Goal: Task Accomplishment & Management: Complete application form

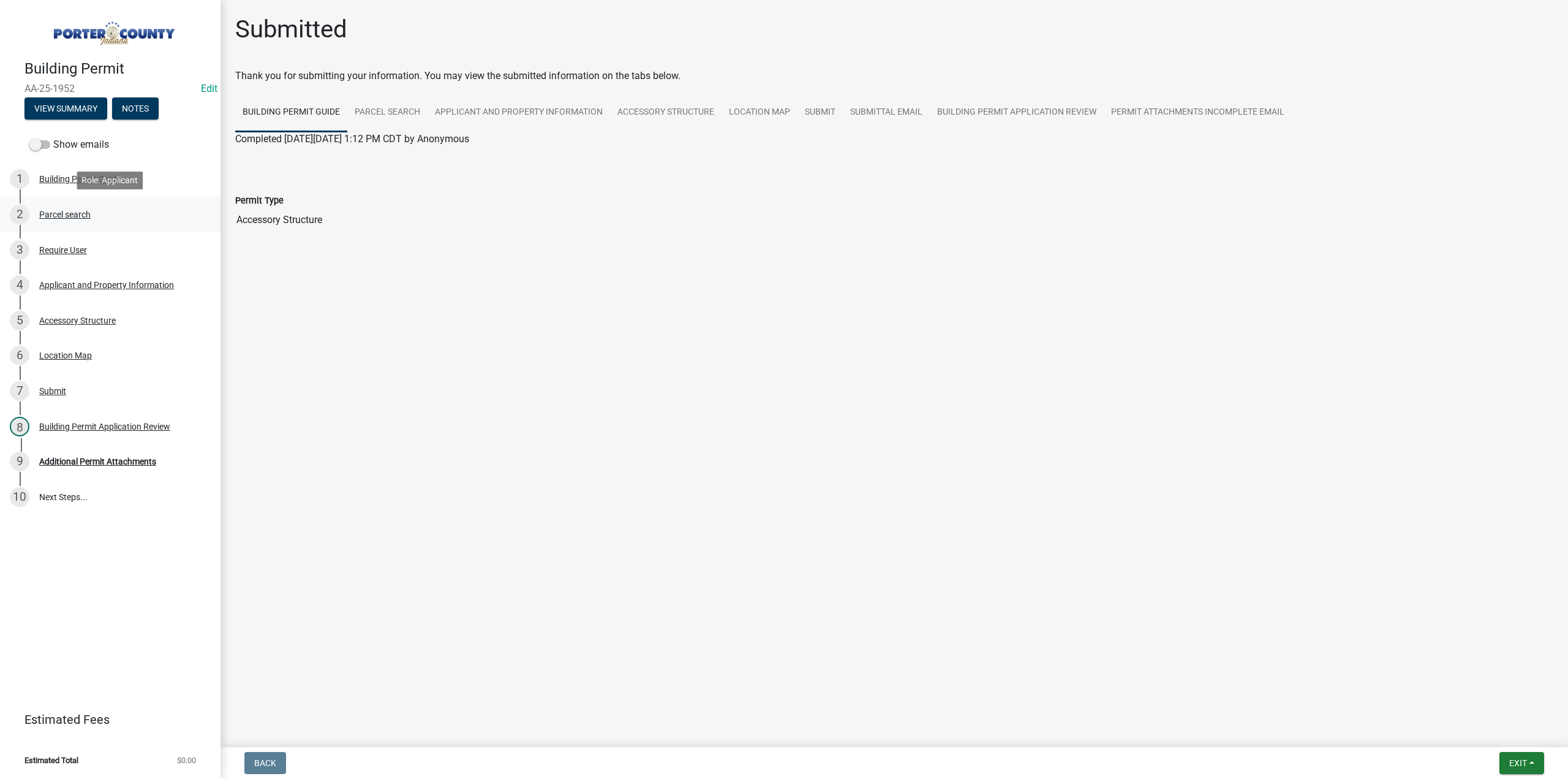
click at [76, 211] on div "Parcel search" at bounding box center [65, 214] width 51 height 8
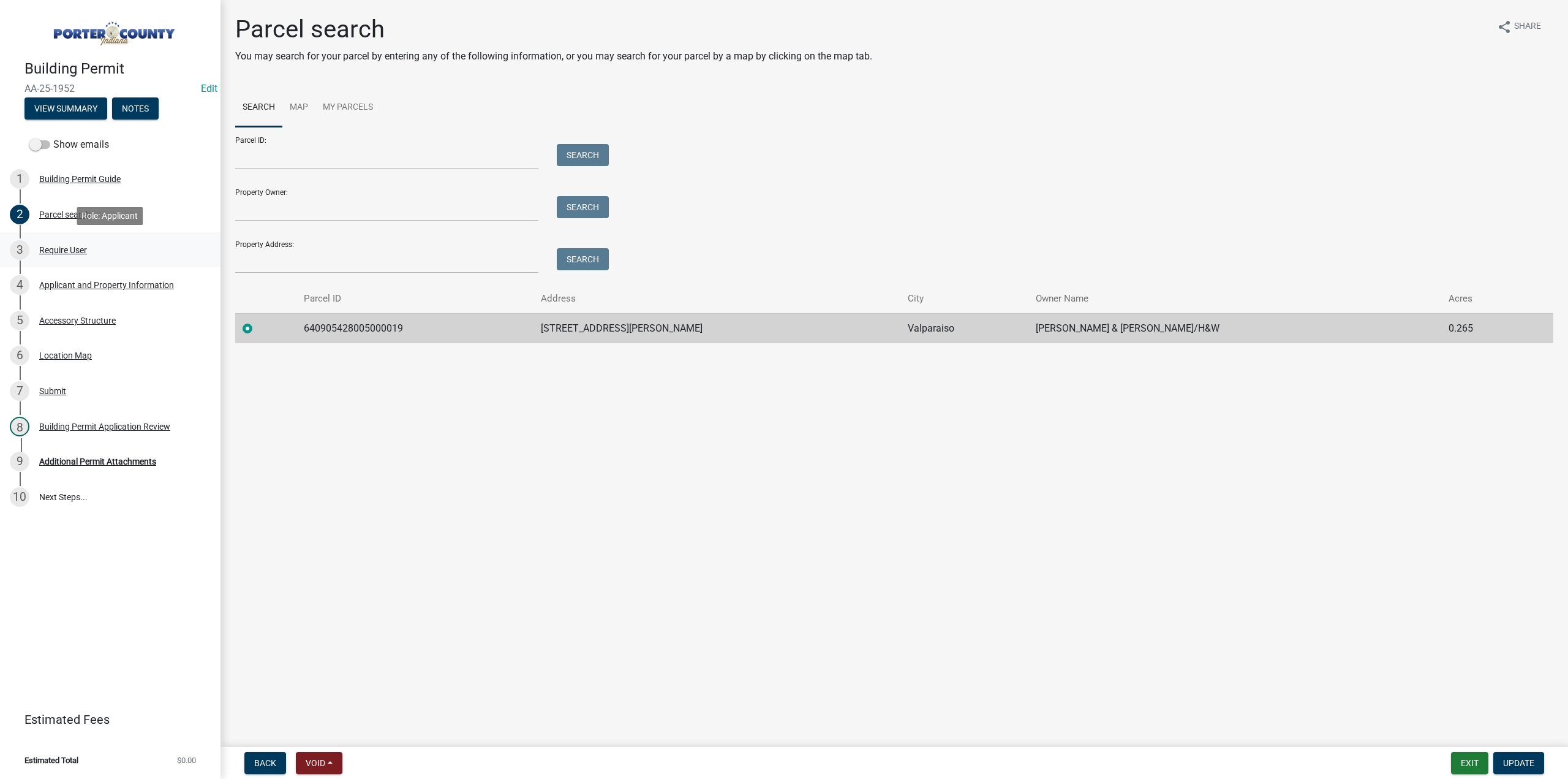
click at [75, 246] on div "Require User" at bounding box center [63, 249] width 48 height 8
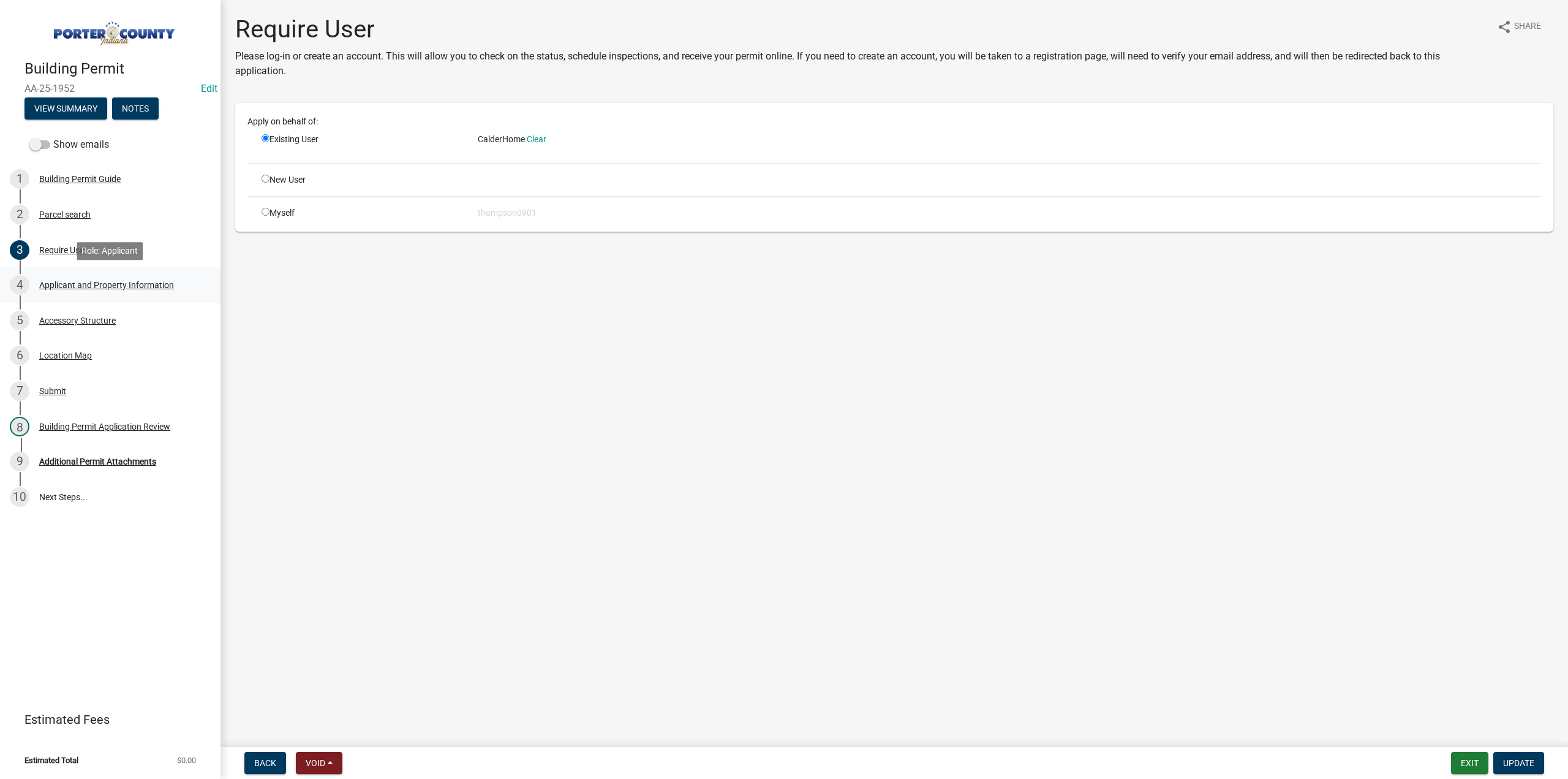
click at [81, 285] on div "Applicant and Property Information" at bounding box center [107, 285] width 135 height 8
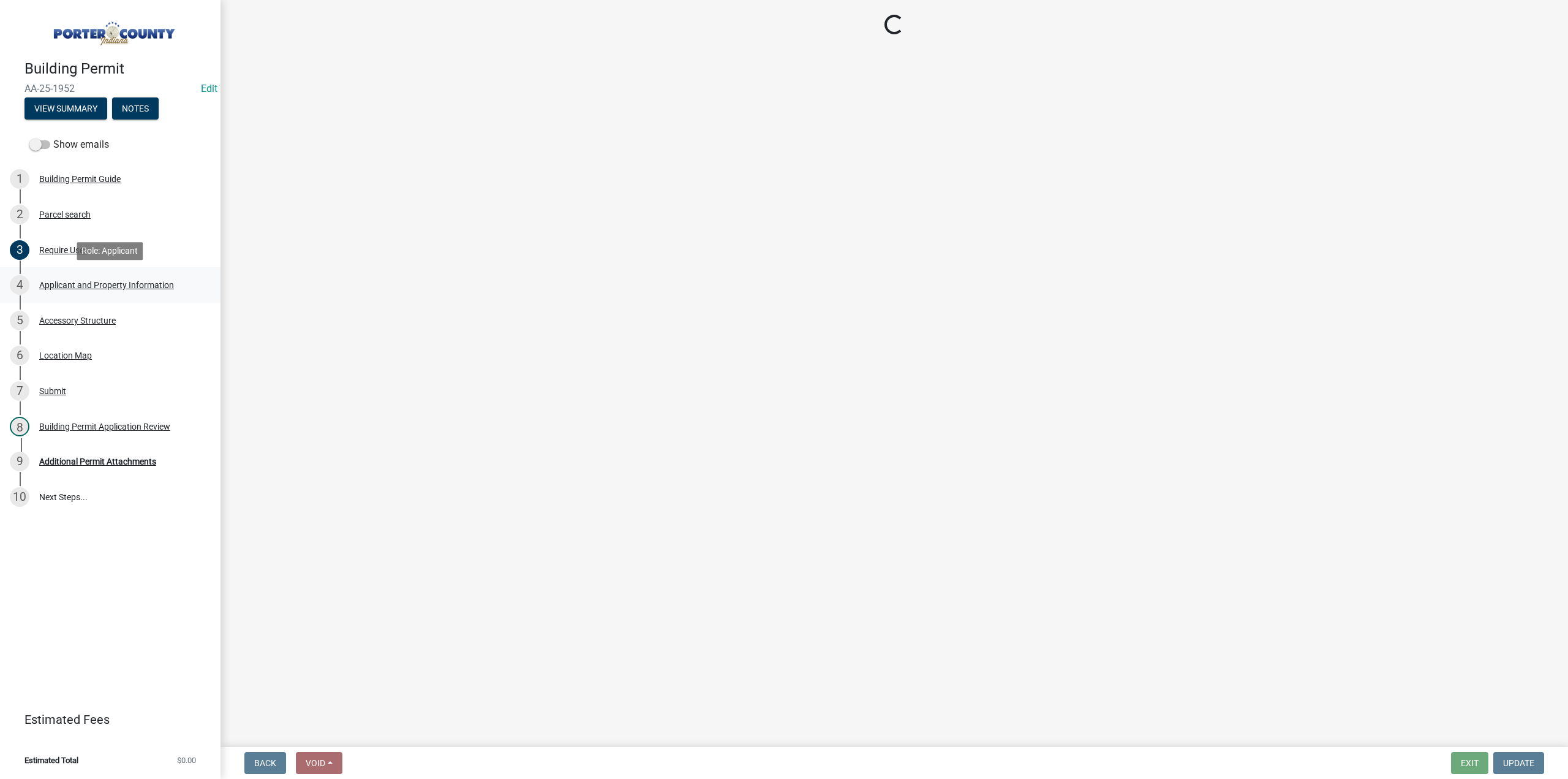
select select "4e6cbcac-7d48-4f78-b019-902ed53214cd"
select select "61d3a05a-0bd1-4f35-813c-11f7681b720b"
select select "19353e9d-6395-4d02-b087-104cb5947cdc"
select select "ad46db9b-b68a-4590-8d08-f4fb10f3ead6"
select select "0d764019-f1ff-4f3b-9299-33f0d080acc7"
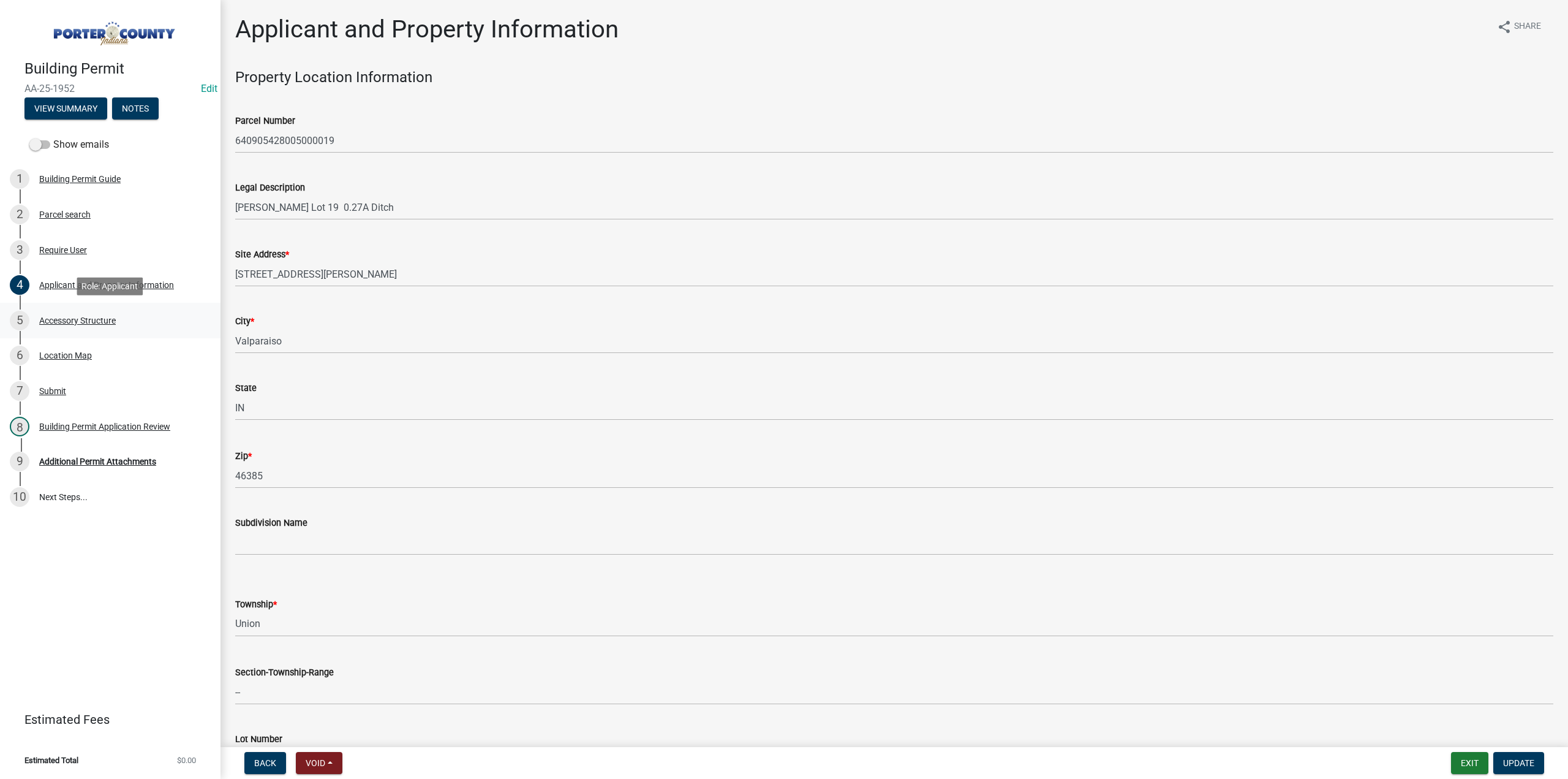
click at [89, 320] on div "Accessory Structure" at bounding box center [77, 320] width 76 height 8
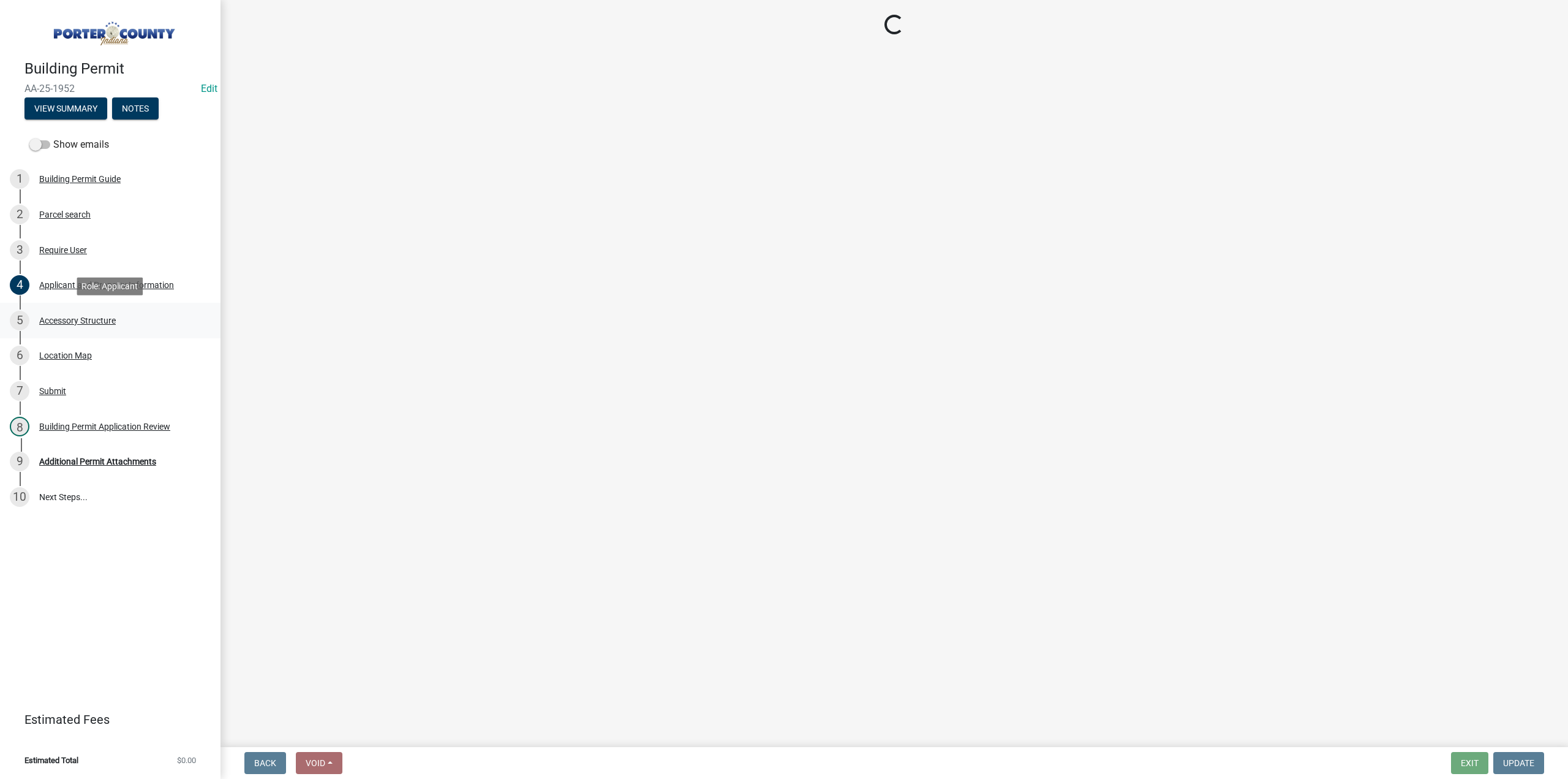
select select "b3000bfd-f408-4deb-8000-b6d1b85894a4"
select select "c9e834ac-bebe-4d20-b79b-0346d2791f6f"
select select "29856c7f-eeba-4e54-97cb-4d08c5c5b677"
select select "d4b8d1da-05eb-44cd-bbb6-c979fa719f22"
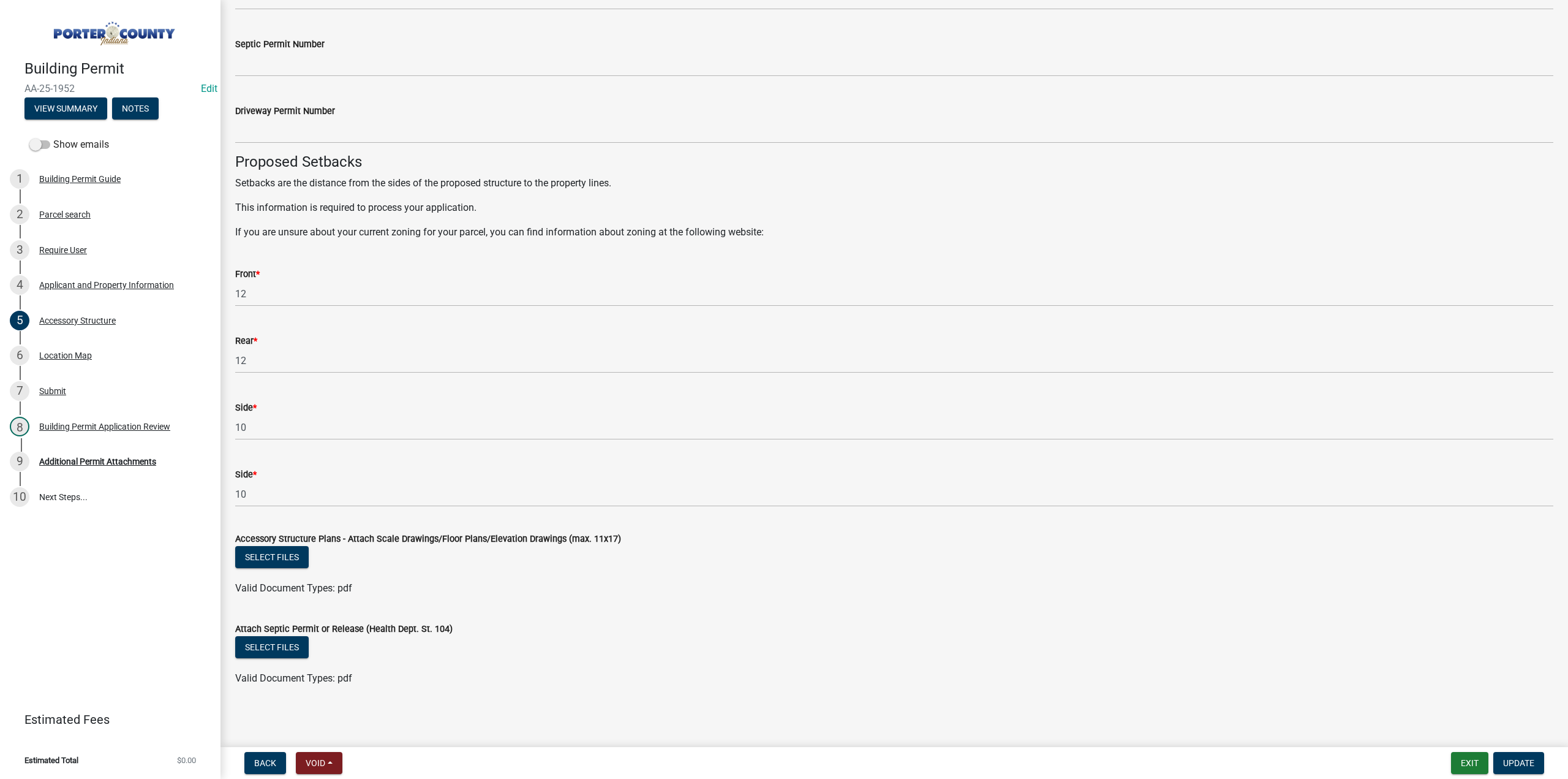
scroll to position [1855, 0]
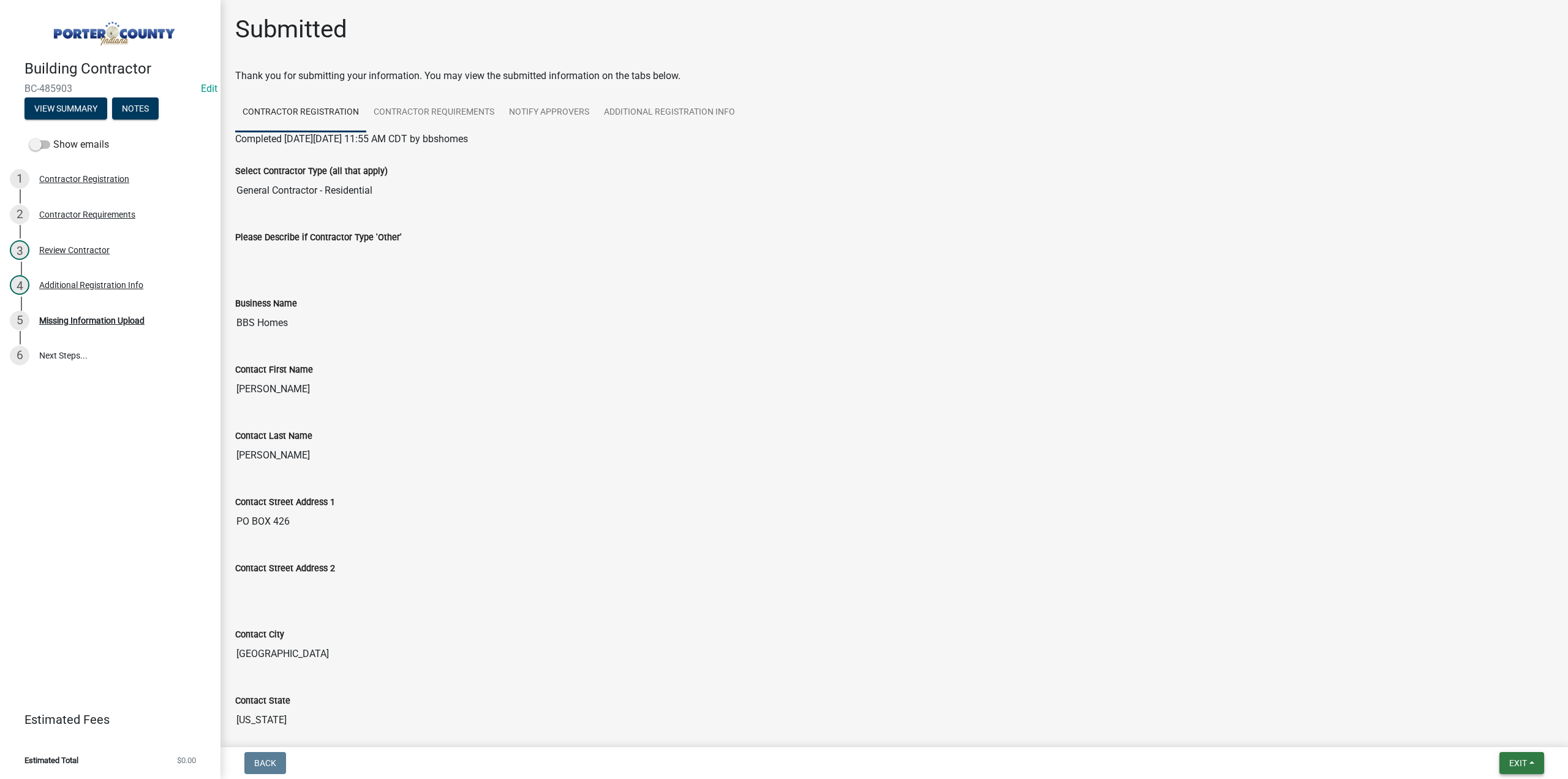
click at [1519, 757] on button "Exit" at bounding box center [1522, 763] width 45 height 22
click at [1513, 747] on div "Save Save & Exit" at bounding box center [1496, 716] width 98 height 69
click at [1504, 737] on button "Save & Exit" at bounding box center [1496, 731] width 98 height 30
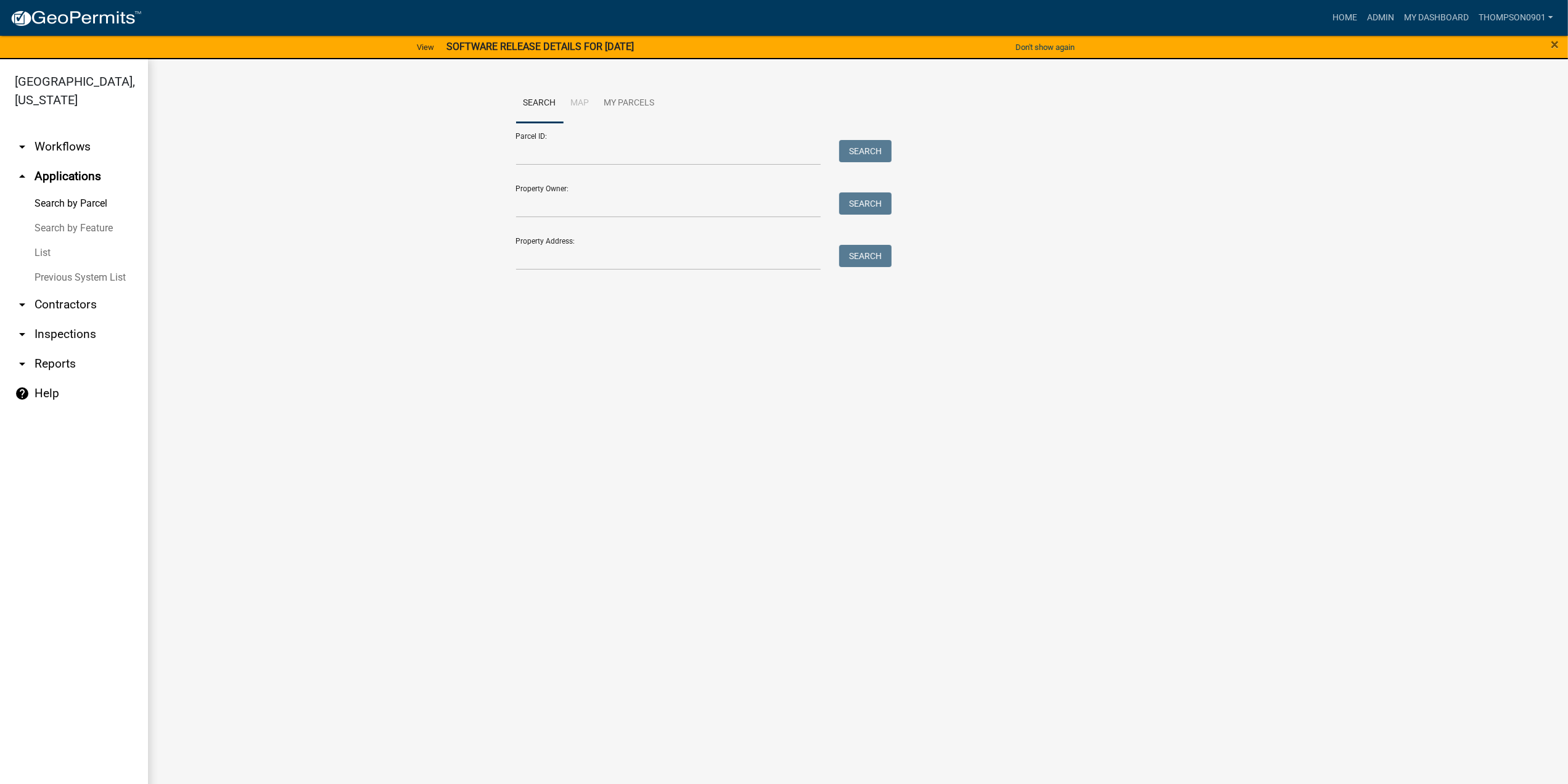
click at [47, 349] on link "arrow_drop_down Reports" at bounding box center [74, 364] width 148 height 30
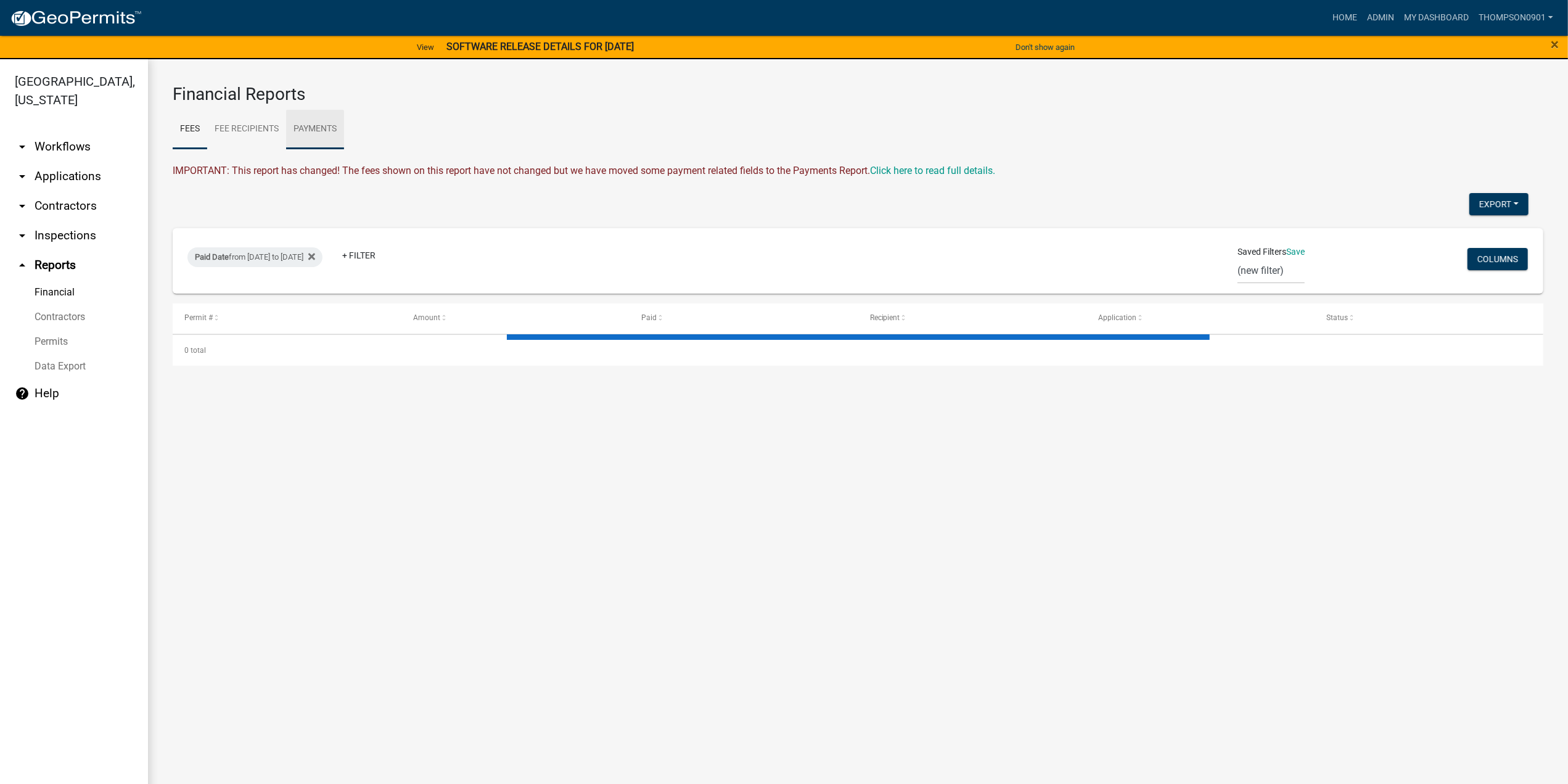
click at [327, 123] on link "Payments" at bounding box center [315, 129] width 58 height 39
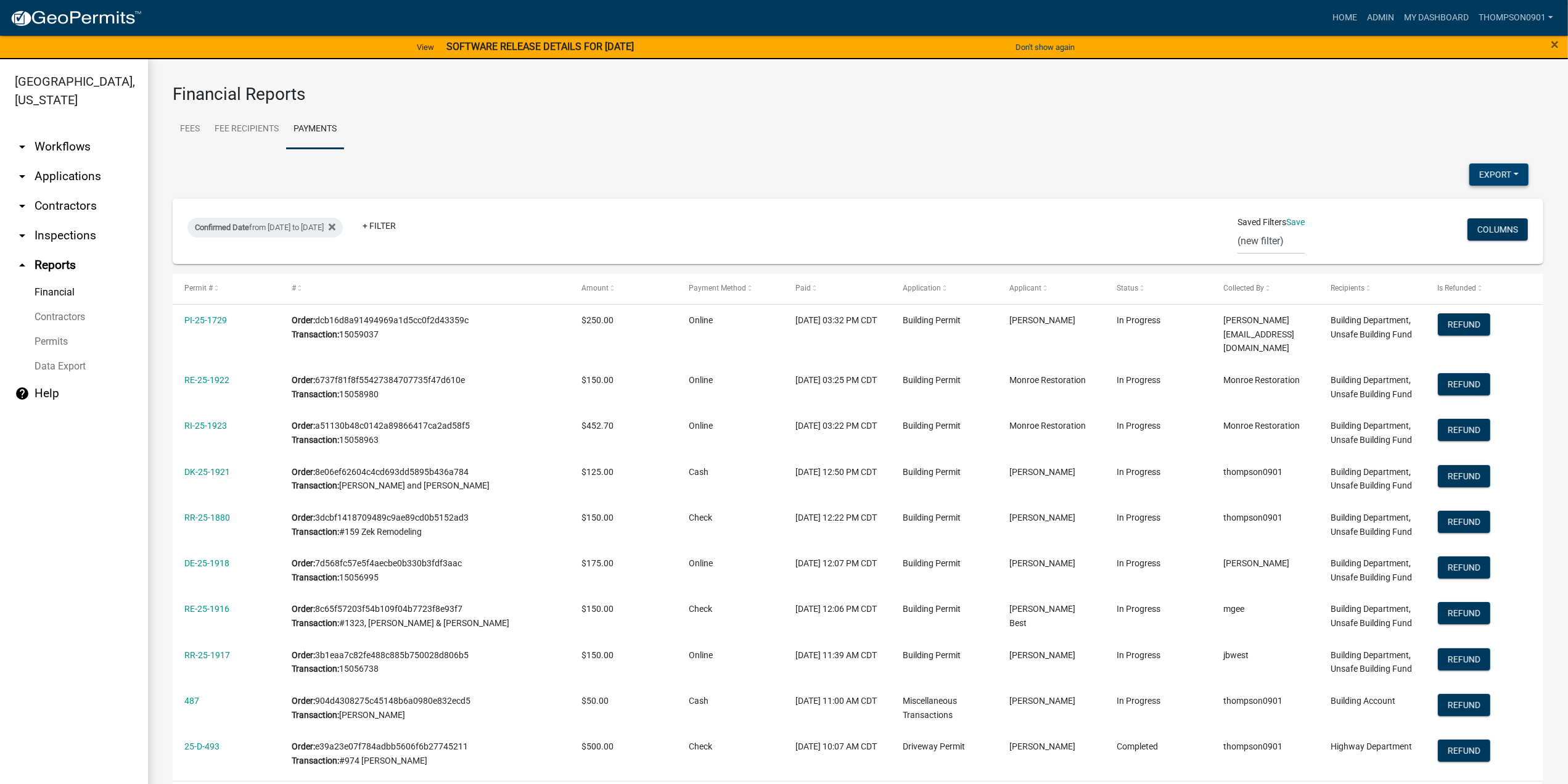
click at [1479, 173] on button "Export" at bounding box center [1499, 175] width 60 height 22
click at [1441, 217] on button "Excel Format (.xlsx)" at bounding box center [1472, 206] width 115 height 30
click at [343, 234] on div "Confirmed Date from 10/01/2025 to 10/01/2025" at bounding box center [265, 228] width 155 height 20
select select "custom"
click at [340, 326] on input "2025-10-01" at bounding box center [287, 325] width 124 height 25
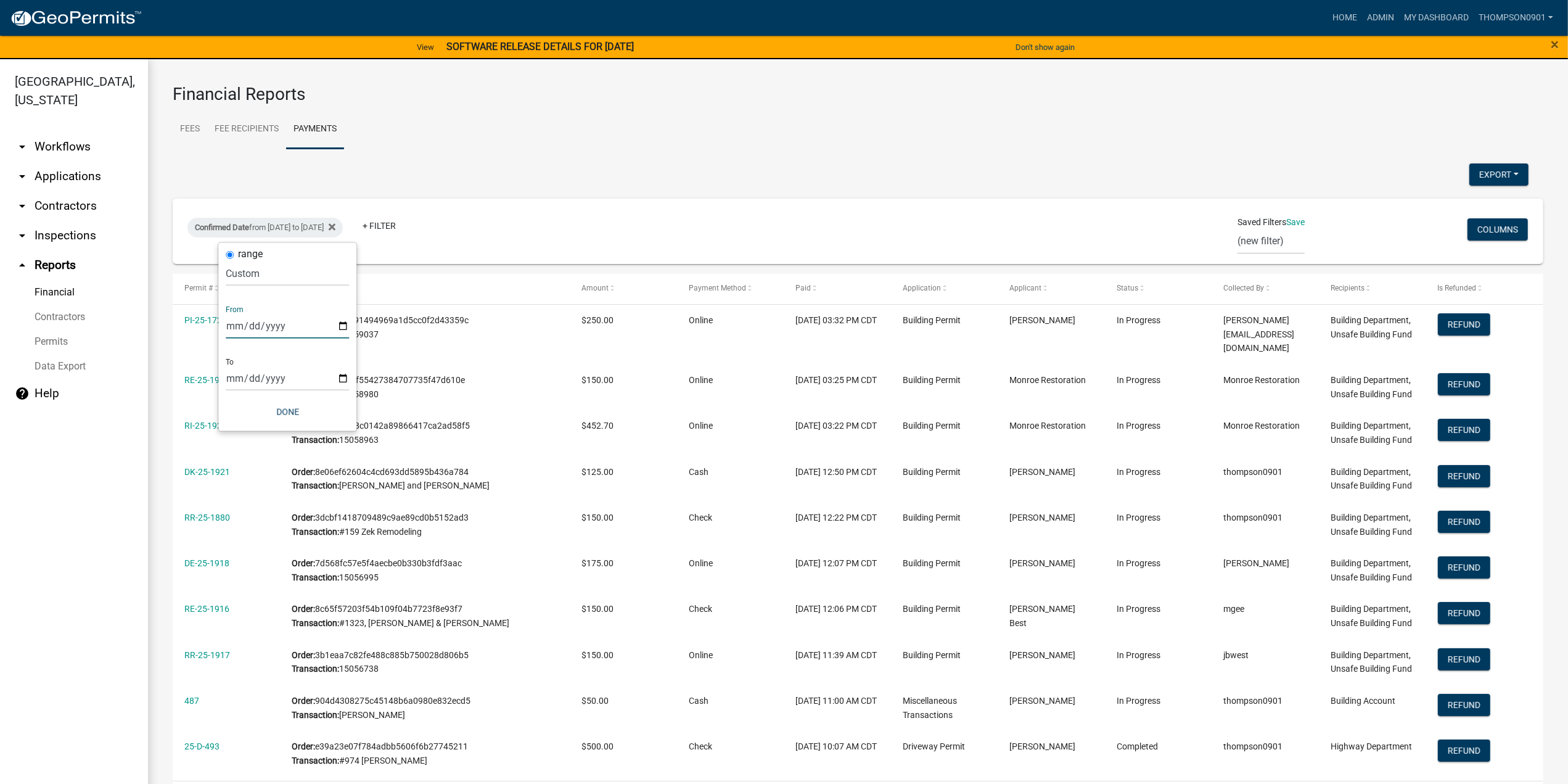
type input "2025-10-06"
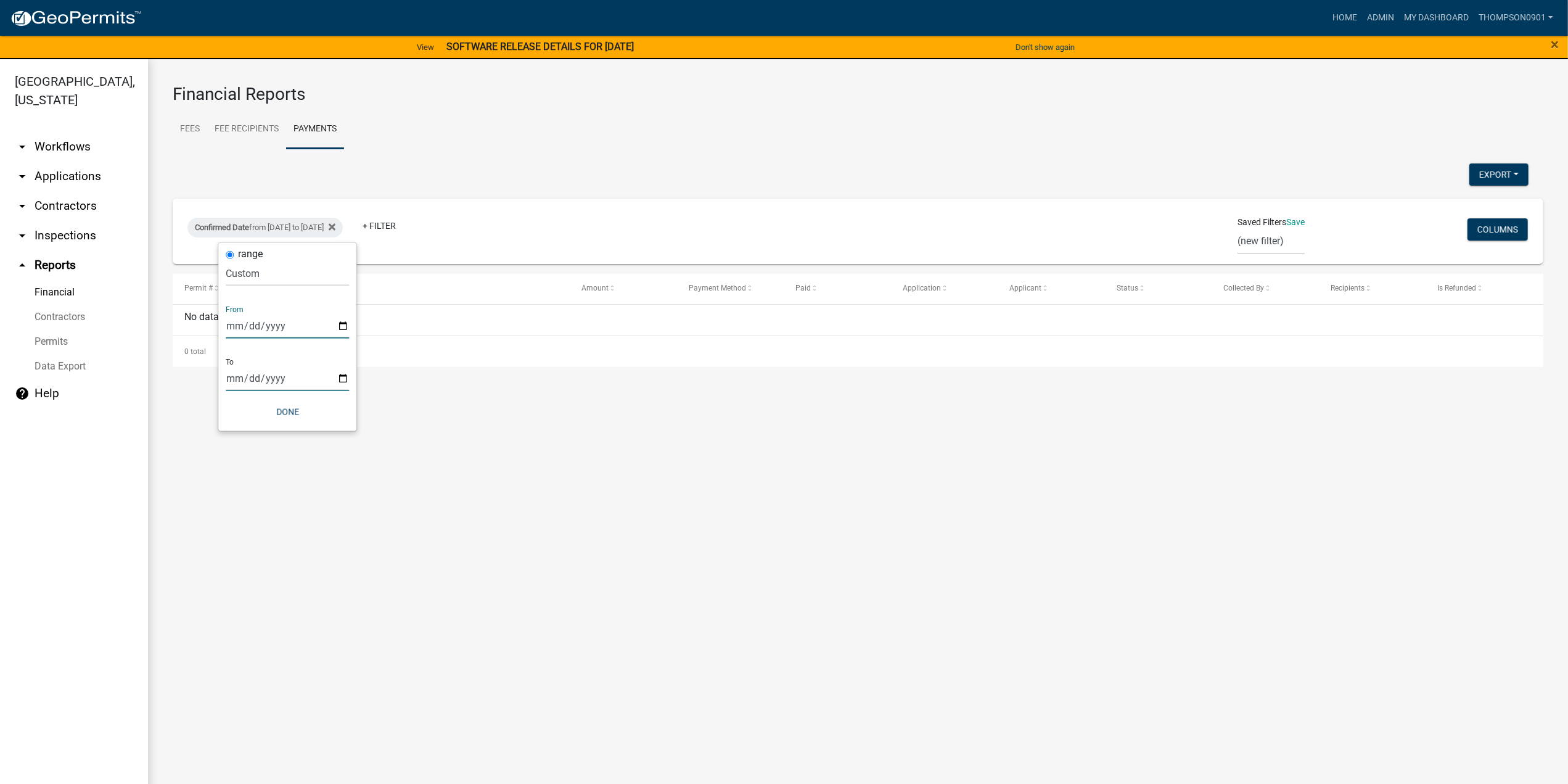
click at [336, 383] on input "2025-10-01" at bounding box center [287, 378] width 124 height 25
click at [341, 378] on input "2025-10-01" at bounding box center [287, 378] width 124 height 25
type input "2025-10-06"
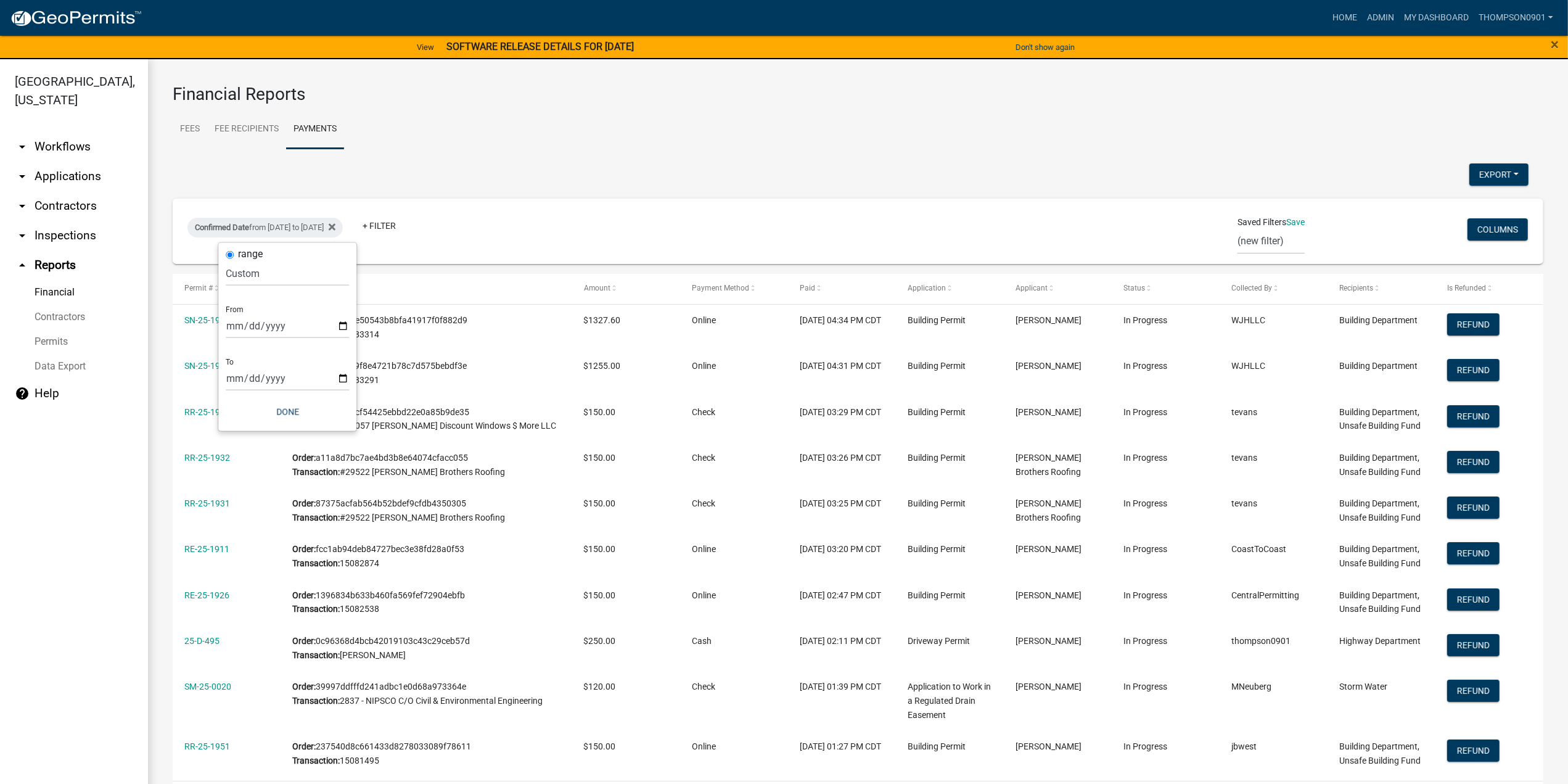
click at [274, 426] on div "range Today Yesterday Current Week Previous Week Current Month Last Month Curre…" at bounding box center [287, 337] width 138 height 188
click at [284, 413] on button "Done" at bounding box center [287, 412] width 124 height 22
click at [1488, 178] on button "Export" at bounding box center [1499, 175] width 60 height 22
click at [1434, 209] on button "Excel Format (.xlsx)" at bounding box center [1472, 206] width 115 height 30
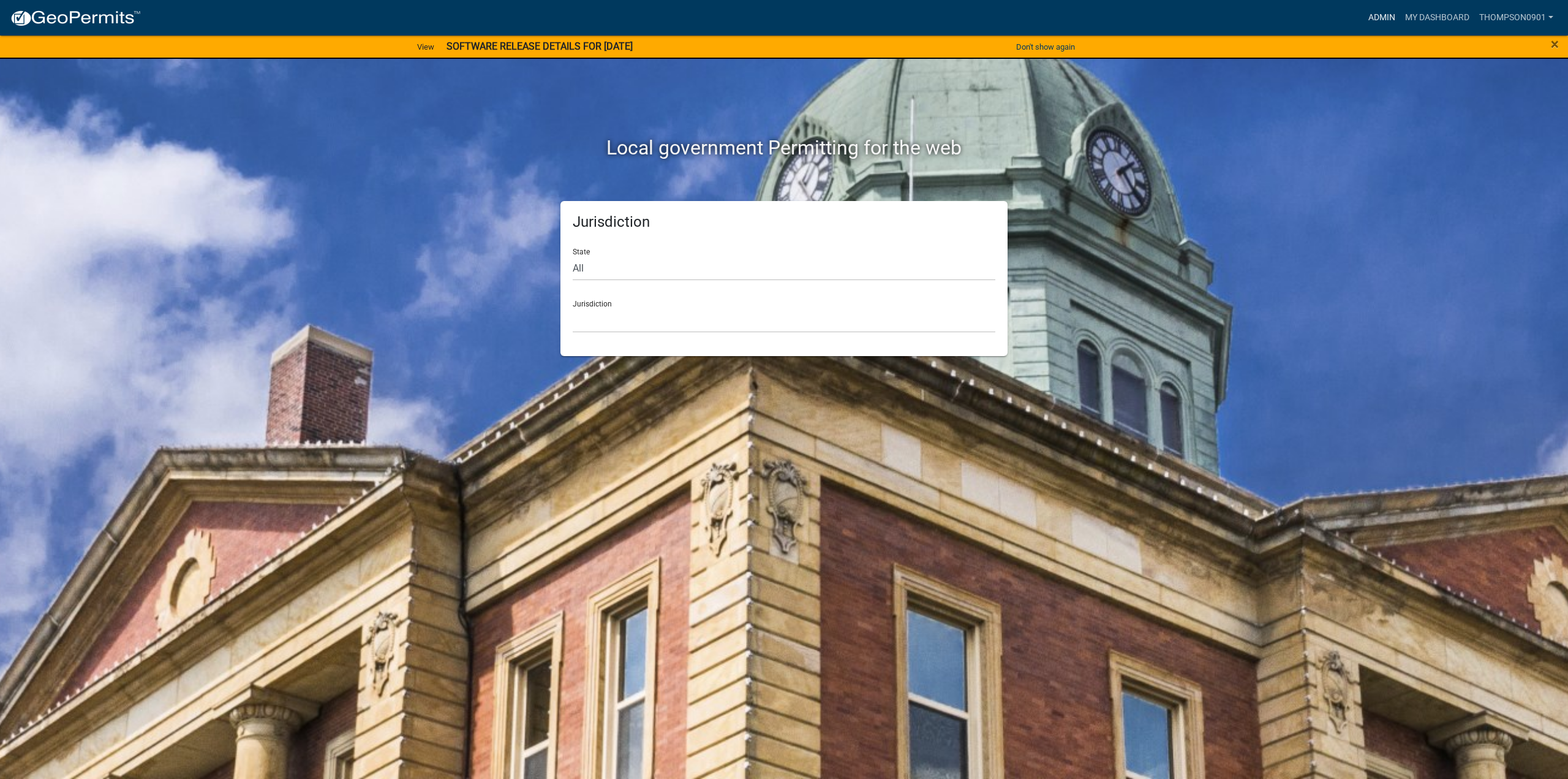
click at [1384, 14] on link "Admin" at bounding box center [1382, 18] width 37 height 23
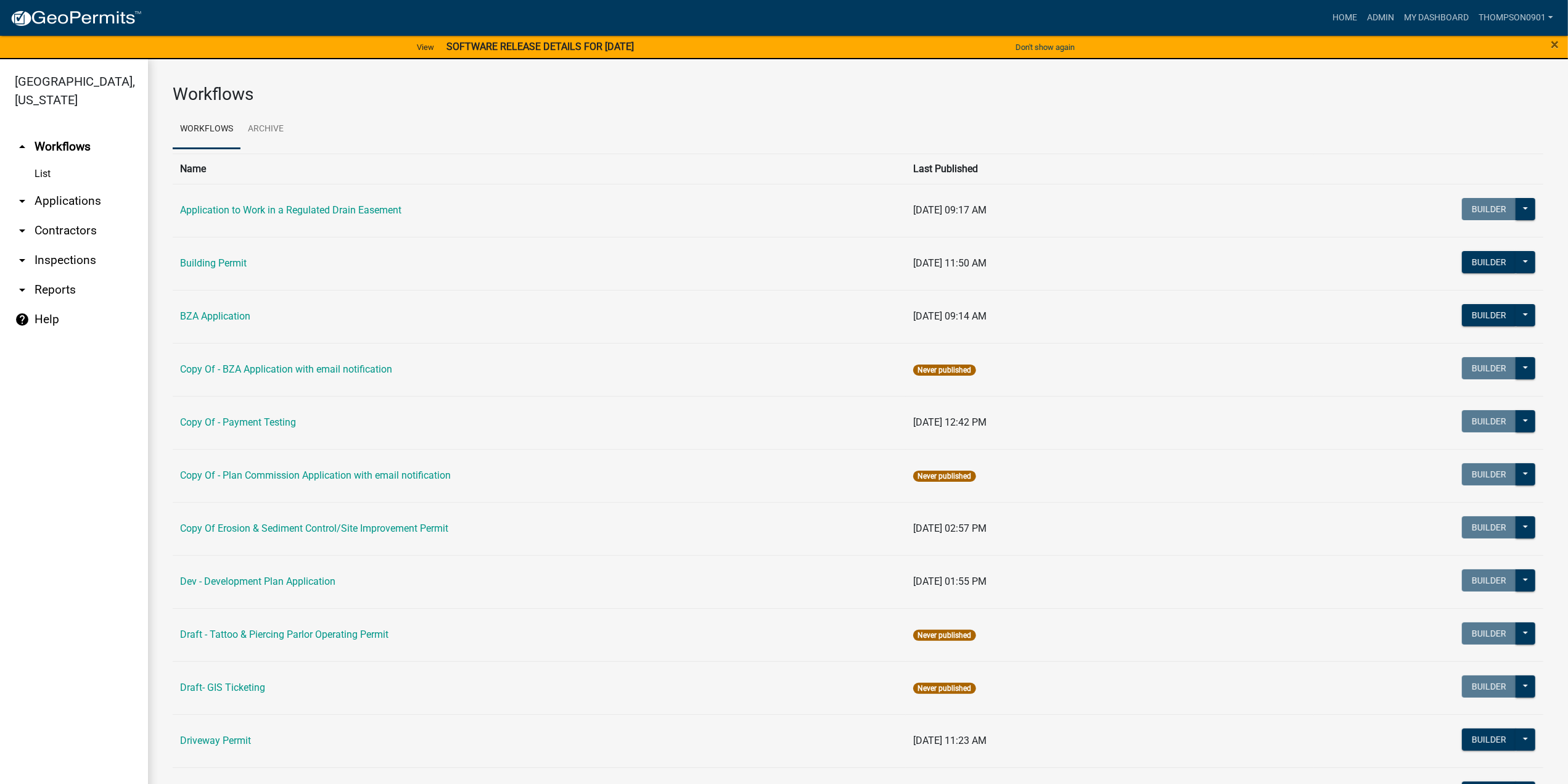
click at [82, 216] on link "arrow_drop_down Contractors" at bounding box center [74, 231] width 148 height 30
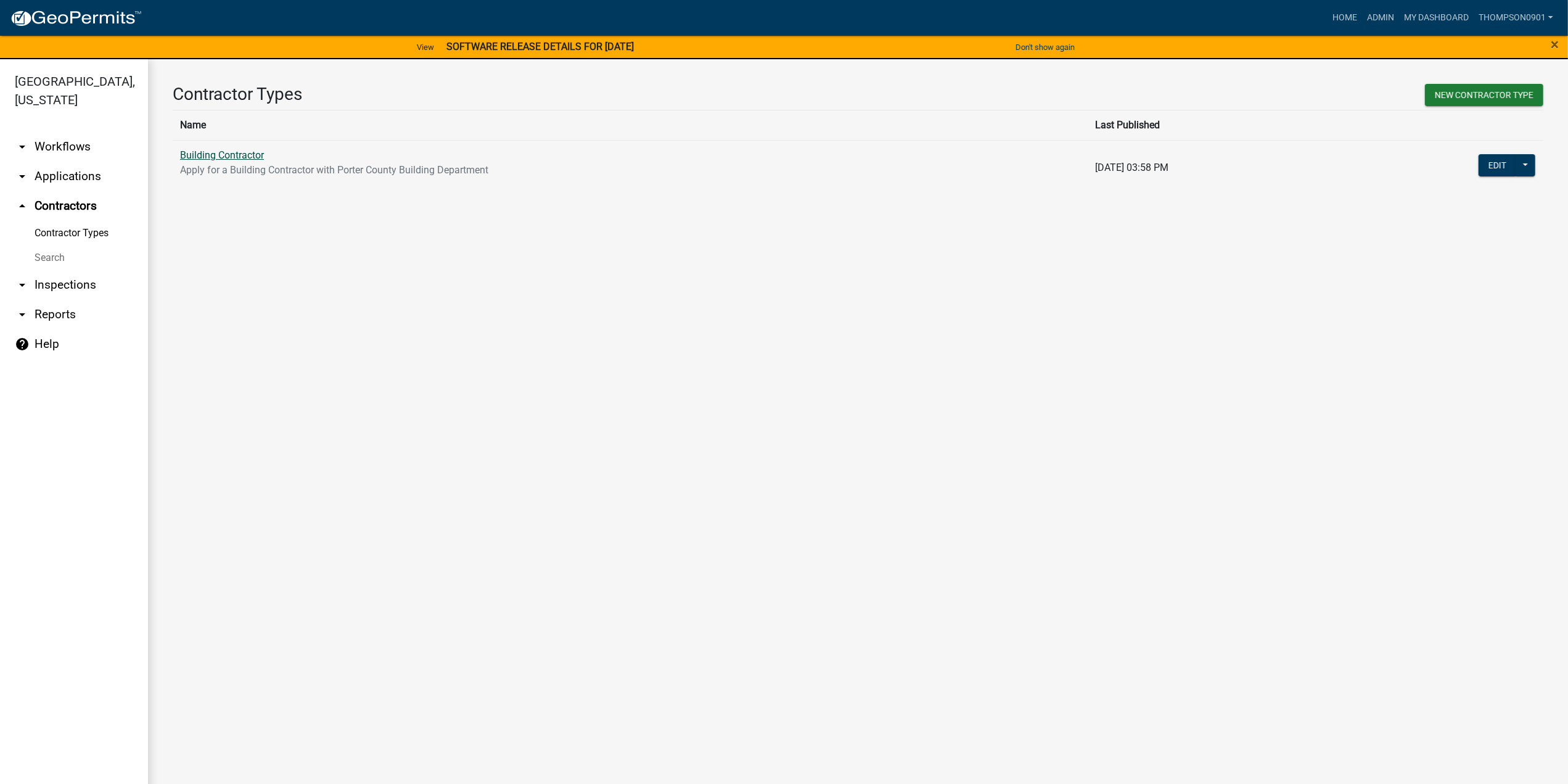
click at [232, 153] on link "Building Contractor" at bounding box center [222, 155] width 84 height 12
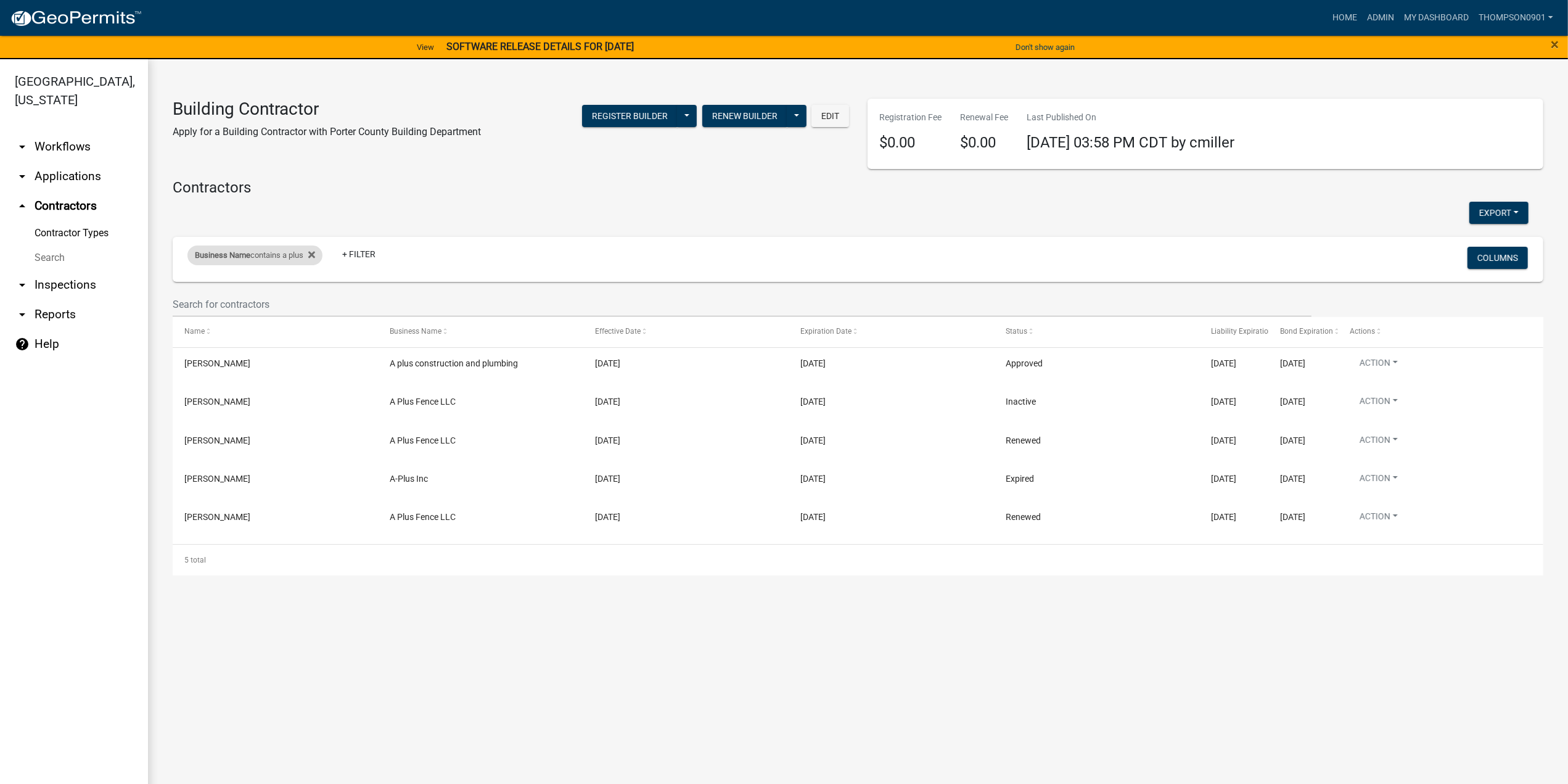
click at [263, 251] on div "Business Name contains a plus" at bounding box center [255, 255] width 135 height 20
drag, startPoint x: 252, startPoint y: 305, endPoint x: 0, endPoint y: 281, distance: 253.1
click at [0, 276] on body "Internet Explorer does NOT work with GeoPermits. Get a new browser for more sec…" at bounding box center [784, 392] width 1568 height 784
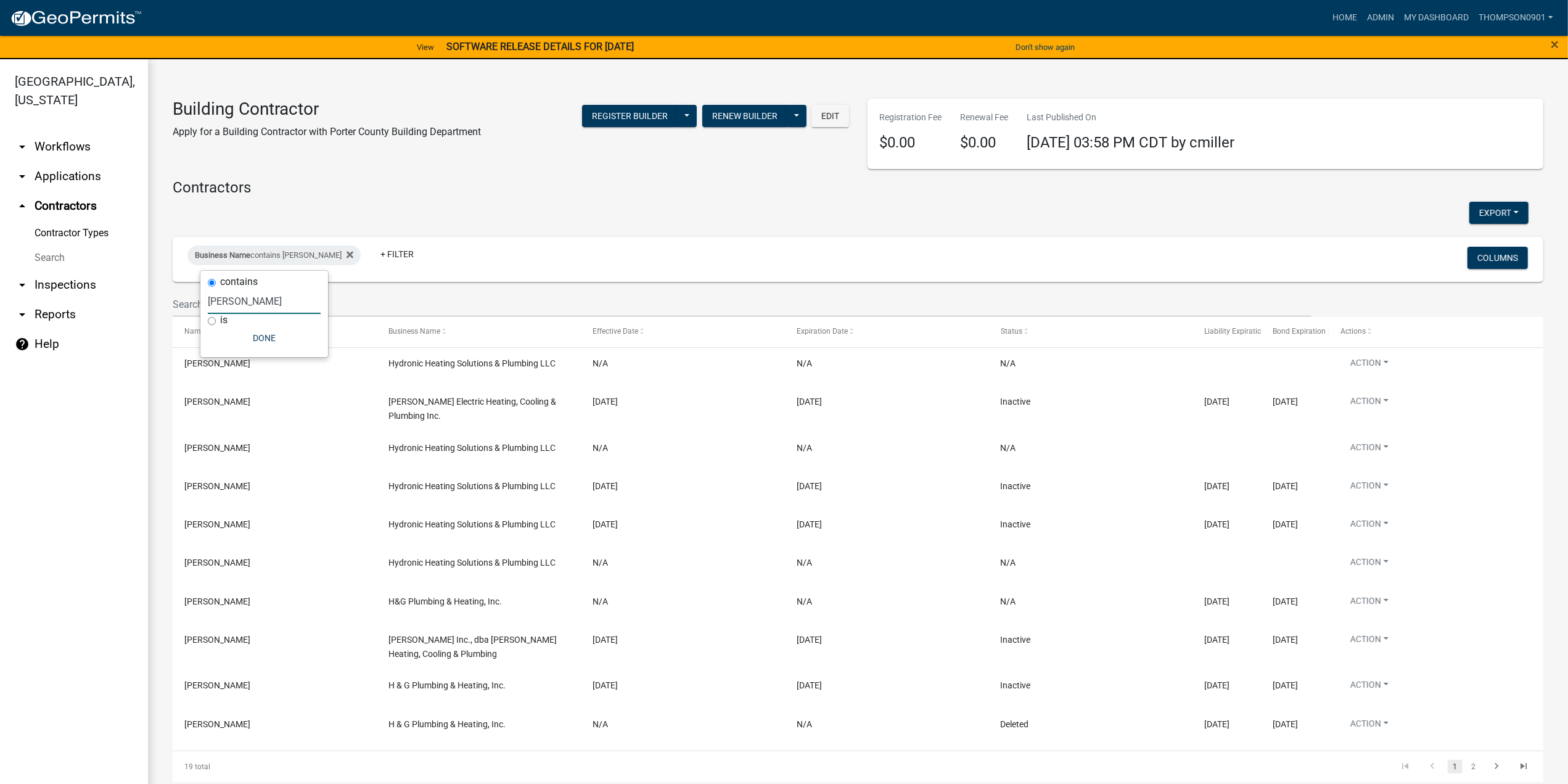
type input "h g plumb"
drag, startPoint x: 264, startPoint y: 303, endPoint x: 0, endPoint y: 323, distance: 264.8
click at [0, 323] on body "Internet Explorer does NOT work with GeoPermits. Get a new browser for more sec…" at bounding box center [784, 392] width 1568 height 784
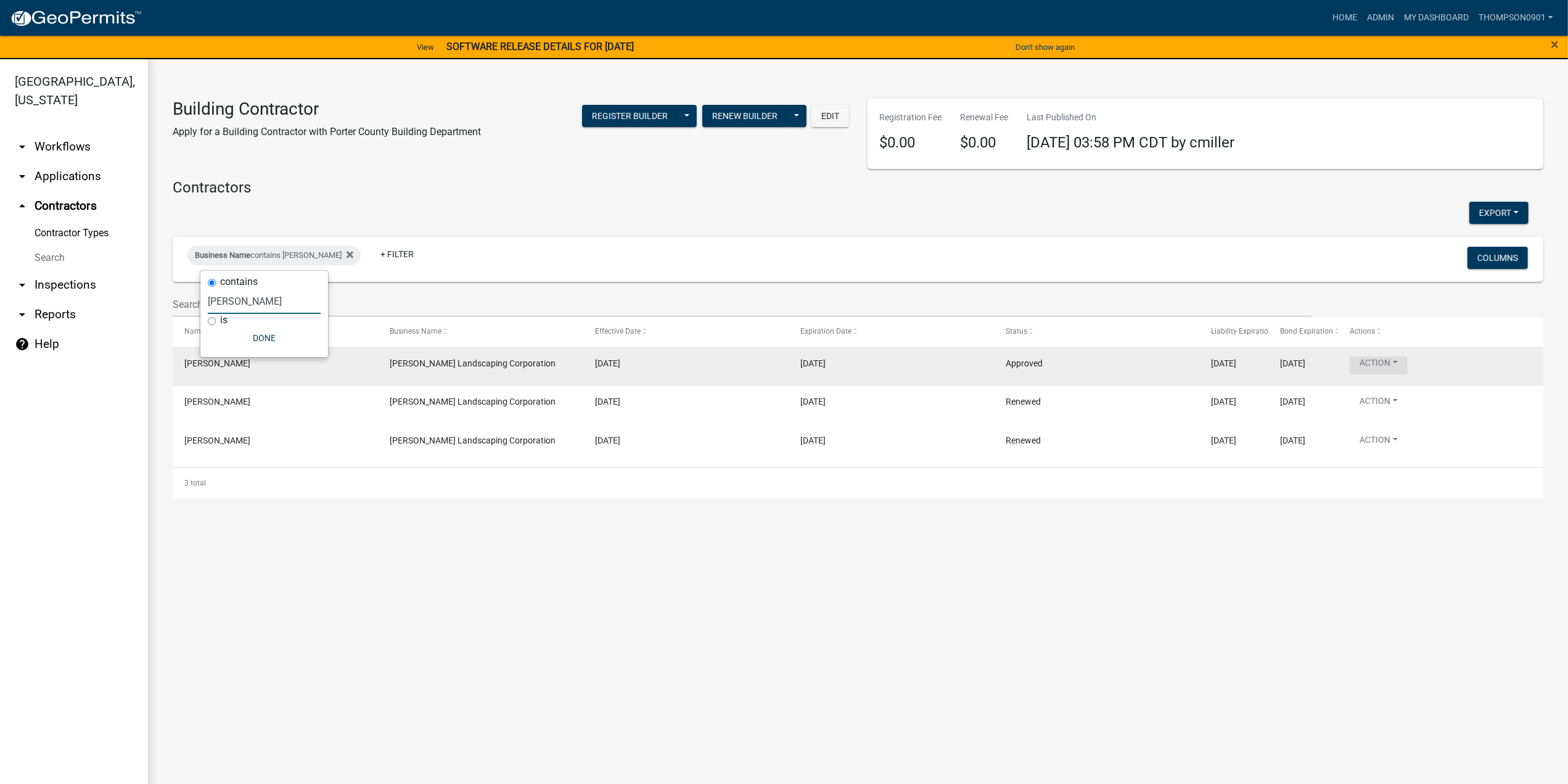
type input "hubinger"
click at [1408, 361] on button "Action" at bounding box center [1379, 365] width 58 height 18
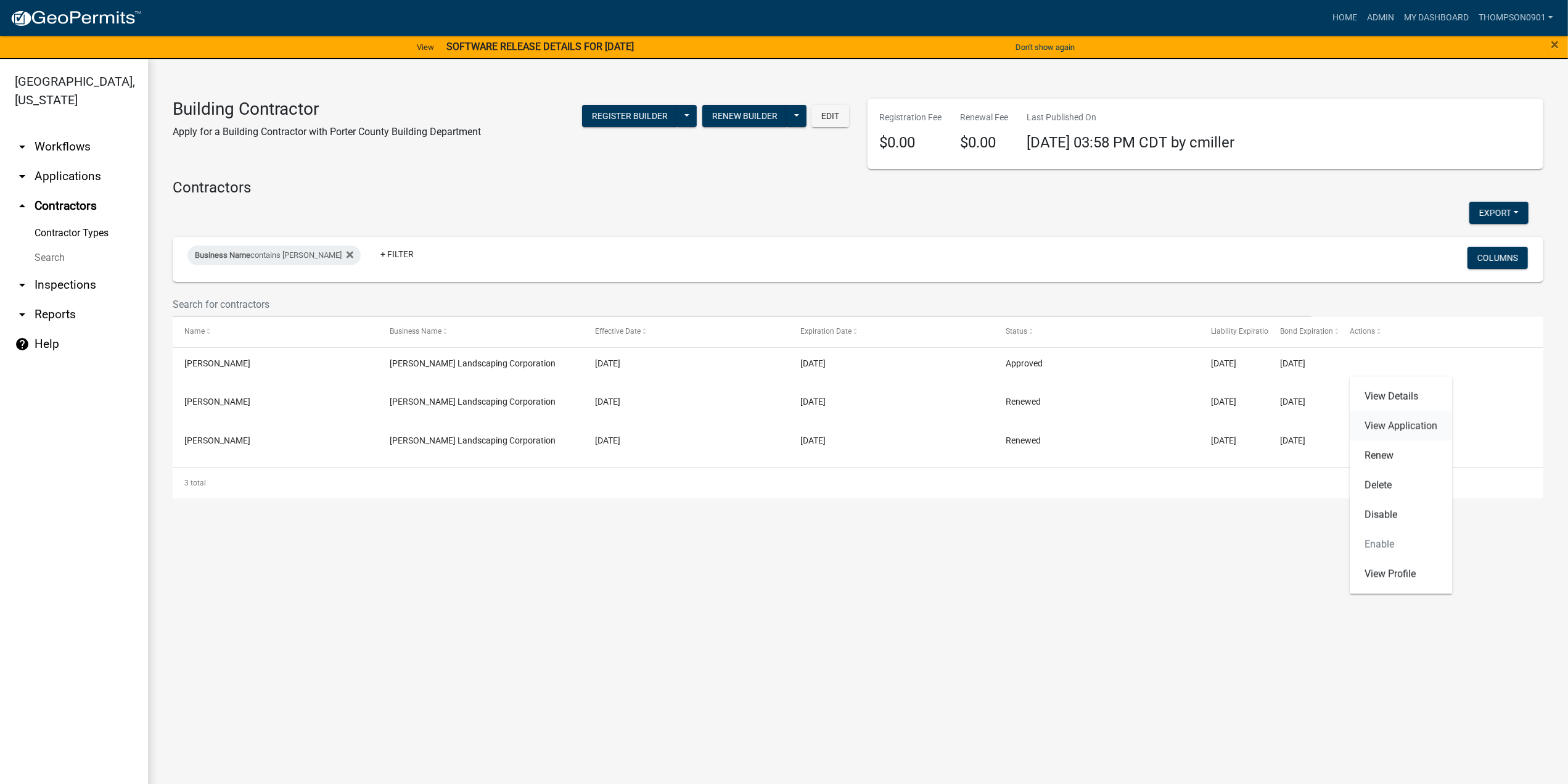
click at [1395, 411] on link "View Application" at bounding box center [1401, 426] width 102 height 30
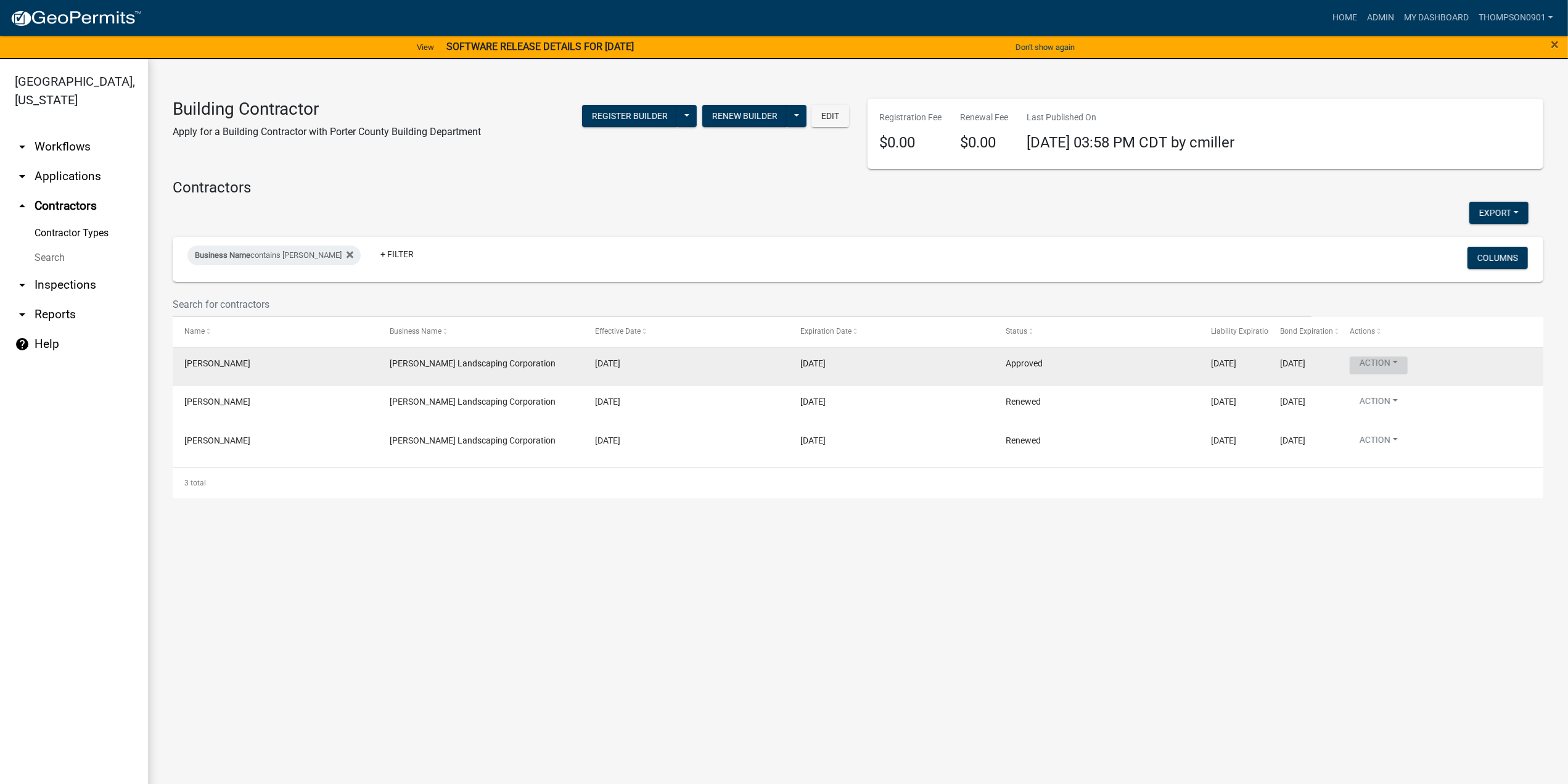
click at [1403, 362] on button "Action" at bounding box center [1379, 365] width 58 height 18
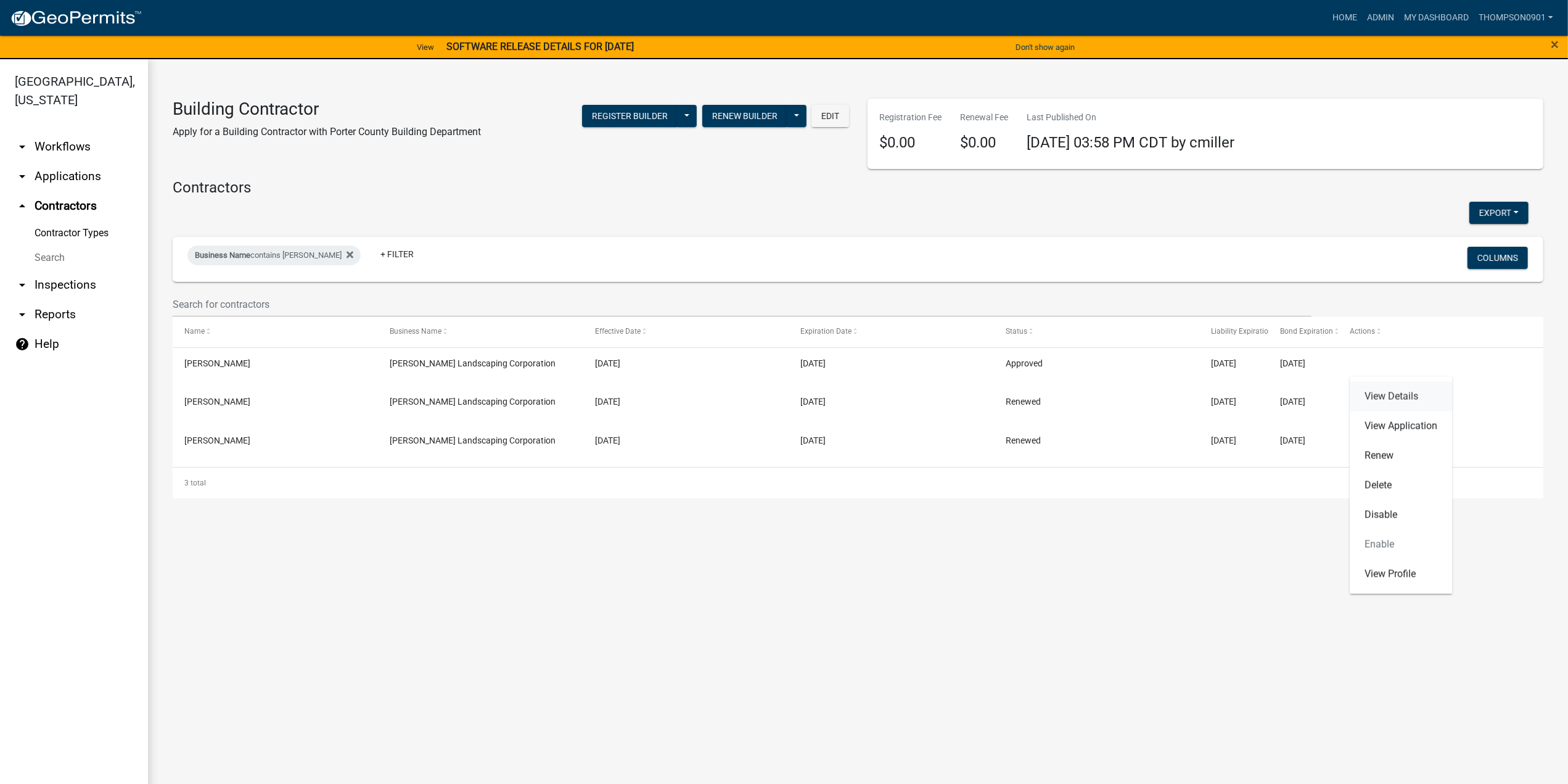
click at [1389, 395] on link "View Details" at bounding box center [1401, 397] width 102 height 30
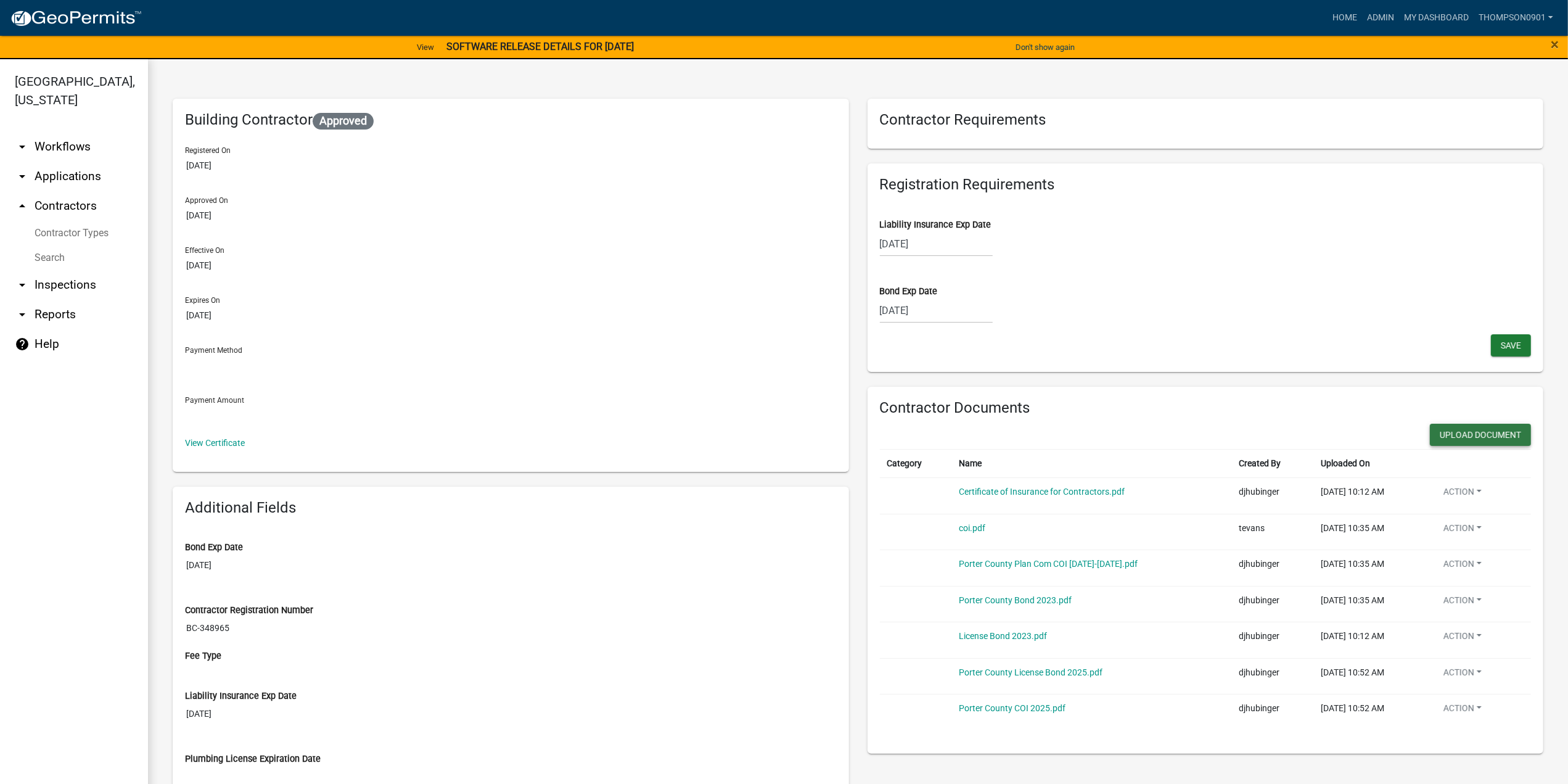
click at [1450, 431] on button "Upload Document" at bounding box center [1481, 435] width 101 height 22
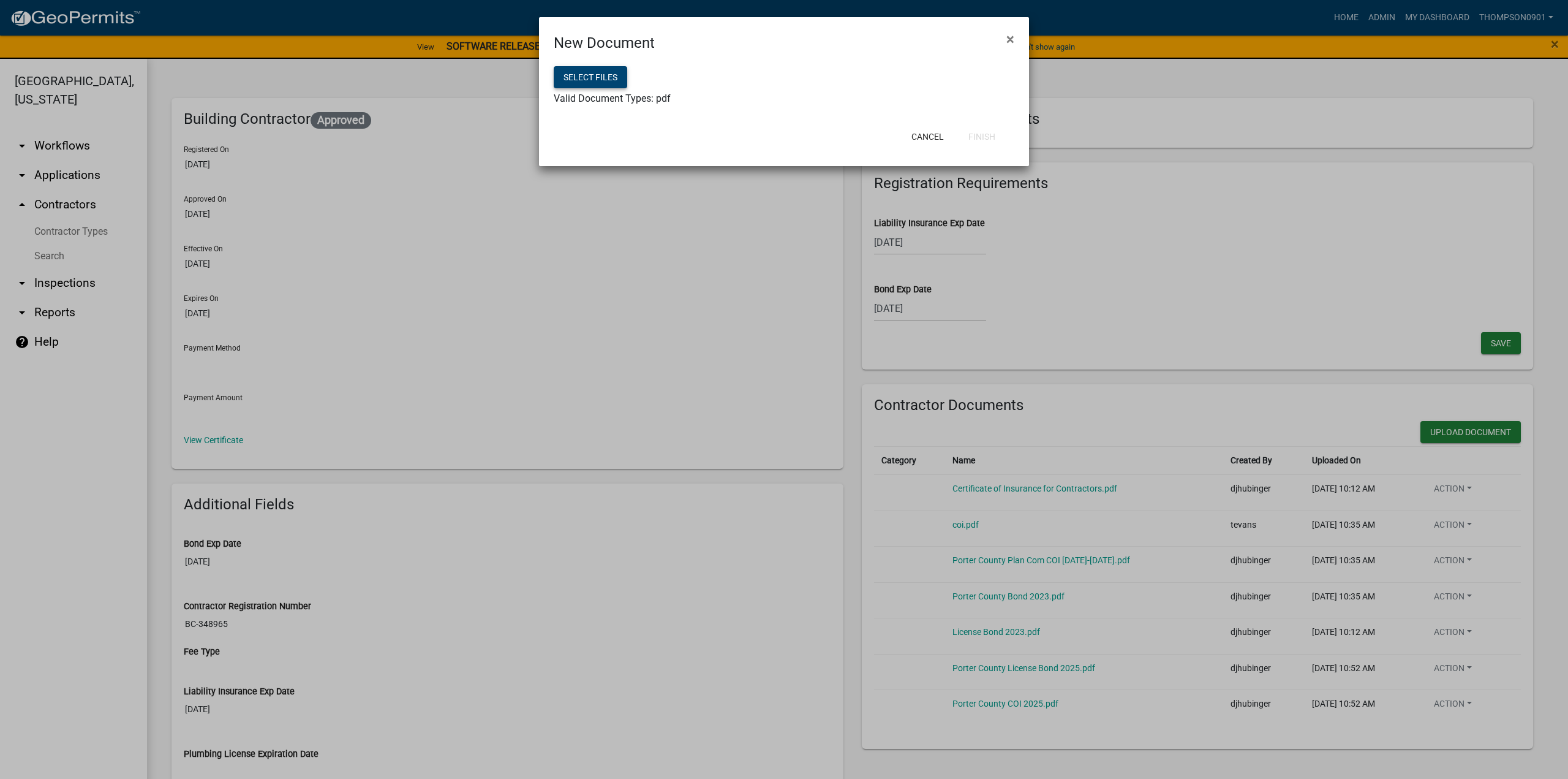
click at [606, 78] on button "Select files" at bounding box center [591, 77] width 73 height 22
click at [997, 143] on button "Finish" at bounding box center [982, 136] width 46 height 22
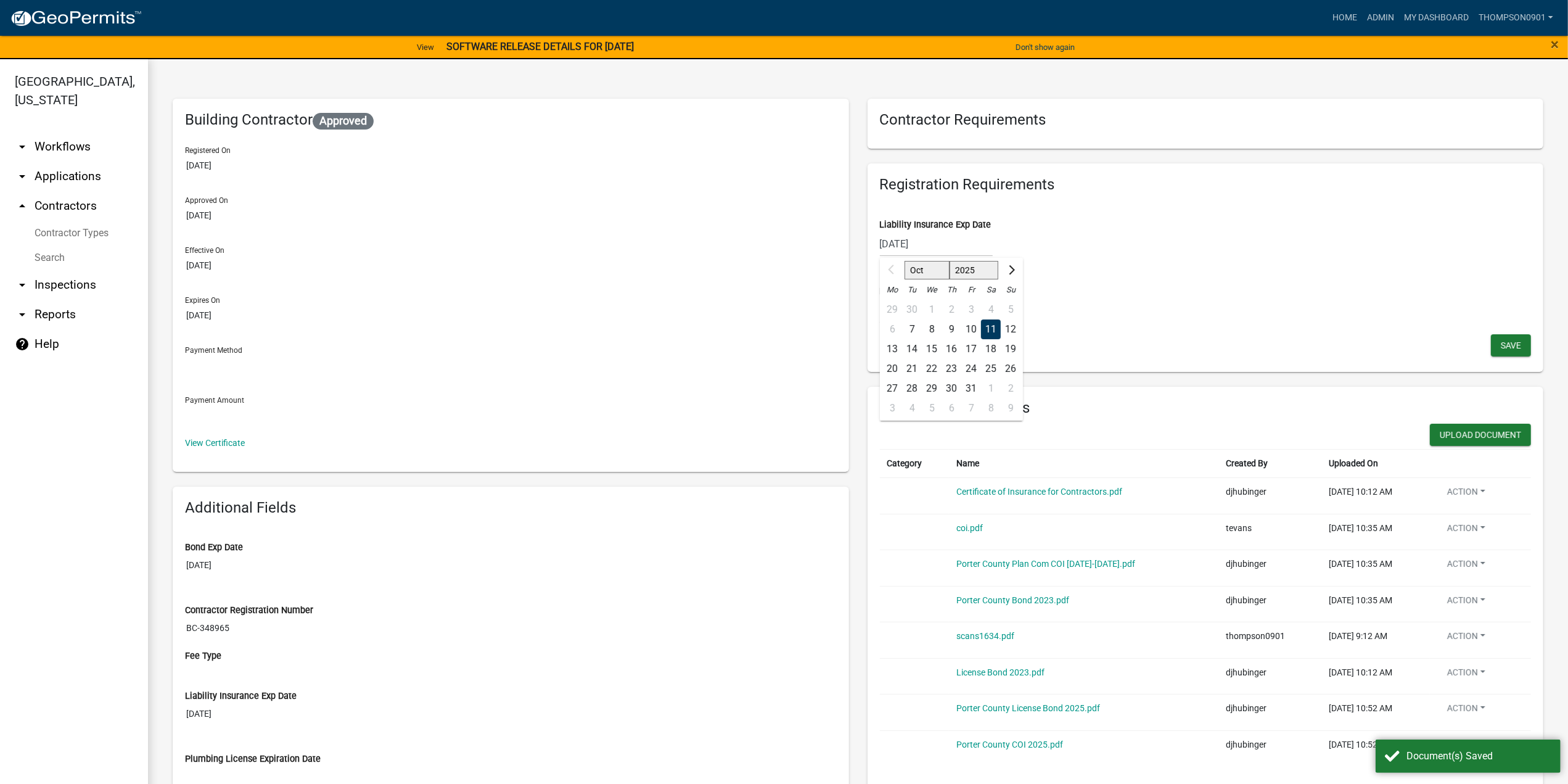
click at [958, 246] on div "10/11/2025 Oct Nov Dec 2025 2026 2027 2028 2029 2030 2031 2032 2033 2034 2035 2…" at bounding box center [936, 243] width 113 height 25
click at [958, 270] on select "2025 2026 2027 2028 2029 2030 2031 2032 2033 2034 2035 2036 2037 2038 2039 2040…" at bounding box center [974, 270] width 49 height 19
select select "2026"
click at [949, 261] on select "2025 2026 2027 2028 2029 2030 2031 2032 2033 2034 2035 2036 2037 2038 2039 2040…" at bounding box center [974, 270] width 49 height 19
click at [1007, 330] on div "11" at bounding box center [1010, 329] width 20 height 20
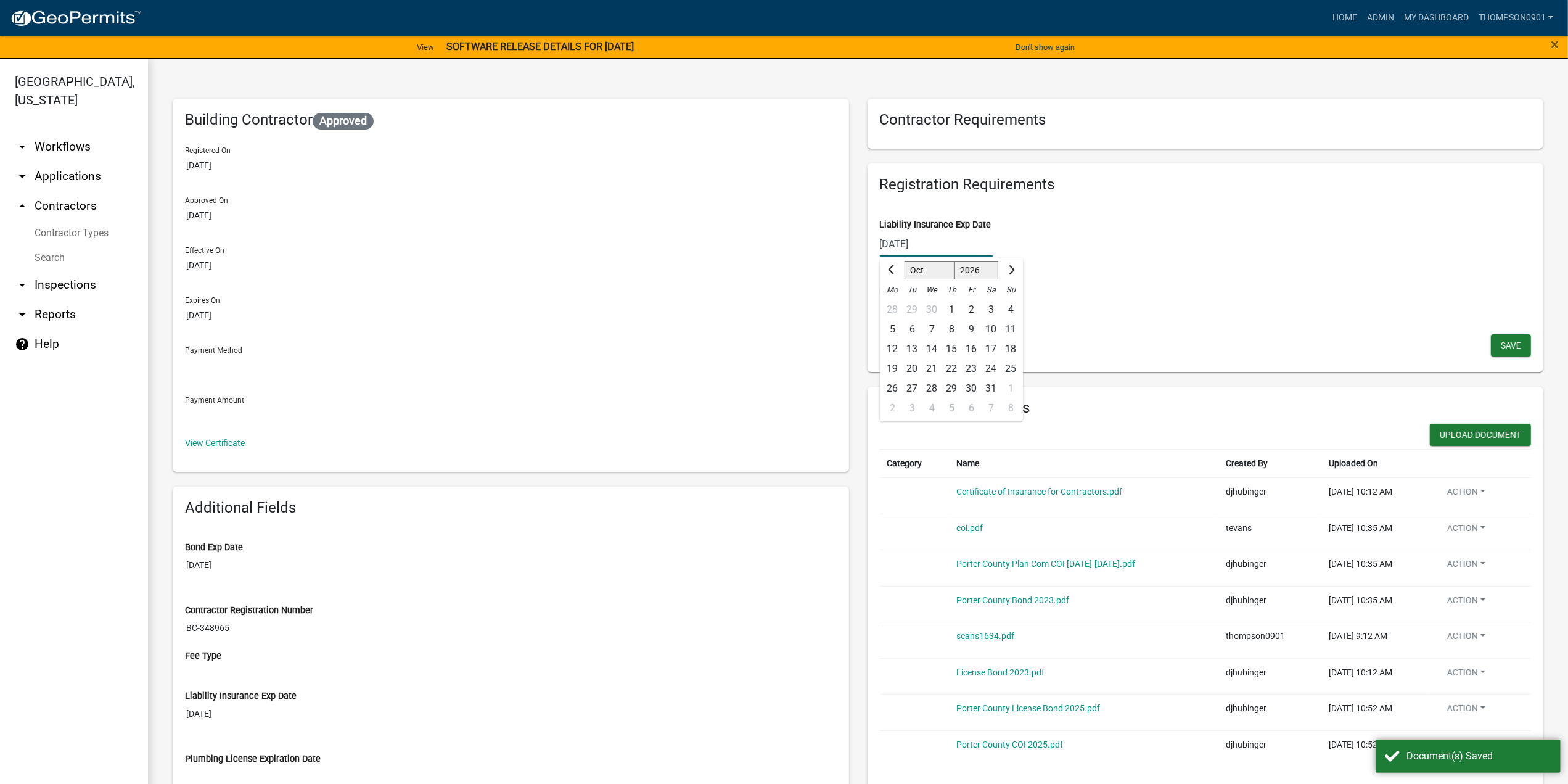
type input "10/11/2026"
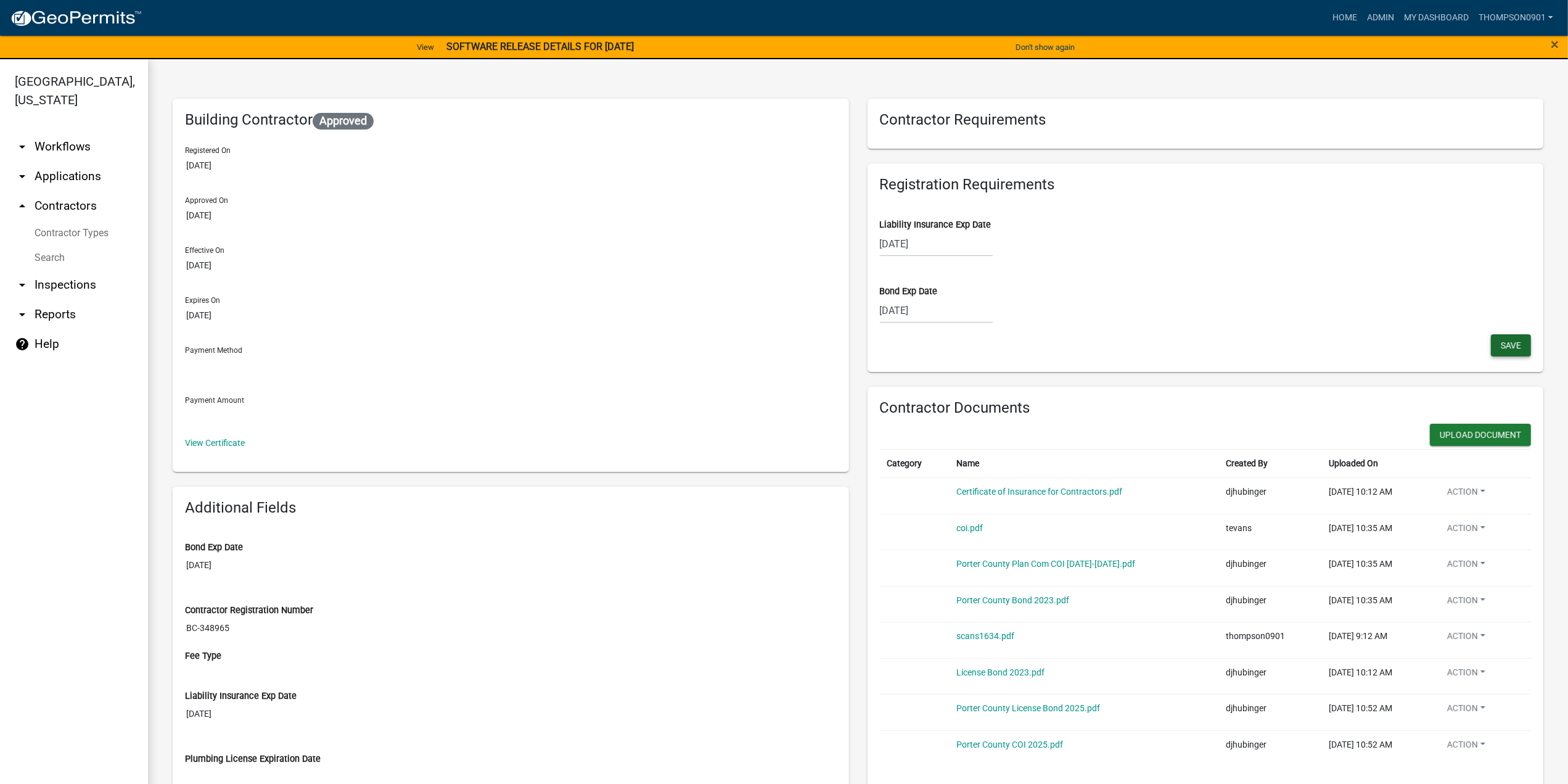
click at [1501, 343] on span "Save" at bounding box center [1510, 344] width 20 height 10
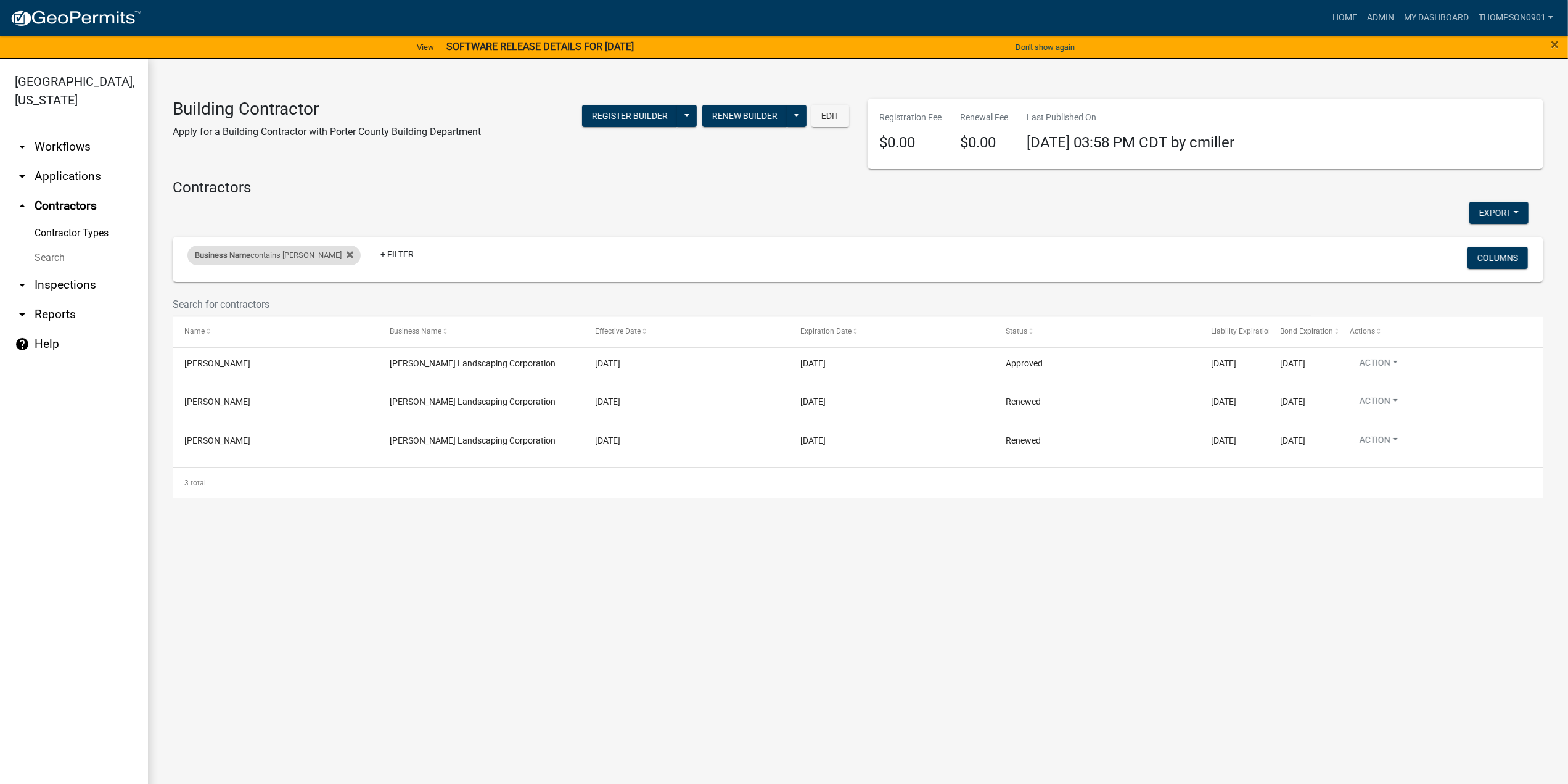
click at [234, 251] on span "Business Name" at bounding box center [223, 255] width 56 height 9
click at [268, 308] on input "hubinger" at bounding box center [264, 301] width 113 height 25
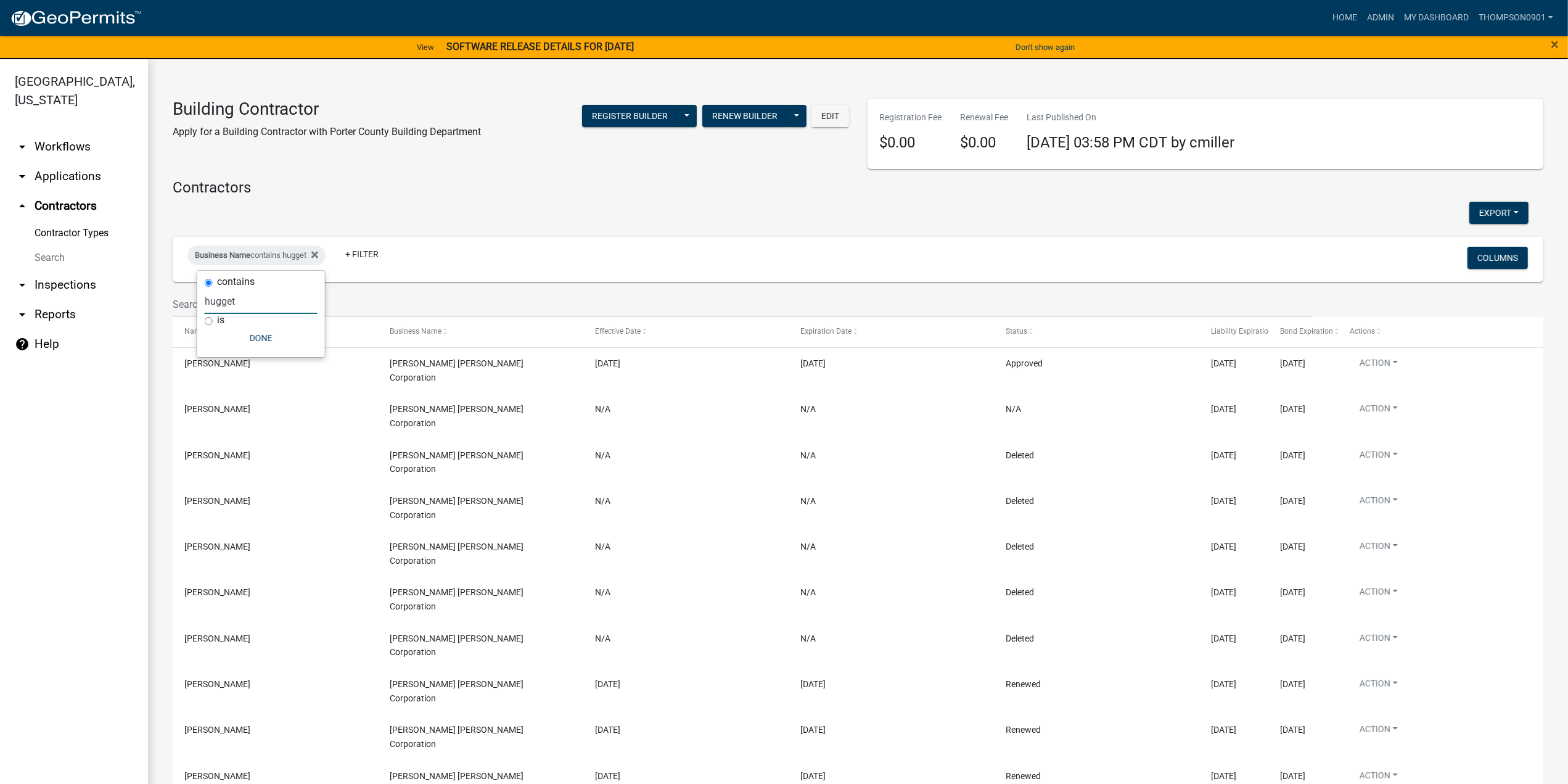
type input "huggett"
drag, startPoint x: 252, startPoint y: 300, endPoint x: 0, endPoint y: 305, distance: 252.0
click at [0, 305] on body "Internet Explorer does NOT work with GeoPermits. Get a new browser for more sec…" at bounding box center [784, 392] width 1568 height 784
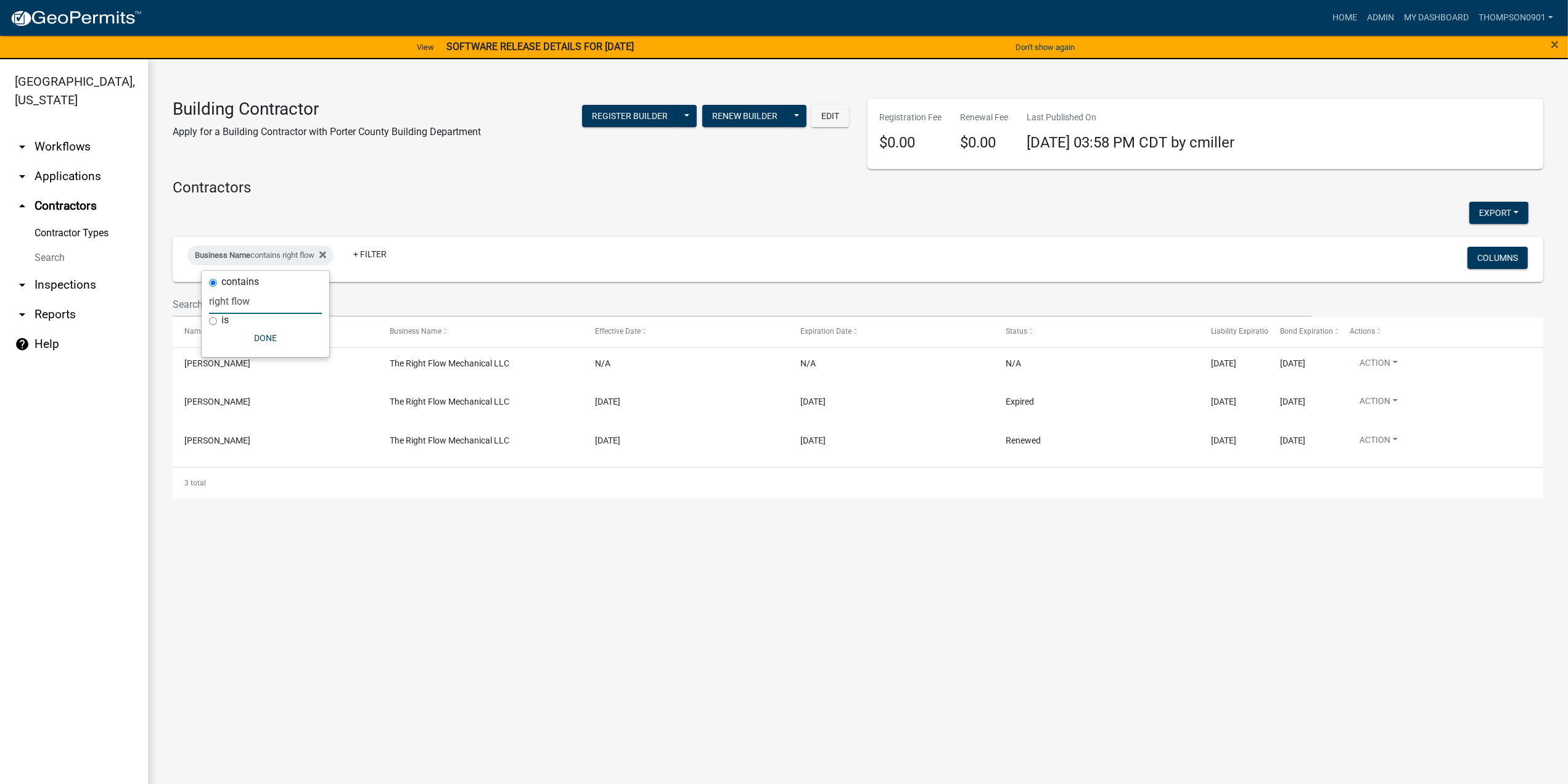
type input "right flow"
drag, startPoint x: 271, startPoint y: 300, endPoint x: 0, endPoint y: 283, distance: 271.5
click at [0, 283] on body "Internet Explorer does NOT work with GeoPermits. Get a new browser for more sec…" at bounding box center [784, 392] width 1568 height 784
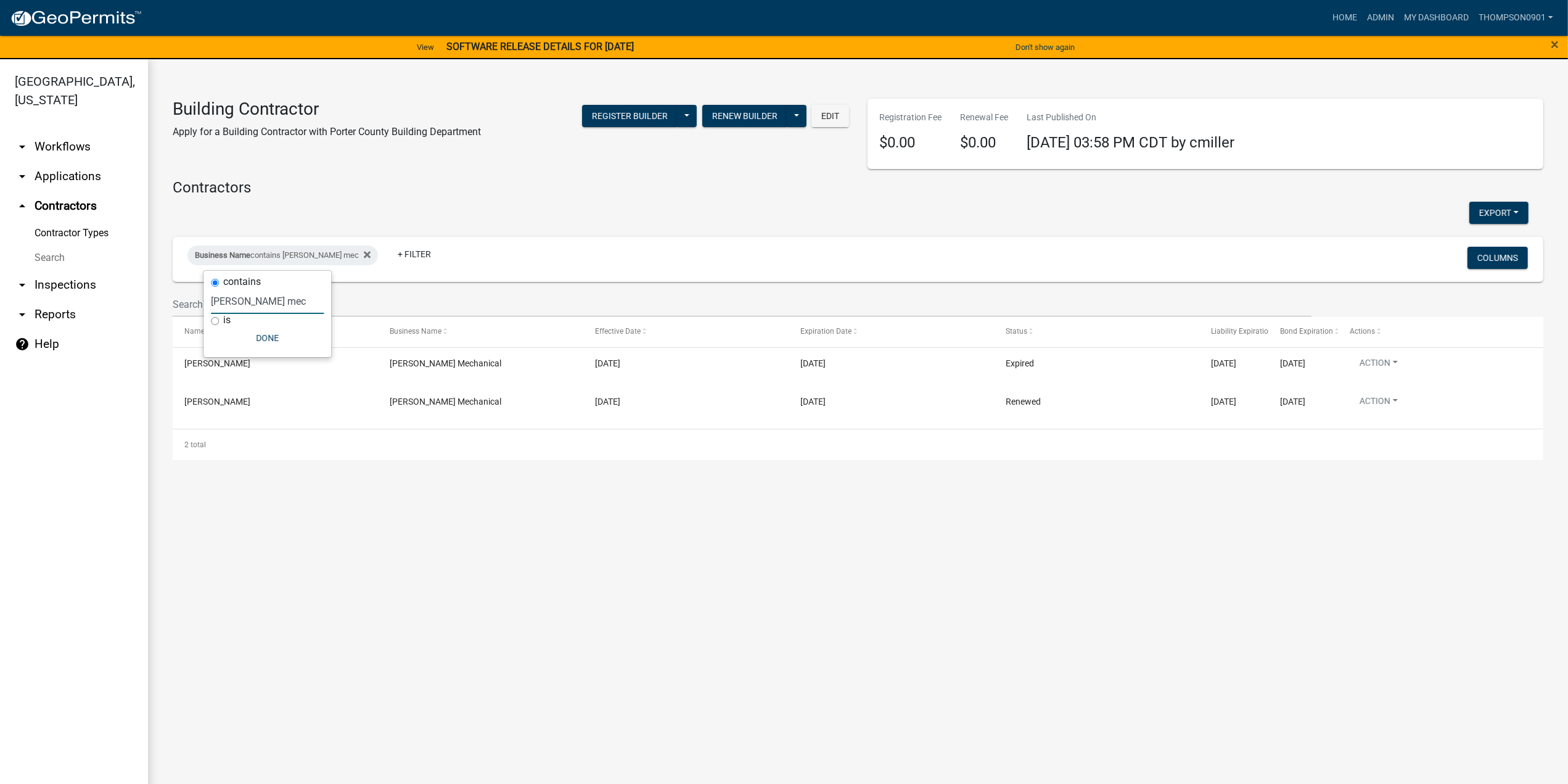
drag, startPoint x: 306, startPoint y: 301, endPoint x: 32, endPoint y: 304, distance: 274.0
click at [33, 303] on body "Internet Explorer does NOT work with GeoPermits. Get a new browser for more sec…" at bounding box center [784, 392] width 1568 height 784
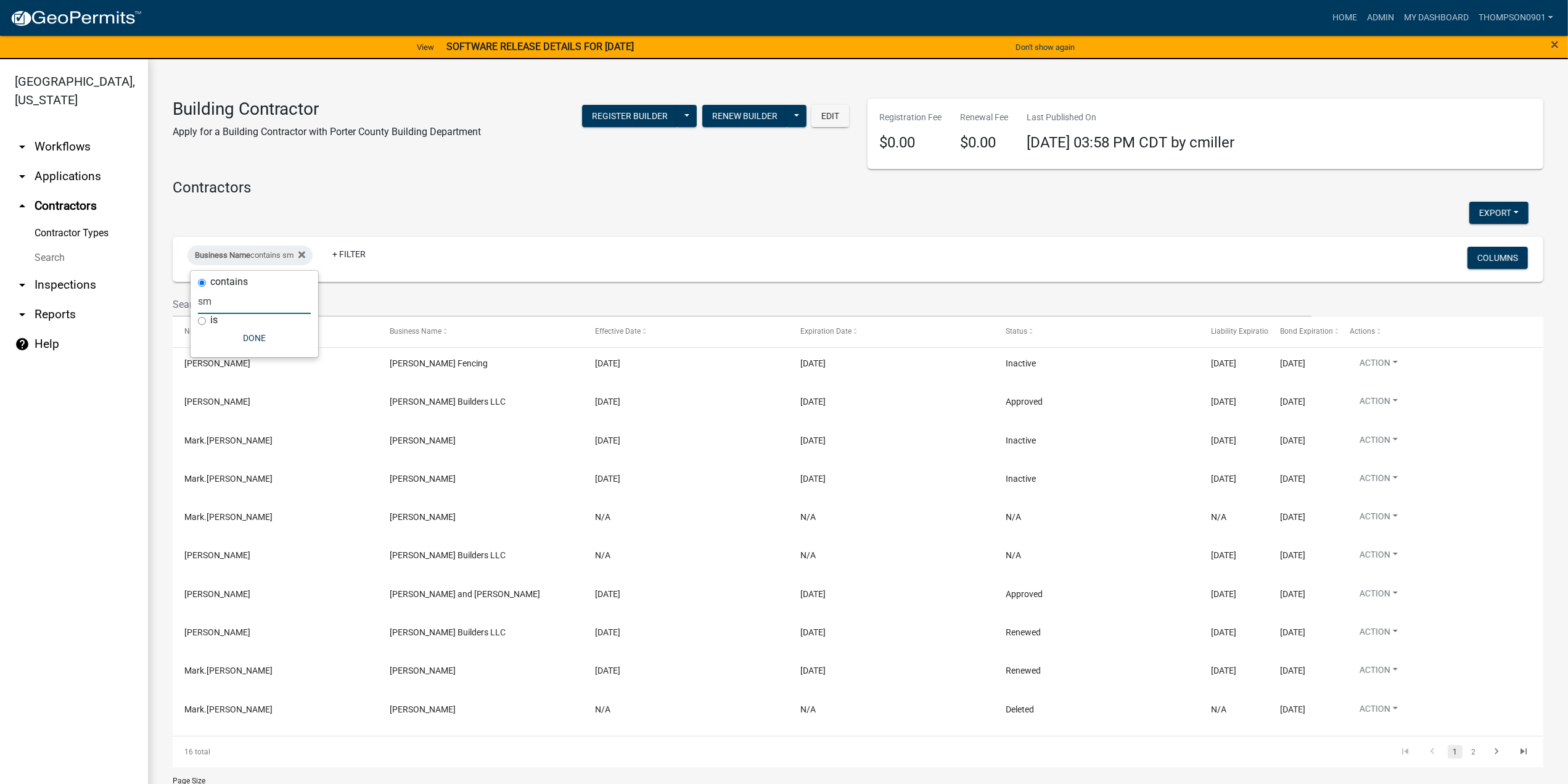
type input "s"
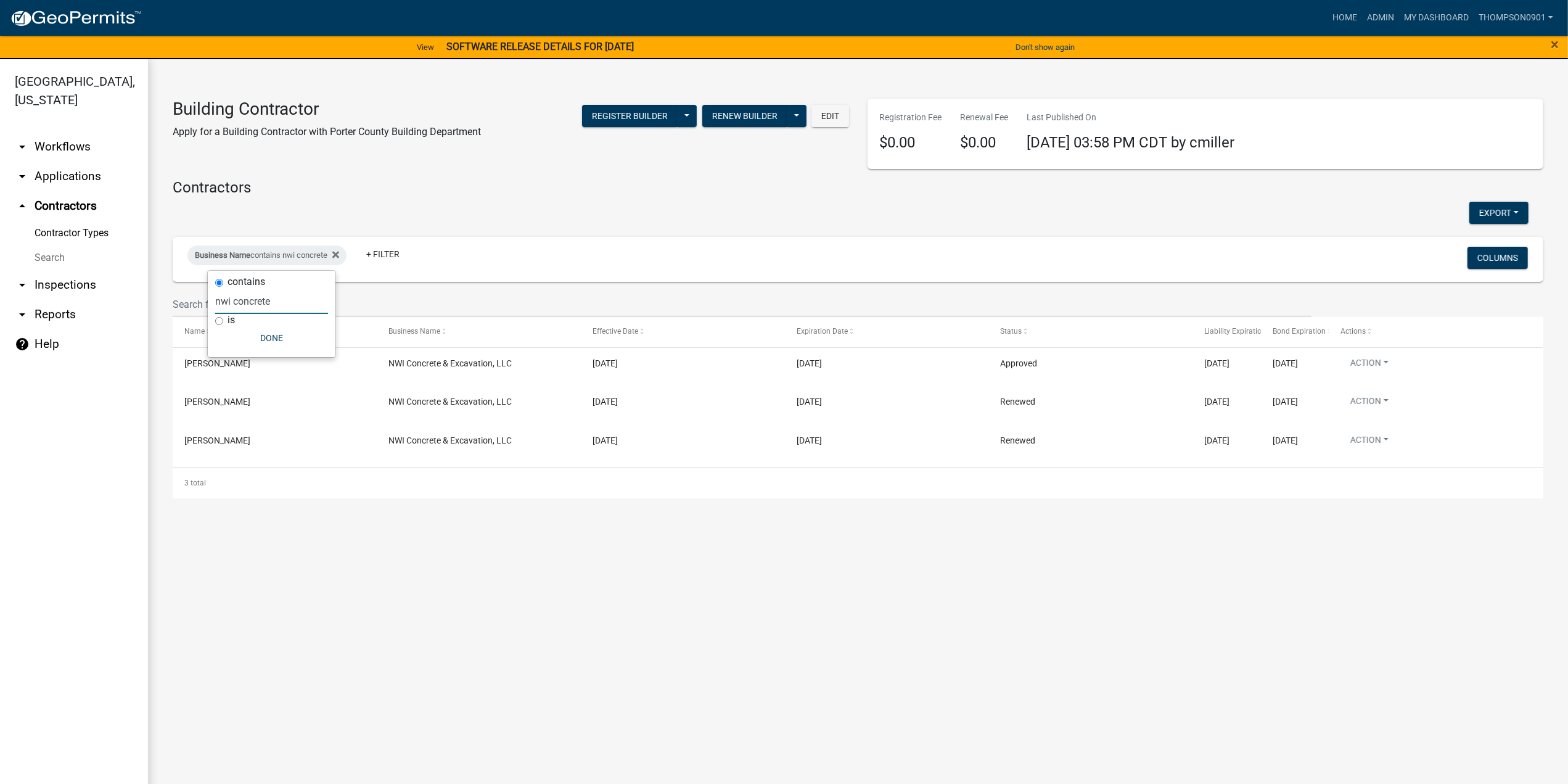
type input "nwi concrete"
drag, startPoint x: 289, startPoint y: 301, endPoint x: 0, endPoint y: 301, distance: 289.0
click at [0, 301] on body "Internet Explorer does NOT work with GeoPermits. Get a new browser for more sec…" at bounding box center [784, 392] width 1568 height 784
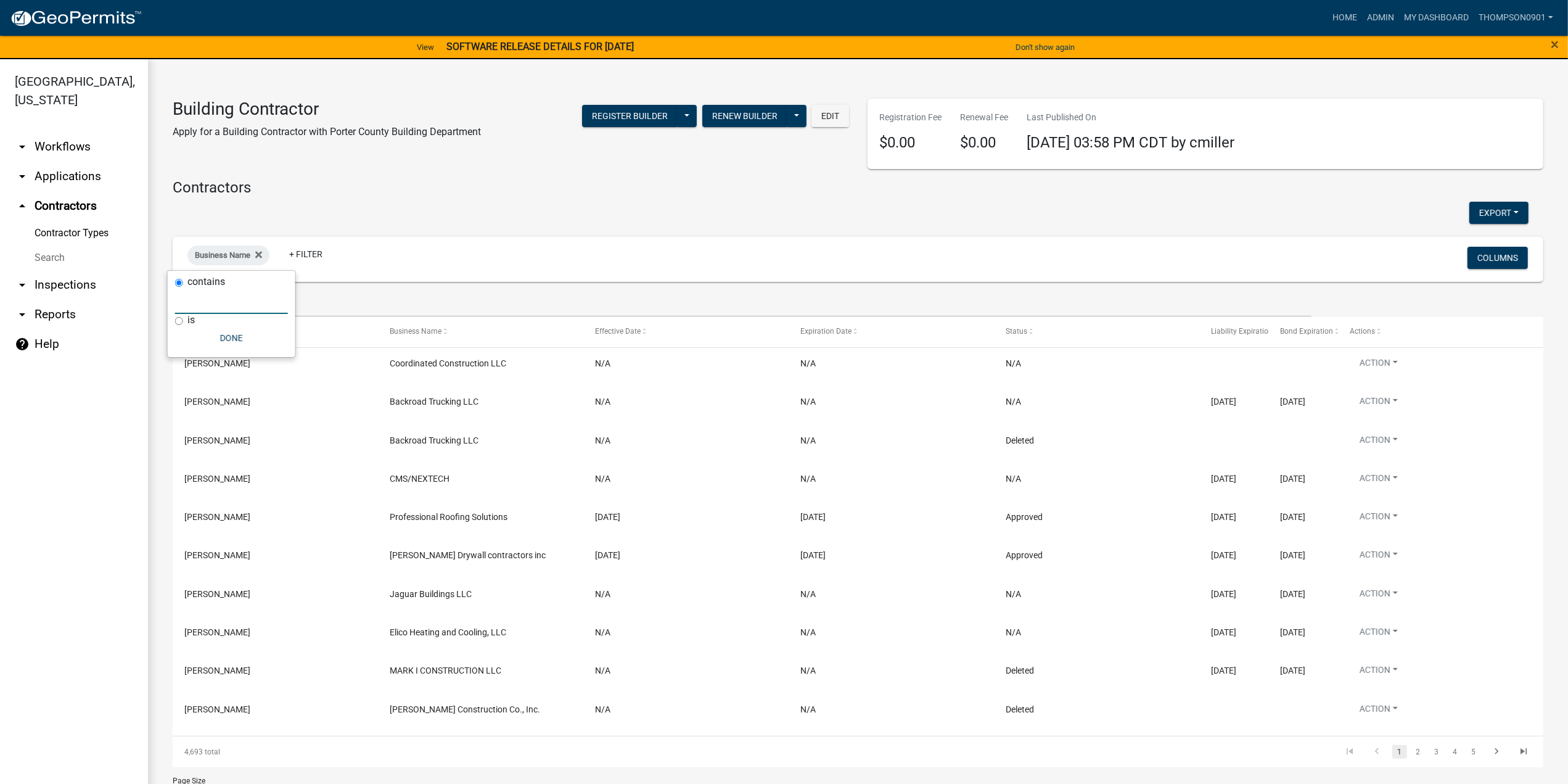
click at [188, 303] on input "text" at bounding box center [232, 301] width 113 height 25
paste input "Backroad Trucking LLC"
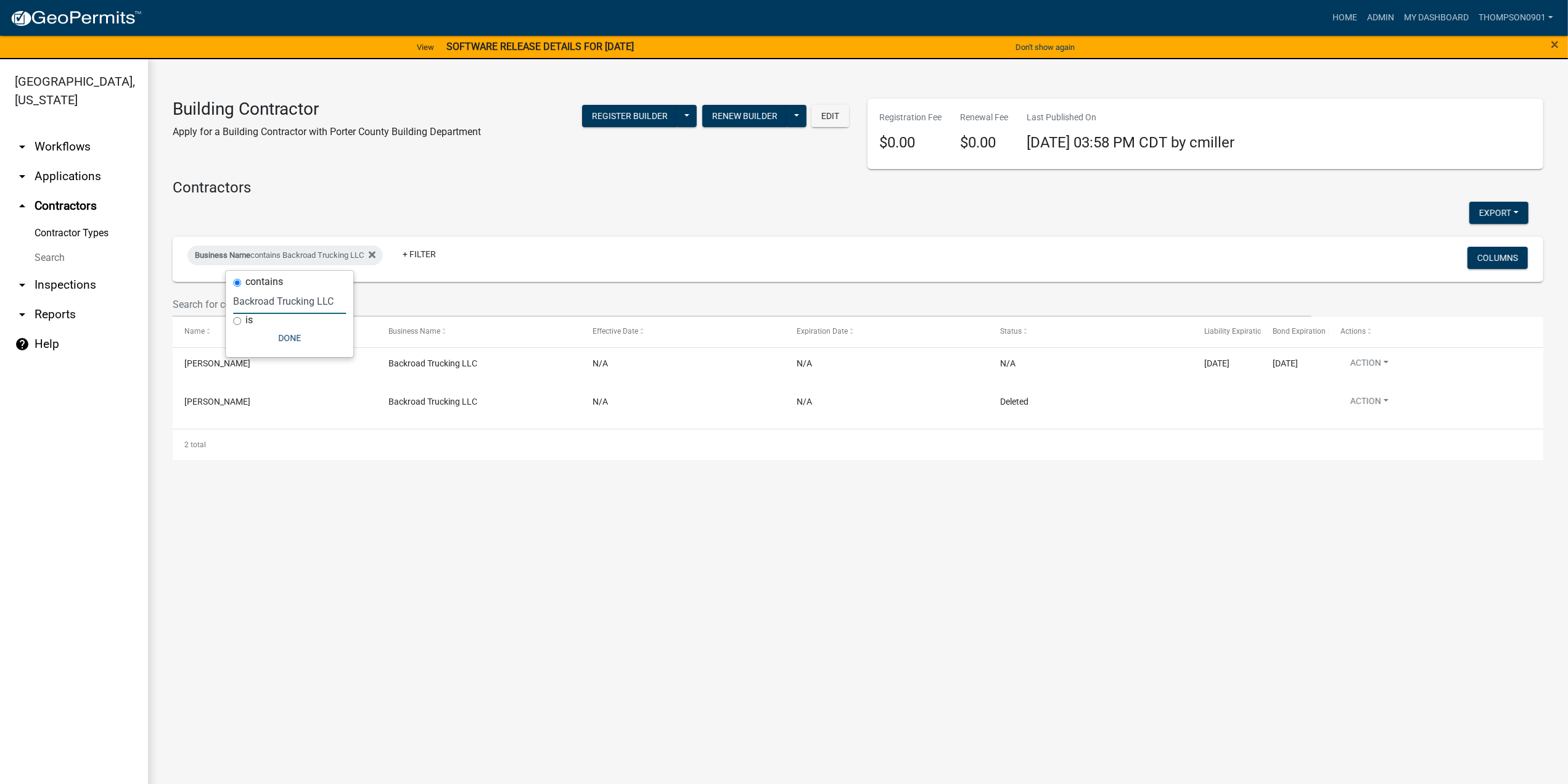
type input "Backroad Trucking LLC"
drag, startPoint x: 339, startPoint y: 298, endPoint x: 0, endPoint y: 267, distance: 340.4
click at [0, 278] on body "Internet Explorer does NOT work with GeoPermits. Get a new browser for more sec…" at bounding box center [784, 392] width 1568 height 784
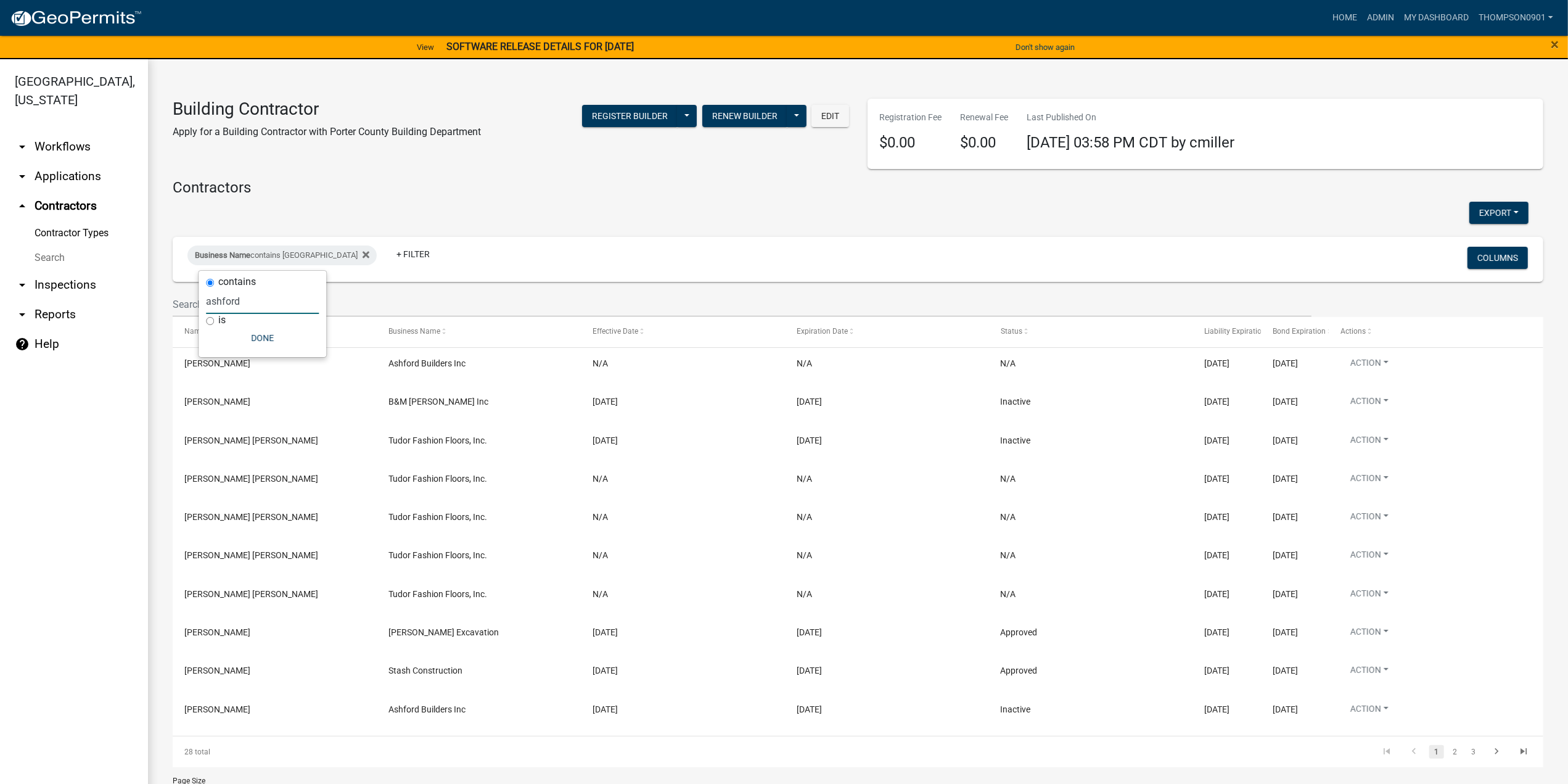
type input "ashford"
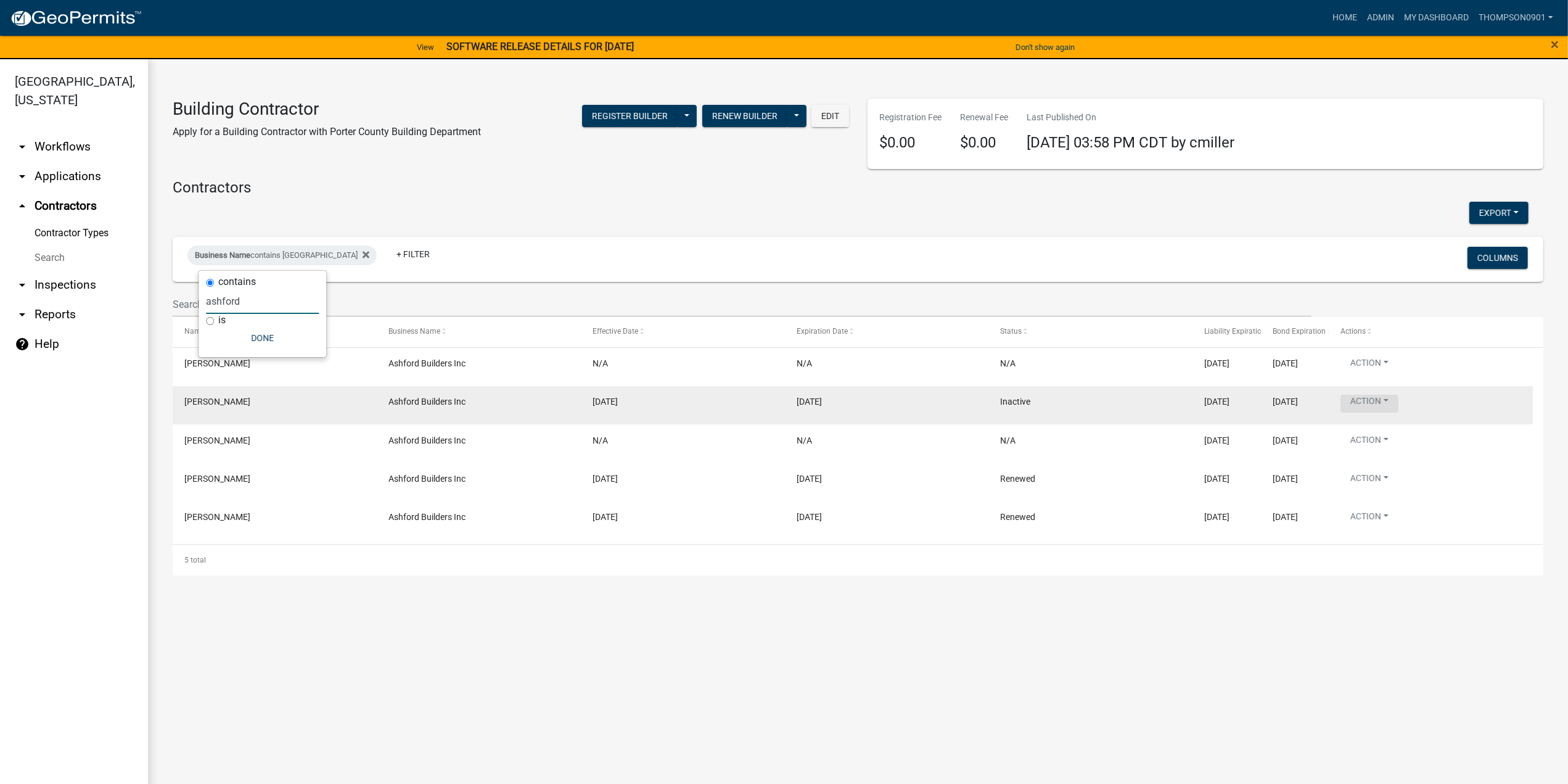
click at [1388, 405] on button "Action" at bounding box center [1369, 404] width 58 height 18
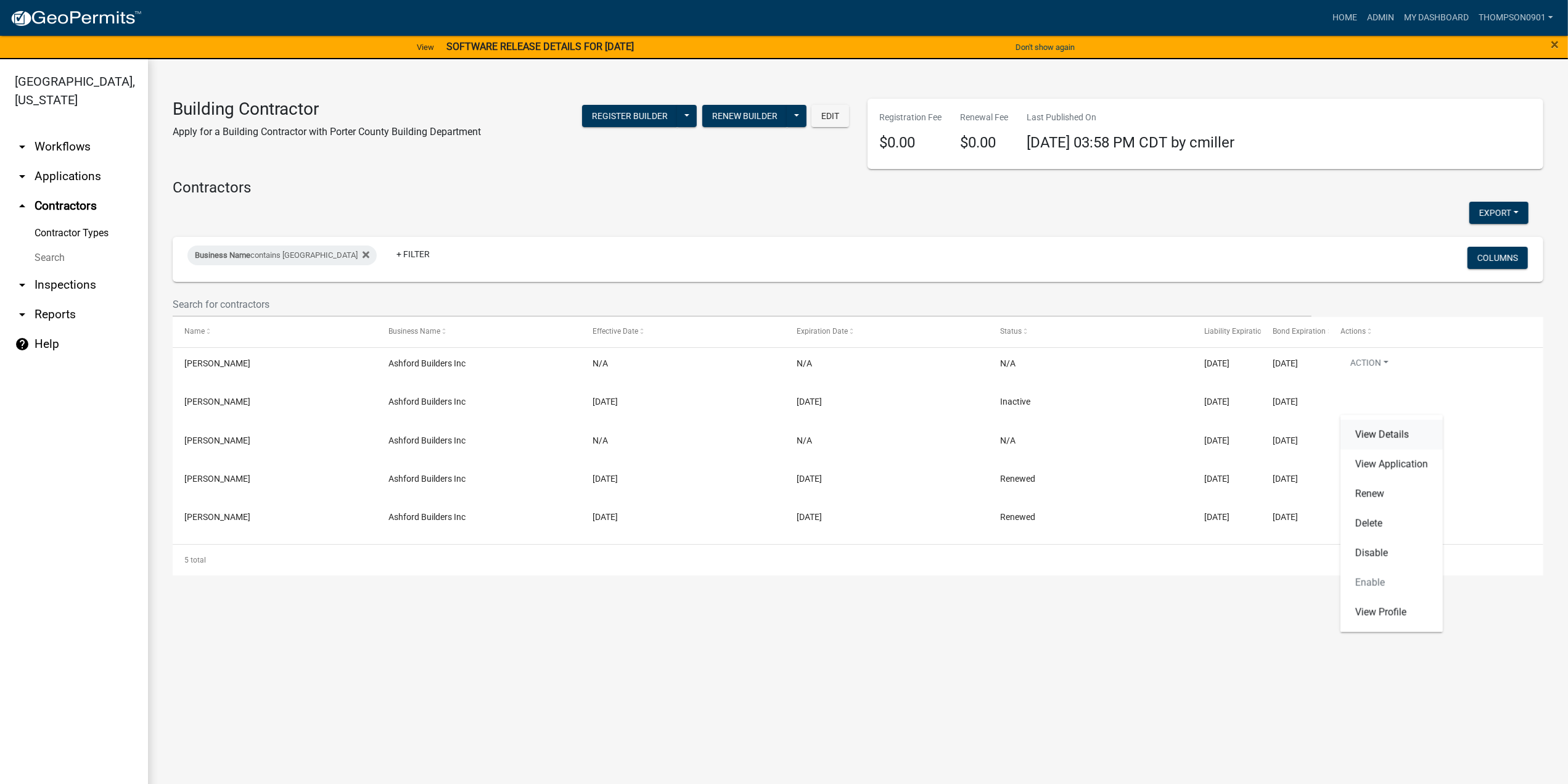
click at [1397, 432] on link "View Details" at bounding box center [1391, 435] width 102 height 30
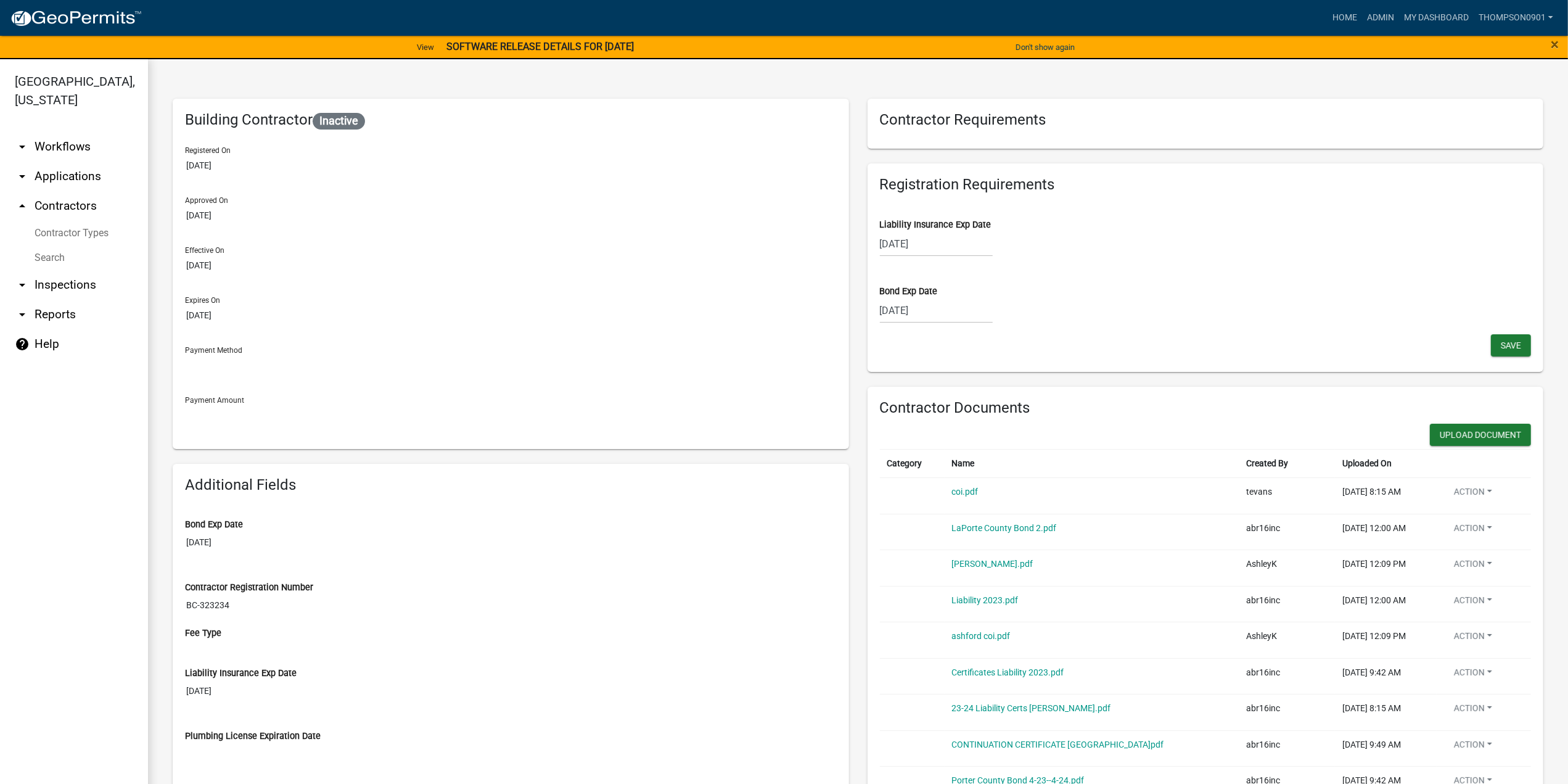
click at [932, 250] on div "09/09/2025" at bounding box center [936, 243] width 113 height 25
click at [980, 273] on select "2025 2026 2027 2028 2029 2030 2031 2032 2033 2034 2035 2036 2037 2038 2039 2040…" at bounding box center [974, 270] width 49 height 19
select select "2026"
click at [949, 261] on select "2025 2026 2027 2028 2029 2030 2031 2032 2033 2034 2035 2036 2037 2038 2039 2040…" at bounding box center [974, 270] width 49 height 19
click at [930, 270] on select "Jan Feb Mar Apr May Jun Jul Aug Sep Oct Nov Dec" at bounding box center [929, 270] width 50 height 19
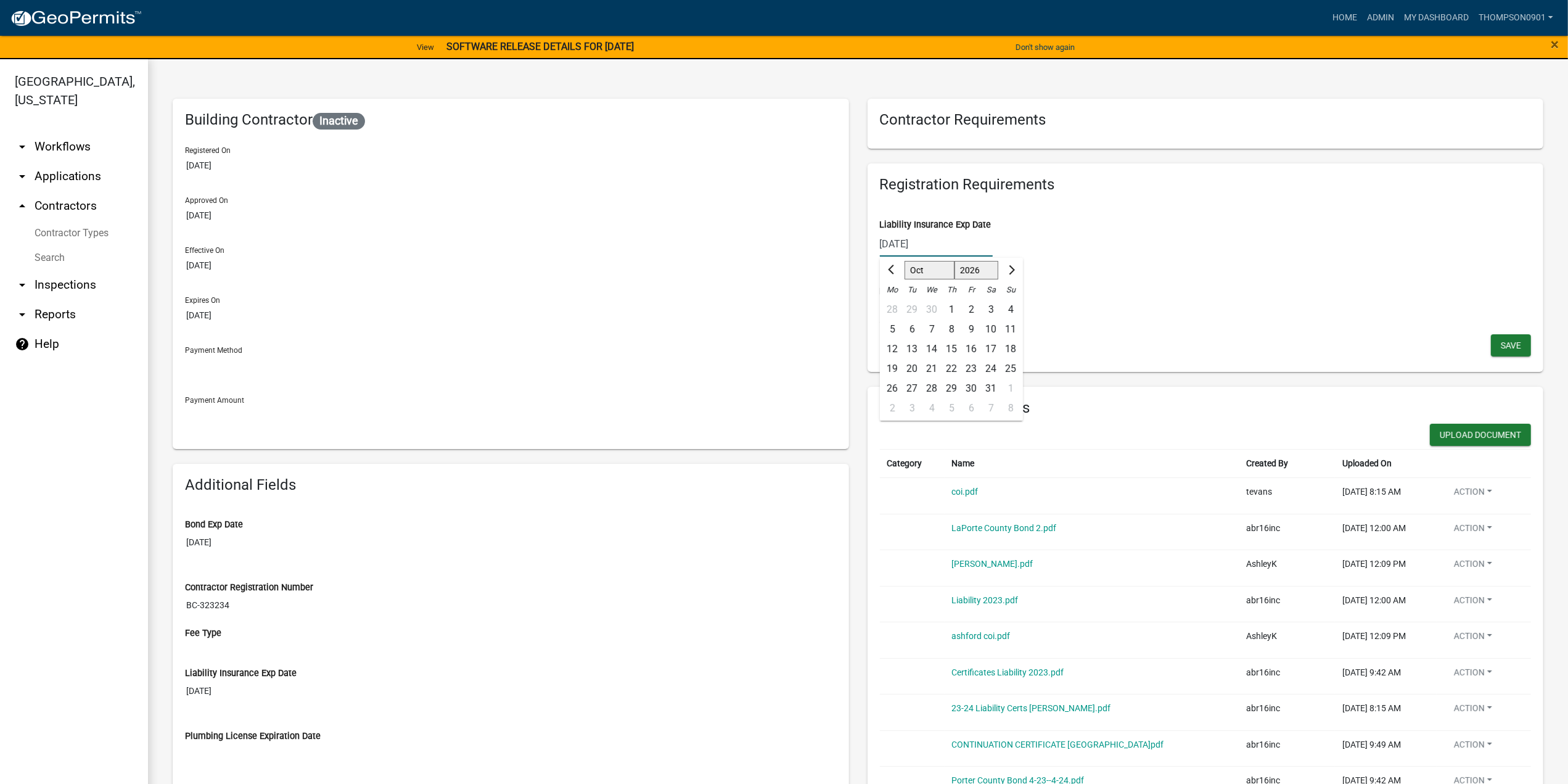
select select "9"
click at [904, 261] on select "Jan Feb Mar Apr May Jun Jul Aug Sep Oct Nov Dec" at bounding box center [929, 270] width 50 height 19
click at [1007, 308] on div "6" at bounding box center [1010, 309] width 20 height 20
type input "09/06/2026"
click at [1501, 347] on span "Save" at bounding box center [1510, 344] width 20 height 10
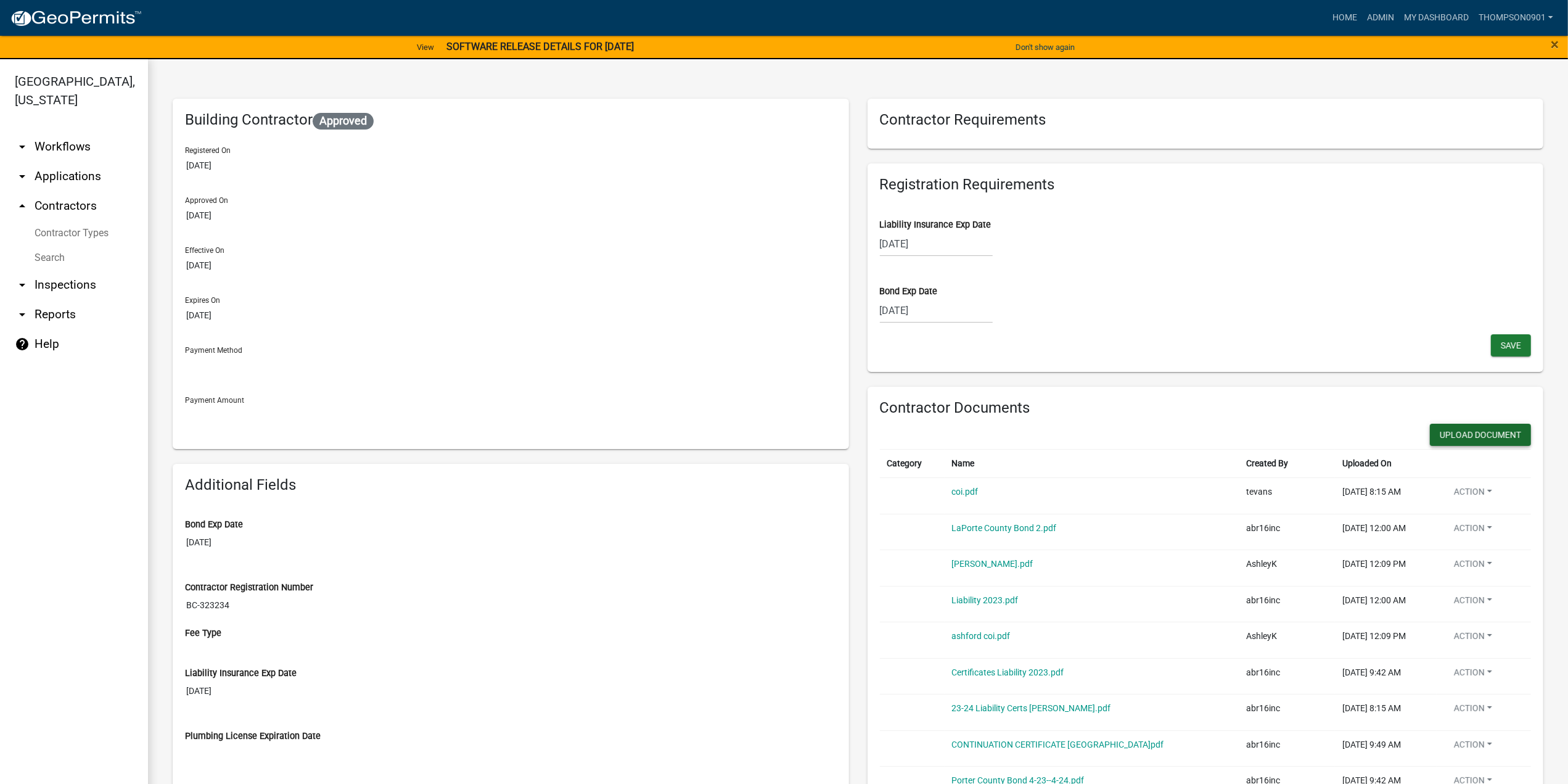
click at [1463, 427] on button "Upload Document" at bounding box center [1481, 435] width 101 height 22
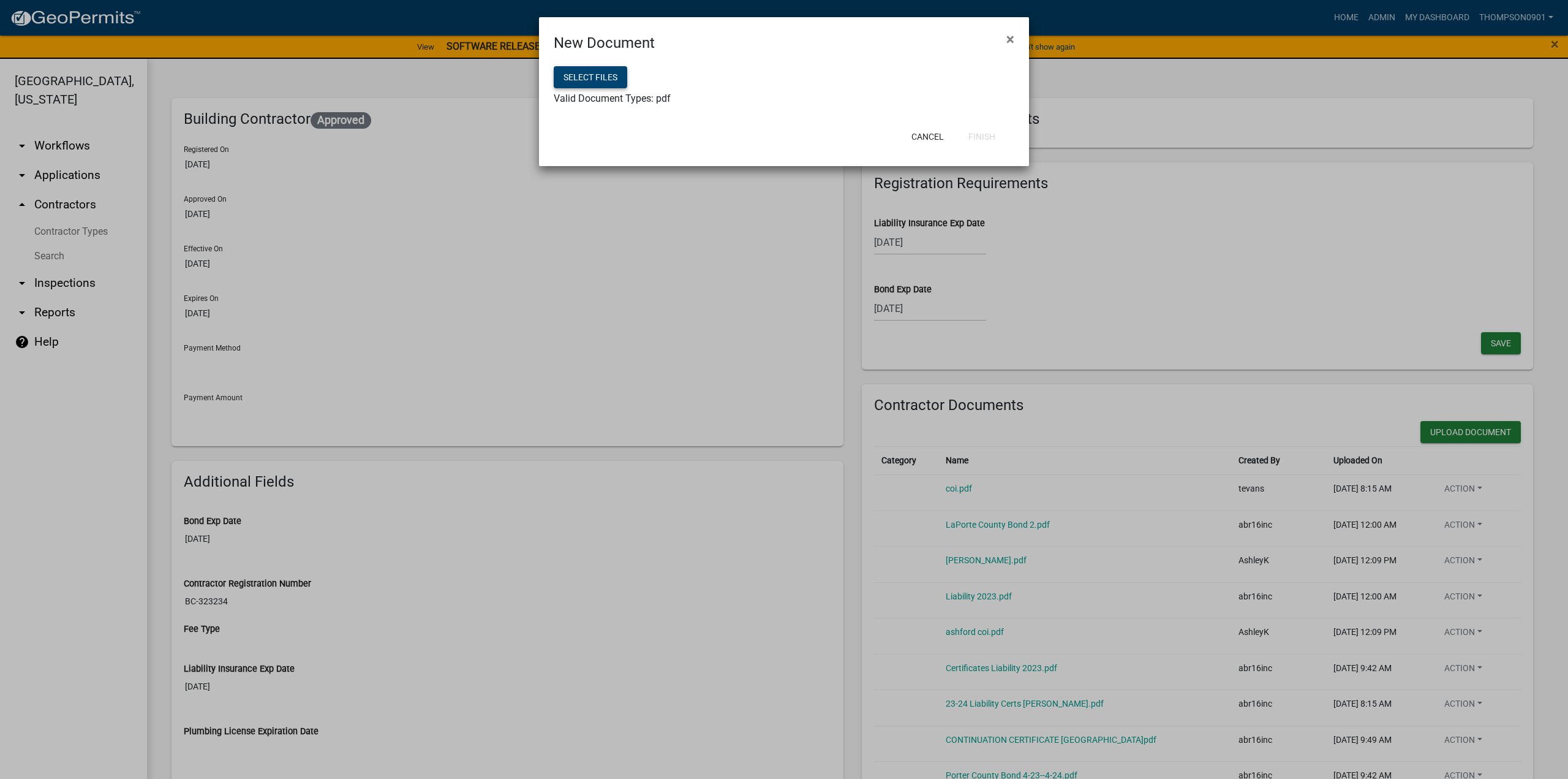
click at [577, 76] on button "Select files" at bounding box center [591, 77] width 73 height 22
click at [993, 133] on button "Finish" at bounding box center [982, 136] width 46 height 22
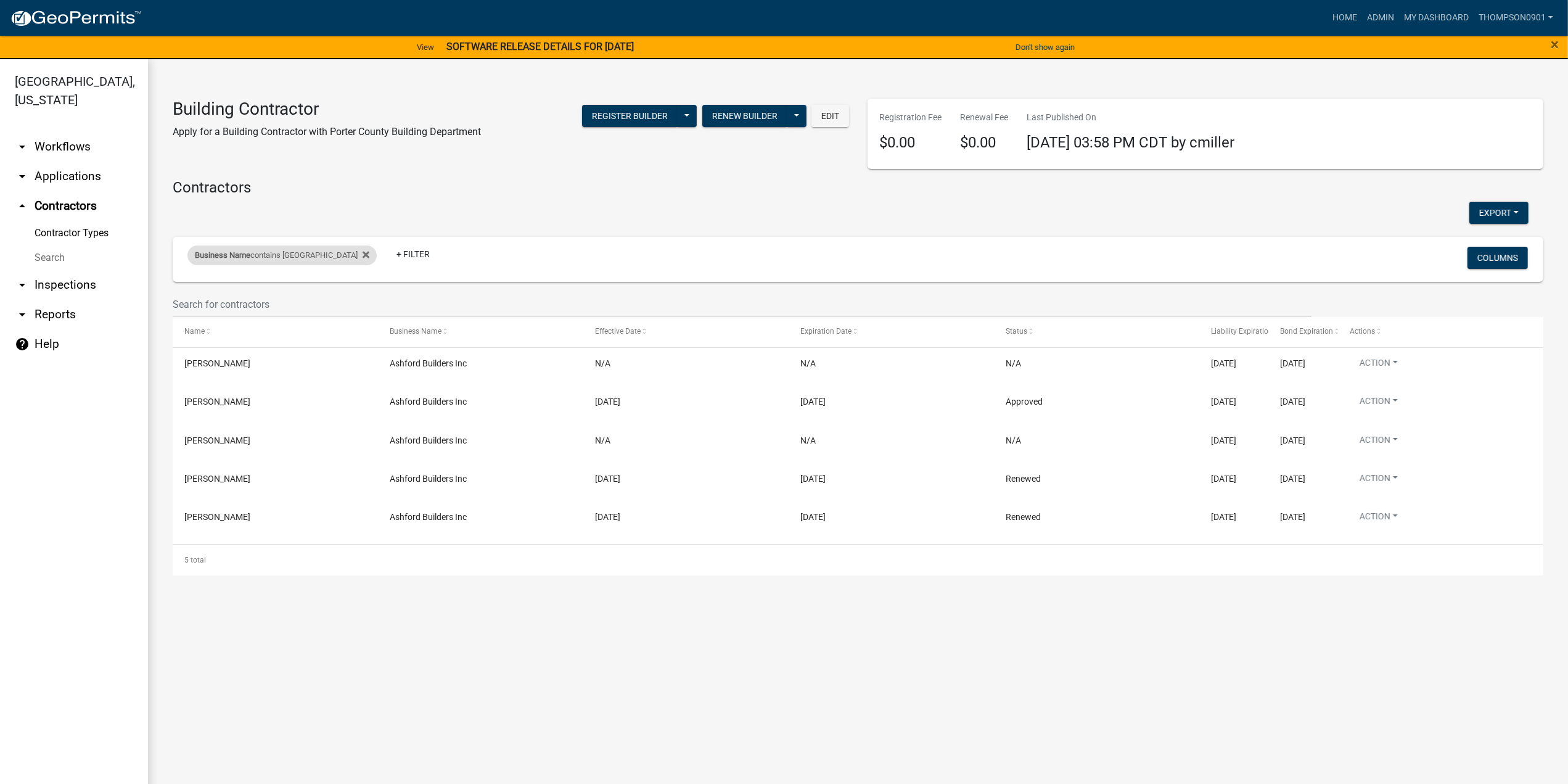
click at [251, 252] on div "Business Name contains ashford" at bounding box center [282, 255] width 190 height 20
drag, startPoint x: 267, startPoint y: 299, endPoint x: 0, endPoint y: 243, distance: 272.8
click at [0, 245] on body "Internet Explorer does NOT work with GeoPermits. Get a new browser for more sec…" at bounding box center [784, 392] width 1568 height 784
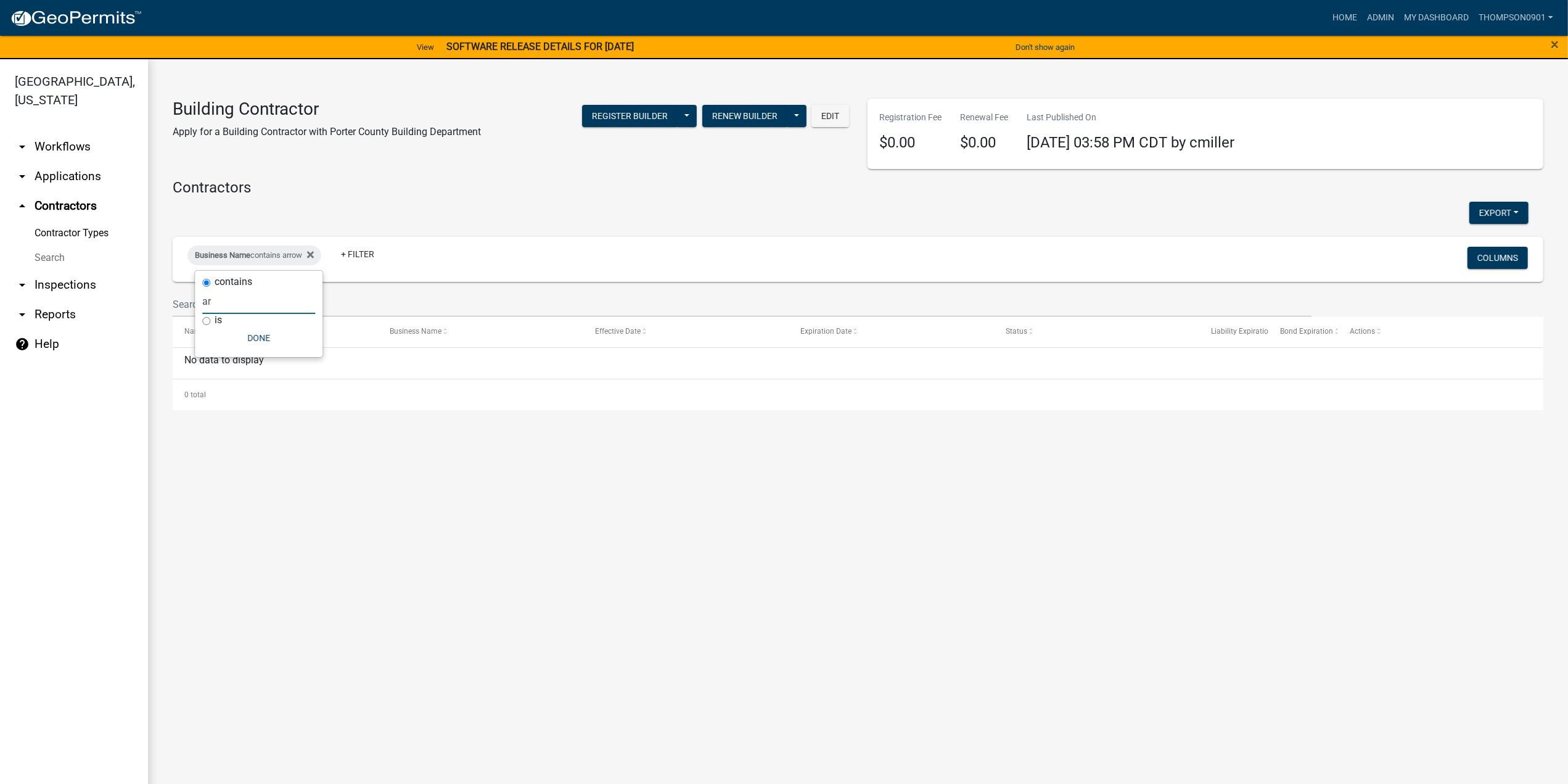
type input "a"
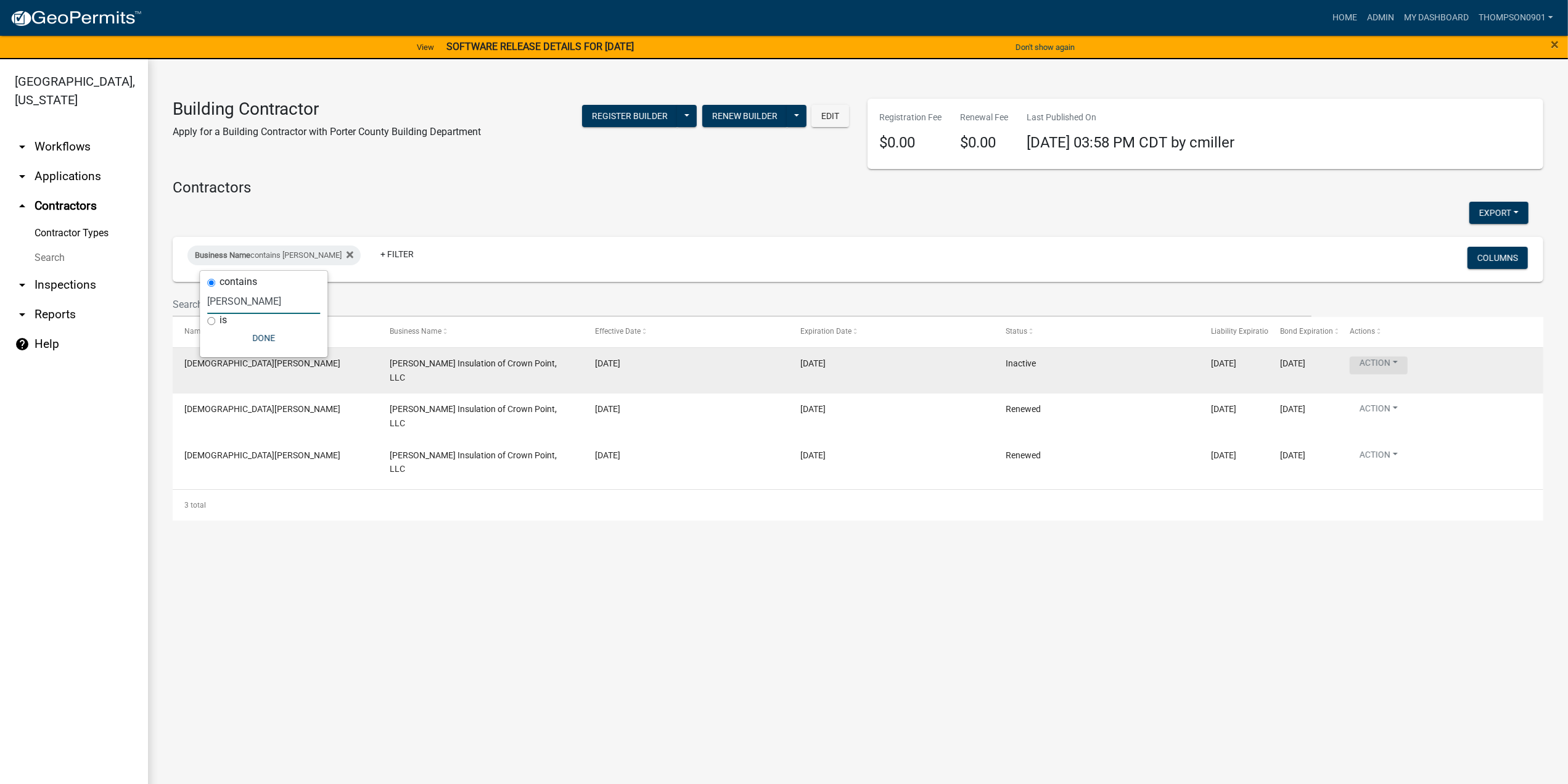
type input "momper"
click at [1403, 357] on button "Action" at bounding box center [1379, 365] width 58 height 18
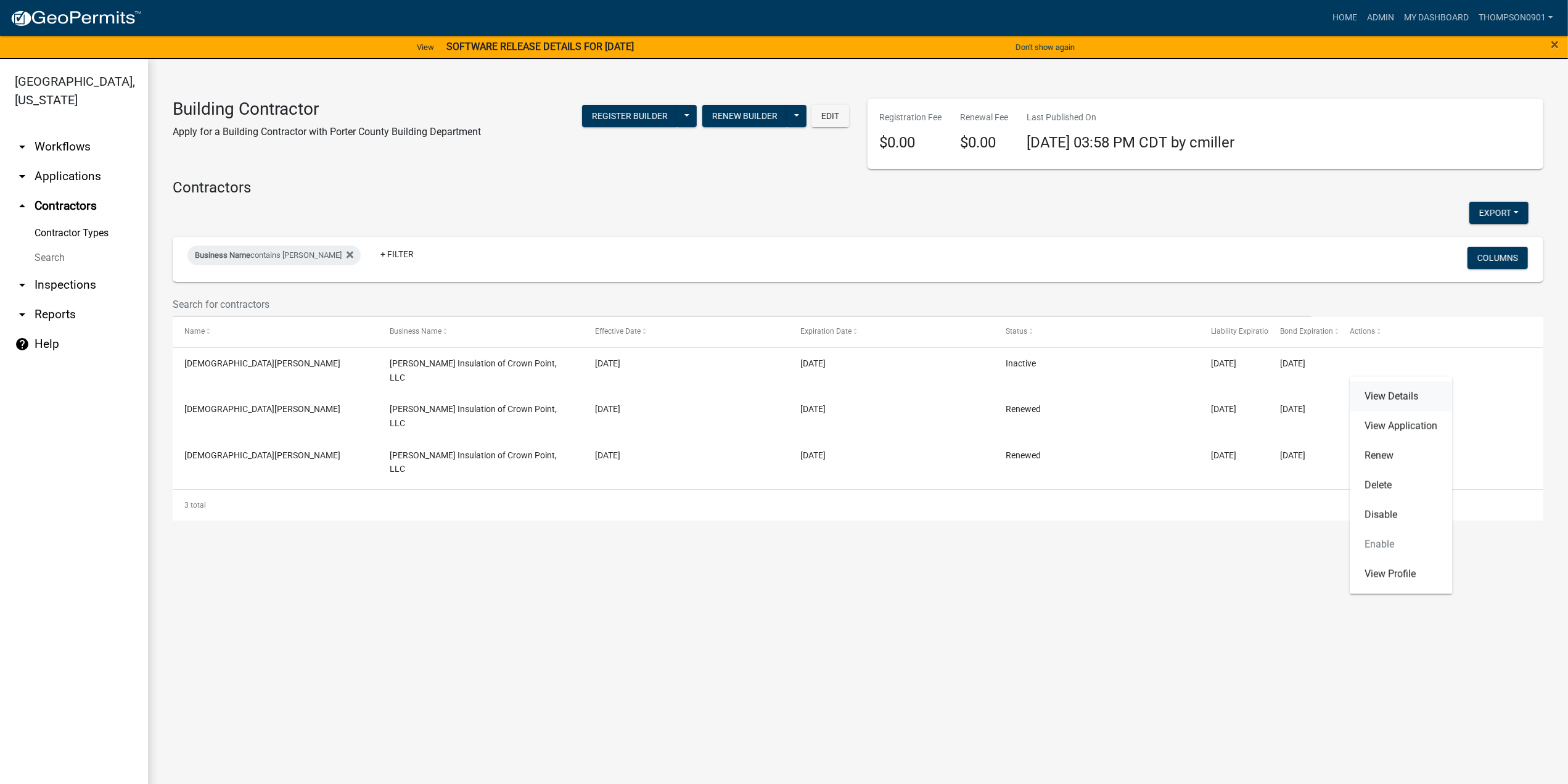
click at [1391, 405] on link "View Details" at bounding box center [1401, 397] width 102 height 30
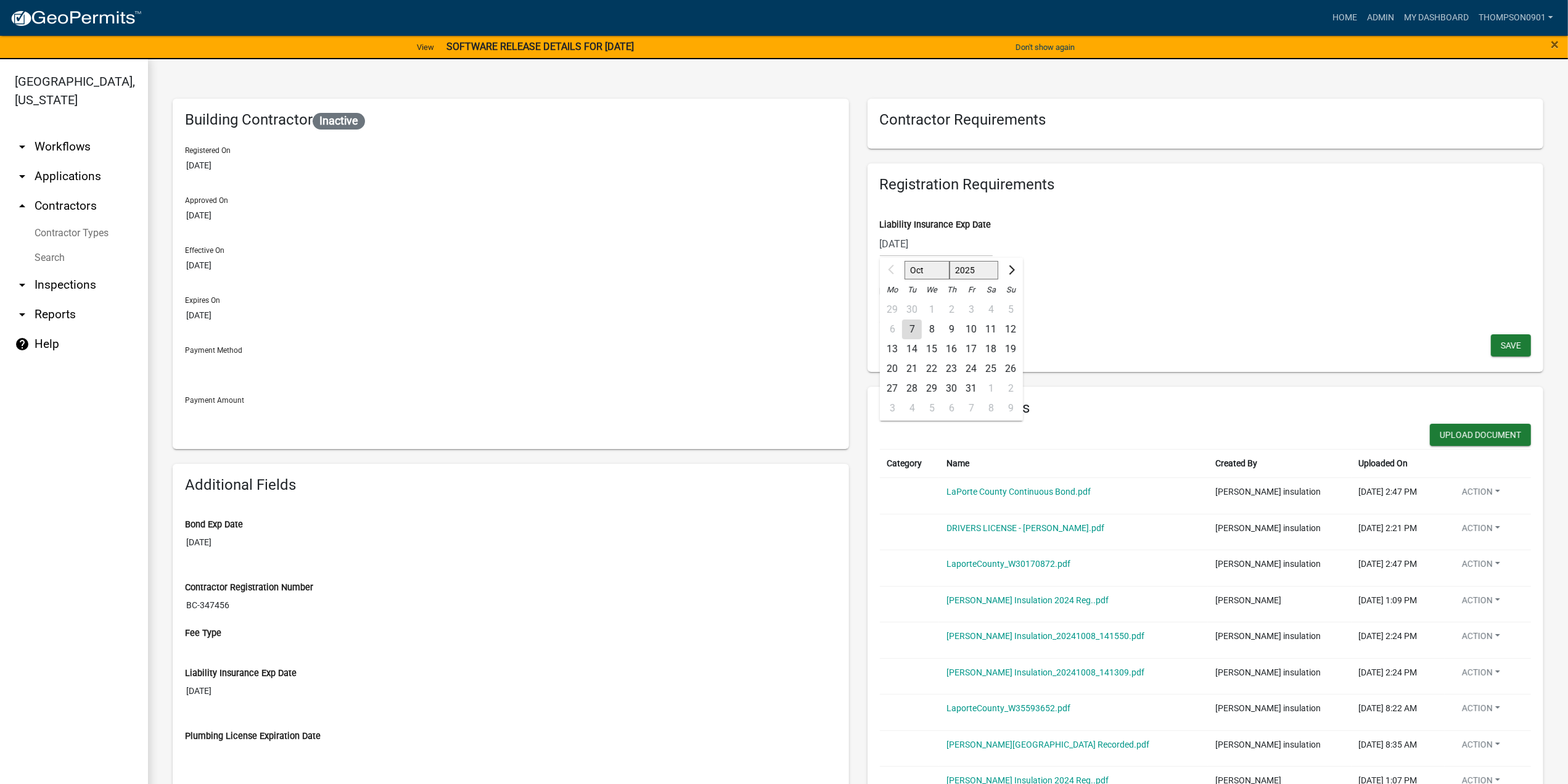
click at [943, 244] on div "10/01/2025 Oct Nov Dec 2025 2026 2027 2028 2029 2030 2031 2032 2033 2034 2035 2…" at bounding box center [936, 243] width 113 height 25
click at [982, 270] on select "2025 2026 2027 2028 2029 2030 2031 2032 2033 2034 2035 2036 2037 2038 2039 2040…" at bounding box center [974, 270] width 49 height 19
select select "2026"
click at [949, 261] on select "2025 2026 2027 2028 2029 2030 2031 2032 2033 2034 2035 2036 2037 2038 2039 2040…" at bounding box center [974, 270] width 49 height 19
click at [946, 308] on div "1" at bounding box center [952, 309] width 20 height 20
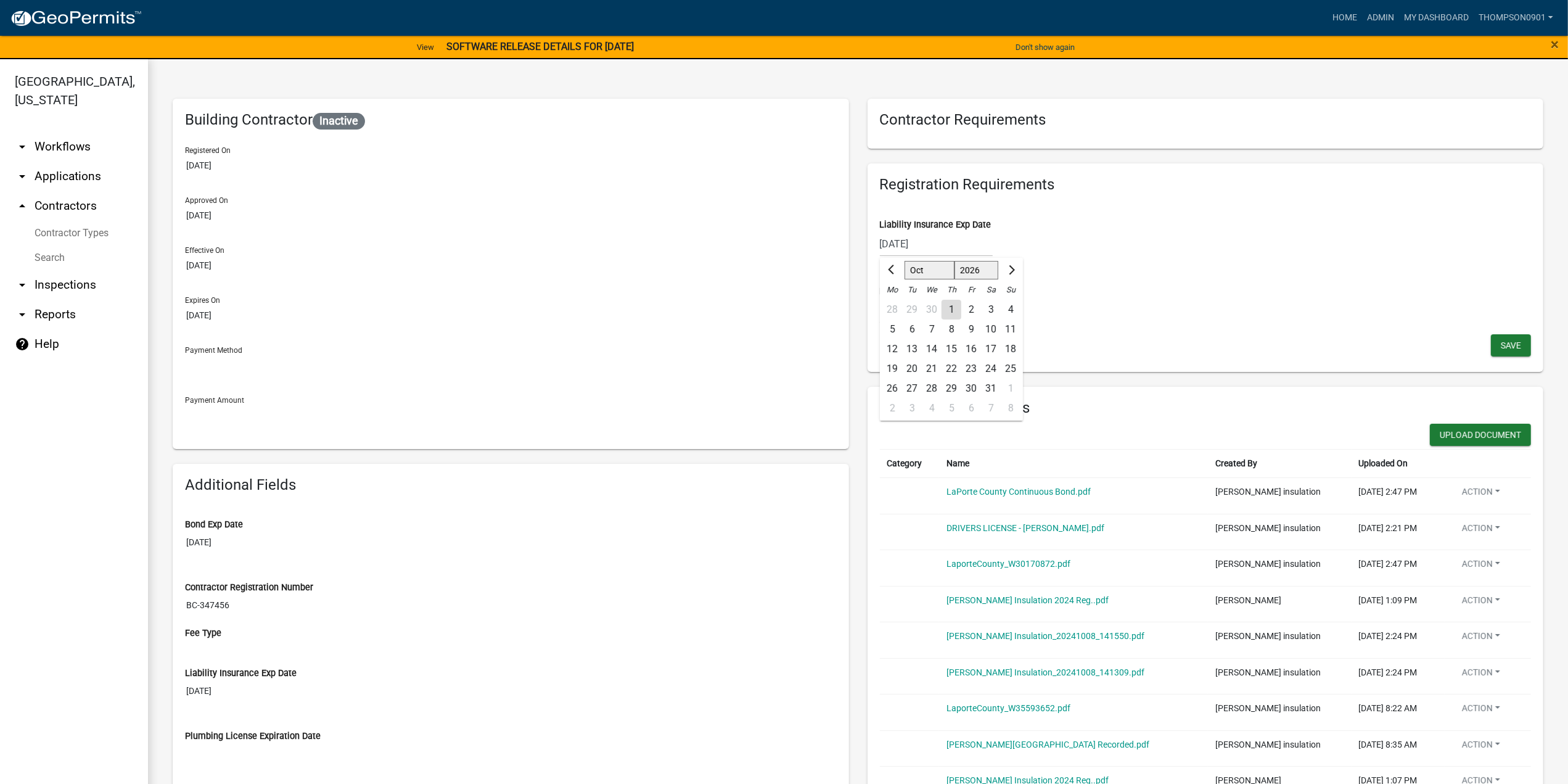
type input "10/01/2026"
click at [1501, 340] on span "Save" at bounding box center [1510, 344] width 20 height 10
click at [1431, 440] on button "Upload Document" at bounding box center [1481, 435] width 101 height 22
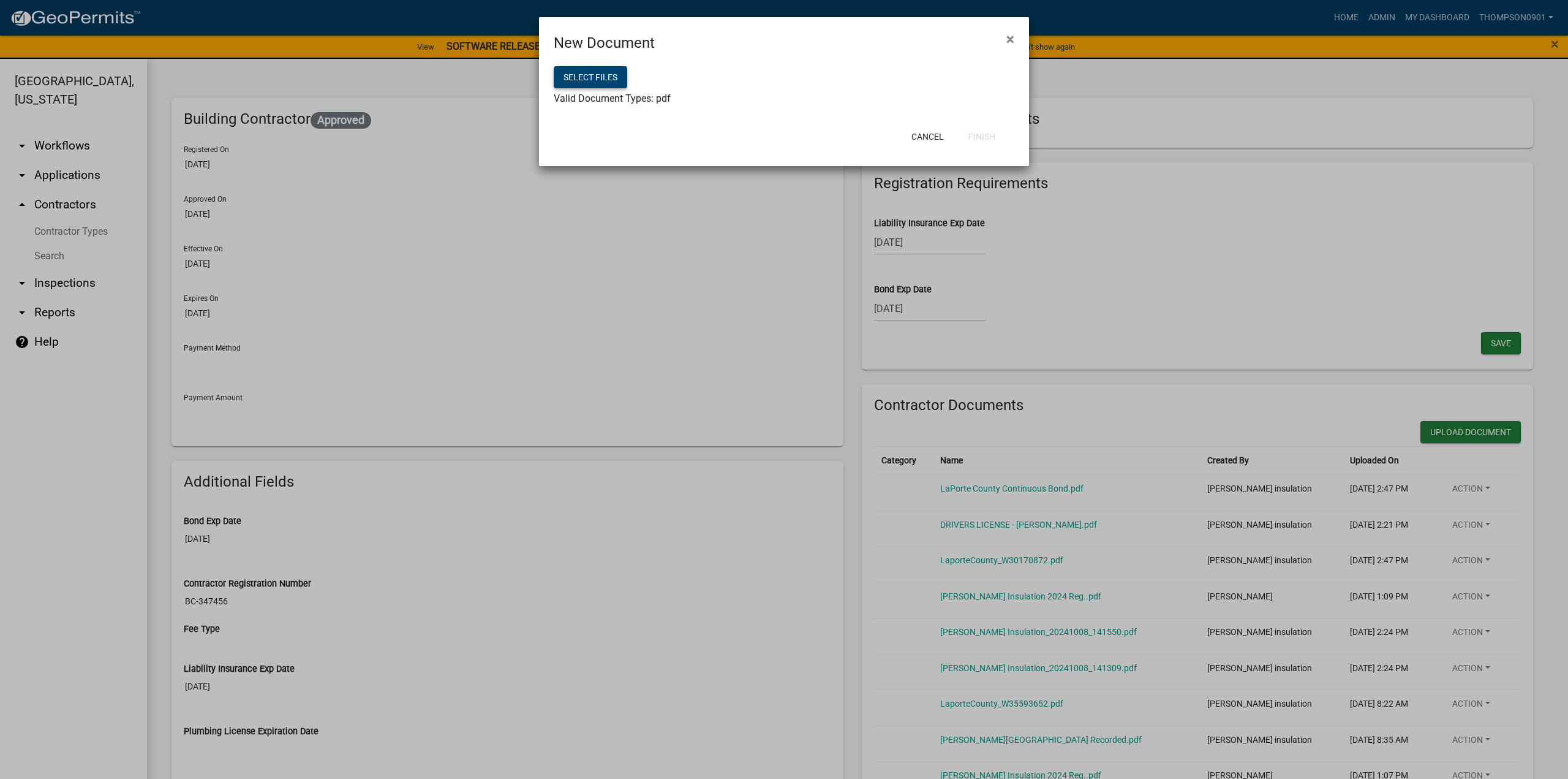
click at [589, 80] on button "Select files" at bounding box center [591, 77] width 73 height 22
click at [969, 138] on button "Finish" at bounding box center [982, 136] width 46 height 22
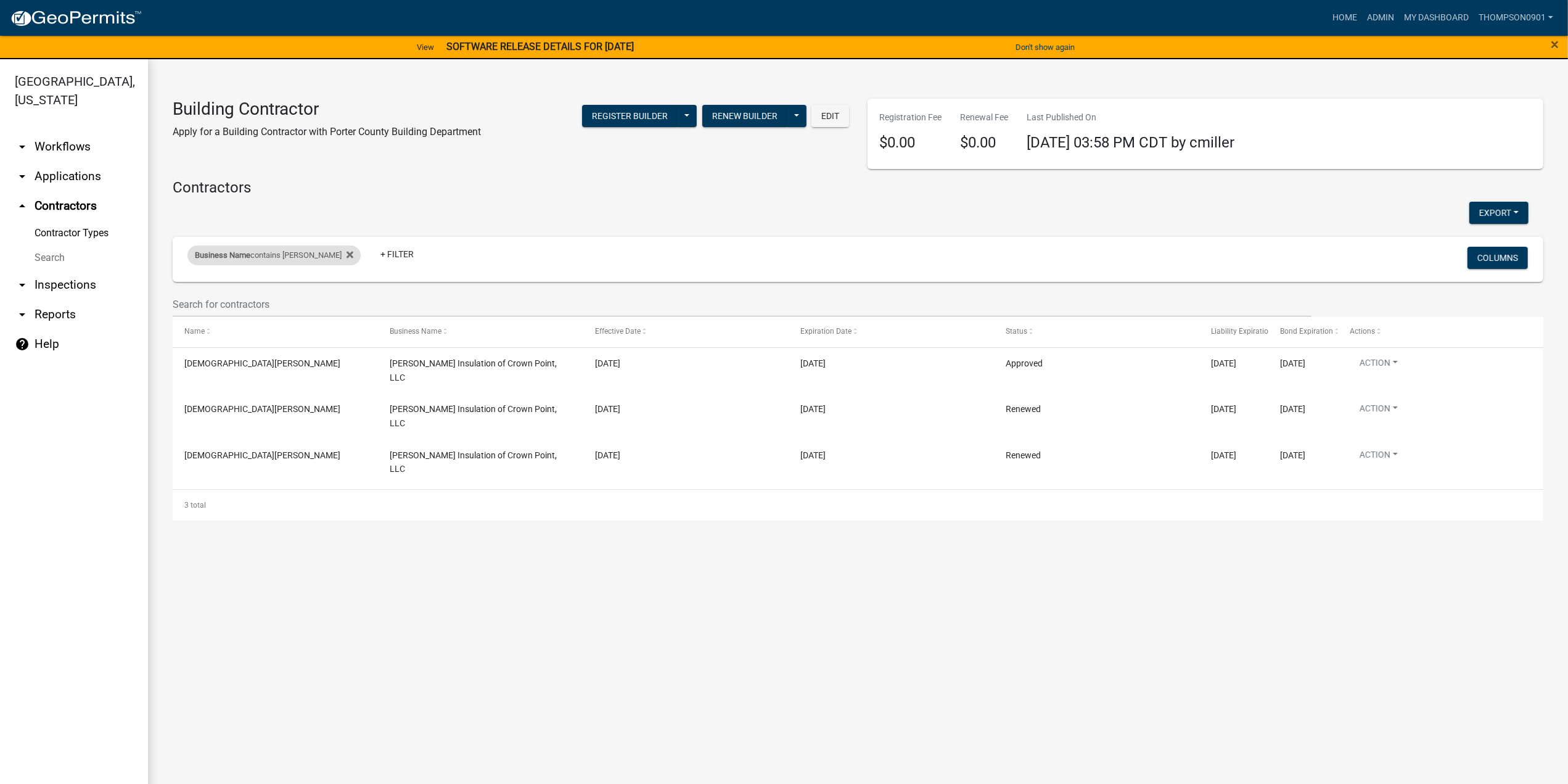
click at [299, 255] on div "Business Name contains momper" at bounding box center [274, 255] width 173 height 20
drag, startPoint x: 84, startPoint y: 290, endPoint x: 0, endPoint y: 243, distance: 96.3
click at [0, 243] on body "Internet Explorer does NOT work with GeoPermits. Get a new browser for more sec…" at bounding box center [784, 392] width 1568 height 784
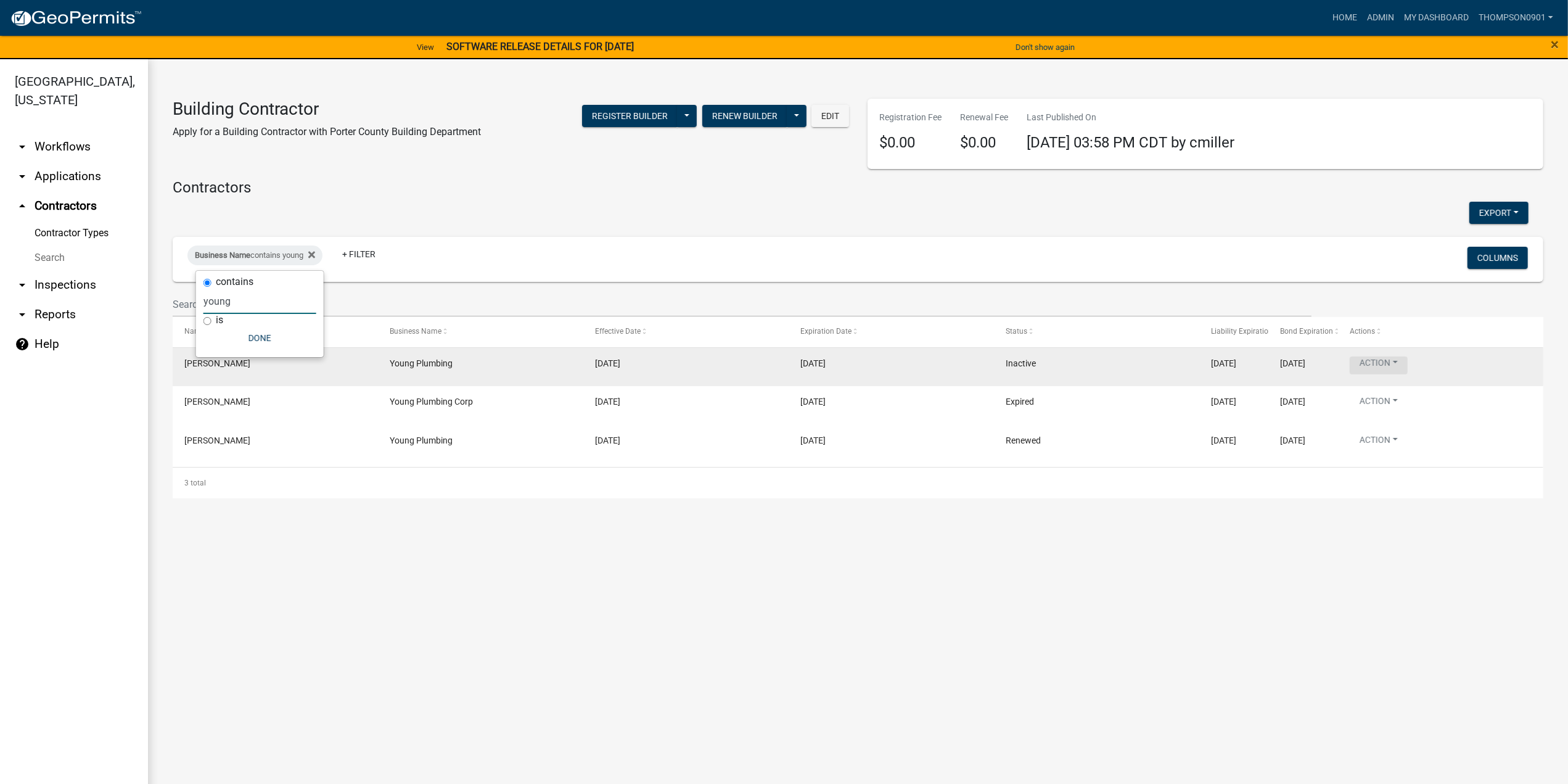
type input "young"
click at [1395, 363] on button "Action" at bounding box center [1379, 365] width 58 height 18
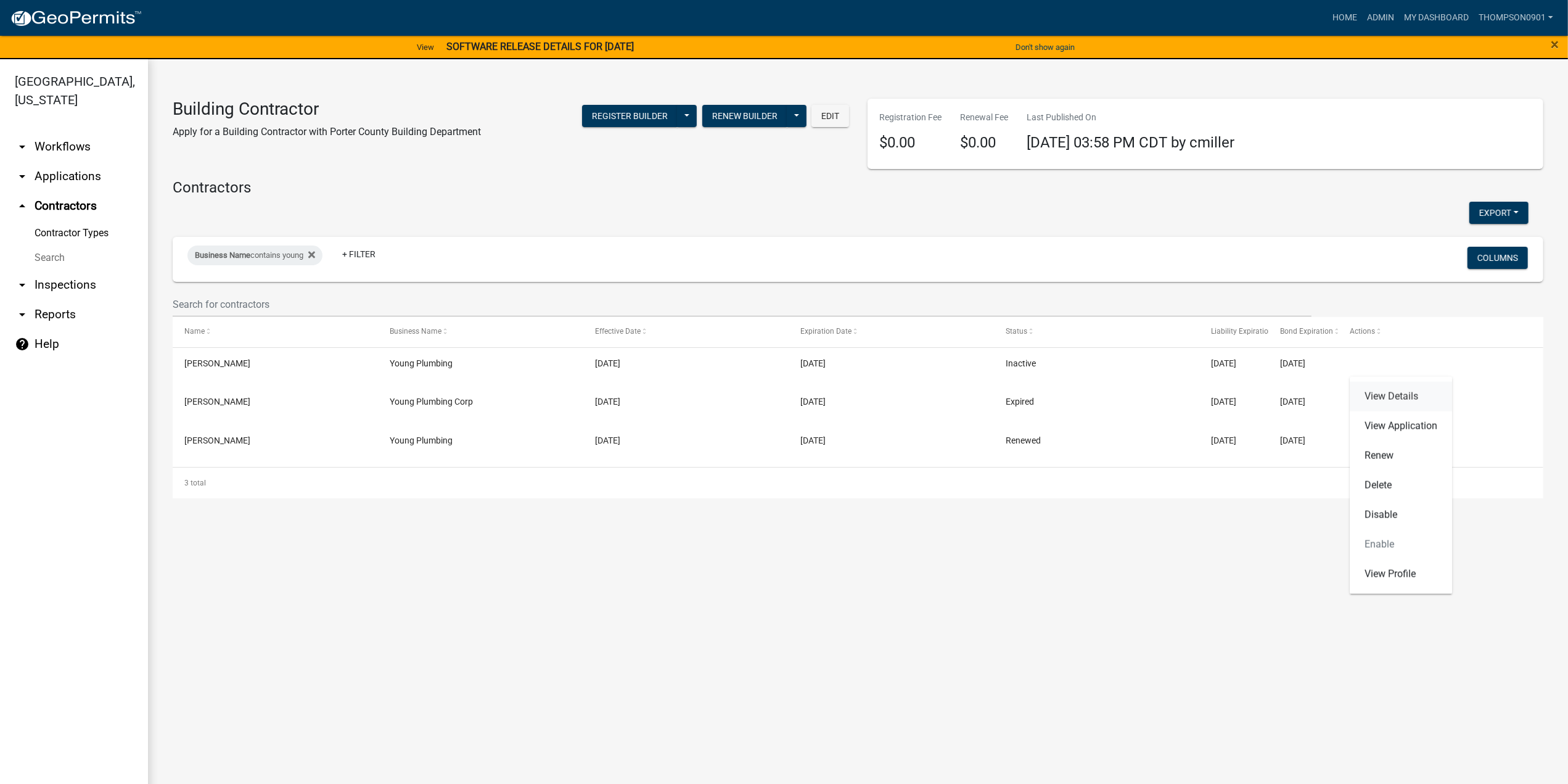
click at [1397, 400] on link "View Details" at bounding box center [1401, 397] width 102 height 30
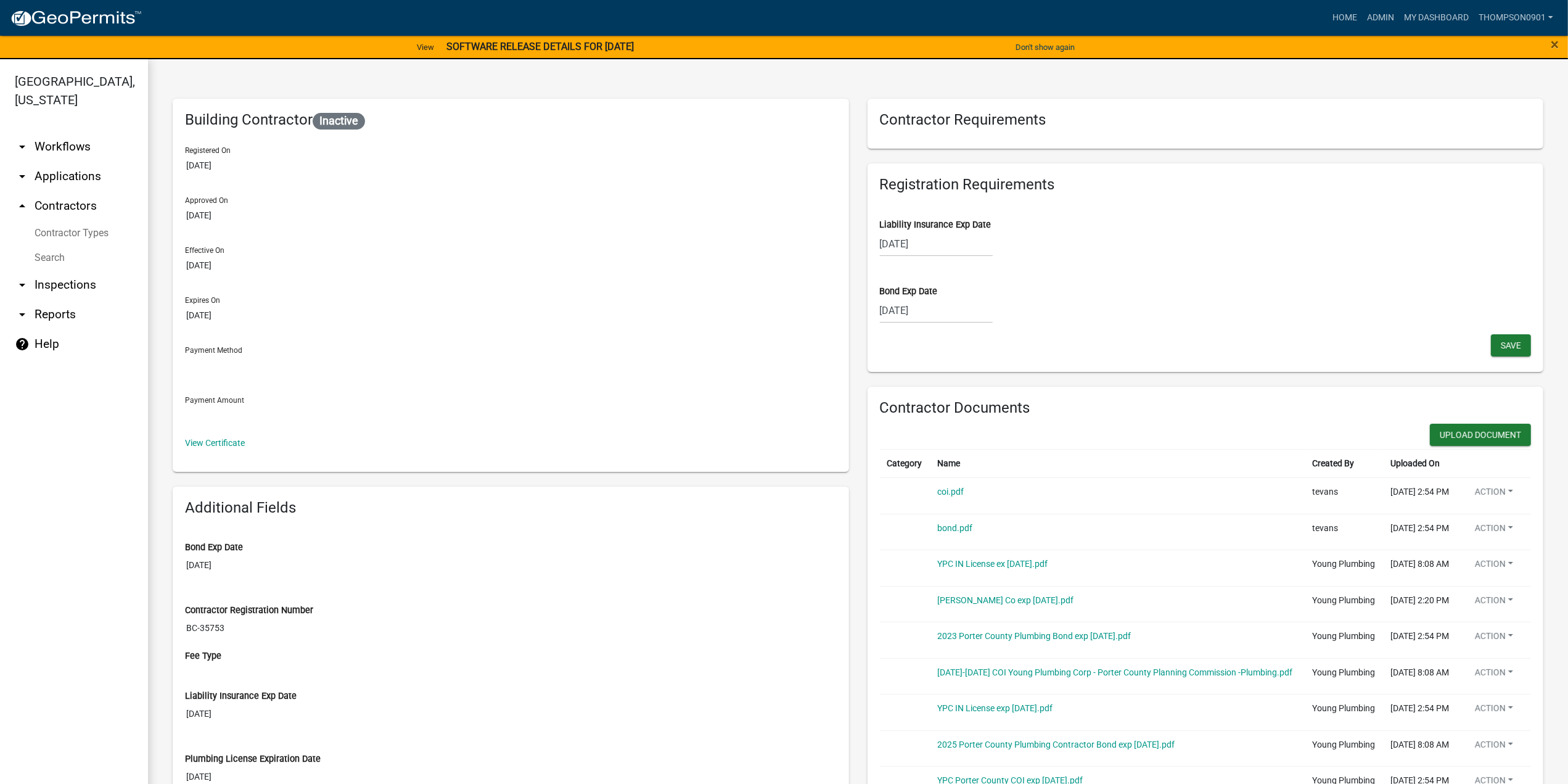
click at [944, 250] on div "10/01/2025" at bounding box center [936, 243] width 113 height 25
click at [953, 275] on select "2025 2026 2027 2028 2029 2030 2031 2032 2033 2034 2035 2036 2037 2038 2039 2040…" at bounding box center [974, 270] width 49 height 19
select select "2026"
click at [949, 261] on select "2025 2026 2027 2028 2029 2030 2031 2032 2033 2034 2035 2036 2037 2038 2039 2040…" at bounding box center [974, 270] width 49 height 19
click at [948, 308] on div "1" at bounding box center [952, 309] width 20 height 20
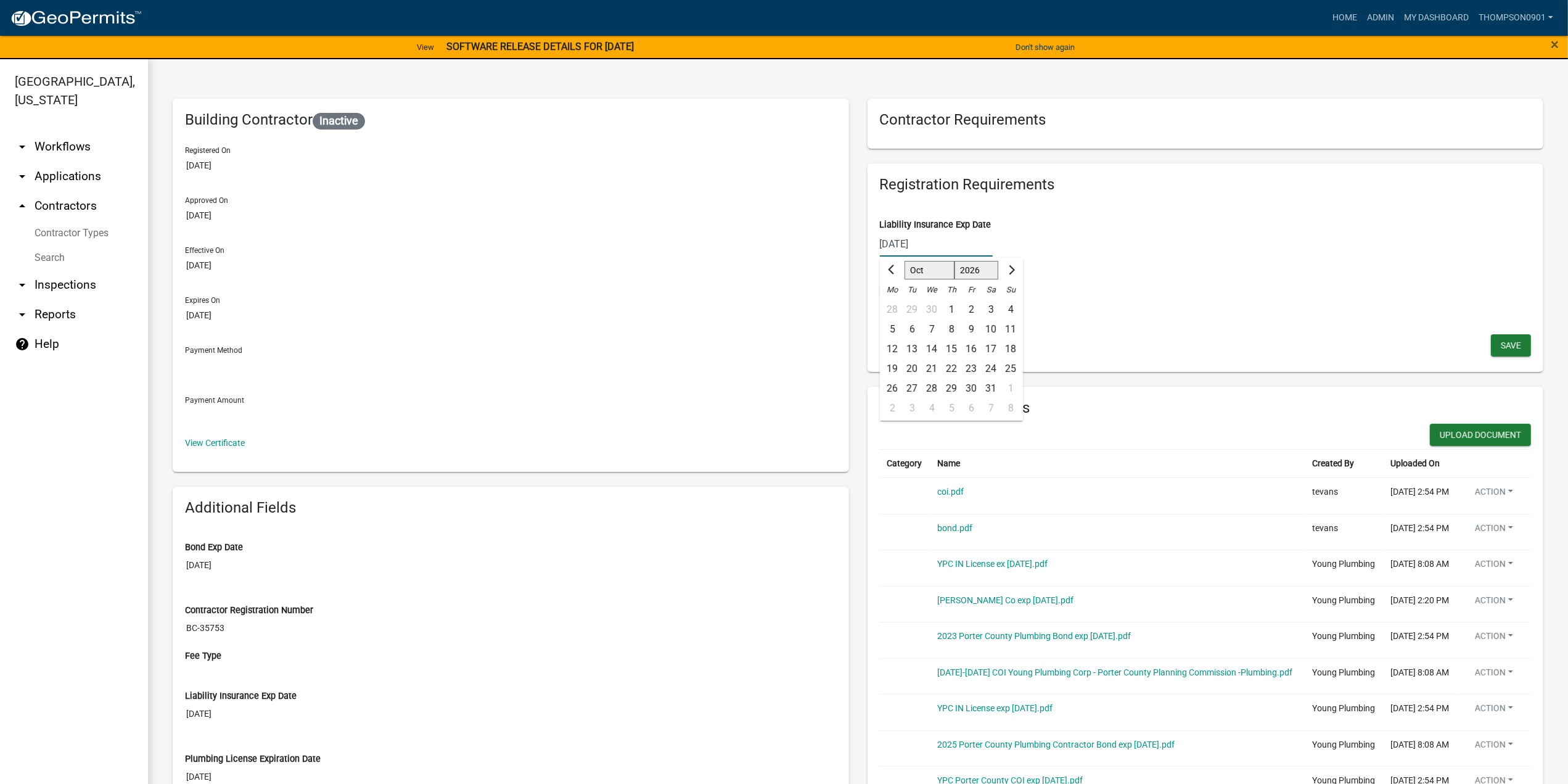
type input "10/01/2026"
click at [1501, 340] on span "Save" at bounding box center [1510, 344] width 20 height 10
click at [1437, 435] on button "Upload Document" at bounding box center [1481, 435] width 101 height 22
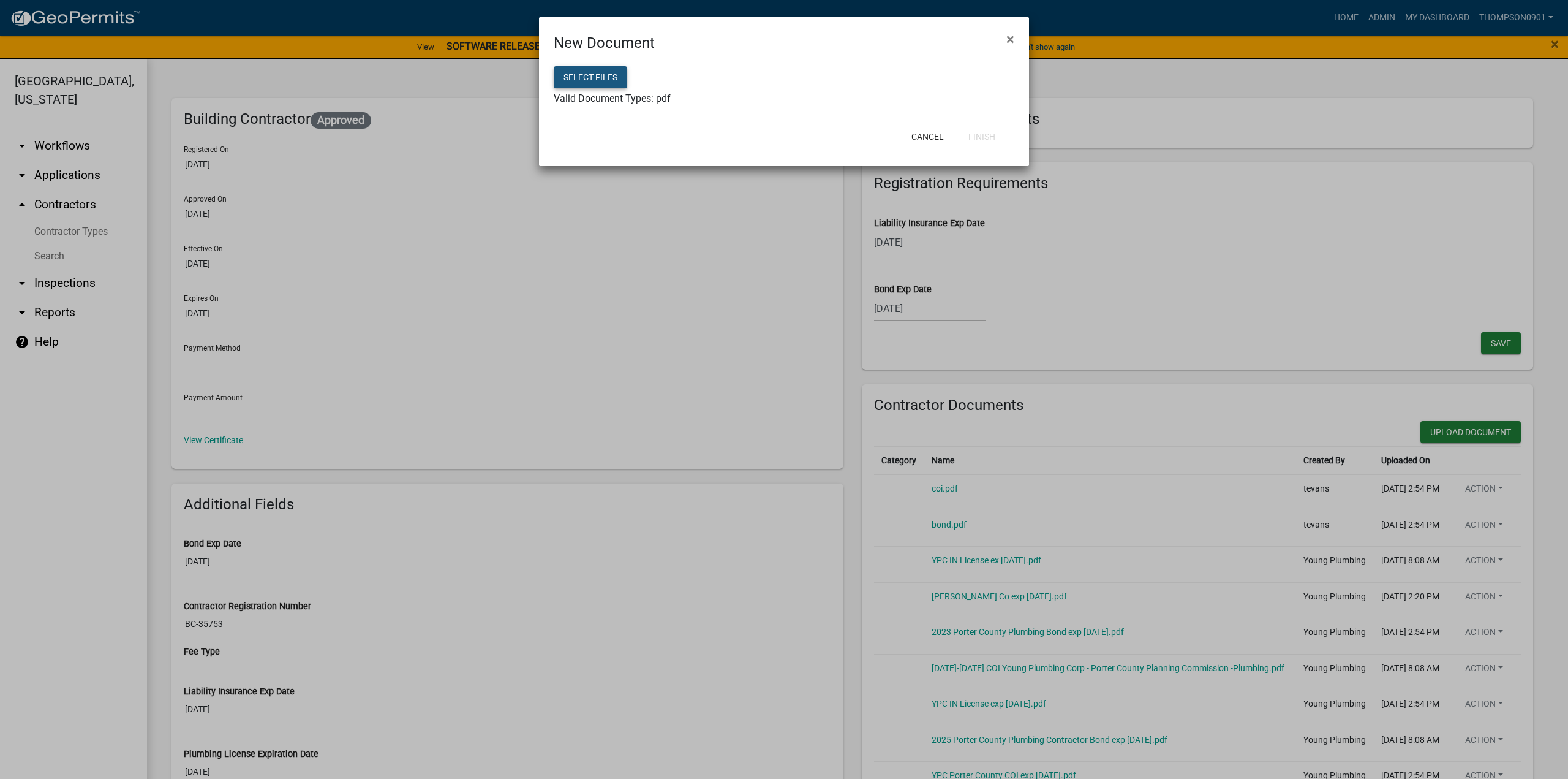
click at [572, 76] on button "Select files" at bounding box center [591, 77] width 73 height 22
click at [986, 139] on button "Finish" at bounding box center [982, 136] width 46 height 22
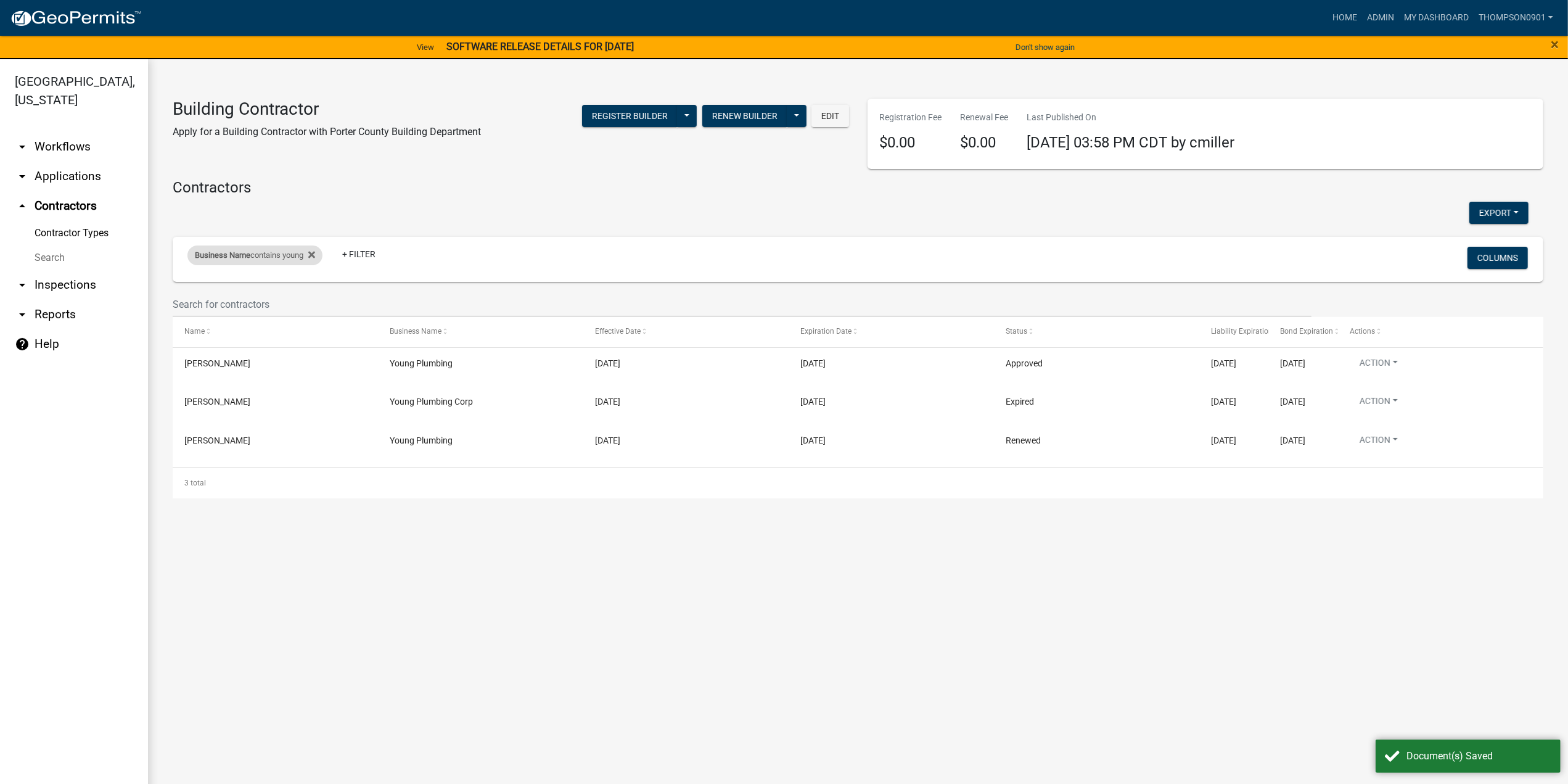
click at [249, 251] on span "Business Name" at bounding box center [223, 255] width 56 height 9
drag, startPoint x: 267, startPoint y: 309, endPoint x: 0, endPoint y: 289, distance: 267.7
click at [0, 289] on body "Internet Explorer does NOT work with GeoPermits. Get a new browser for more sec…" at bounding box center [784, 392] width 1568 height 784
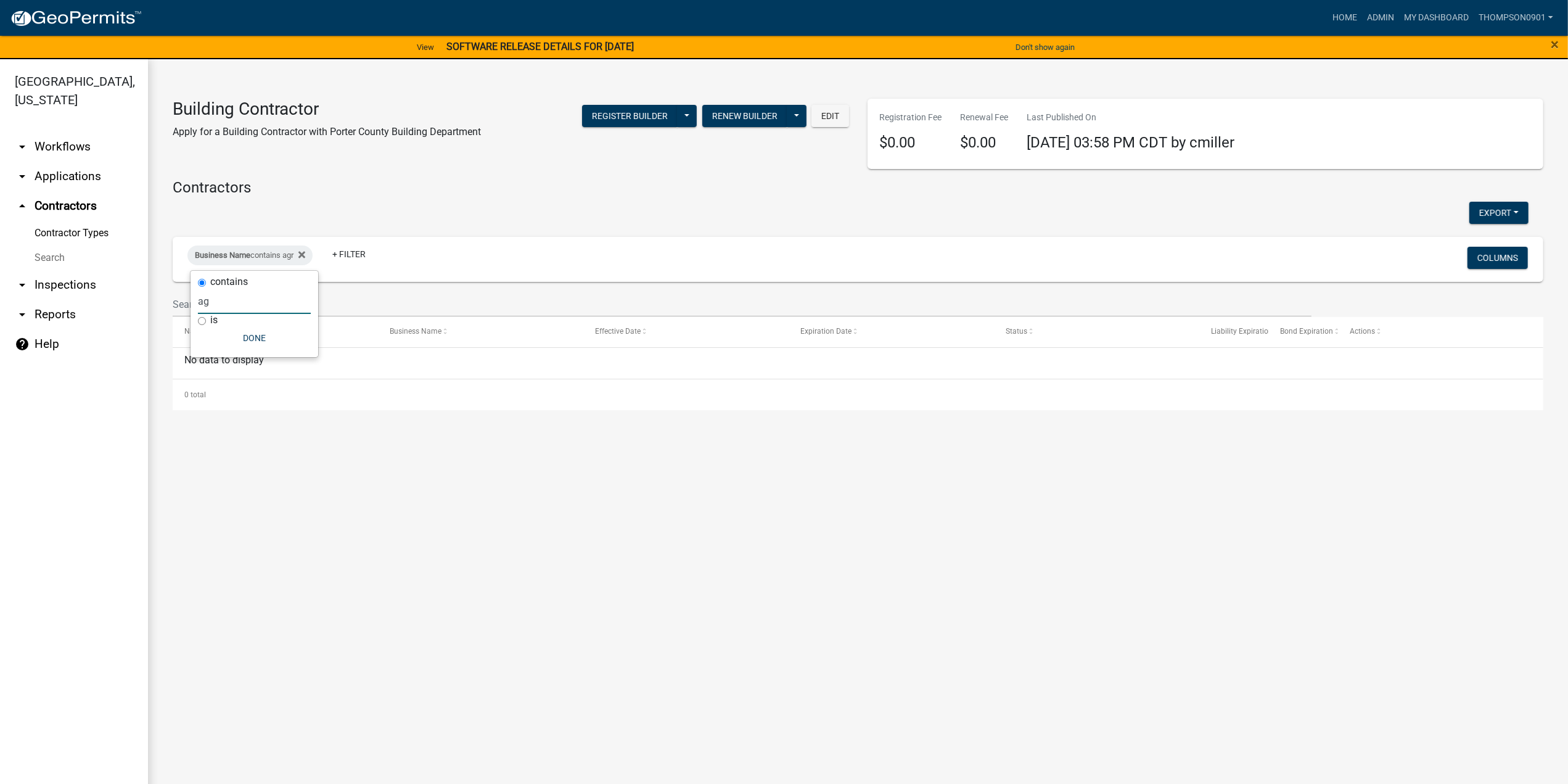
type input "a"
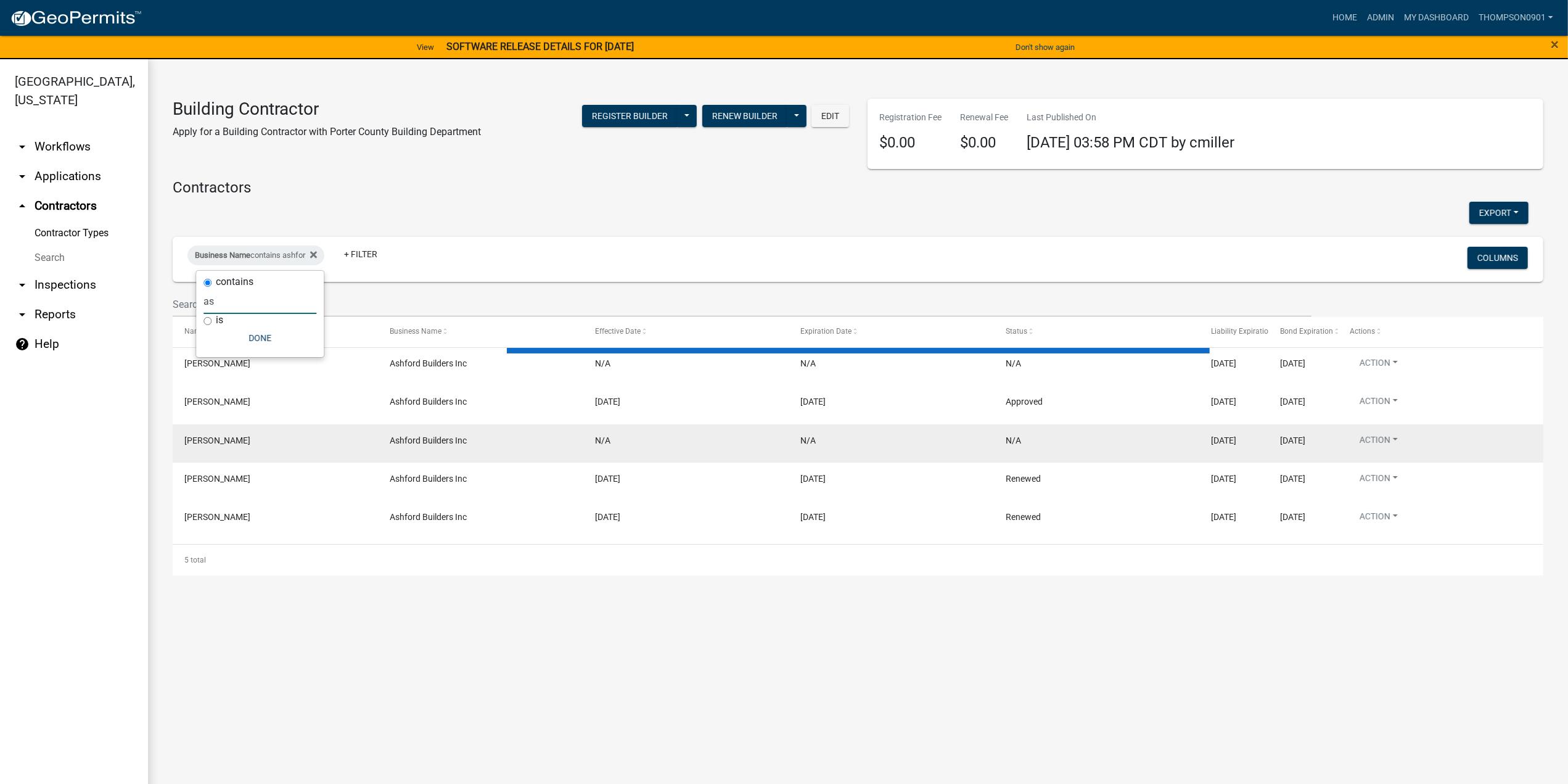
type input "a"
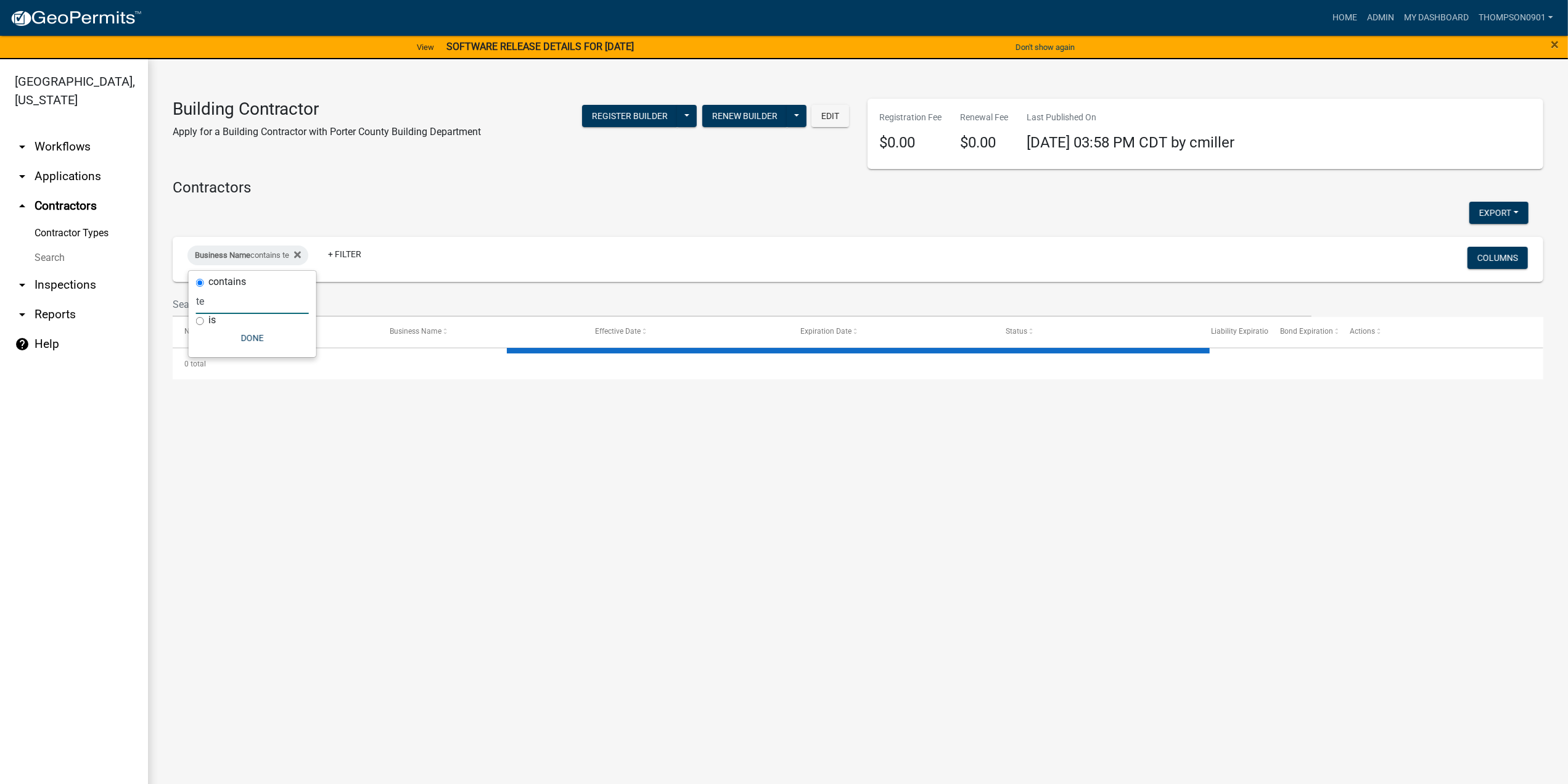
type input "t"
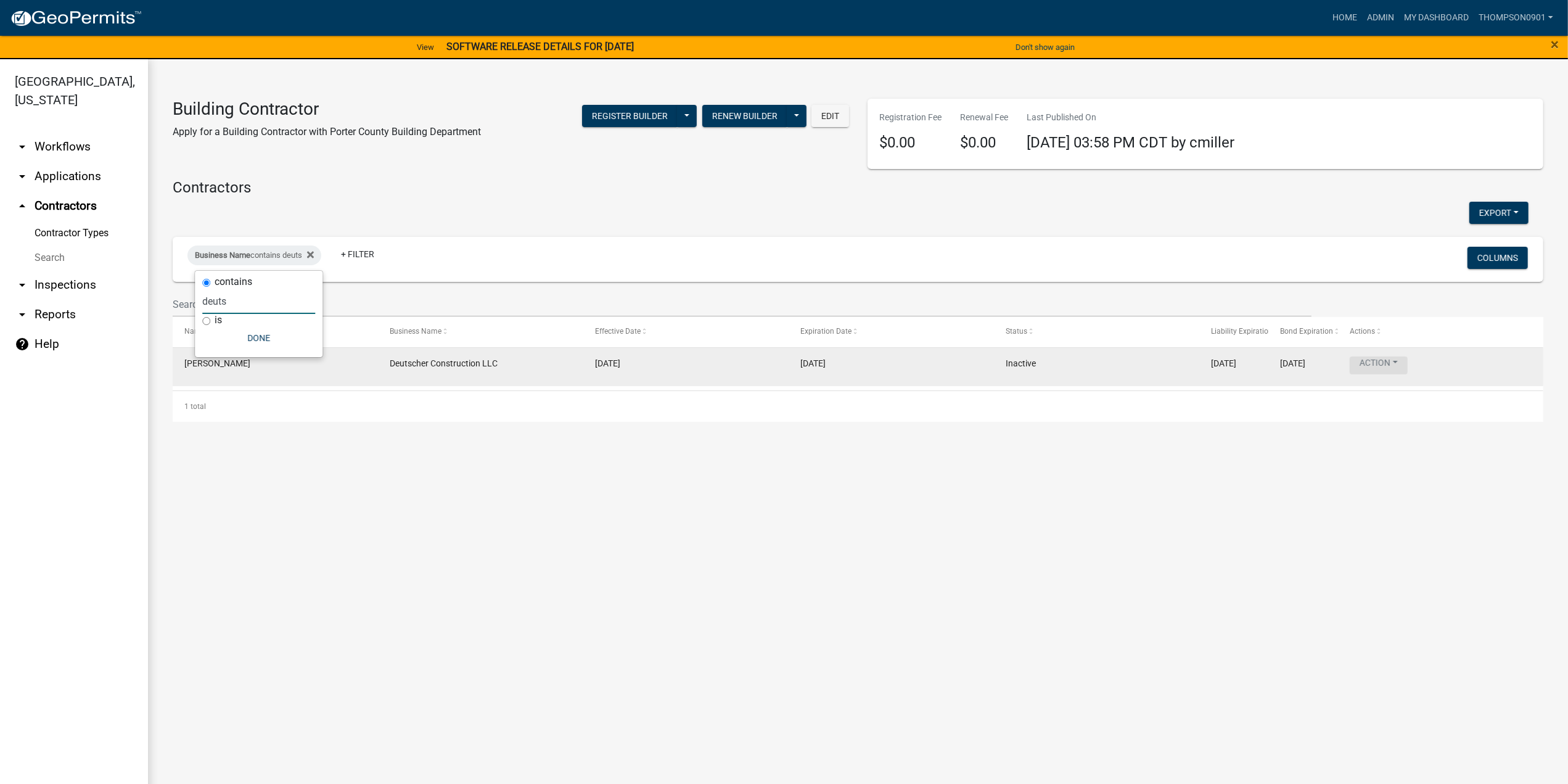
type input "deuts"
click at [1400, 363] on button "Action" at bounding box center [1379, 365] width 58 height 18
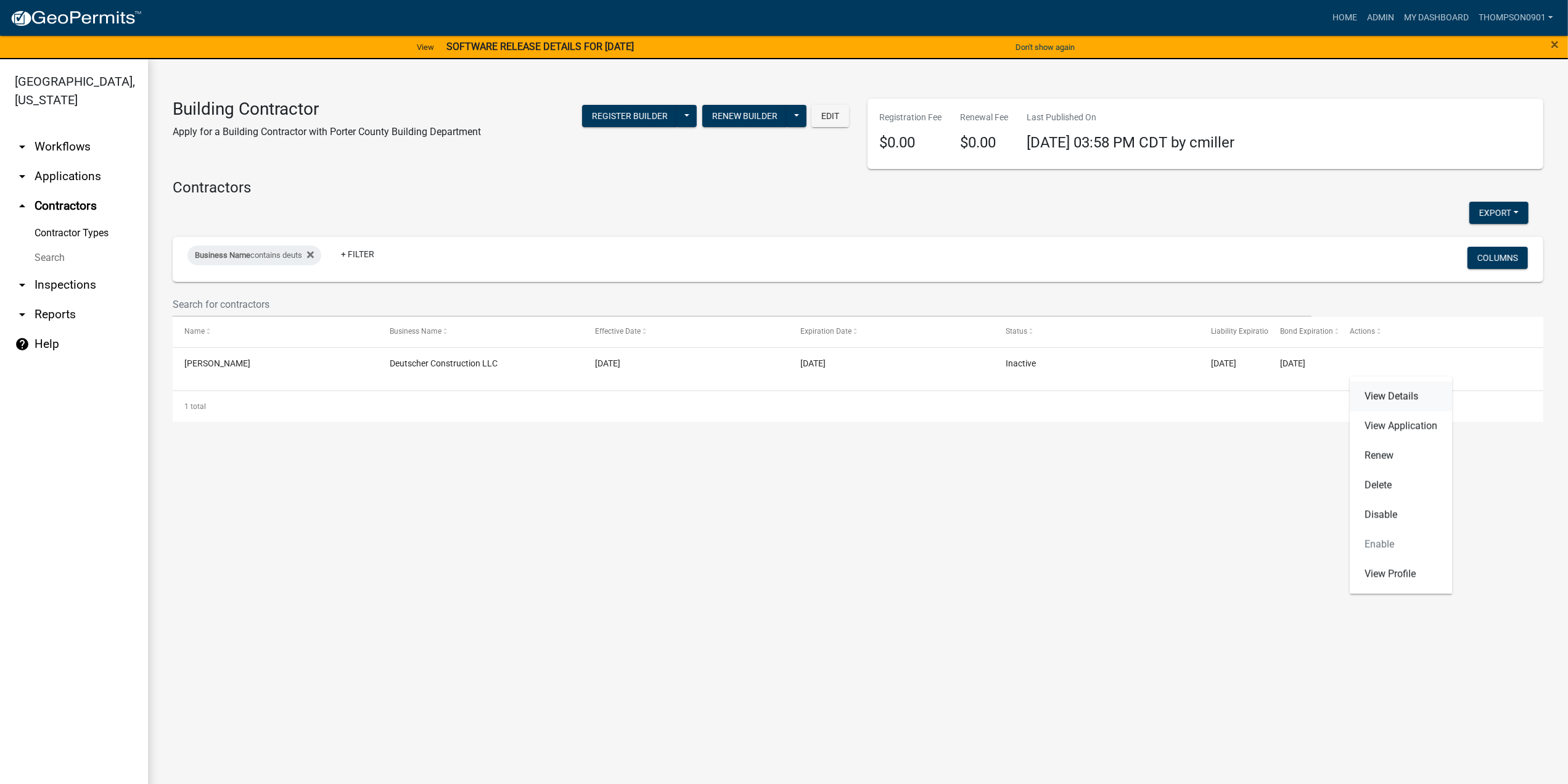
click at [1397, 398] on link "View Details" at bounding box center [1401, 397] width 102 height 30
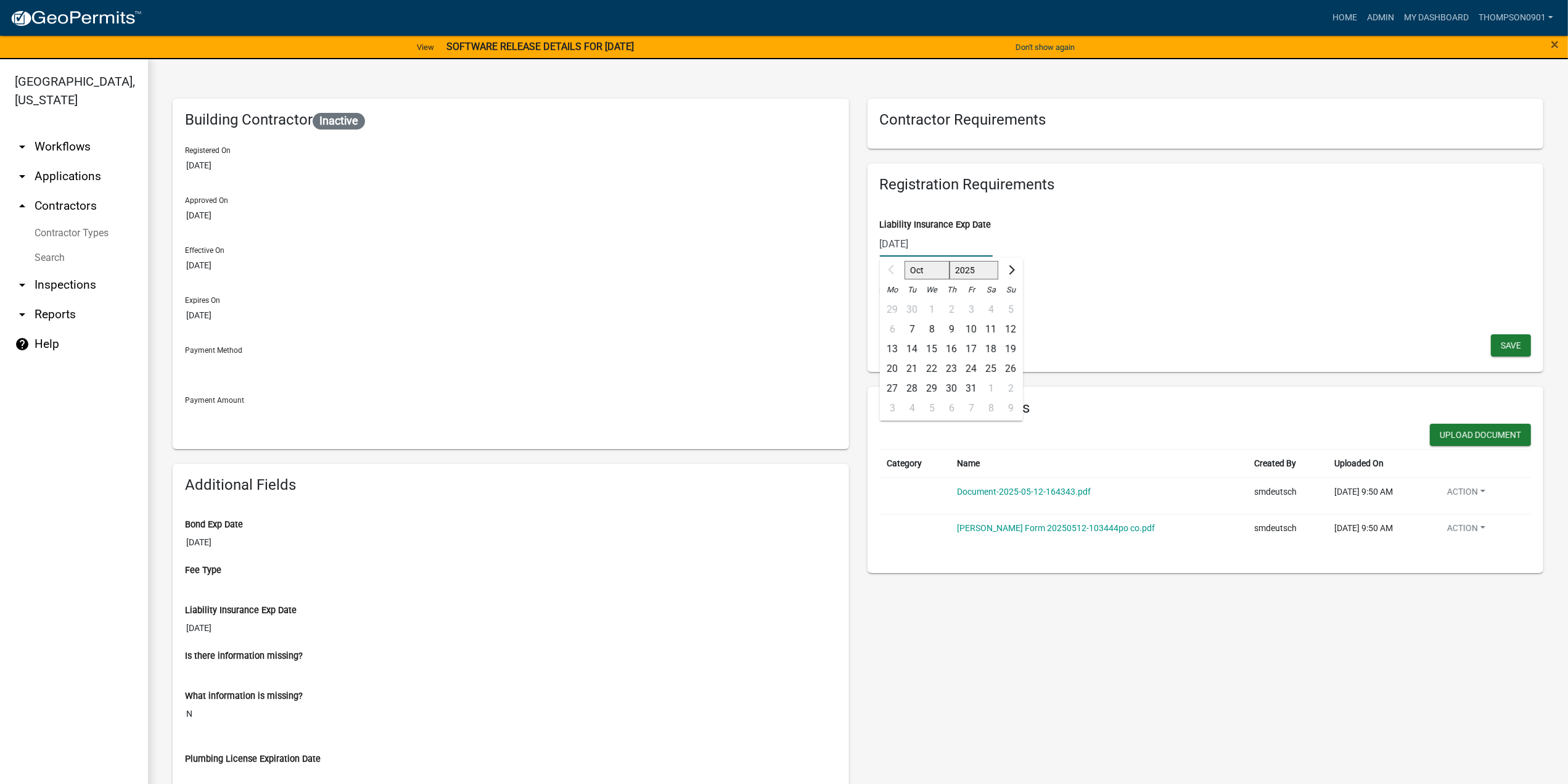
click at [957, 243] on div "10/01/2025 Oct Nov Dec 2025 2026 2027 2028 2029 2030 2031 2032 2033 2034 2035 2…" at bounding box center [936, 243] width 113 height 25
click at [970, 272] on select "2025 2026 2027 2028 2029 2030 2031 2032 2033 2034 2035 2036 2037 2038 2039 2040…" at bounding box center [974, 270] width 49 height 19
select select "2026"
click at [949, 261] on select "2025 2026 2027 2028 2029 2030 2031 2032 2033 2034 2035 2036 2037 2038 2039 2040…" at bounding box center [974, 270] width 49 height 19
click at [948, 307] on div "1" at bounding box center [952, 309] width 20 height 20
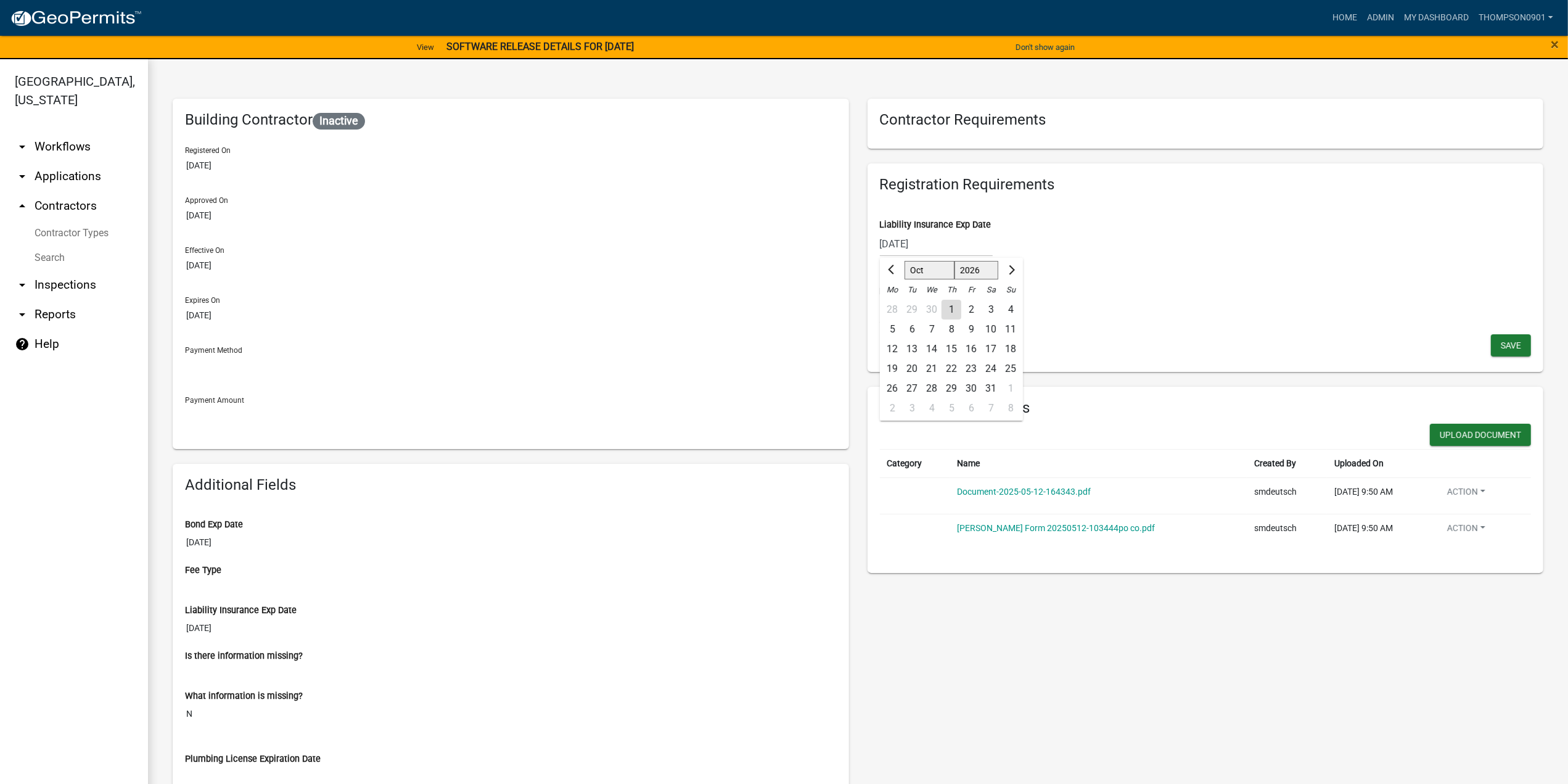
type input "10/01/2026"
click at [1502, 353] on button "Save" at bounding box center [1511, 345] width 40 height 22
click at [1467, 433] on button "Upload Document" at bounding box center [1481, 435] width 101 height 22
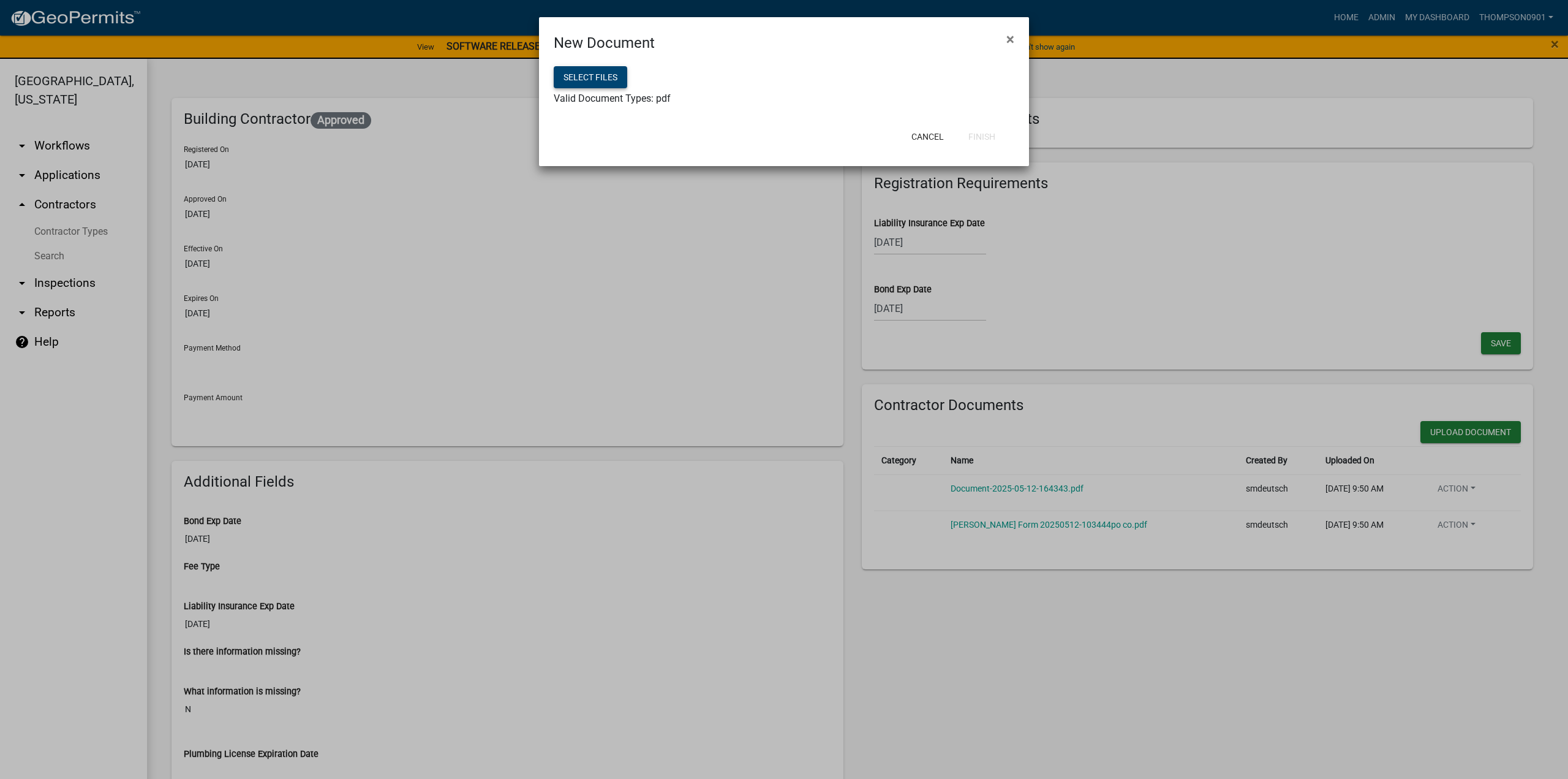
click at [591, 76] on button "Select files" at bounding box center [591, 77] width 73 height 22
click at [986, 140] on button "Finish" at bounding box center [982, 136] width 46 height 22
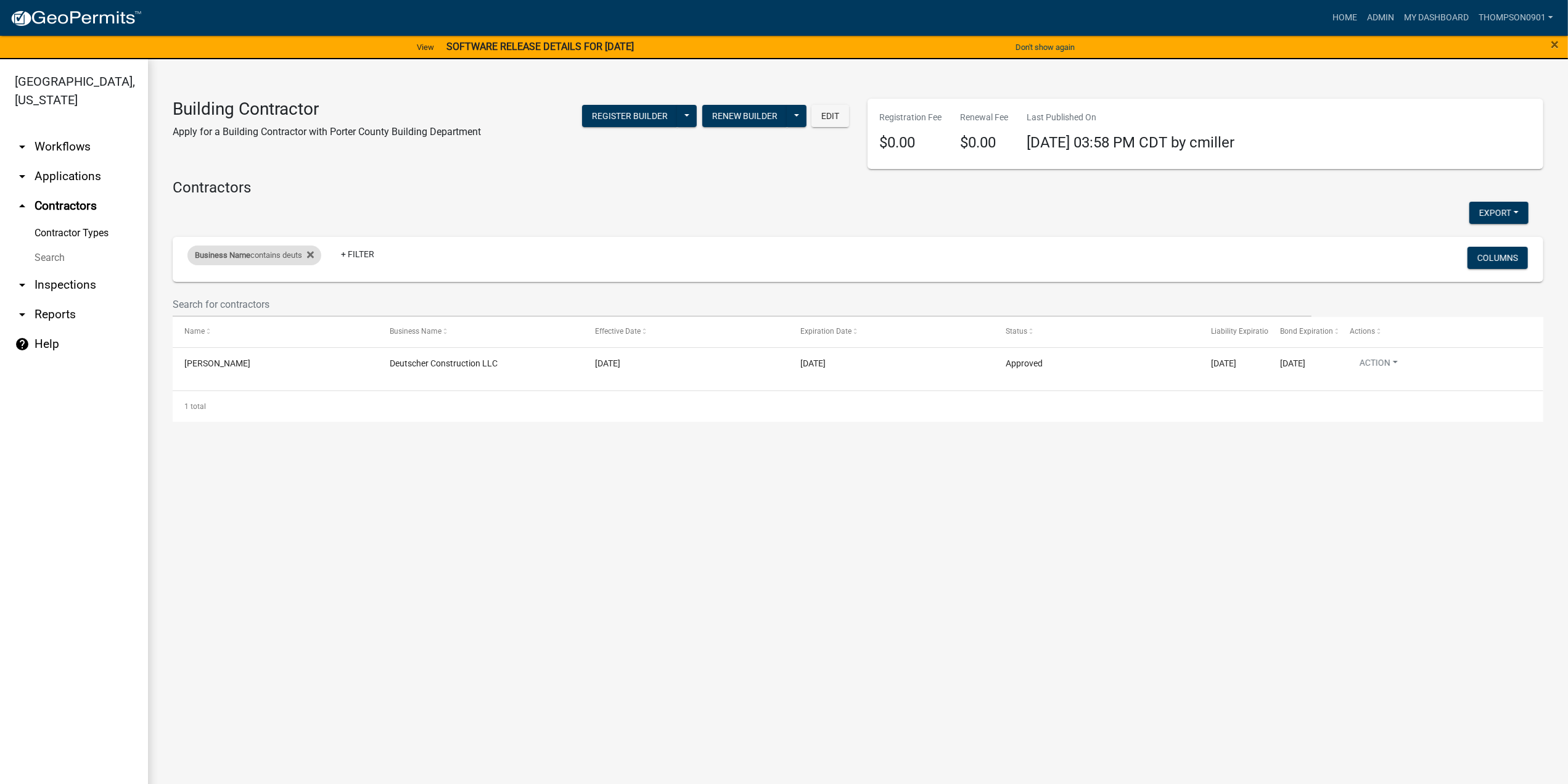
click at [268, 259] on div "Business Name contains deuts" at bounding box center [254, 255] width 134 height 20
drag, startPoint x: 272, startPoint y: 303, endPoint x: 0, endPoint y: 202, distance: 290.1
click at [0, 224] on body "Internet Explorer does NOT work with GeoPermits. Get a new browser for more sec…" at bounding box center [784, 392] width 1568 height 784
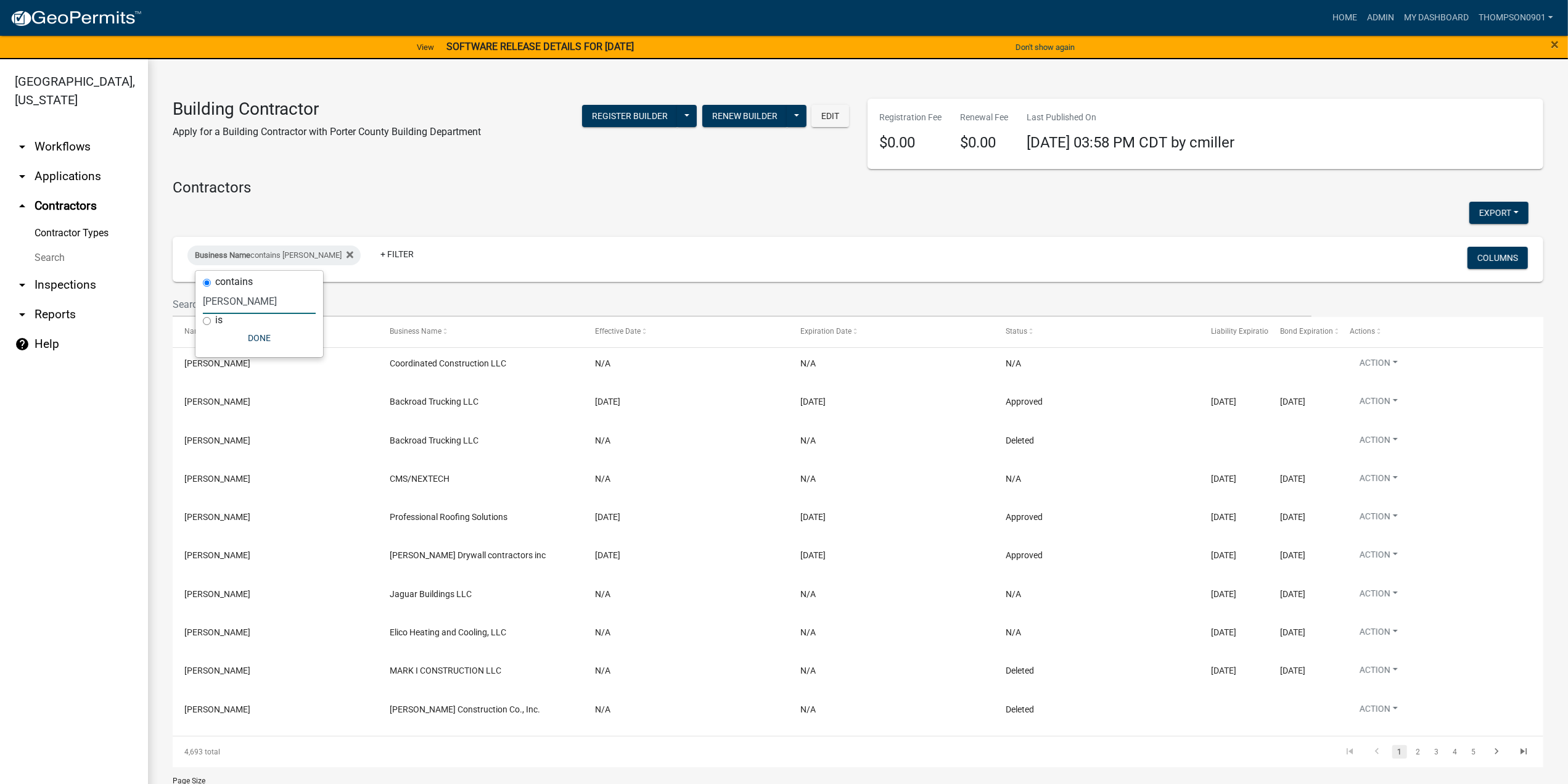
type input "cleary"
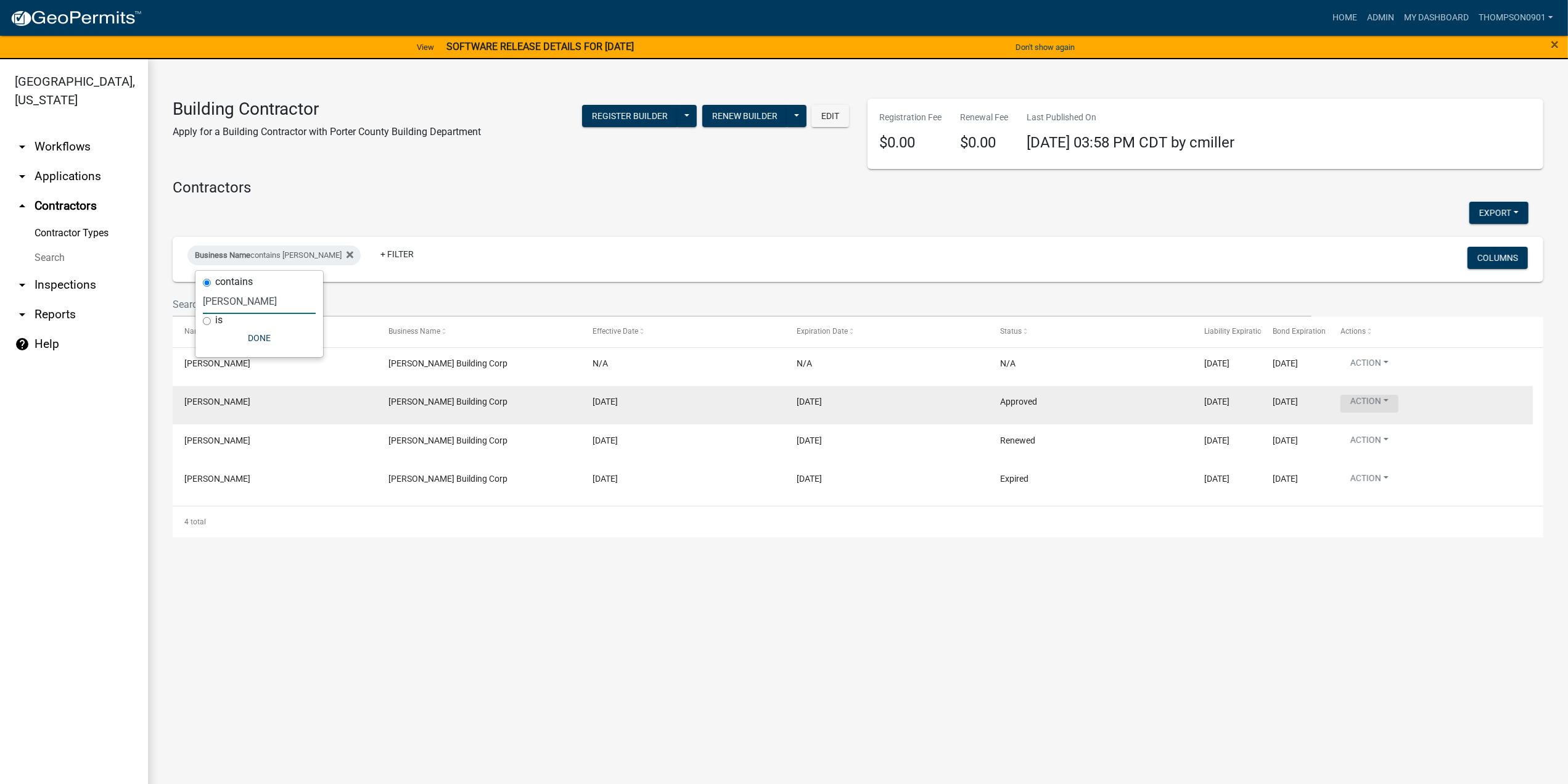
click at [1388, 406] on button "Action" at bounding box center [1369, 404] width 58 height 18
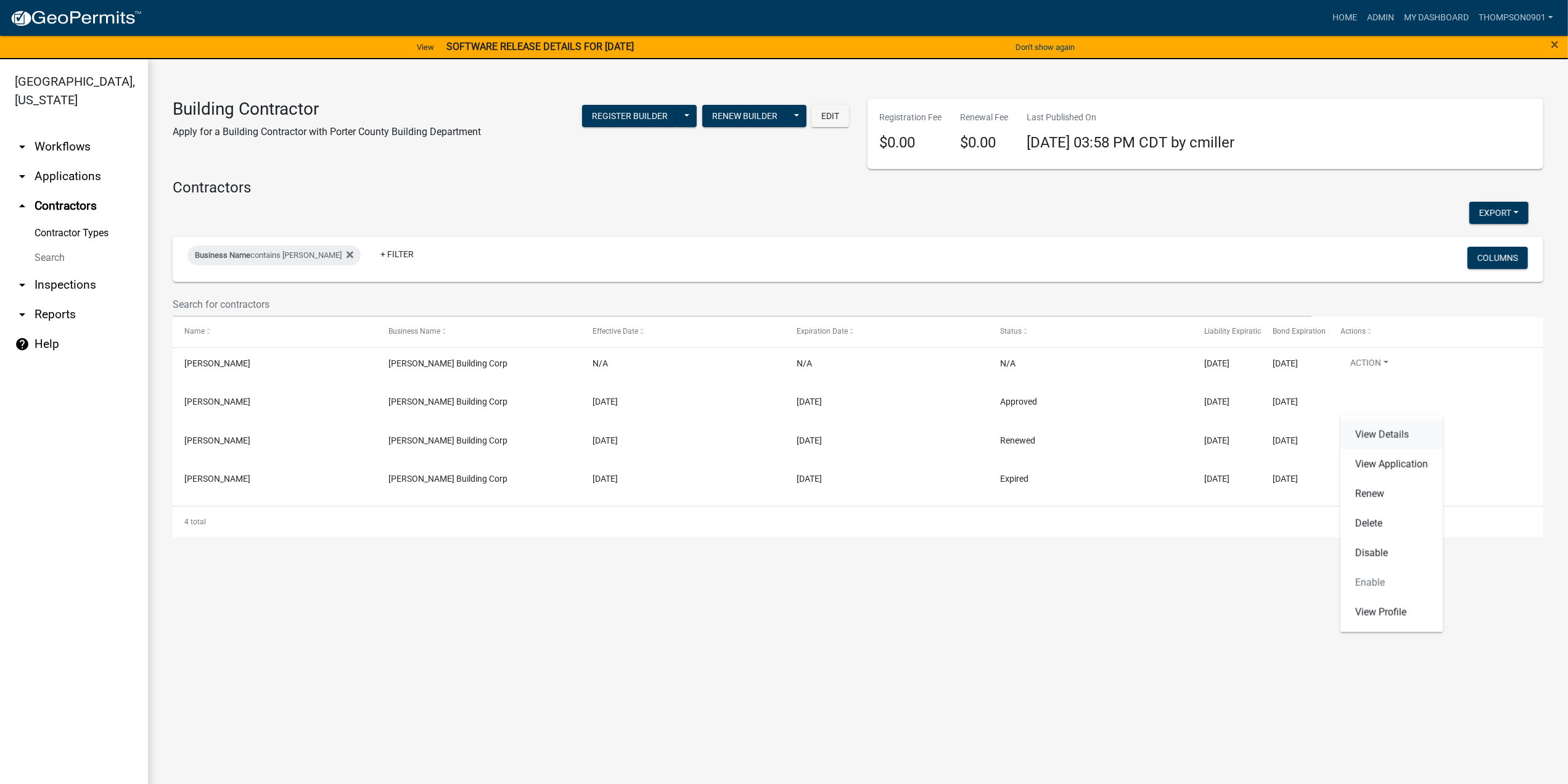
click at [1399, 428] on link "View Details" at bounding box center [1391, 435] width 102 height 30
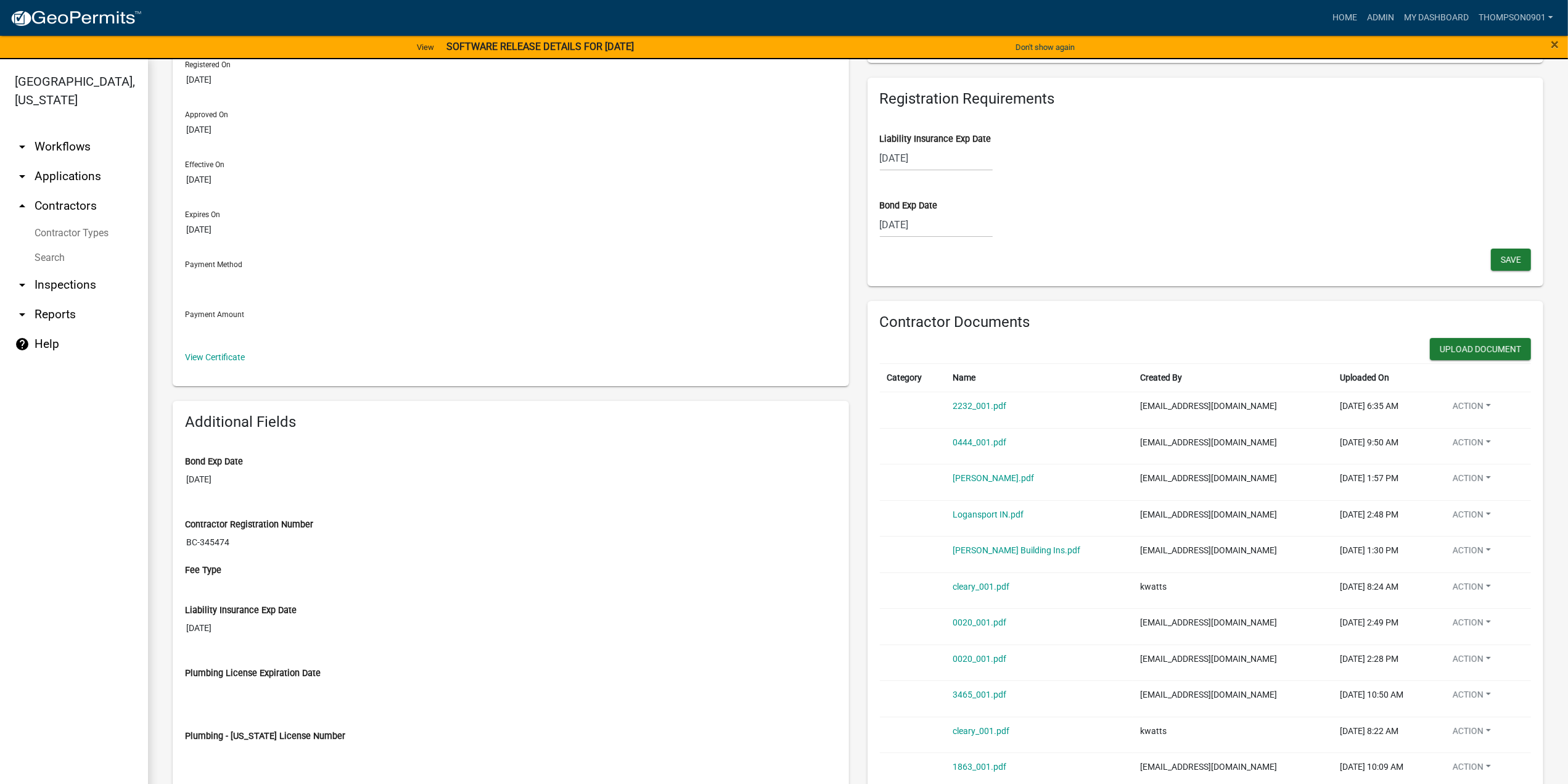
scroll to position [124, 0]
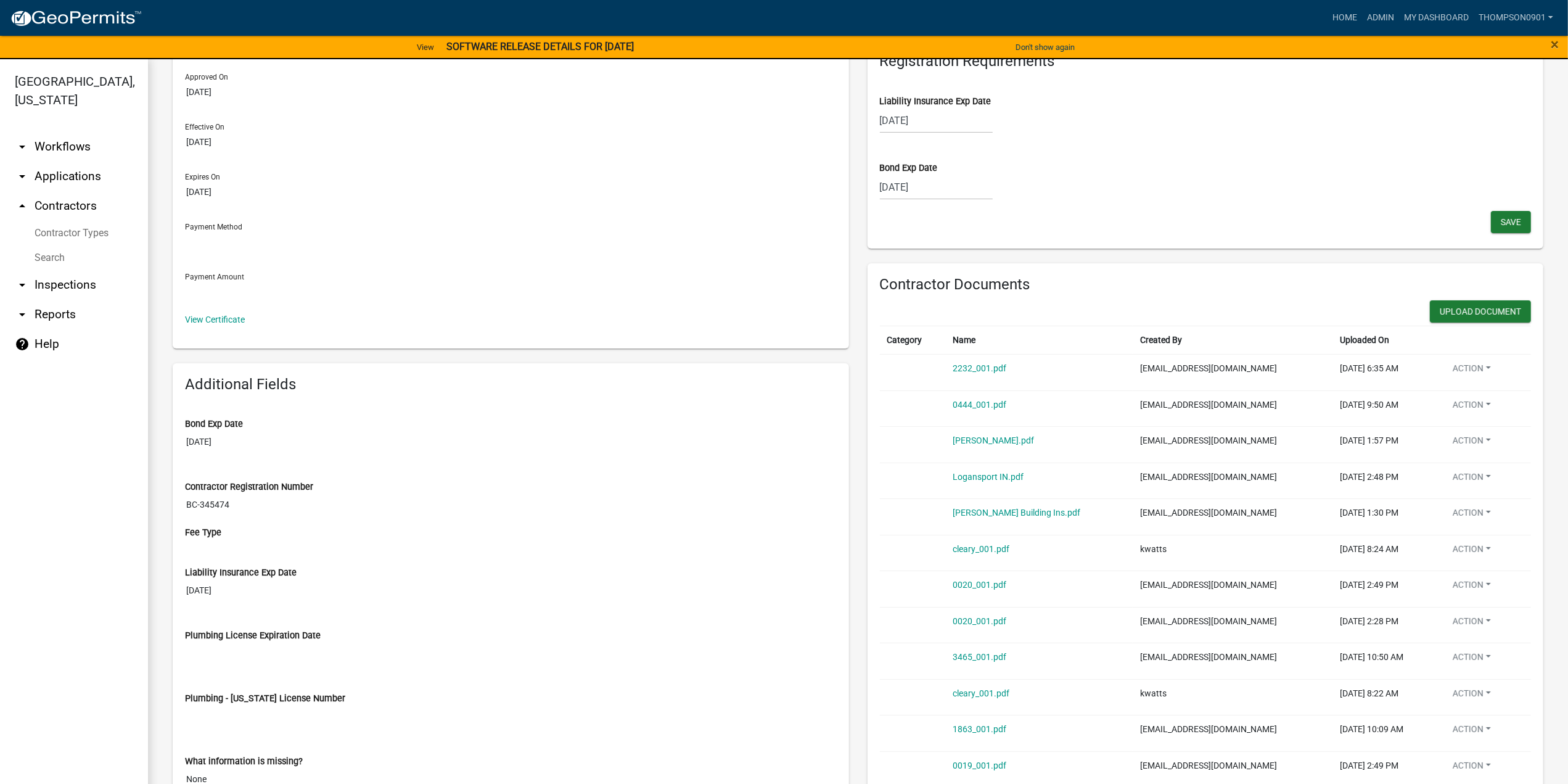
click at [1000, 506] on div "Cleary Building Ins.pdf" at bounding box center [1039, 513] width 173 height 13
click at [1002, 513] on link "Cleary Building Ins.pdf" at bounding box center [1016, 512] width 127 height 10
select select "9"
select select "2026"
click at [882, 116] on div "09/30/2026 Jan Feb Mar Apr May Jun Jul Aug Sep Oct Nov Dec 2025 2026 2027 2028 …" at bounding box center [936, 120] width 113 height 25
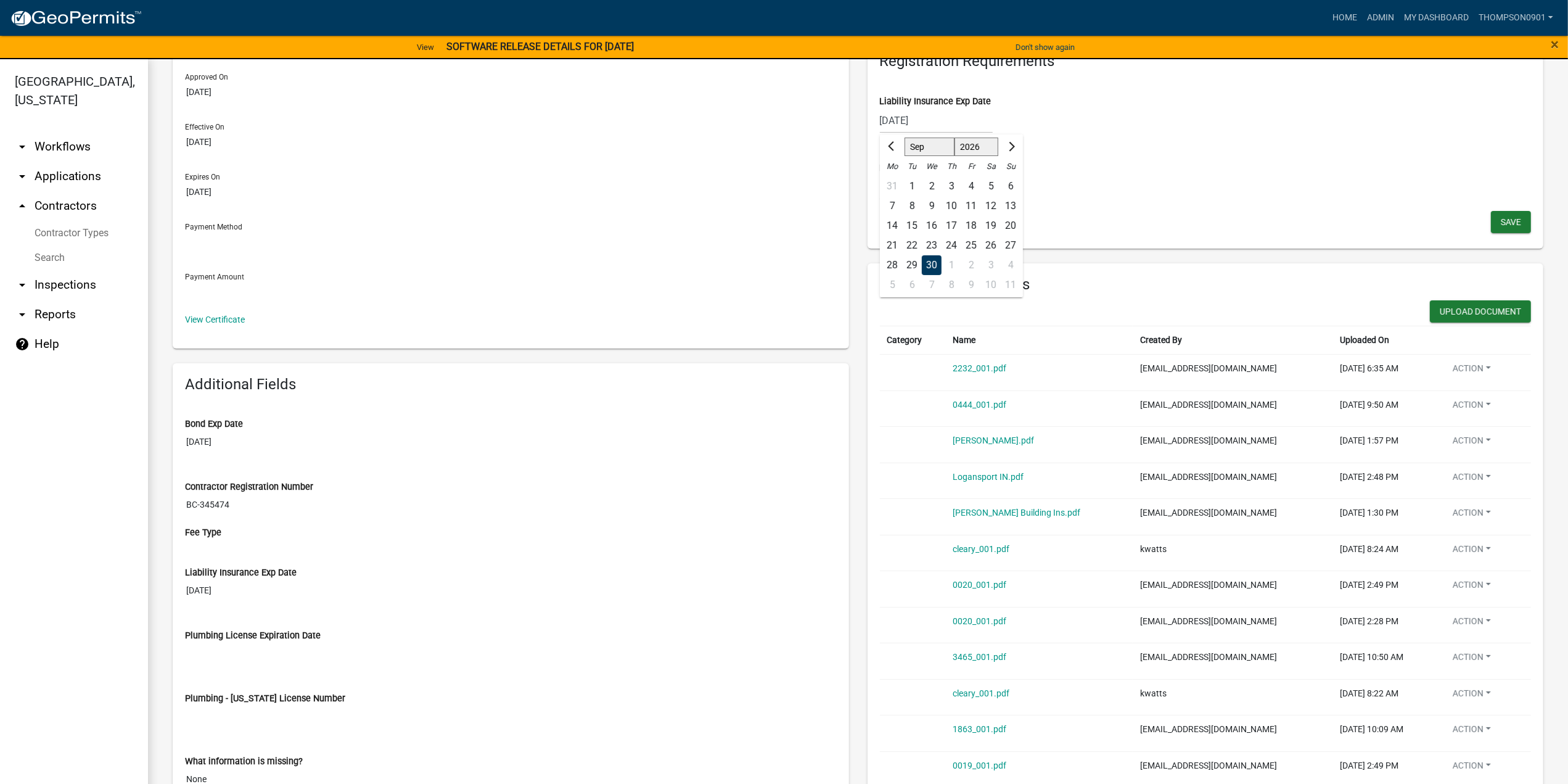
click at [925, 152] on select "Jan Feb Mar Apr May Jun Jul Aug Sep Oct Nov Dec" at bounding box center [929, 147] width 50 height 19
select select "10"
click at [904, 138] on select "Jan Feb Mar Apr May Jun Jul Aug Sep Oct Nov Dec" at bounding box center [929, 147] width 50 height 19
click at [944, 183] on div "1" at bounding box center [952, 186] width 20 height 20
type input "10/01/2026"
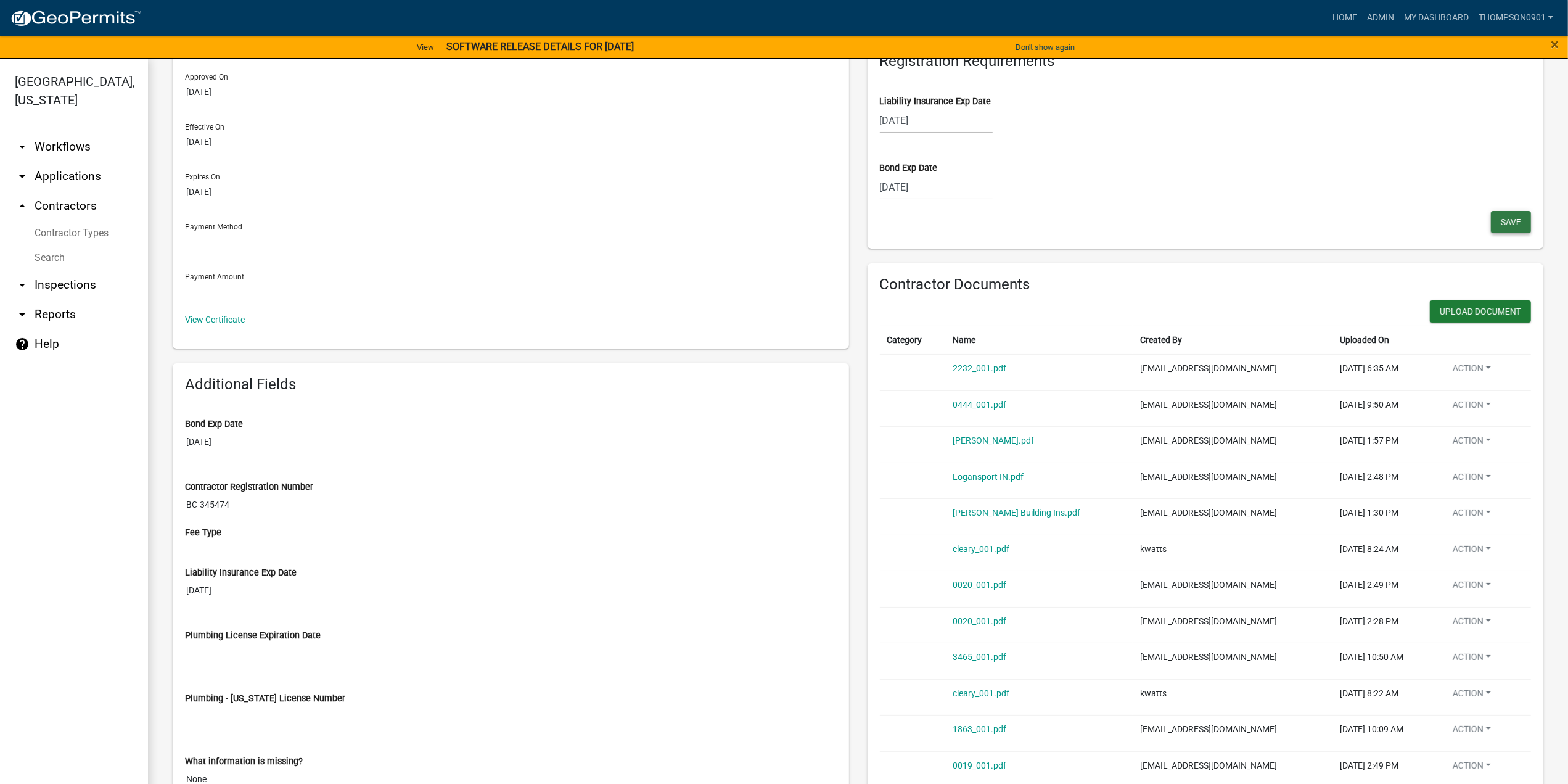
click at [1491, 216] on button "Save" at bounding box center [1511, 222] width 40 height 22
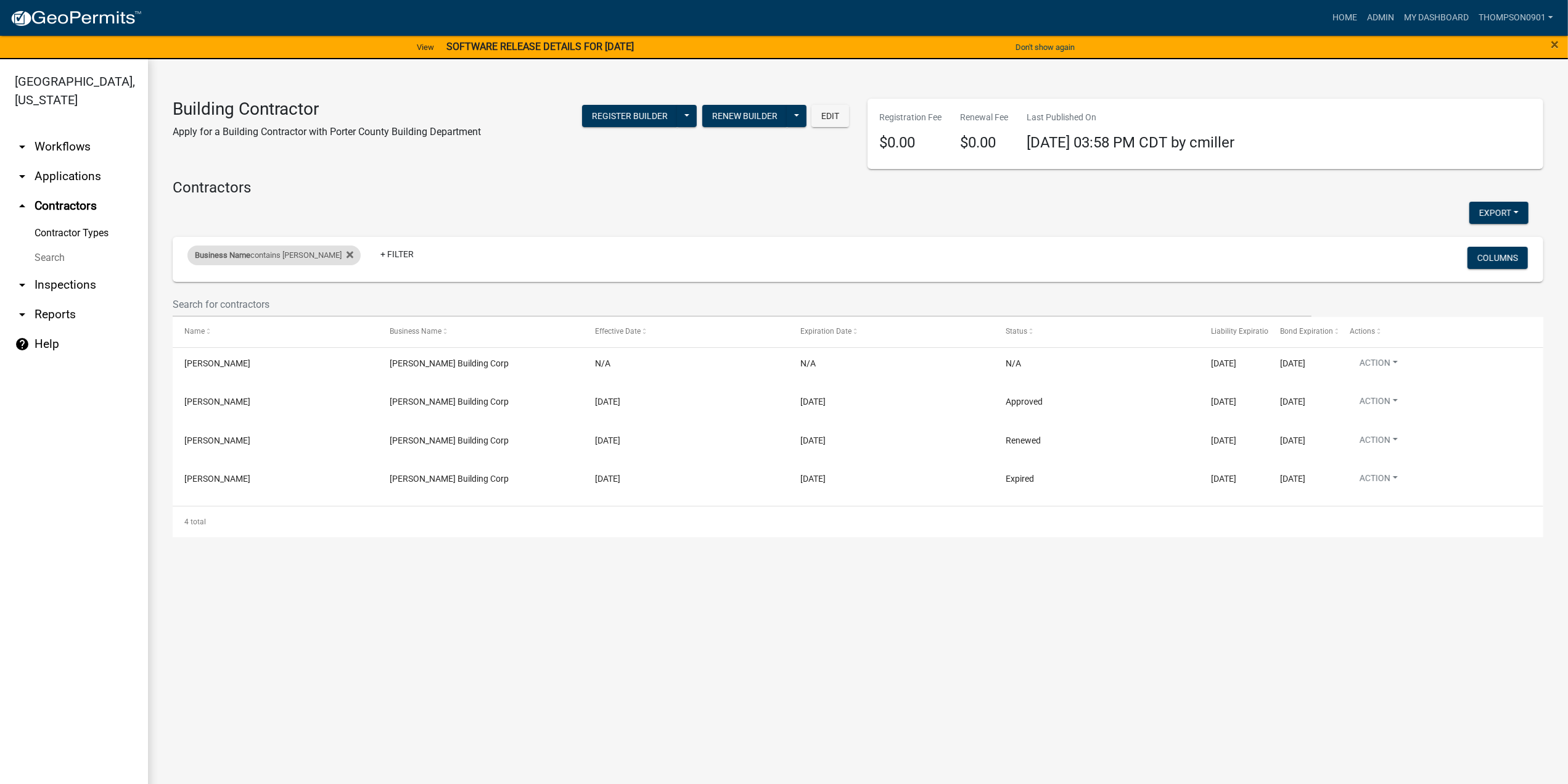
click at [278, 257] on div "Business Name contains cleary" at bounding box center [274, 255] width 173 height 20
drag, startPoint x: 278, startPoint y: 303, endPoint x: 0, endPoint y: 270, distance: 280.0
click at [0, 270] on body "Internet Explorer does NOT work with GeoPermits. Get a new browser for more sec…" at bounding box center [784, 392] width 1568 height 784
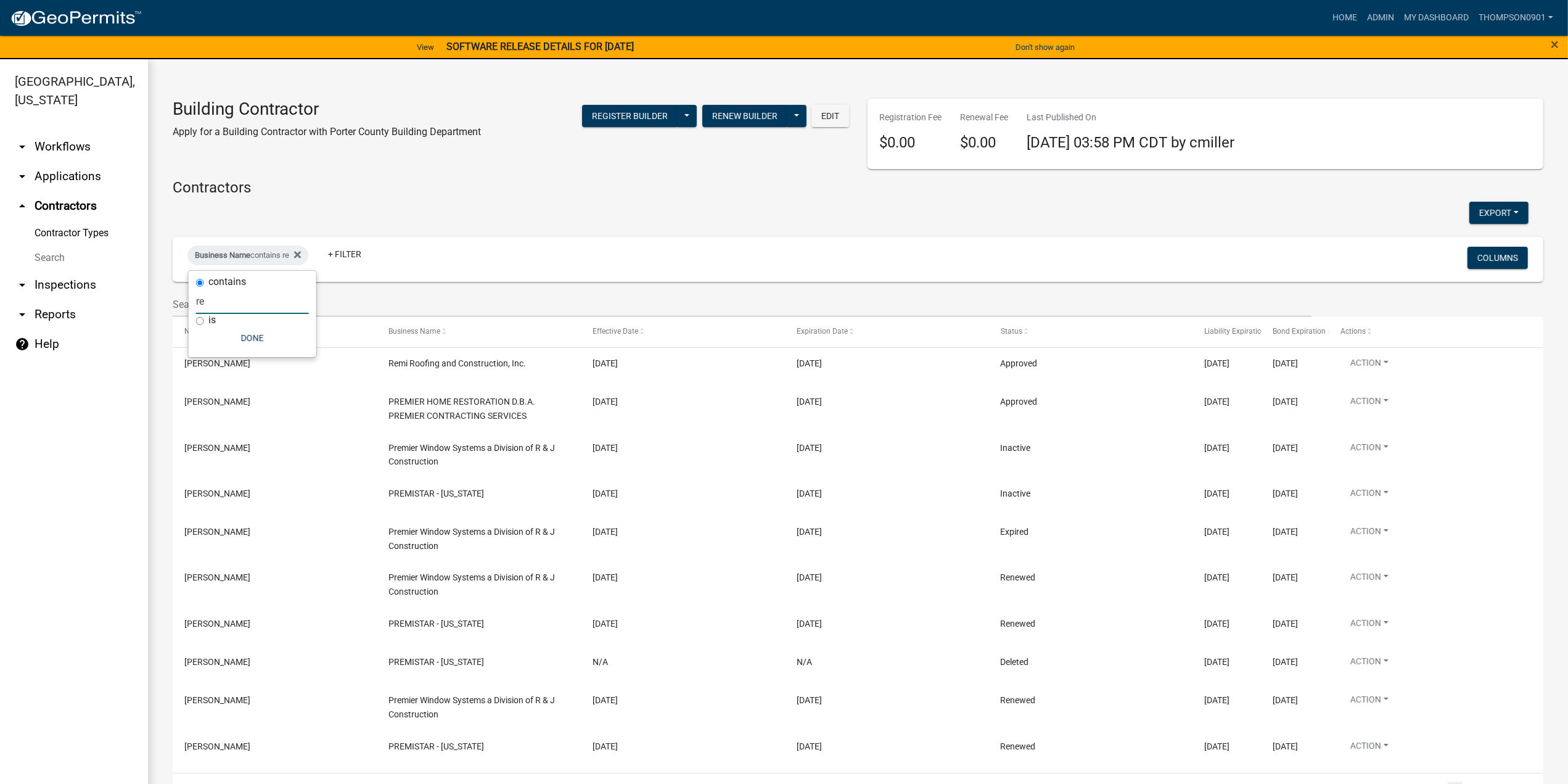
type input "r"
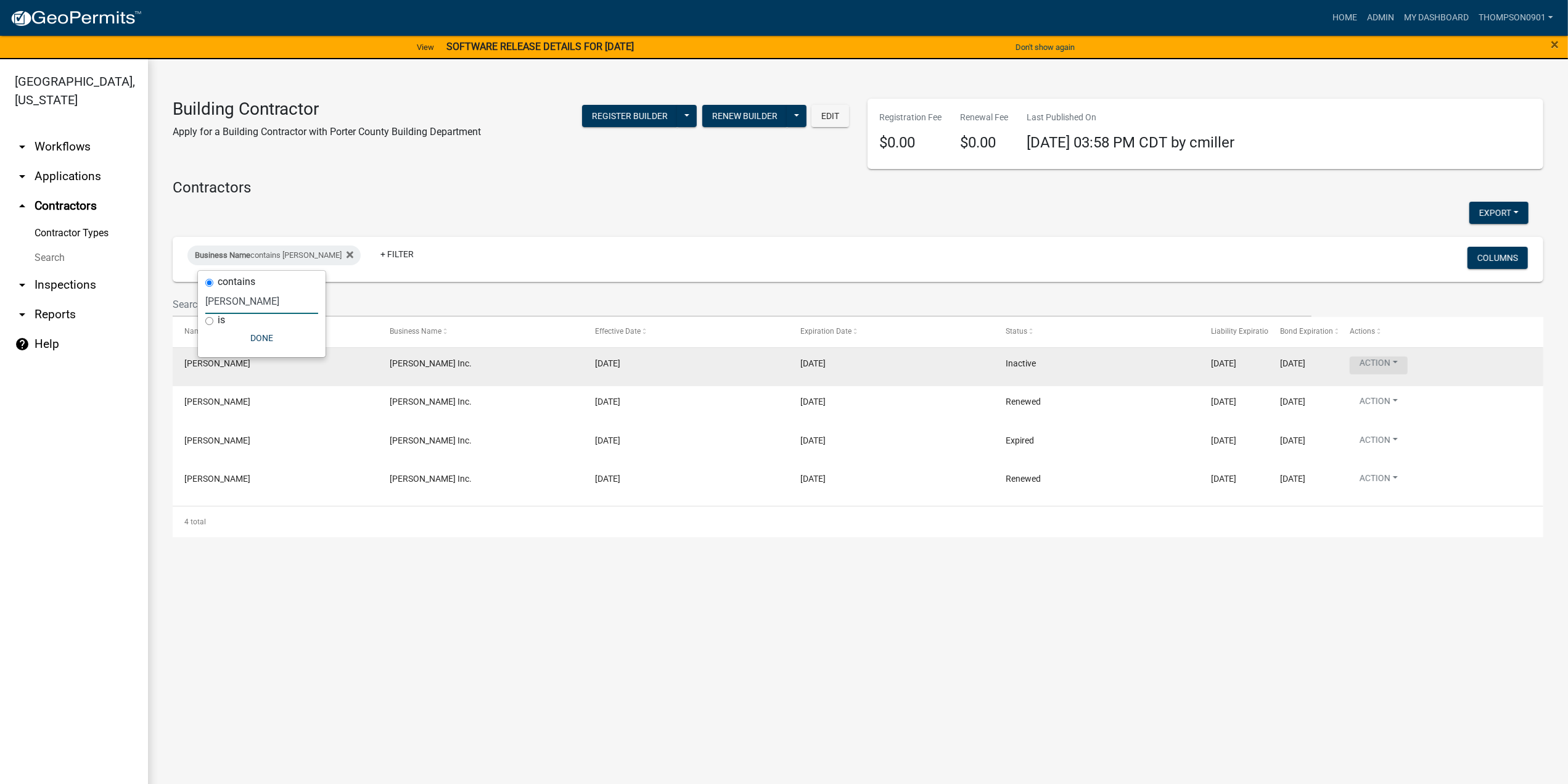
type input "benson"
click at [1395, 363] on button "Action" at bounding box center [1379, 365] width 58 height 18
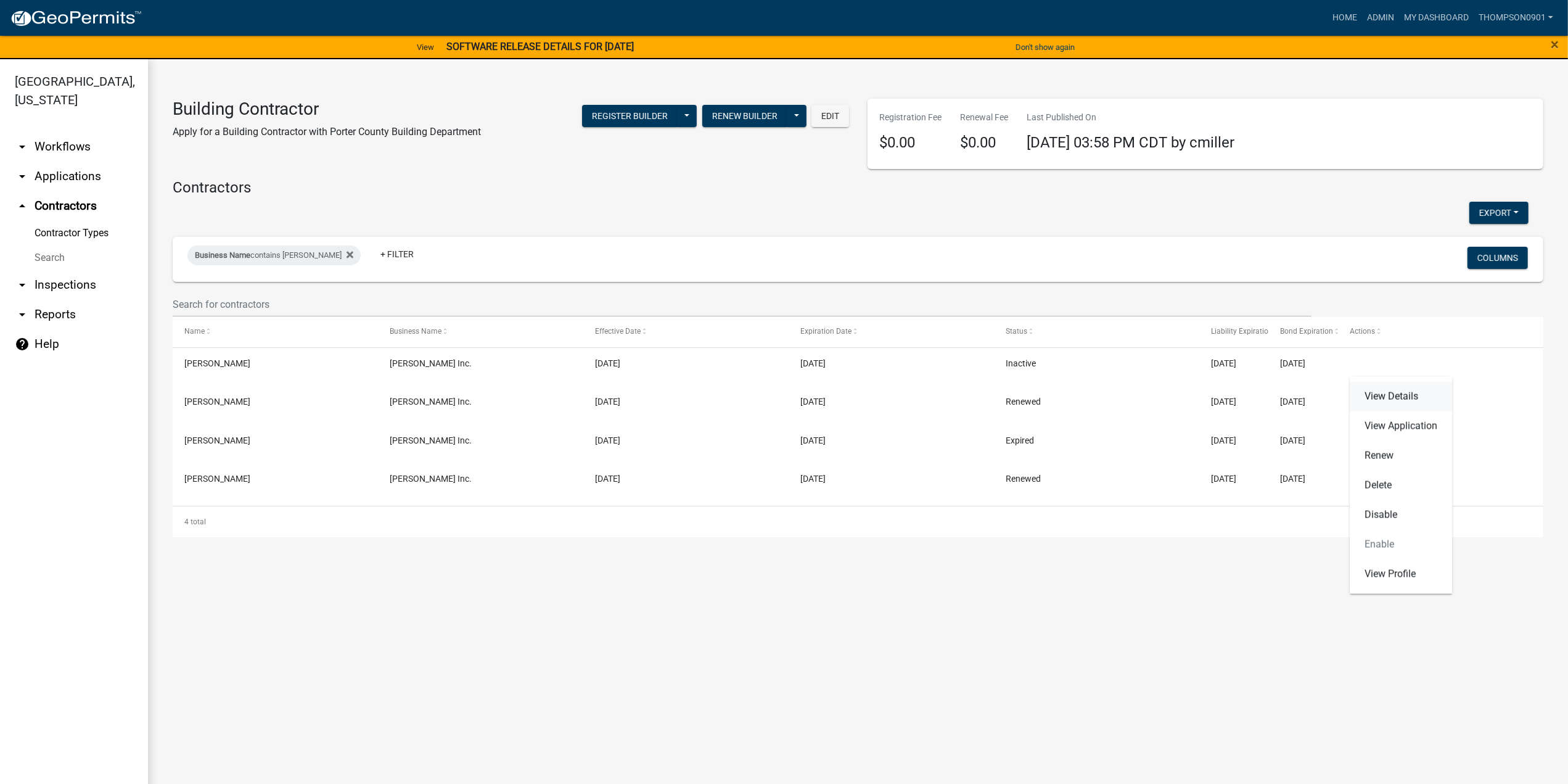
click at [1407, 395] on link "View Details" at bounding box center [1401, 397] width 102 height 30
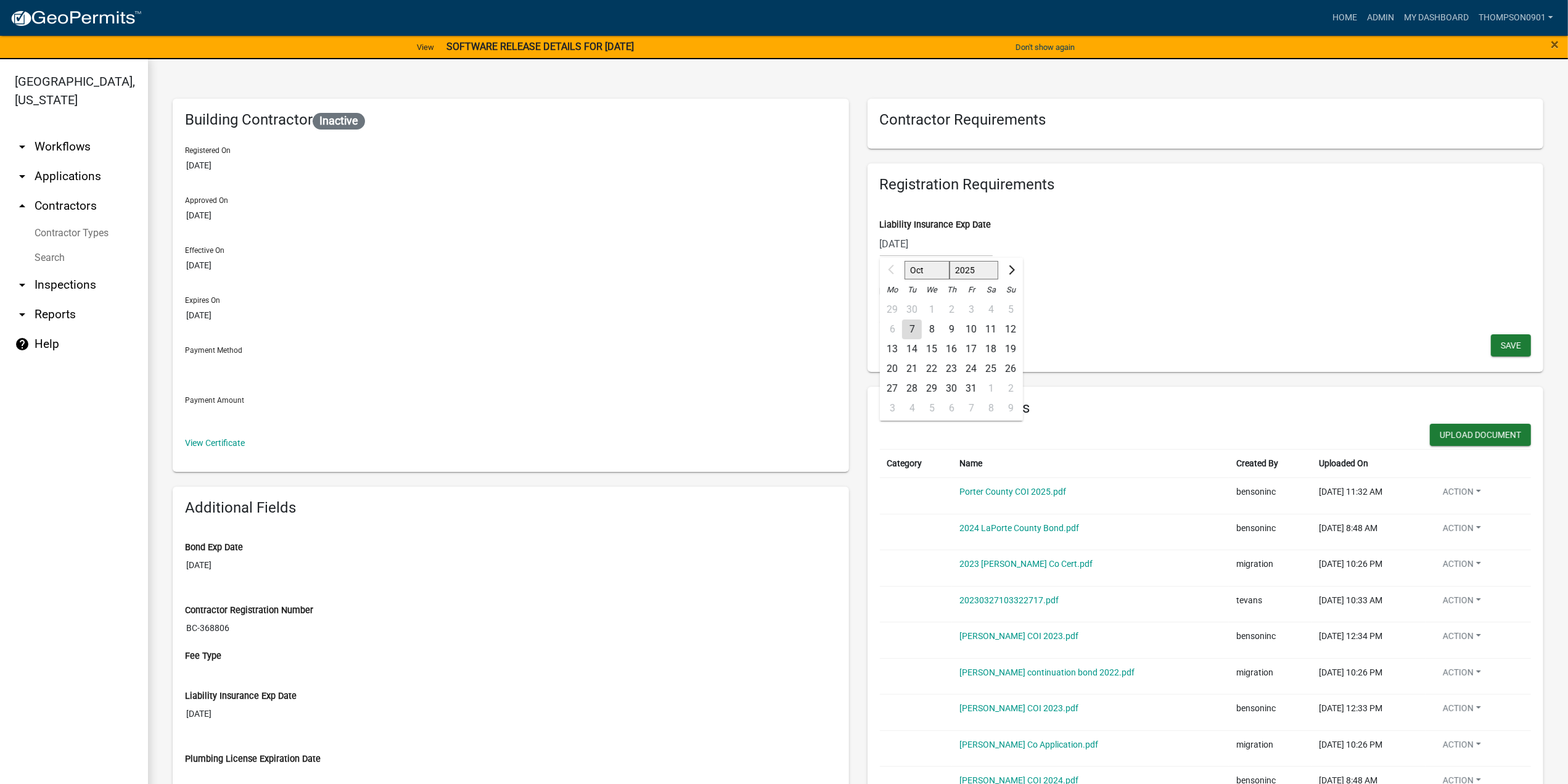
click at [929, 245] on div "04/01/2025 Oct Nov Dec 2025 2026 2027 2028 2029 2030 2031 2032 2033 2034 2035 2…" at bounding box center [936, 243] width 113 height 25
click at [958, 268] on select "2025 2026 2027 2028 2029 2030 2031 2032 2033 2034 2035 2036 2037 2038 2039 2040…" at bounding box center [974, 270] width 49 height 19
select select "2026"
click at [949, 261] on select "2025 2026 2027 2028 2029 2030 2031 2032 2033 2034 2035 2036 2037 2038 2039 2040…" at bounding box center [974, 270] width 49 height 19
click at [920, 270] on select "Jan Feb Mar Apr May Jun Jul Aug Sep Oct Nov Dec" at bounding box center [929, 270] width 50 height 19
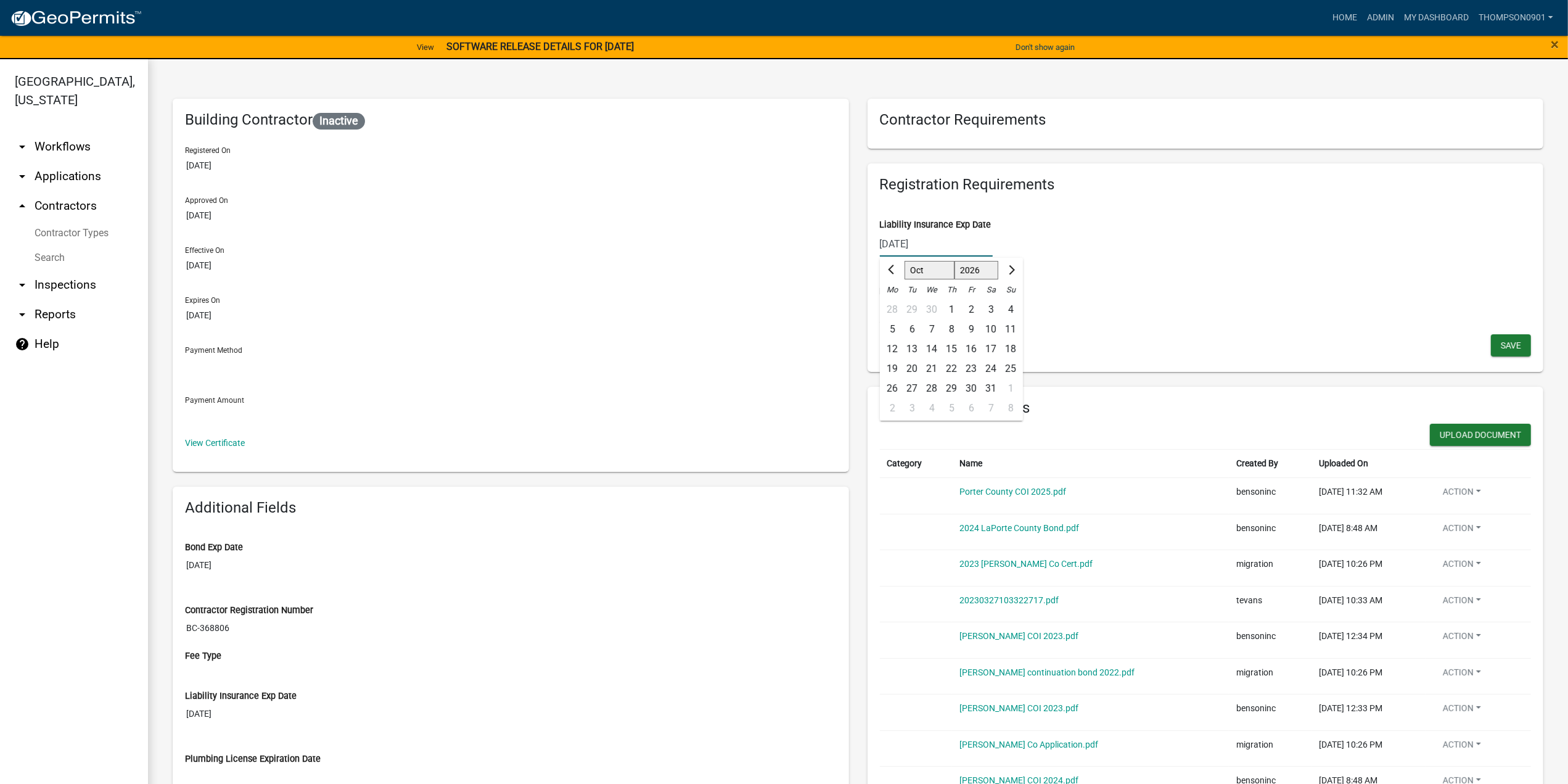
select select "4"
click at [904, 261] on select "Jan Feb Mar Apr May Jun Jul Aug Sep Oct Nov Dec" at bounding box center [929, 270] width 50 height 19
click at [927, 308] on div "1" at bounding box center [931, 309] width 20 height 20
type input "04/01/2026"
click at [1501, 343] on span "Save" at bounding box center [1510, 344] width 20 height 10
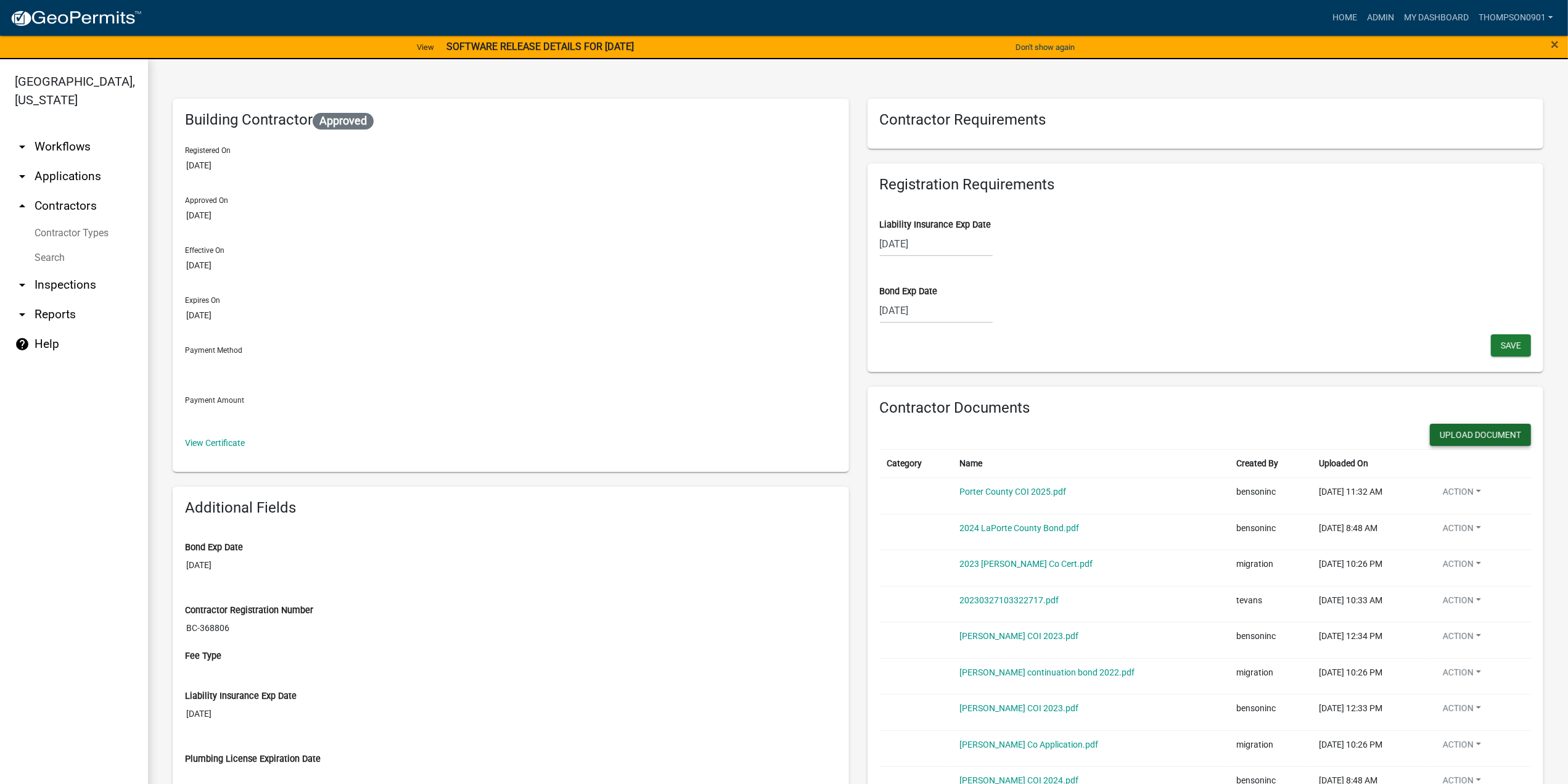
click at [1440, 433] on button "Upload Document" at bounding box center [1481, 435] width 101 height 22
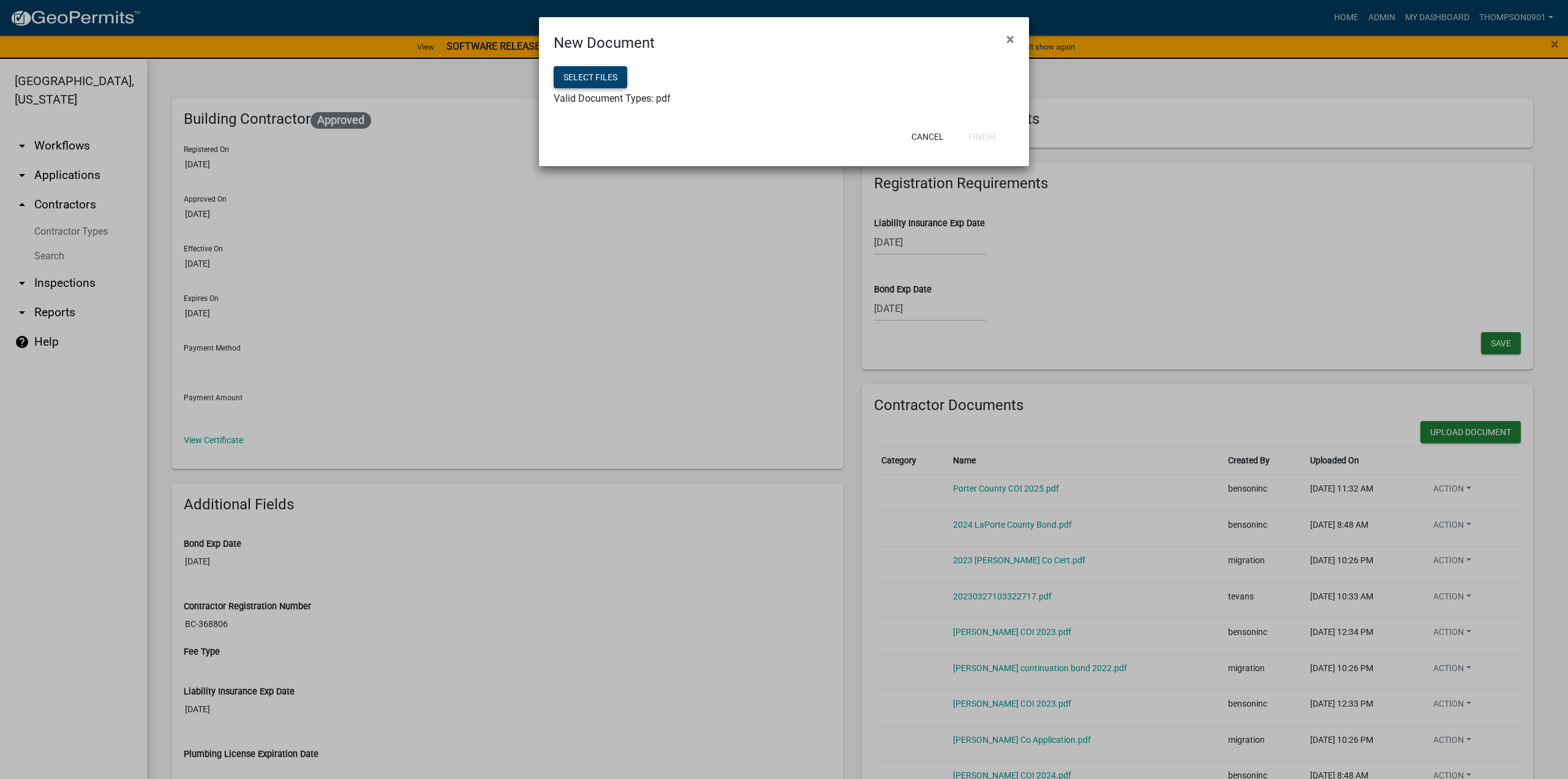
click at [580, 82] on button "Select files" at bounding box center [591, 77] width 73 height 22
click at [991, 137] on button "Finish" at bounding box center [982, 136] width 46 height 22
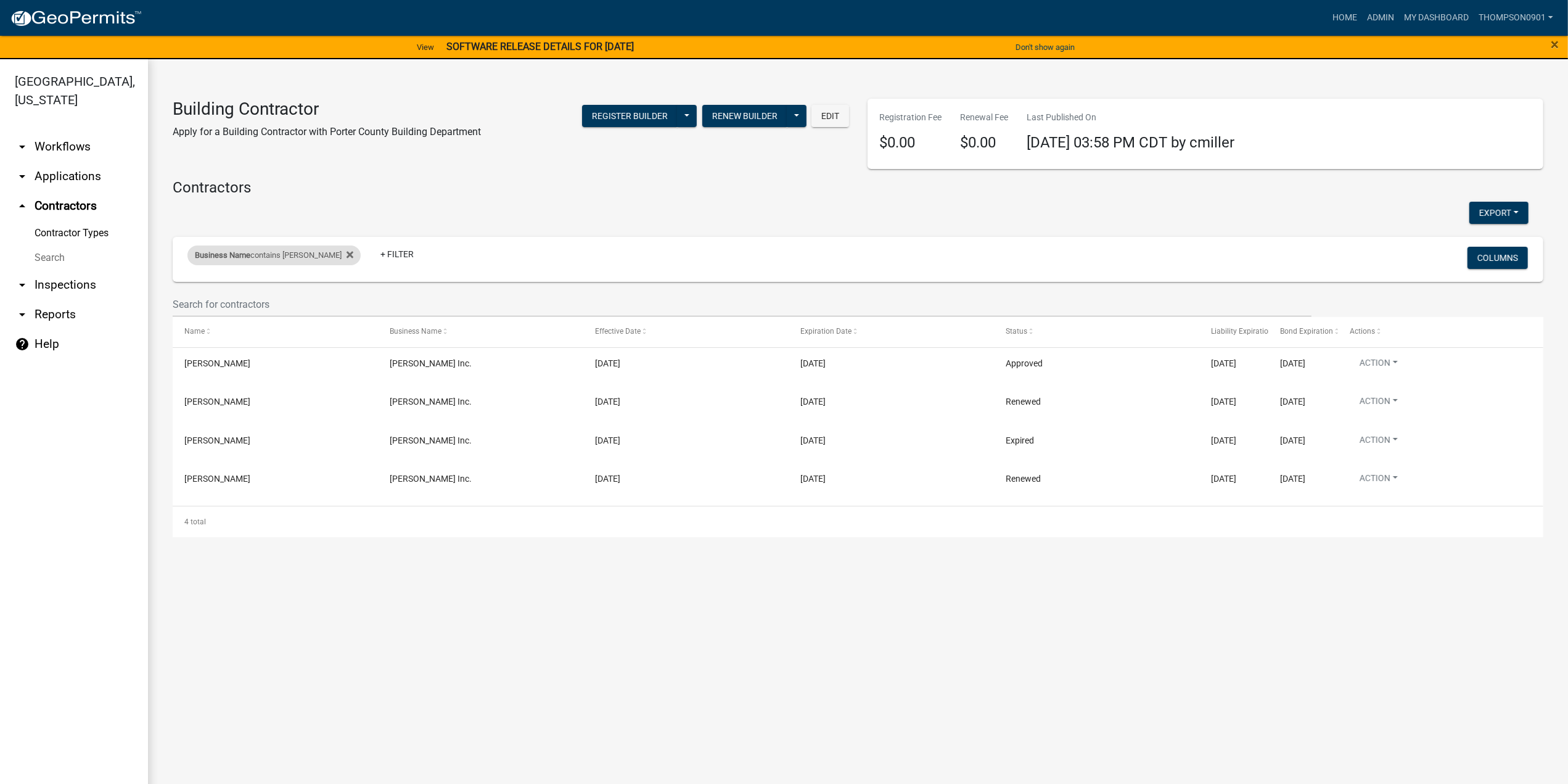
click at [241, 255] on span "Business Name" at bounding box center [223, 255] width 56 height 9
drag, startPoint x: 265, startPoint y: 306, endPoint x: 0, endPoint y: 283, distance: 266.0
click at [0, 283] on body "Internet Explorer does NOT work with GeoPermits. Get a new browser for more sec…" at bounding box center [784, 392] width 1568 height 784
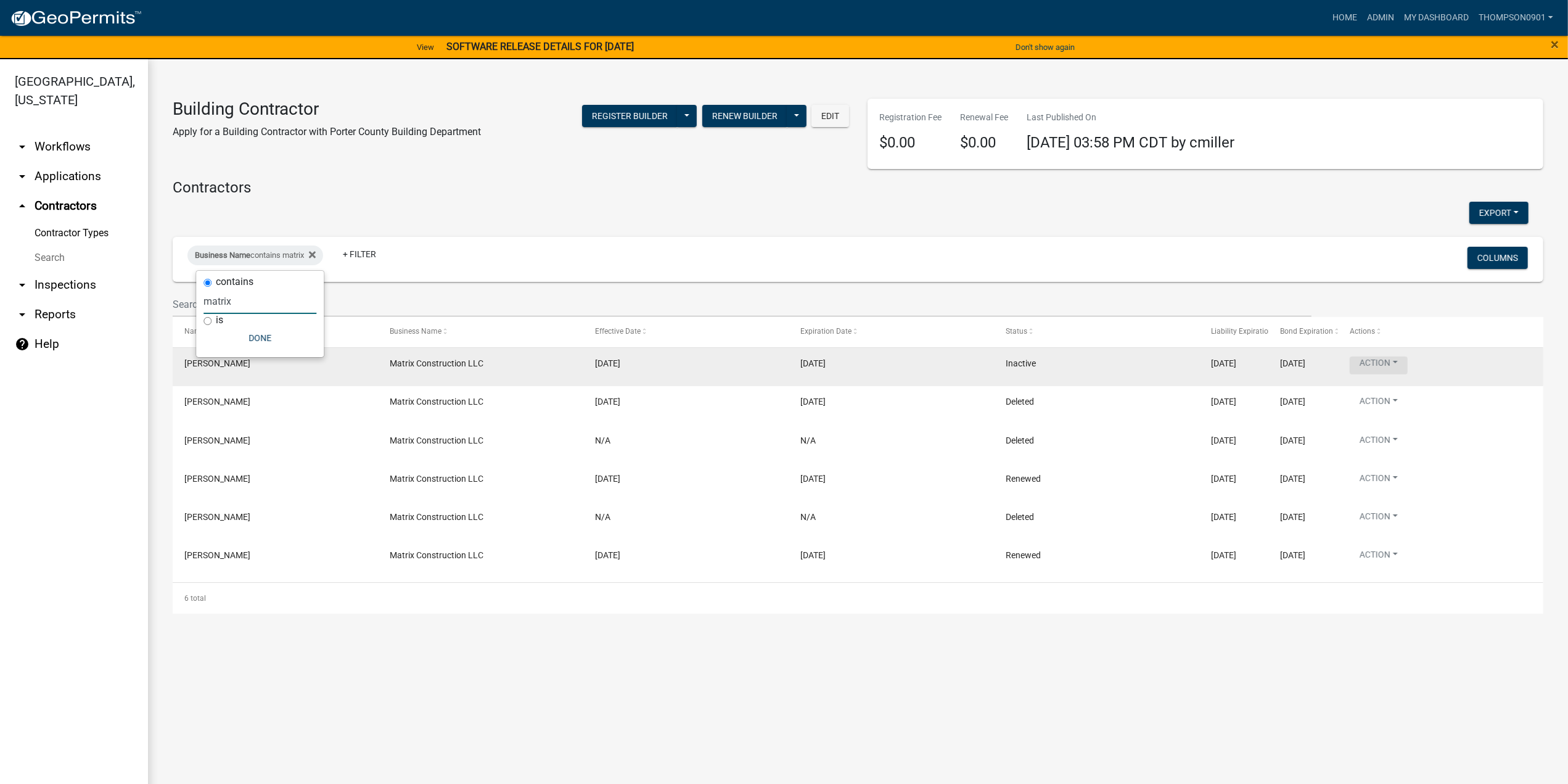
type input "matrix"
click at [1399, 363] on button "Action" at bounding box center [1379, 365] width 58 height 18
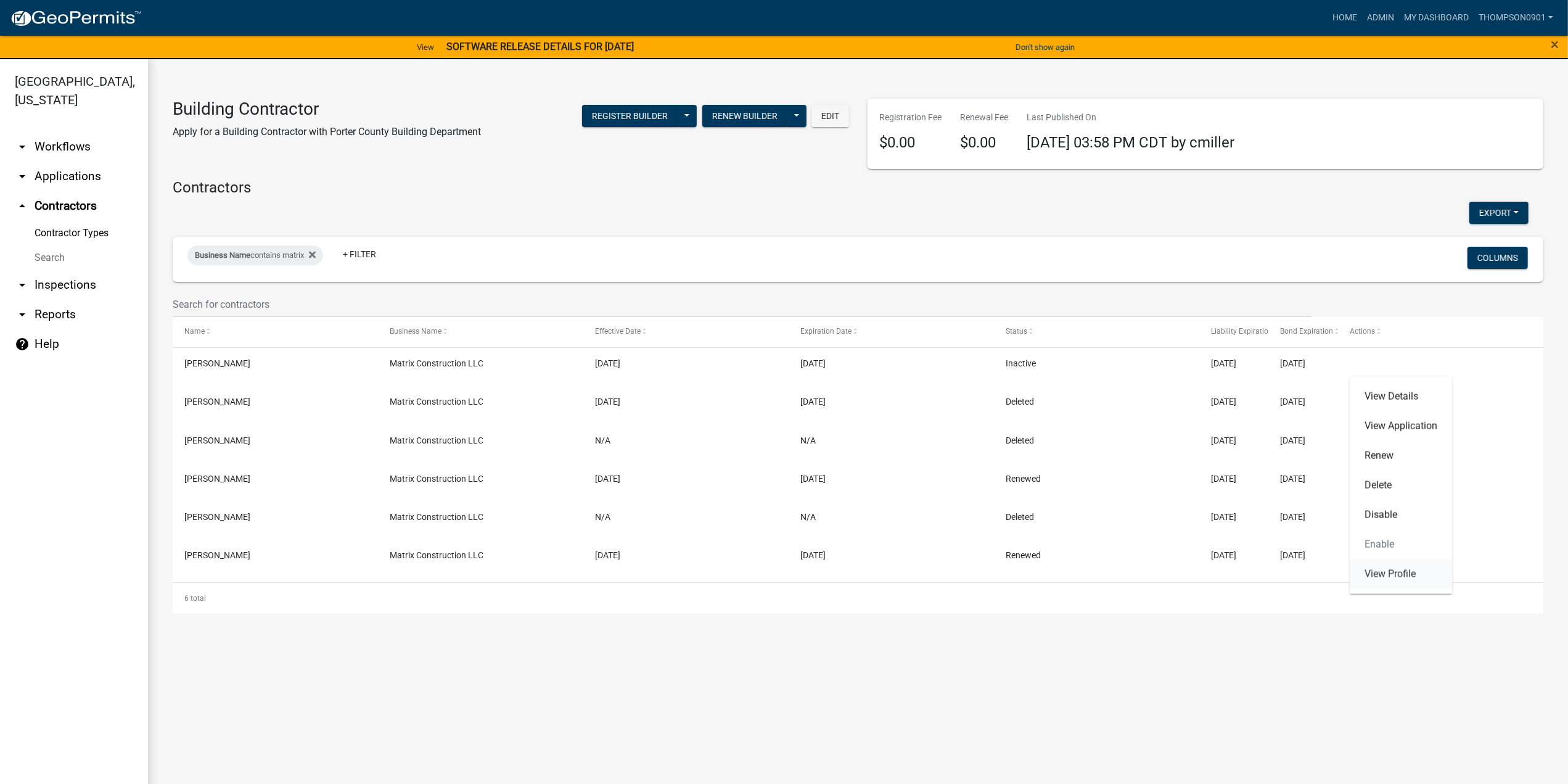
click at [1392, 564] on link "View Profile" at bounding box center [1401, 574] width 102 height 30
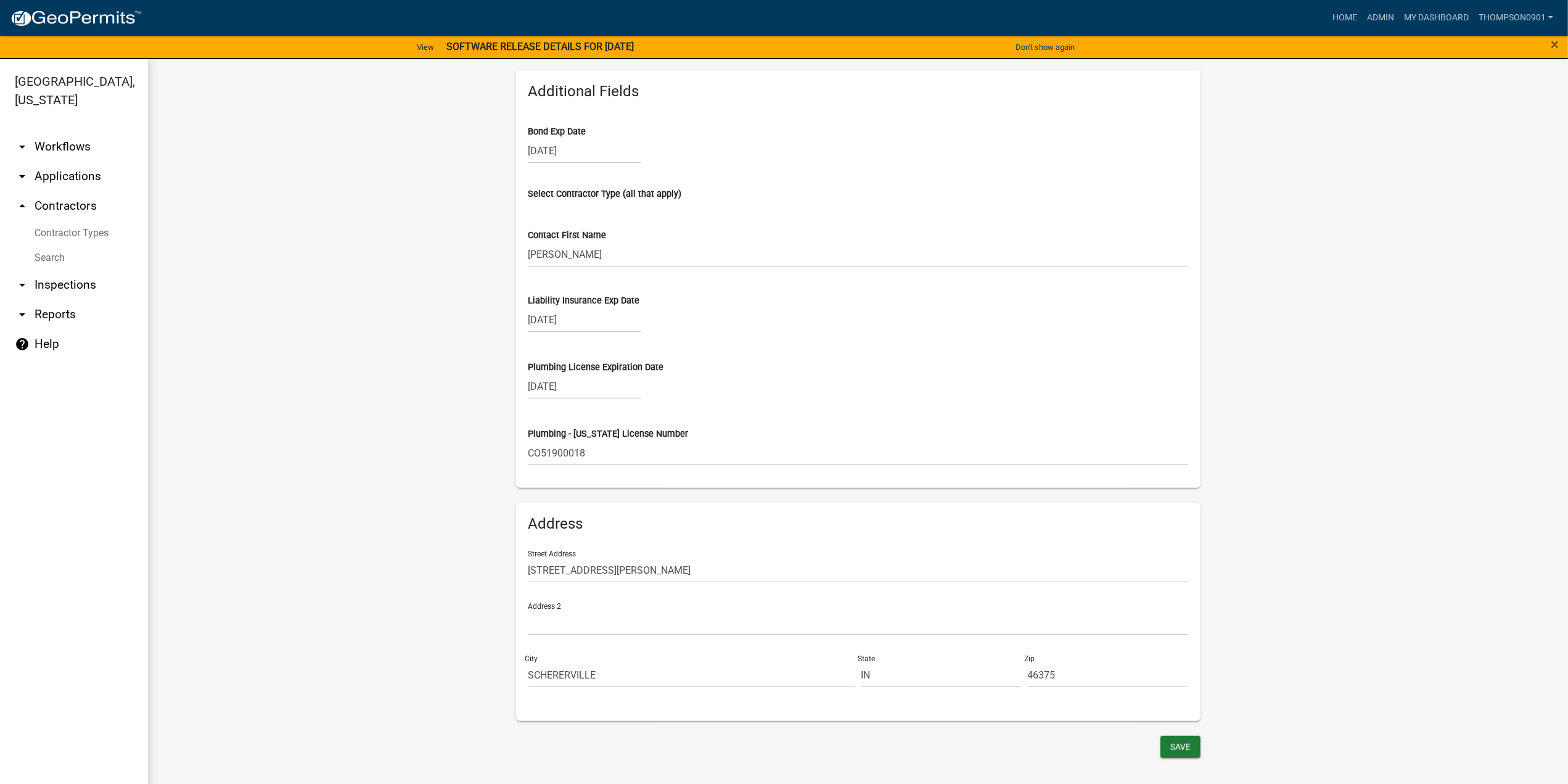
scroll to position [615, 0]
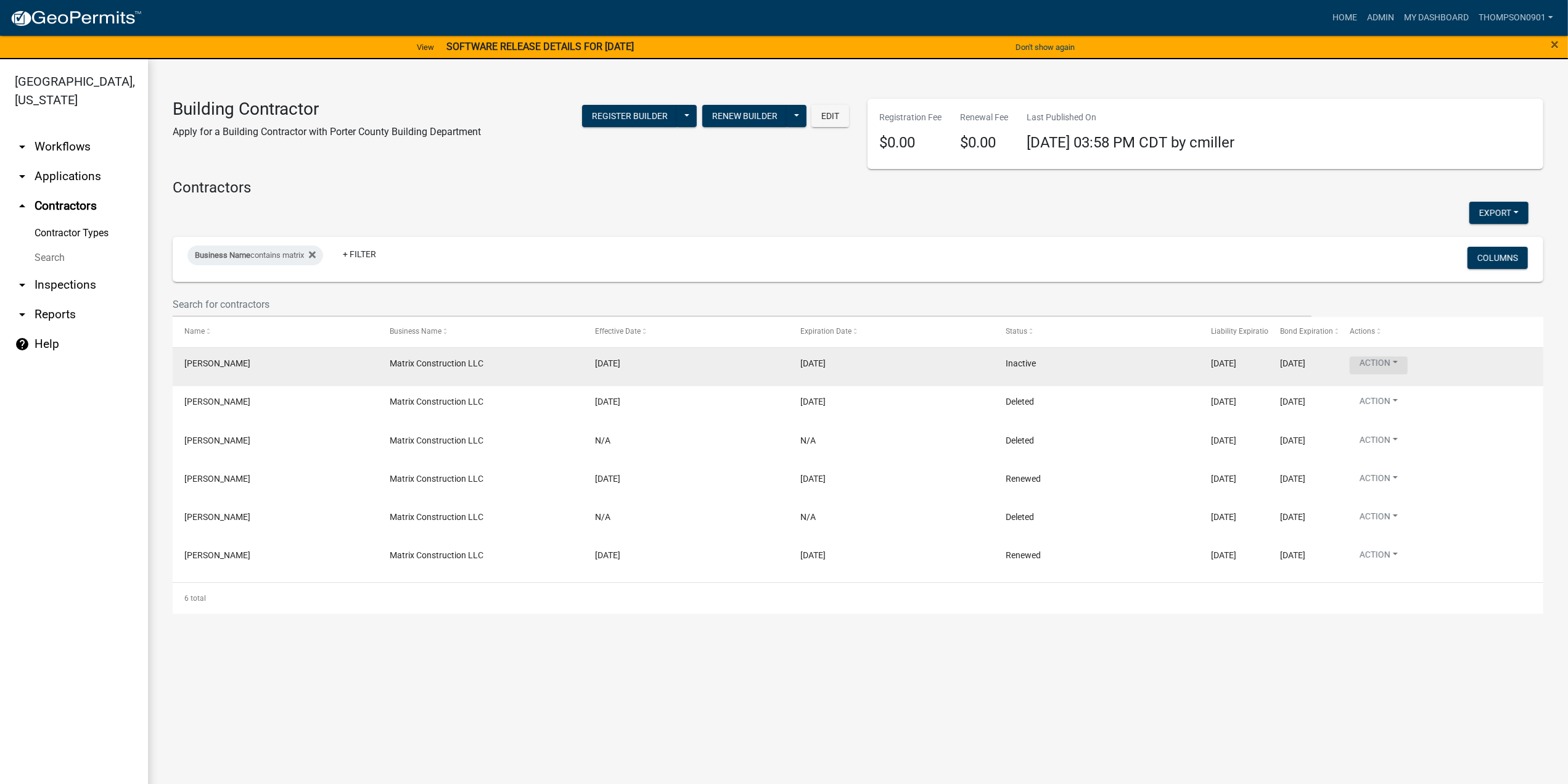
click at [1396, 364] on button "Action" at bounding box center [1379, 365] width 58 height 18
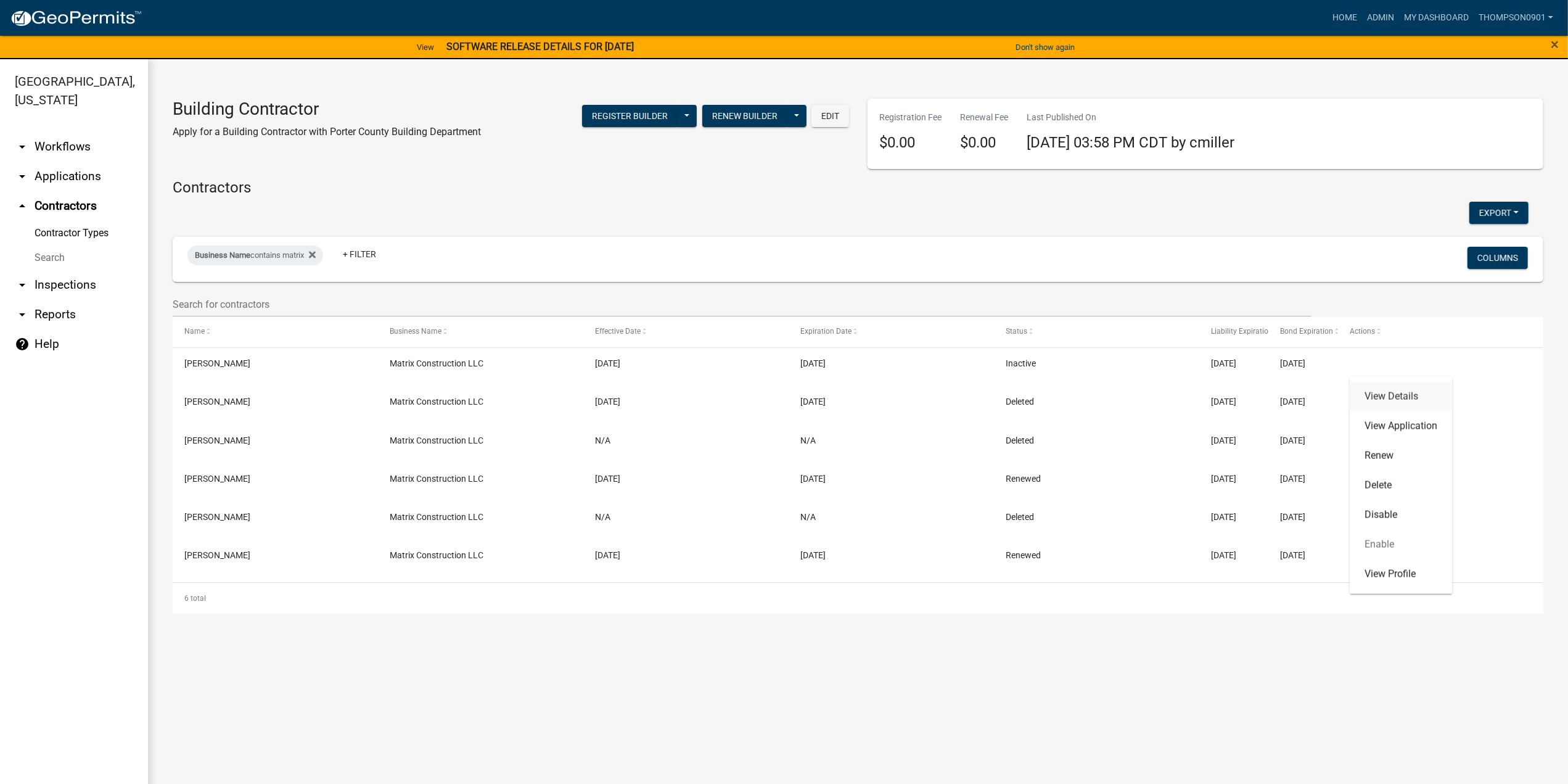
click at [1384, 398] on link "View Details" at bounding box center [1401, 397] width 102 height 30
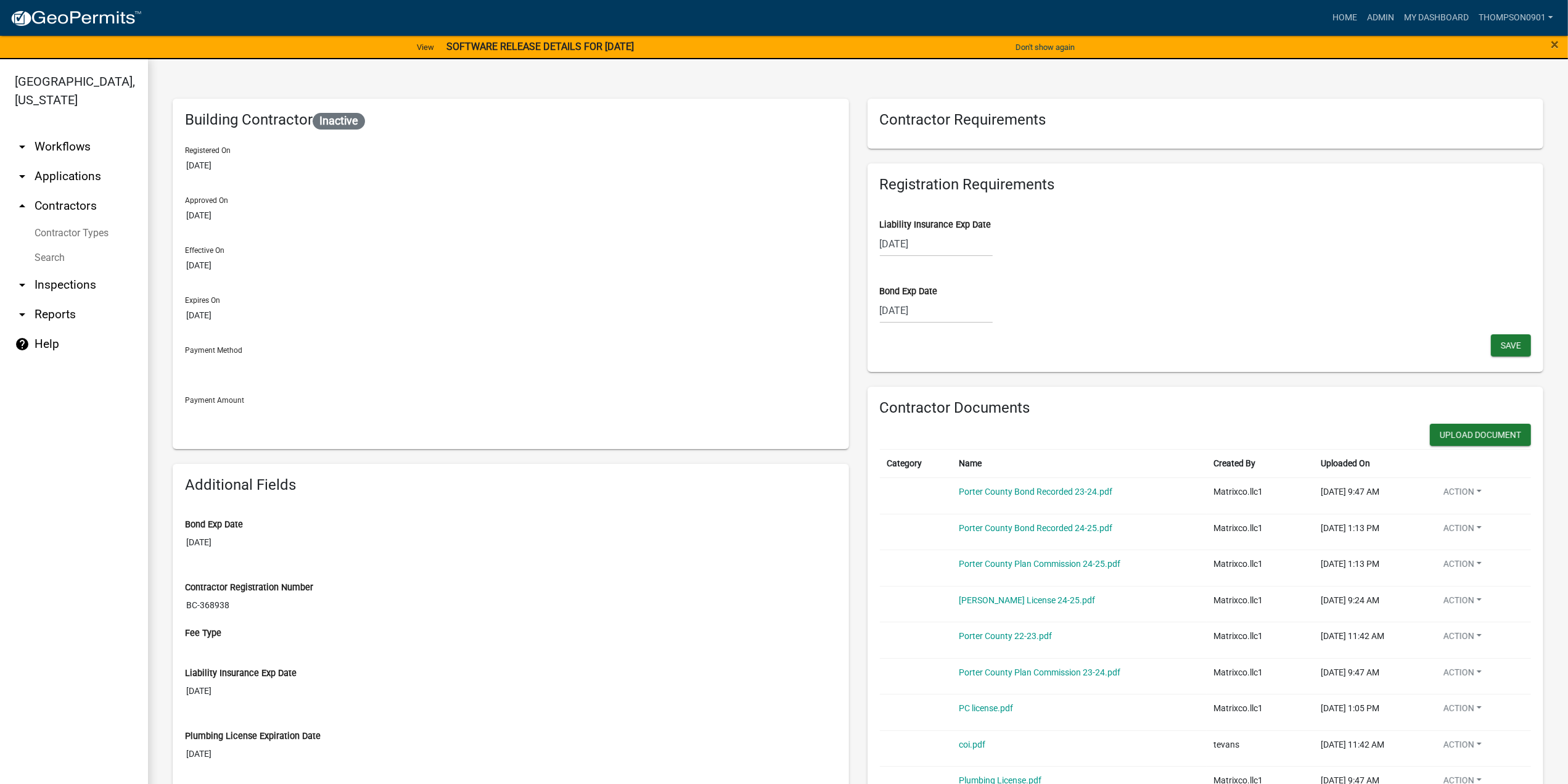
click at [936, 245] on div "08/16/2025" at bounding box center [936, 243] width 113 height 25
click at [952, 268] on select "2025 2026 2027 2028 2029 2030 2031 2032 2033 2034 2035 2036 2037 2038 2039 2040…" at bounding box center [974, 270] width 49 height 19
select select "2028"
click at [949, 261] on select "2025 2026 2027 2028 2029 2030 2031 2032 2033 2034 2035 2036 2037 2038 2039 2040…" at bounding box center [974, 270] width 49 height 19
click at [922, 267] on select "Jan Feb Mar Apr May Jun Jul Aug Sep Oct Nov Dec" at bounding box center [929, 270] width 50 height 19
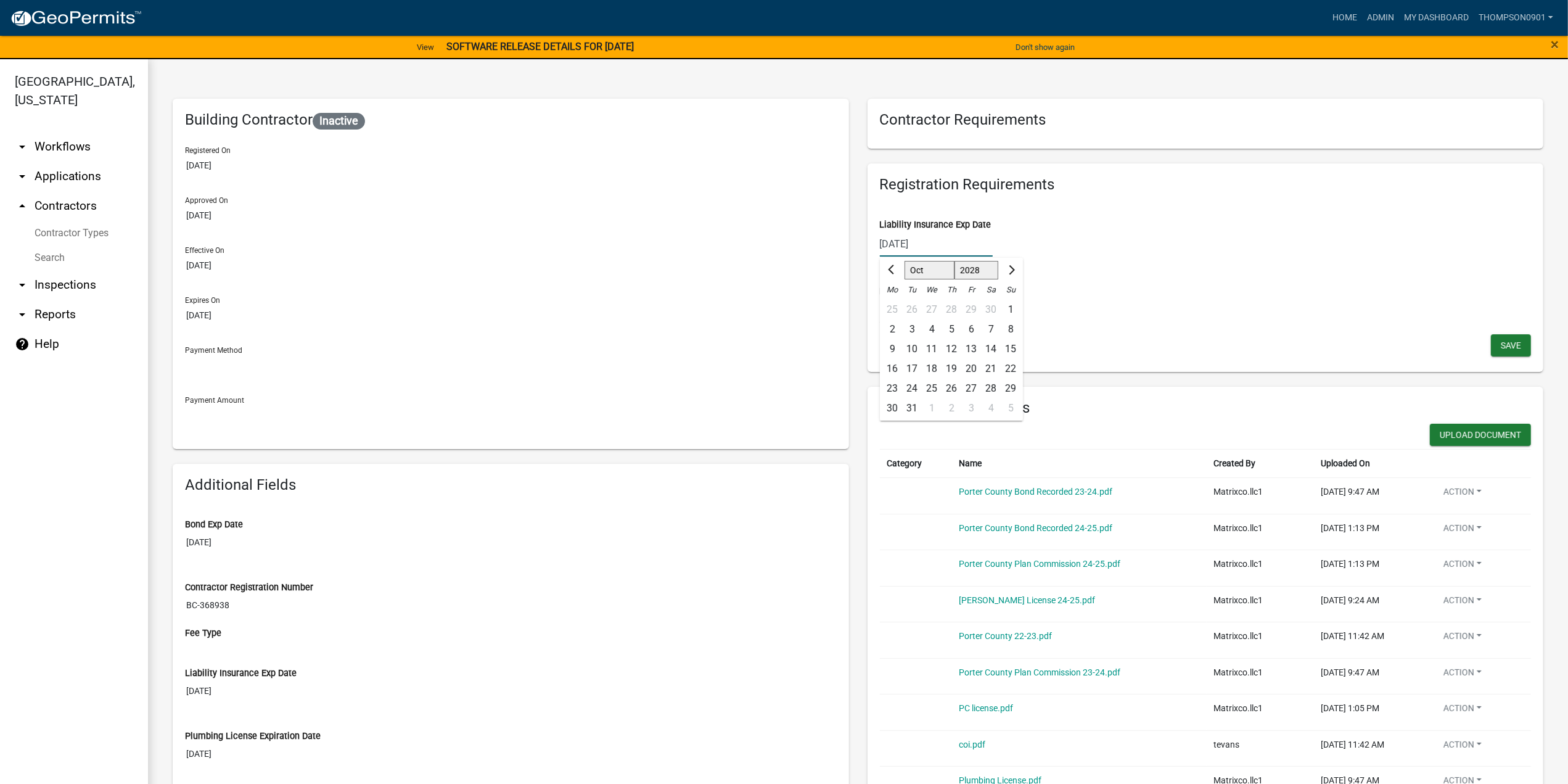
select select "9"
click at [904, 261] on select "Jan Feb Mar Apr May Jun Jul Aug Sep Oct Nov Dec" at bounding box center [929, 270] width 50 height 19
click at [929, 365] on div "20" at bounding box center [931, 369] width 20 height 20
type input "09/20/2028"
click at [1501, 341] on span "Save" at bounding box center [1510, 344] width 20 height 10
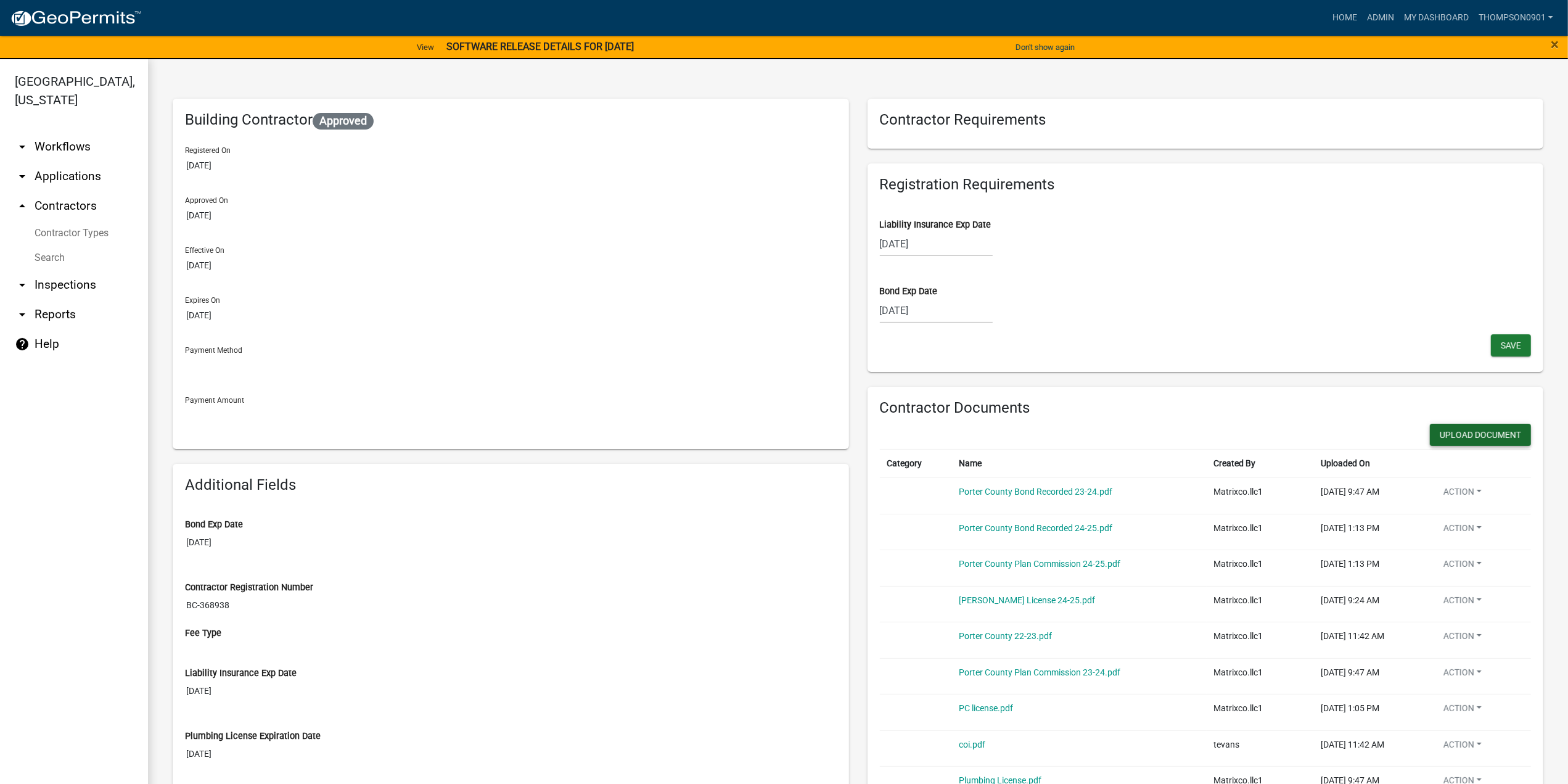
click at [1480, 441] on button "Upload Document" at bounding box center [1481, 435] width 101 height 22
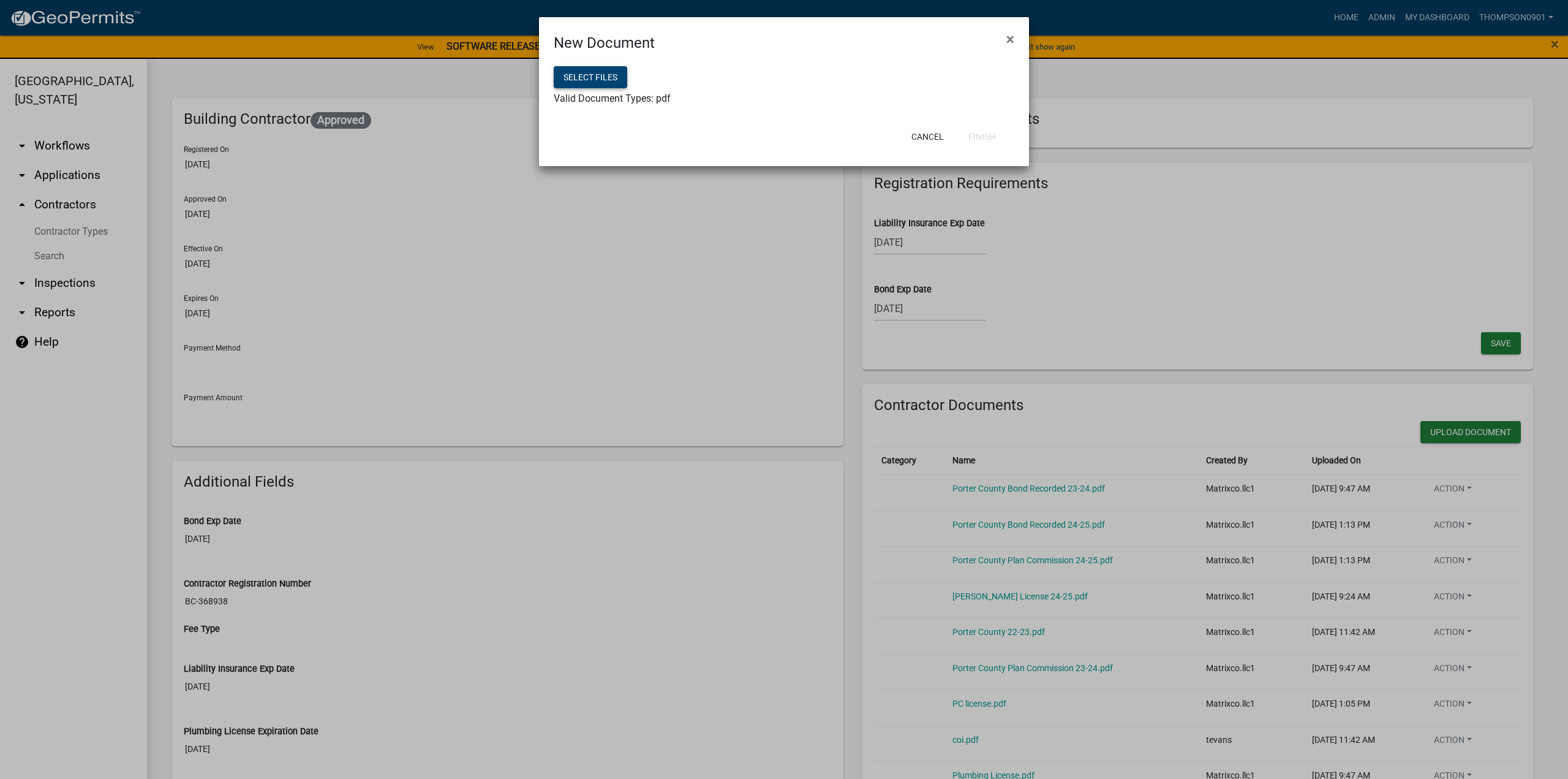
click at [605, 80] on button "Select files" at bounding box center [591, 77] width 73 height 22
click at [983, 136] on button "Finish" at bounding box center [982, 136] width 46 height 22
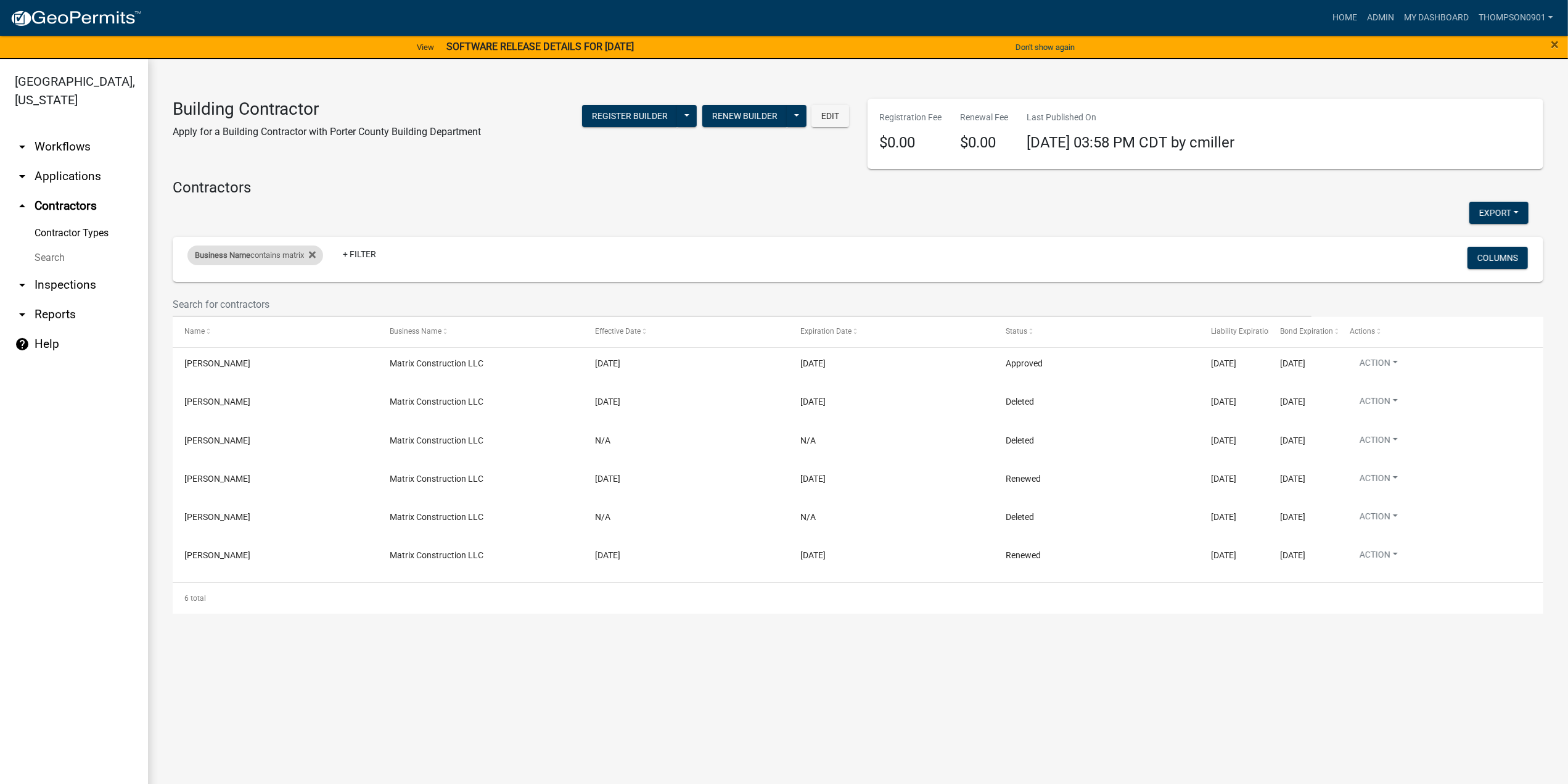
click at [236, 257] on span "Business Name" at bounding box center [223, 255] width 56 height 9
drag, startPoint x: 257, startPoint y: 298, endPoint x: 0, endPoint y: 305, distance: 257.1
click at [0, 305] on body "Internet Explorer does NOT work with GeoPermits. Get a new browser for more sec…" at bounding box center [784, 392] width 1568 height 784
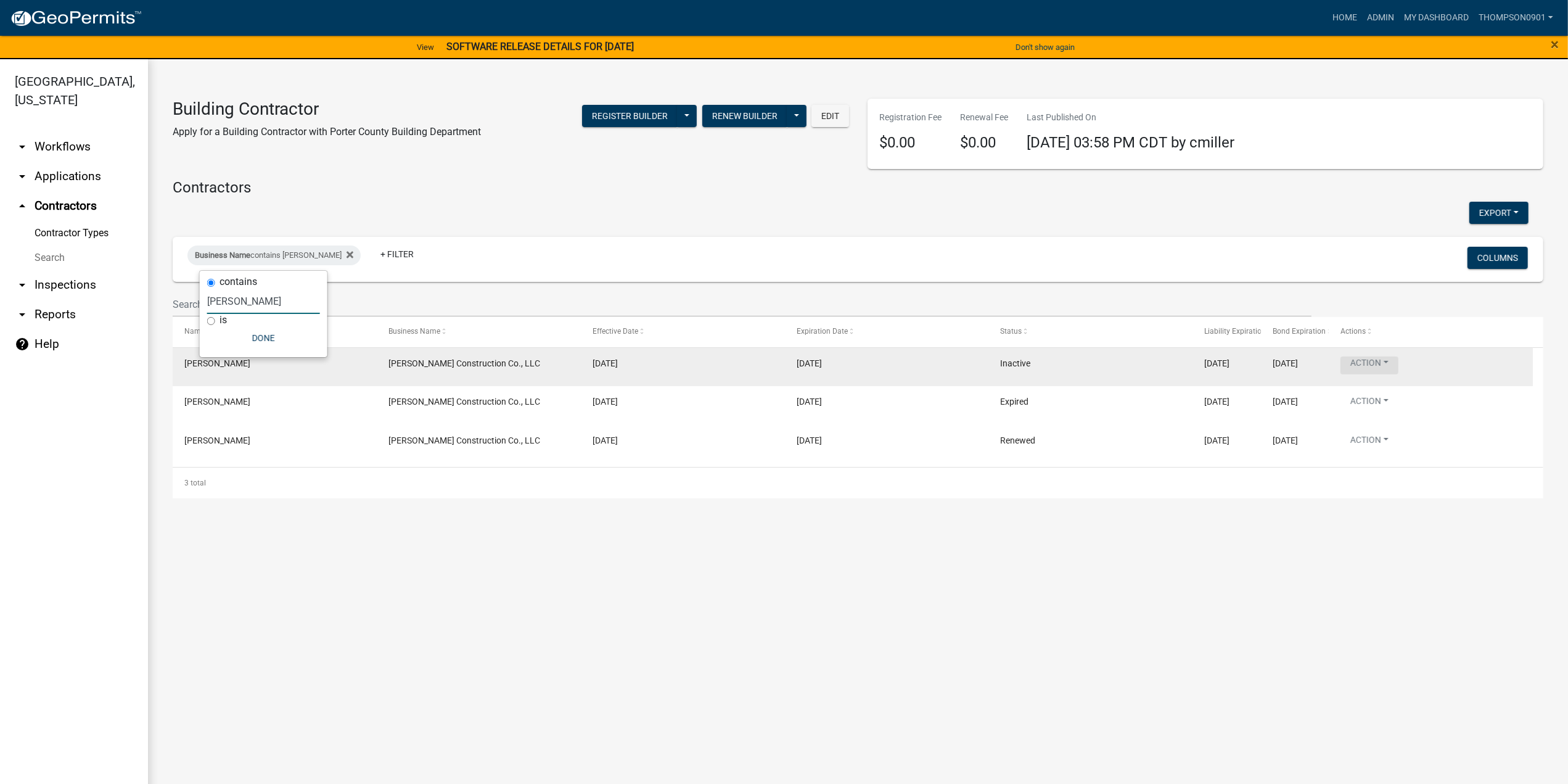
type input "sommer"
click at [1392, 364] on button "Action" at bounding box center [1369, 365] width 58 height 18
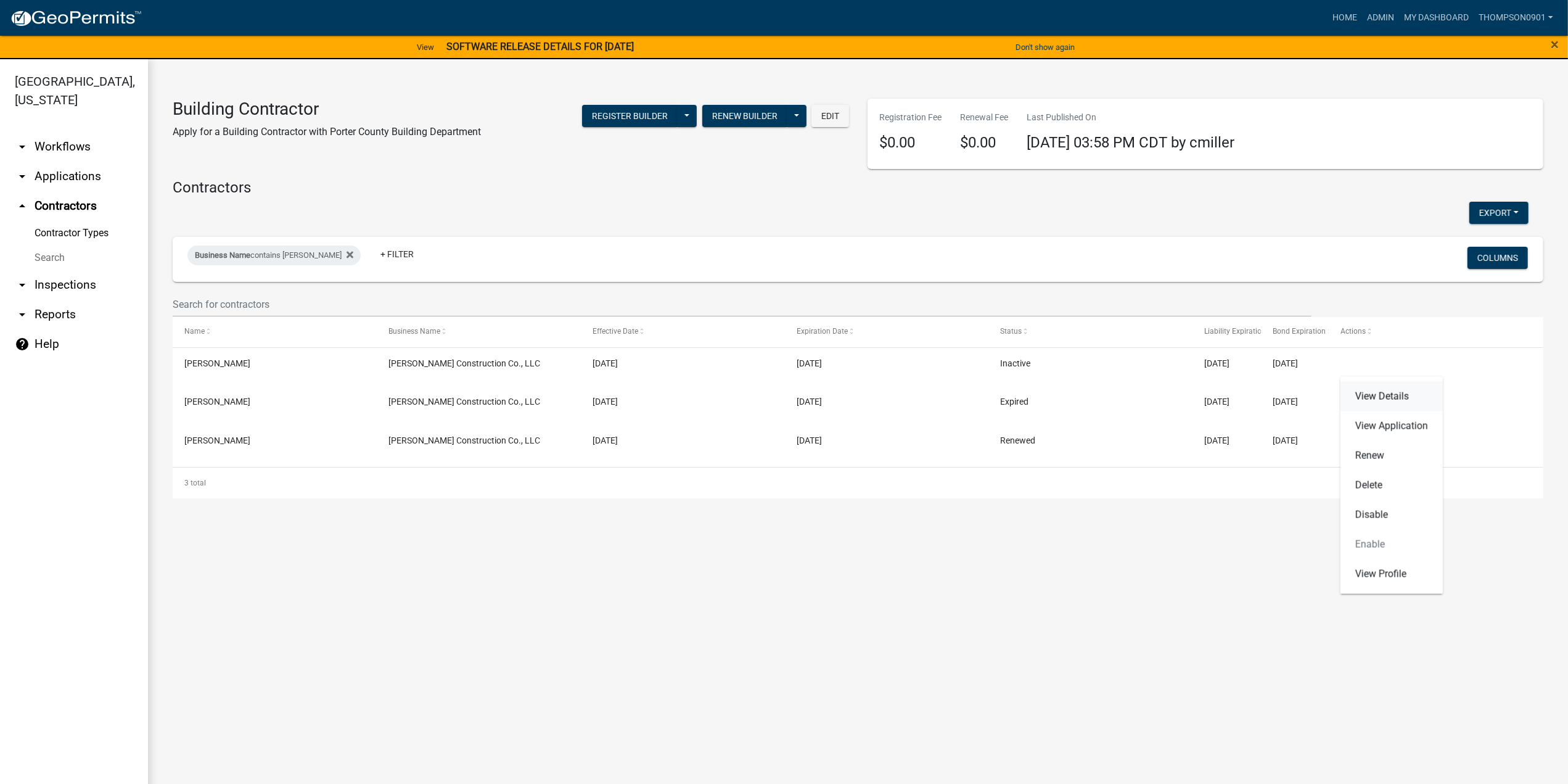
click at [1388, 400] on link "View Details" at bounding box center [1391, 397] width 102 height 30
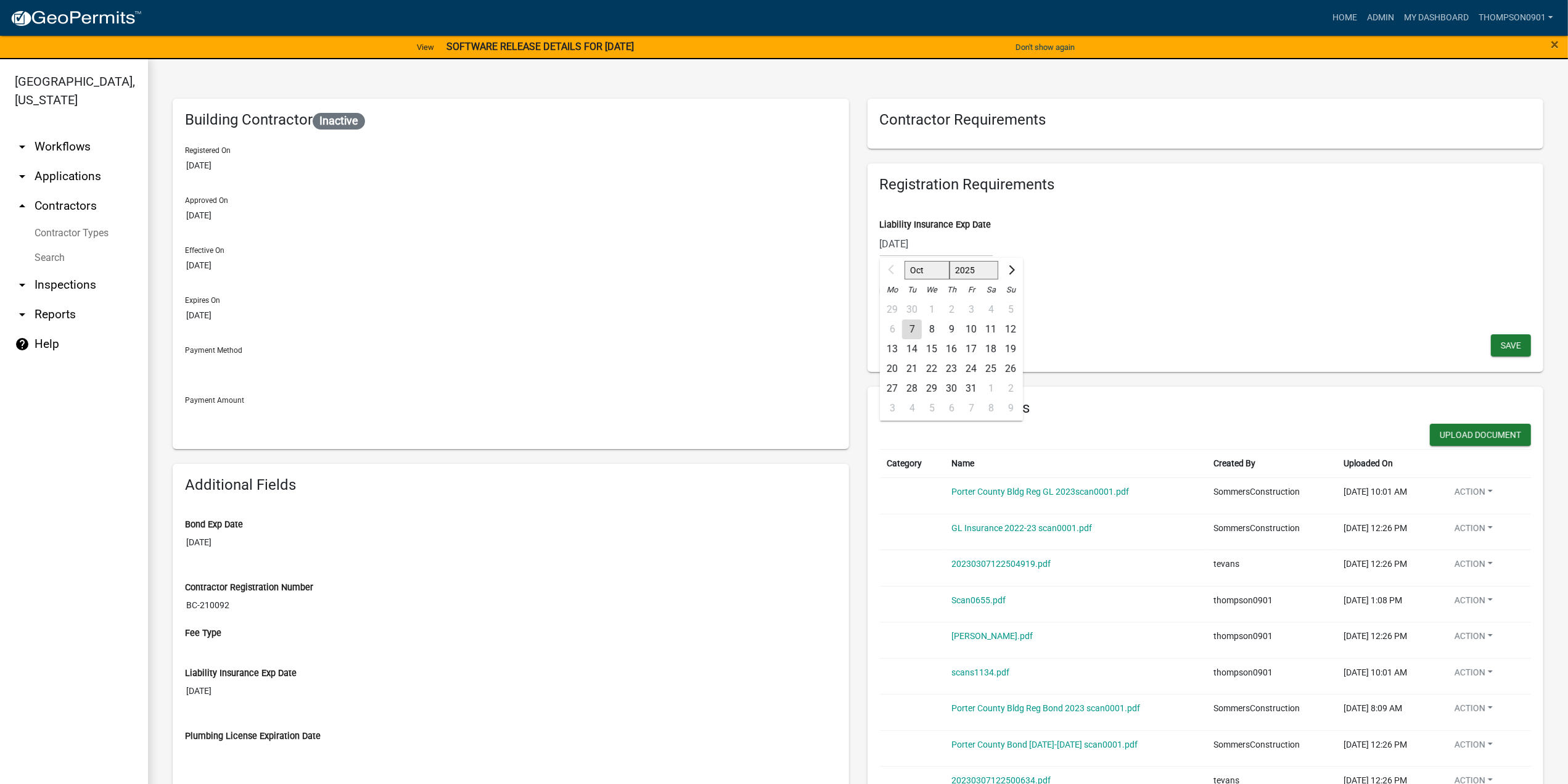
click at [963, 251] on div "07/31/2024 Oct Nov Dec 2025 2026 2027 2028 2029 2030 2031 2032 2033 2034 2035 2…" at bounding box center [936, 243] width 113 height 25
click at [968, 265] on select "2025 2026 2027 2028 2029 2030 2031 2032 2033 2034 2035 2036 2037 2038 2039 2040…" at bounding box center [974, 270] width 49 height 19
select select "2026"
click at [949, 261] on select "2025 2026 2027 2028 2029 2030 2031 2032 2033 2034 2035 2036 2037 2038 2039 2040…" at bounding box center [974, 270] width 49 height 19
click at [925, 270] on select "Jan Feb Mar Apr May Jun Jul Aug Sep Oct Nov Dec" at bounding box center [929, 270] width 50 height 19
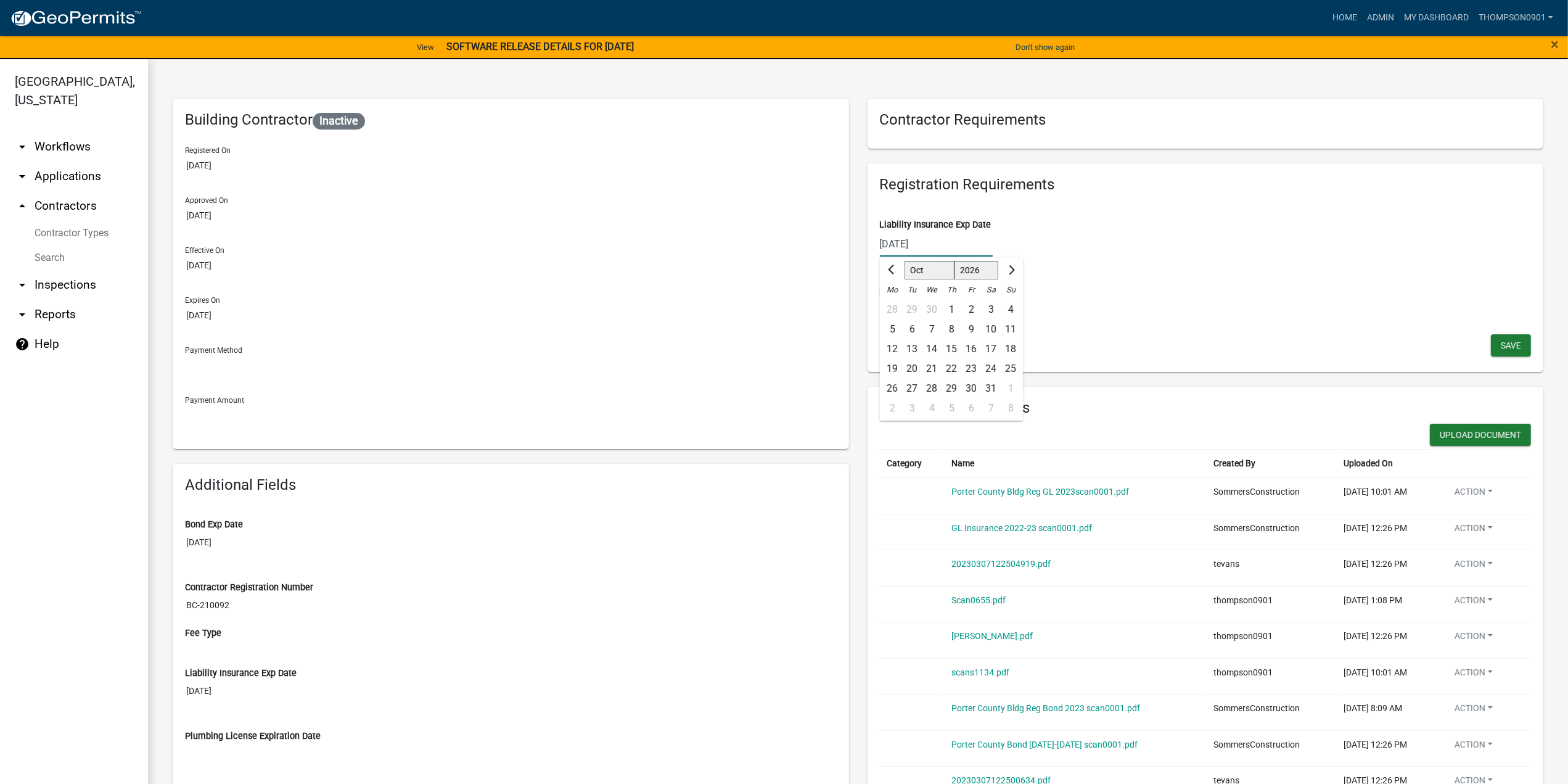
select select "7"
click at [904, 261] on select "Jan Feb Mar Apr May Jun Jul Aug Sep Oct Nov Dec" at bounding box center [929, 270] width 50 height 19
click at [964, 388] on div "31" at bounding box center [971, 388] width 20 height 20
type input "07/31/2026"
click at [1507, 338] on button "Save" at bounding box center [1511, 345] width 40 height 22
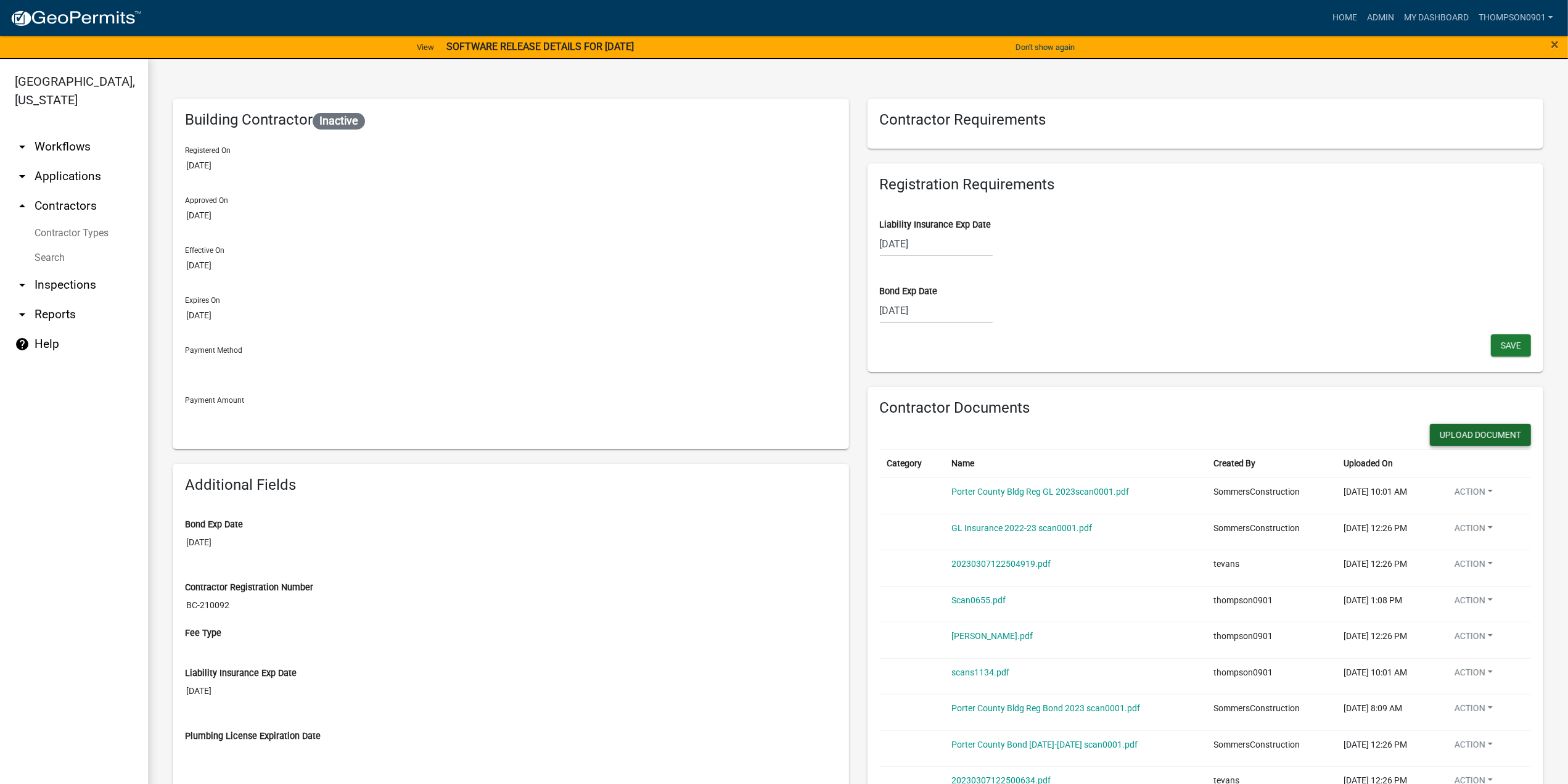
click at [1485, 440] on button "Upload Document" at bounding box center [1481, 435] width 101 height 22
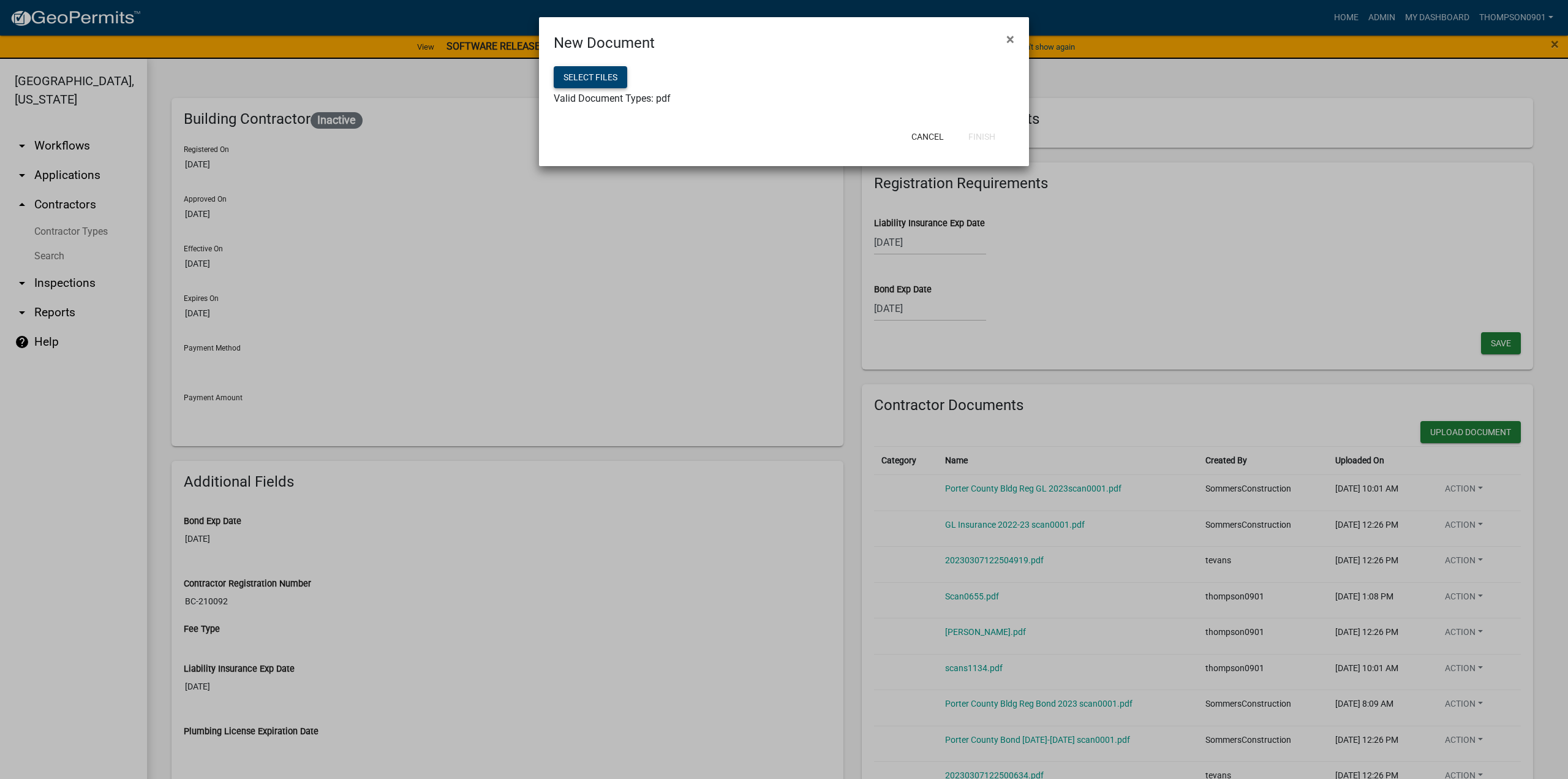
click at [584, 77] on button "Select files" at bounding box center [591, 77] width 73 height 22
click at [993, 131] on button "Finish" at bounding box center [982, 136] width 46 height 22
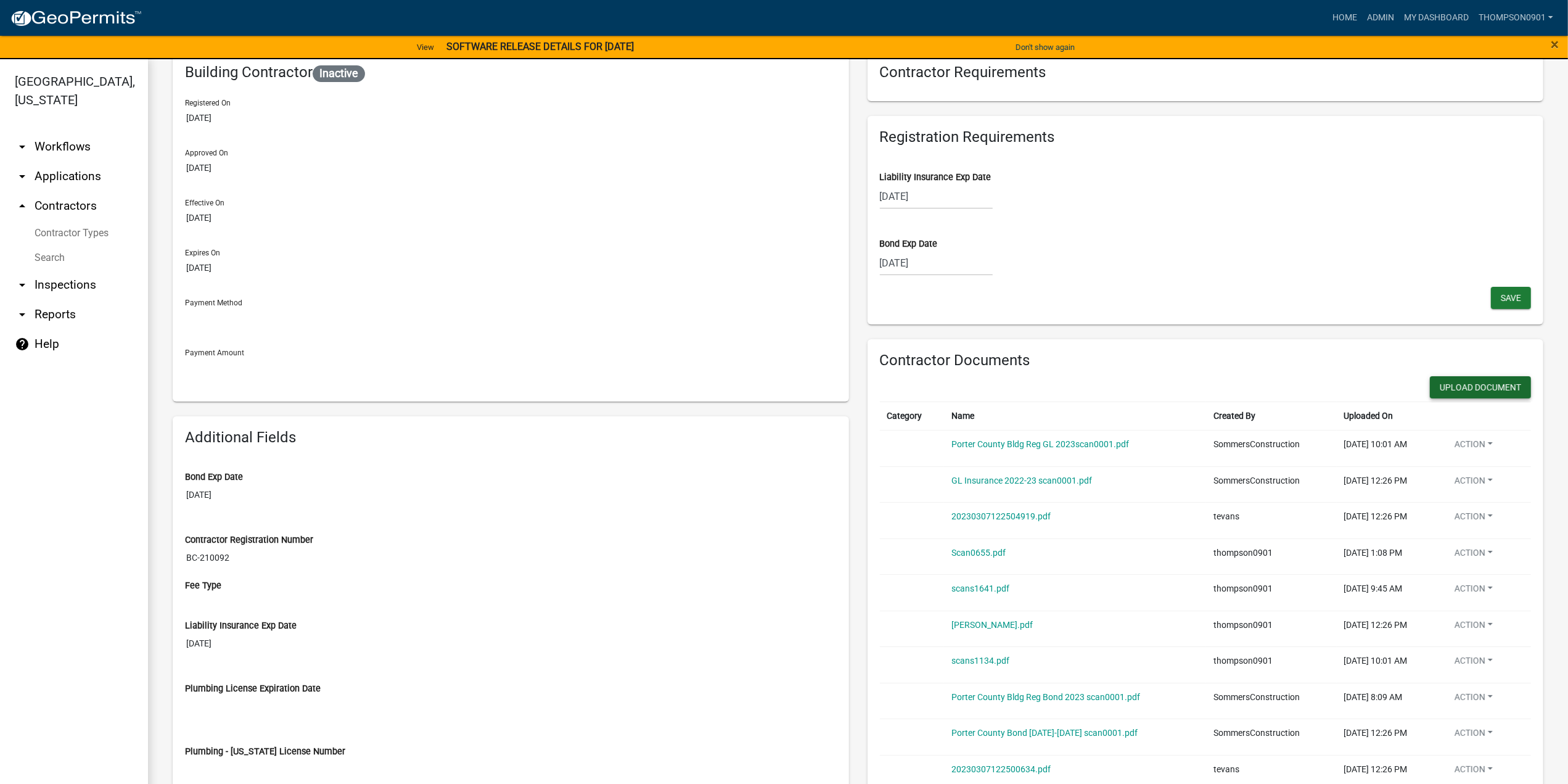
scroll to position [61, 0]
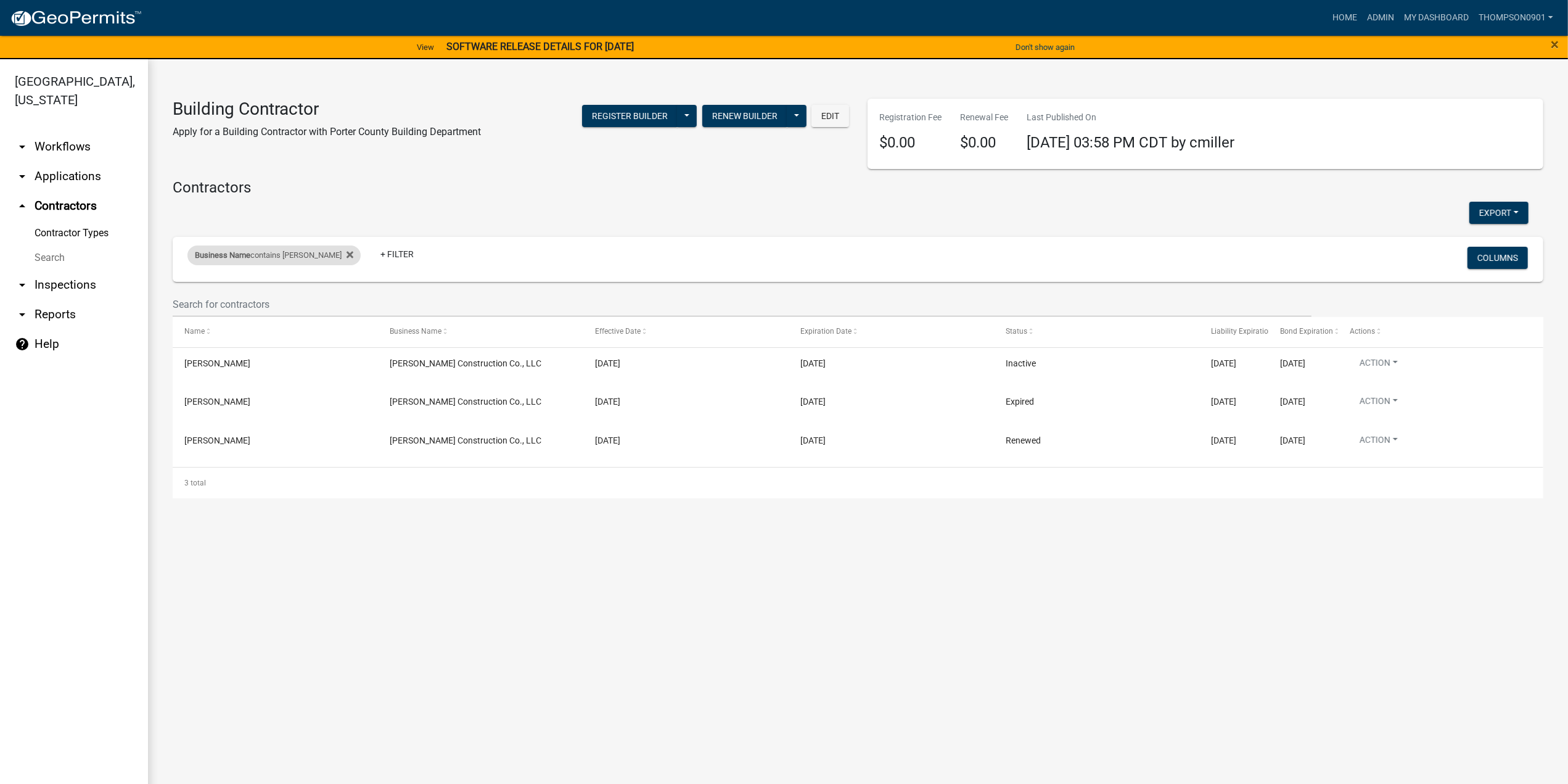
click at [234, 252] on span "Business Name" at bounding box center [223, 255] width 56 height 9
drag, startPoint x: 257, startPoint y: 307, endPoint x: 0, endPoint y: 302, distance: 257.0
click at [0, 302] on body "Internet Explorer does NOT work with GeoPermits. Get a new browser for more sec…" at bounding box center [784, 392] width 1568 height 784
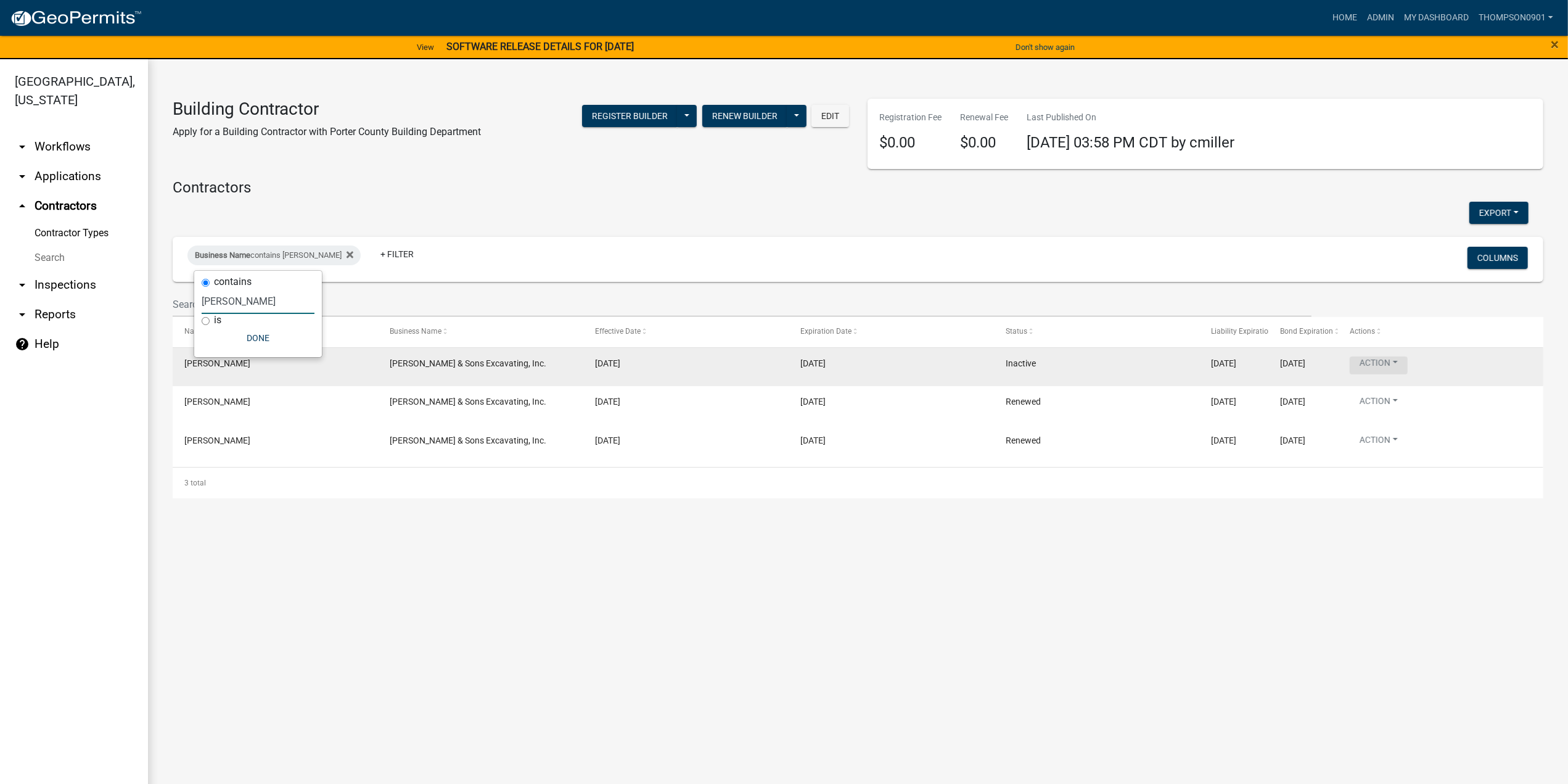
type input "ziese"
click at [1405, 363] on button "Action" at bounding box center [1379, 365] width 58 height 18
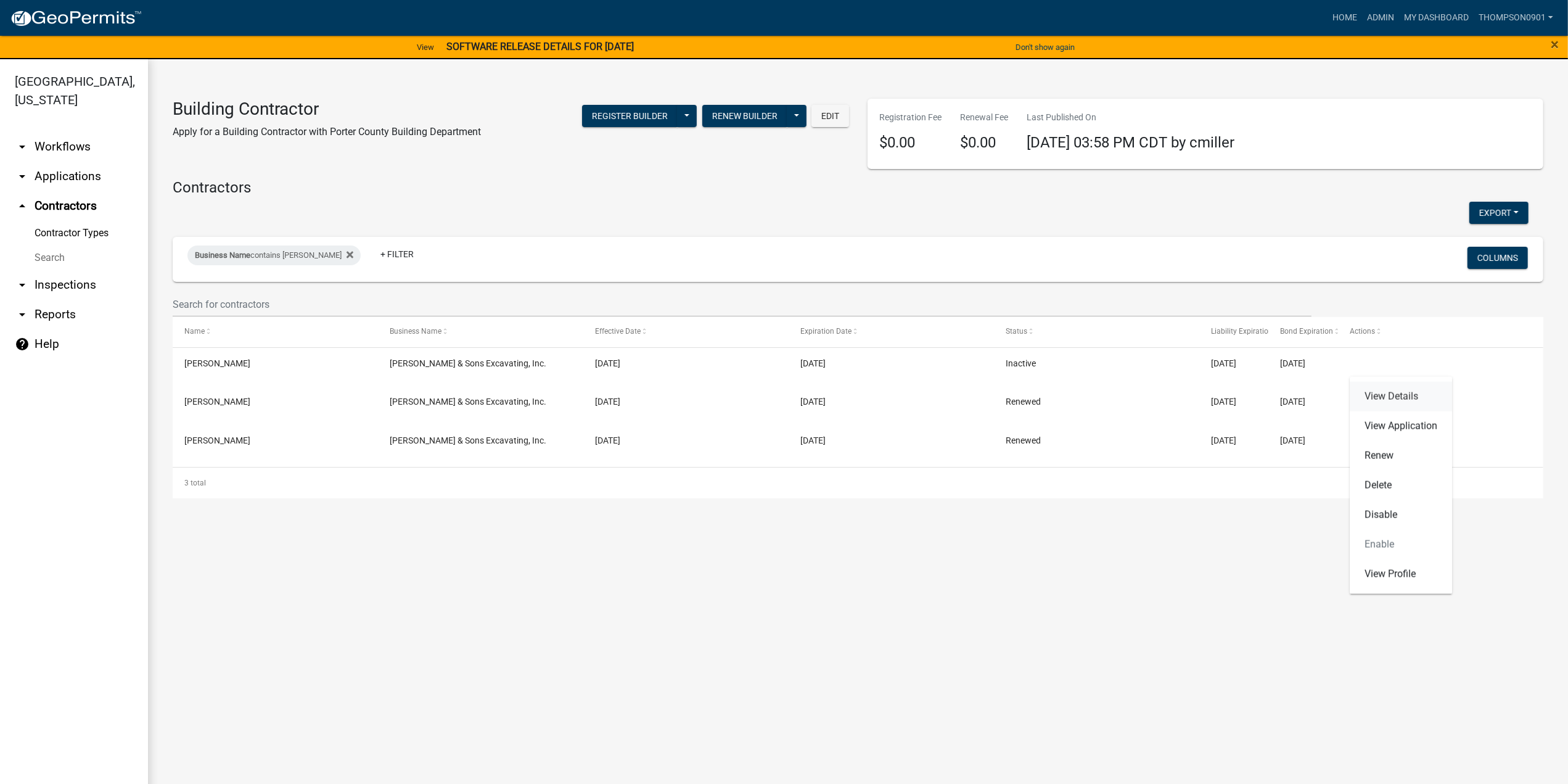
click at [1406, 398] on link "View Details" at bounding box center [1401, 397] width 102 height 30
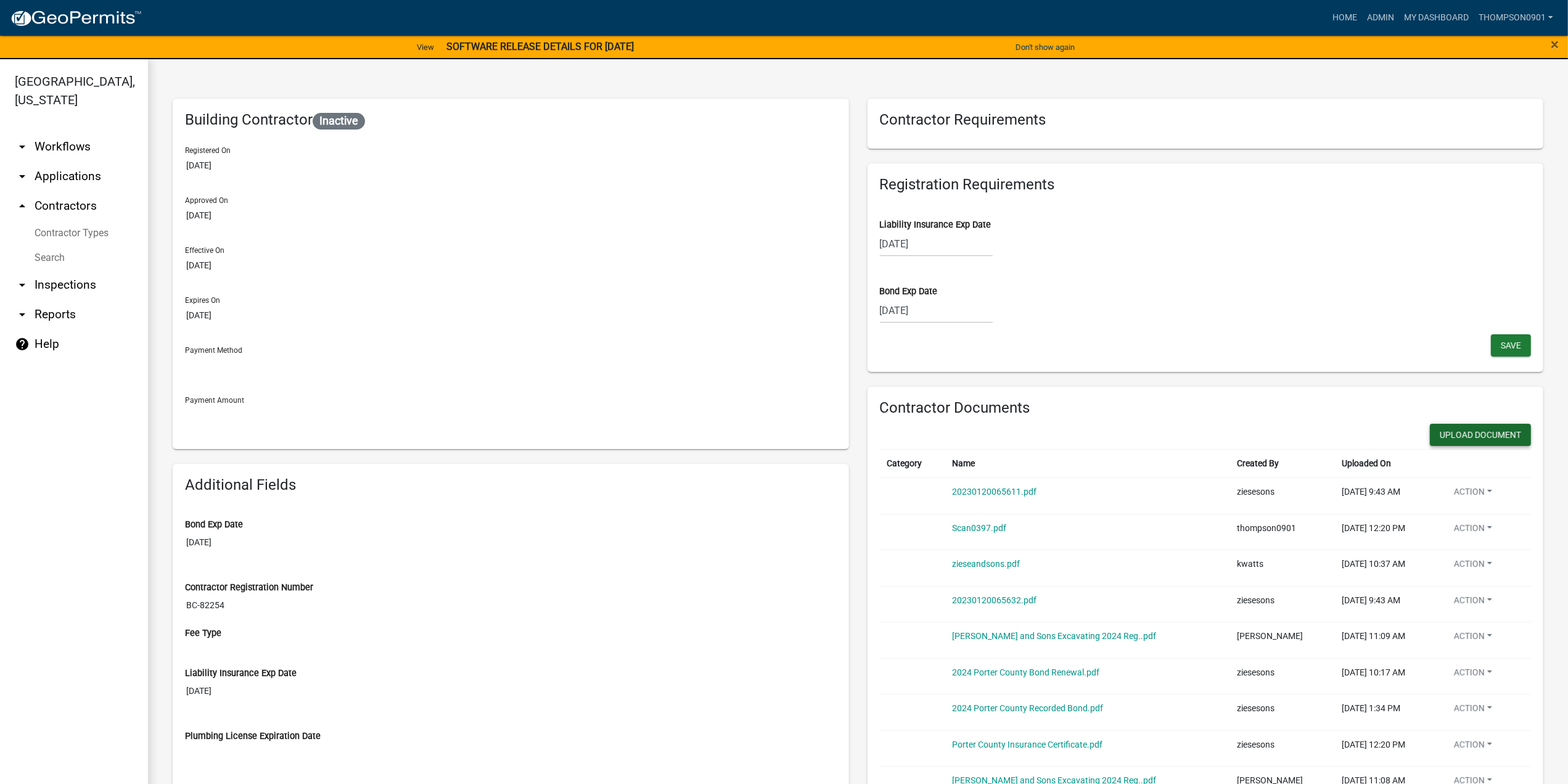
click at [1443, 436] on button "Upload Document" at bounding box center [1481, 435] width 101 height 22
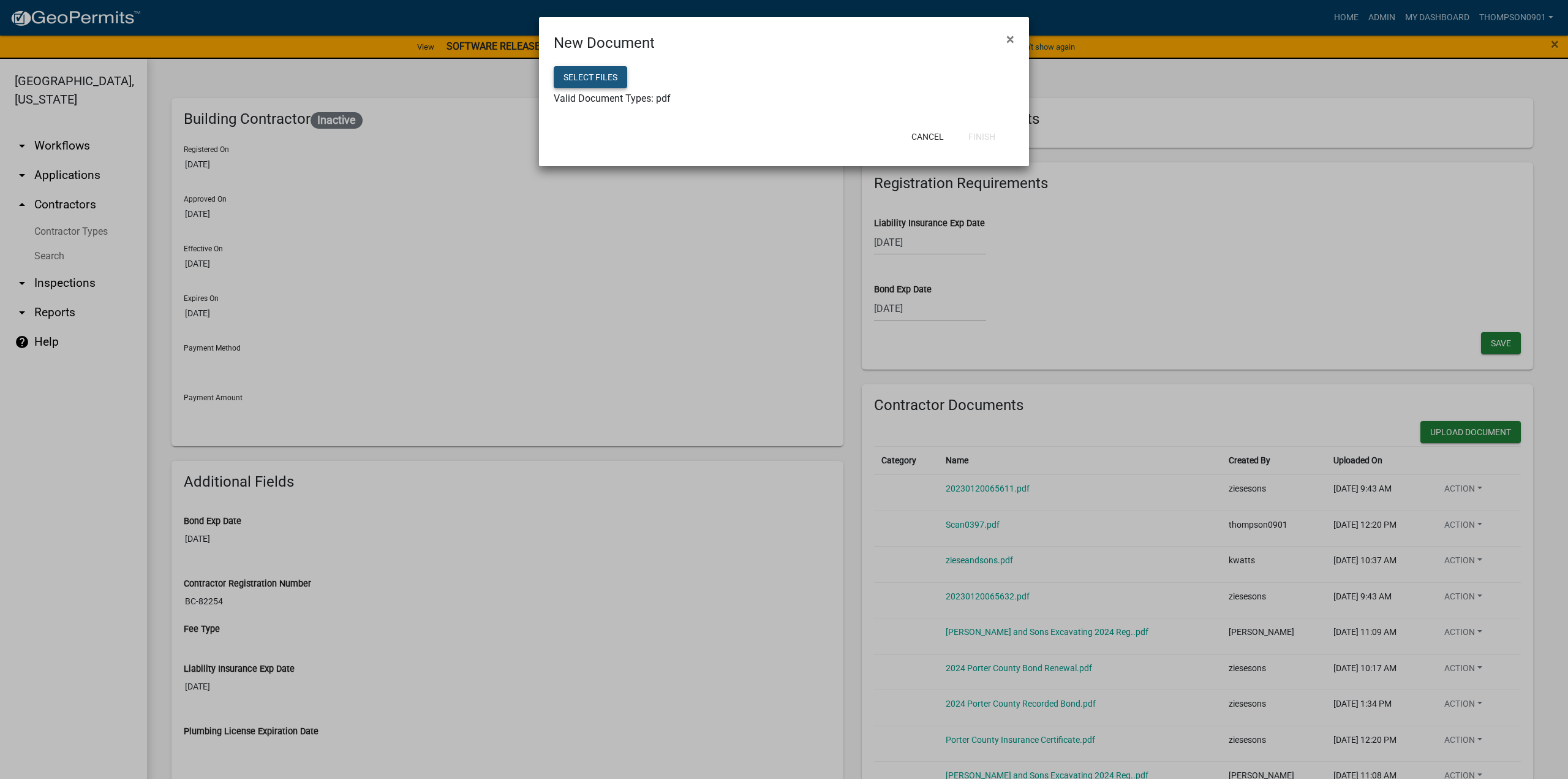
click at [587, 80] on button "Select files" at bounding box center [591, 77] width 73 height 22
click at [997, 138] on button "Finish" at bounding box center [982, 136] width 46 height 22
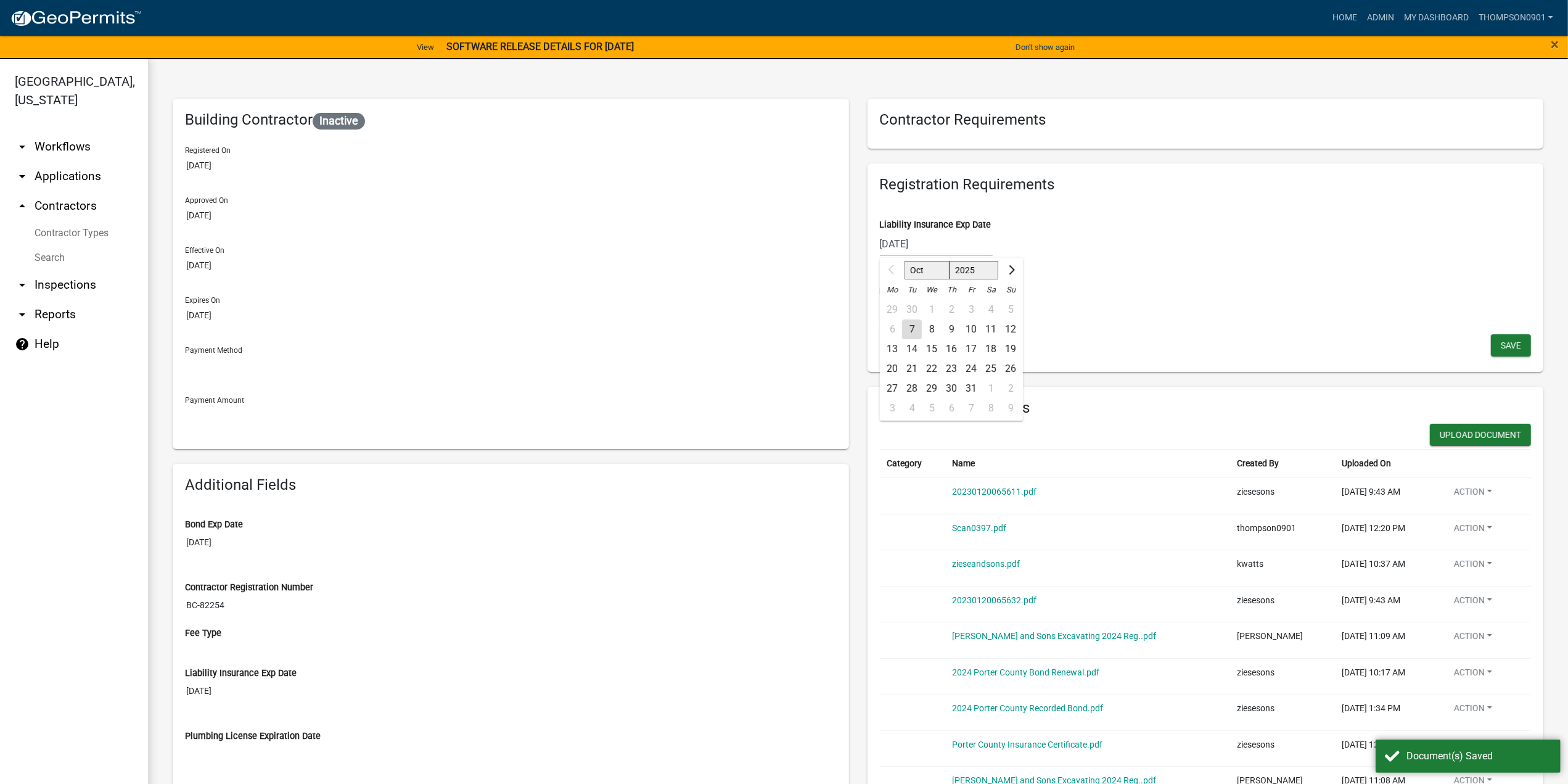
click at [956, 247] on div "09/01/2025 Oct Nov Dec 2025 2026 2027 2028 2029 2030 2031 2032 2033 2034 2035 2…" at bounding box center [936, 243] width 113 height 25
click at [975, 270] on select "2025 2026 2027 2028 2029 2030 2031 2032 2033 2034 2035 2036 2037 2038 2039 2040…" at bounding box center [974, 270] width 49 height 19
select select "2026"
click at [949, 261] on select "2025 2026 2027 2028 2029 2030 2031 2032 2033 2034 2035 2036 2037 2038 2039 2040…" at bounding box center [974, 270] width 49 height 19
click at [945, 311] on div "1" at bounding box center [952, 309] width 20 height 20
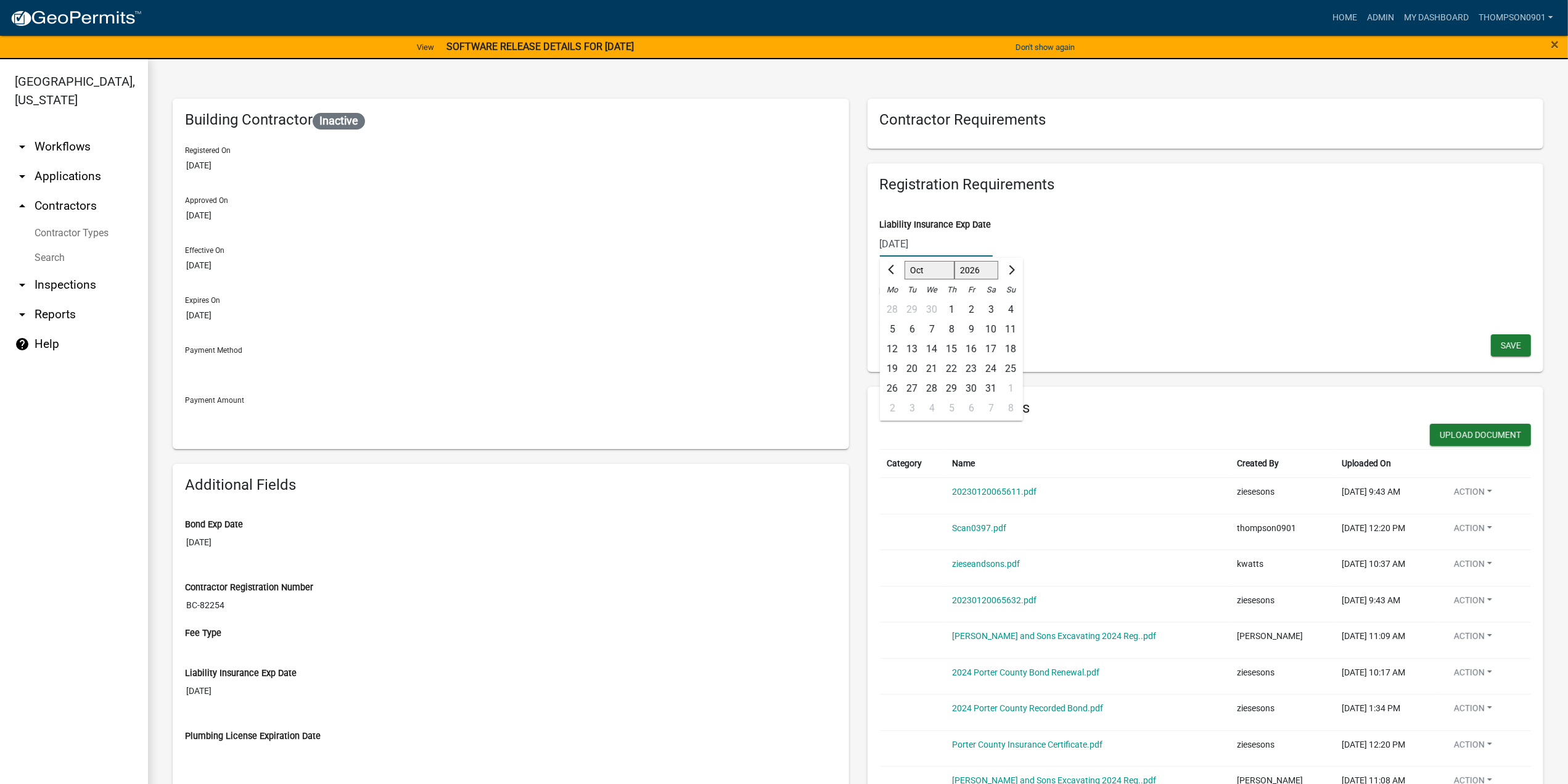
type input "10/01/2026"
click at [1505, 341] on span "Save" at bounding box center [1510, 344] width 20 height 10
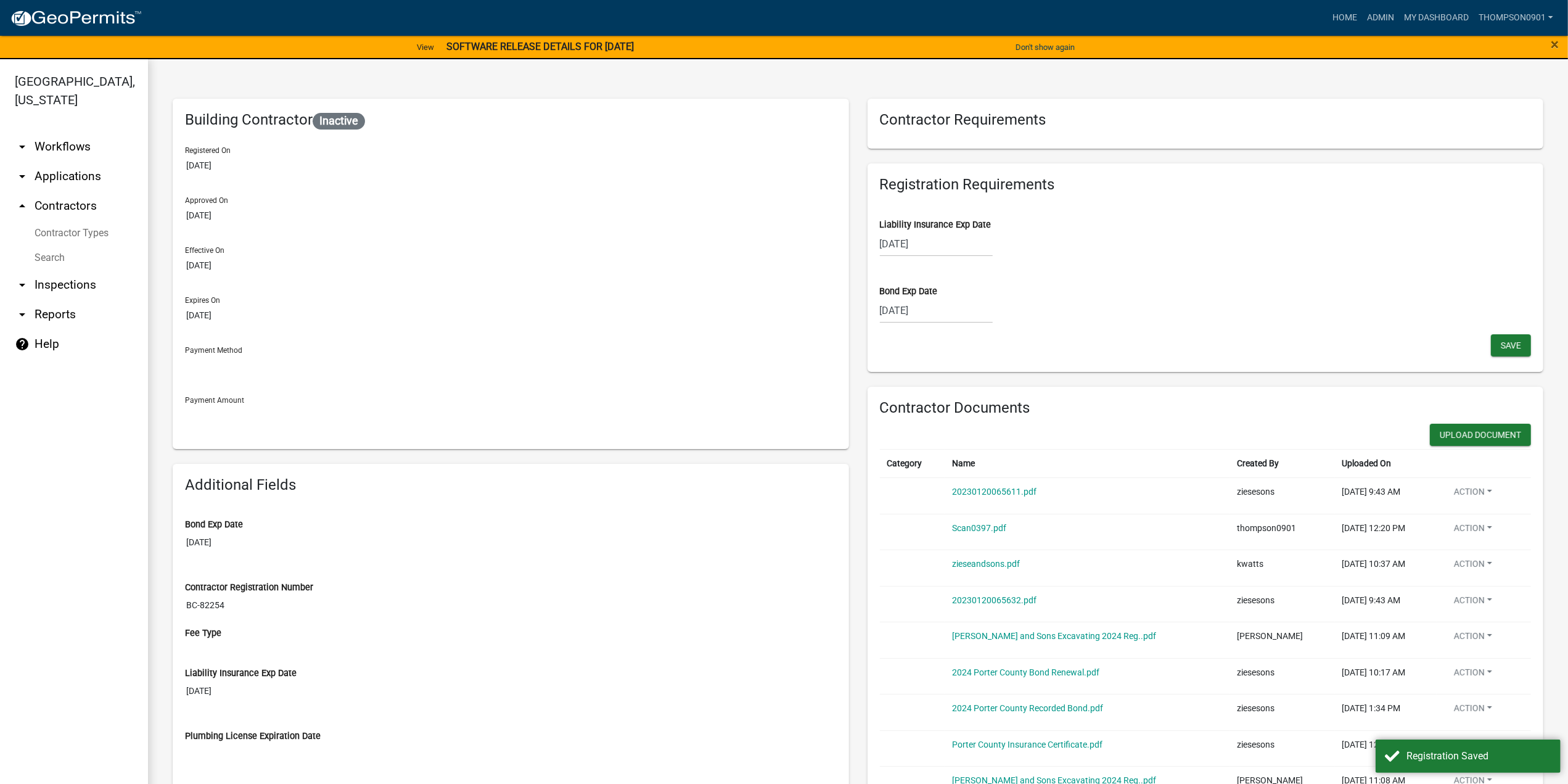
click at [933, 244] on div "10/01/2026" at bounding box center [936, 243] width 113 height 25
select select "10"
select select "2026"
click at [920, 265] on select "Jan Feb Mar Apr May Jun Jul Aug Sep Oct Nov Dec" at bounding box center [929, 270] width 50 height 19
select select "9"
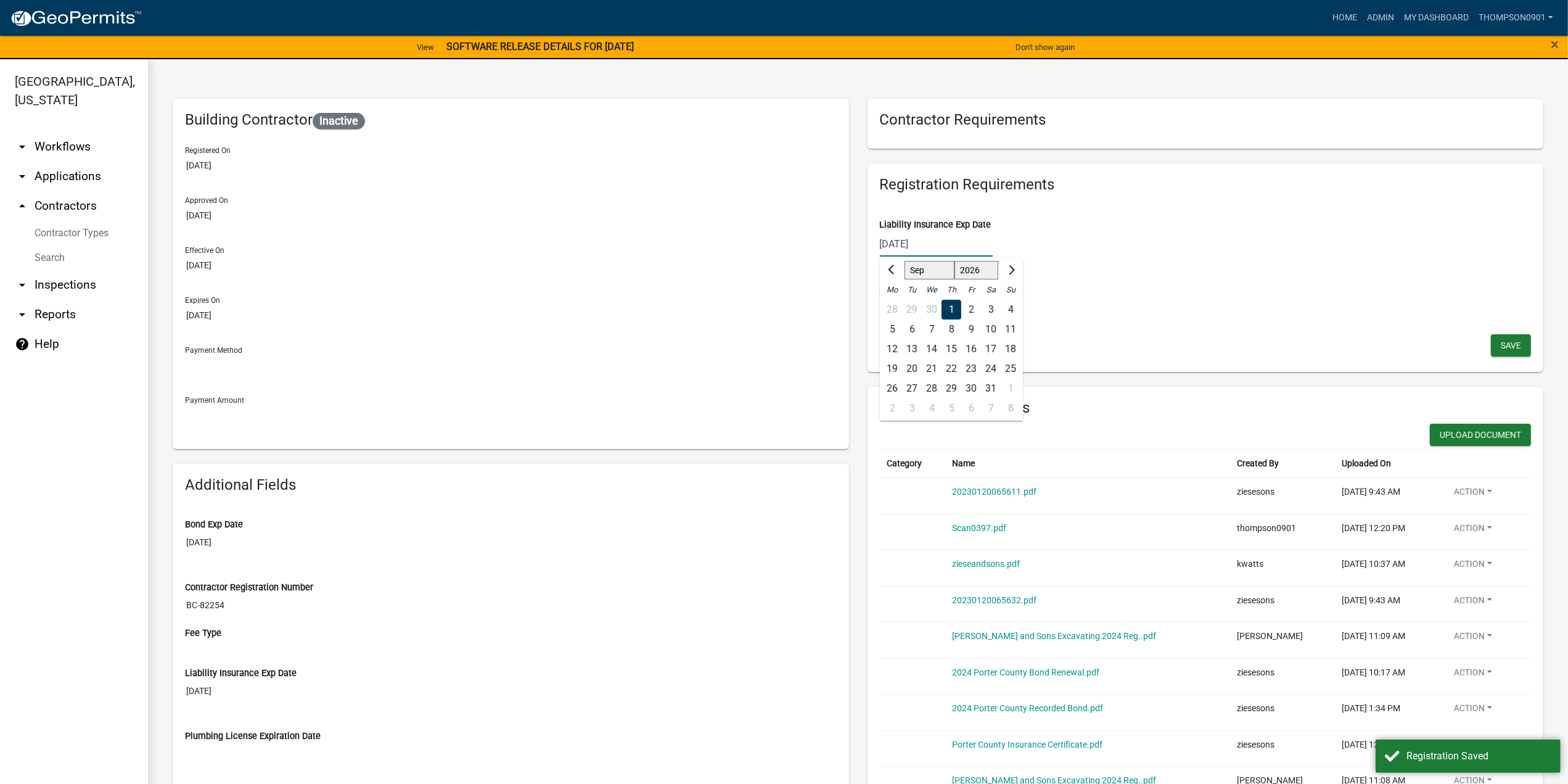
click at [904, 261] on select "Jan Feb Mar Apr May Jun Jul Aug Sep Oct Nov Dec" at bounding box center [929, 270] width 50 height 19
click at [908, 307] on div "1" at bounding box center [912, 309] width 20 height 20
type input "09/01/2026"
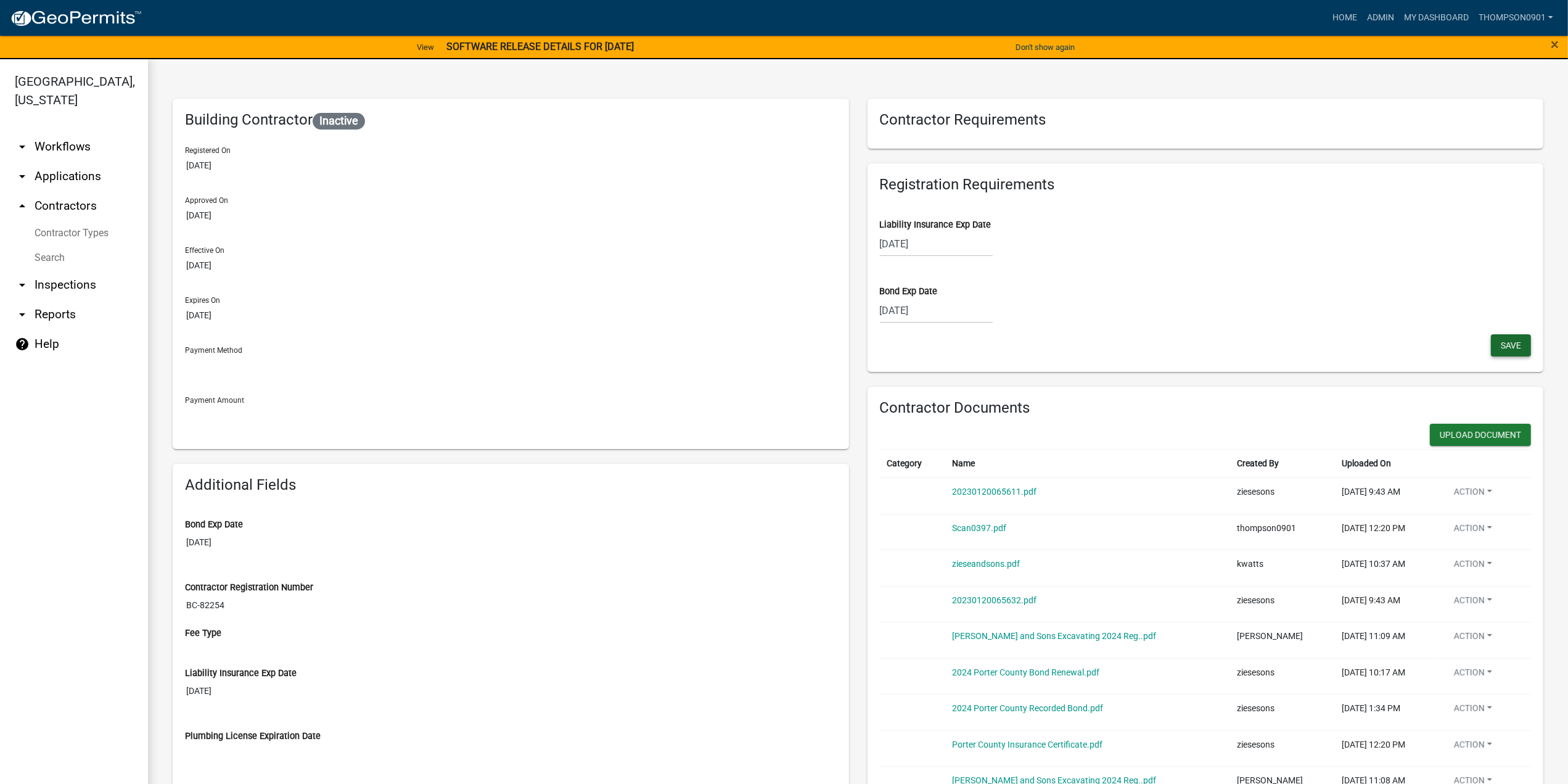
click at [1501, 345] on span "Save" at bounding box center [1510, 344] width 20 height 10
click at [80, 191] on link "arrow_drop_up Contractors" at bounding box center [74, 206] width 148 height 30
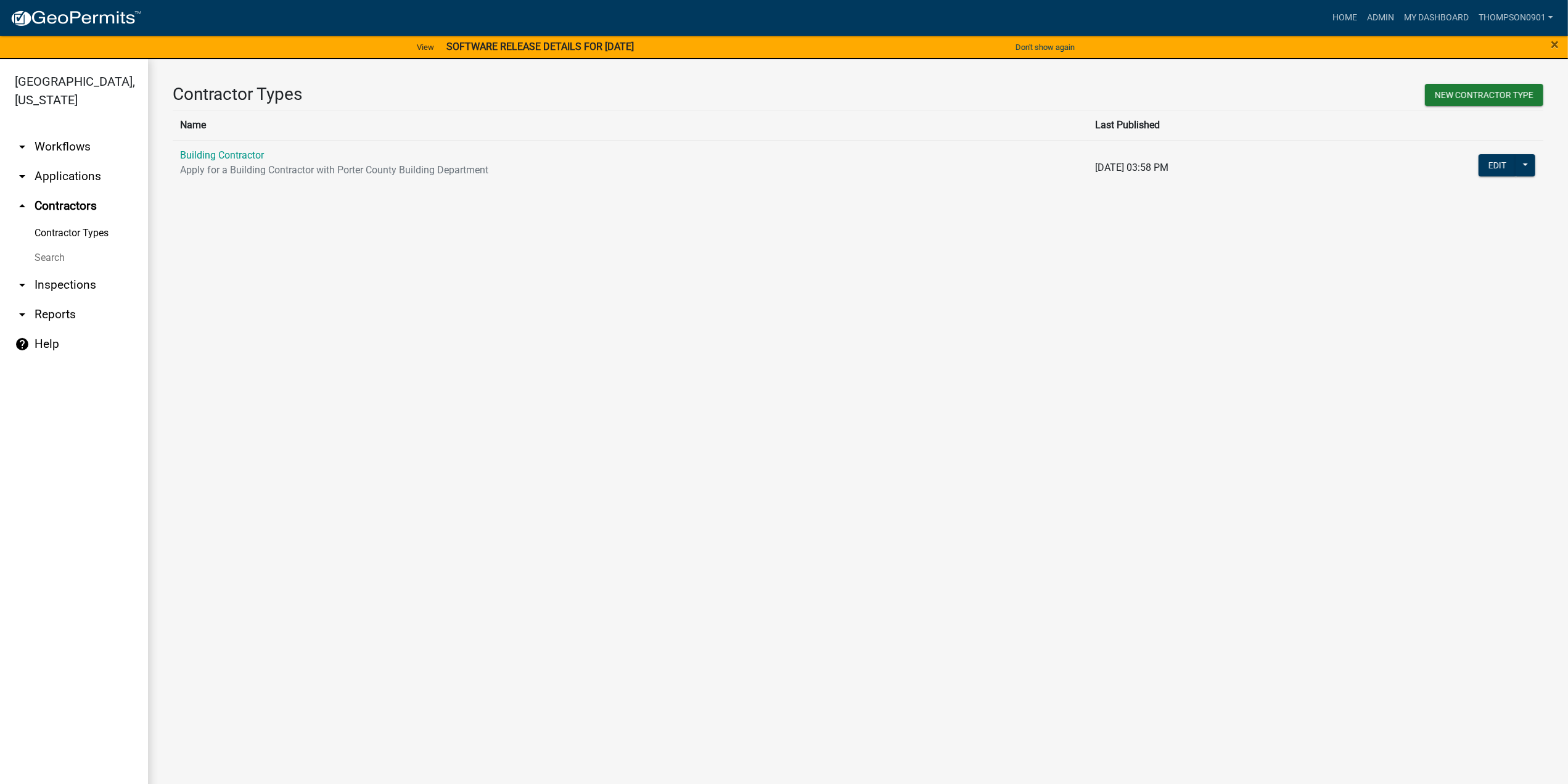
click at [217, 158] on link "Building Contractor" at bounding box center [222, 155] width 84 height 12
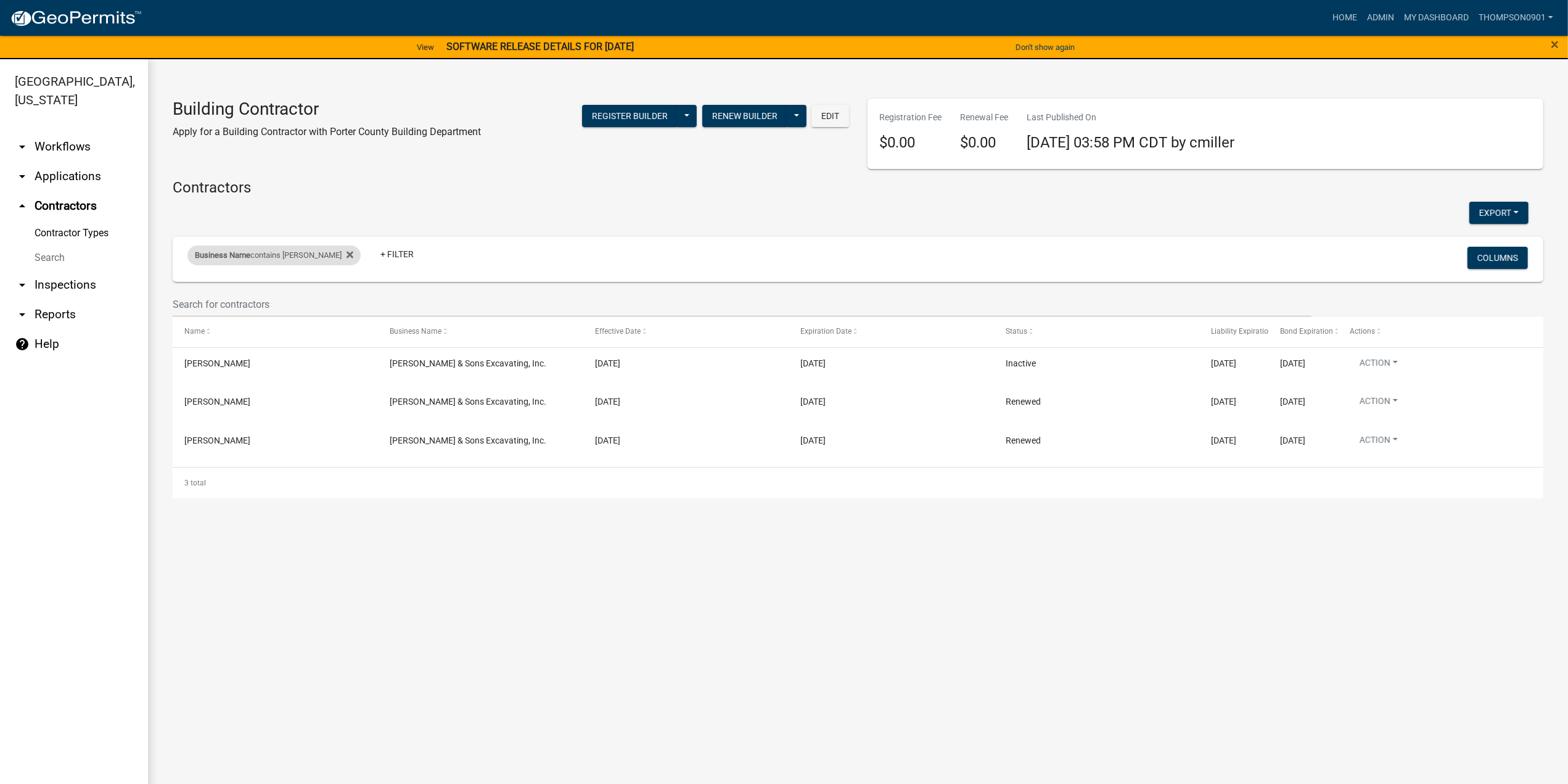
click at [276, 255] on div "Business Name contains ziese" at bounding box center [274, 255] width 173 height 20
drag, startPoint x: 267, startPoint y: 304, endPoint x: 0, endPoint y: 250, distance: 272.4
click at [0, 255] on body "Internet Explorer does NOT work with GeoPermits. Get a new browser for more sec…" at bounding box center [784, 392] width 1568 height 784
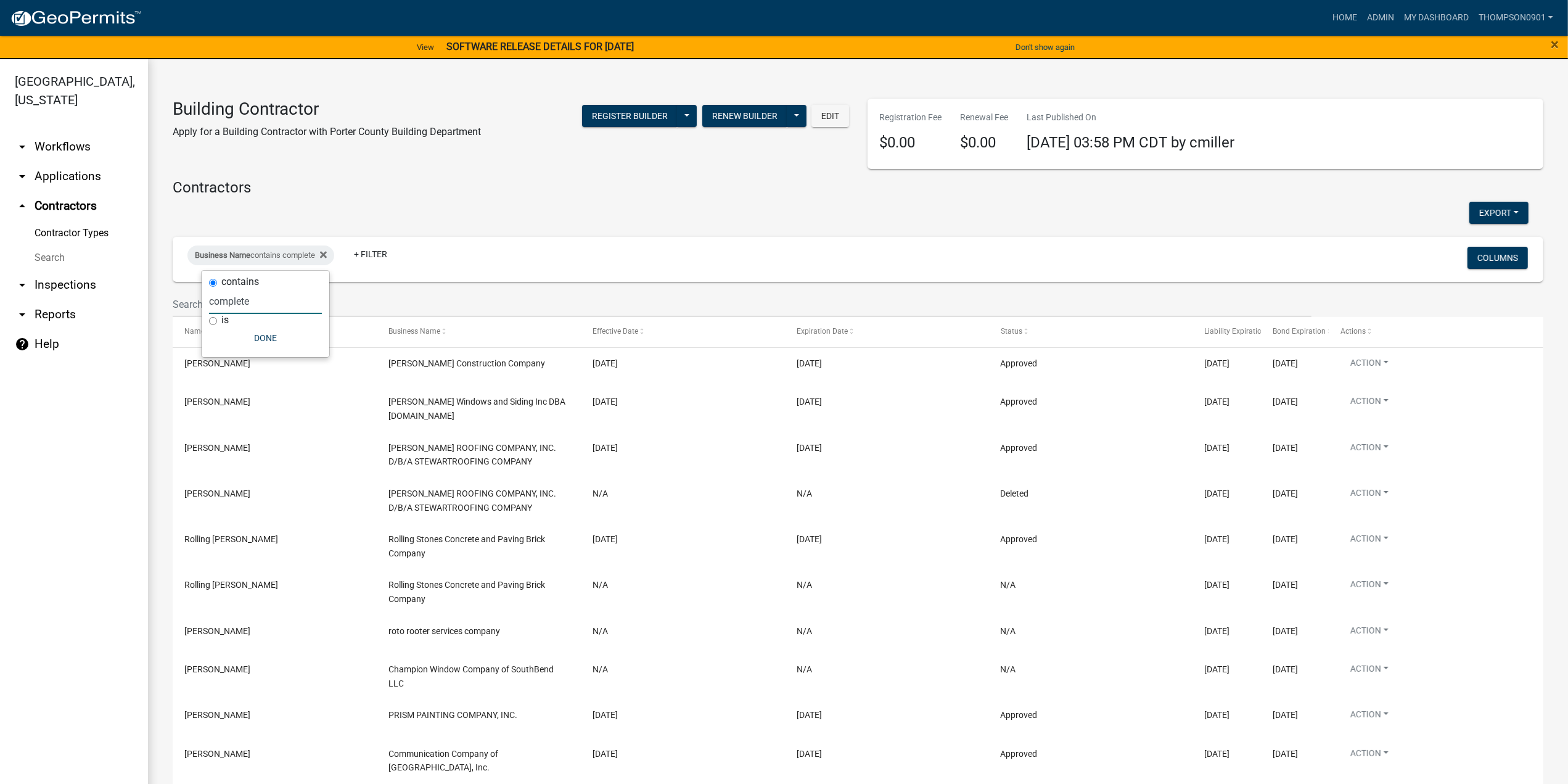
type input "complete e"
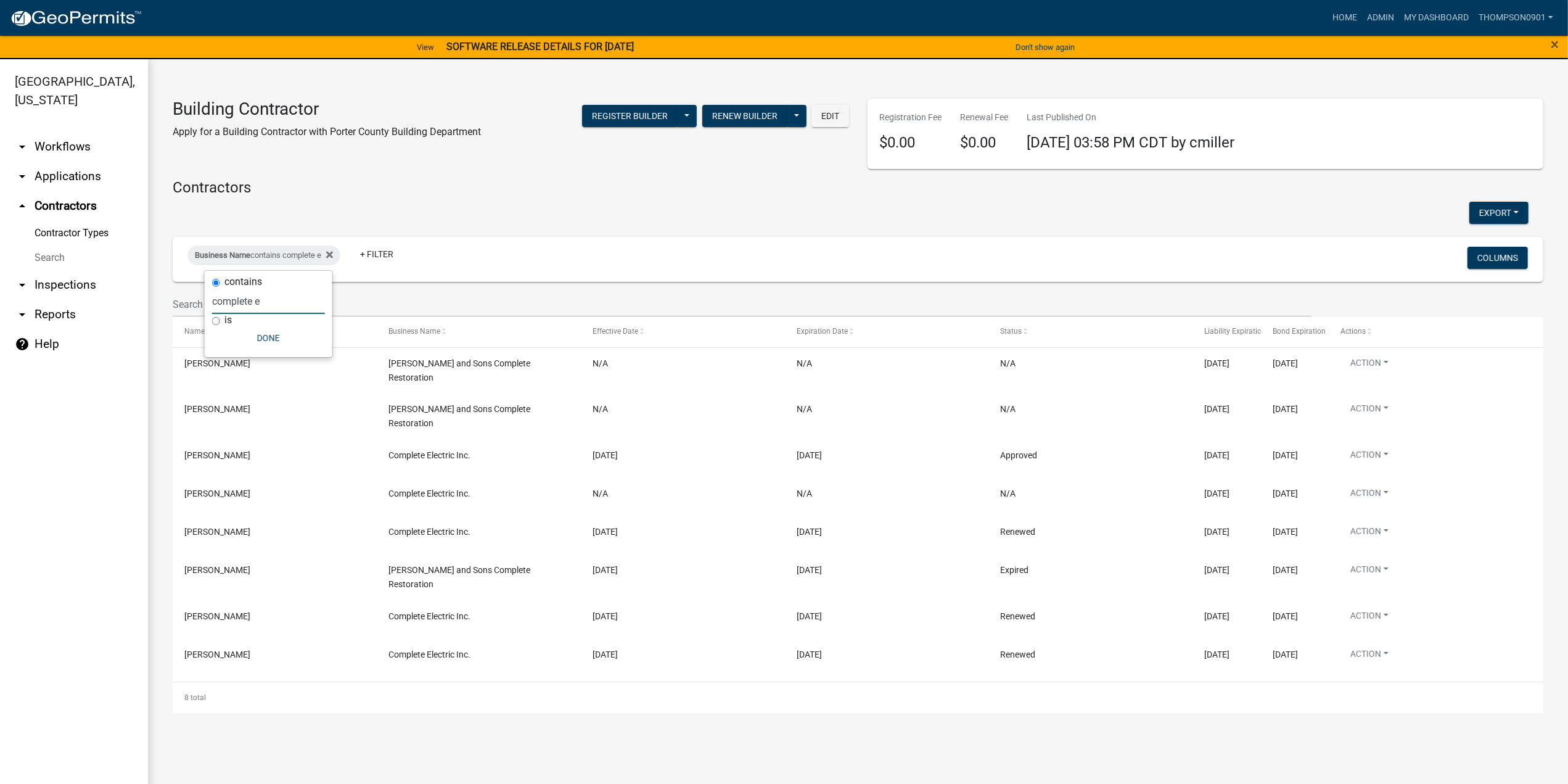
drag, startPoint x: 276, startPoint y: 304, endPoint x: 0, endPoint y: 336, distance: 277.8
click at [0, 334] on body "Internet Explorer does NOT work with GeoPermits. Get a new browser for more sec…" at bounding box center [784, 392] width 1568 height 784
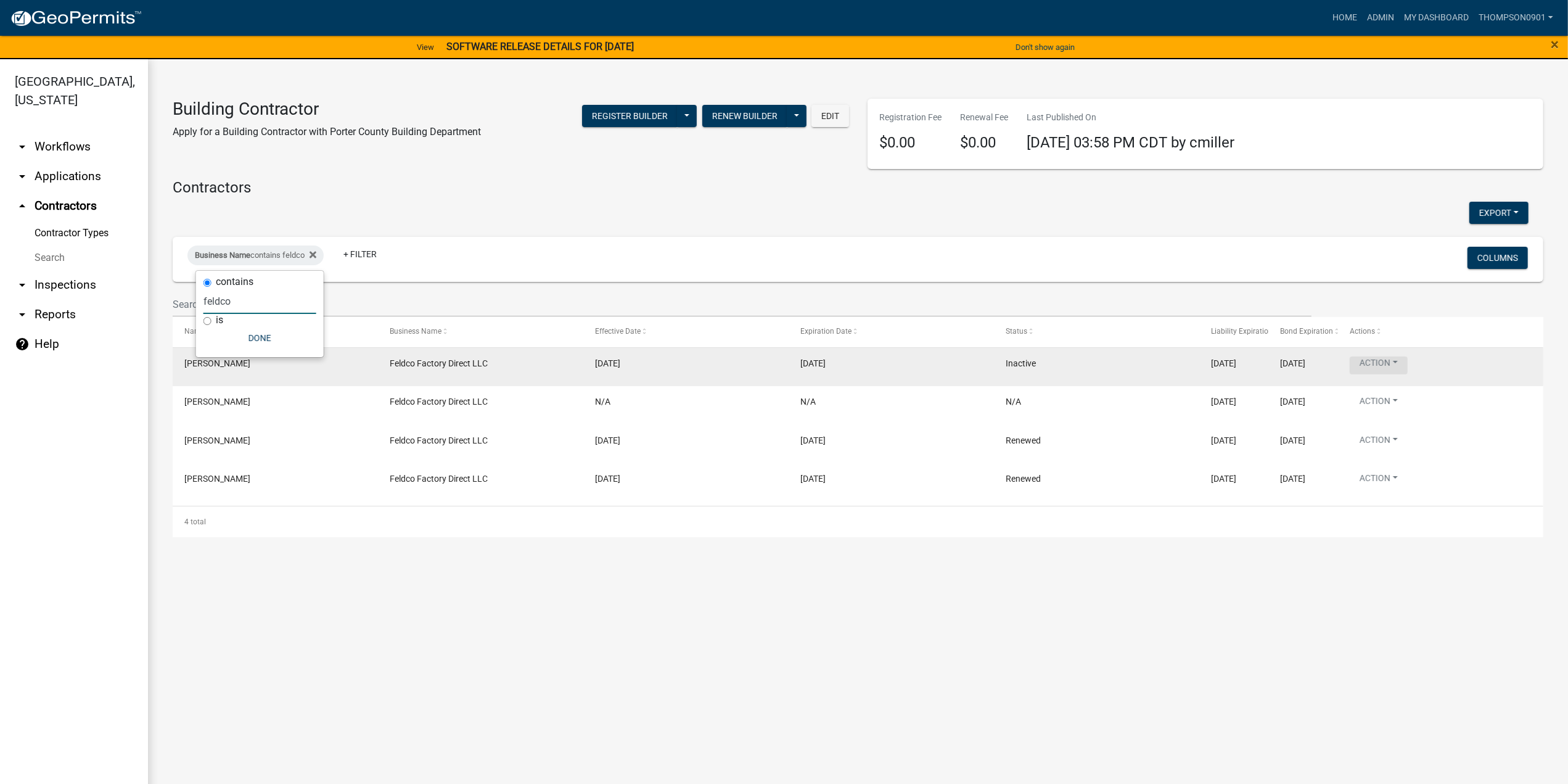
type input "feldco"
click at [1399, 363] on button "Action" at bounding box center [1379, 365] width 58 height 18
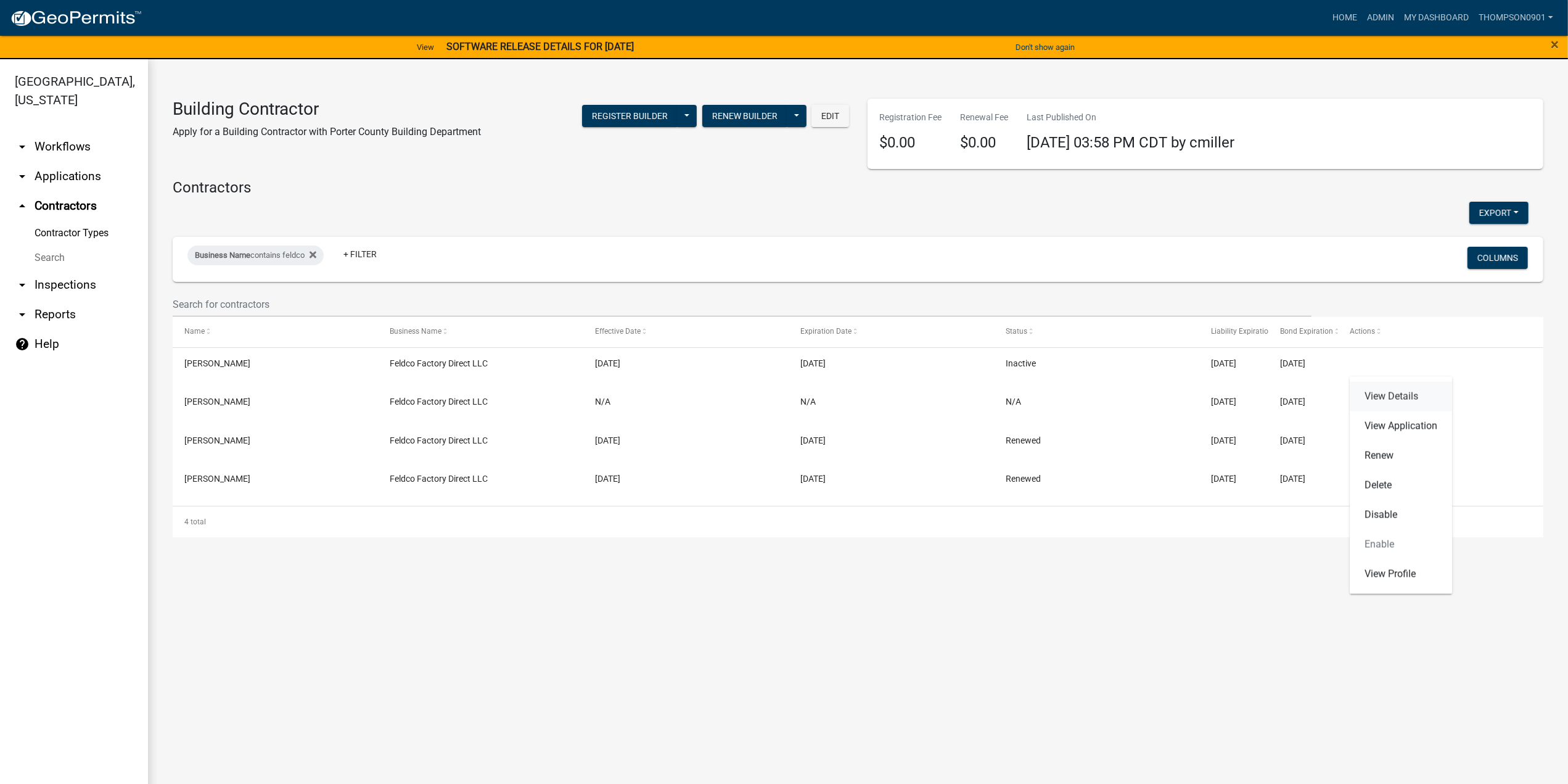
click at [1392, 400] on link "View Details" at bounding box center [1401, 397] width 102 height 30
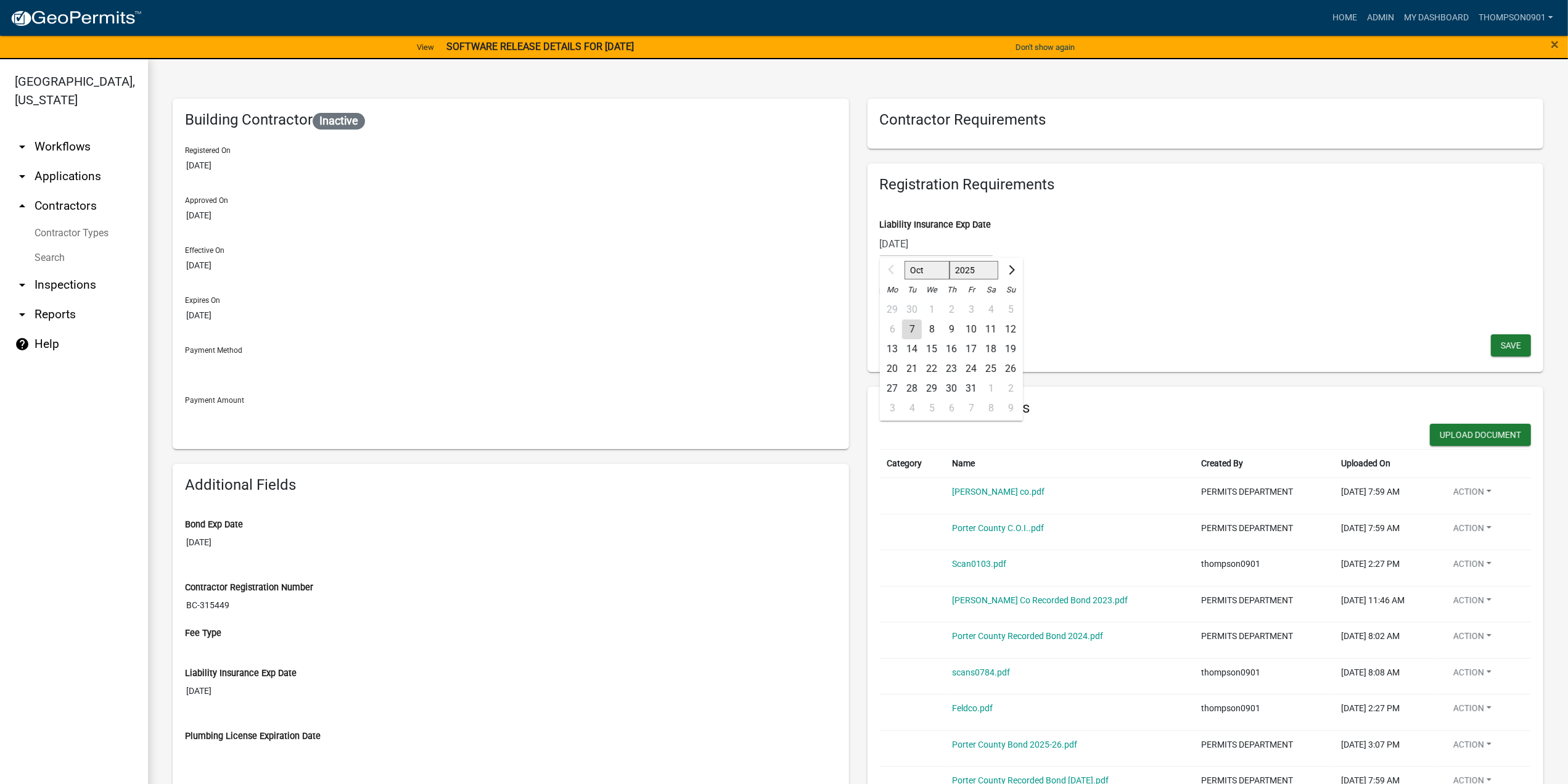
click at [960, 245] on div "09/01/2025 Oct Nov Dec 2025 2026 2027 2028 2029 2030 2031 2032 2033 2034 2035 2…" at bounding box center [936, 243] width 113 height 25
click at [963, 270] on select "2025 2026 2027 2028 2029 2030 2031 2032 2033 2034 2035 2036 2037 2038 2039 2040…" at bounding box center [974, 270] width 49 height 19
select select "2026"
click at [949, 261] on select "2025 2026 2027 2028 2029 2030 2031 2032 2033 2034 2035 2036 2037 2038 2039 2040…" at bounding box center [974, 270] width 49 height 19
click at [925, 268] on select "Jan Feb Mar Apr May Jun Jul Aug Sep Oct Nov Dec" at bounding box center [929, 270] width 50 height 19
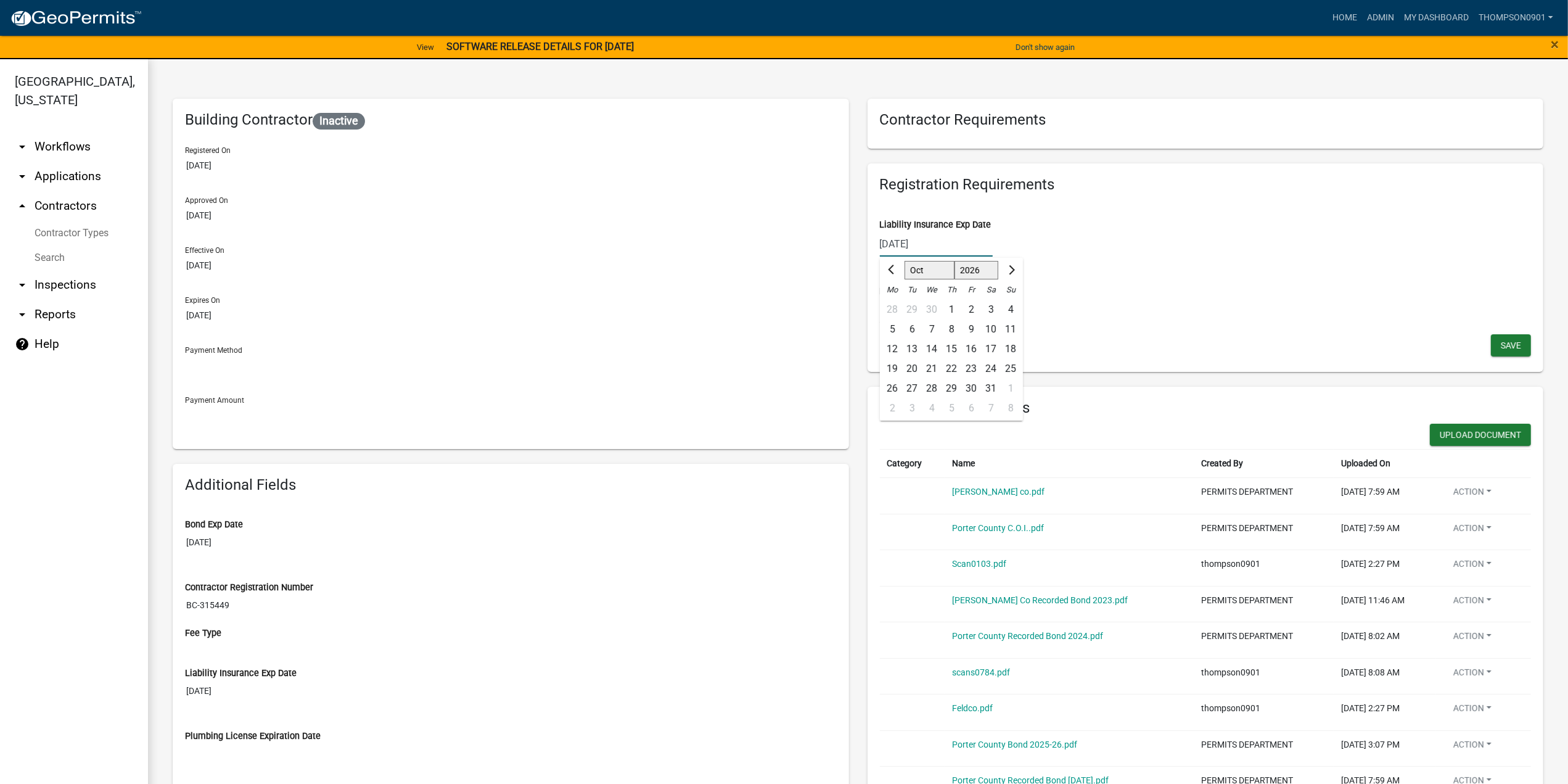
select select "9"
click at [904, 261] on select "Jan Feb Mar Apr May Jun Jul Aug Sep Oct Nov Dec" at bounding box center [929, 270] width 50 height 19
click at [908, 310] on div "1" at bounding box center [912, 309] width 20 height 20
type input "09/01/2026"
click at [1501, 349] on span "Save" at bounding box center [1510, 344] width 20 height 10
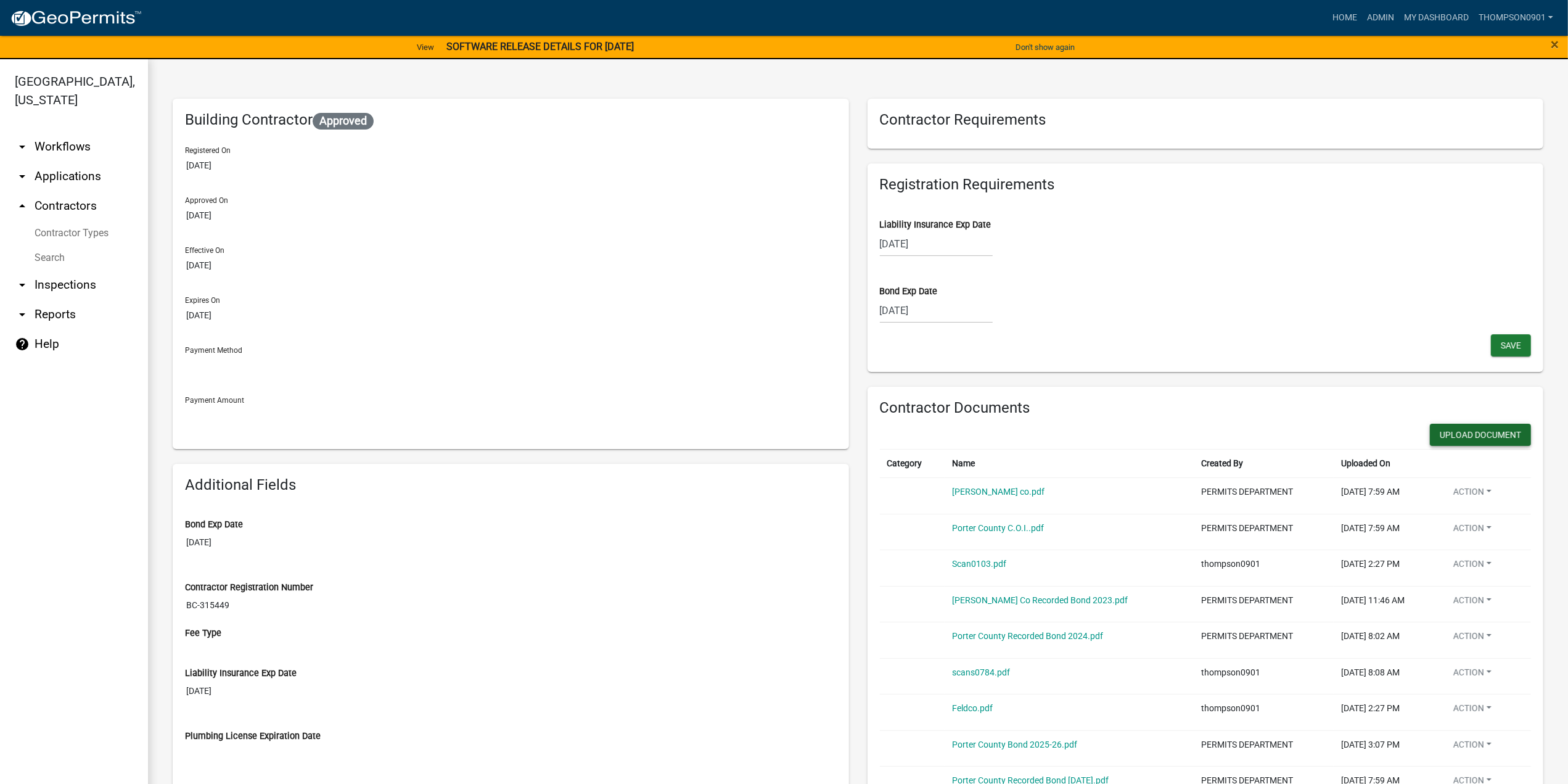
click at [1437, 435] on button "Upload Document" at bounding box center [1481, 435] width 101 height 22
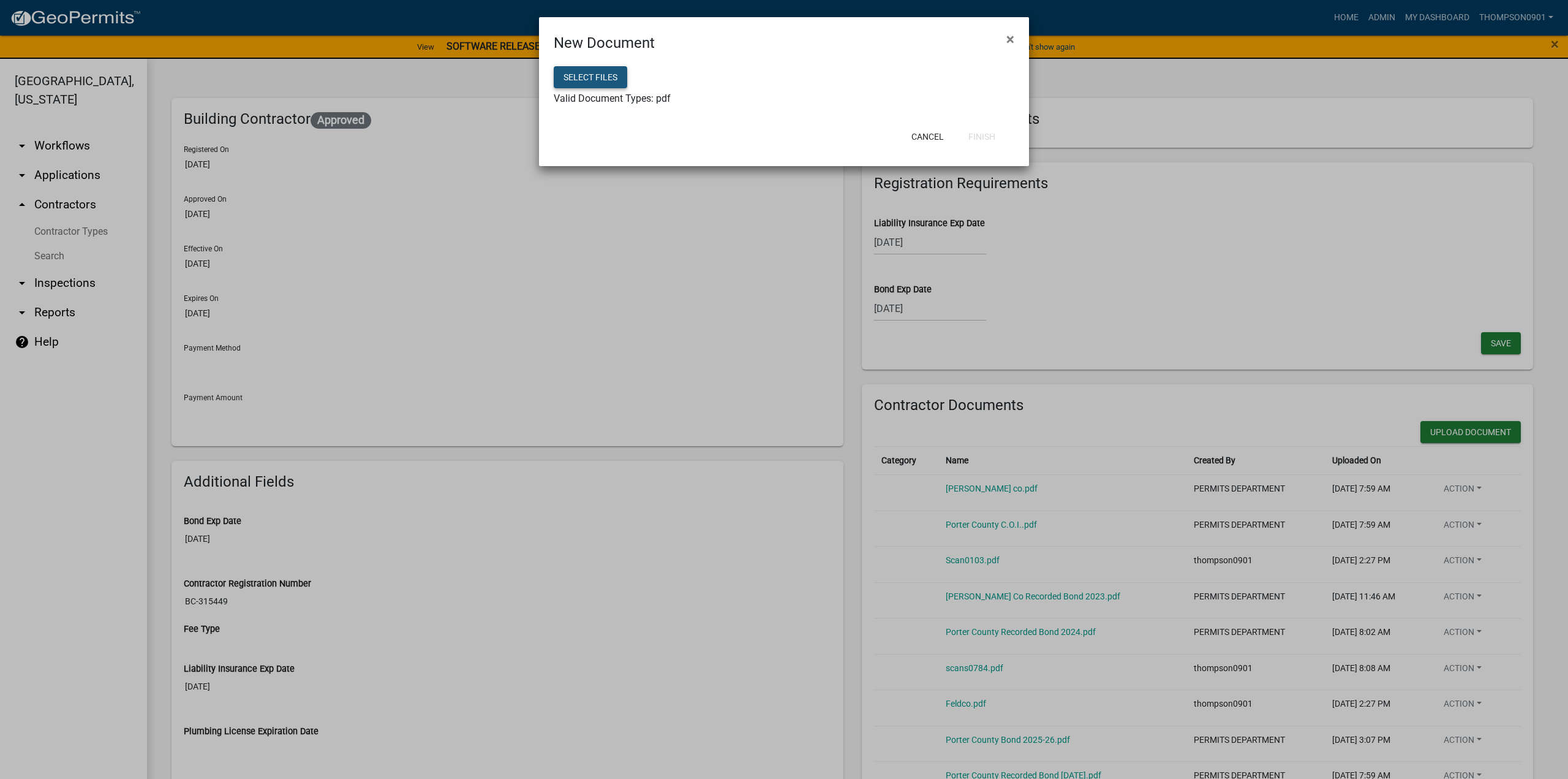
click at [588, 75] on button "Select files" at bounding box center [591, 77] width 73 height 22
click at [994, 139] on button "Finish" at bounding box center [982, 136] width 46 height 22
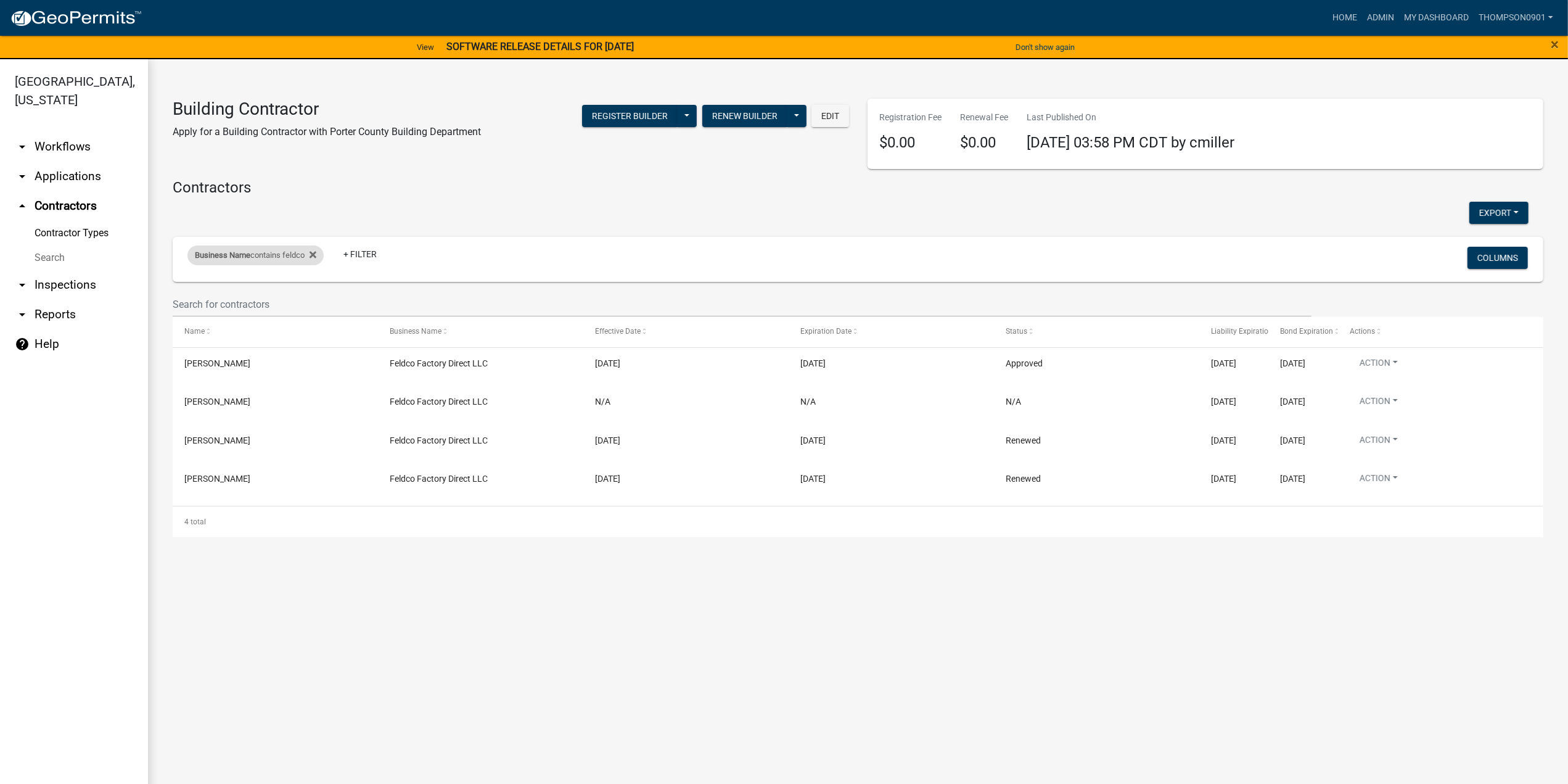
click at [241, 251] on span "Business Name" at bounding box center [223, 255] width 56 height 9
drag, startPoint x: 248, startPoint y: 305, endPoint x: 0, endPoint y: 312, distance: 248.1
click at [0, 310] on body "Internet Explorer does NOT work with GeoPermits. Get a new browser for more sec…" at bounding box center [784, 392] width 1568 height 784
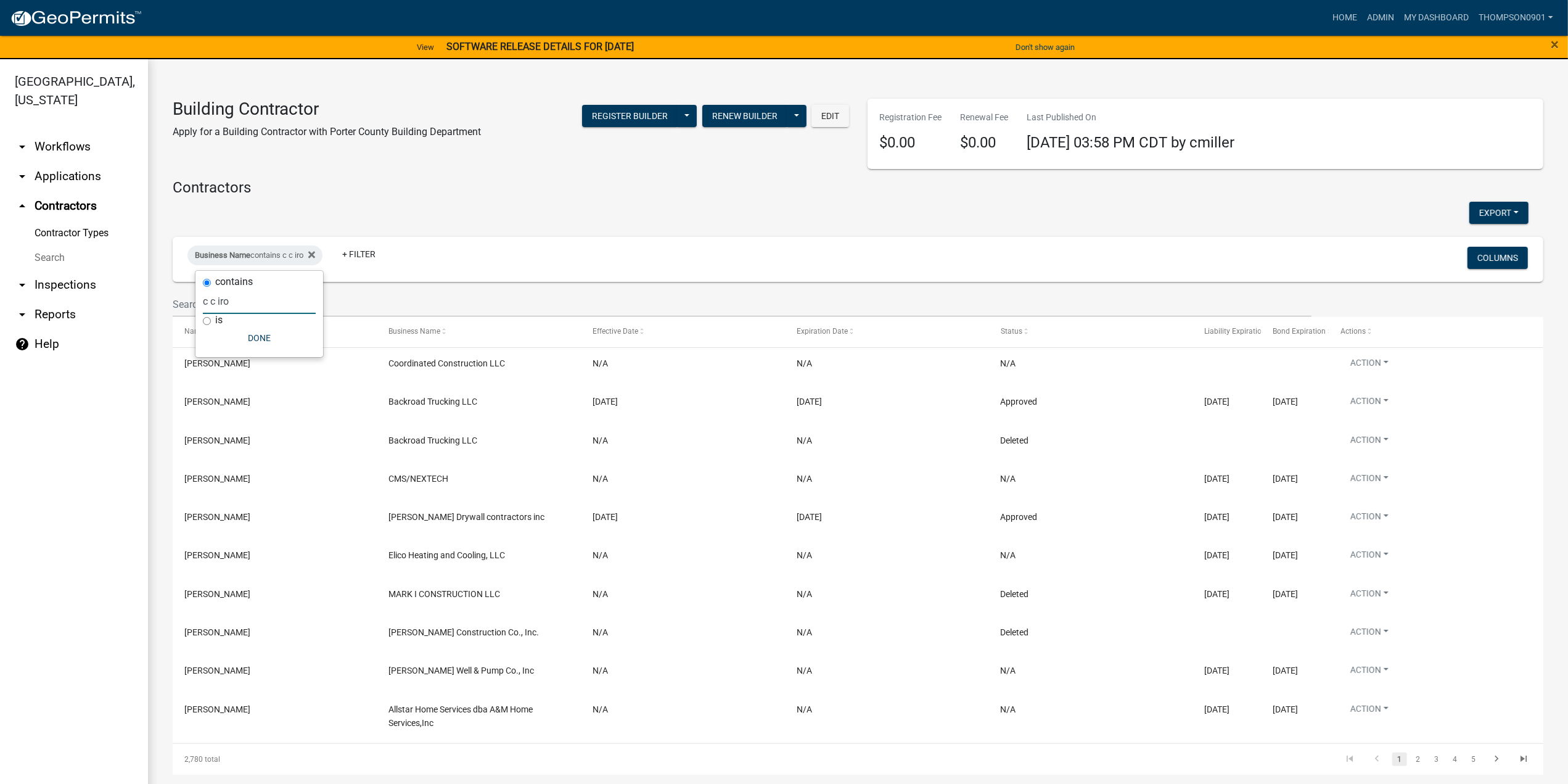
type input "c c iron"
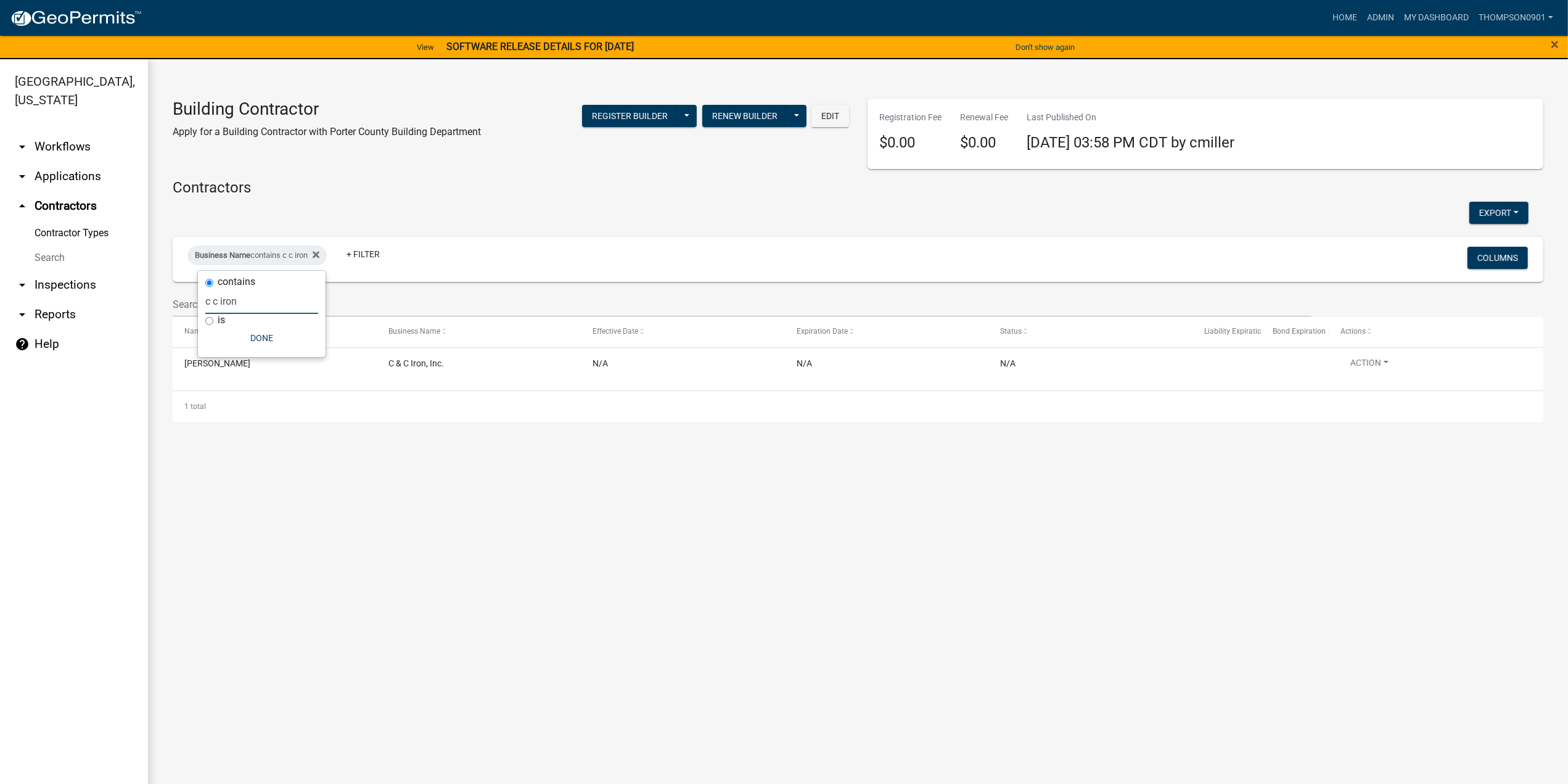
drag, startPoint x: 272, startPoint y: 298, endPoint x: 0, endPoint y: 298, distance: 272.0
click at [0, 298] on body "Internet Explorer does NOT work with GeoPermits. Get a new browser for more sec…" at bounding box center [784, 392] width 1568 height 784
type input "ruane"
click at [69, 162] on link "arrow_drop_down Applications" at bounding box center [74, 177] width 148 height 30
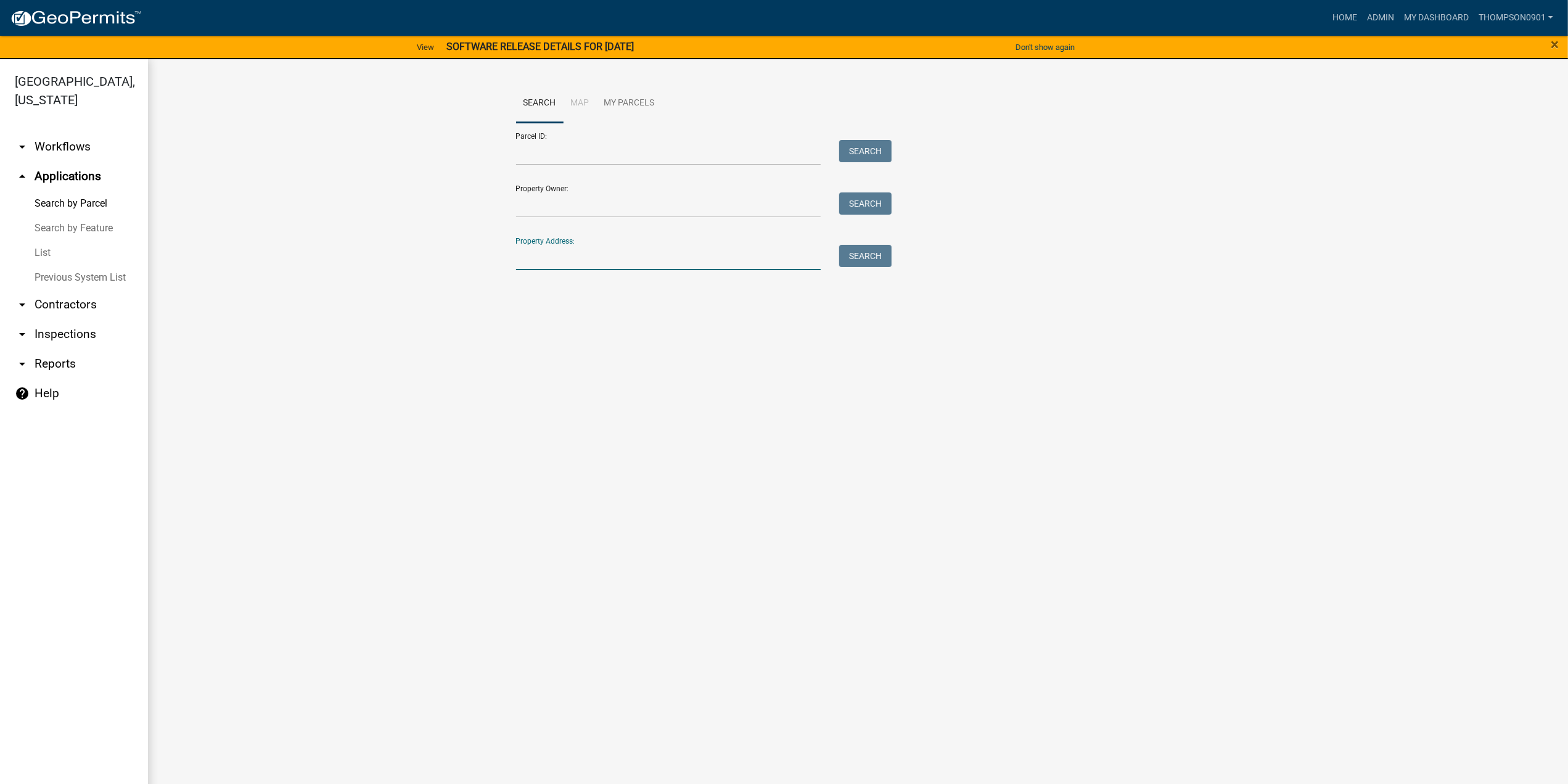
click at [627, 265] on input "Property Address:" at bounding box center [669, 257] width 305 height 25
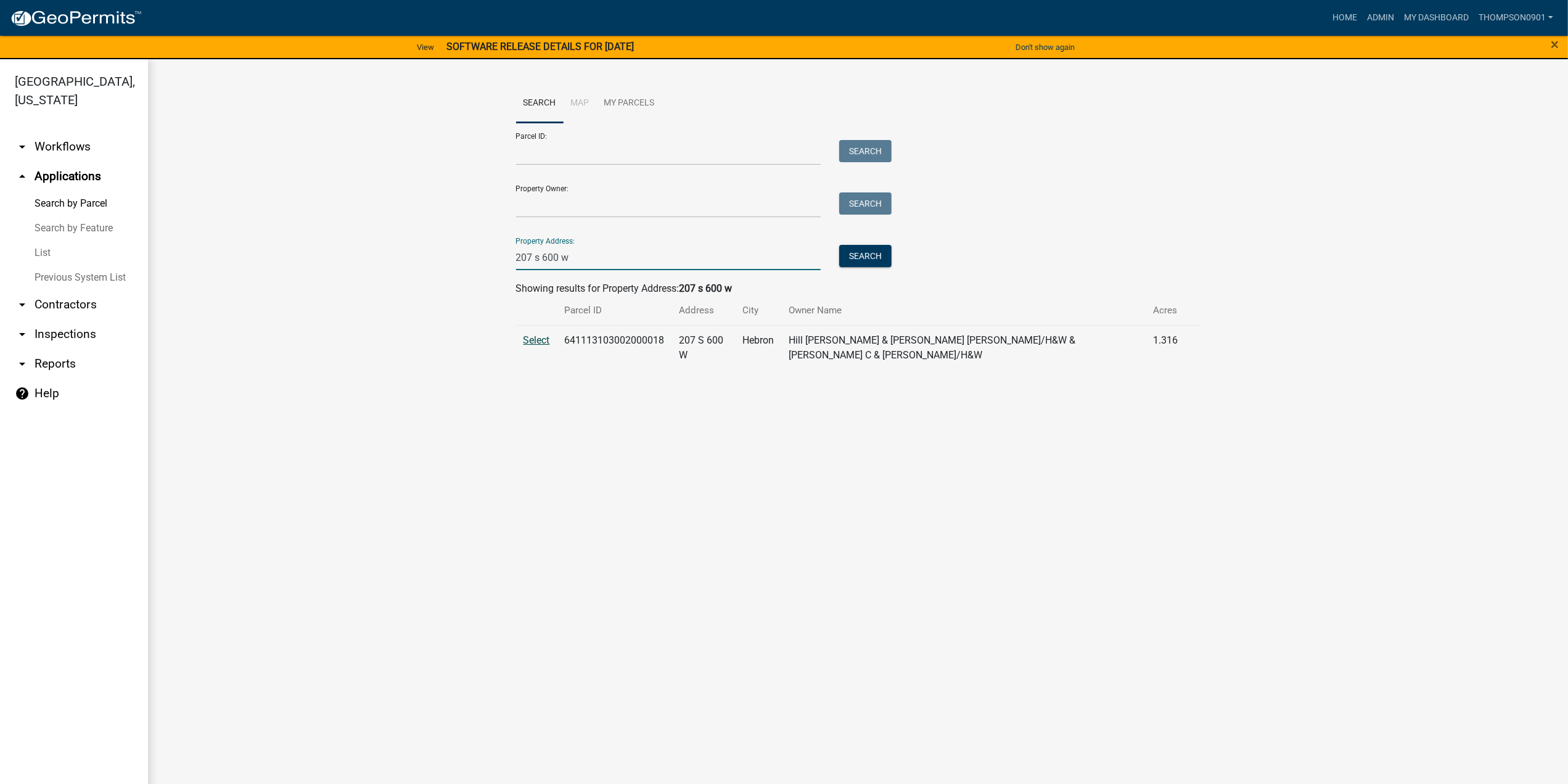
type input "207 s 600 w"
click at [536, 340] on span "Select" at bounding box center [536, 340] width 27 height 12
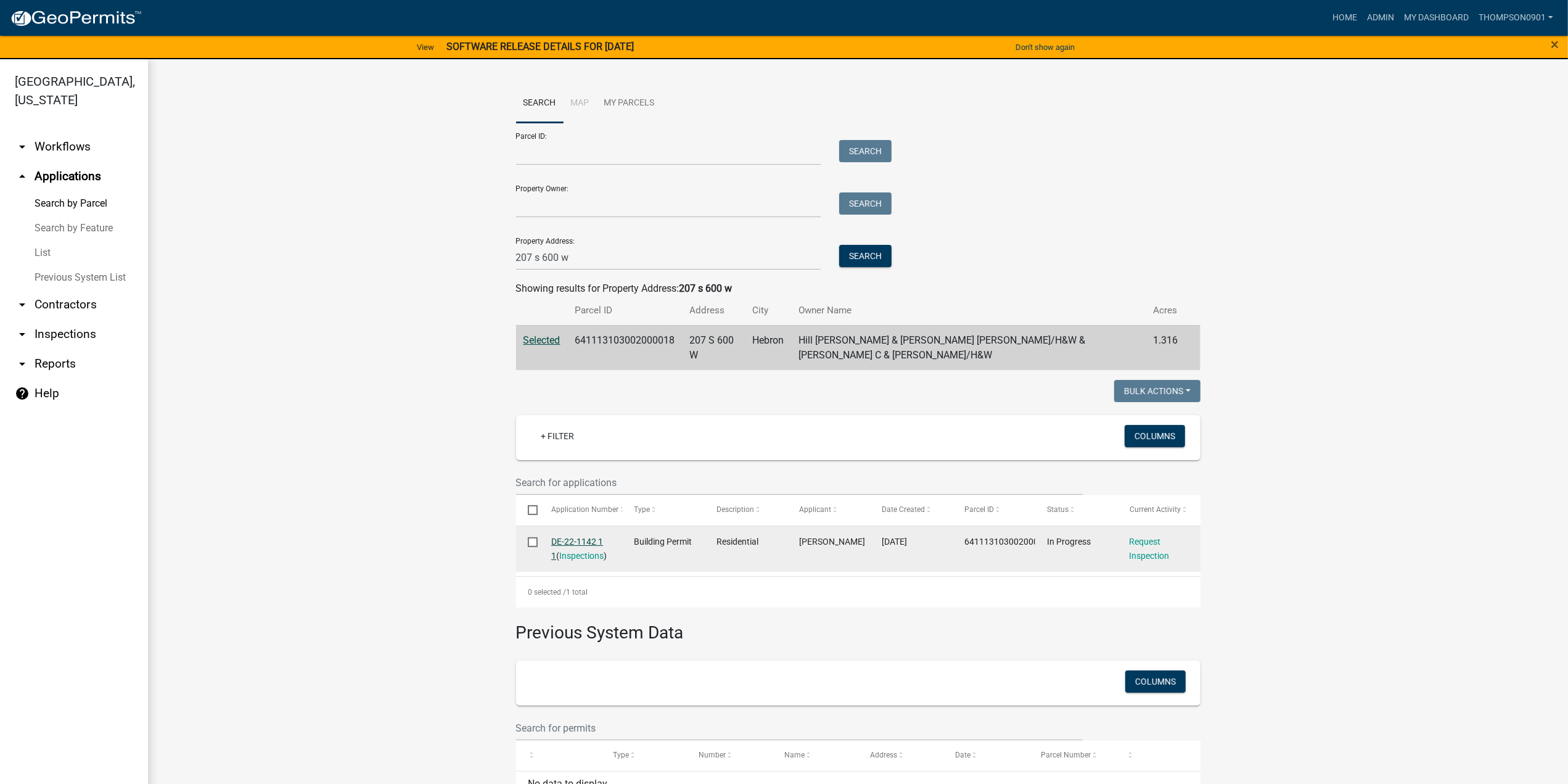
click at [571, 541] on link "DE-22-1142 1 1" at bounding box center [577, 548] width 52 height 24
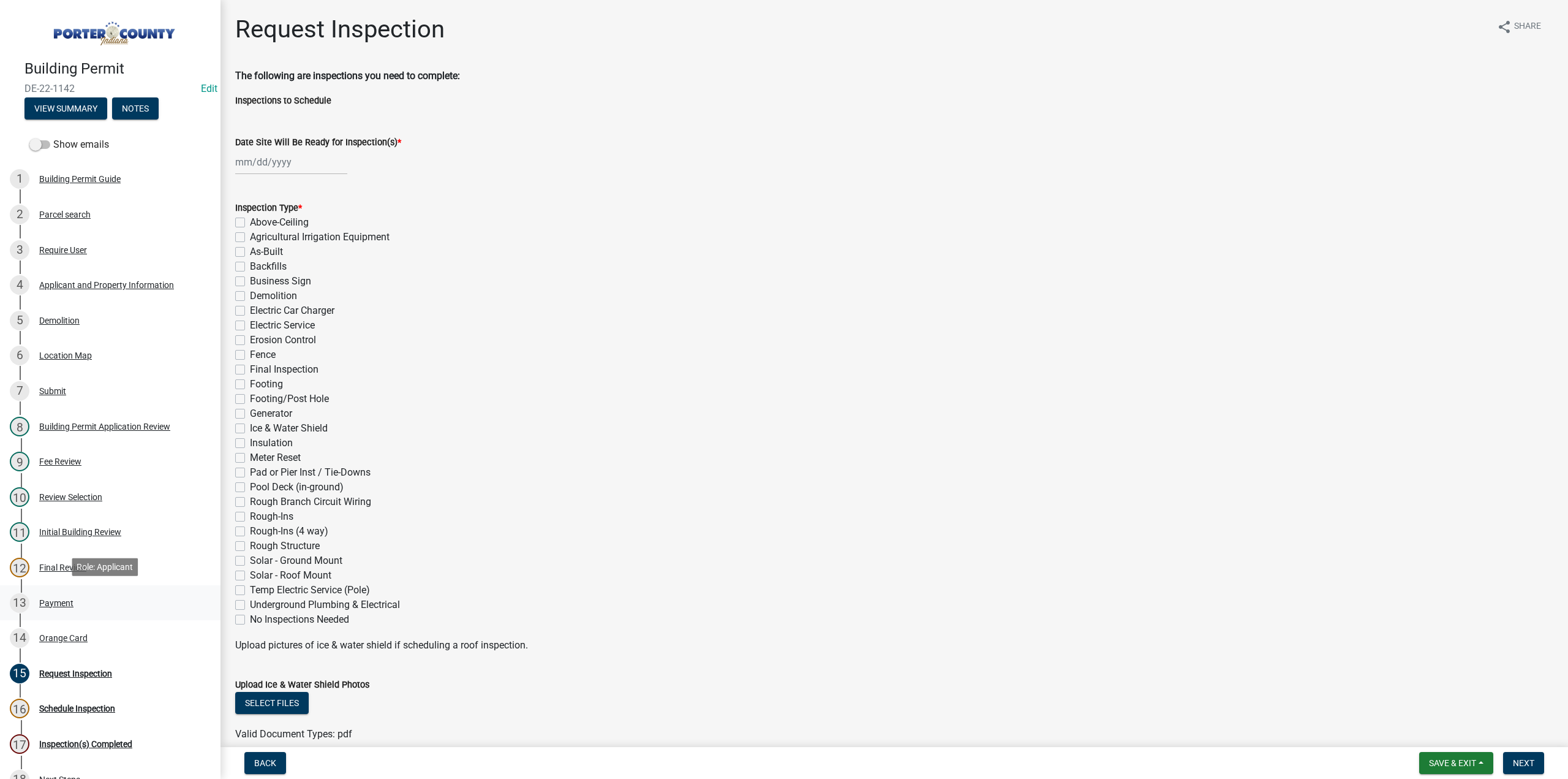
click at [43, 598] on div "Payment" at bounding box center [56, 602] width 34 height 8
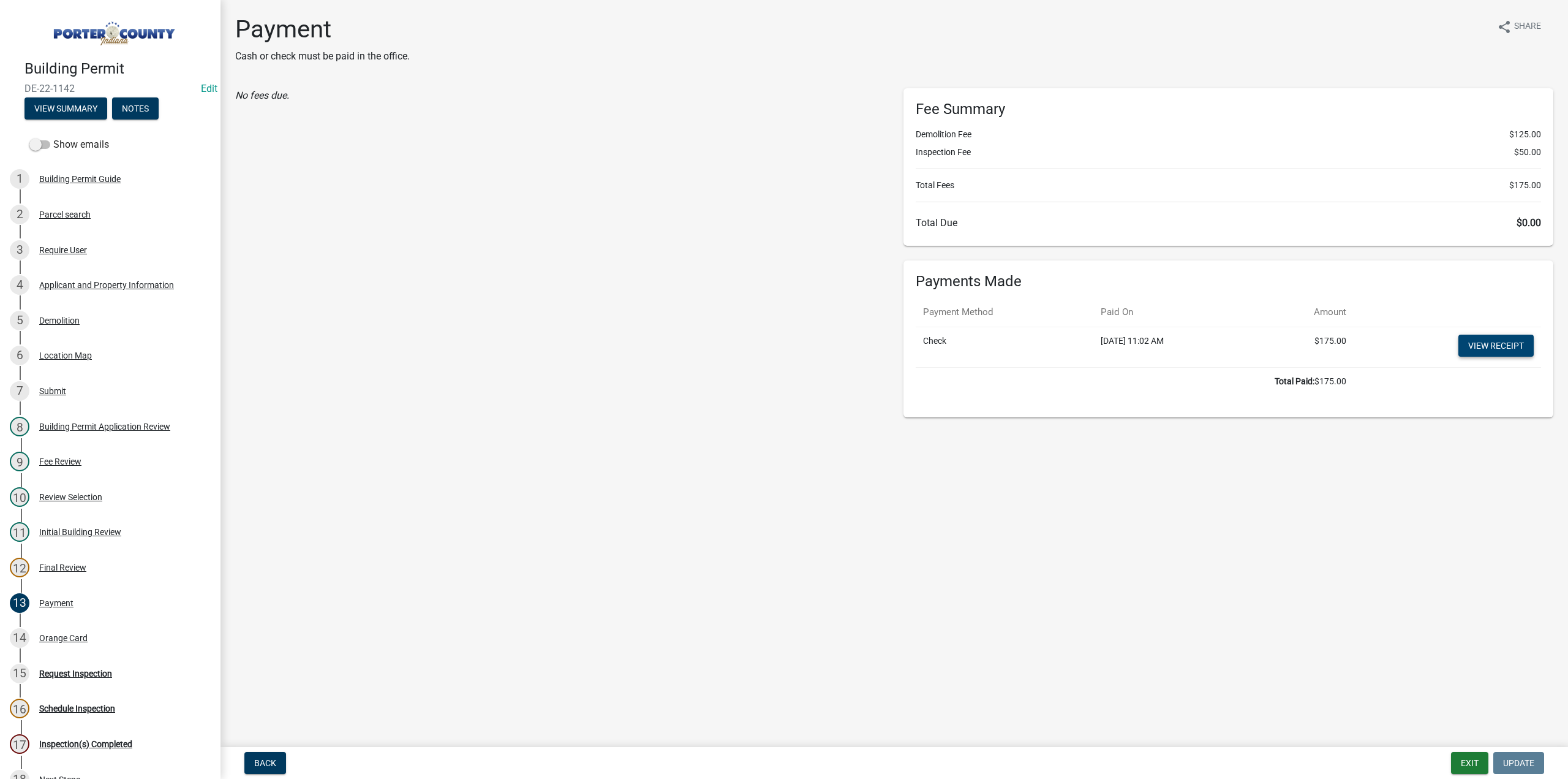
click at [1508, 338] on link "View receipt" at bounding box center [1496, 345] width 75 height 22
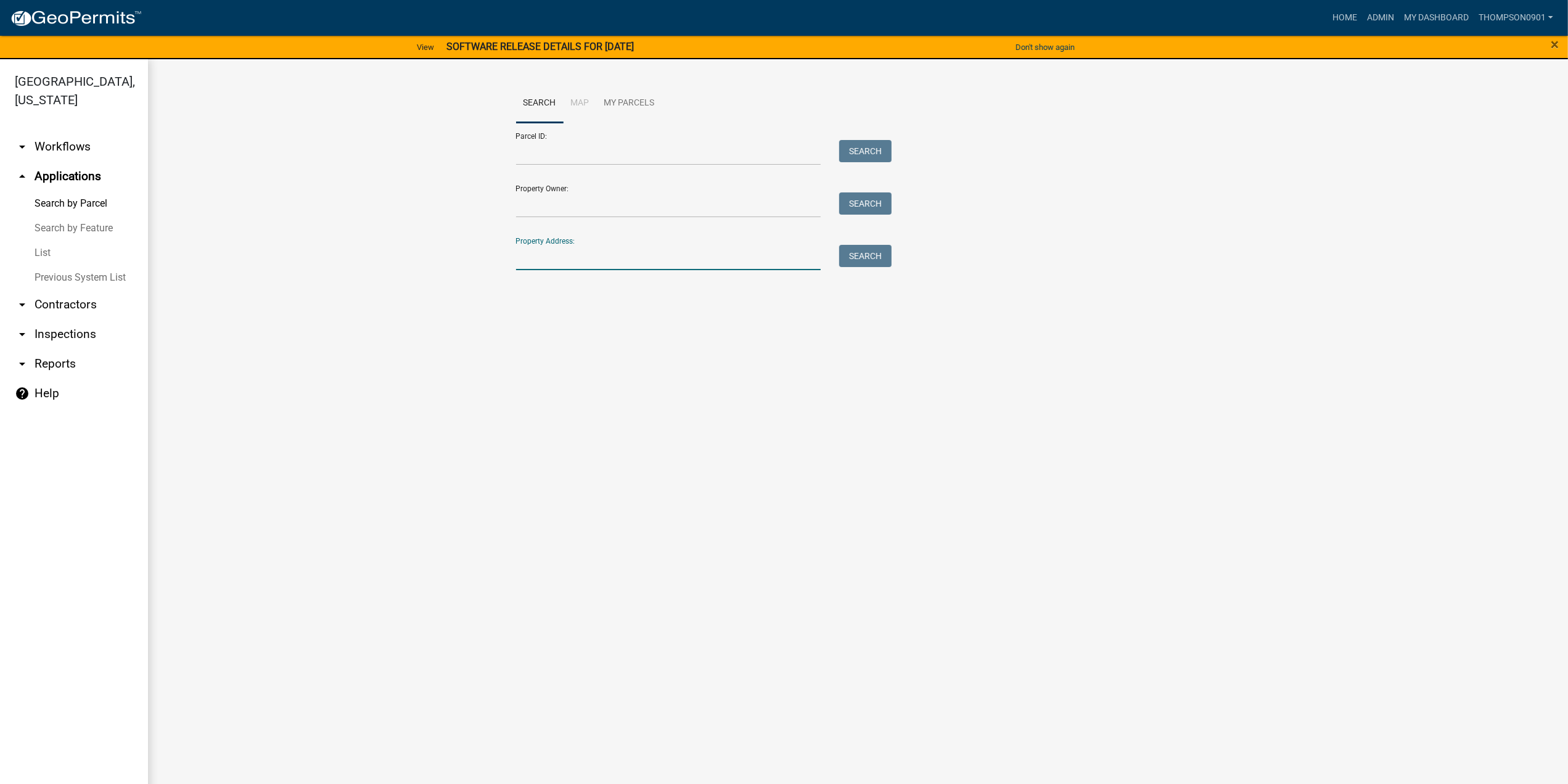
click at [562, 262] on input "Property Address:" at bounding box center [669, 257] width 305 height 25
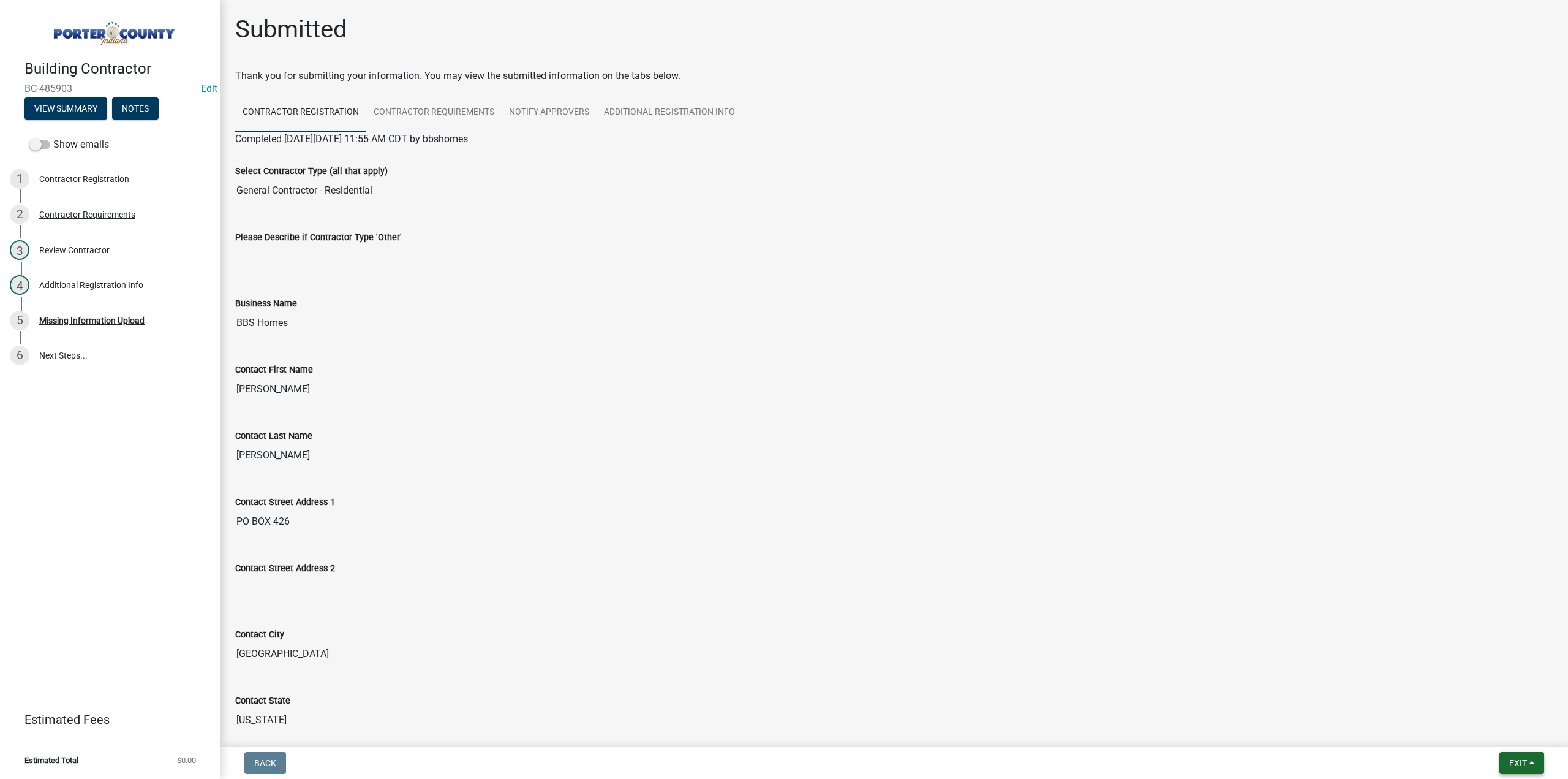
click at [1513, 769] on button "Exit" at bounding box center [1522, 763] width 45 height 22
click at [1499, 718] on button "Save & Exit" at bounding box center [1496, 731] width 98 height 30
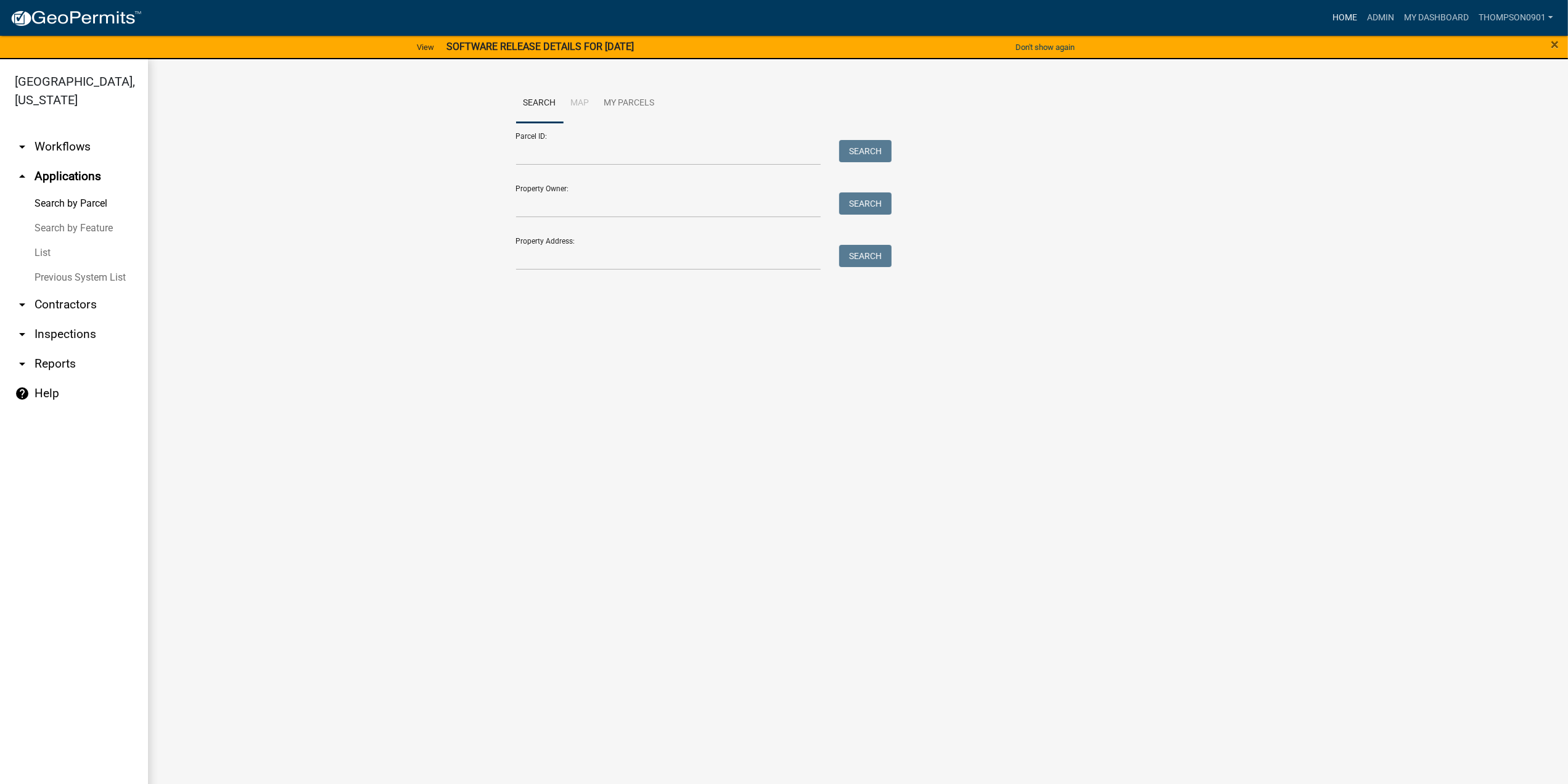
click at [1344, 23] on link "Home" at bounding box center [1344, 18] width 34 height 23
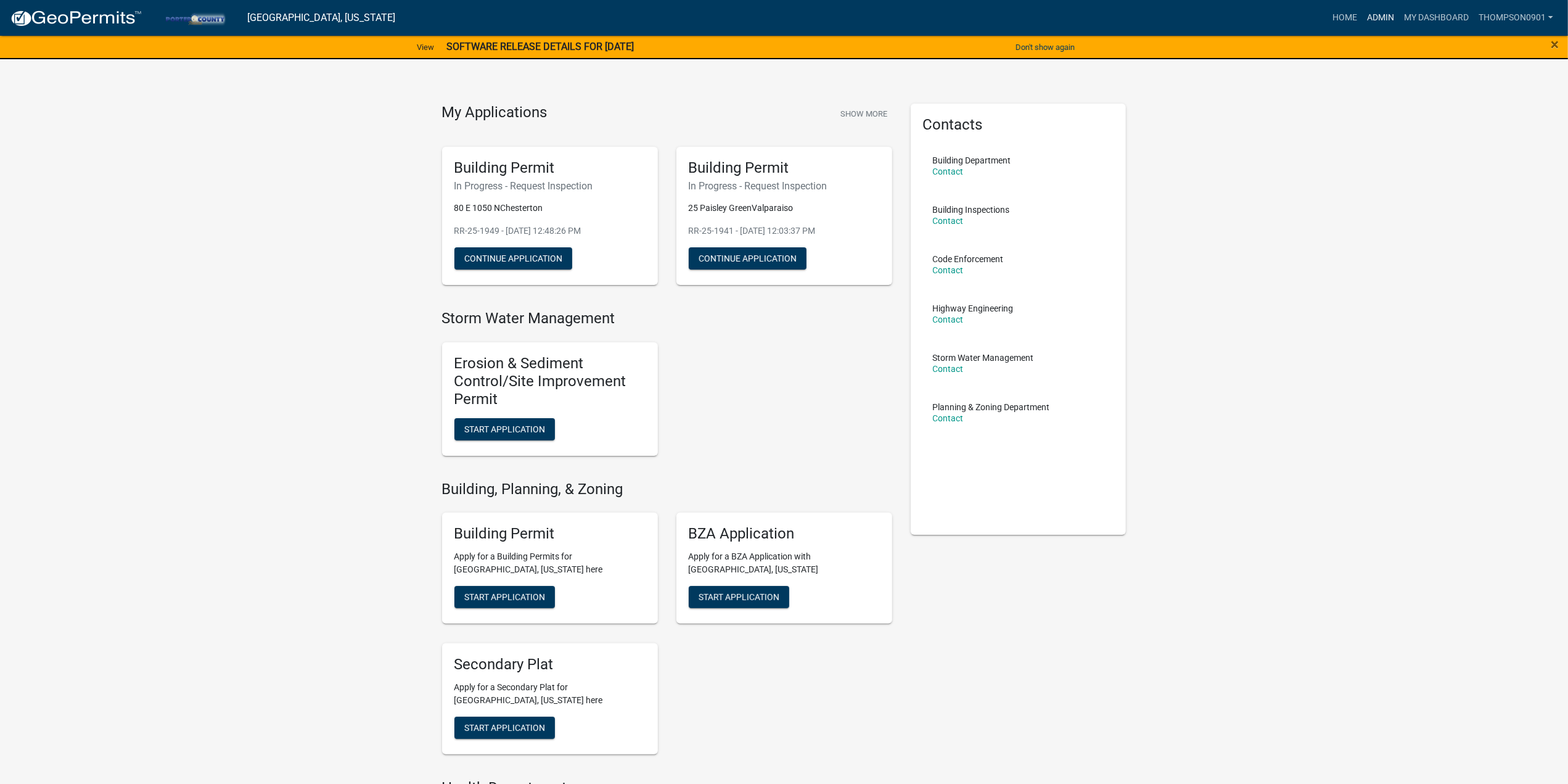
click at [1369, 18] on link "Admin" at bounding box center [1380, 18] width 37 height 23
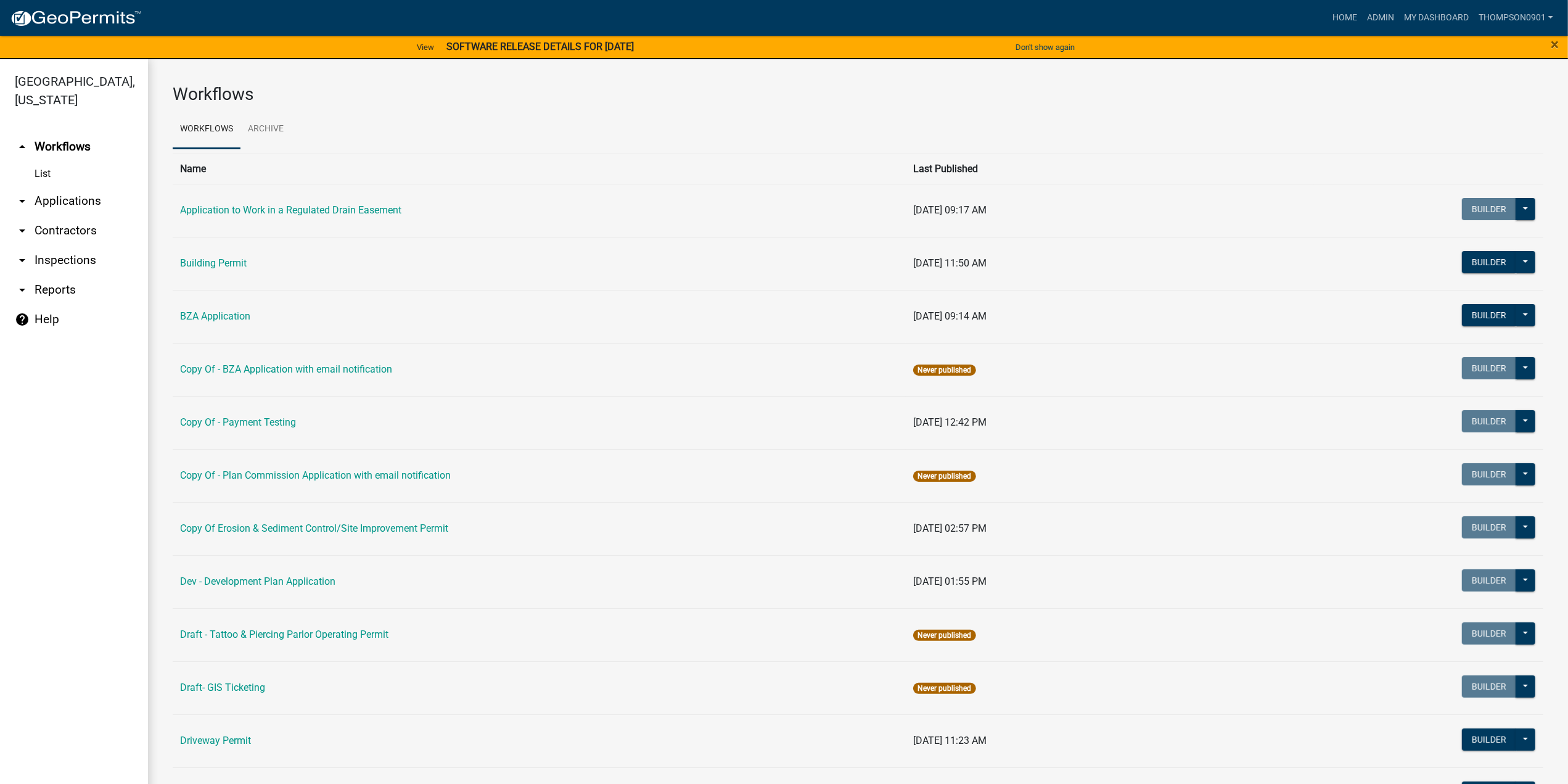
click at [72, 216] on link "arrow_drop_down Contractors" at bounding box center [74, 231] width 148 height 30
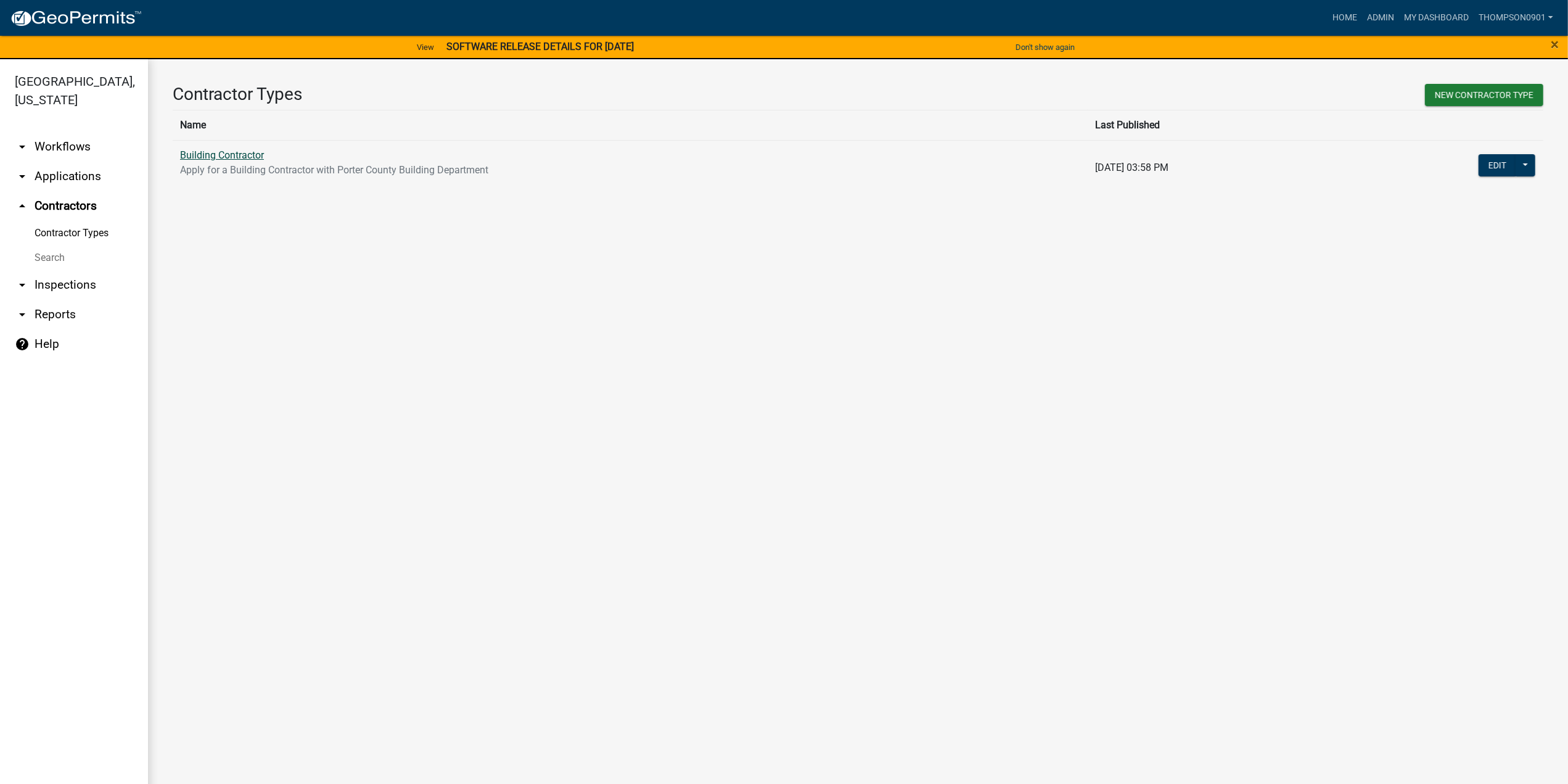
click at [219, 153] on link "Building Contractor" at bounding box center [222, 155] width 84 height 12
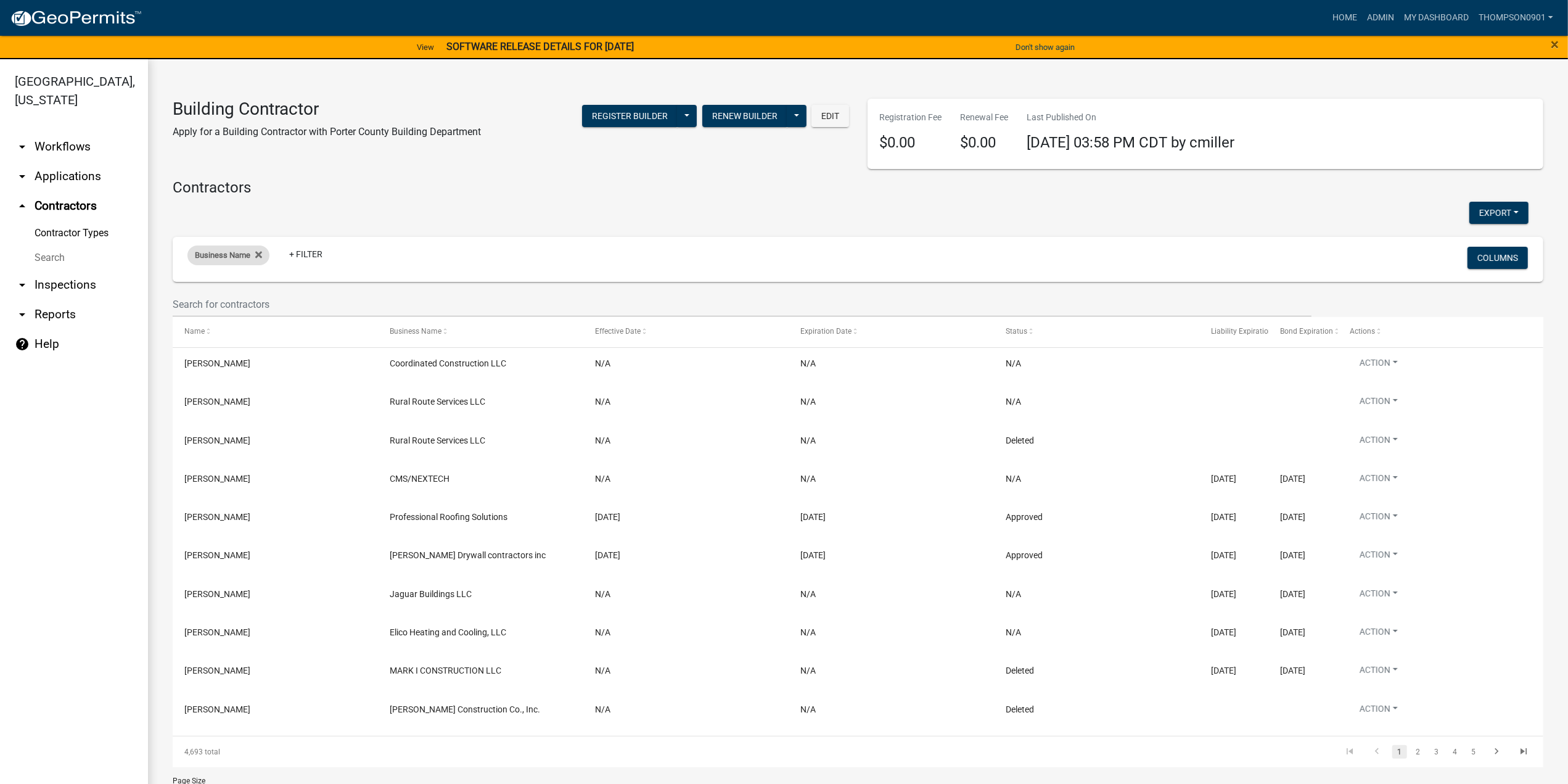
click at [222, 256] on span "Business Name" at bounding box center [223, 255] width 56 height 9
click at [242, 294] on input "text" at bounding box center [232, 301] width 113 height 25
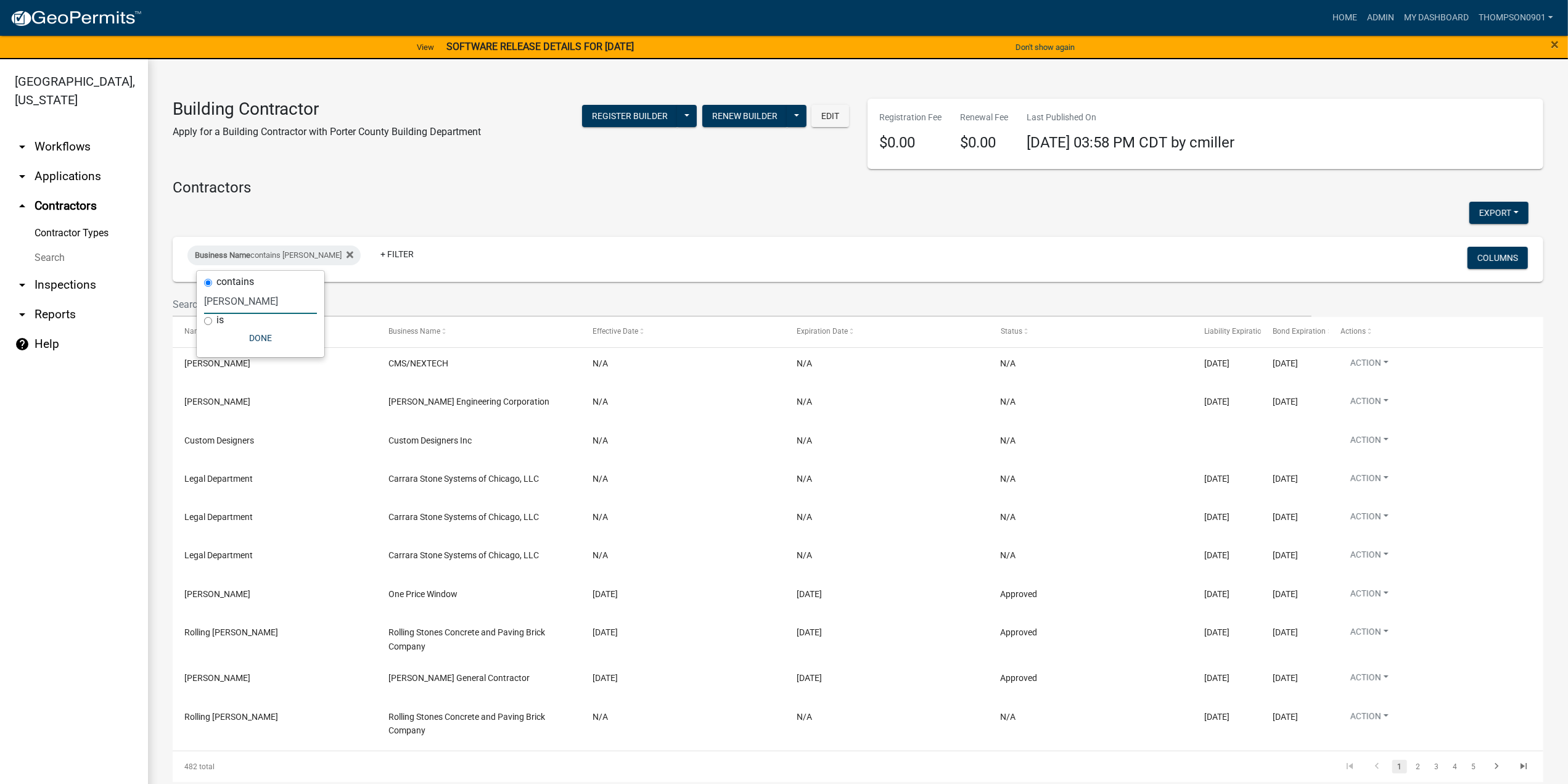
type input "nelson"
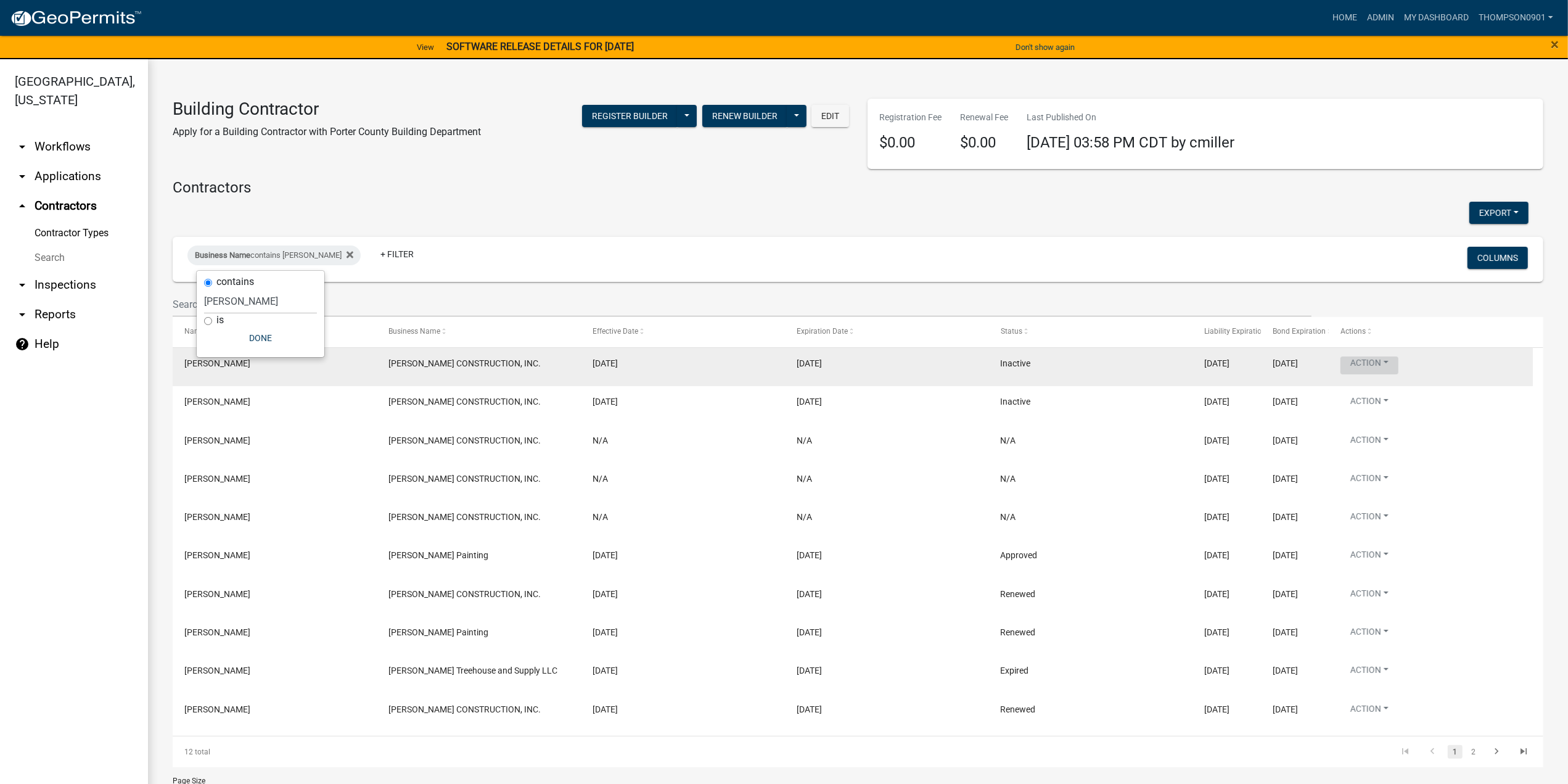
click at [1393, 360] on button "Action" at bounding box center [1369, 365] width 58 height 18
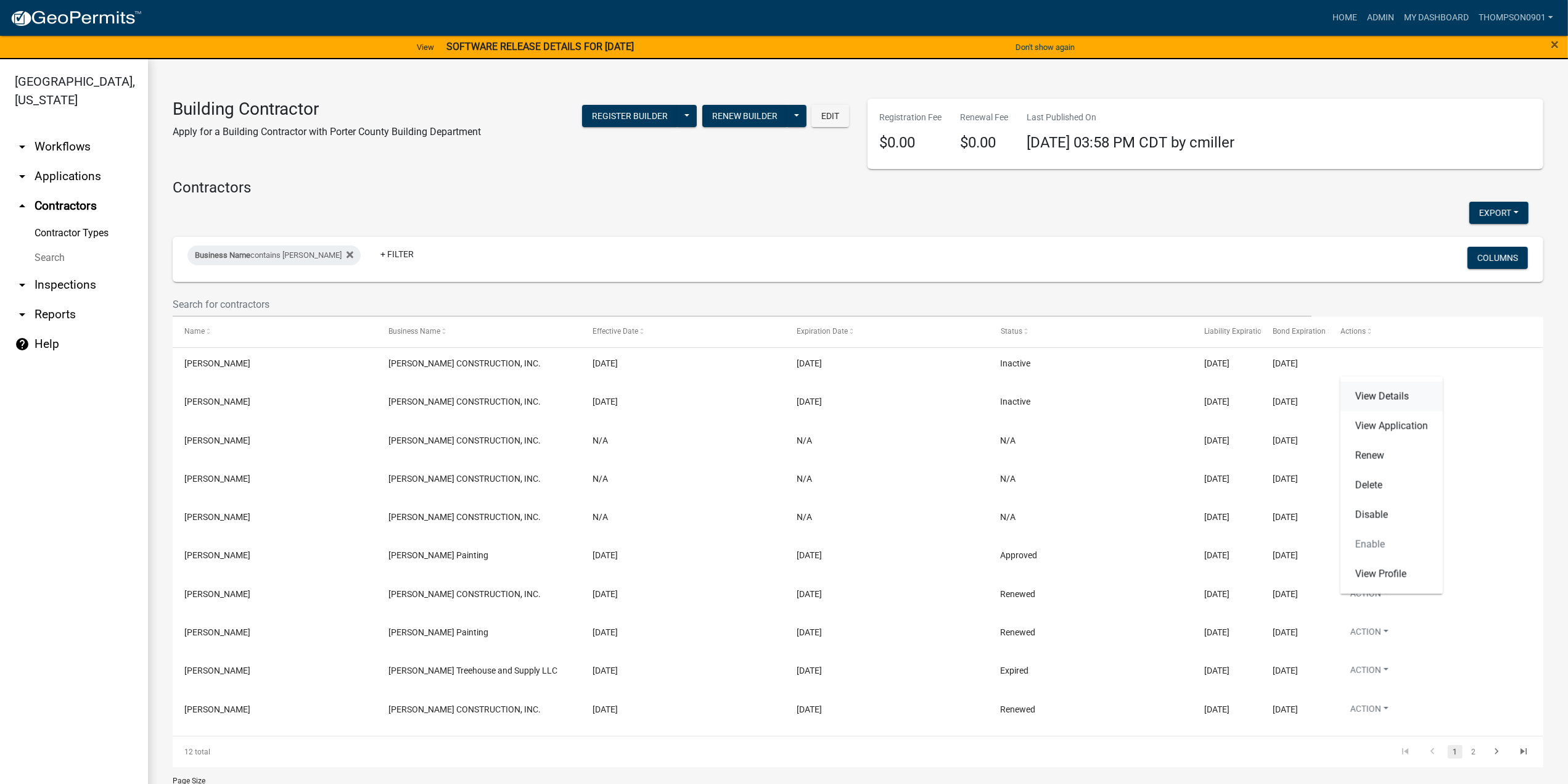
click at [1394, 402] on link "View Details" at bounding box center [1391, 397] width 102 height 30
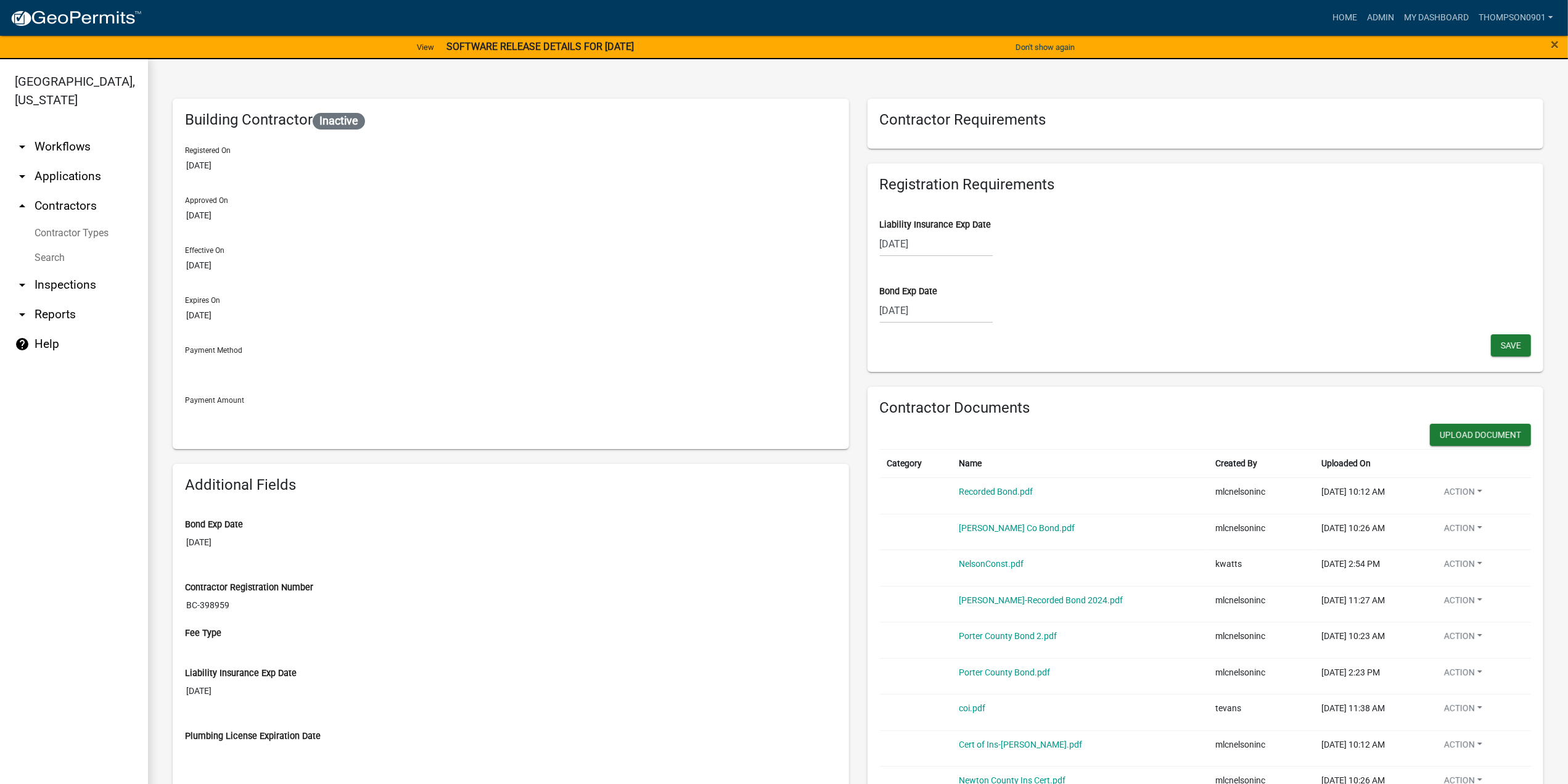
click at [946, 244] on div "10/10/2025" at bounding box center [936, 243] width 113 height 25
click at [962, 272] on select "2025 2026 2027 2028 2029 2030 2031 2032 2033 2034 2035 2036 2037 2038 2039 2040…" at bounding box center [974, 270] width 49 height 19
select select "2026"
click at [949, 261] on select "2025 2026 2027 2028 2029 2030 2031 2032 2033 2034 2035 2036 2037 2038 2039 2040…" at bounding box center [974, 270] width 49 height 19
click at [990, 327] on div "10" at bounding box center [991, 329] width 20 height 20
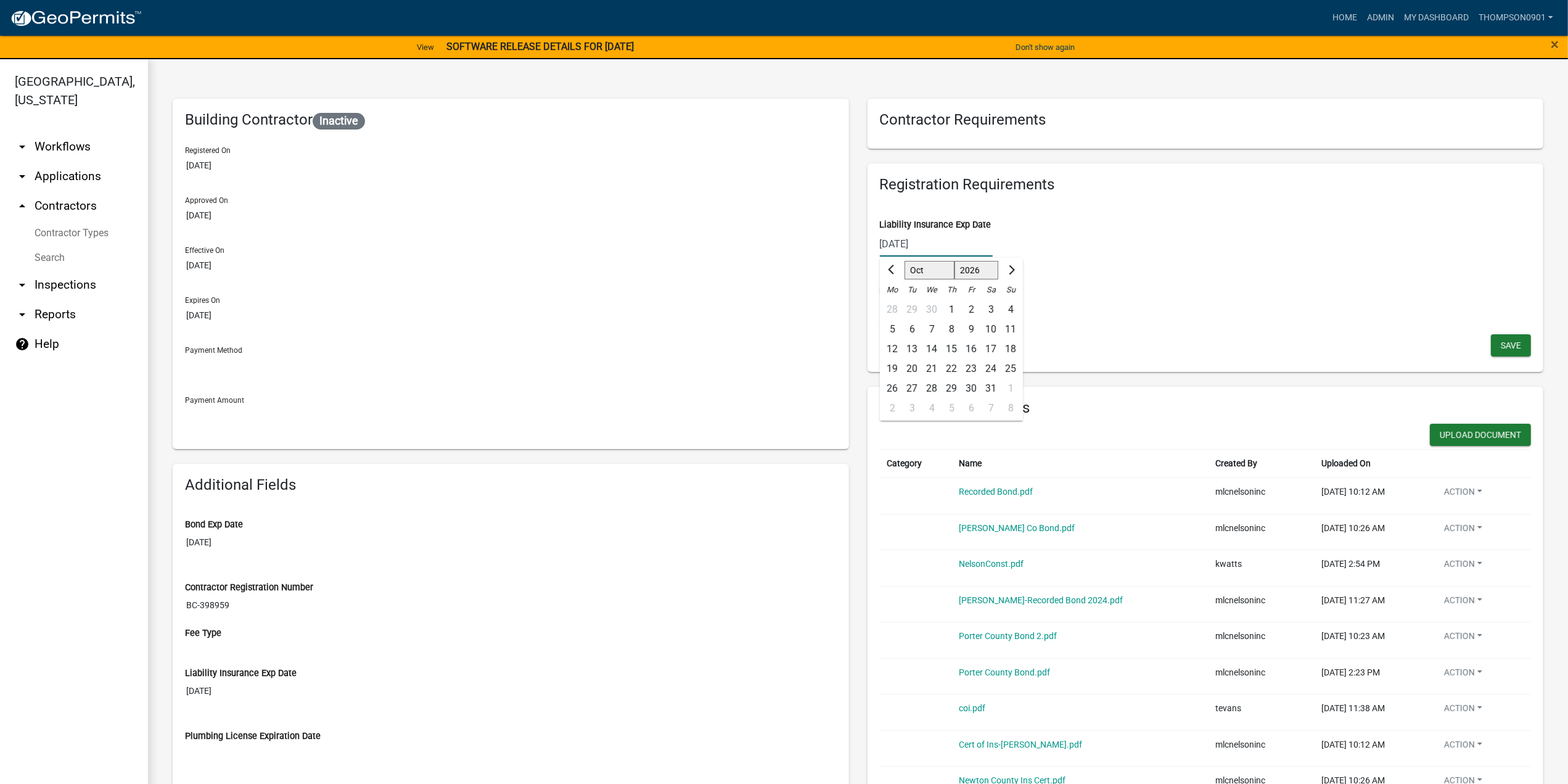
type input "10/10/2026"
click at [1501, 343] on span "Save" at bounding box center [1510, 344] width 20 height 10
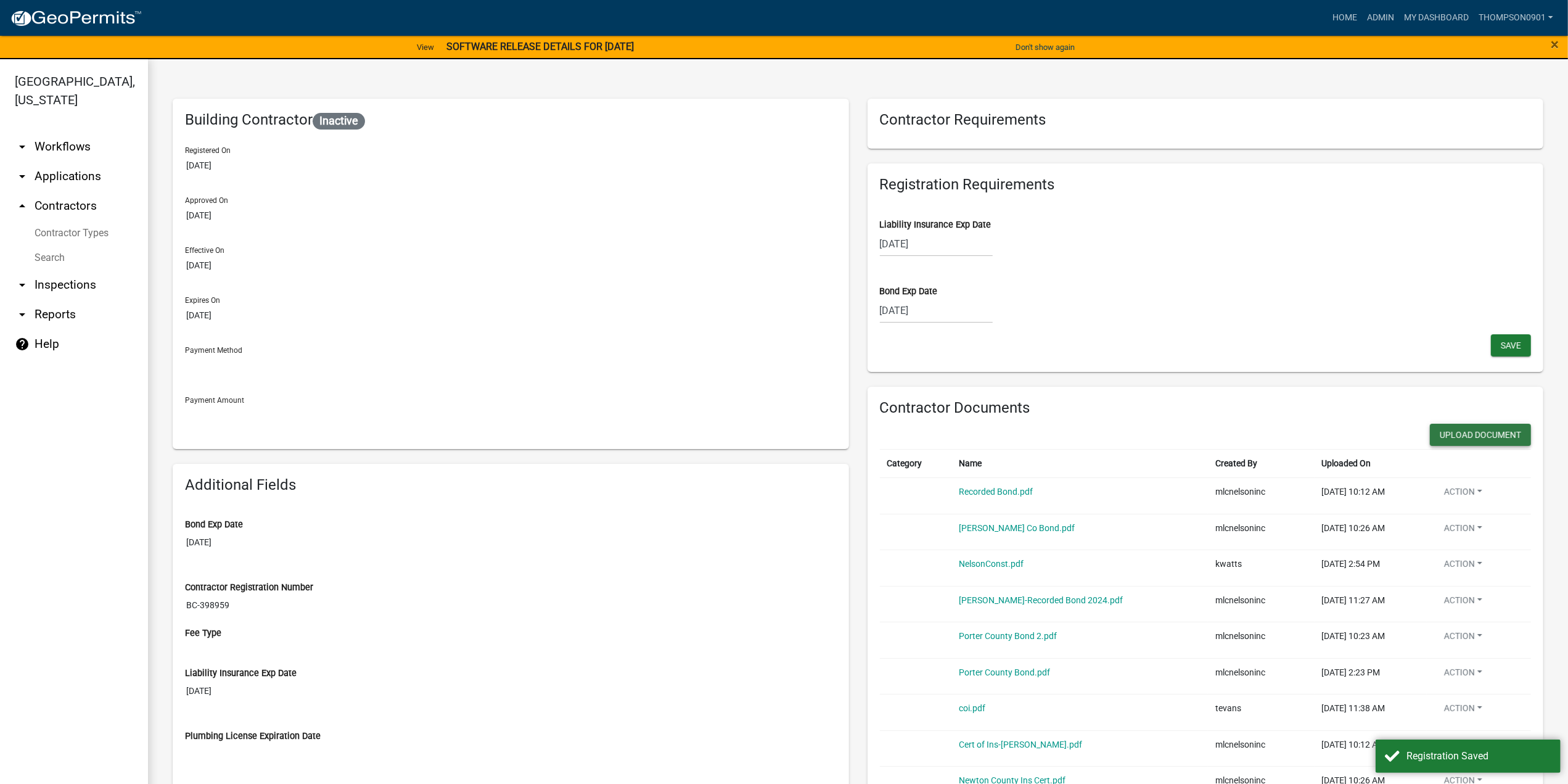
click at [1460, 437] on button "Upload Document" at bounding box center [1481, 435] width 101 height 22
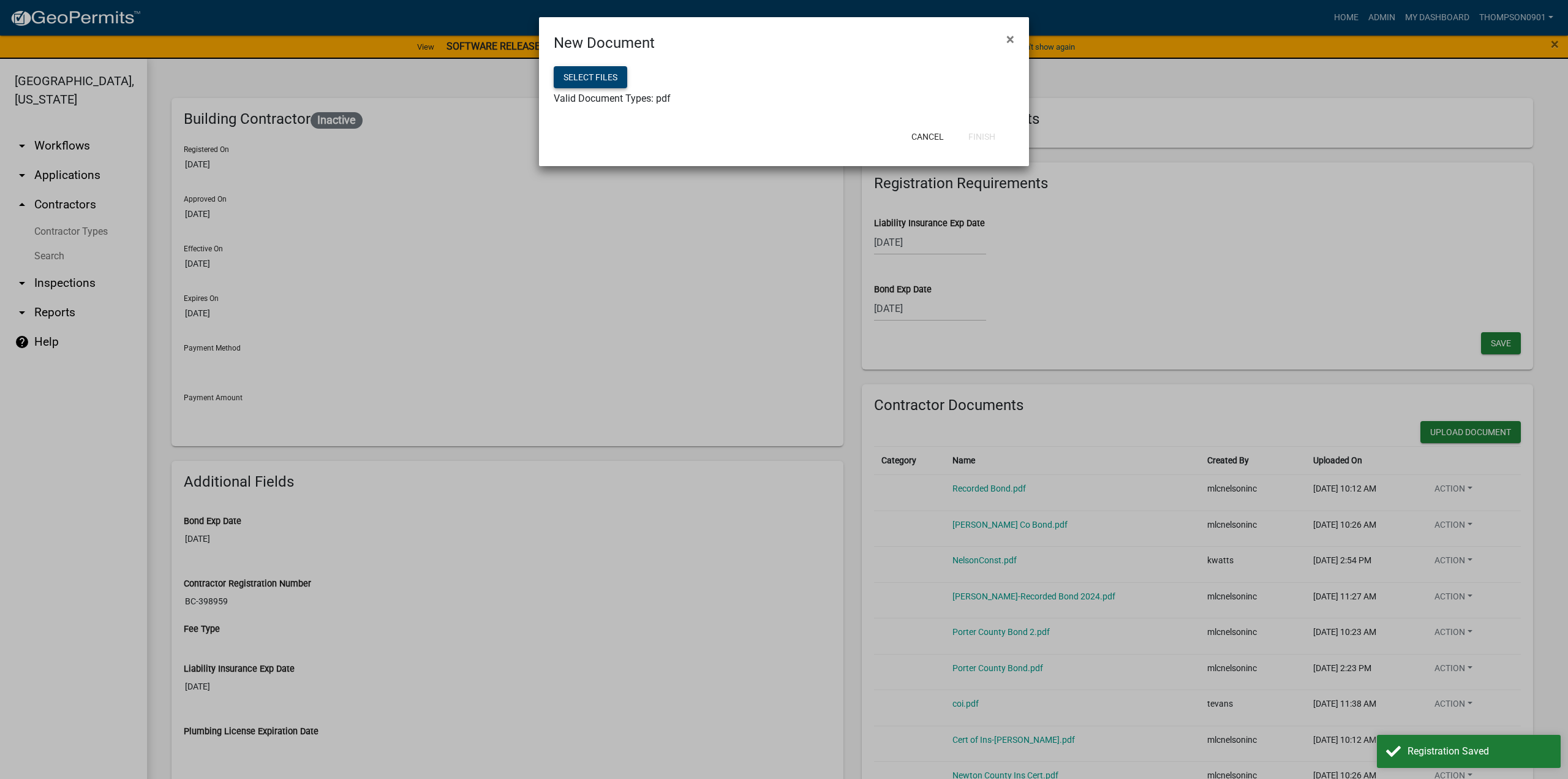
click at [584, 80] on button "Select files" at bounding box center [591, 77] width 73 height 22
click at [979, 132] on button "Finish" at bounding box center [982, 136] width 46 height 22
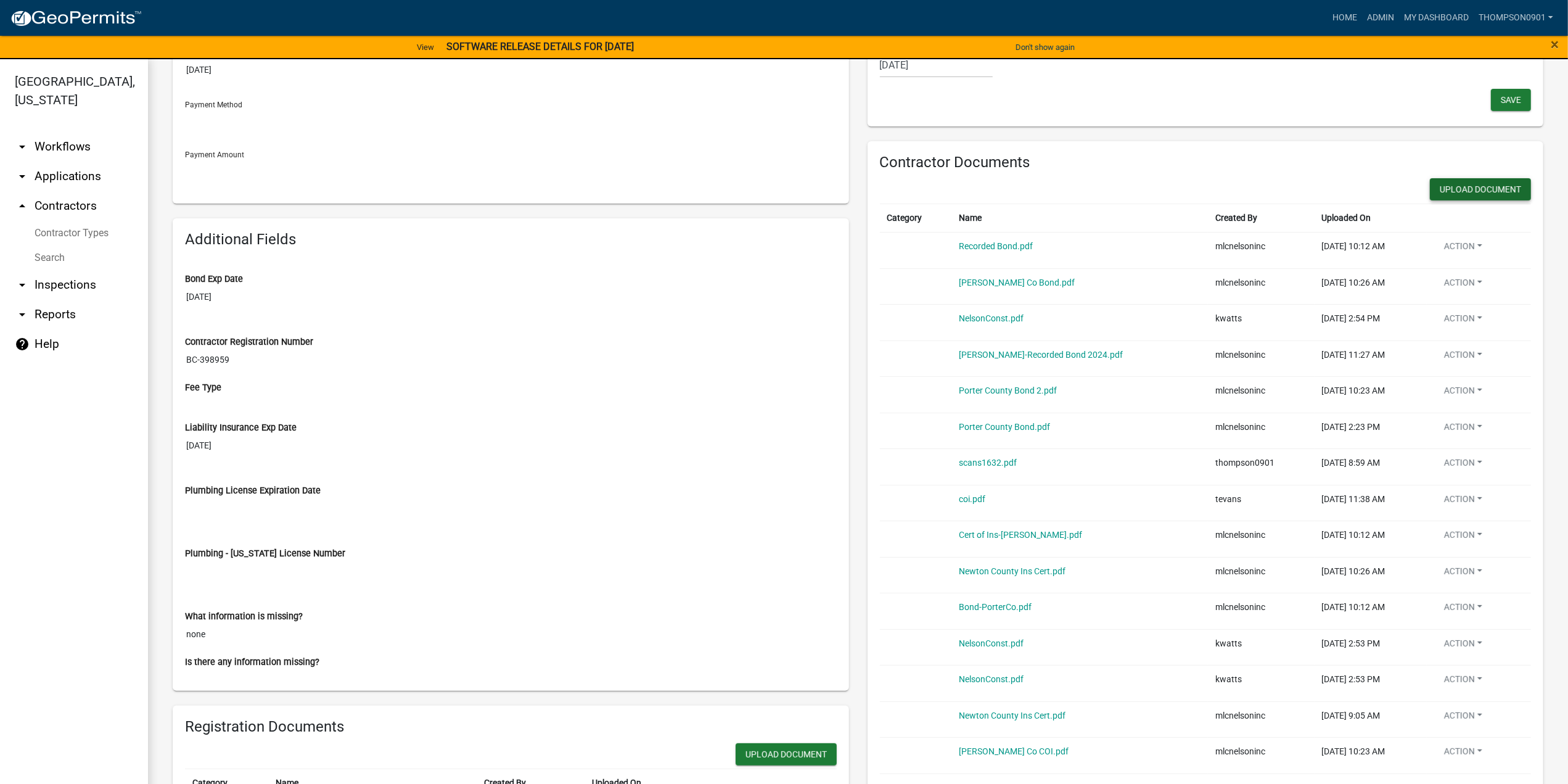
scroll to position [185, 0]
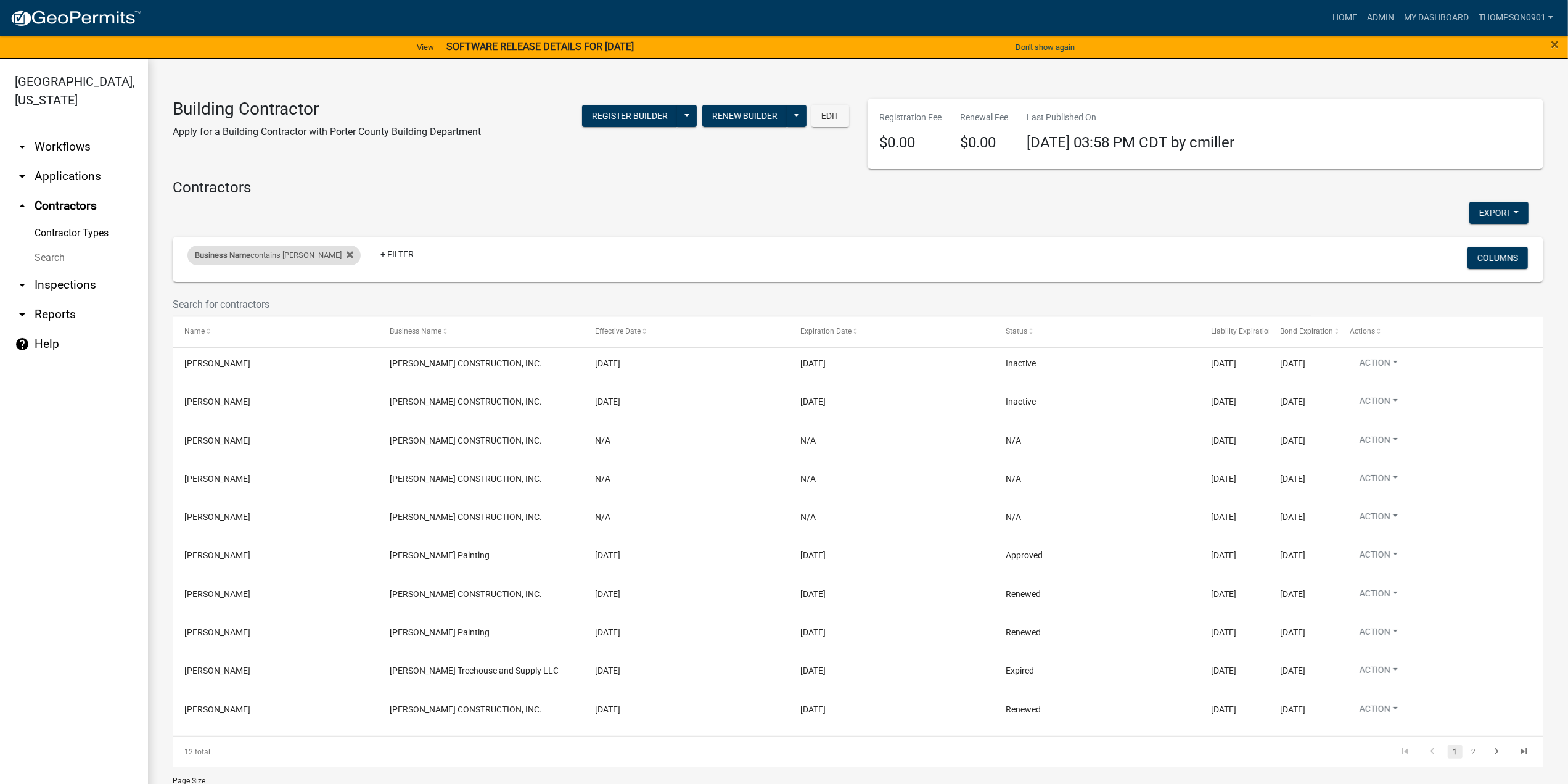
click at [267, 246] on div "Business Name contains nelson" at bounding box center [274, 255] width 173 height 20
click at [247, 305] on input "nelson" at bounding box center [261, 301] width 113 height 25
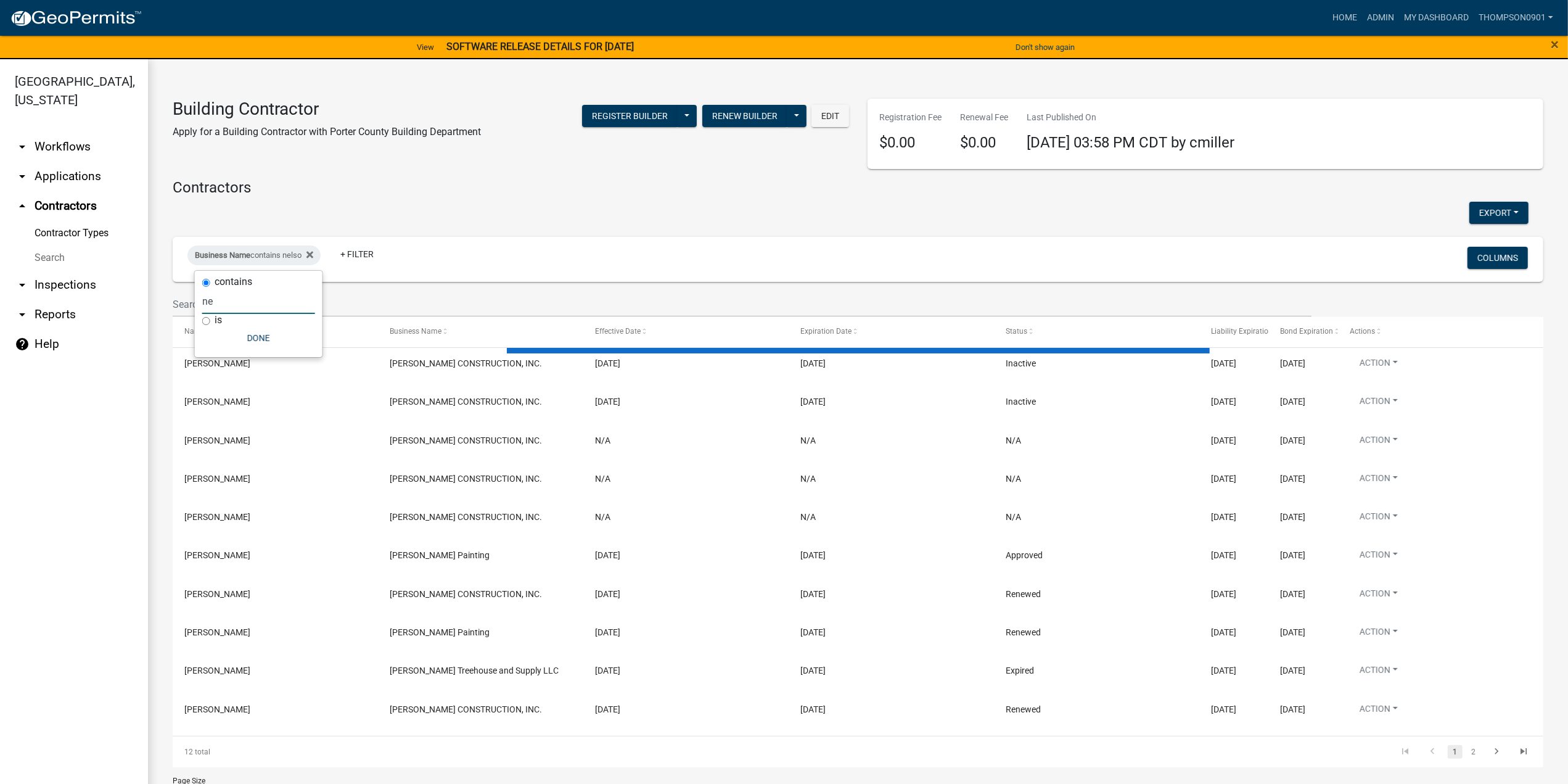
type input "n"
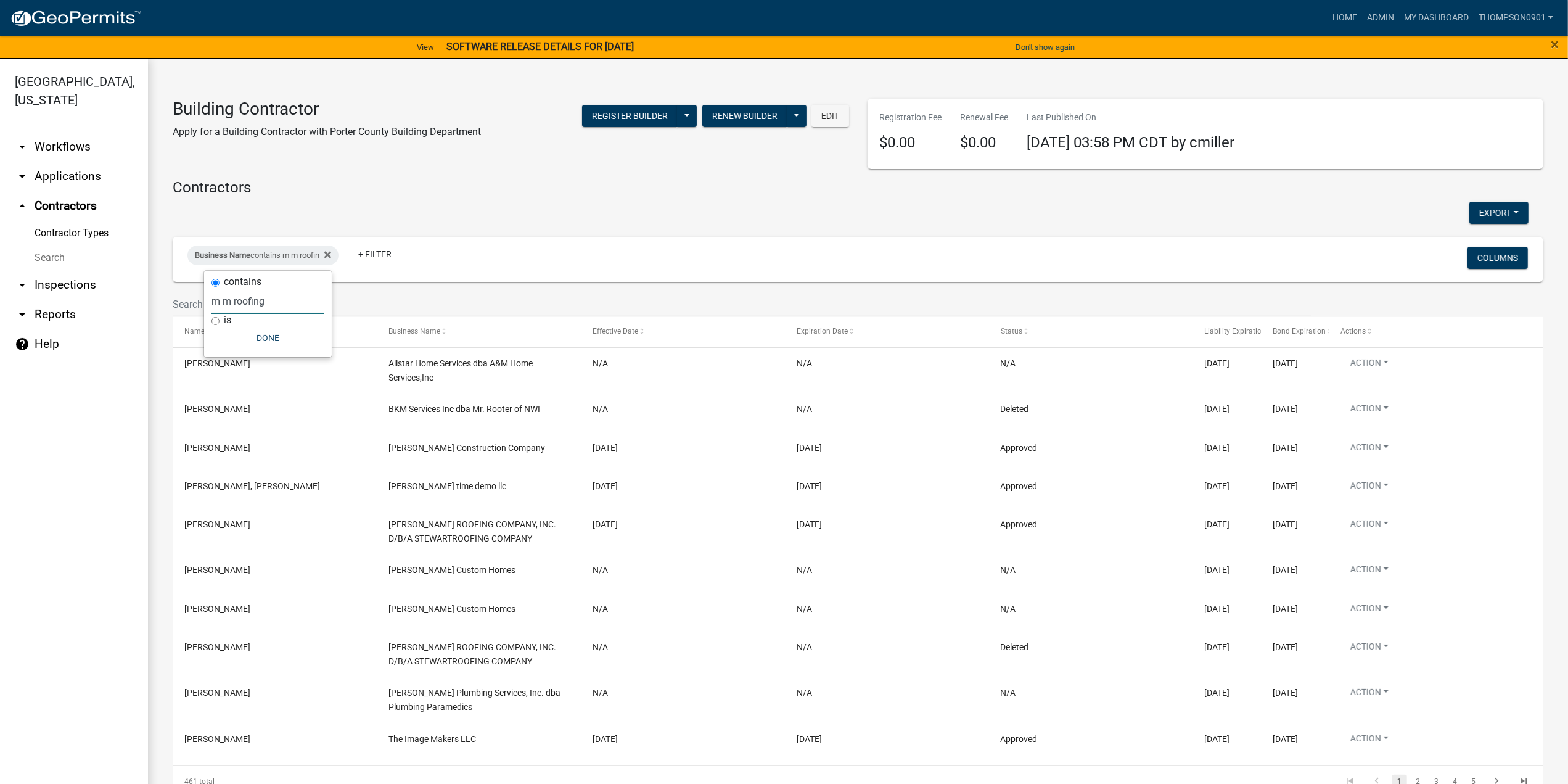
type input "m m roofing"
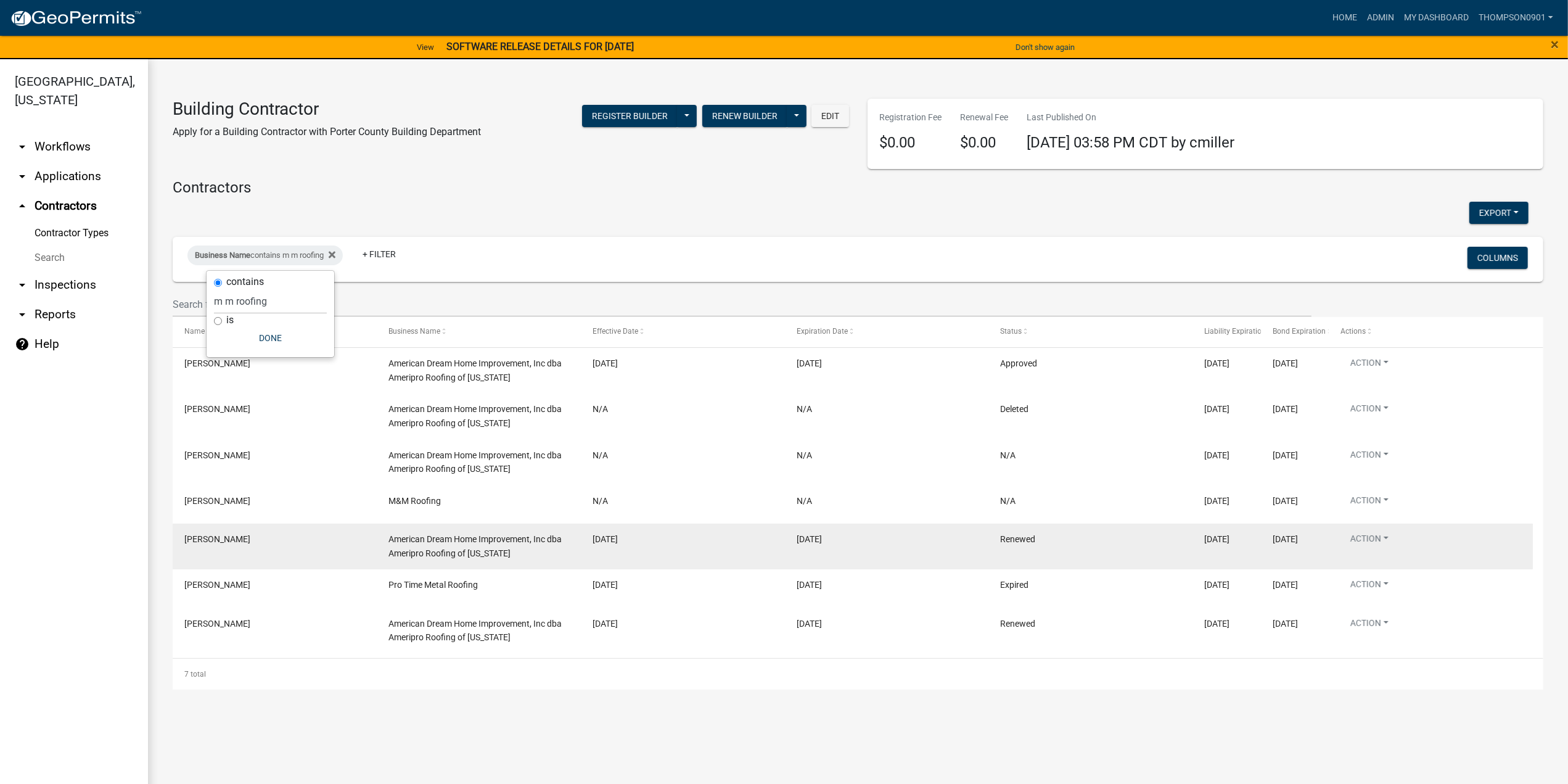
drag, startPoint x: 348, startPoint y: 552, endPoint x: 379, endPoint y: 545, distance: 31.8
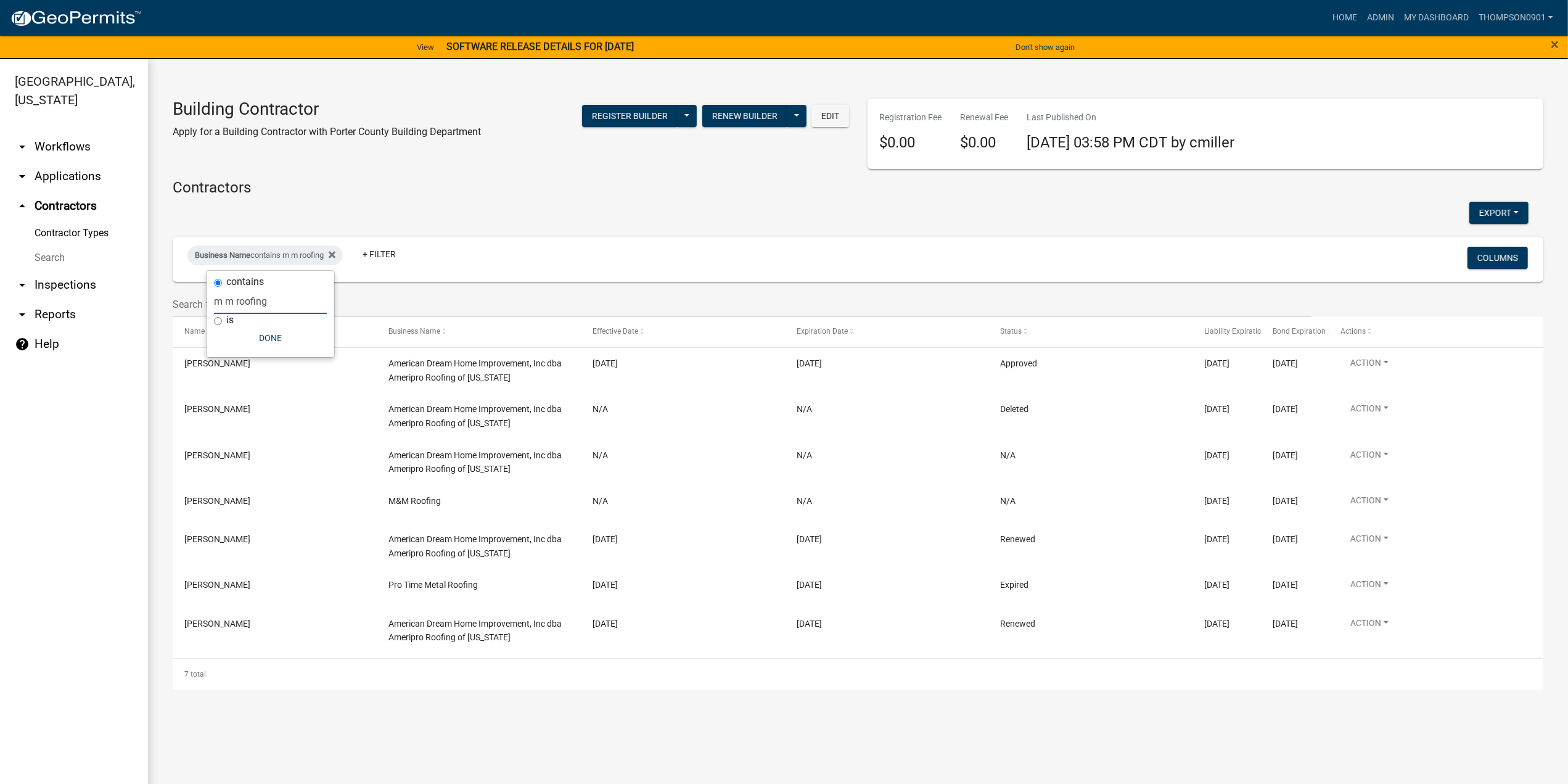
drag, startPoint x: 379, startPoint y: 545, endPoint x: 0, endPoint y: 303, distance: 449.7
click at [0, 303] on body "Internet Explorer does NOT work with GeoPermits. Get a new browser for more sec…" at bounding box center [784, 392] width 1568 height 784
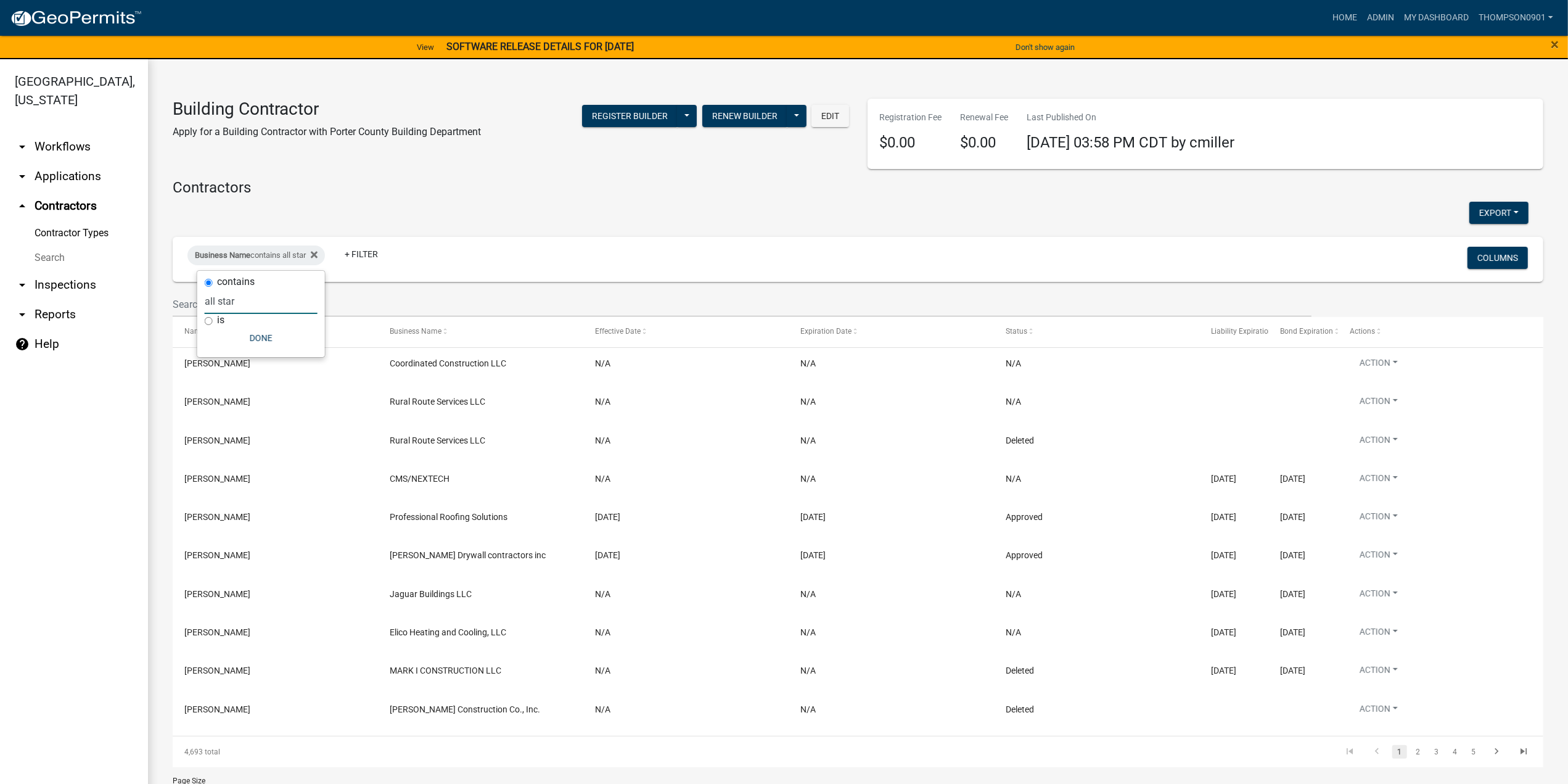
type input "all star"
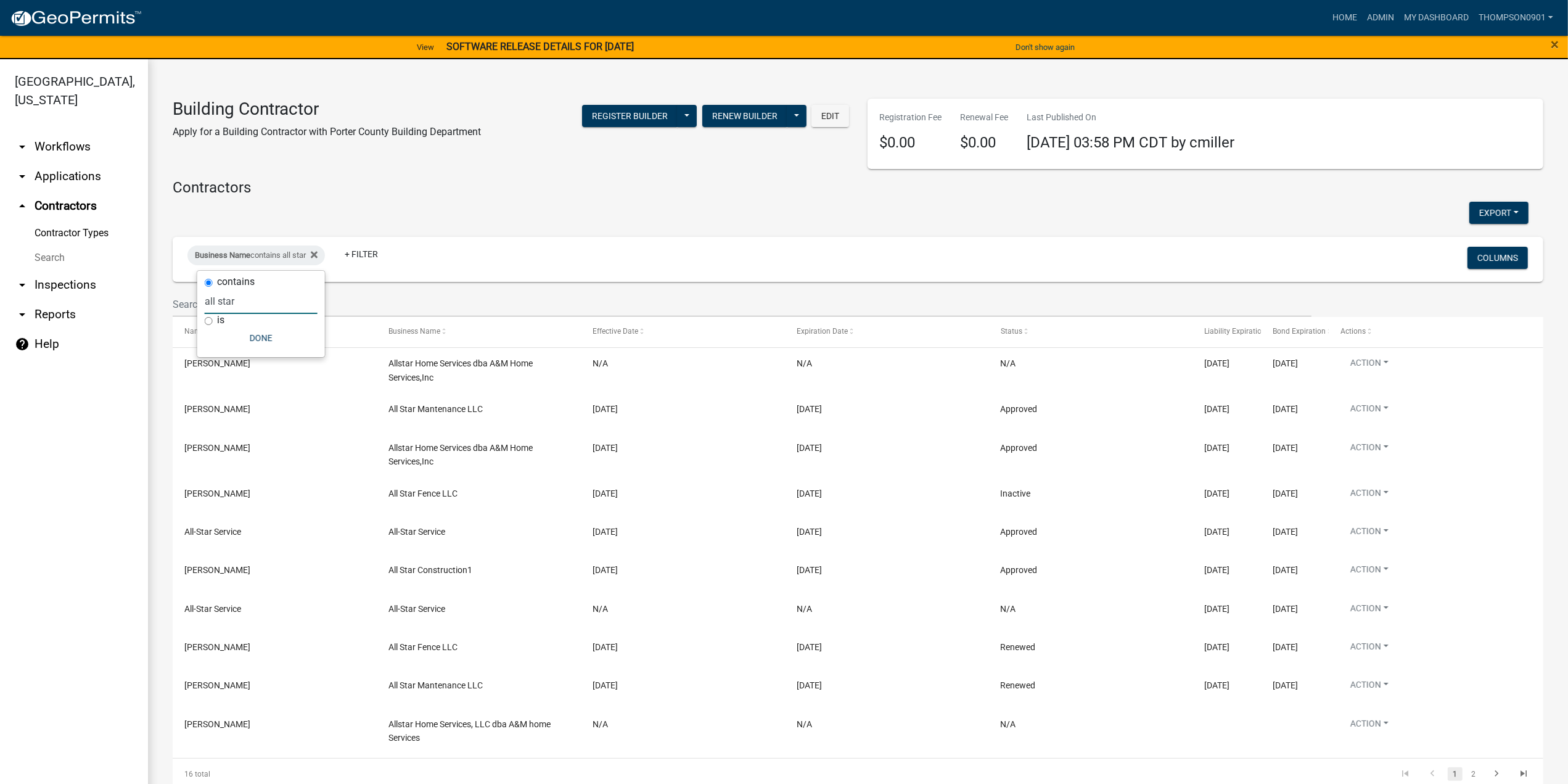
scroll to position [15, 0]
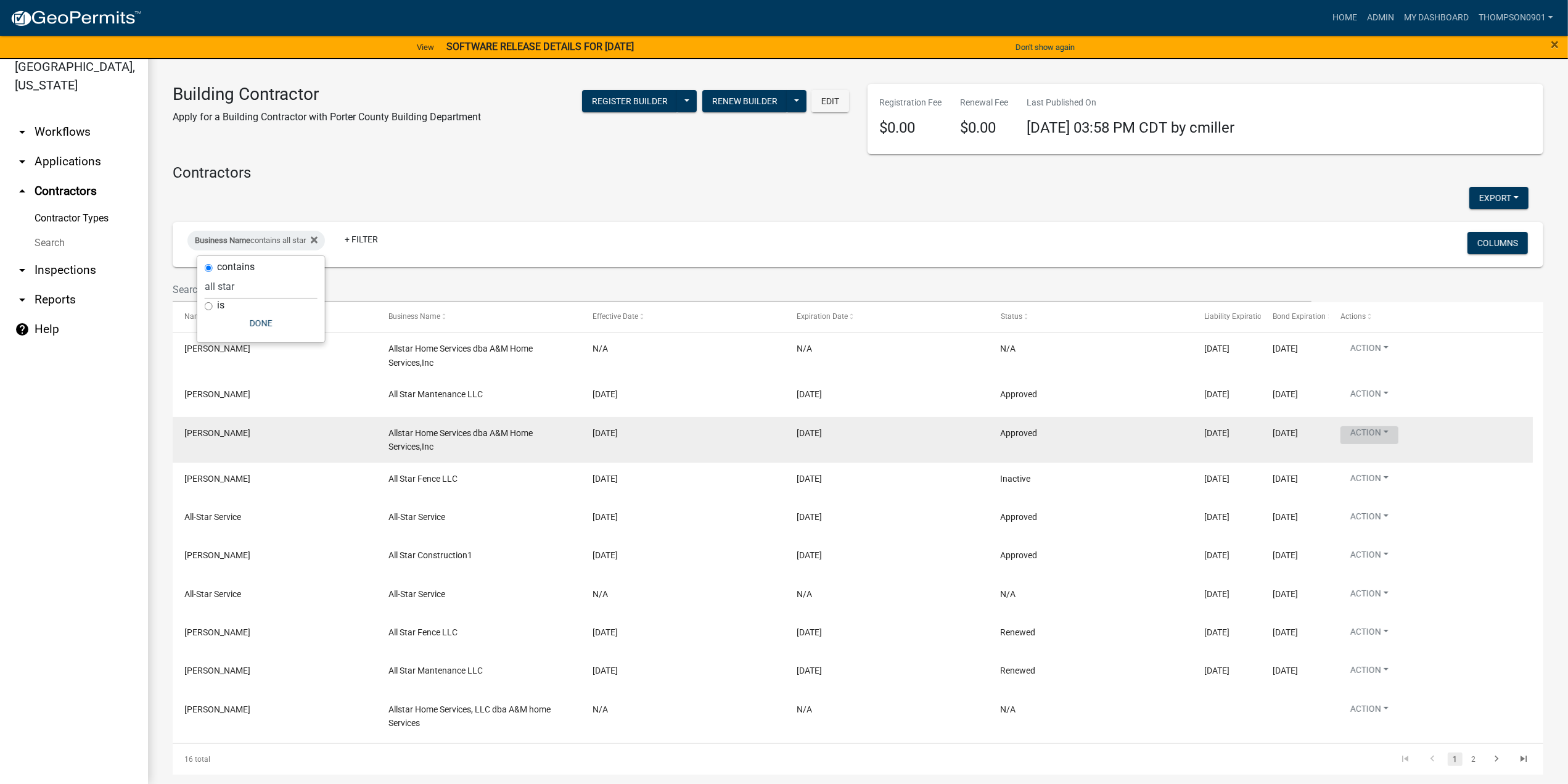
click at [1393, 429] on button "Action" at bounding box center [1369, 435] width 58 height 18
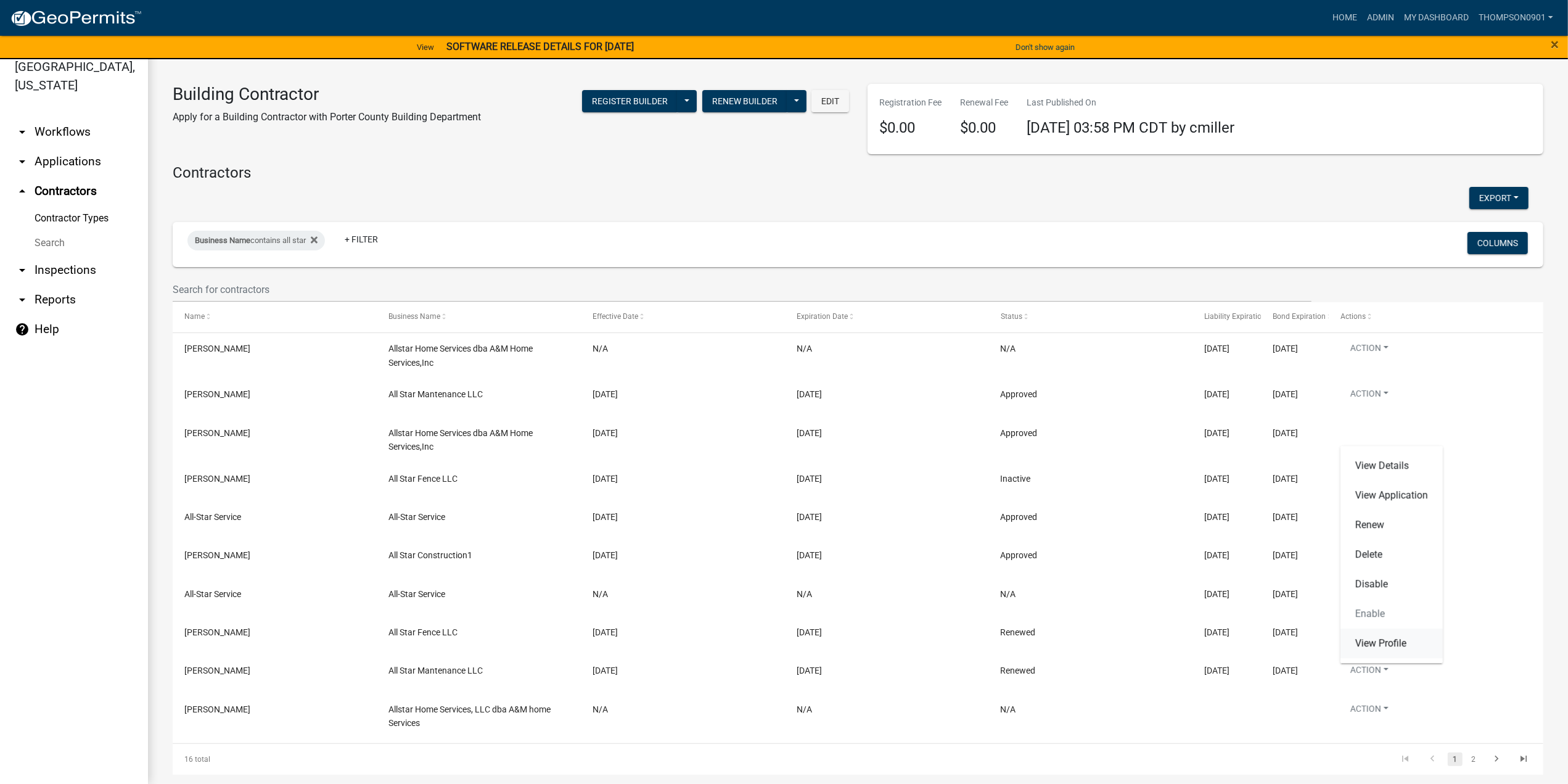
click at [1381, 648] on link "View Profile" at bounding box center [1391, 643] width 102 height 30
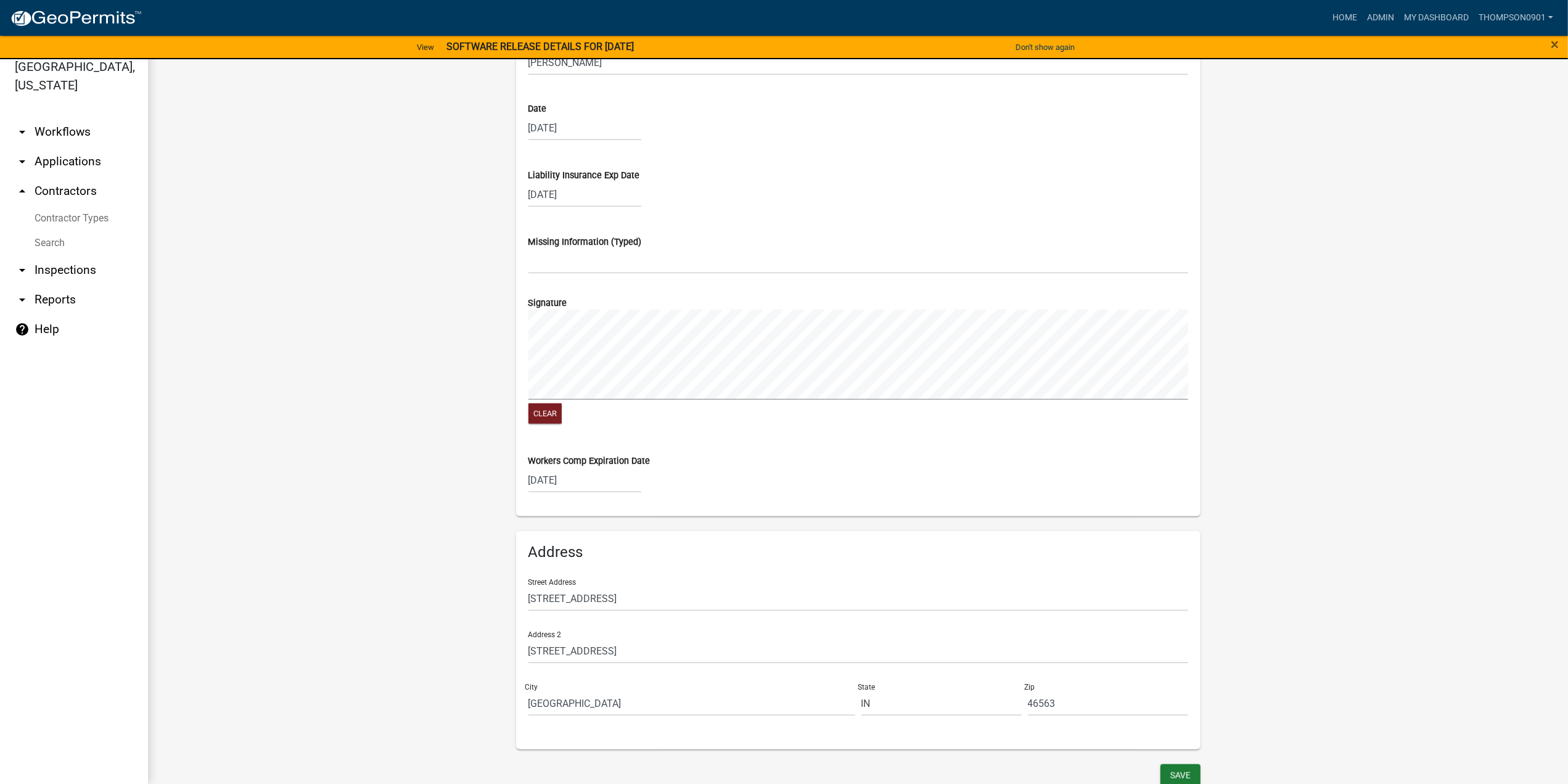
scroll to position [781, 0]
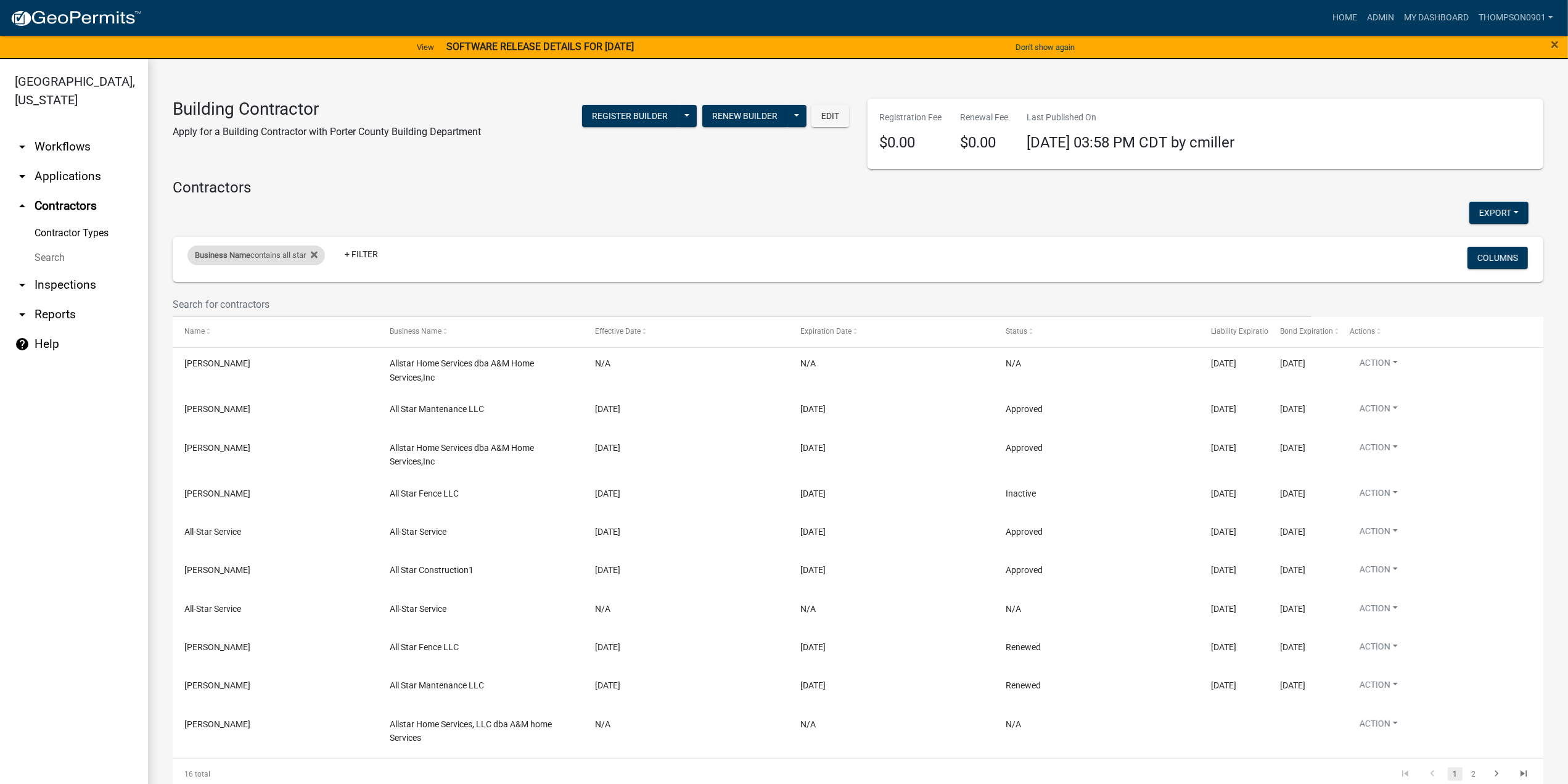
click at [276, 257] on div "Business Name contains all star" at bounding box center [256, 255] width 138 height 20
drag, startPoint x: 264, startPoint y: 296, endPoint x: 0, endPoint y: 223, distance: 273.9
click at [0, 223] on body "Internet Explorer does NOT work with GeoPermits. Get a new browser for more sec…" at bounding box center [784, 392] width 1568 height 784
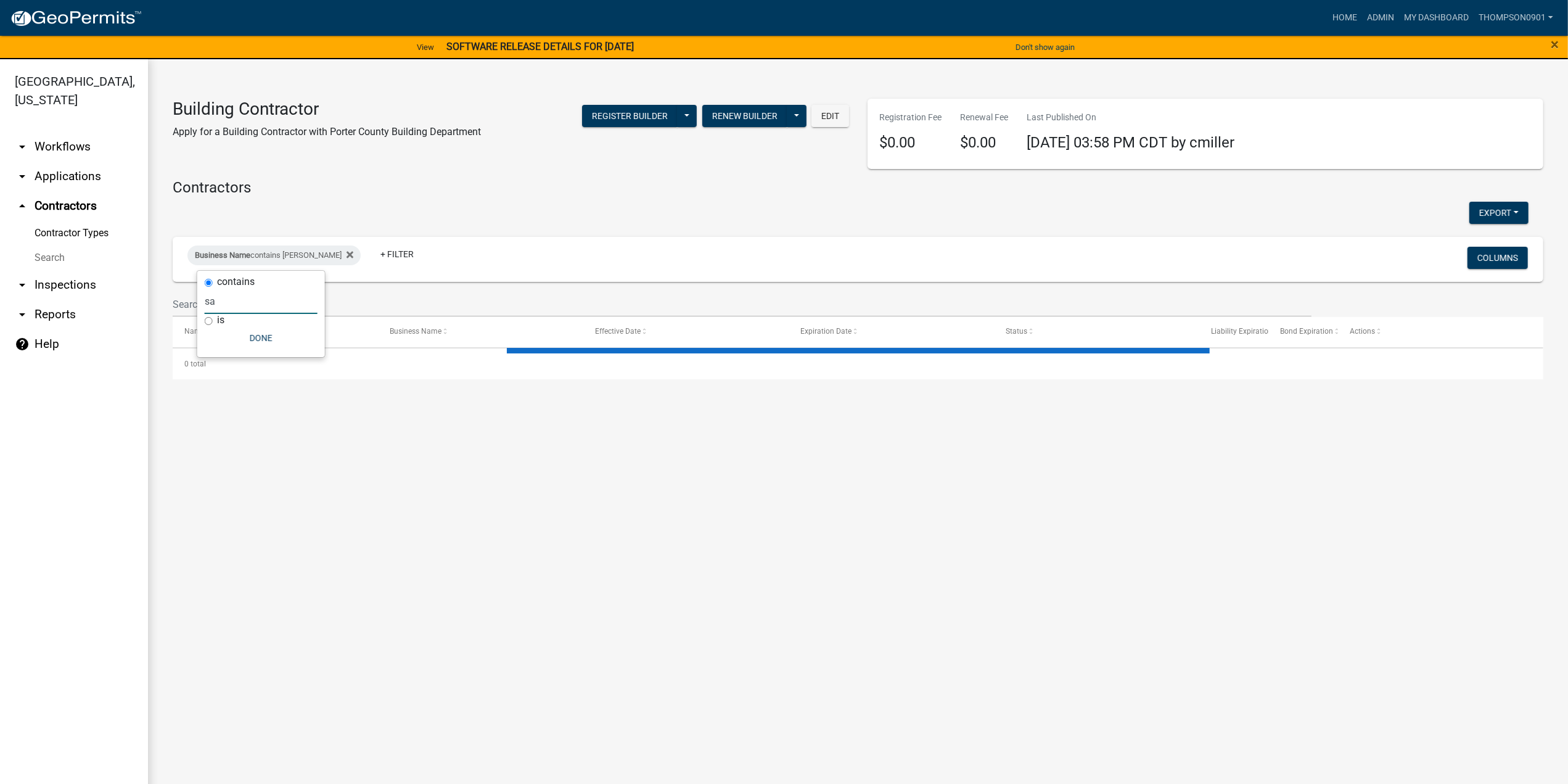
type input "s"
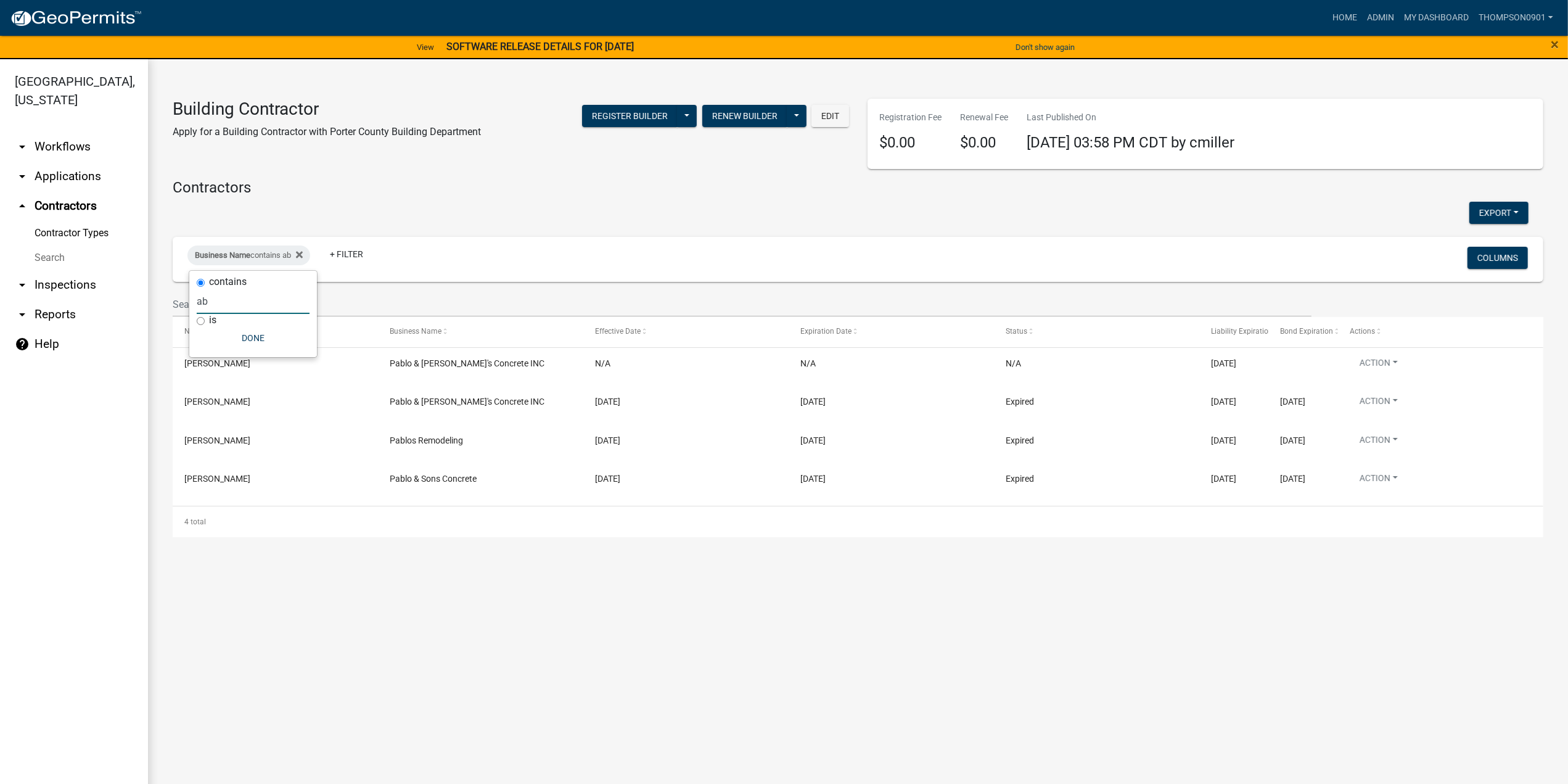
type input "a"
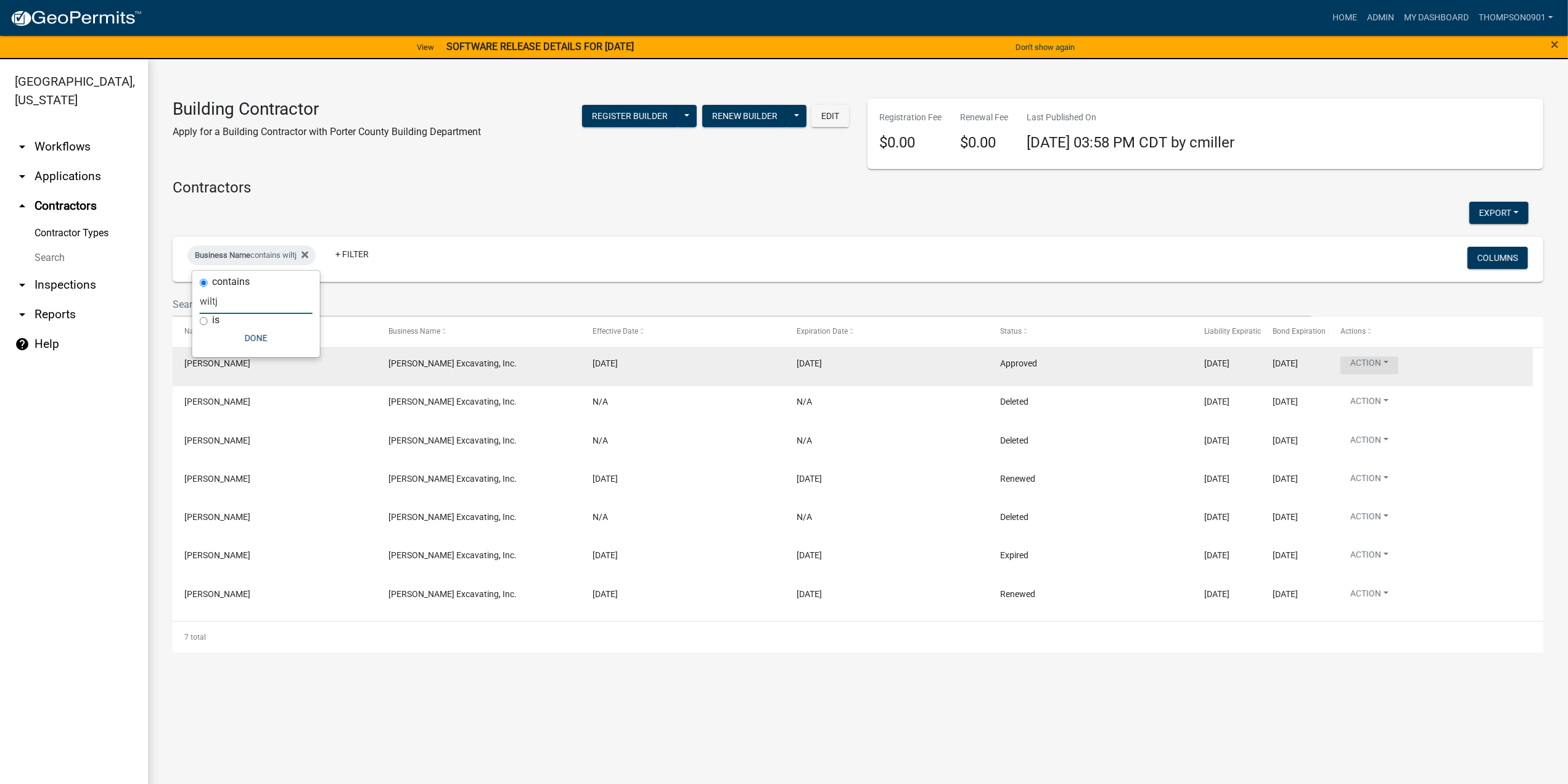
type input "wiltj"
click at [1388, 364] on button "Action" at bounding box center [1369, 365] width 58 height 18
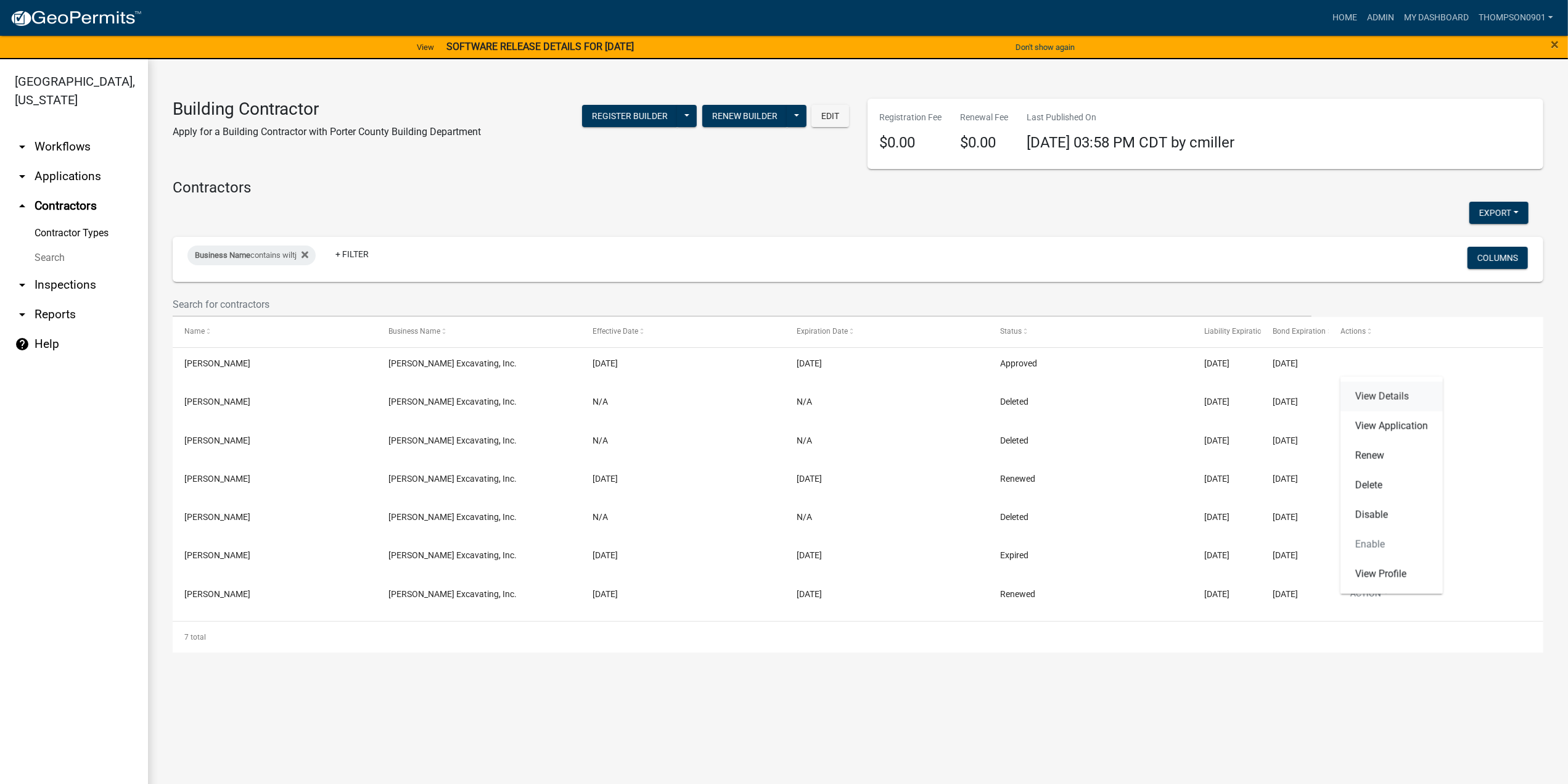
click at [1373, 397] on link "View Details" at bounding box center [1391, 397] width 102 height 30
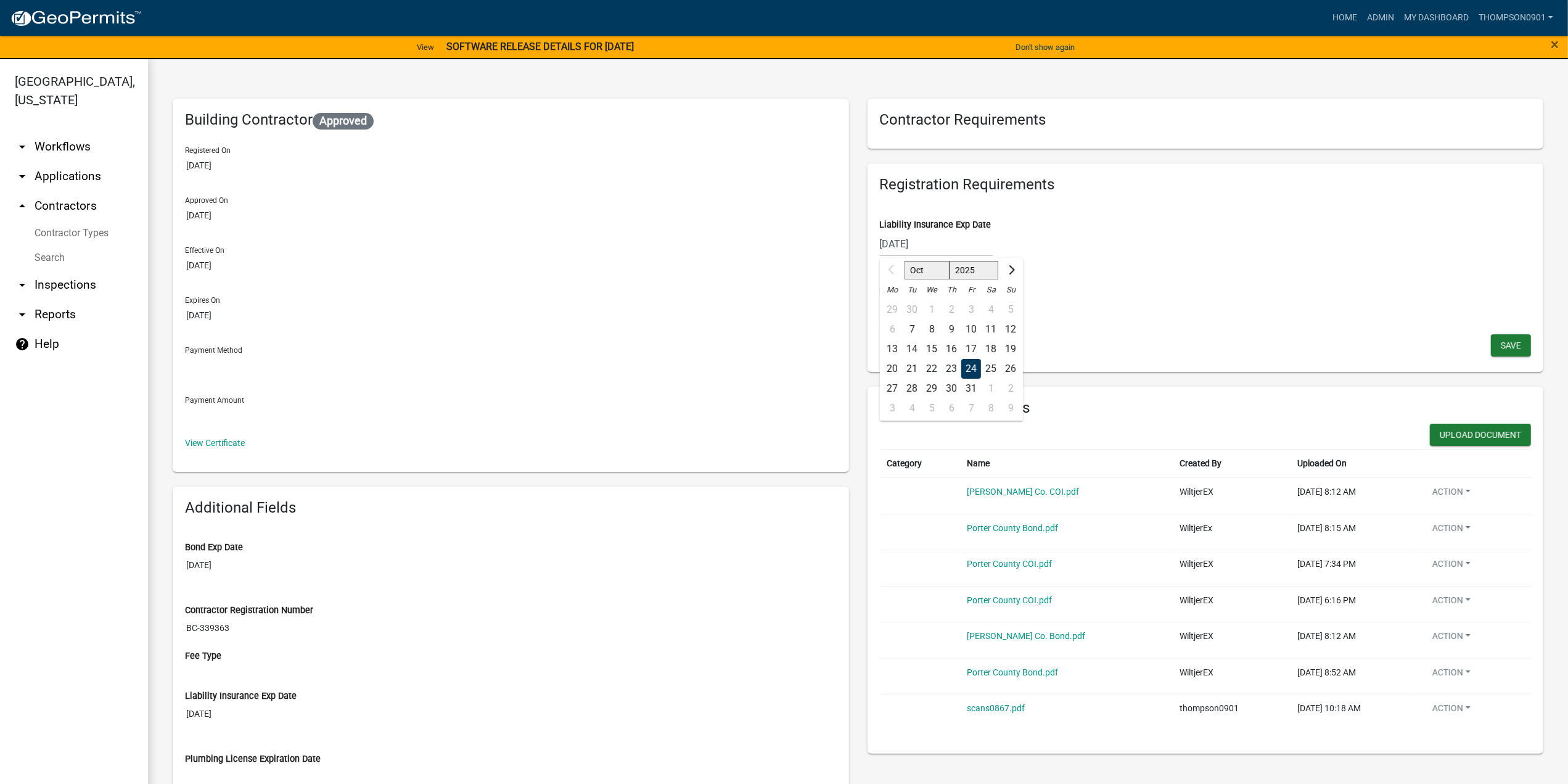
click at [942, 244] on div "10/24/2025 Oct Nov Dec 2025 2026 2027 2028 2029 2030 2031 2032 2033 2034 2035 2…" at bounding box center [936, 243] width 113 height 25
click at [959, 270] on select "2025 2026 2027 2028 2029 2030 2031 2032 2033 2034 2035 2036 2037 2038 2039 2040…" at bounding box center [974, 270] width 49 height 19
select select "2026"
click at [949, 261] on select "2025 2026 2027 2028 2029 2030 2031 2032 2033 2034 2035 2036 2037 2038 2039 2040…" at bounding box center [974, 270] width 49 height 19
click at [985, 363] on div "24" at bounding box center [991, 369] width 20 height 20
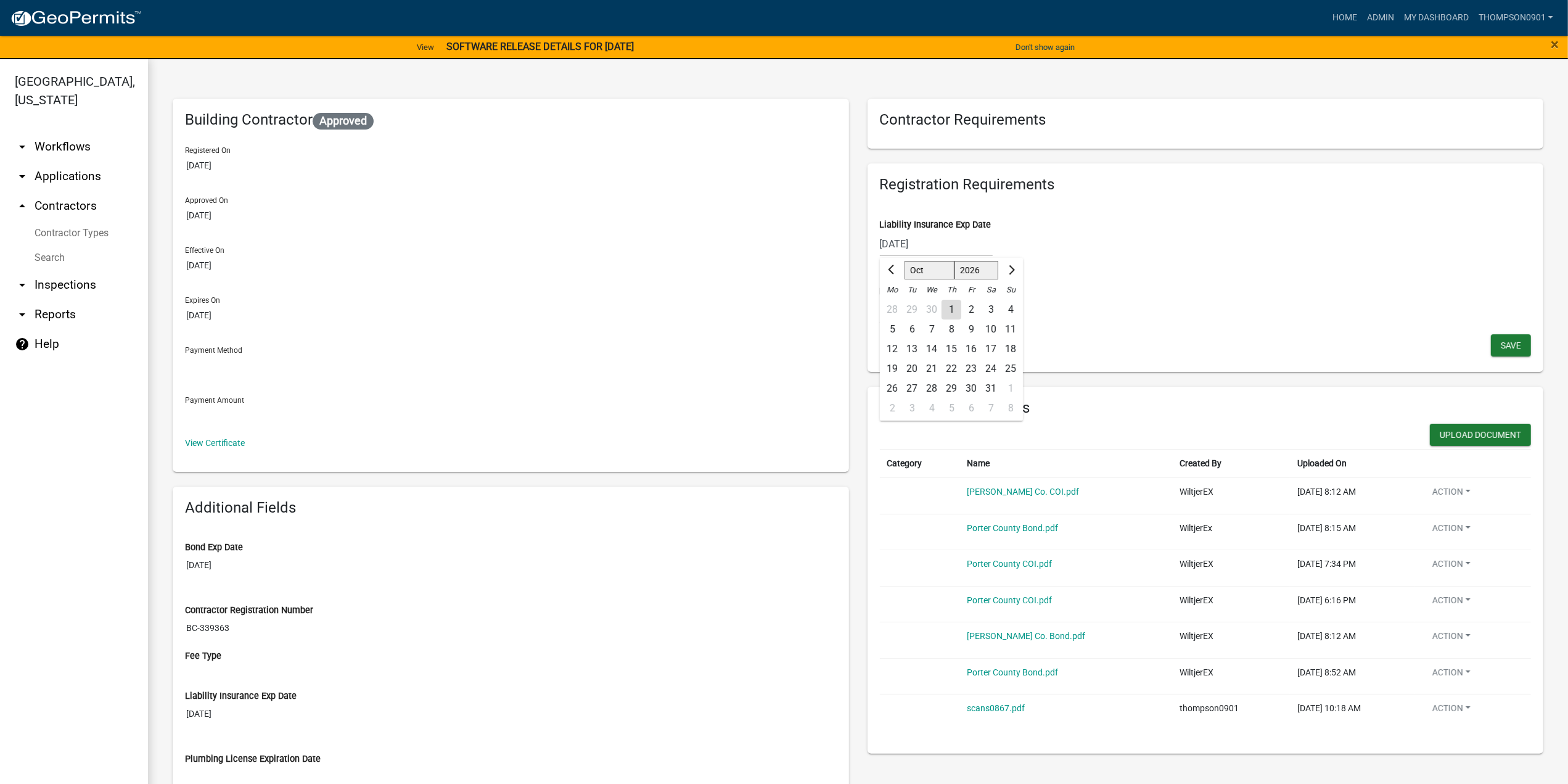
type input "10/24/2026"
click at [1501, 343] on span "Save" at bounding box center [1510, 344] width 20 height 10
click at [1446, 432] on button "Upload Document" at bounding box center [1481, 435] width 101 height 22
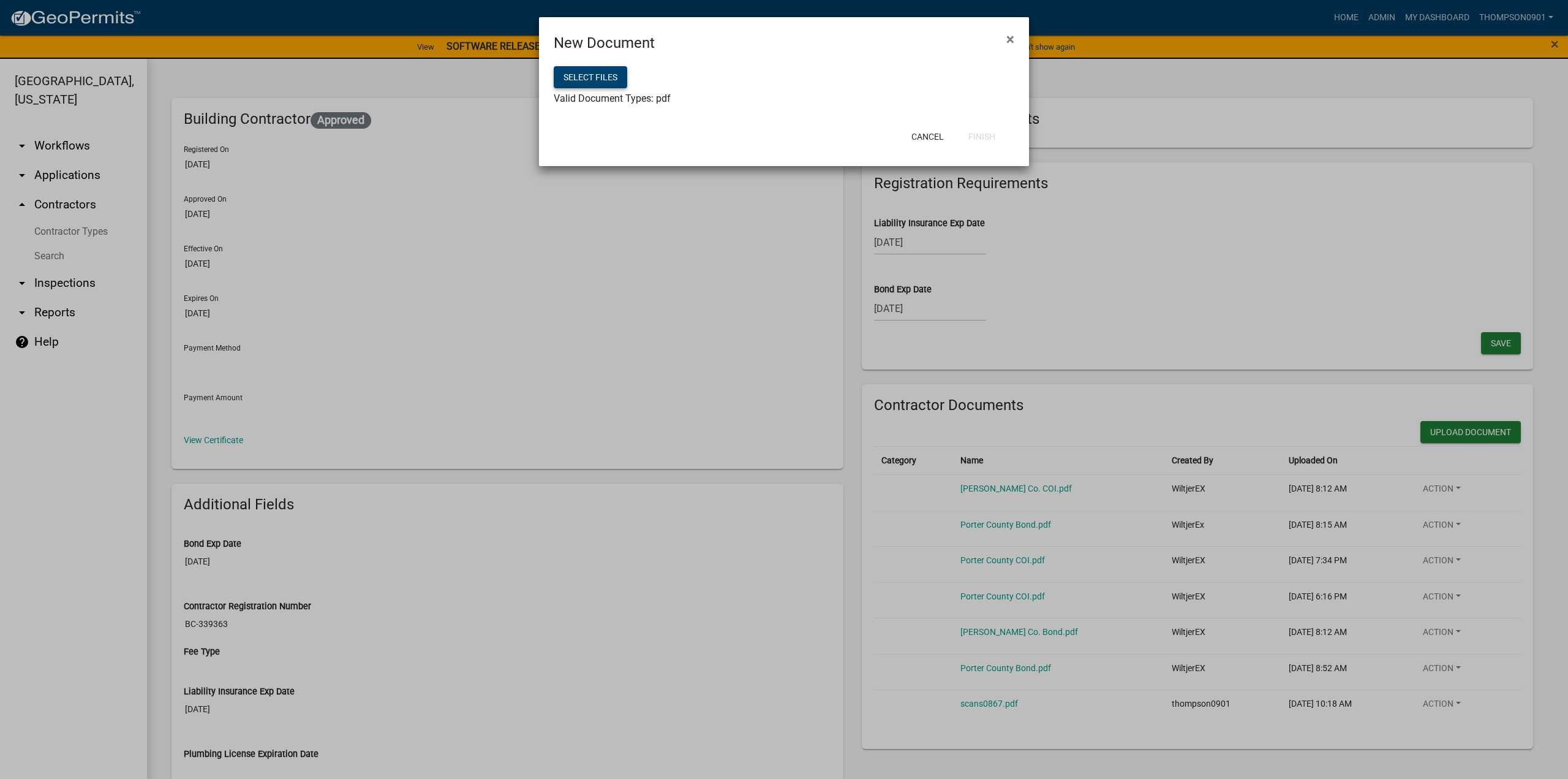
click at [603, 82] on button "Select files" at bounding box center [591, 77] width 73 height 22
click at [990, 136] on button "Finish" at bounding box center [982, 136] width 46 height 22
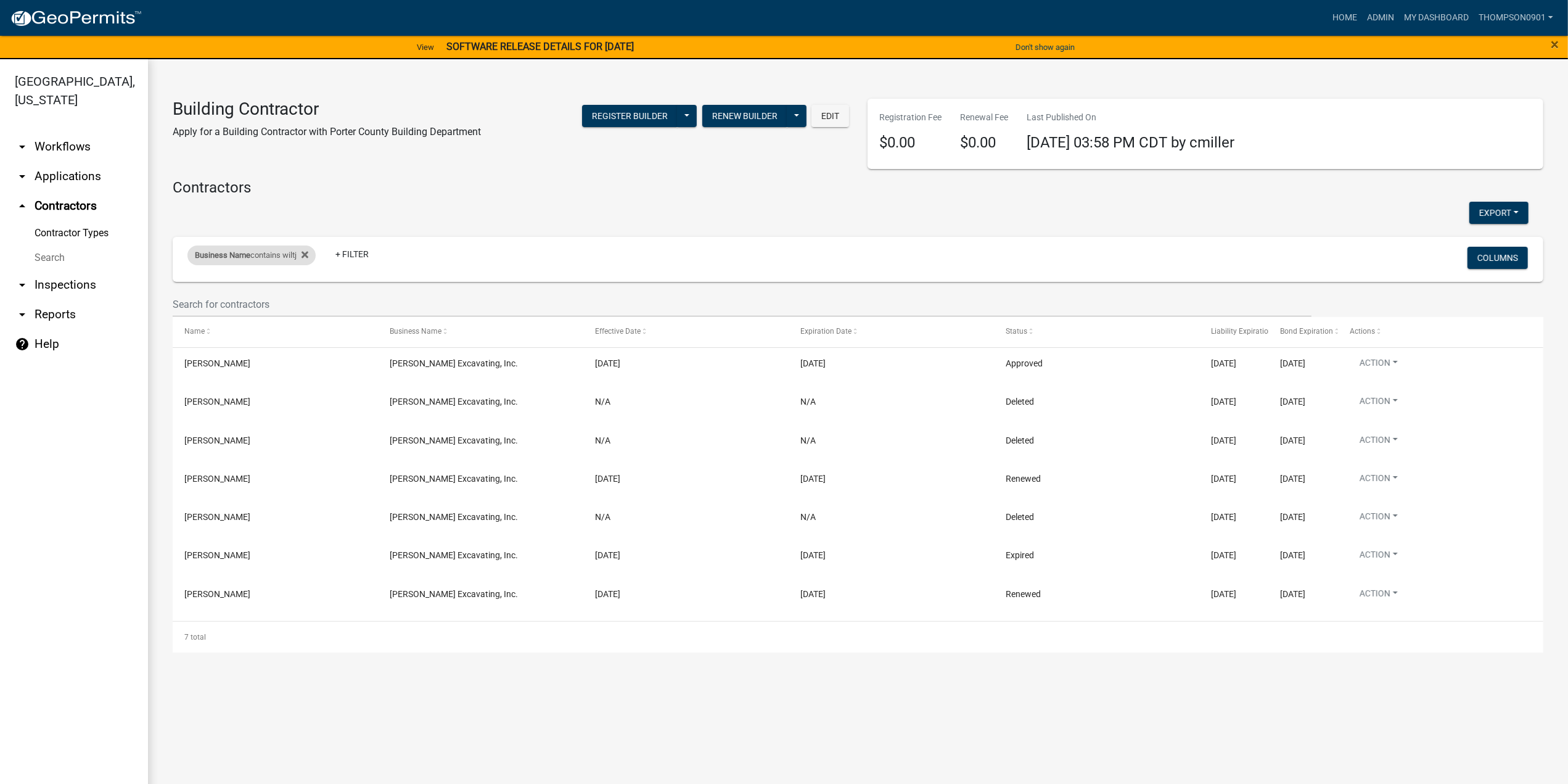
click at [268, 257] on div "Business Name contains wiltj Remove this filter" at bounding box center [252, 255] width 128 height 20
drag, startPoint x: 266, startPoint y: 305, endPoint x: 0, endPoint y: 266, distance: 268.8
click at [0, 266] on body "Internet Explorer does NOT work with GeoPermits. Get a new browser for more sec…" at bounding box center [784, 392] width 1568 height 784
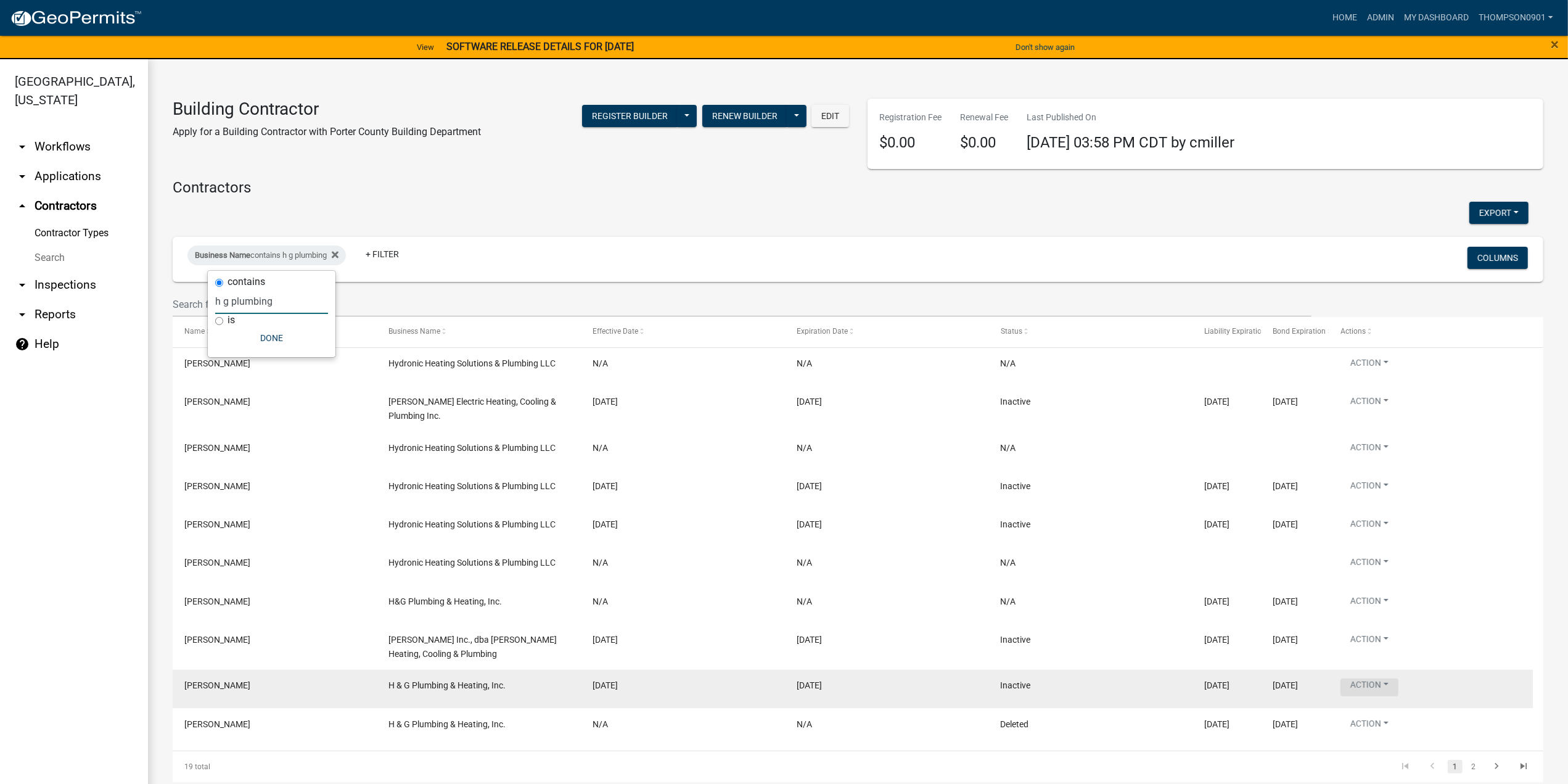
type input "h g plumbing"
click at [1391, 680] on button "Action" at bounding box center [1369, 688] width 58 height 18
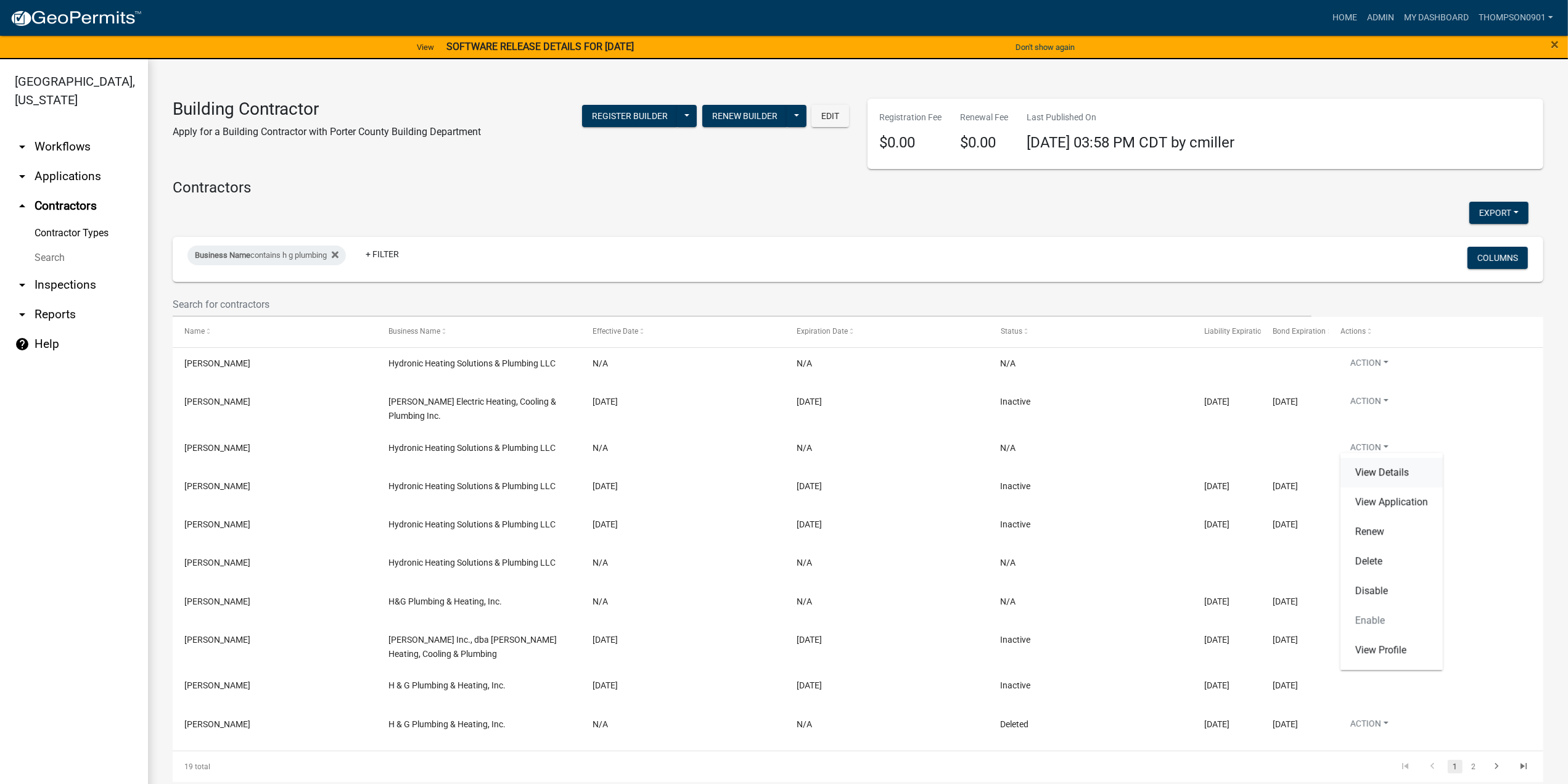
click at [1411, 480] on link "View Details" at bounding box center [1391, 472] width 102 height 30
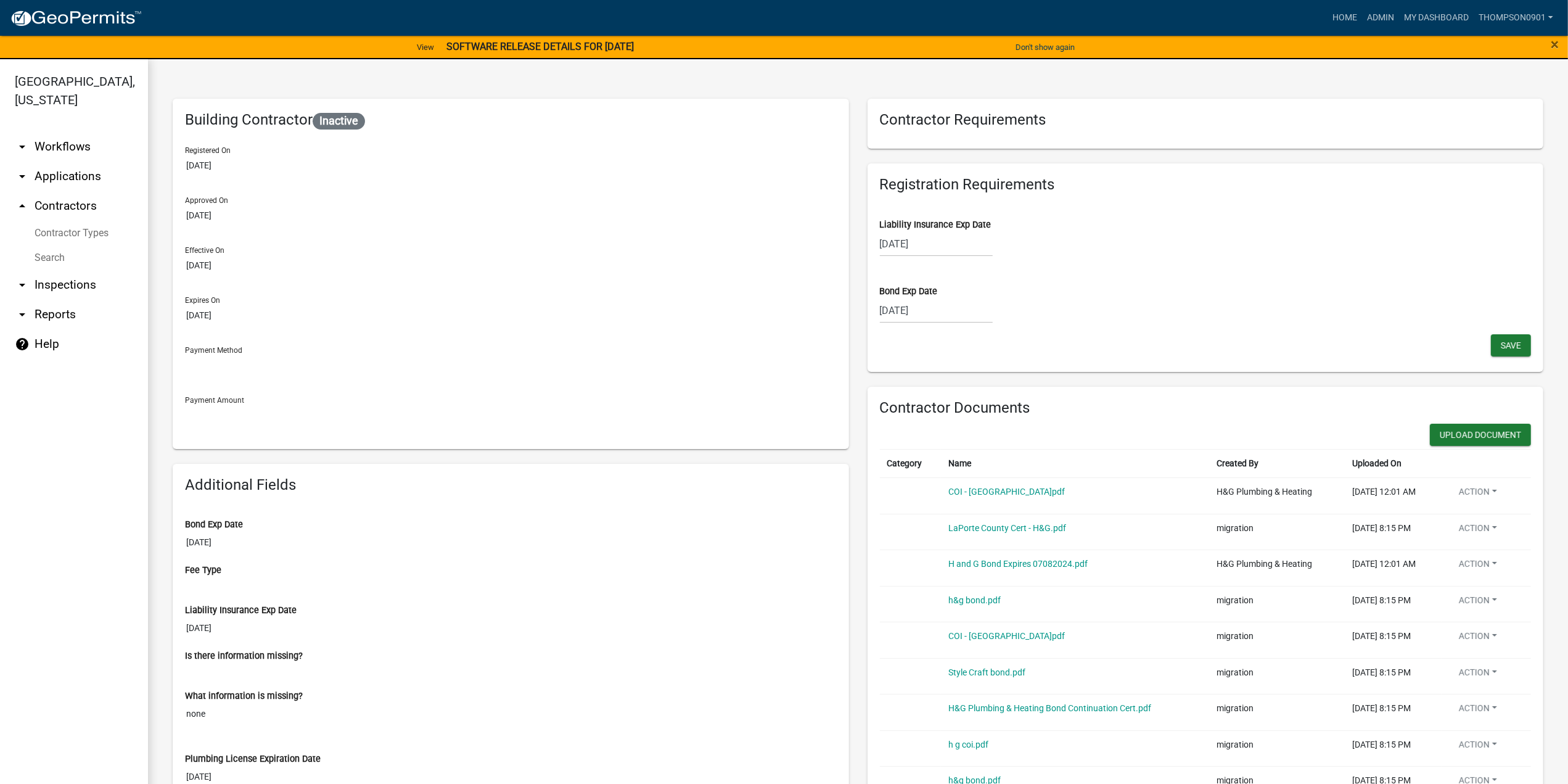
click at [937, 246] on div "11/20/2025" at bounding box center [936, 243] width 113 height 25
select select "11"
click at [957, 266] on select "2025 2026 2027 2028 2029 2030 2031 2032 2033 2034 2035 2036 2037 2038 2039 2040…" at bounding box center [974, 270] width 49 height 19
select select "2026"
click at [949, 261] on select "2025 2026 2027 2028 2029 2030 2031 2032 2033 2034 2035 2036 2037 2038 2039 2040…" at bounding box center [974, 270] width 49 height 19
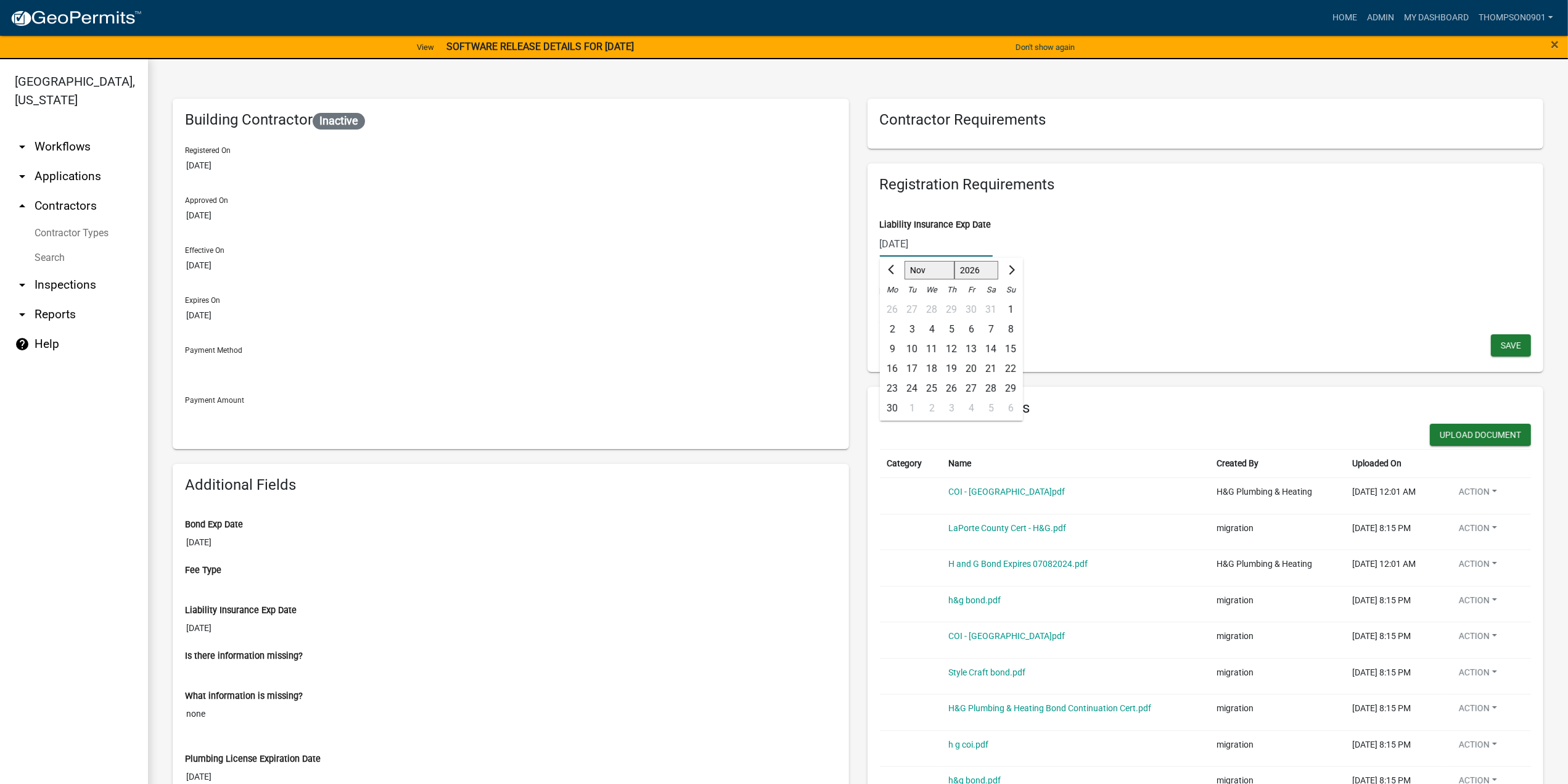
click at [970, 364] on div "20" at bounding box center [971, 369] width 20 height 20
type input "11/20/2026"
click at [1491, 344] on button "Save" at bounding box center [1511, 345] width 40 height 22
click at [69, 162] on link "arrow_drop_down Applications" at bounding box center [74, 177] width 148 height 30
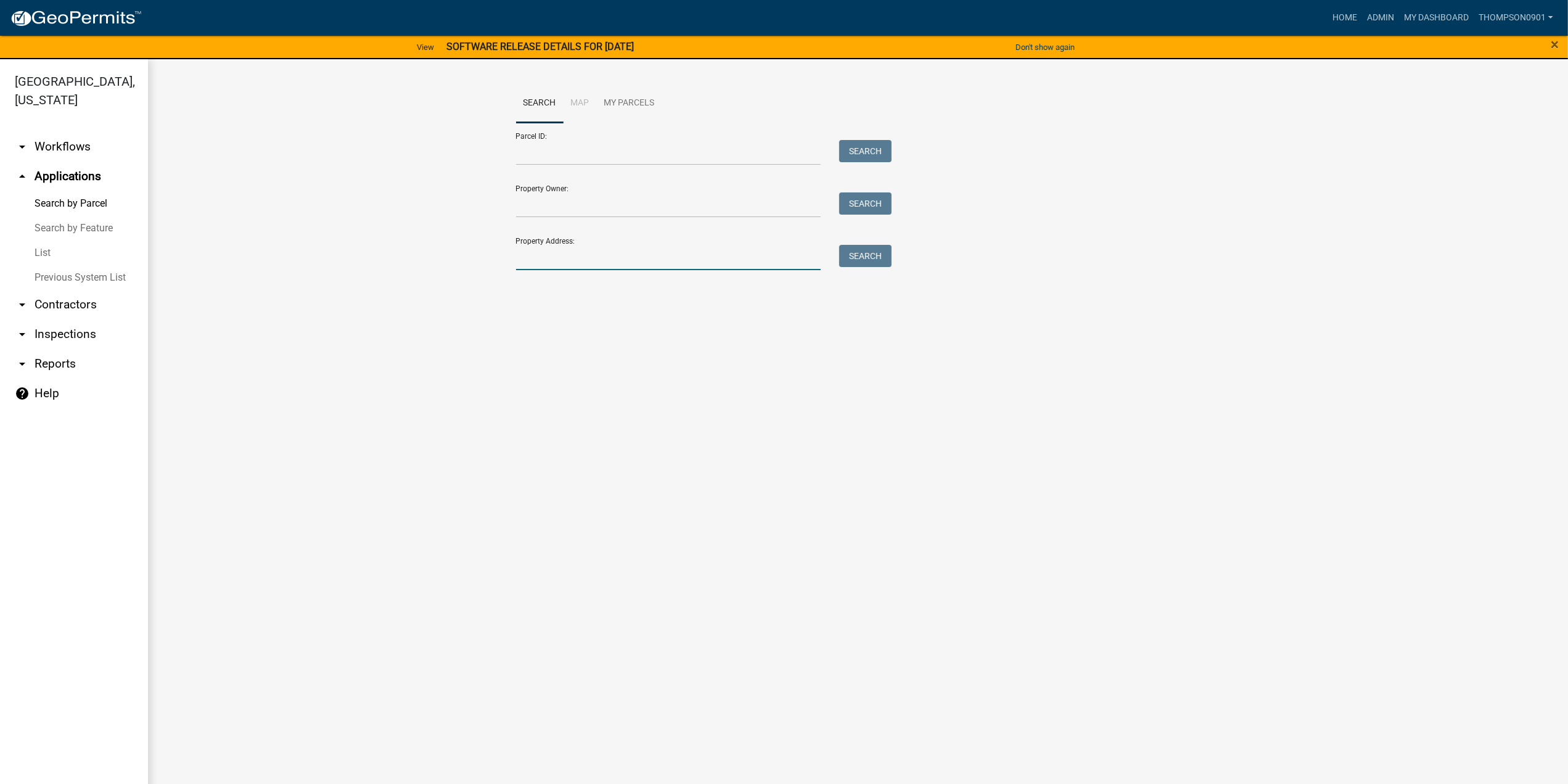
click at [609, 262] on input "Property Address:" at bounding box center [669, 257] width 305 height 25
type input "70 fairmo"
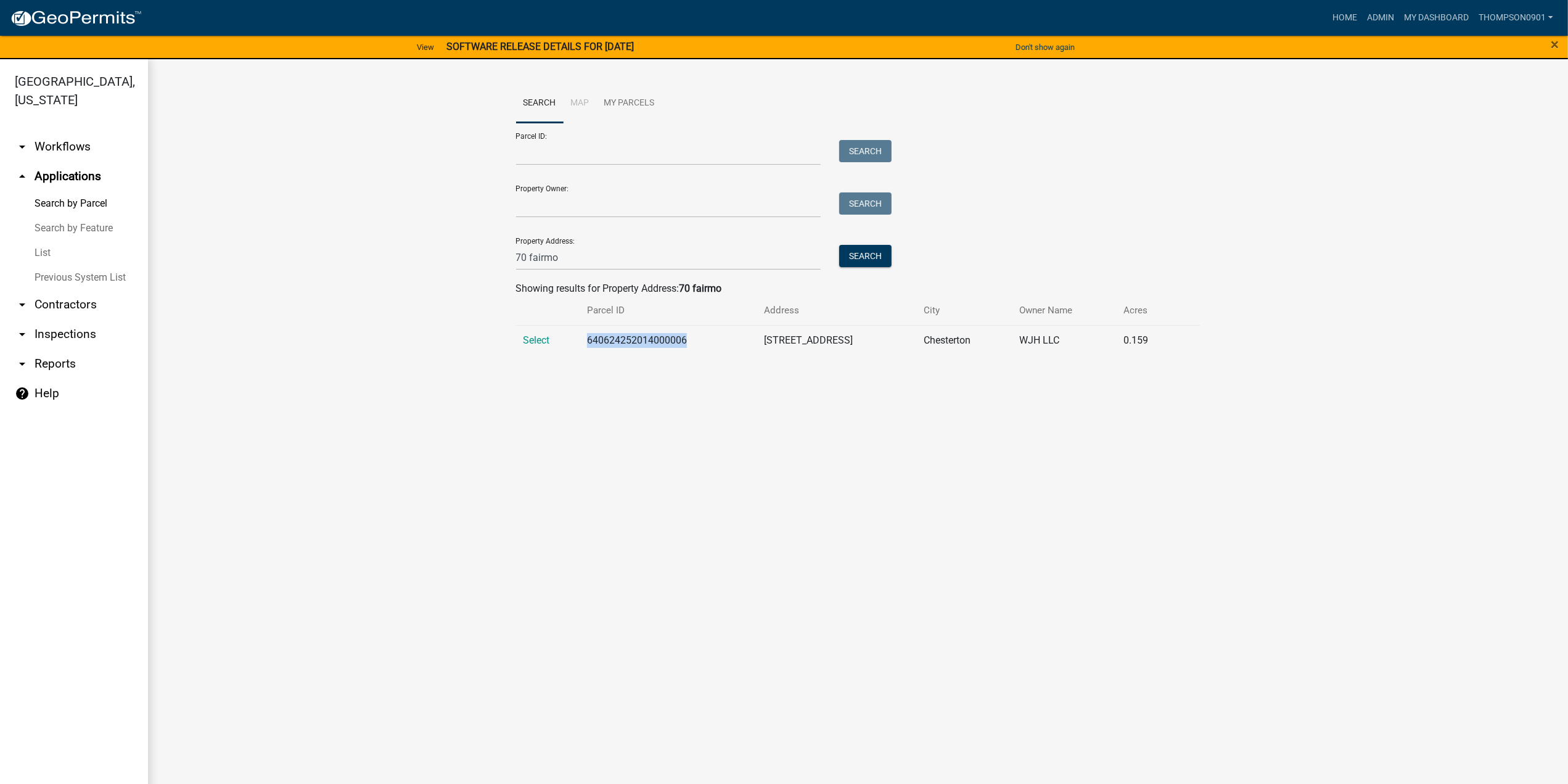
drag, startPoint x: 706, startPoint y: 342, endPoint x: 616, endPoint y: 340, distance: 90.0
click at [576, 340] on tr "Select 640624252014000006 70 Fairmont Dr Chesterton WJH LLC 0.159" at bounding box center [858, 340] width 684 height 30
copy tr "640624252014000006"
click at [1347, 25] on link "Home" at bounding box center [1344, 18] width 34 height 23
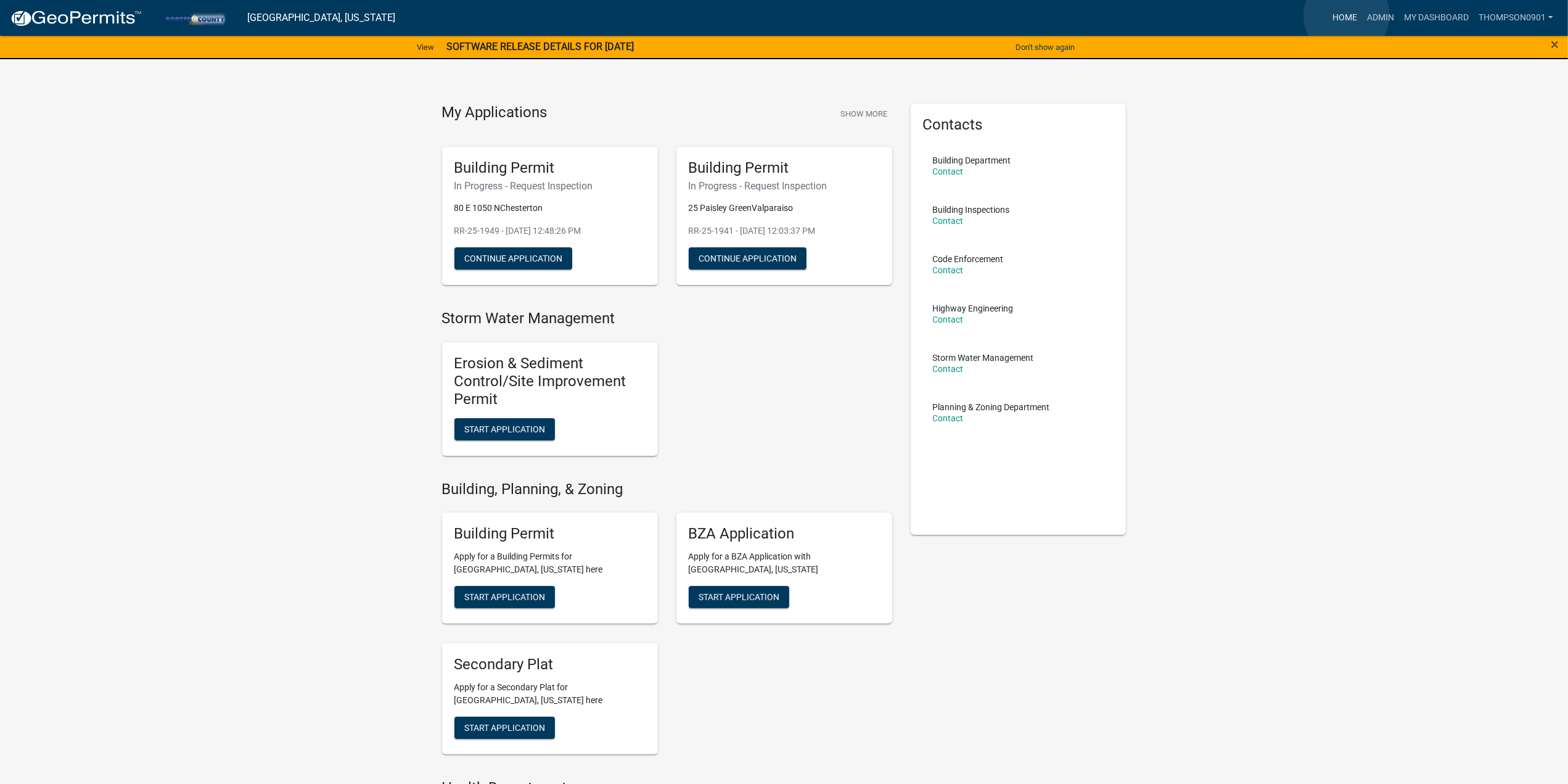
click at [1347, 16] on link "Home" at bounding box center [1344, 18] width 34 height 23
click at [1379, 17] on link "Admin" at bounding box center [1380, 18] width 37 height 23
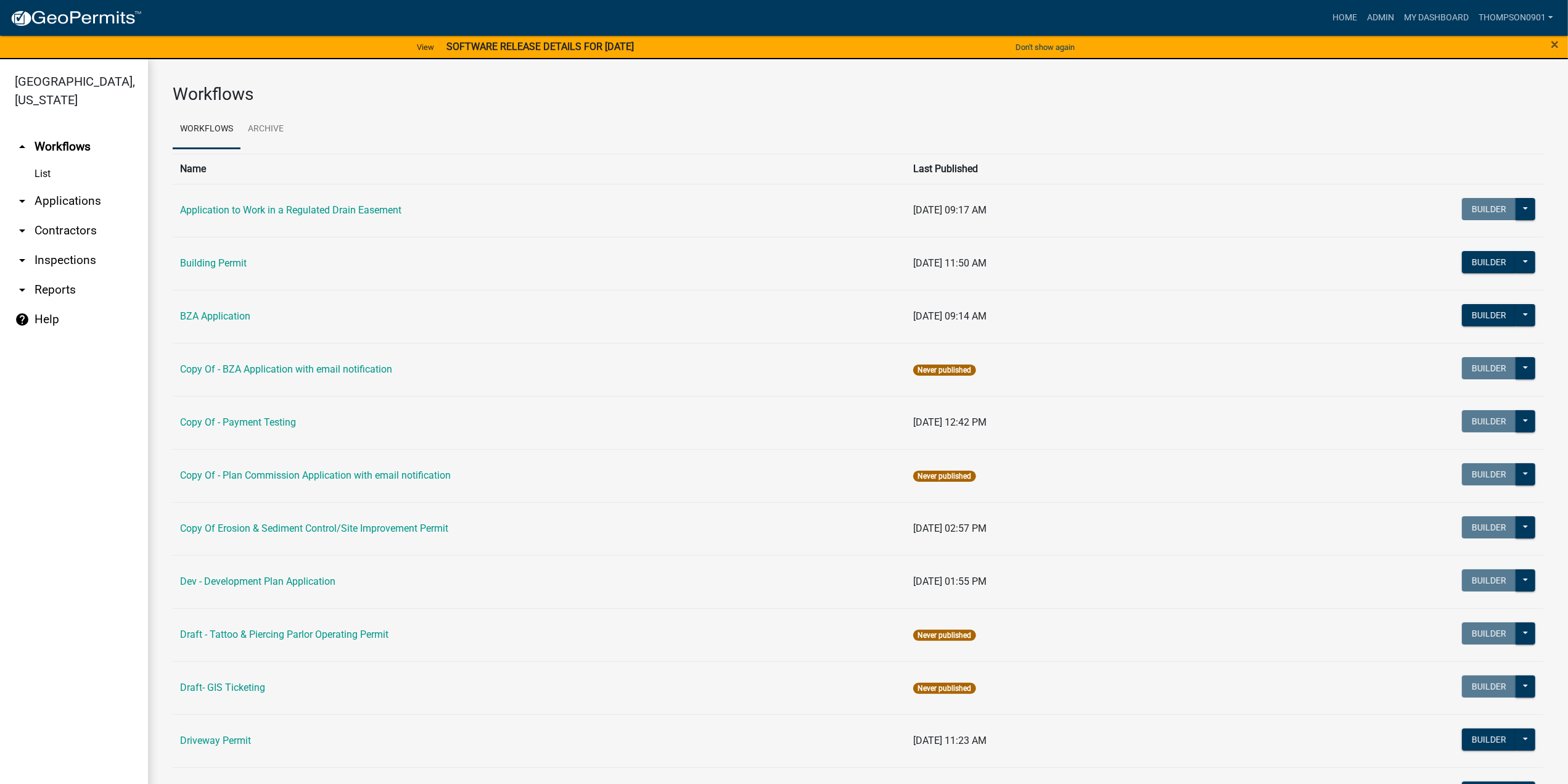
click at [80, 216] on link "arrow_drop_down Contractors" at bounding box center [74, 231] width 148 height 30
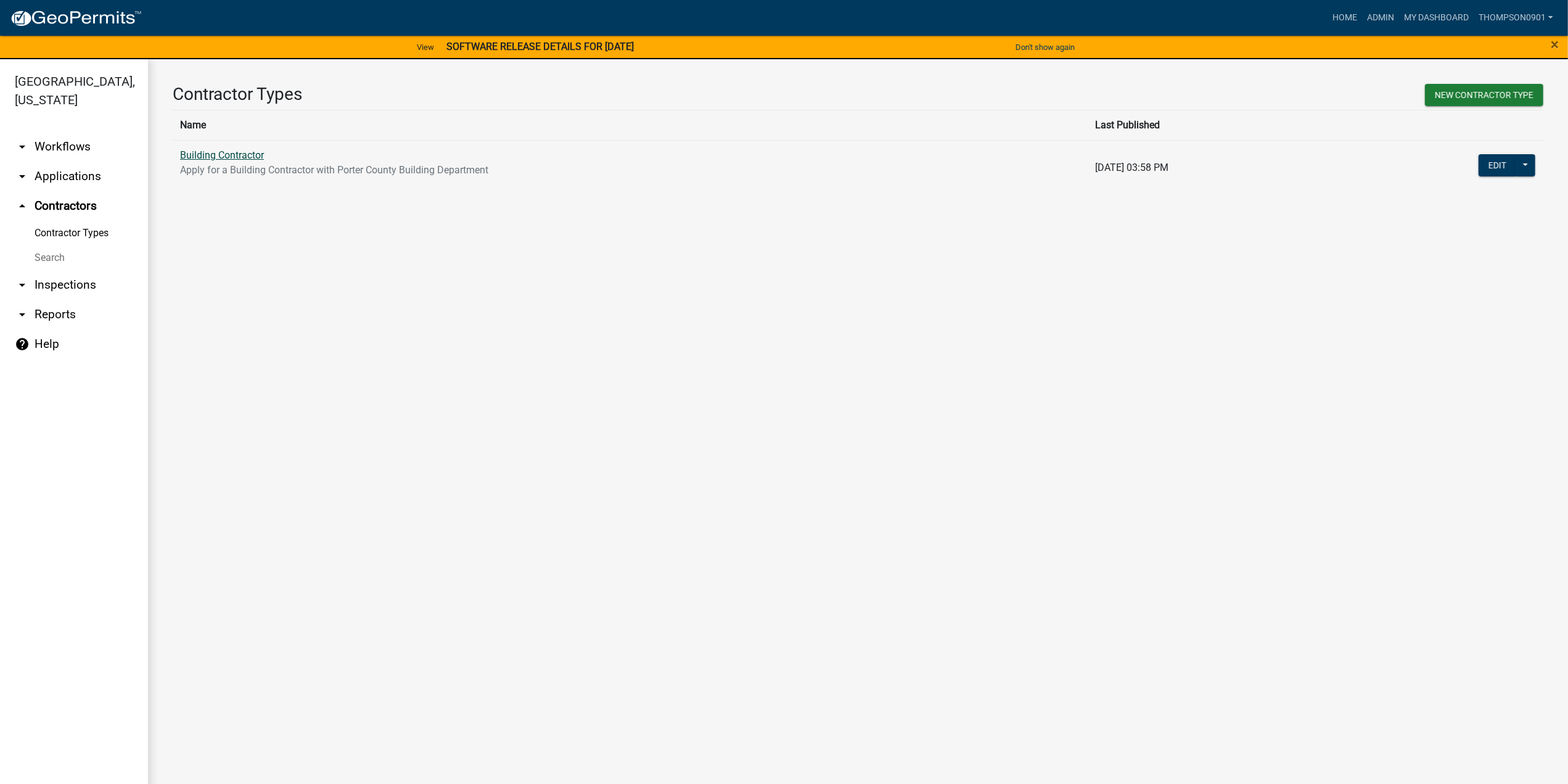
click at [213, 156] on link "Building Contractor" at bounding box center [222, 155] width 84 height 12
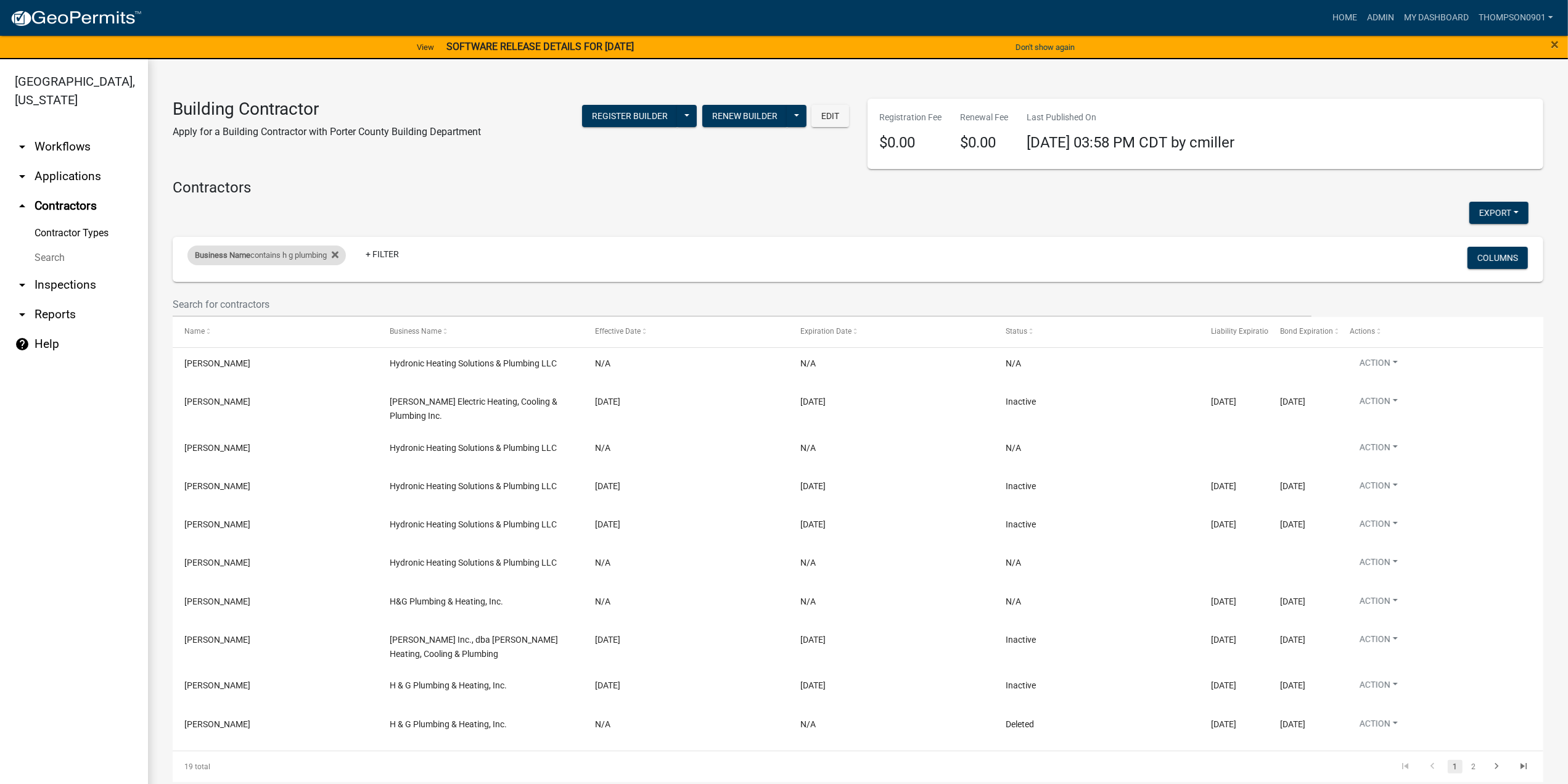
click at [298, 259] on div "Business Name contains h g plumbing" at bounding box center [267, 255] width 158 height 20
drag, startPoint x: 279, startPoint y: 301, endPoint x: 0, endPoint y: 235, distance: 286.7
click at [0, 235] on body "Internet Explorer does NOT work with GeoPermits. Get a new browser for more sec…" at bounding box center [784, 392] width 1568 height 784
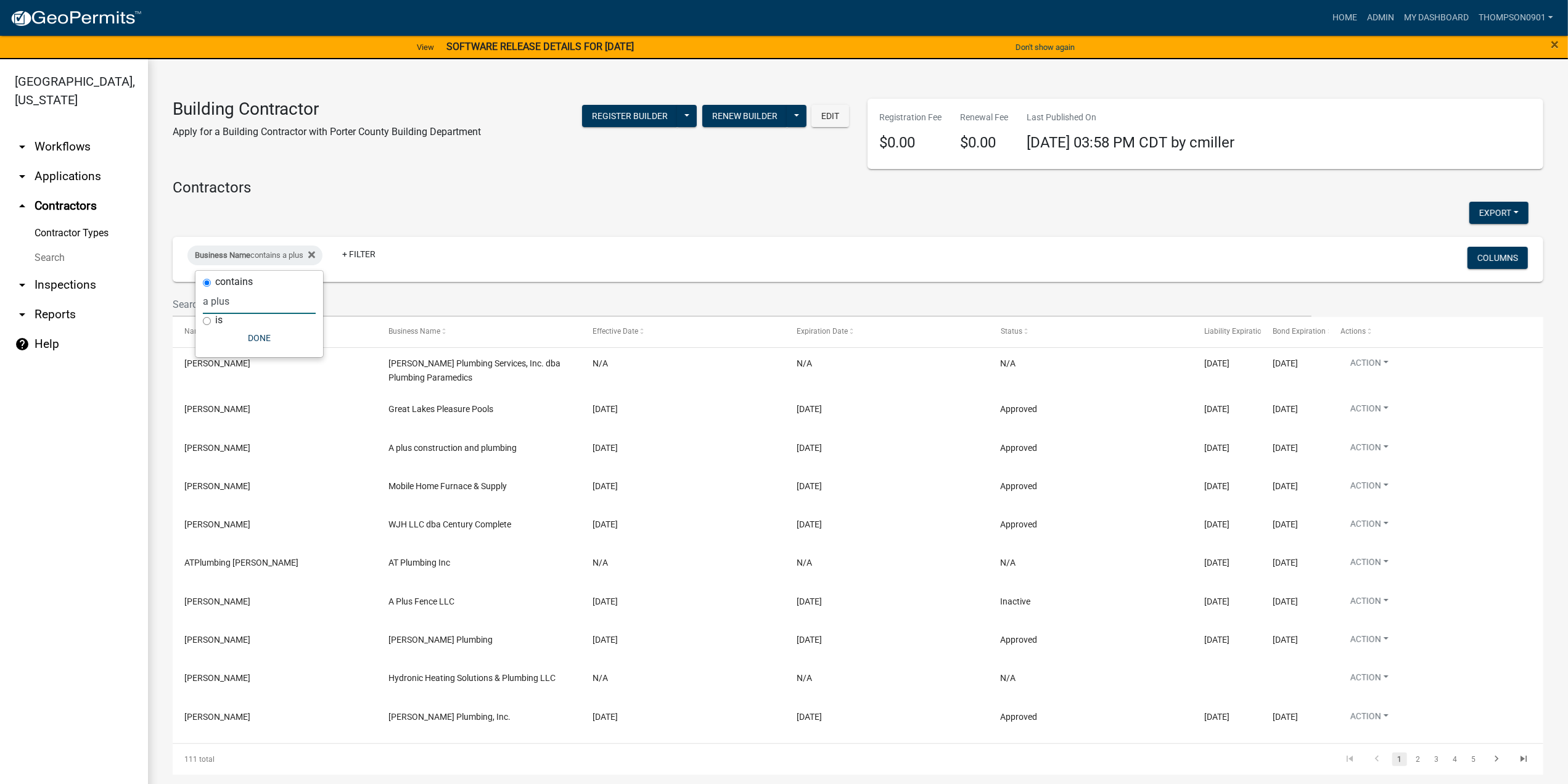
type input "a plus"
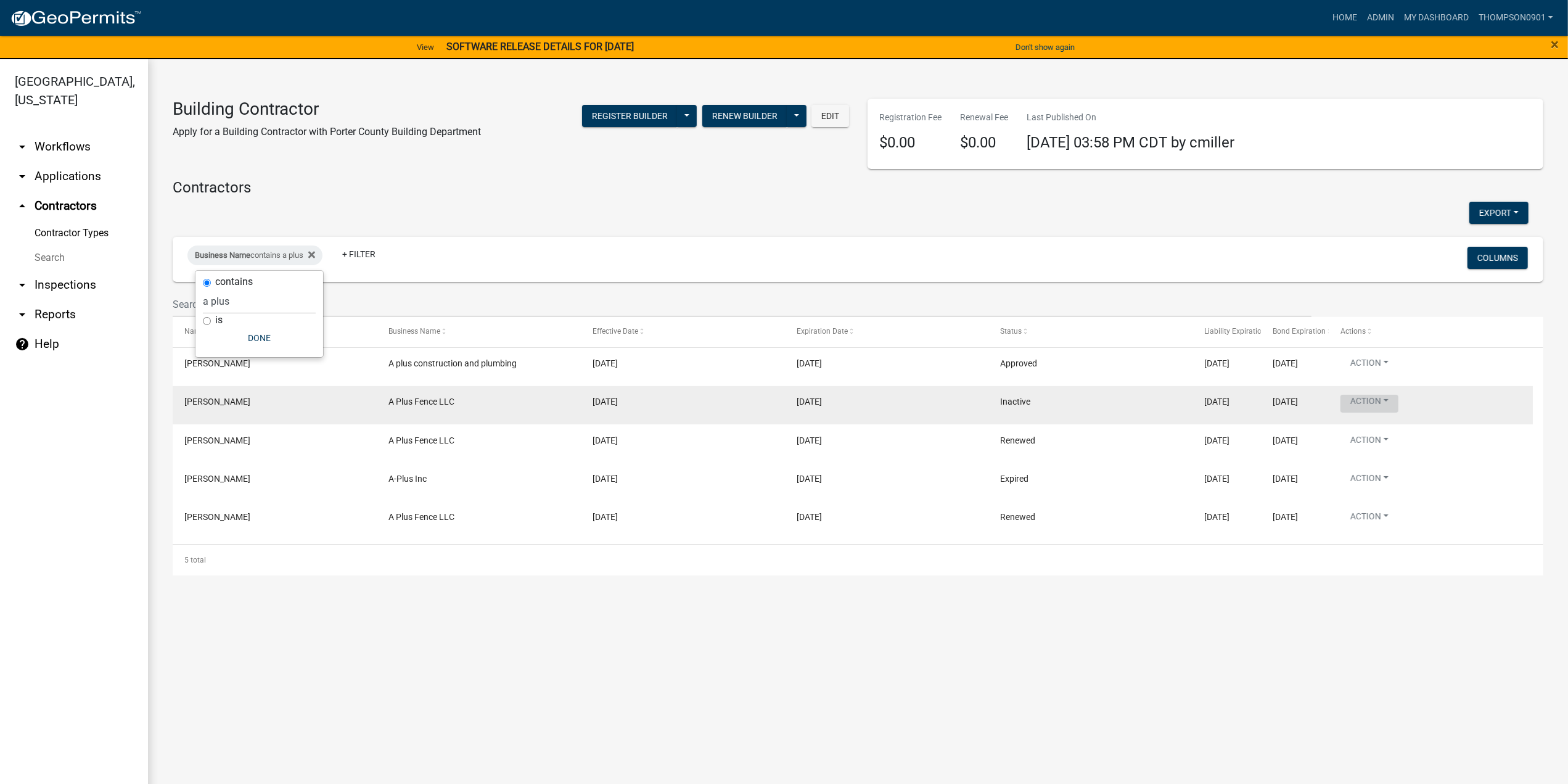
click at [1390, 402] on button "Action" at bounding box center [1369, 404] width 58 height 18
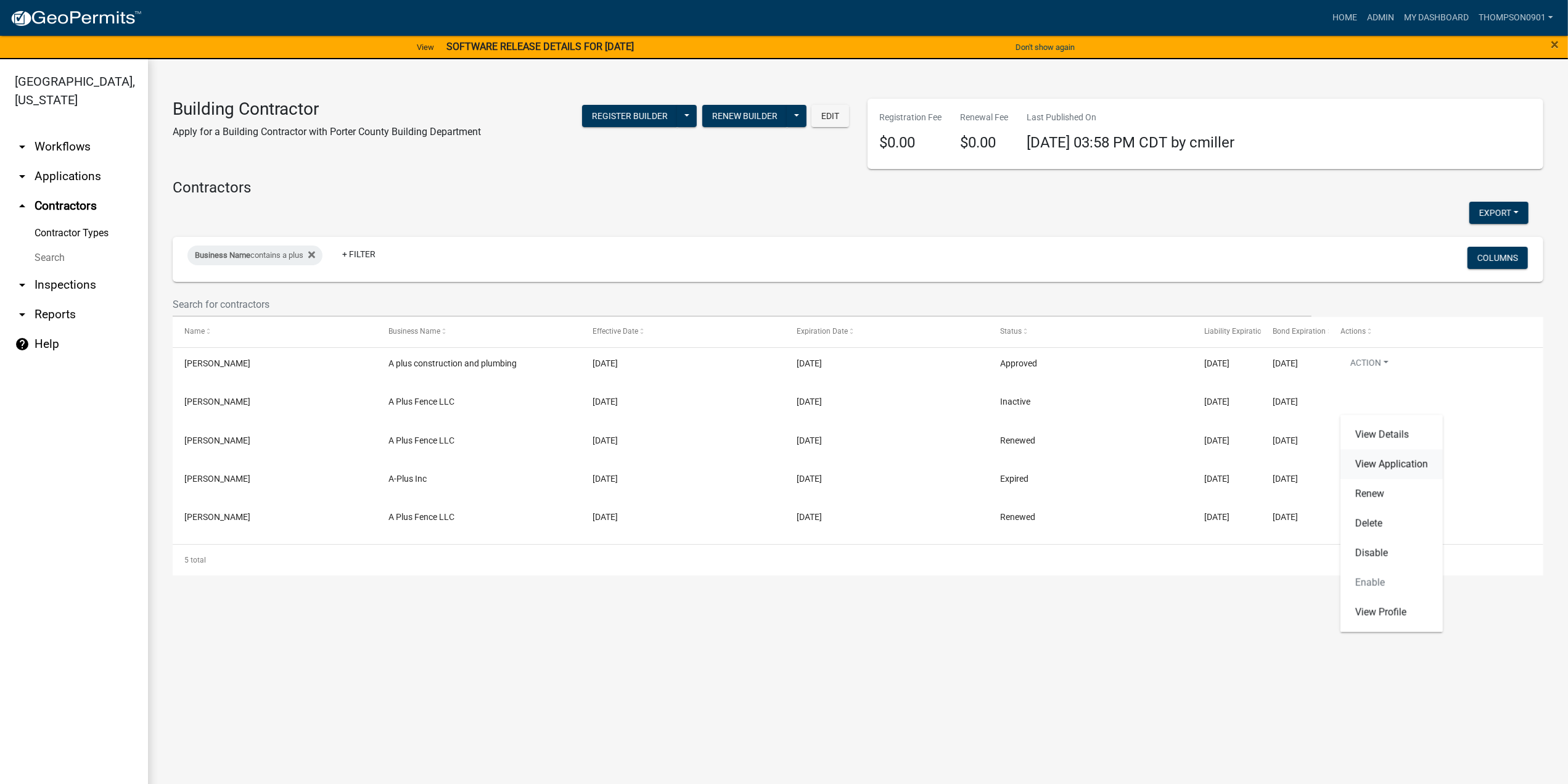
click at [1404, 464] on link "View Application" at bounding box center [1391, 464] width 102 height 30
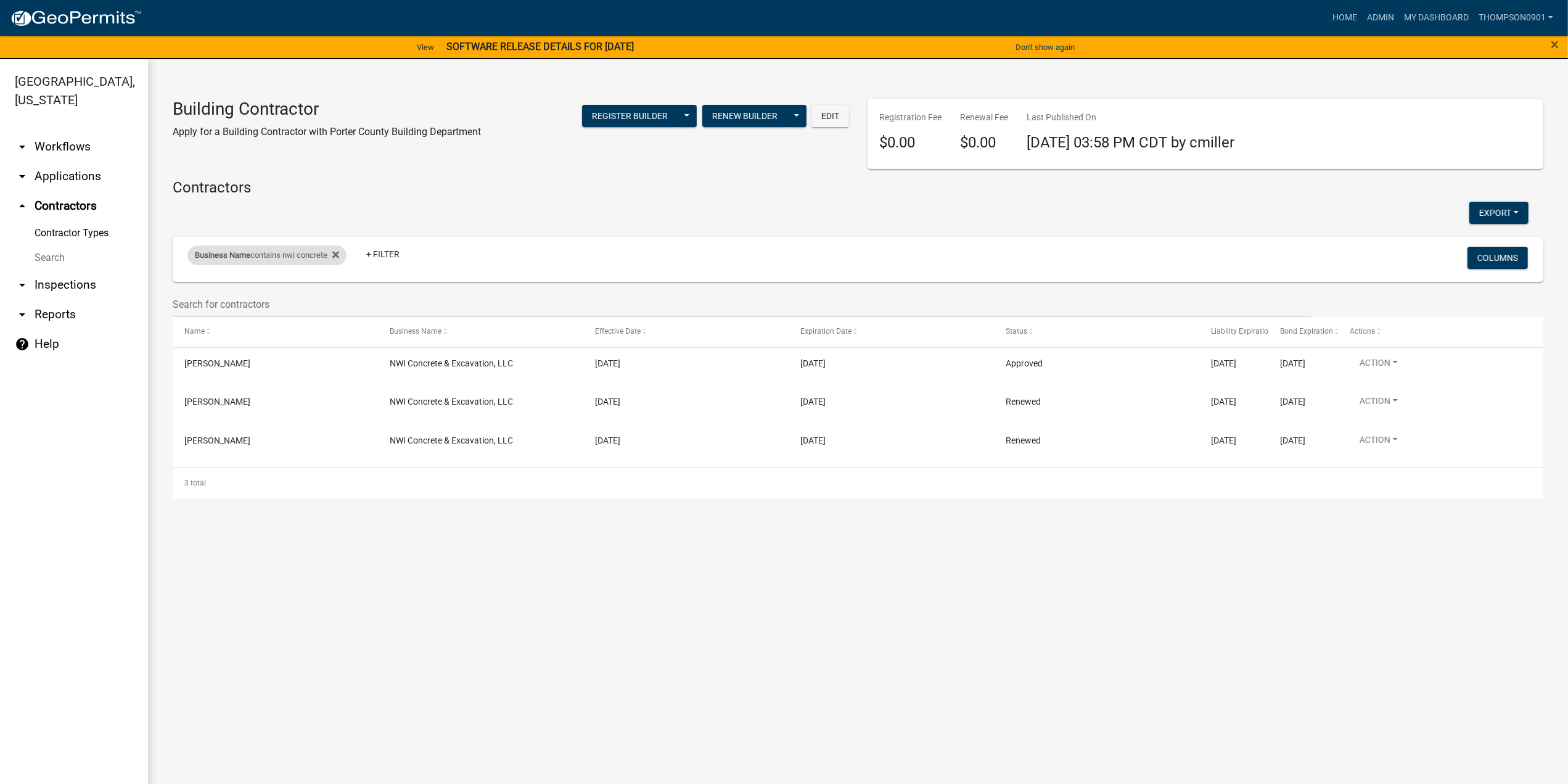
click at [284, 251] on div "Business Name contains nwi concrete" at bounding box center [267, 255] width 159 height 20
drag, startPoint x: 294, startPoint y: 306, endPoint x: 0, endPoint y: 294, distance: 294.2
click at [0, 294] on body "Internet Explorer does NOT work with GeoPermits. Get a new browser for more sec…" at bounding box center [784, 392] width 1568 height 784
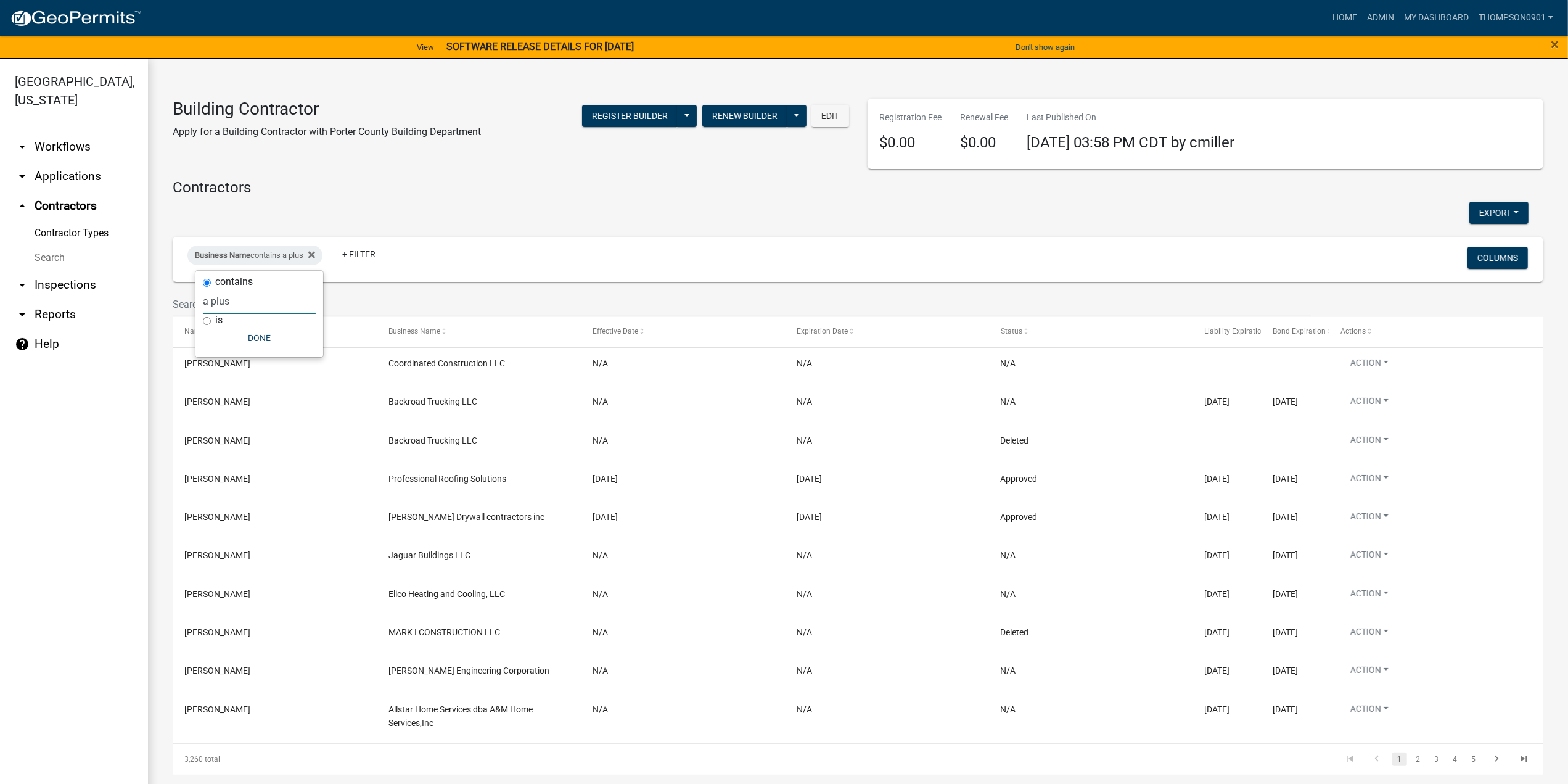
type input "a plus"
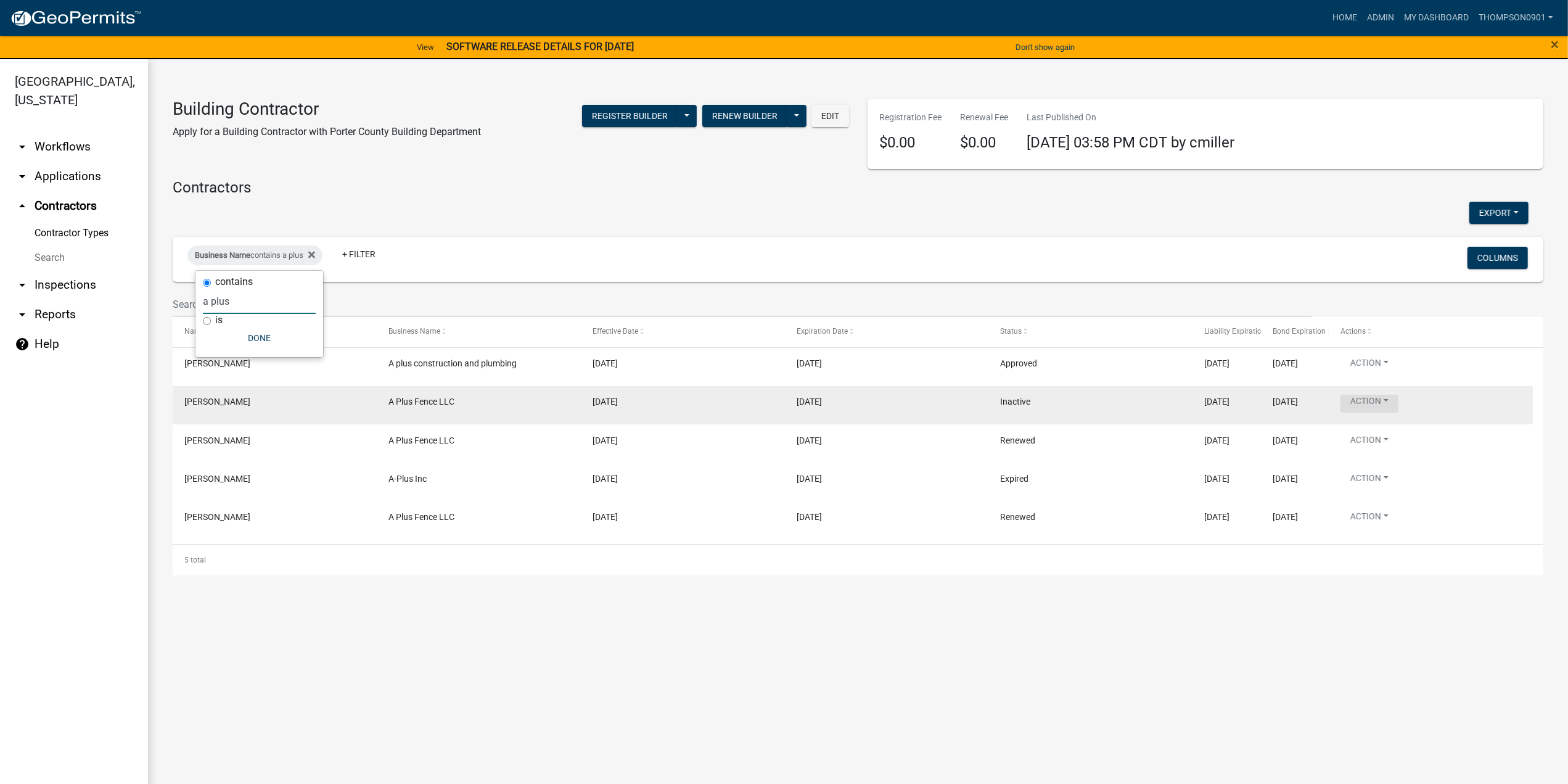
click at [1390, 402] on button "Action" at bounding box center [1369, 404] width 58 height 18
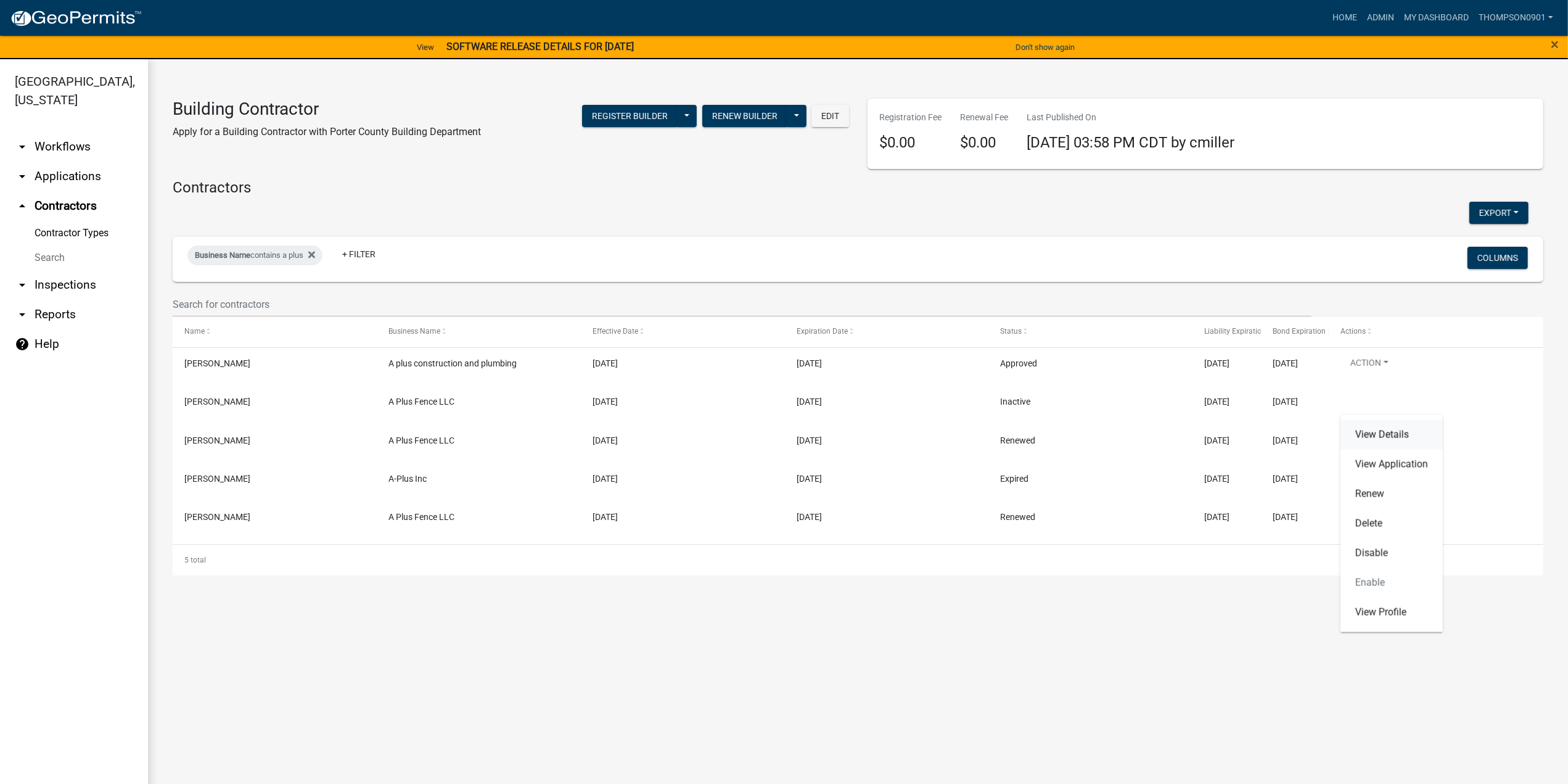
click at [1388, 431] on link "View Details" at bounding box center [1391, 435] width 102 height 30
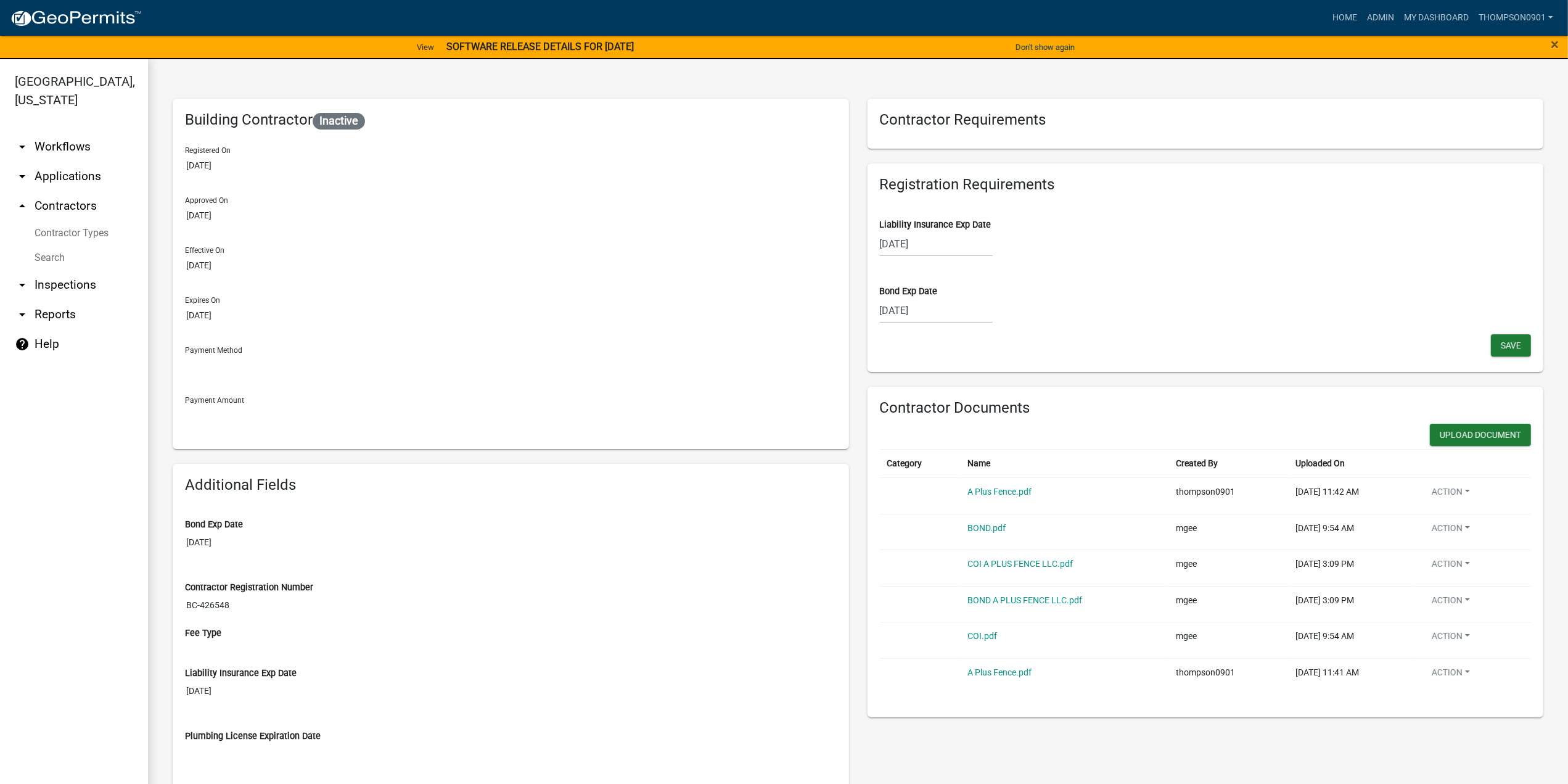
click at [944, 318] on div "07/12/2025" at bounding box center [936, 310] width 113 height 25
click at [959, 340] on select "2025 2026 2027 2028 2029 2030 2031 2032 2033 2034 2035 2036 2037 2038 2039 2040…" at bounding box center [974, 336] width 49 height 19
select select "2026"
click at [949, 327] on select "2025 2026 2027 2028 2029 2030 2031 2032 2033 2034 2035 2036 2037 2038 2039 2040…" at bounding box center [974, 336] width 49 height 19
click at [911, 337] on select "Jan Feb Mar Apr May Jun Jul Aug Sep Oct Nov Dec" at bounding box center [929, 336] width 50 height 19
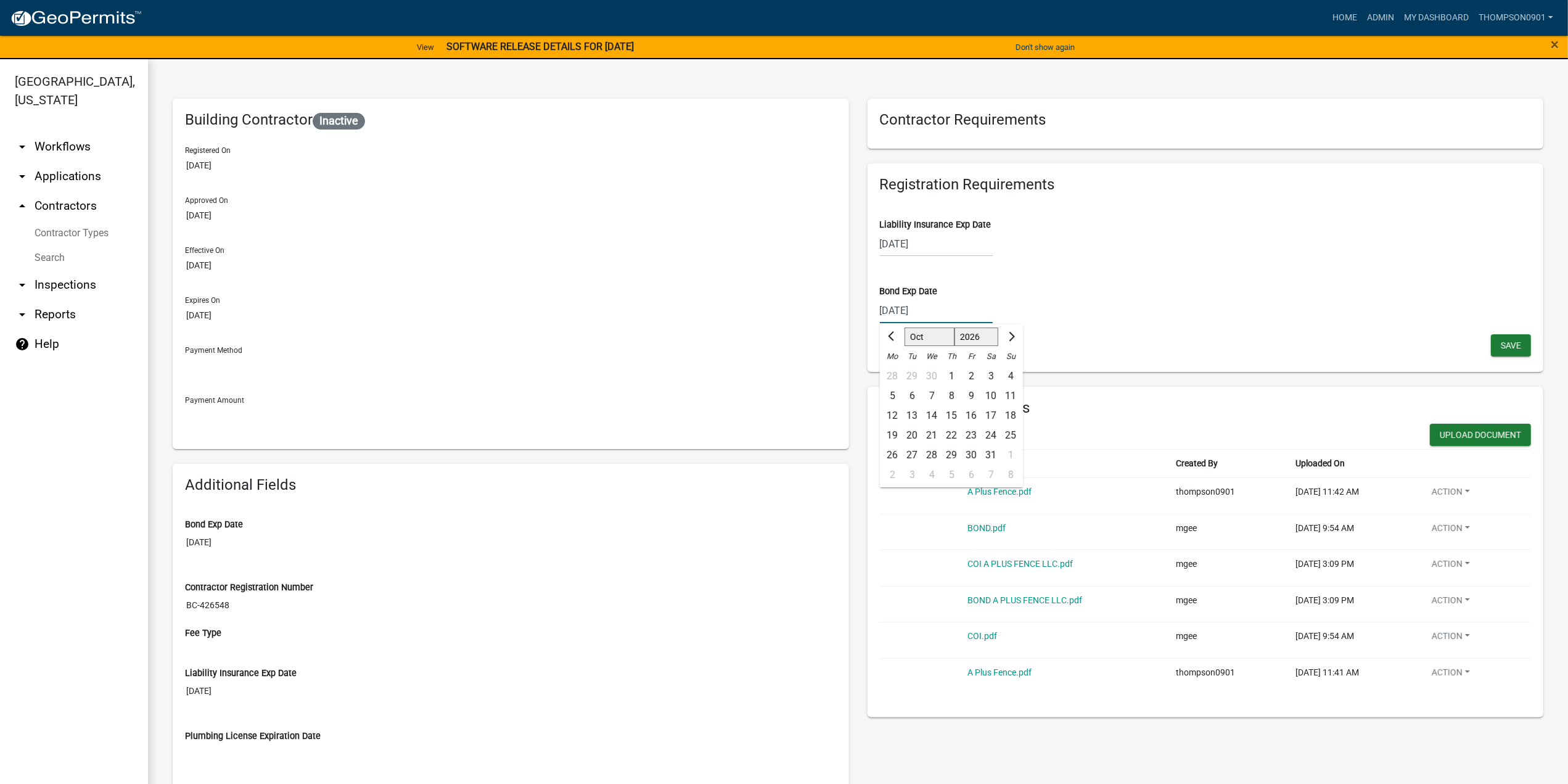
select select "7"
click at [904, 327] on select "Jan Feb Mar Apr May Jun Jul Aug Sep Oct Nov Dec" at bounding box center [929, 336] width 50 height 19
click at [1004, 395] on div "12" at bounding box center [1010, 396] width 20 height 20
type input "07/12/2026"
click at [1503, 342] on span "Save" at bounding box center [1510, 344] width 20 height 10
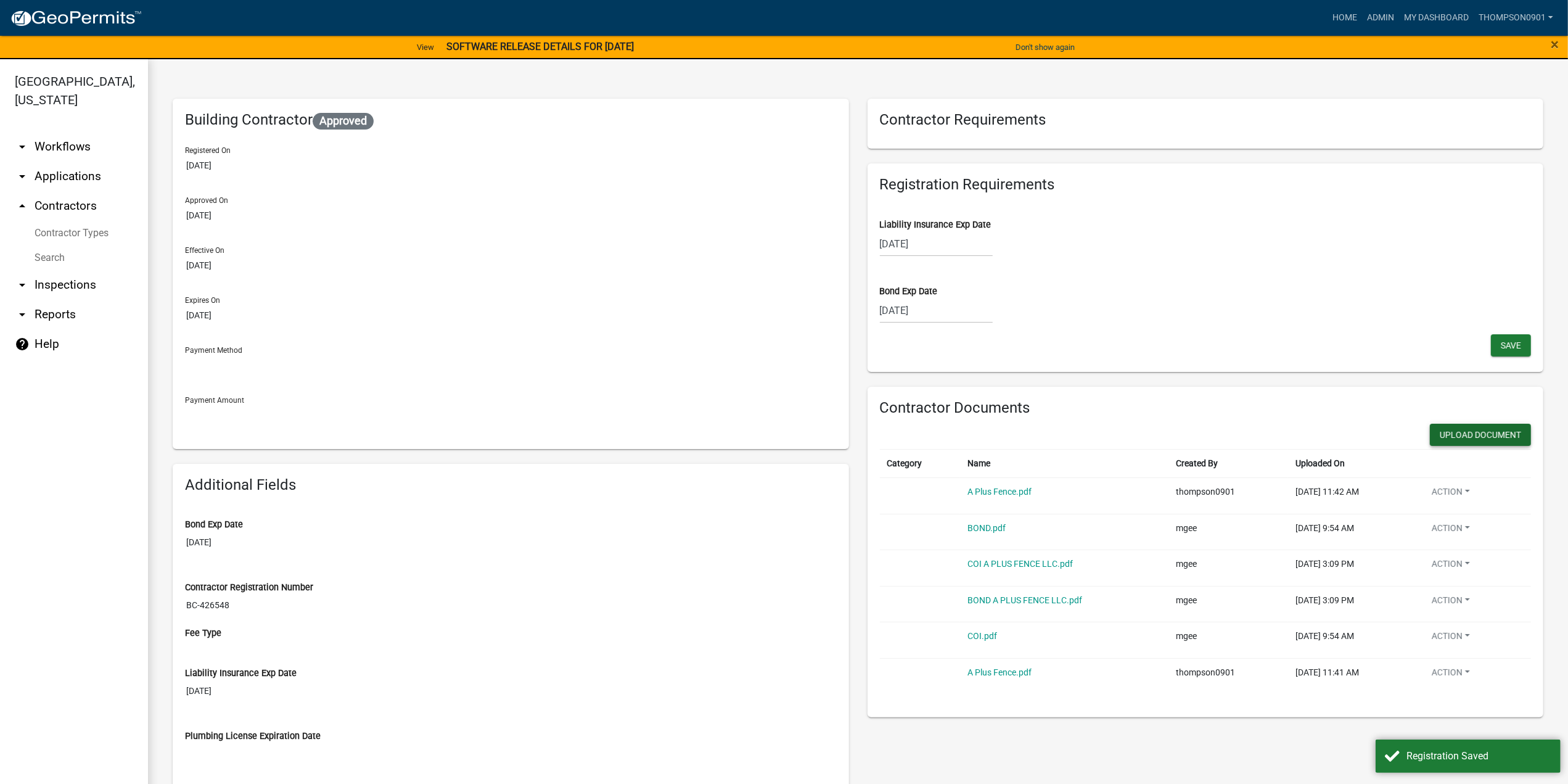
click at [1463, 434] on button "Upload Document" at bounding box center [1481, 435] width 101 height 22
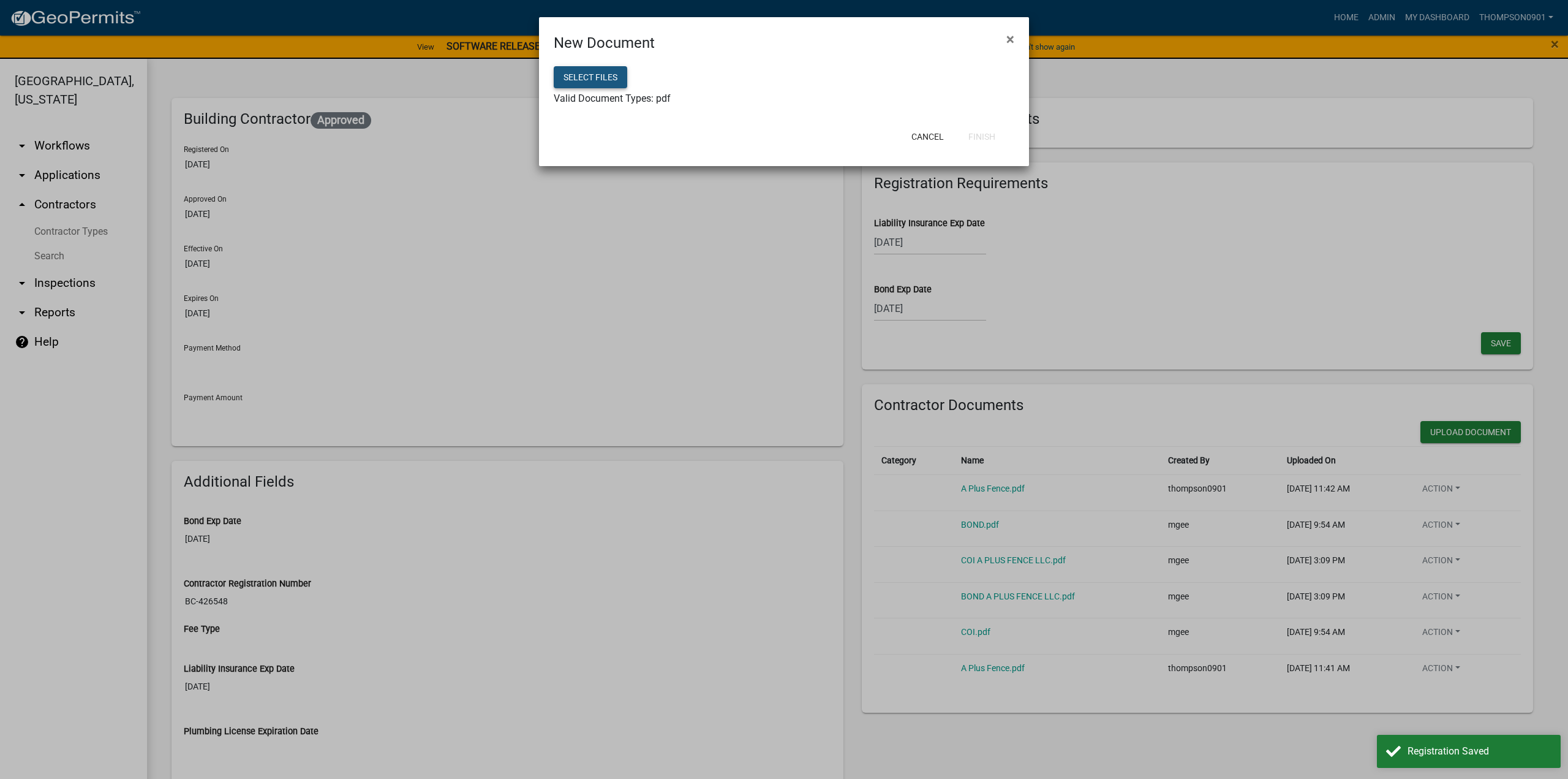
click at [580, 76] on button "Select files" at bounding box center [591, 77] width 73 height 22
click at [983, 139] on button "Finish" at bounding box center [982, 136] width 46 height 22
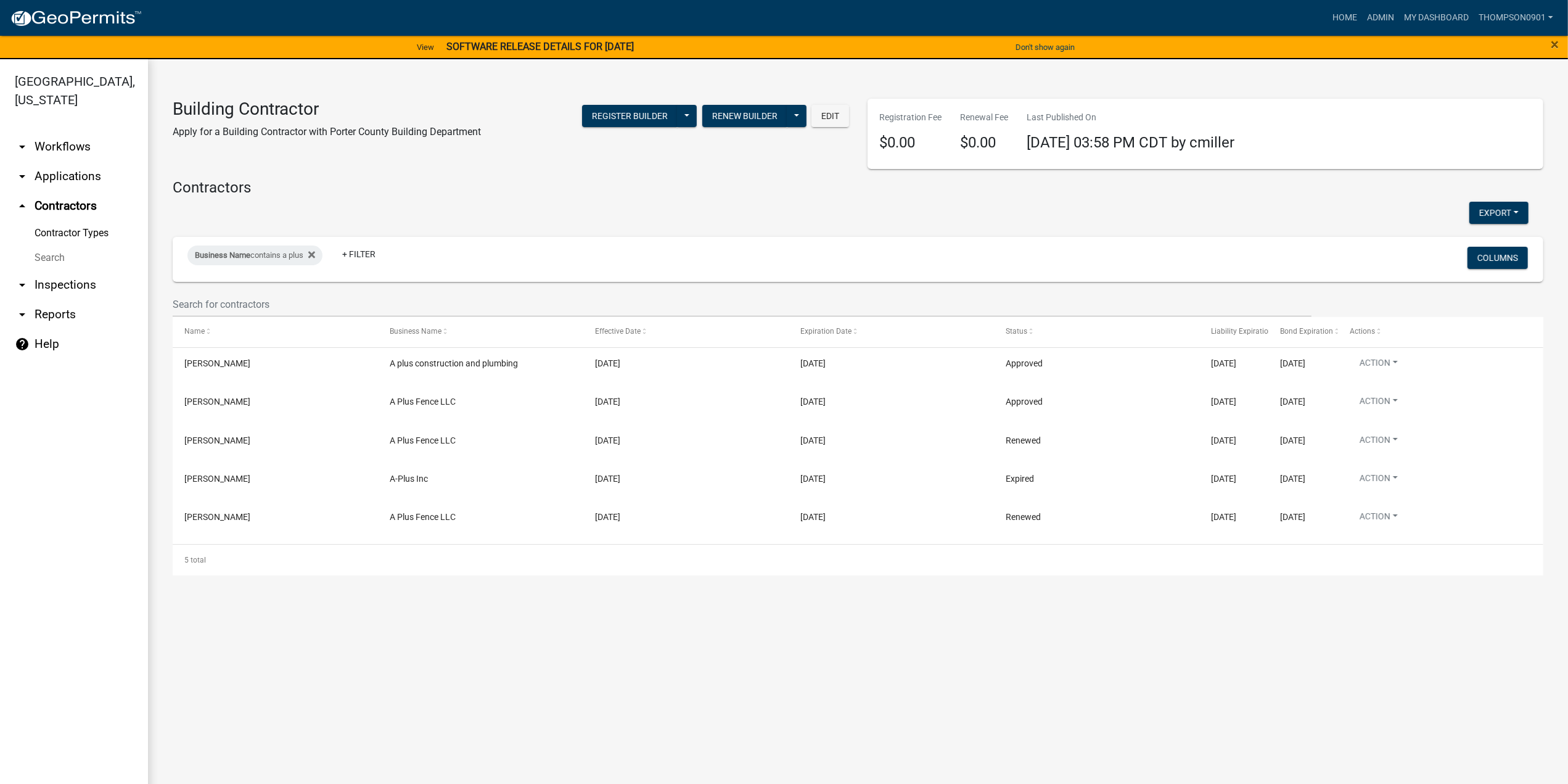
click at [69, 162] on link "arrow_drop_down Applications" at bounding box center [74, 177] width 148 height 30
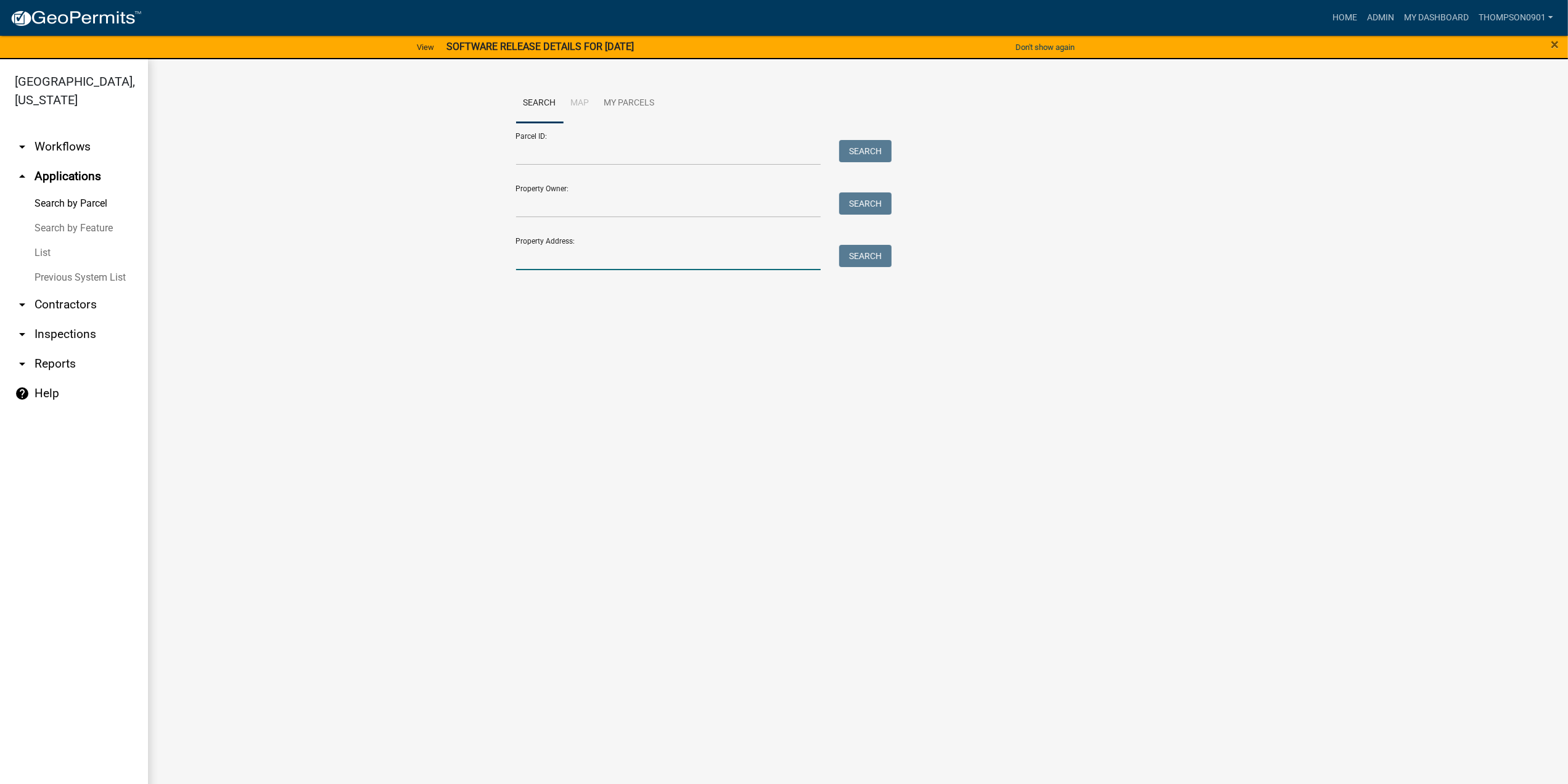
click at [592, 249] on input "Property Address:" at bounding box center [669, 257] width 305 height 25
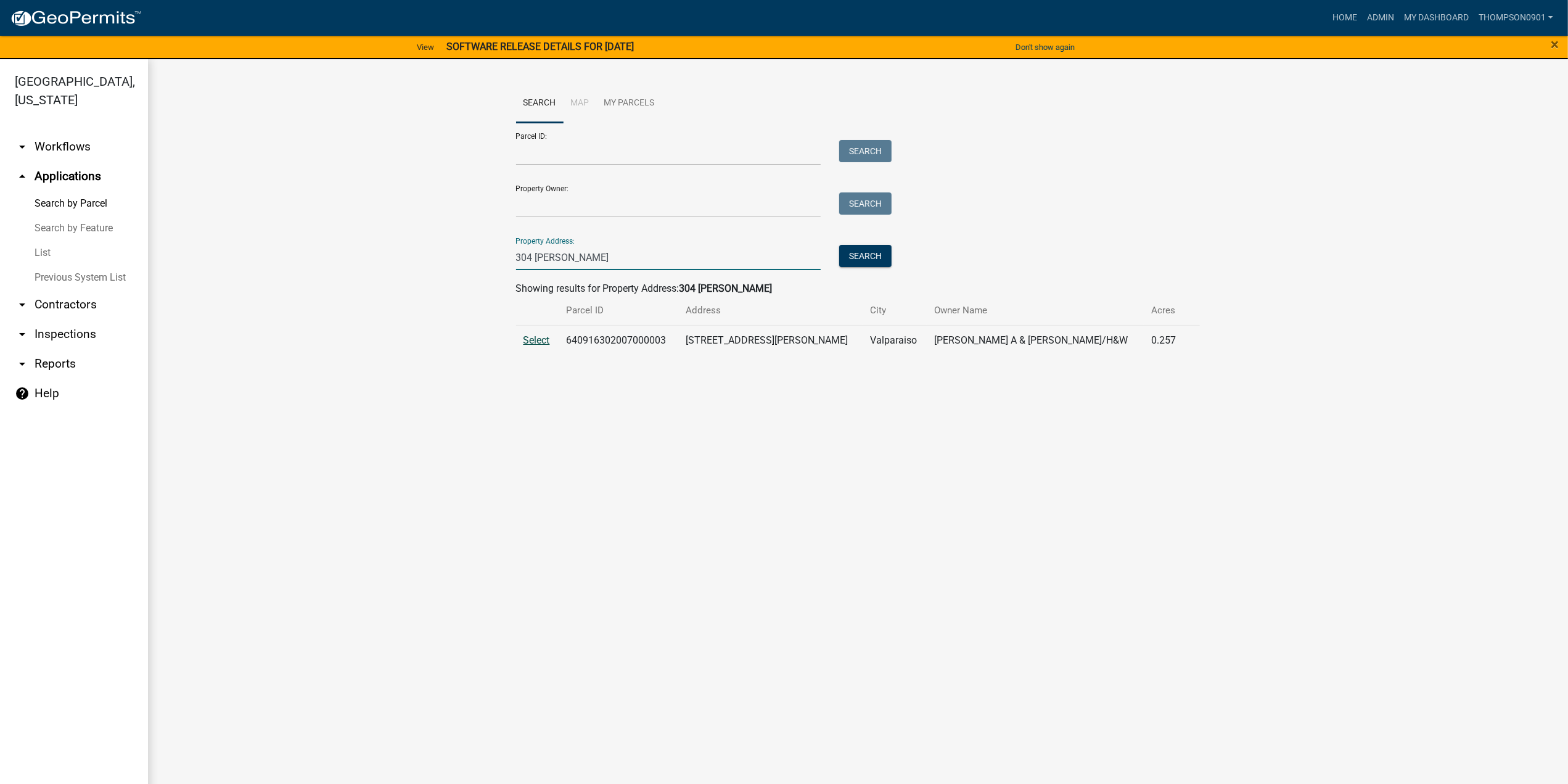
type input "304 holst"
click at [545, 334] on span "Select" at bounding box center [536, 340] width 27 height 12
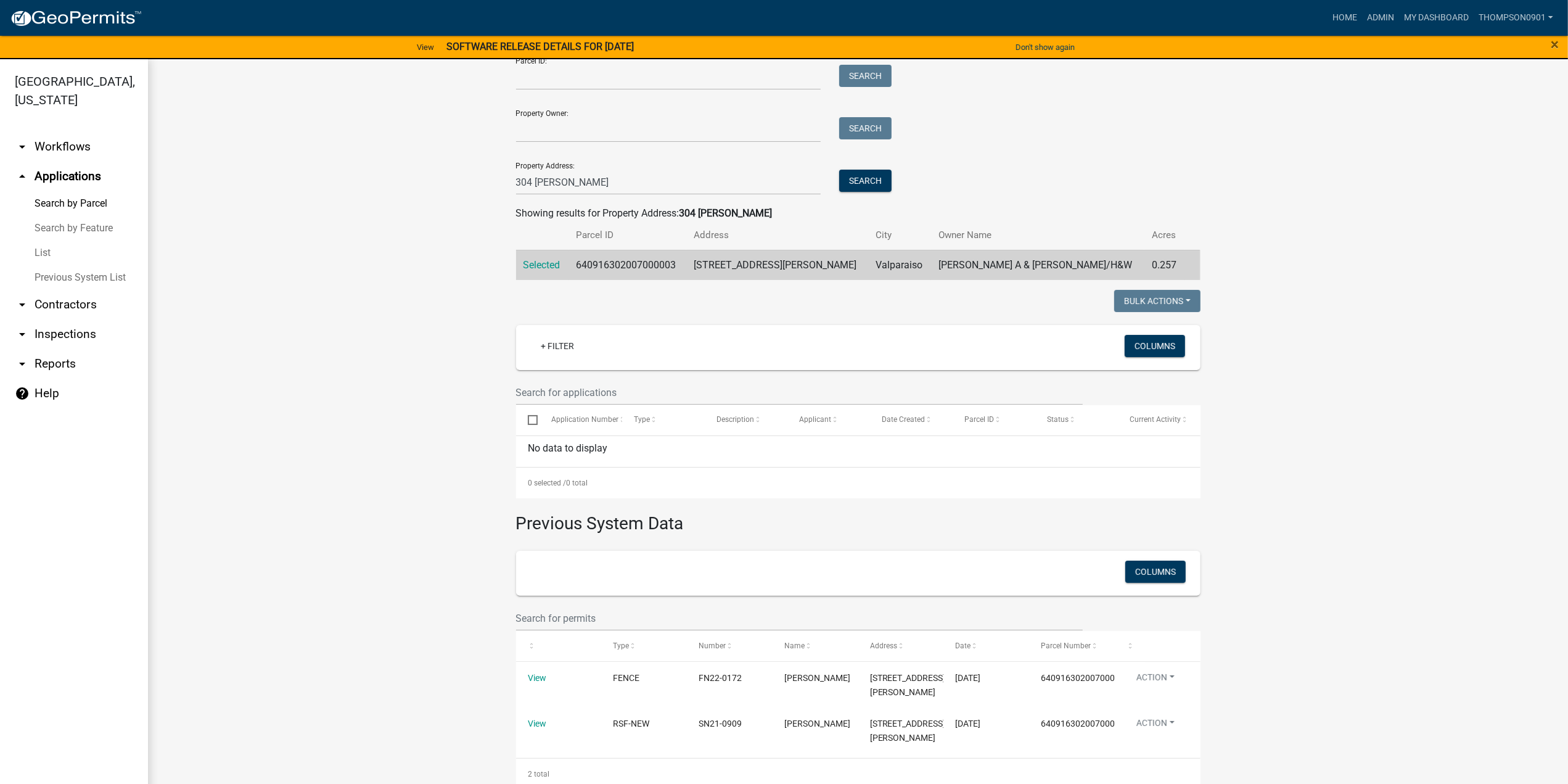
scroll to position [56, 0]
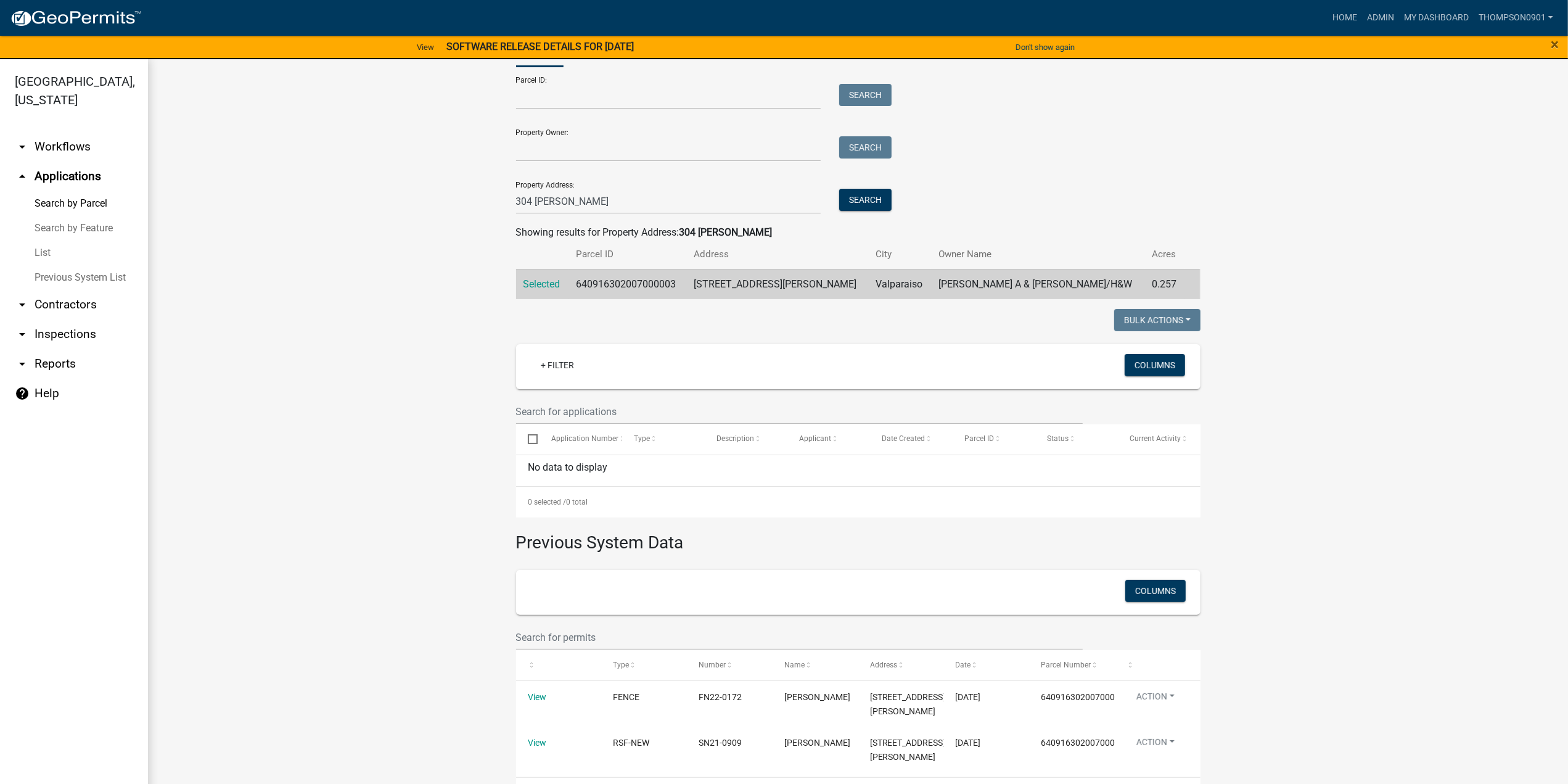
click at [47, 290] on link "arrow_drop_down Contractors" at bounding box center [74, 305] width 148 height 30
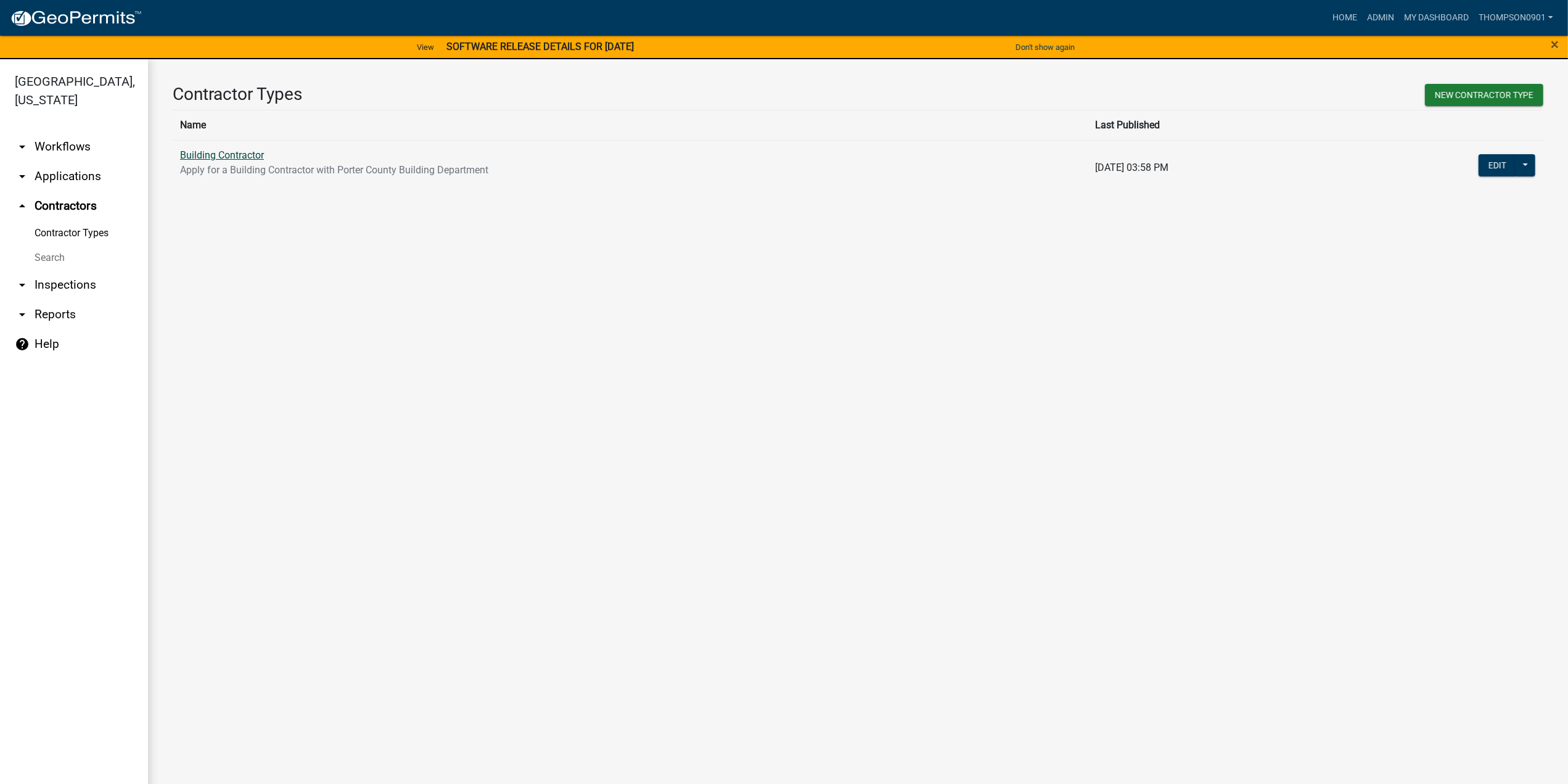
click at [253, 157] on link "Building Contractor" at bounding box center [222, 155] width 84 height 12
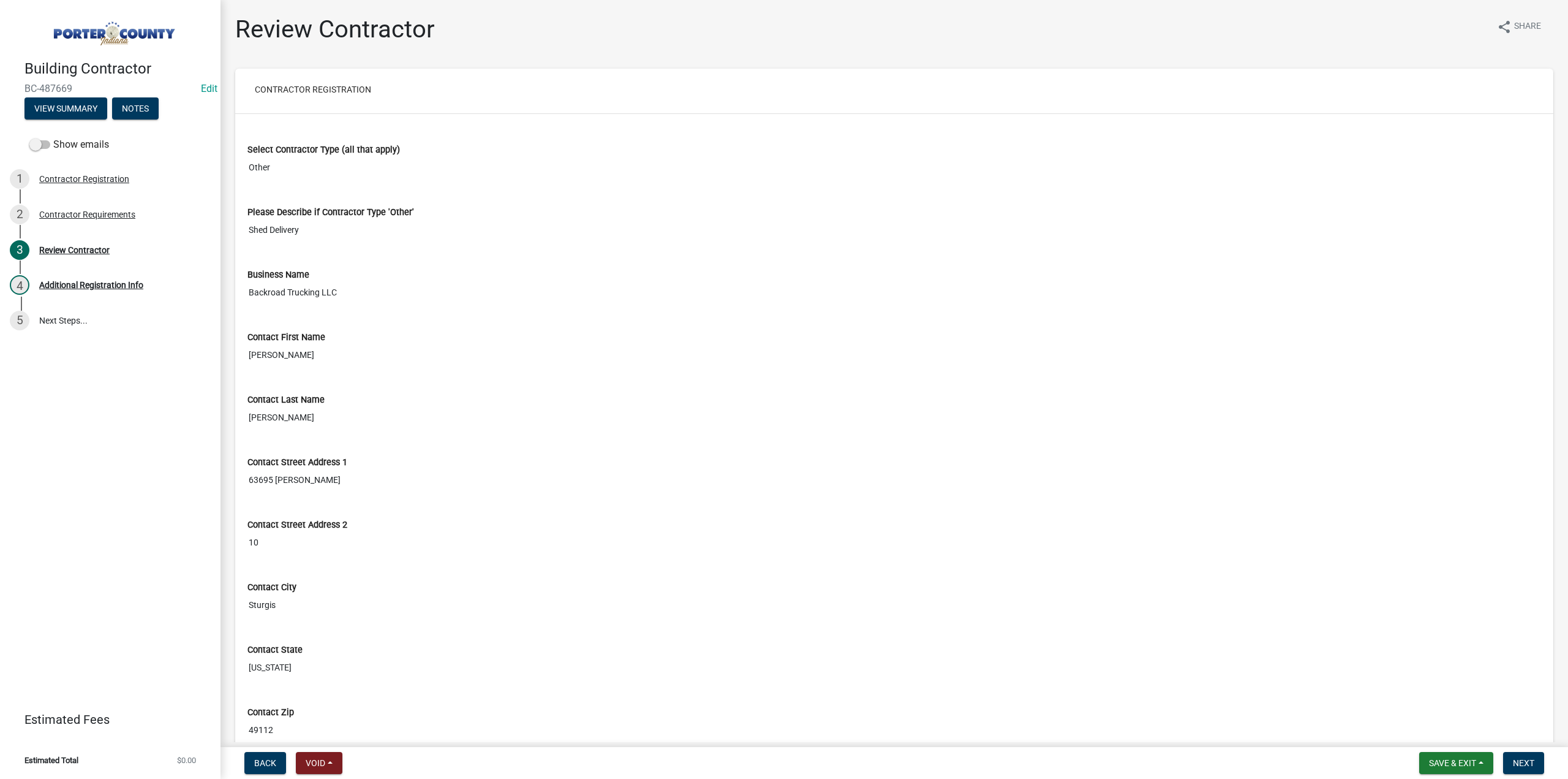
drag, startPoint x: 361, startPoint y: 292, endPoint x: 242, endPoint y: 291, distance: 119.0
click at [242, 291] on div "Business Name Backroad Trucking LLC" at bounding box center [895, 282] width 1312 height 62
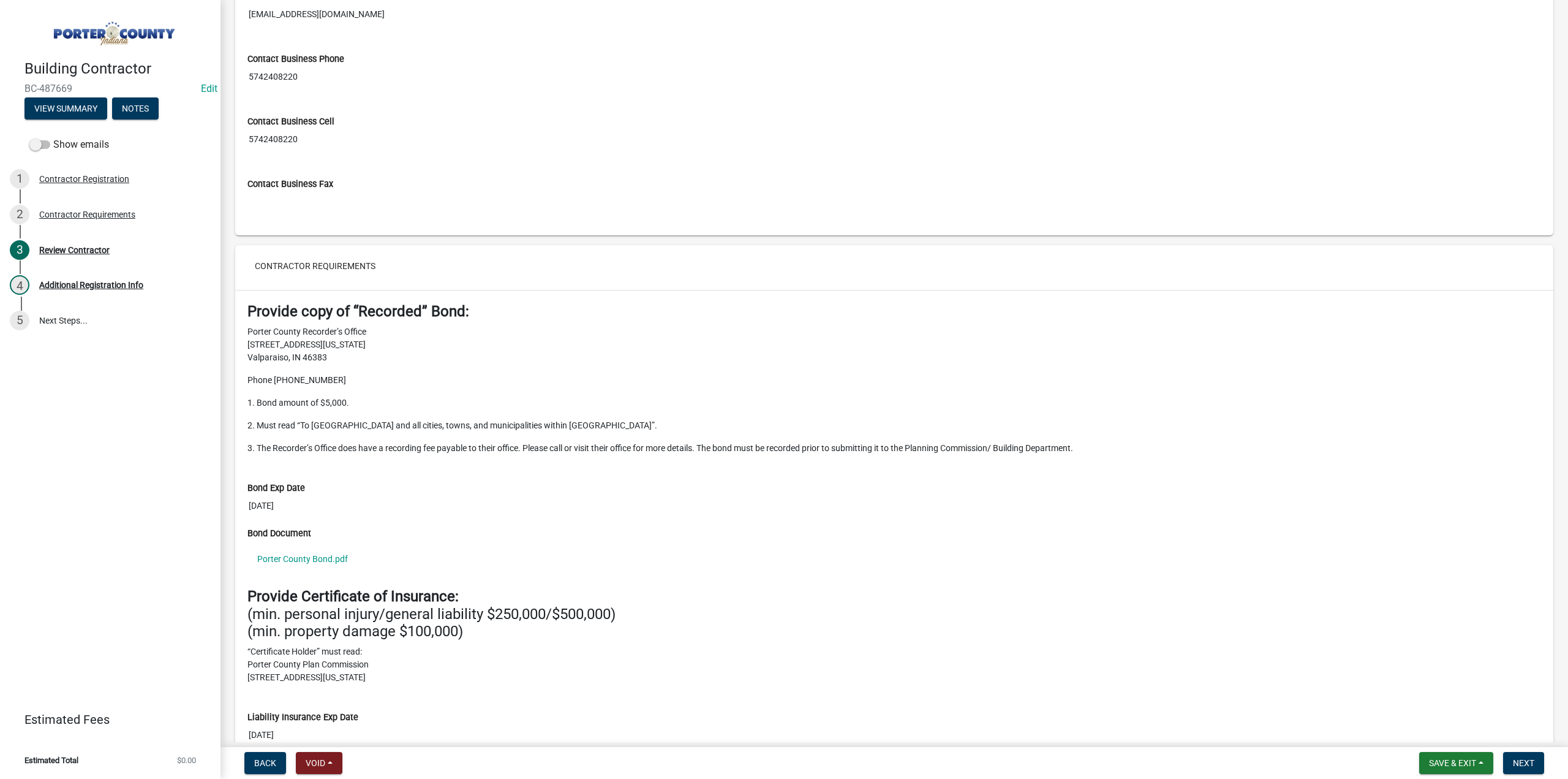
scroll to position [858, 0]
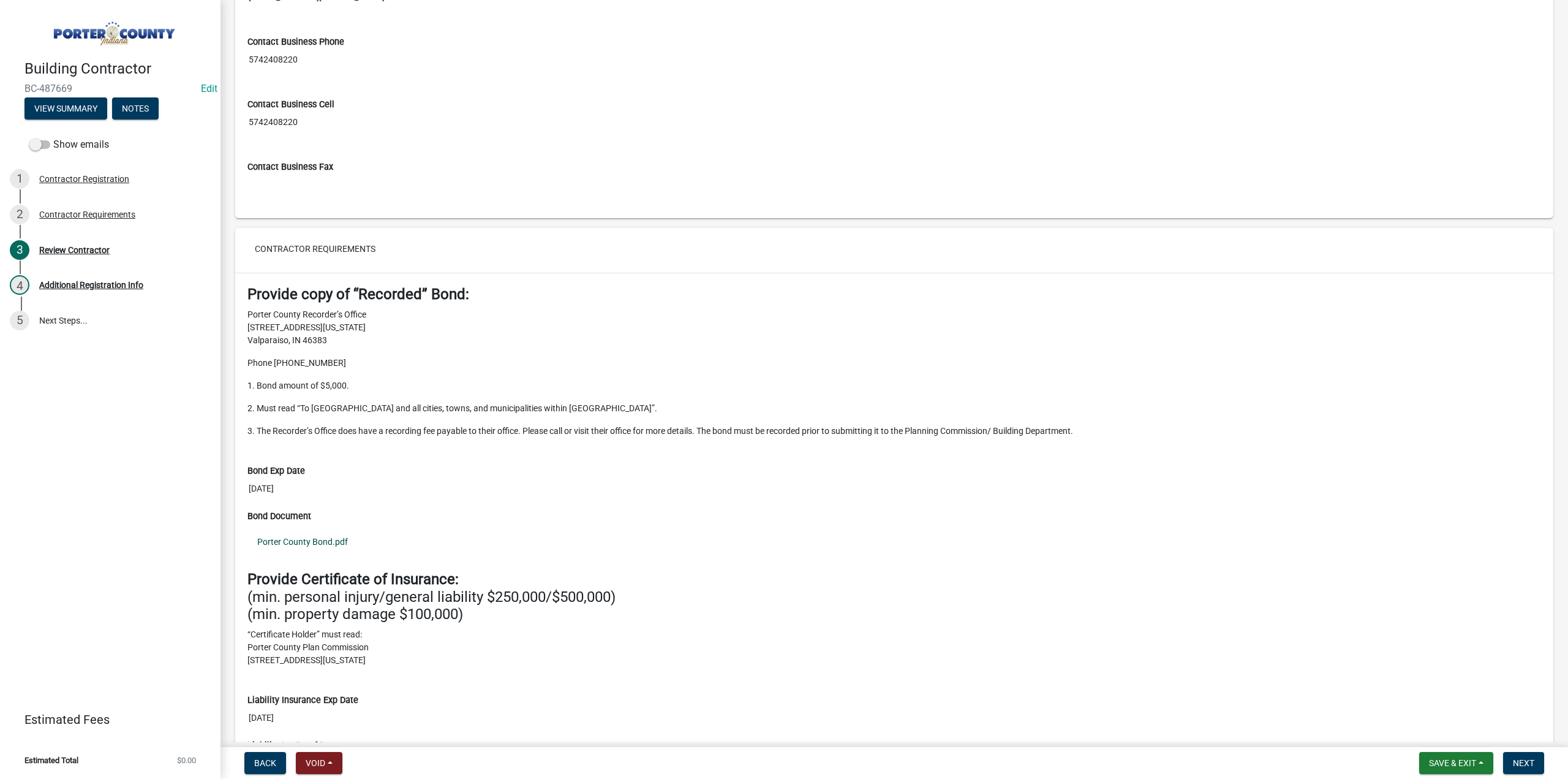
click at [309, 536] on link "Porter County Bond.pdf" at bounding box center [894, 542] width 1294 height 28
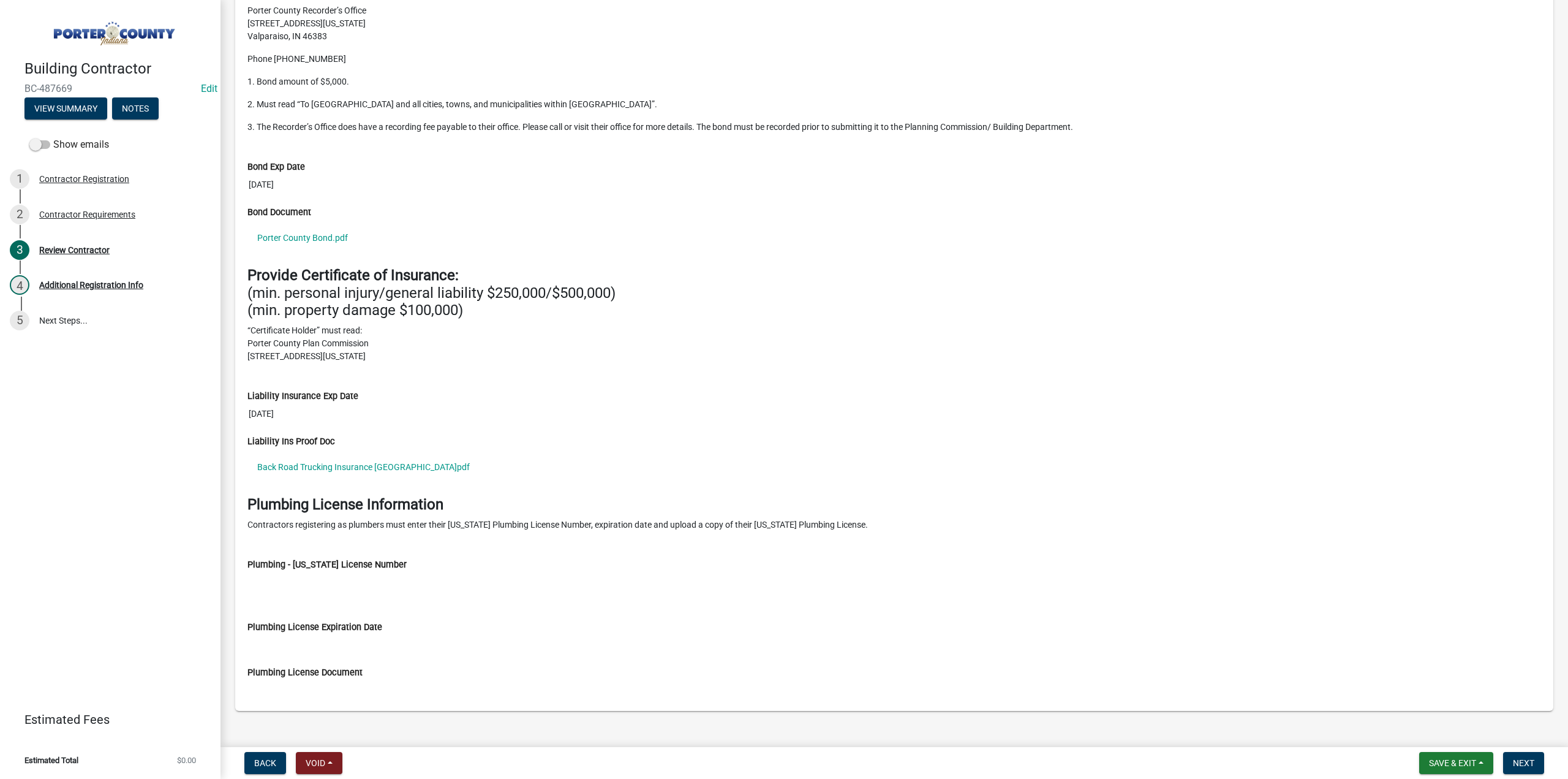
scroll to position [1164, 0]
click at [329, 459] on link "Back Road Trucking Insurance Porter County.pdf" at bounding box center [894, 465] width 1294 height 28
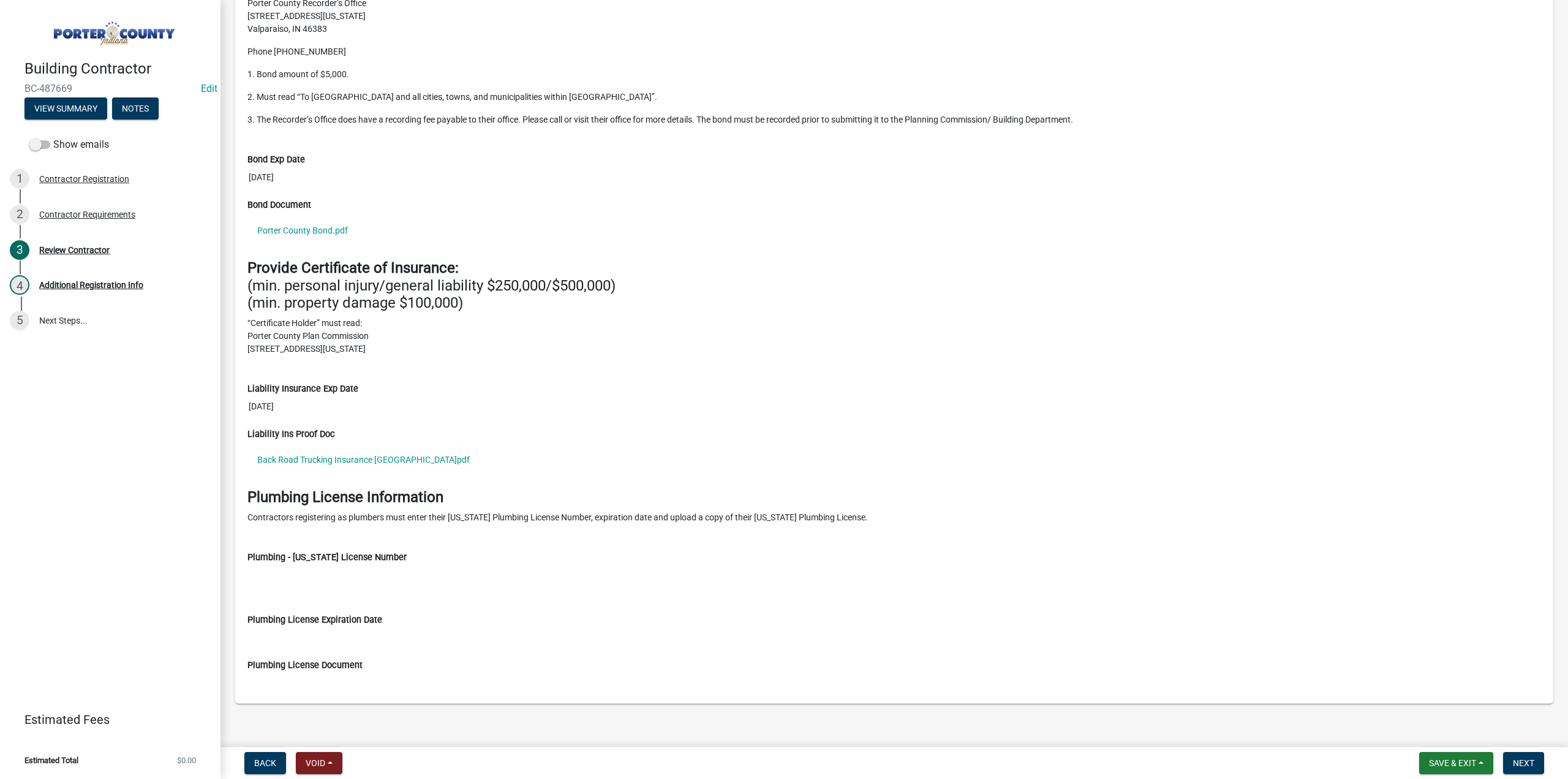
scroll to position [1170, 0]
click at [1541, 764] on button "Next" at bounding box center [1524, 763] width 41 height 22
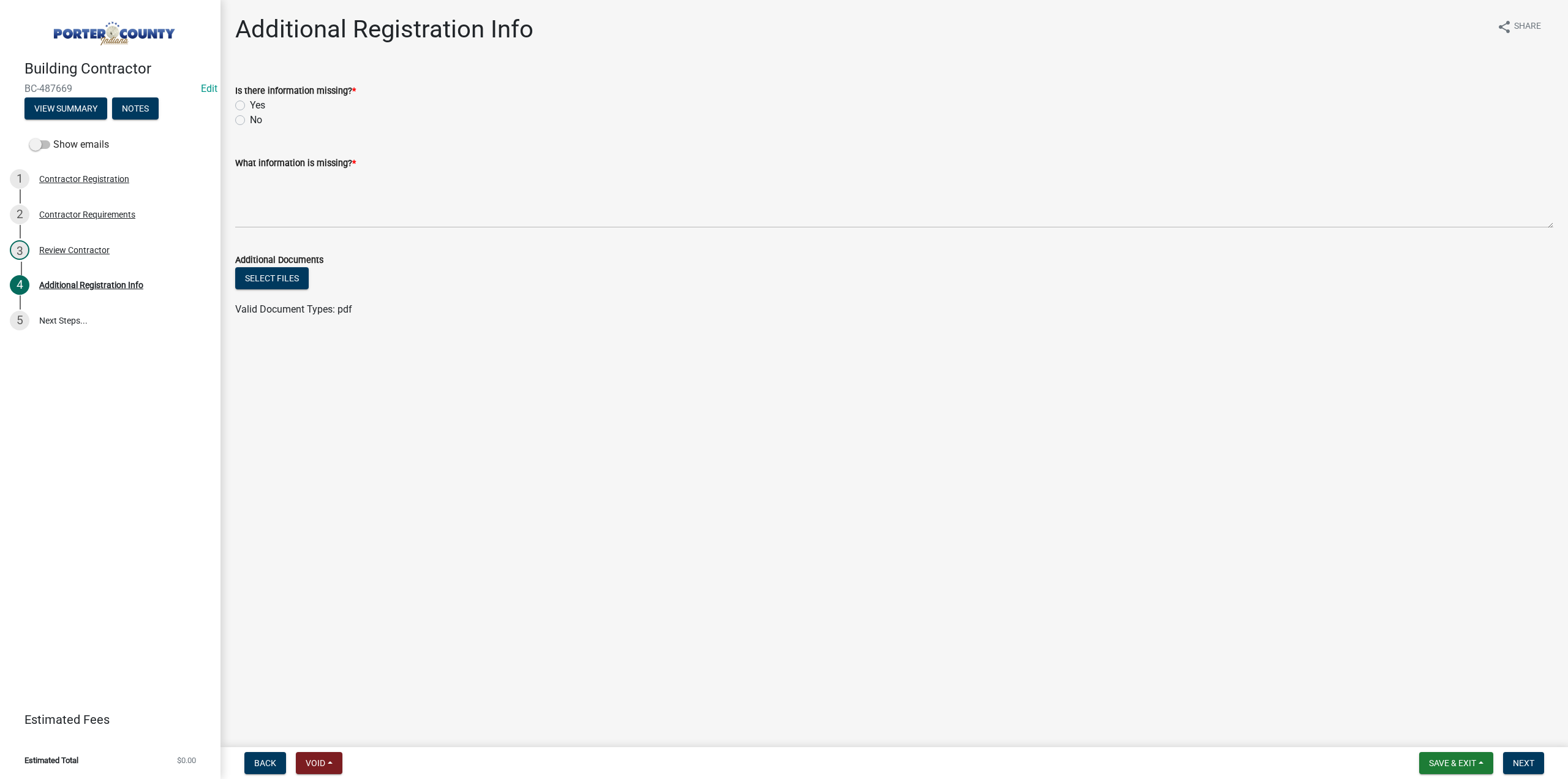
click at [250, 121] on label "No" at bounding box center [256, 120] width 12 height 15
click at [250, 121] on input "No" at bounding box center [254, 116] width 8 height 8
radio input "true"
click at [284, 209] on textarea "What information is missing? *" at bounding box center [894, 199] width 1318 height 58
type textarea "None"
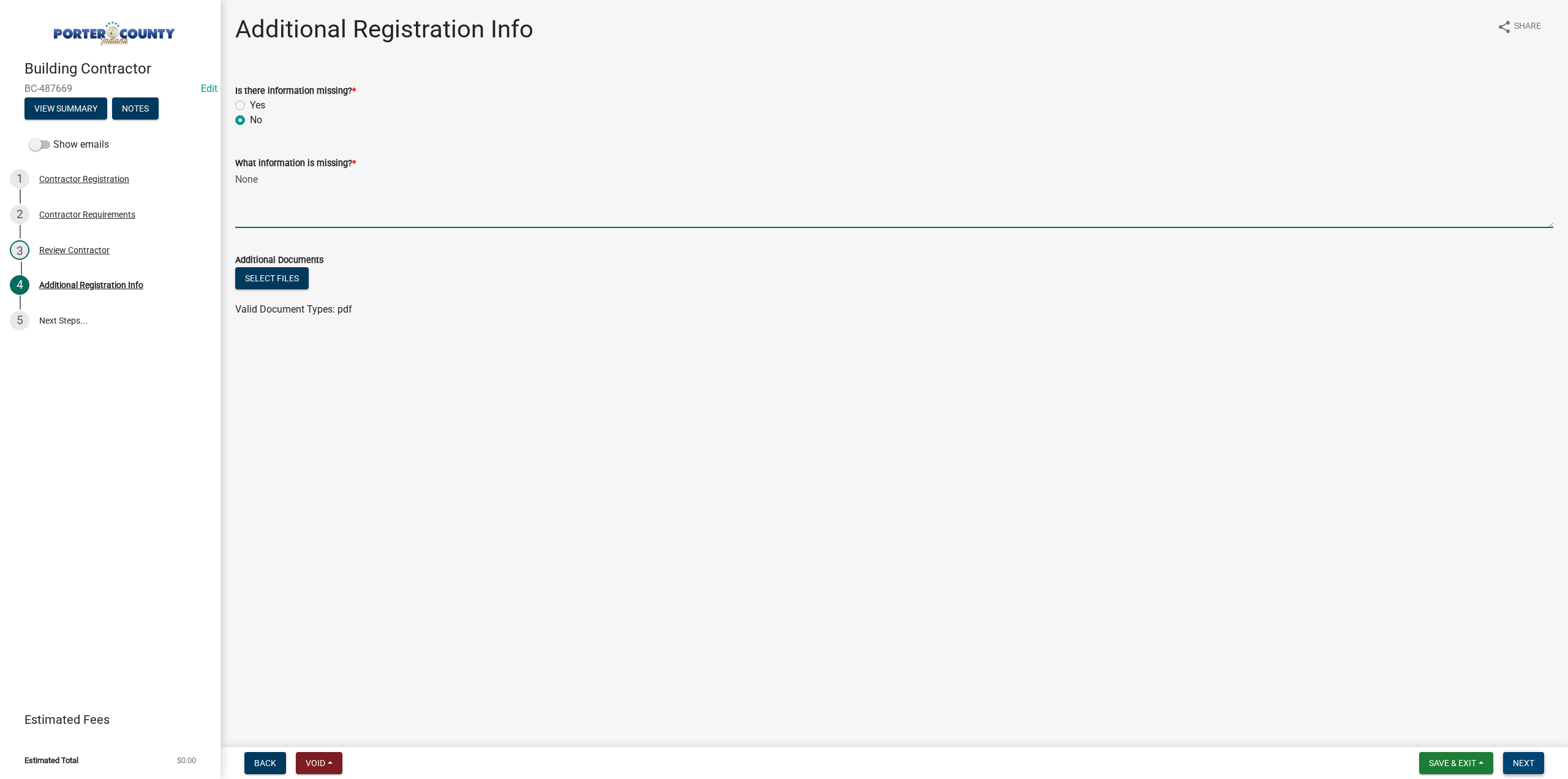
click at [1522, 760] on span "Next" at bounding box center [1524, 762] width 21 height 10
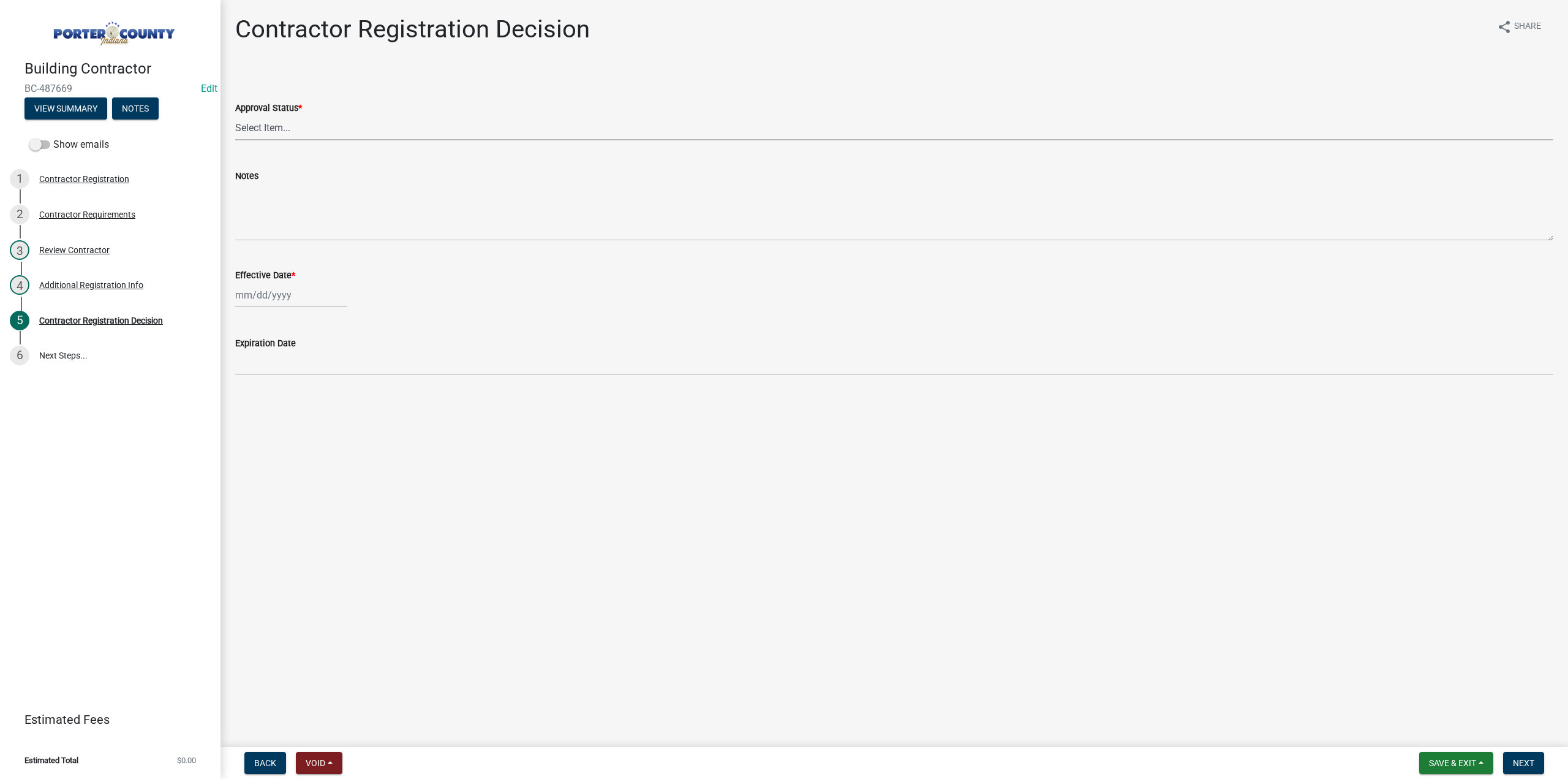
click at [273, 125] on select "Select Item... Approved Denied" at bounding box center [894, 127] width 1318 height 25
click at [235, 115] on select "Select Item... Approved Denied" at bounding box center [894, 127] width 1318 height 25
select select "4b86b809-39dd-4c68-9f3d-fdb3e7050482"
select select "10"
select select "2025"
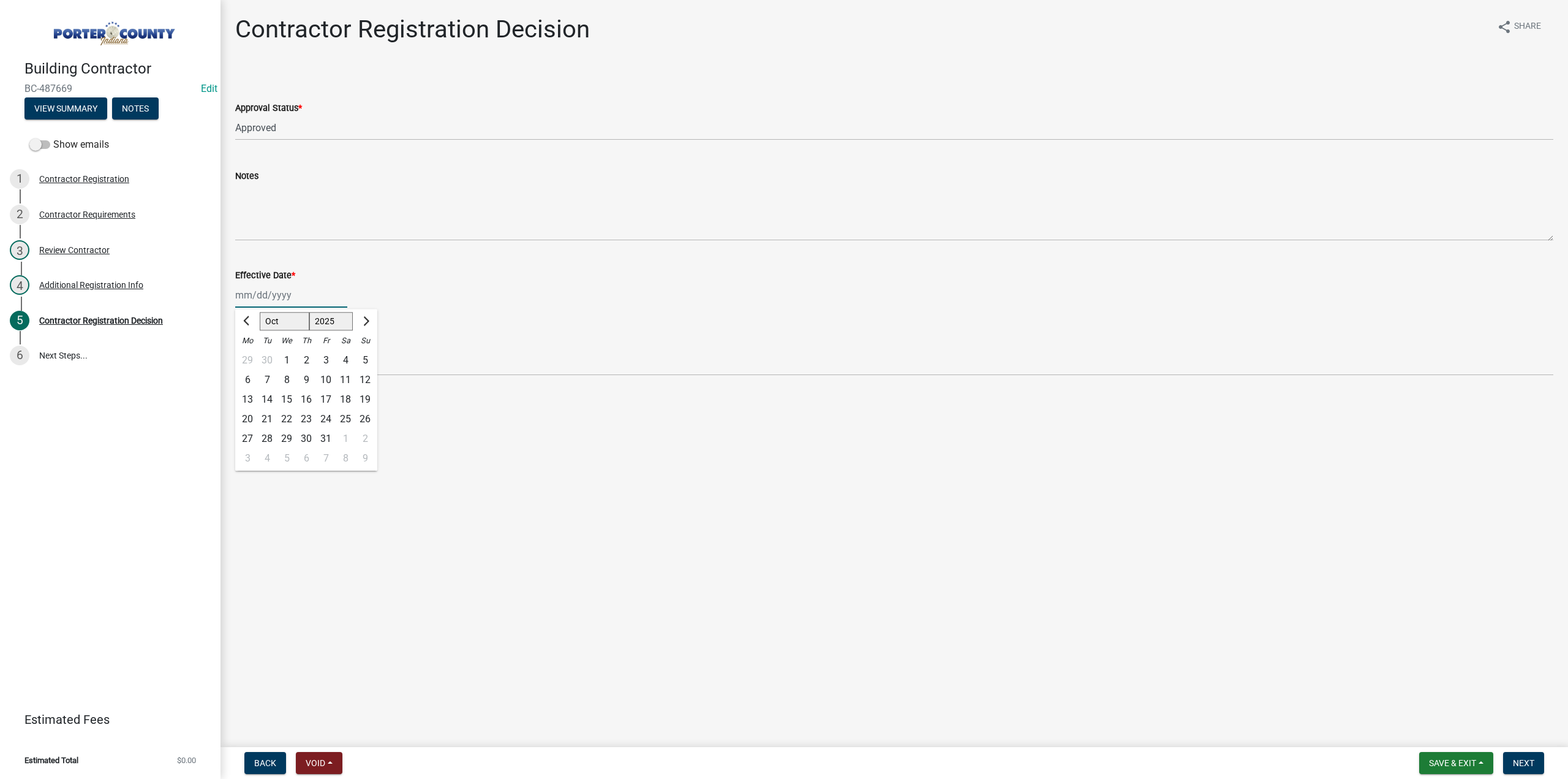
click at [312, 302] on div "[PERSON_NAME] Feb Mar Apr [PERSON_NAME][DATE] Oct Nov [DATE] 1526 1527 1528 152…" at bounding box center [291, 294] width 112 height 25
click at [265, 381] on div "7" at bounding box center [267, 380] width 20 height 20
type input "[DATE]"
click at [1524, 767] on span "Next" at bounding box center [1524, 762] width 21 height 10
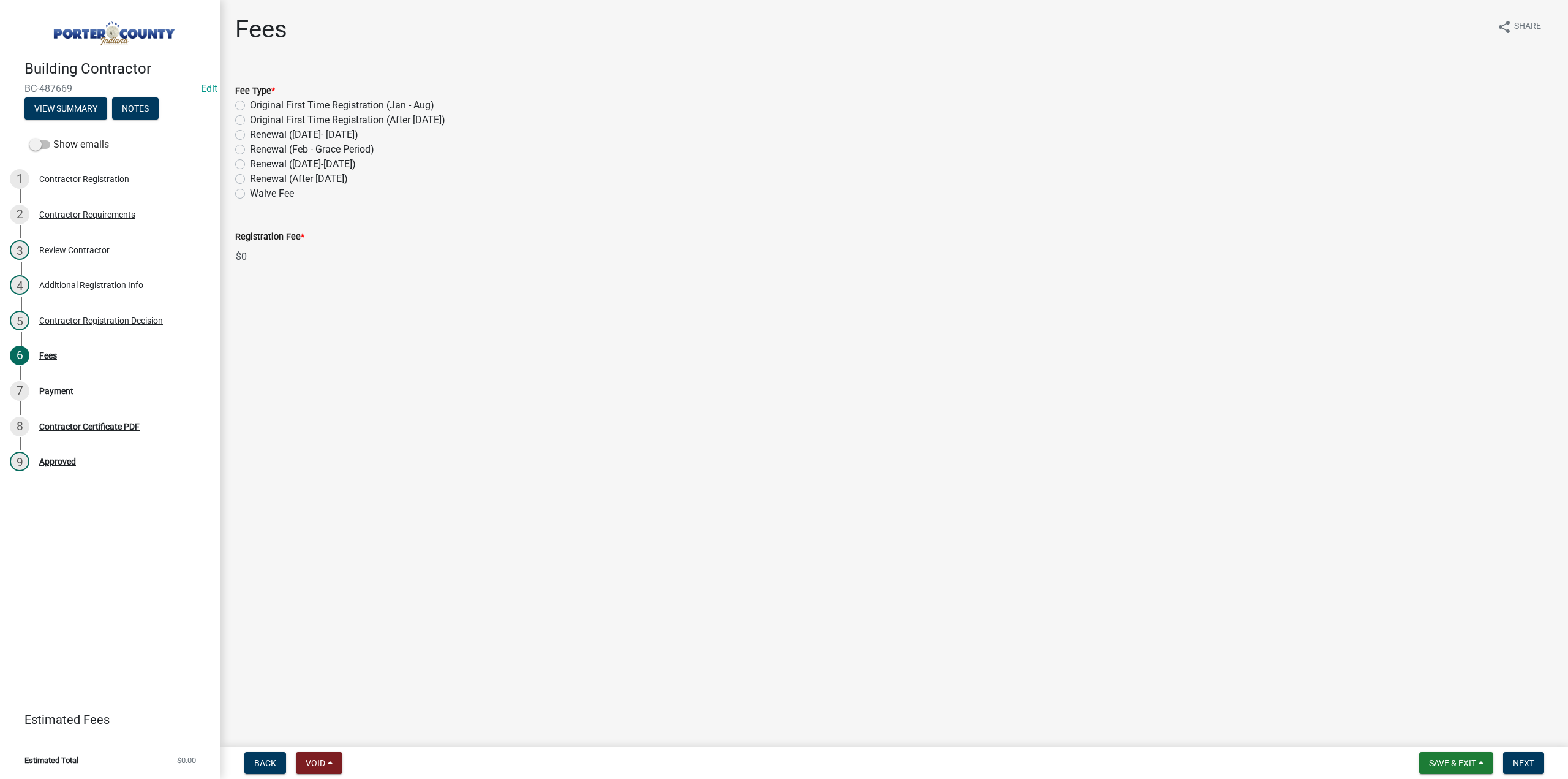
click at [250, 175] on label "Renewal (After Sept 1)" at bounding box center [299, 179] width 98 height 15
click at [250, 175] on input "Renewal (After Sept 1)" at bounding box center [254, 175] width 8 height 8
radio input "true"
click at [1526, 767] on span "Next" at bounding box center [1524, 762] width 21 height 10
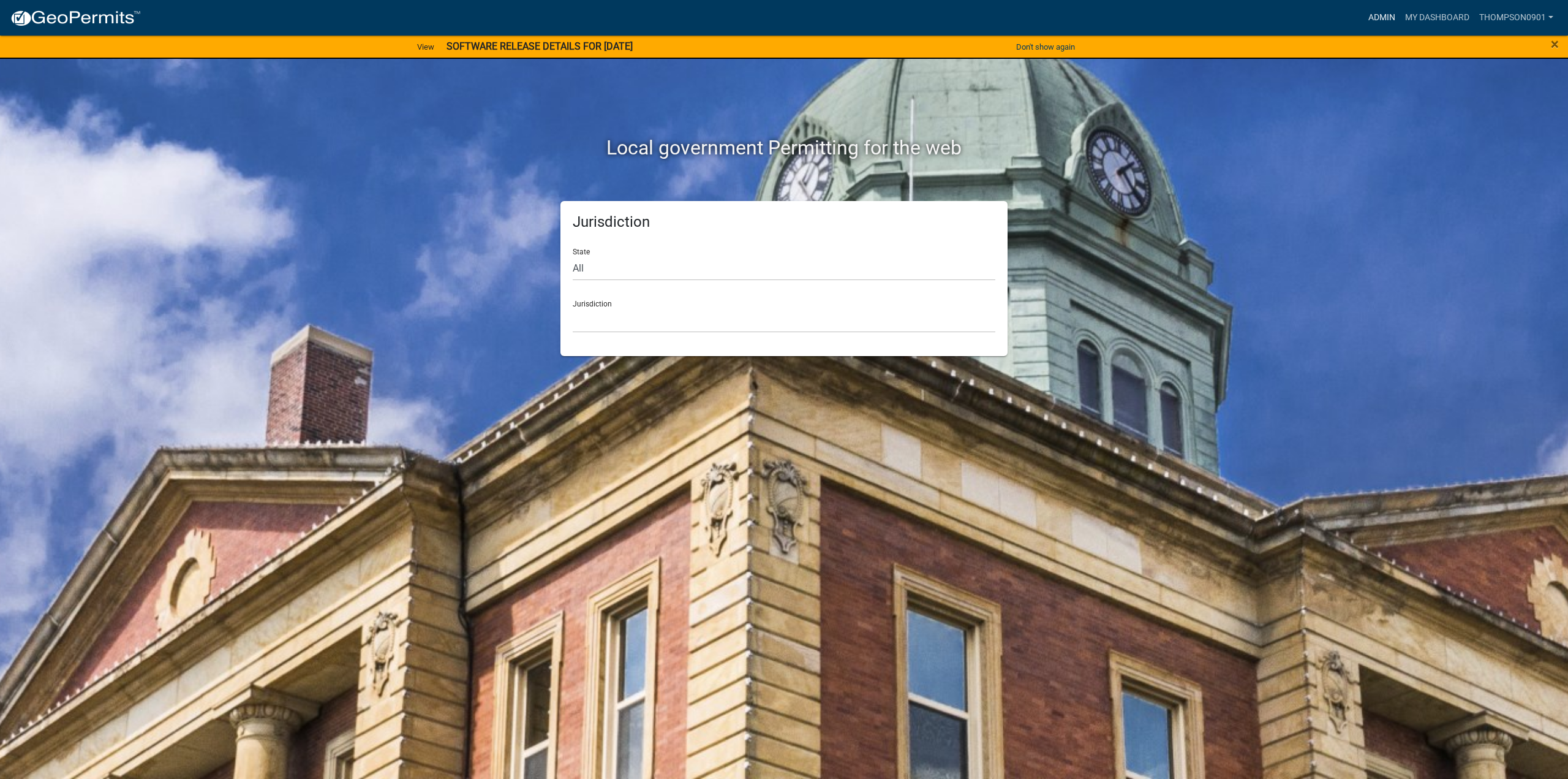
click at [1376, 11] on link "Admin" at bounding box center [1382, 18] width 37 height 23
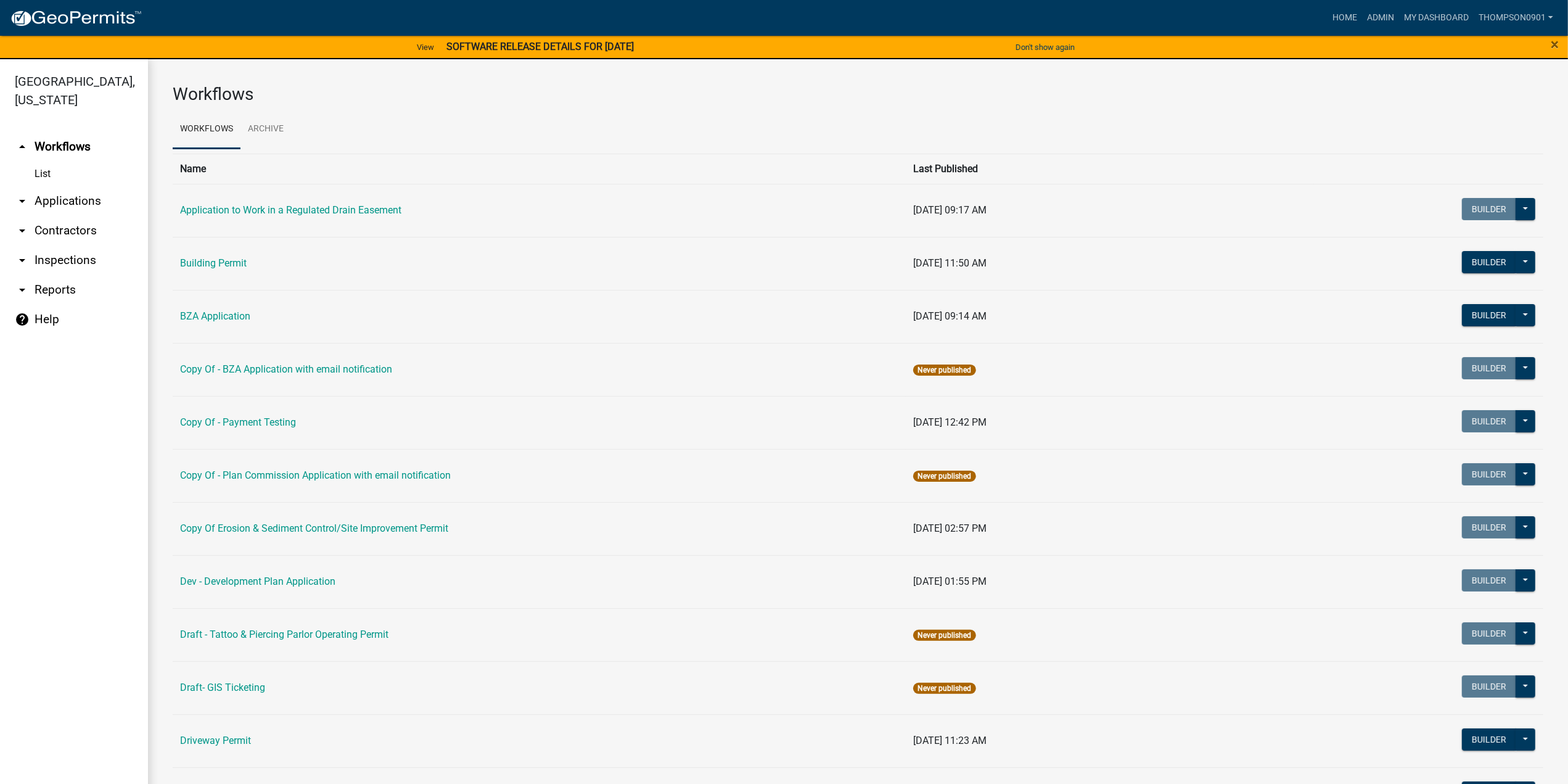
click at [74, 186] on link "arrow_drop_down Applications" at bounding box center [74, 201] width 148 height 30
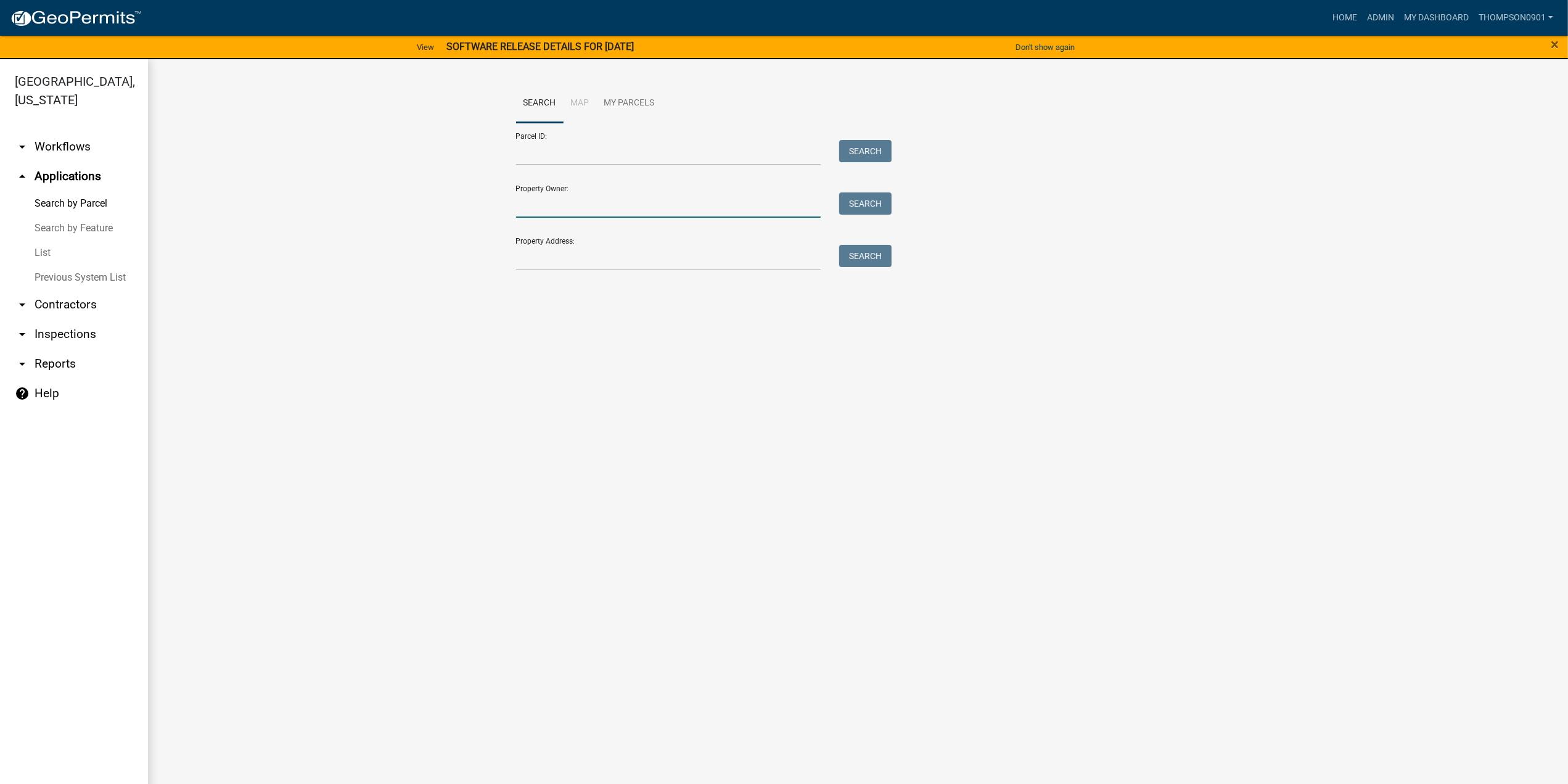
click at [556, 209] on input "Property Owner:" at bounding box center [669, 204] width 305 height 25
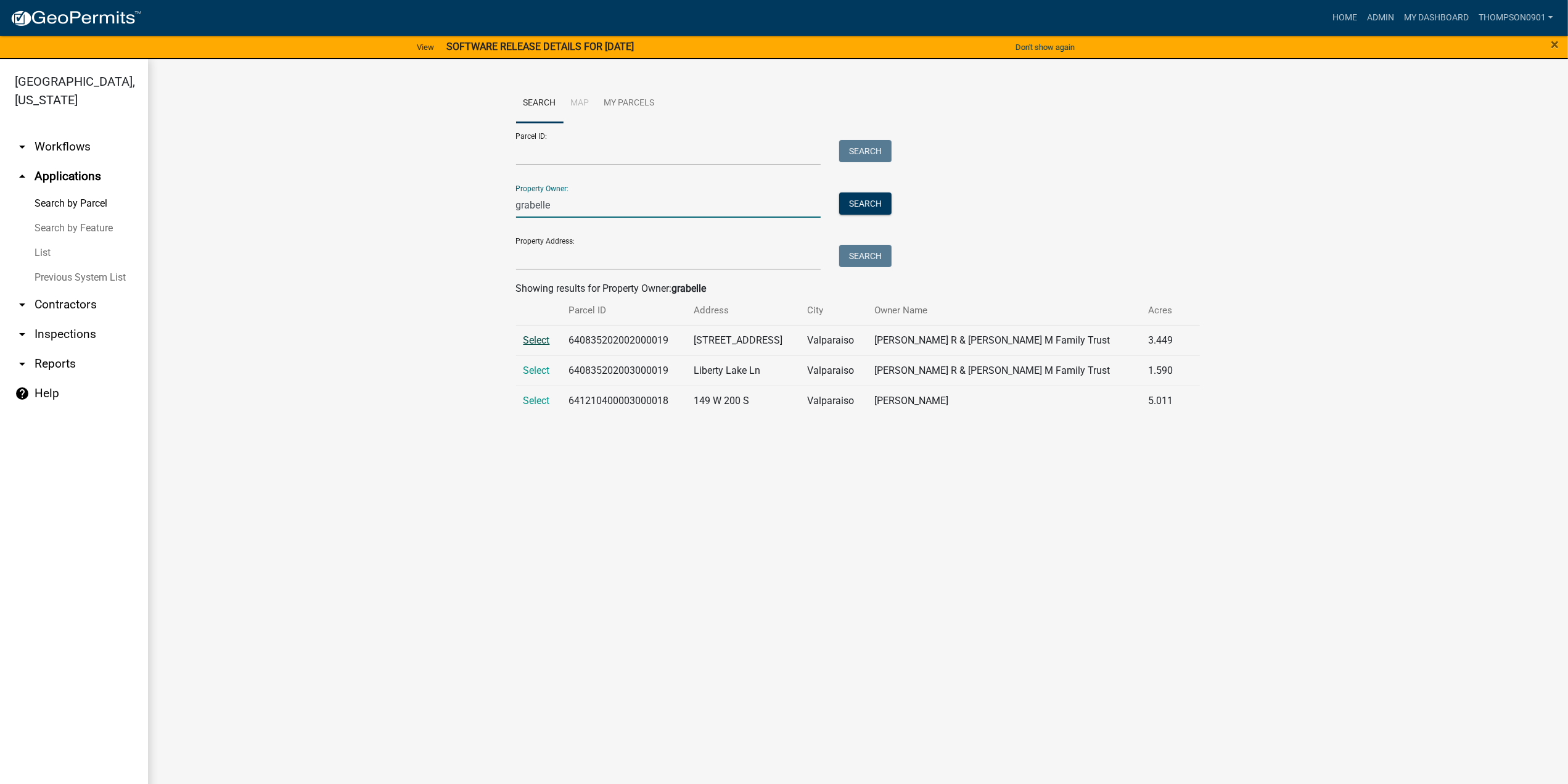
type input "grabelle"
click at [539, 335] on span "Select" at bounding box center [536, 340] width 27 height 12
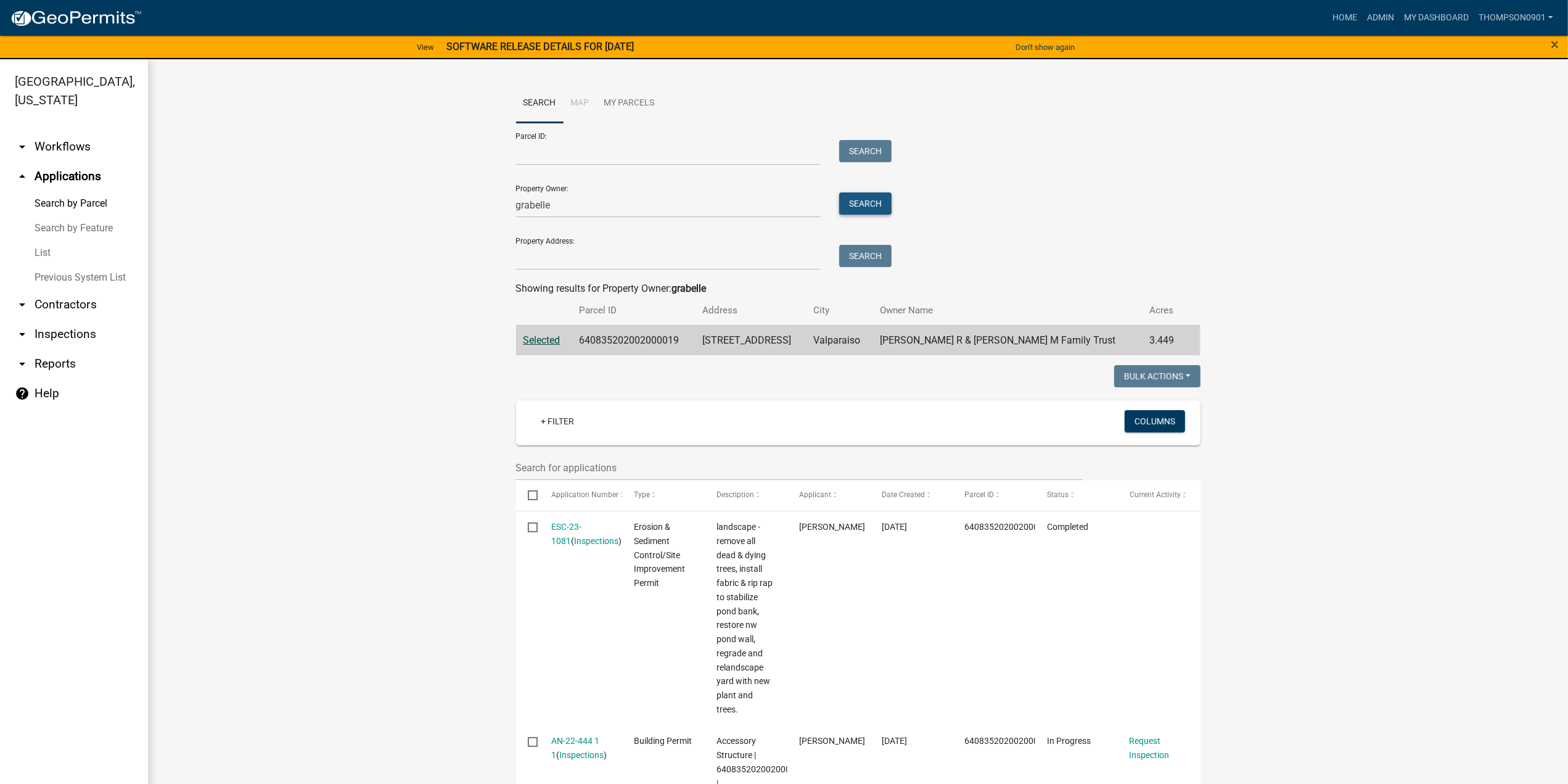
click at [863, 208] on button "Search" at bounding box center [865, 203] width 52 height 22
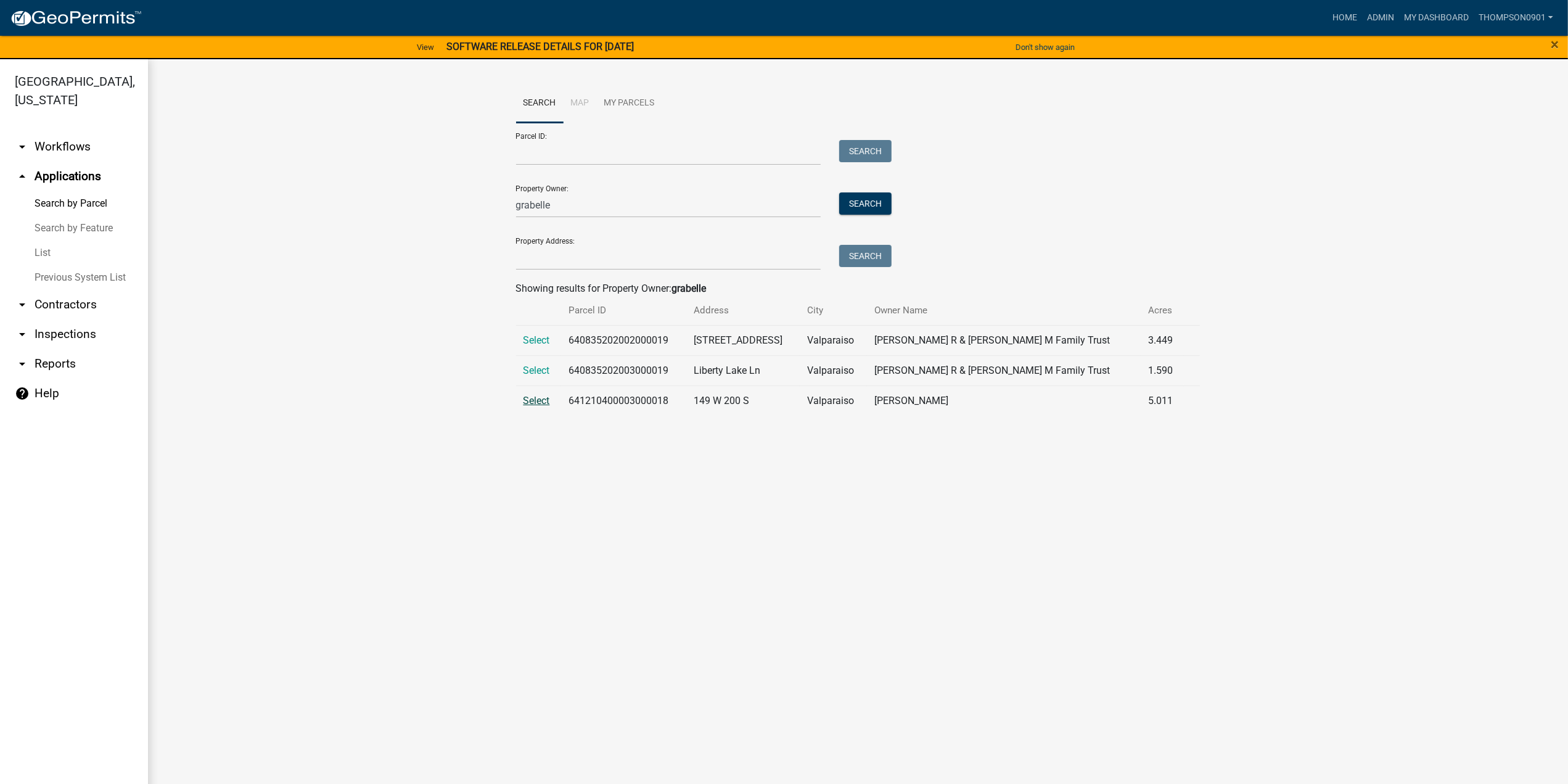
click at [544, 399] on span "Select" at bounding box center [536, 400] width 27 height 12
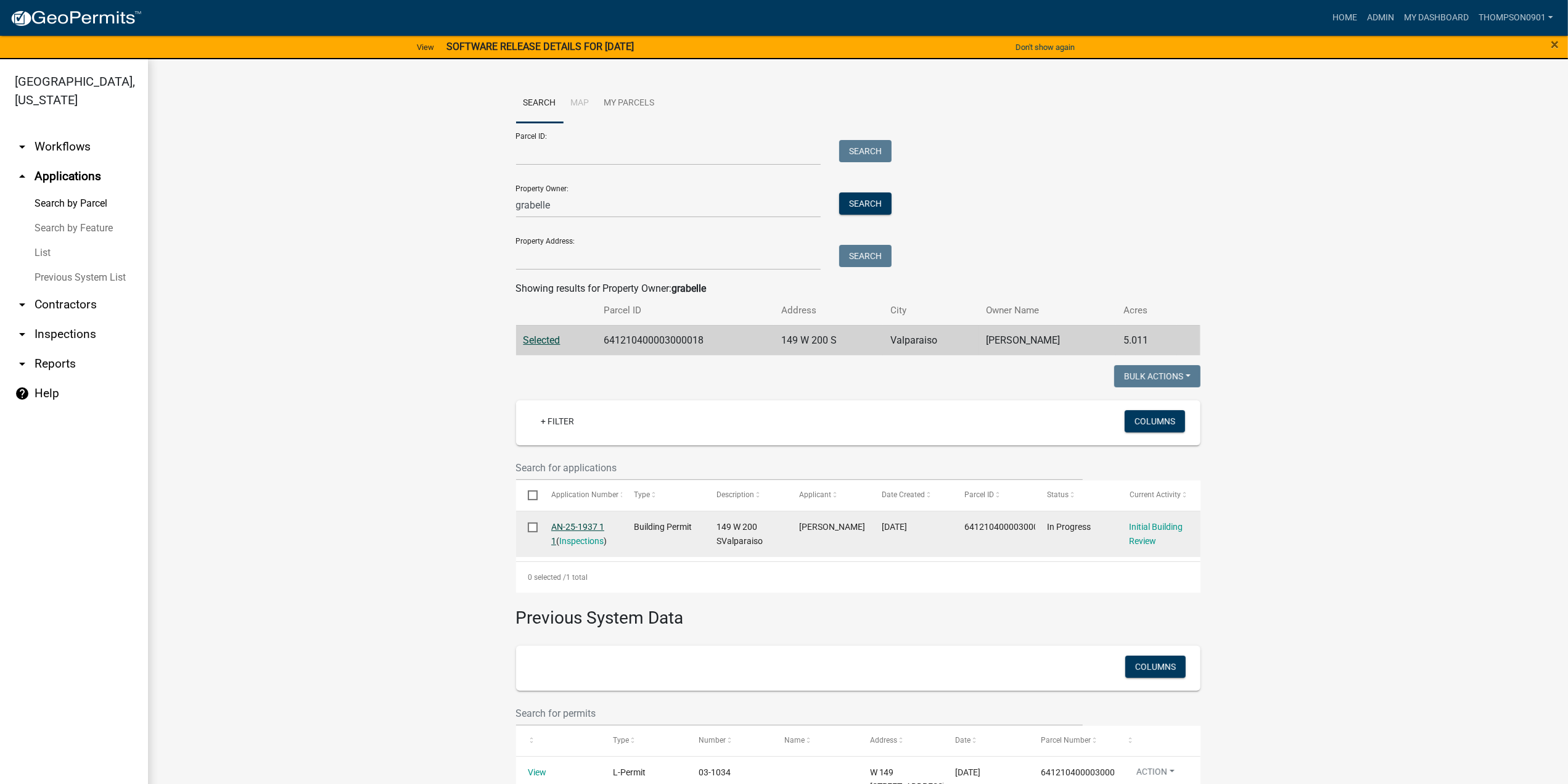
click at [582, 525] on link "AN-25-1937 1 1" at bounding box center [578, 533] width 53 height 24
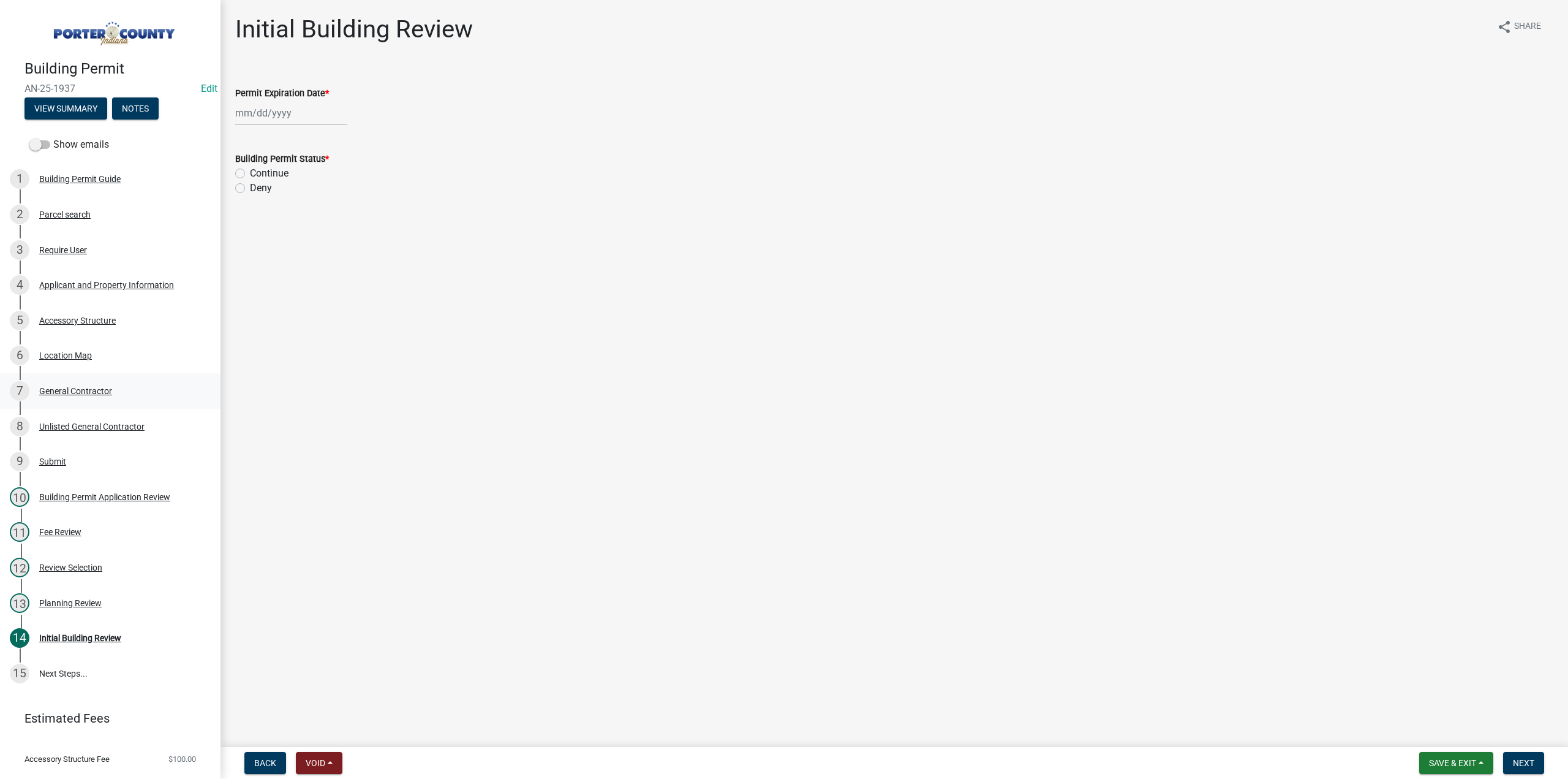
click at [75, 387] on div "General Contractor" at bounding box center [75, 391] width 73 height 8
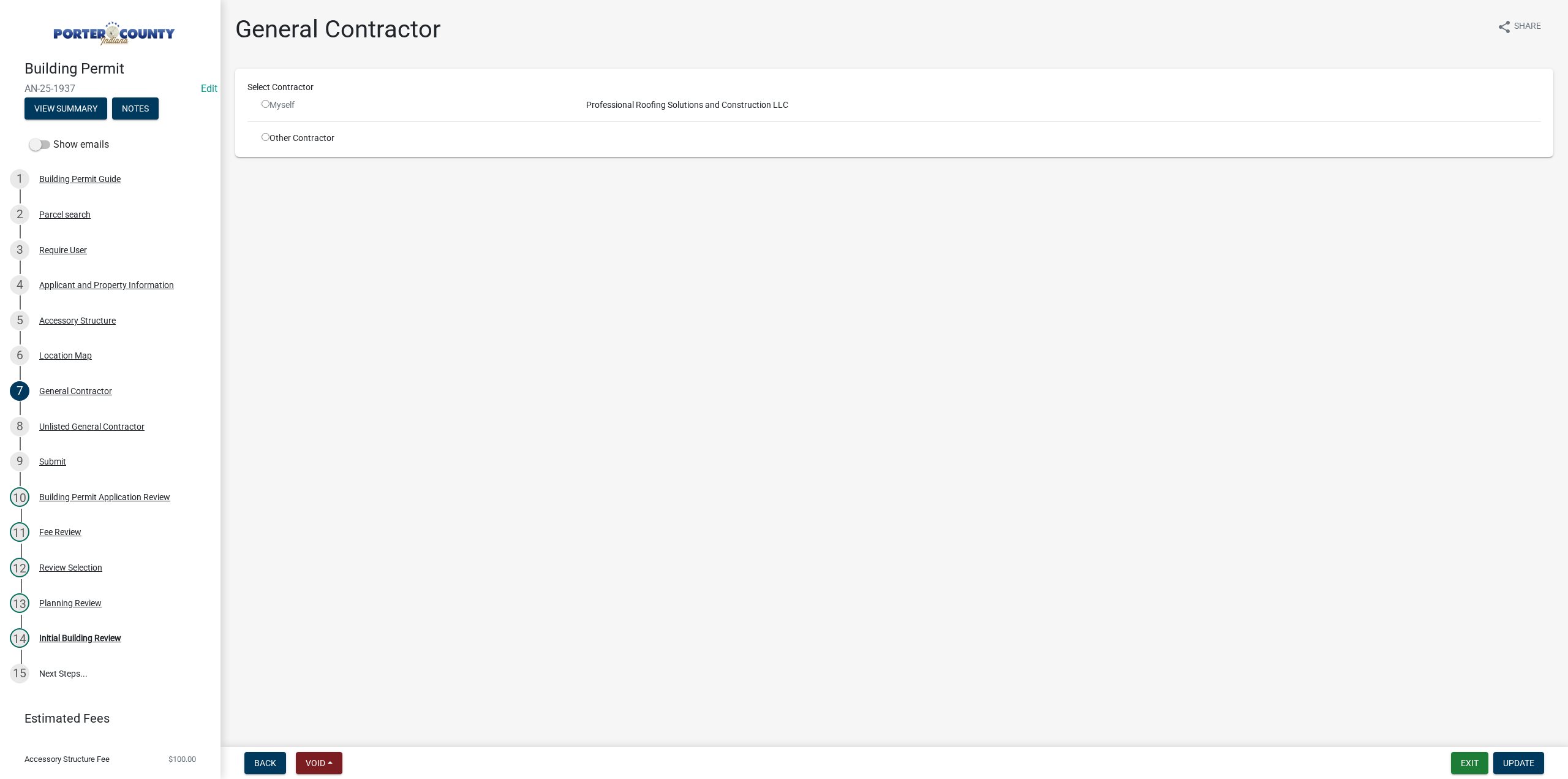
click at [265, 136] on input "radio" at bounding box center [265, 137] width 8 height 8
radio input "true"
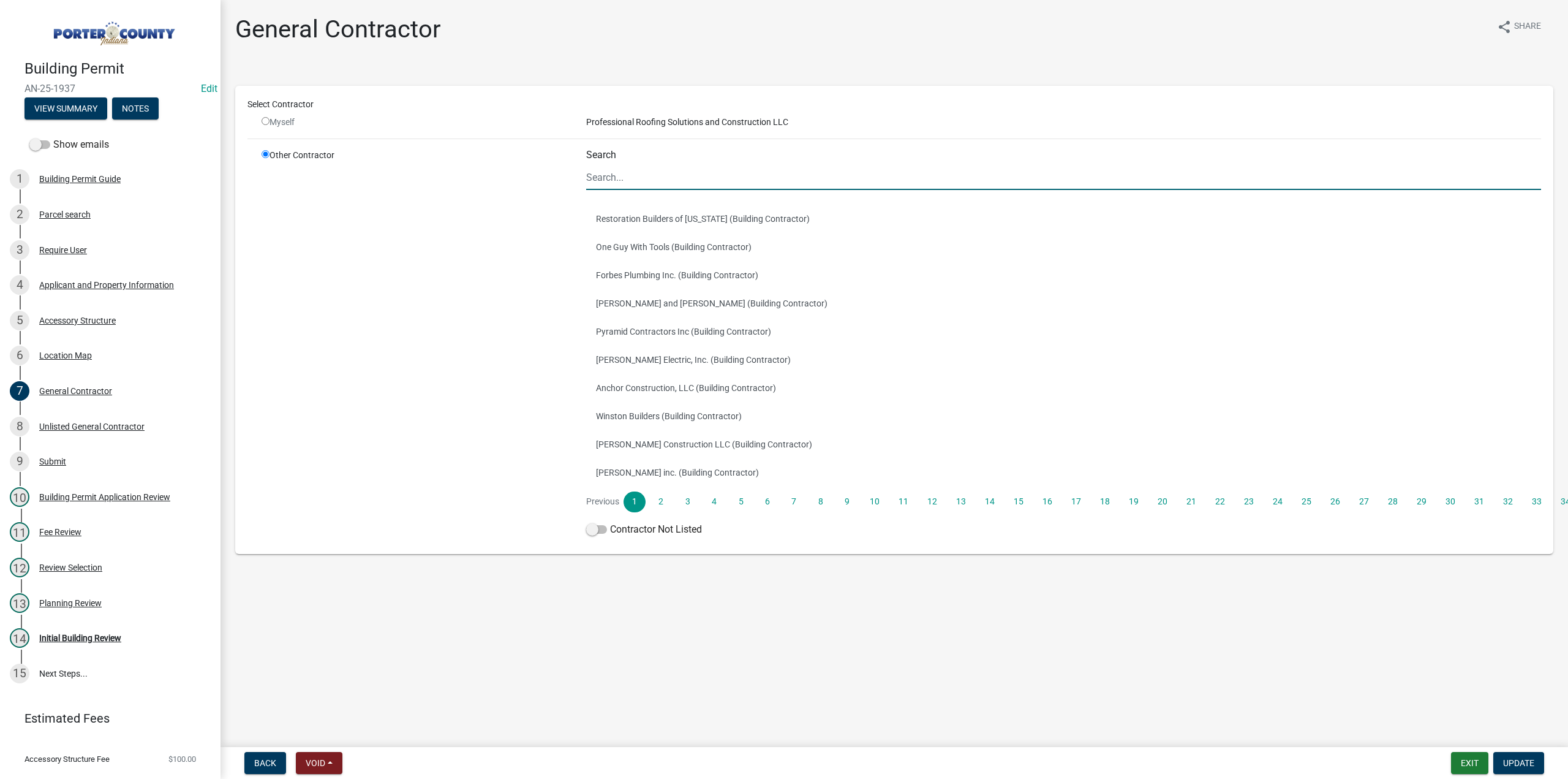
click at [681, 175] on input "Search" at bounding box center [1064, 177] width 955 height 25
click at [62, 210] on div "Parcel search" at bounding box center [65, 214] width 51 height 8
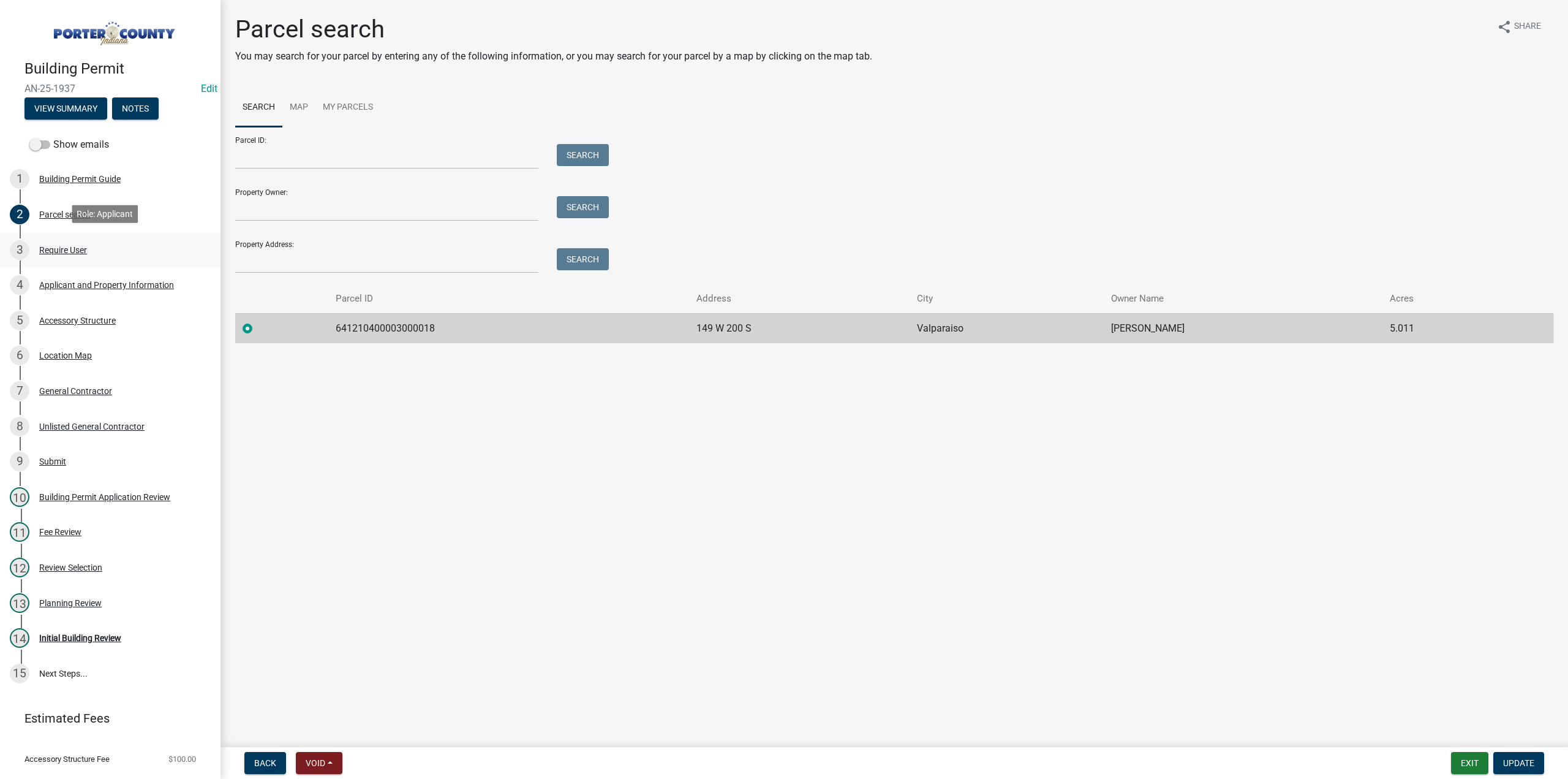
click at [66, 250] on div "Require User" at bounding box center [63, 249] width 48 height 8
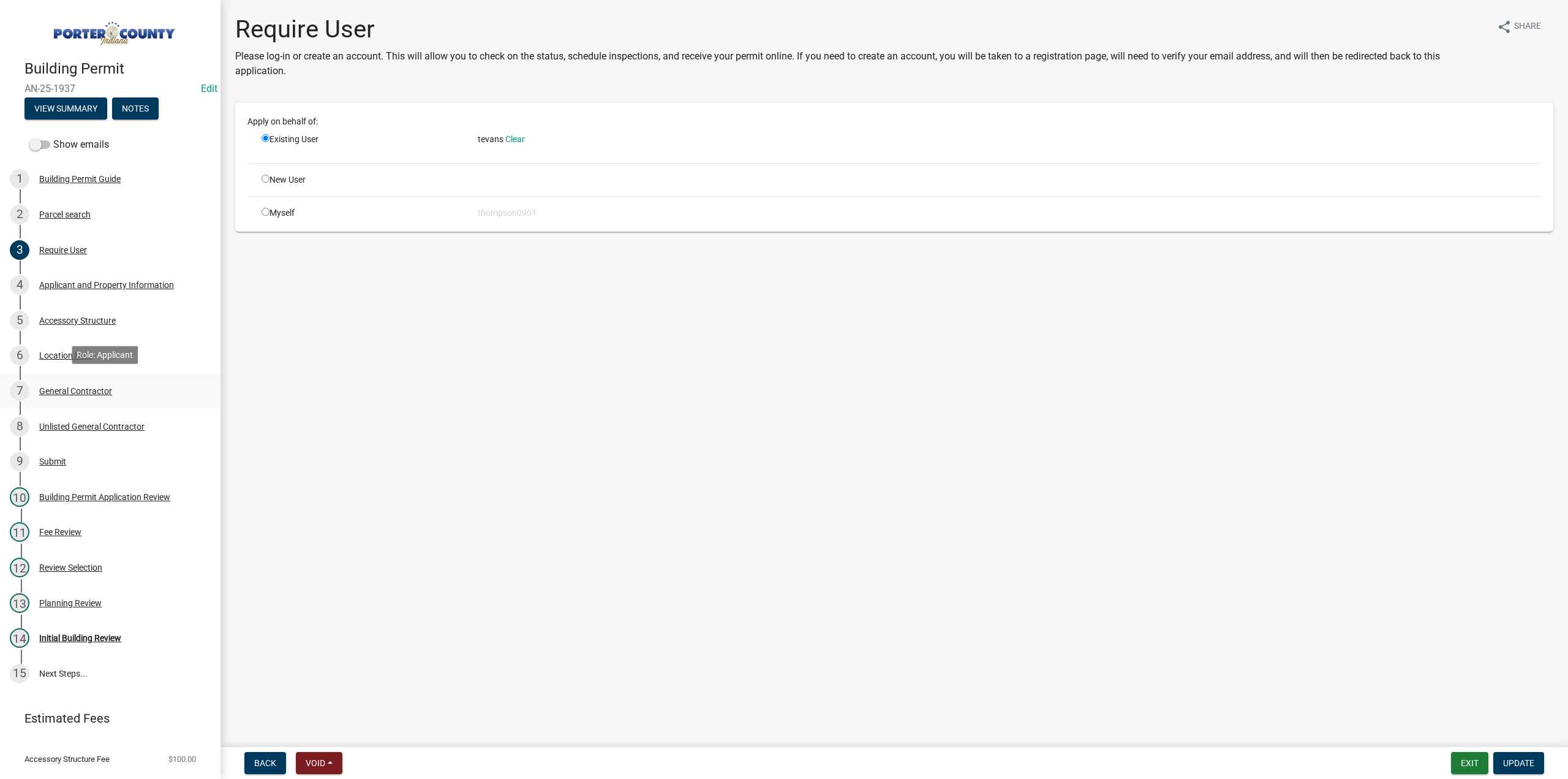
click at [89, 387] on div "General Contractor" at bounding box center [75, 391] width 73 height 8
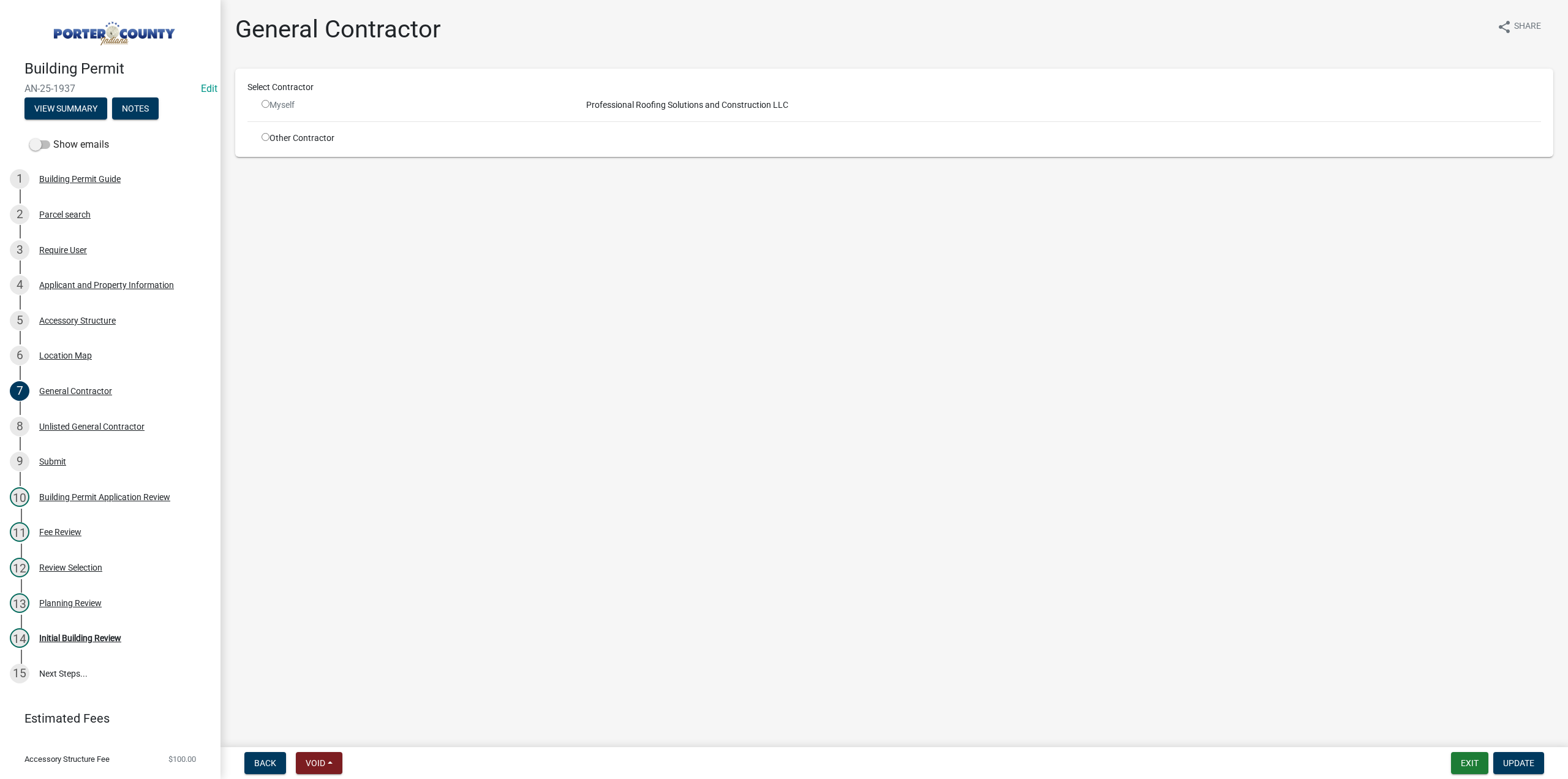
click at [267, 138] on input "radio" at bounding box center [265, 137] width 8 height 8
radio input "true"
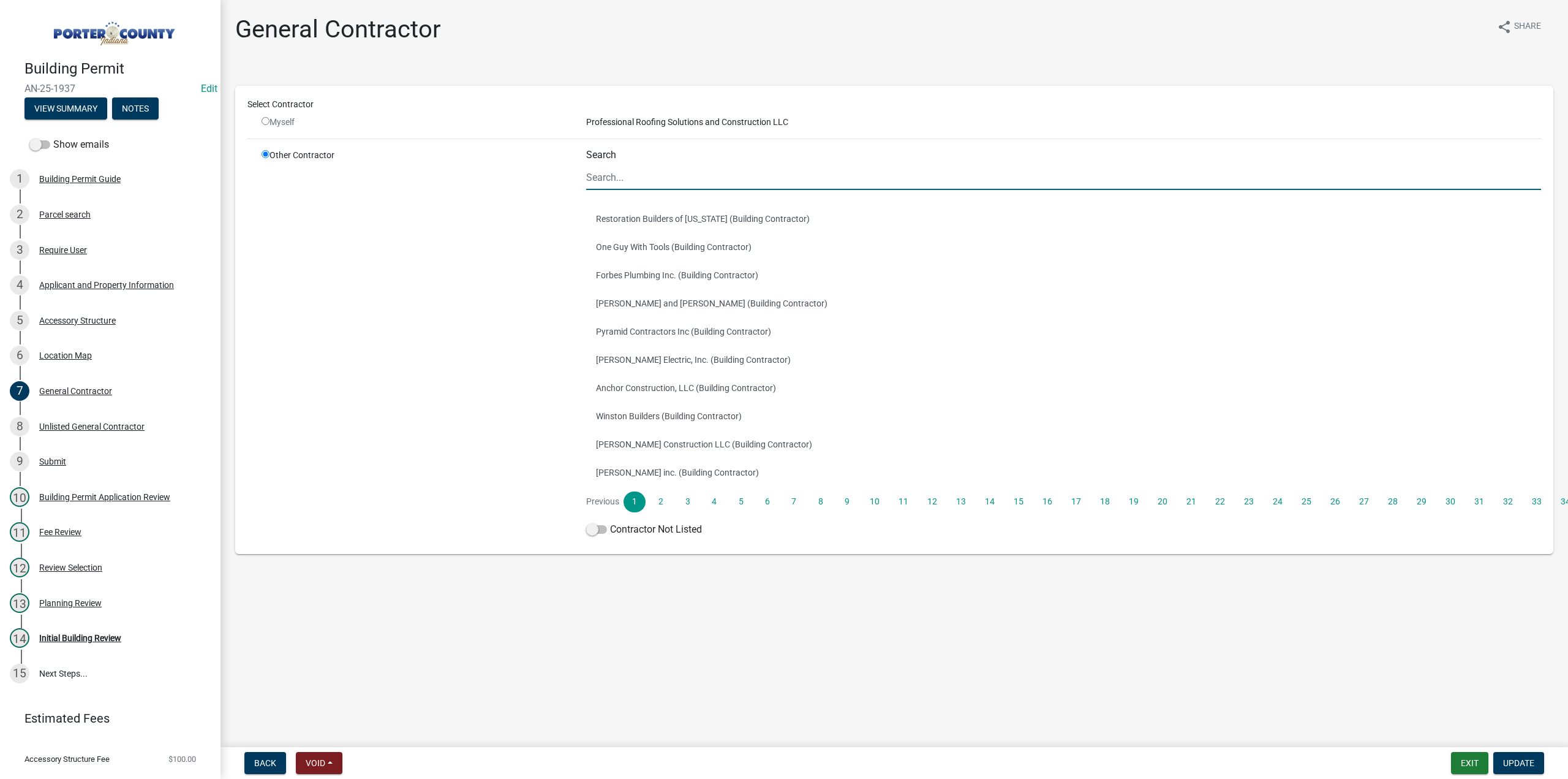
click at [666, 175] on input "Search" at bounding box center [1064, 177] width 955 height 25
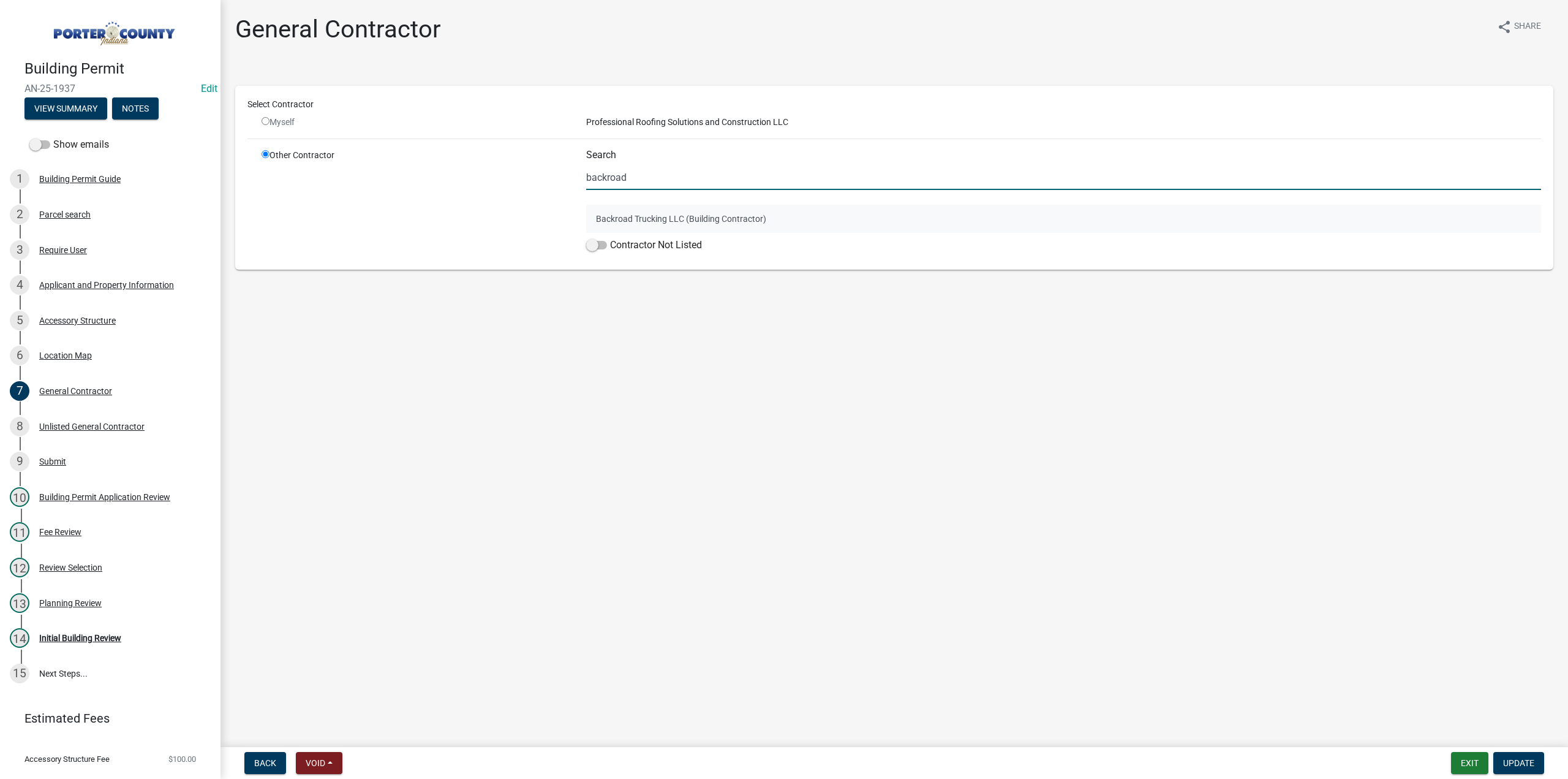
type input "backroad"
click at [684, 220] on button "Backroad Trucking LLC (Building Contractor)" at bounding box center [1064, 219] width 955 height 28
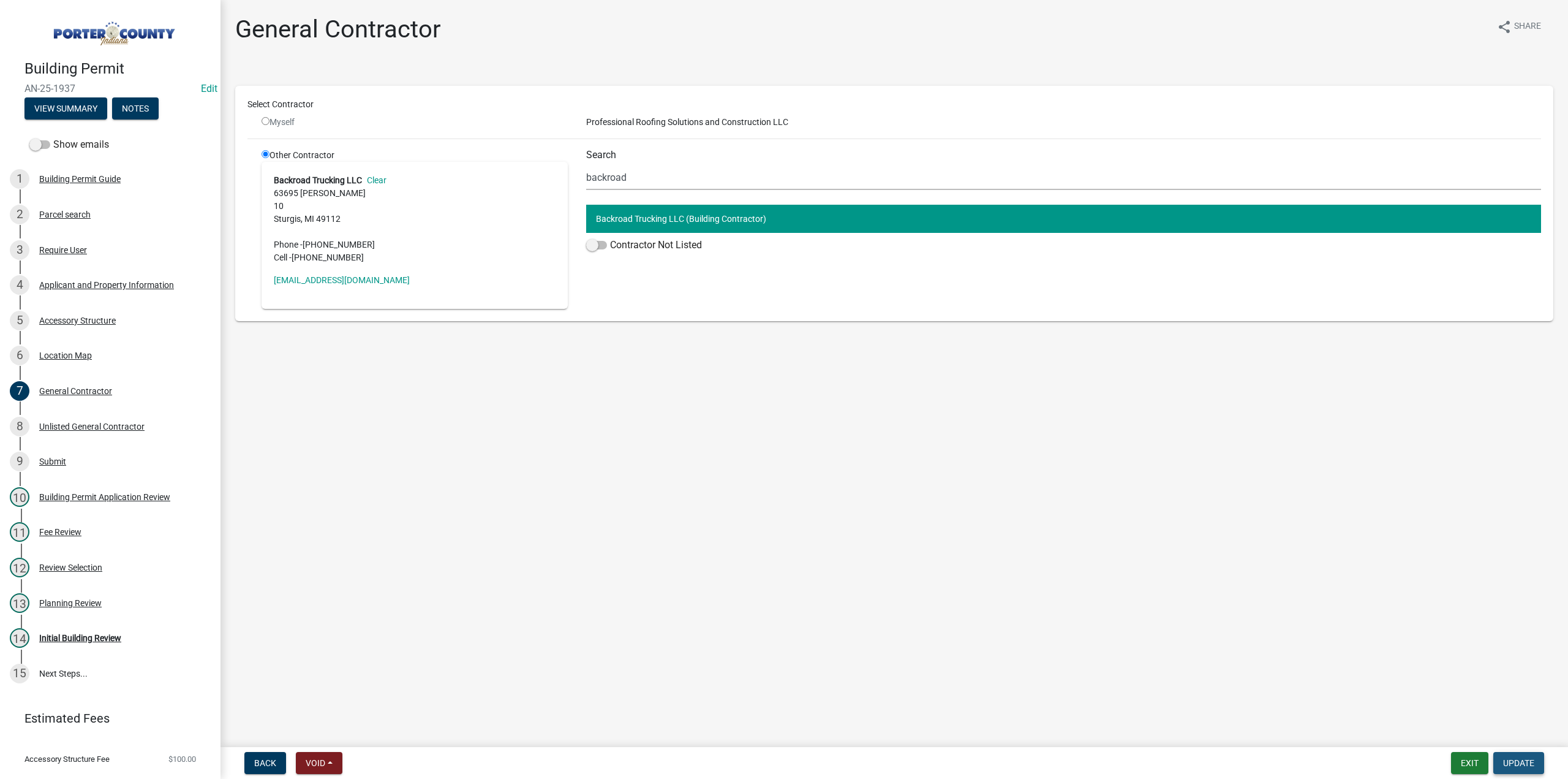
click at [1516, 763] on span "Update" at bounding box center [1519, 762] width 31 height 10
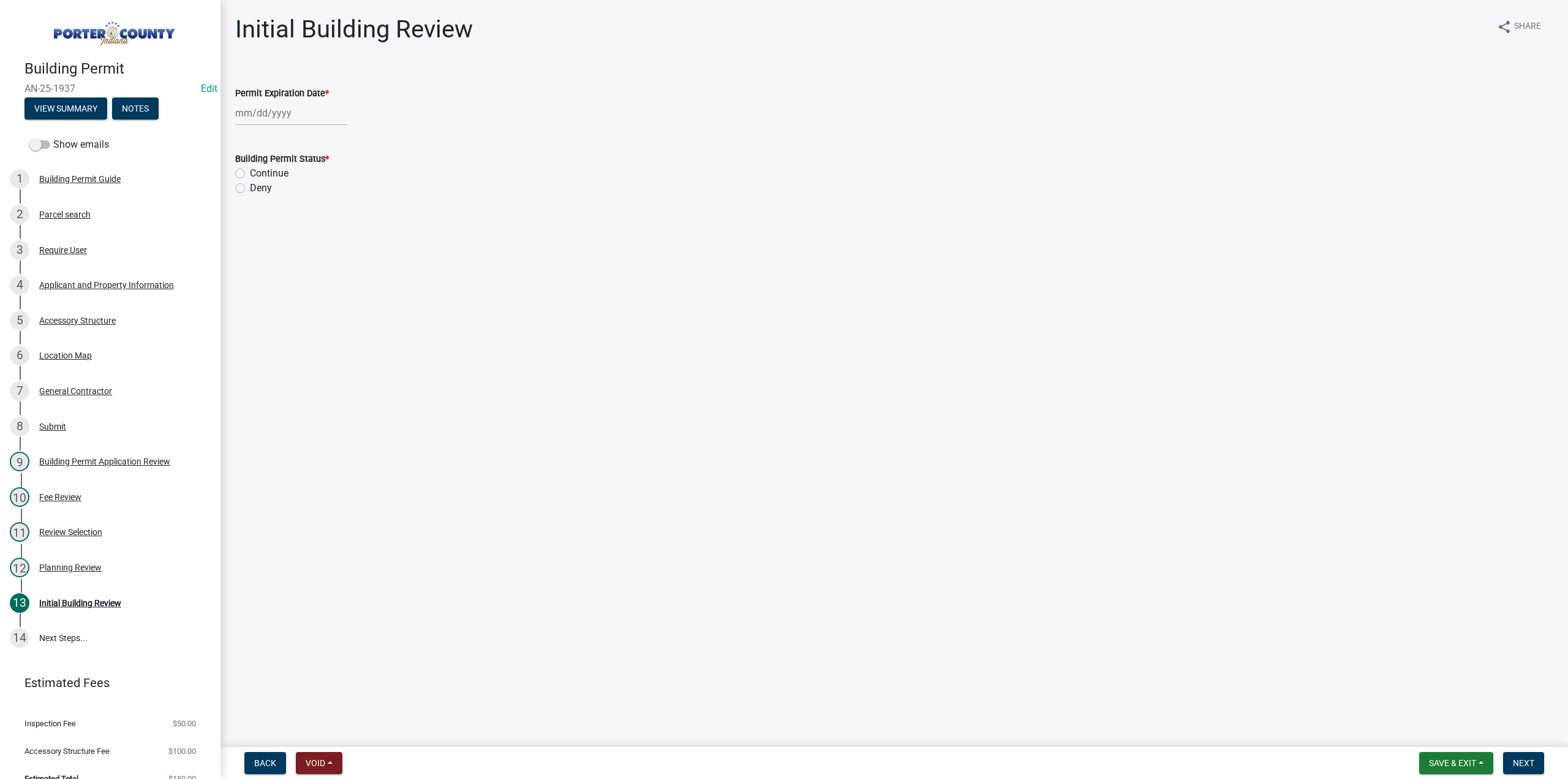
click at [296, 113] on div at bounding box center [291, 112] width 112 height 25
select select "10"
click at [325, 138] on select "1525 1526 1527 1528 1529 1530 1531 1532 1533 1534 1535 1536 1537 1538 1539 1540…" at bounding box center [331, 139] width 44 height 19
select select "2027"
click at [309, 130] on select "1525 1526 1527 1528 1529 1530 1531 1532 1533 1534 1535 1536 1537 1538 1539 1540…" at bounding box center [331, 139] width 44 height 19
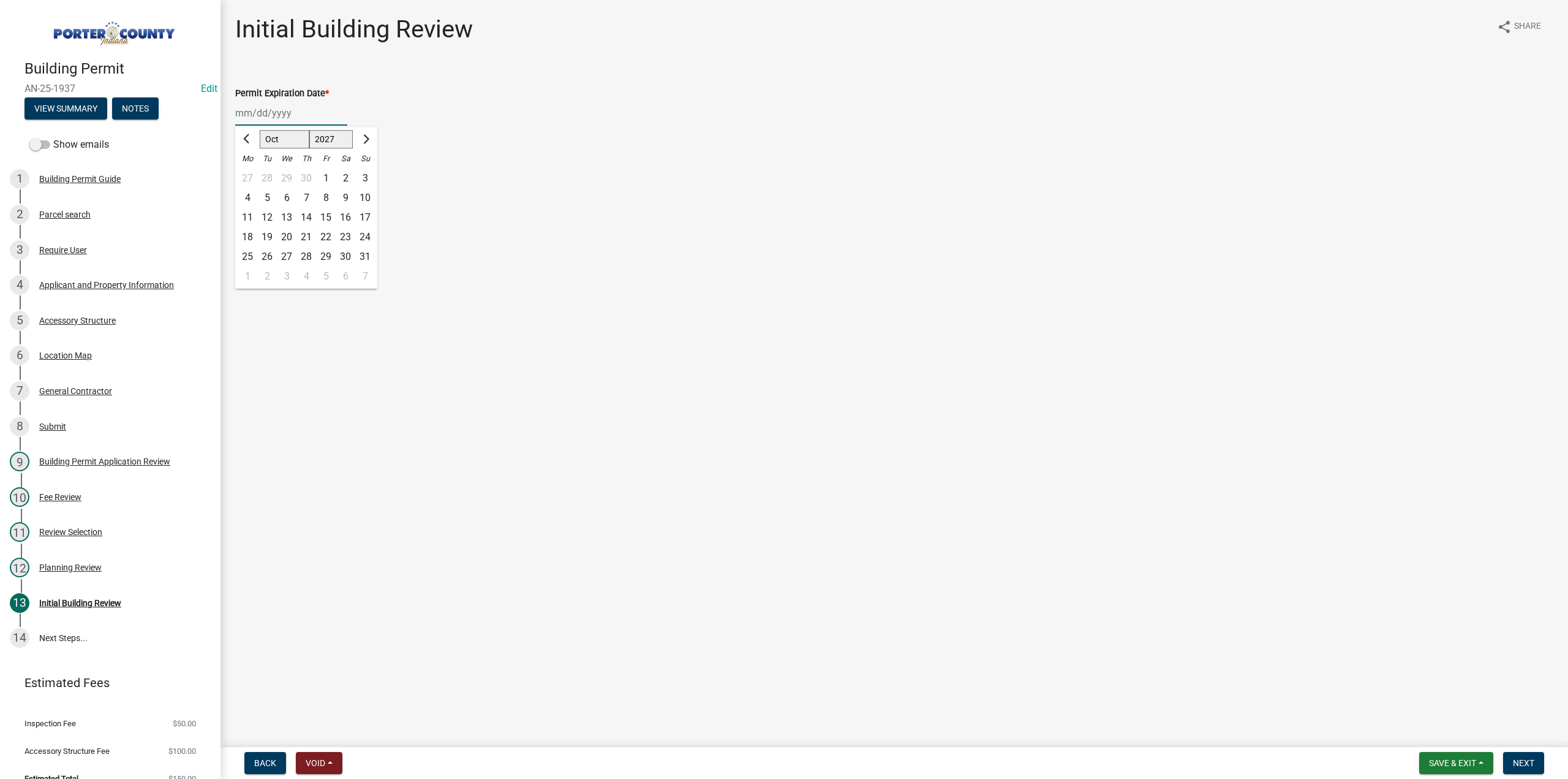
click at [308, 195] on div "7" at bounding box center [306, 198] width 20 height 20
type input "10/07/2027"
click at [250, 170] on label "Continue" at bounding box center [269, 173] width 39 height 15
click at [250, 170] on input "Continue" at bounding box center [254, 170] width 8 height 8
radio input "true"
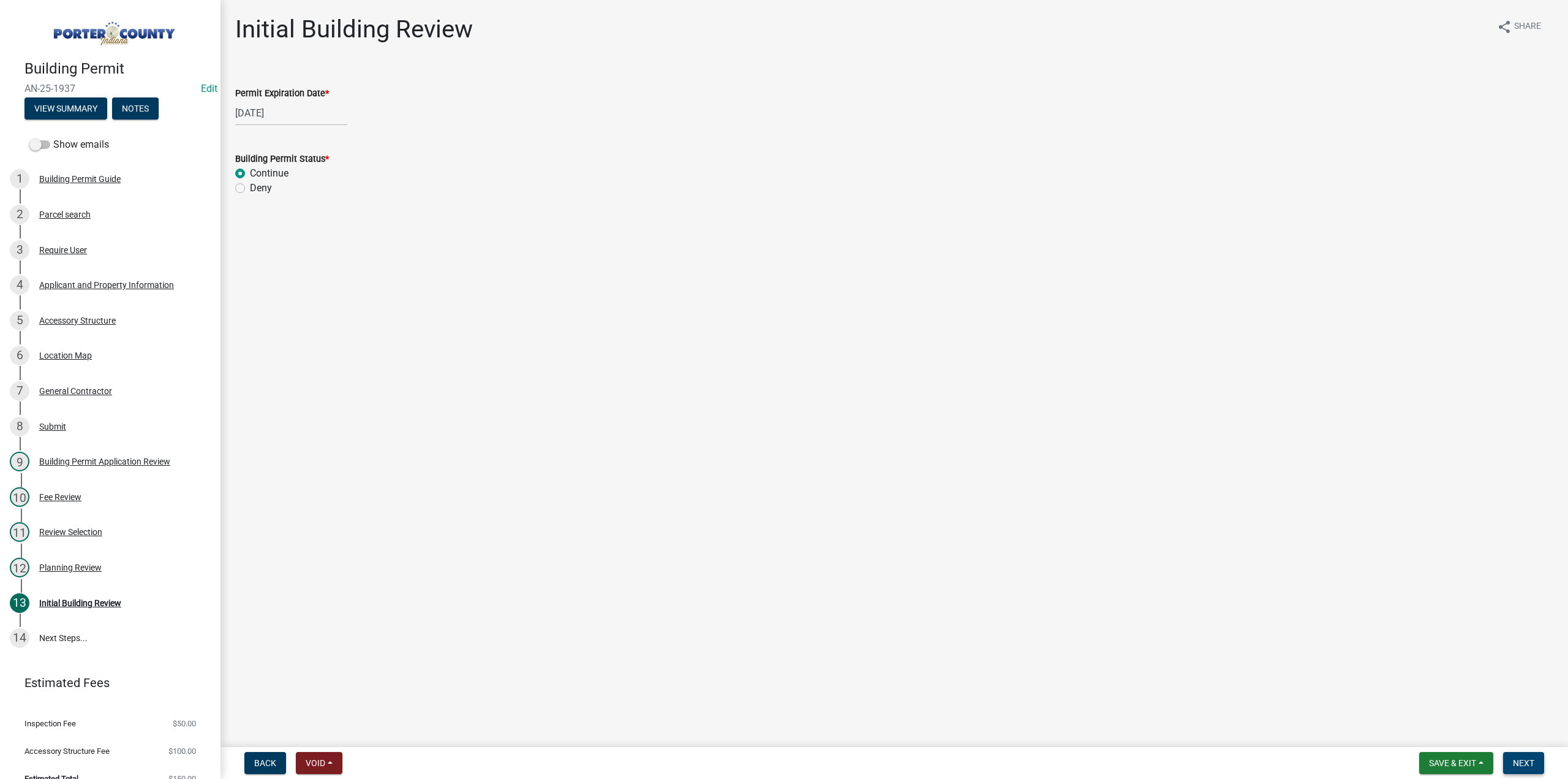
click at [1514, 762] on span "Next" at bounding box center [1524, 762] width 21 height 10
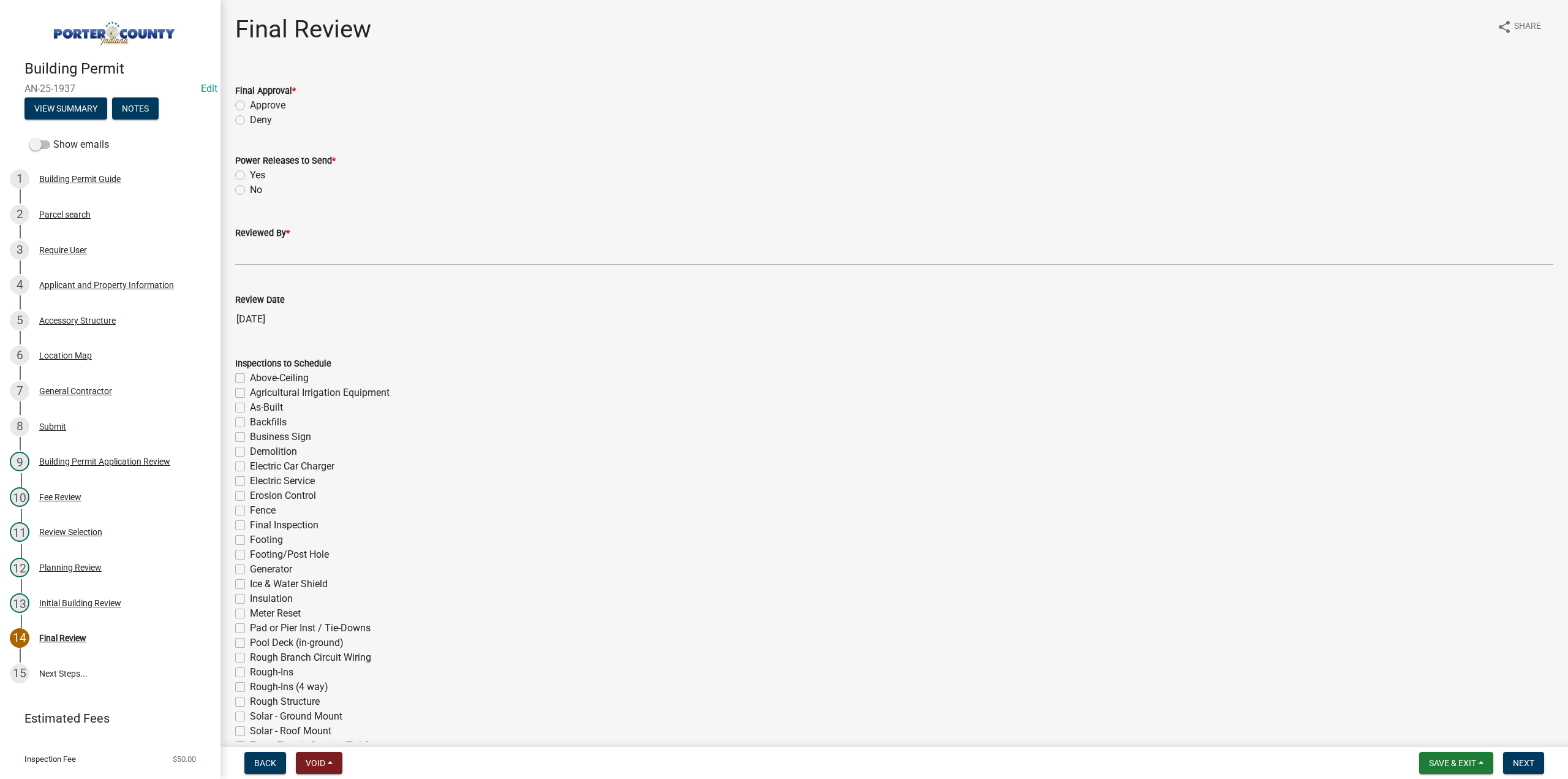
click at [250, 106] on label "Approve" at bounding box center [267, 105] width 35 height 15
click at [250, 106] on input "Approve" at bounding box center [254, 102] width 8 height 8
radio input "true"
click at [250, 188] on label "No" at bounding box center [256, 190] width 12 height 15
click at [250, 188] on input "No" at bounding box center [254, 186] width 8 height 8
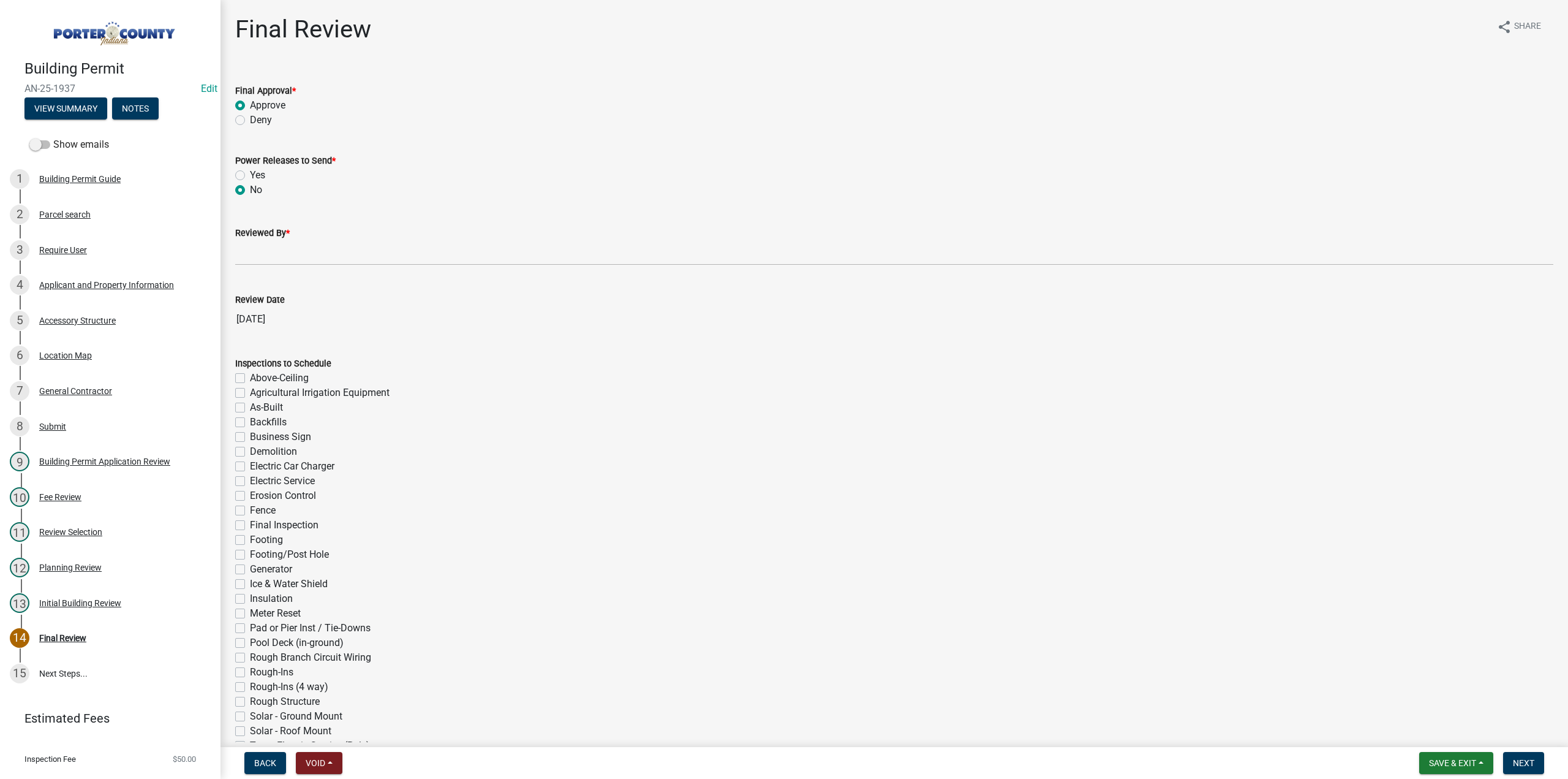
radio input "true"
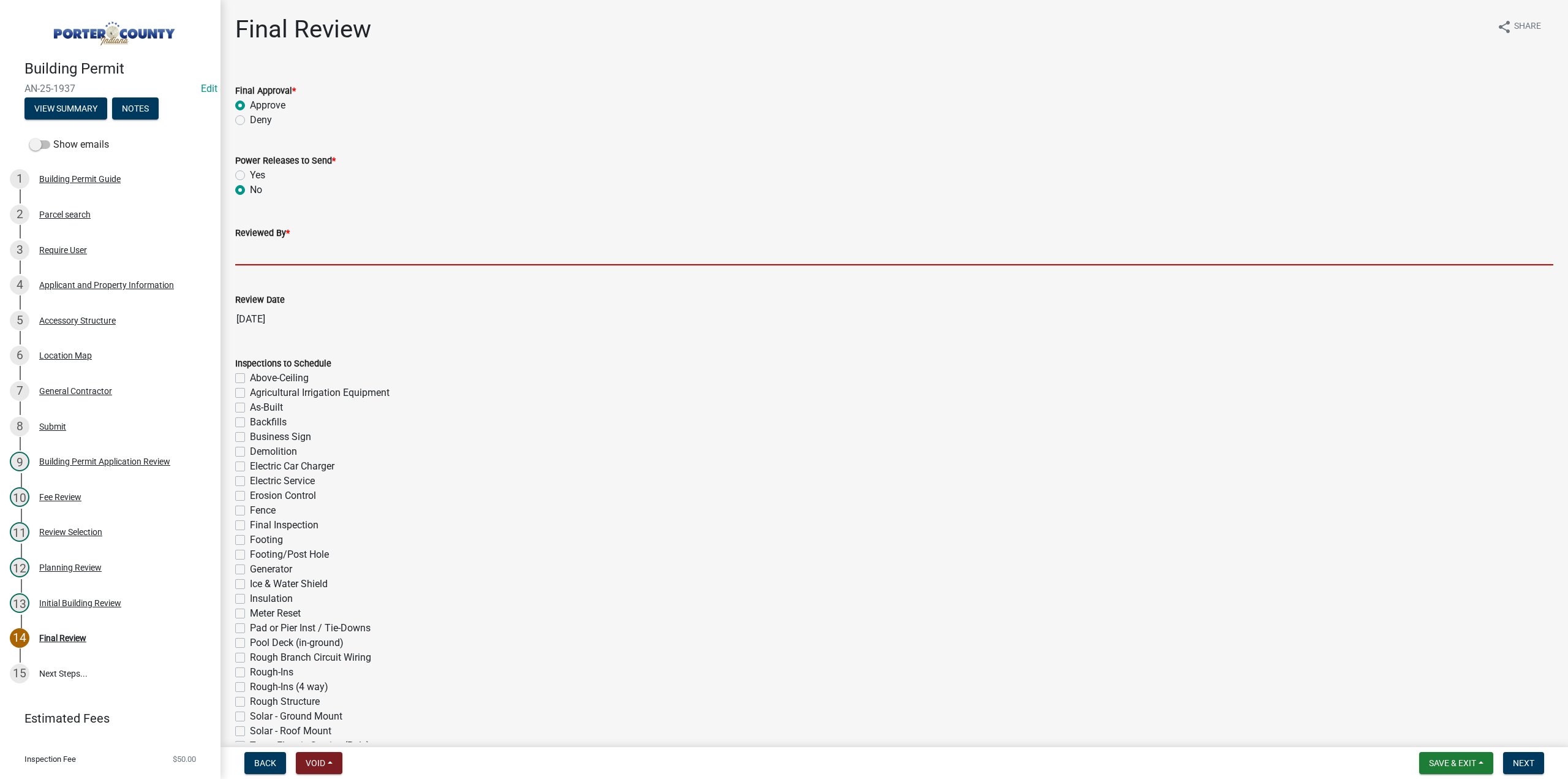
drag, startPoint x: 284, startPoint y: 247, endPoint x: 295, endPoint y: 263, distance: 19.4
click at [284, 247] on input "Reviewed By *" at bounding box center [894, 253] width 1318 height 25
type input "TT"
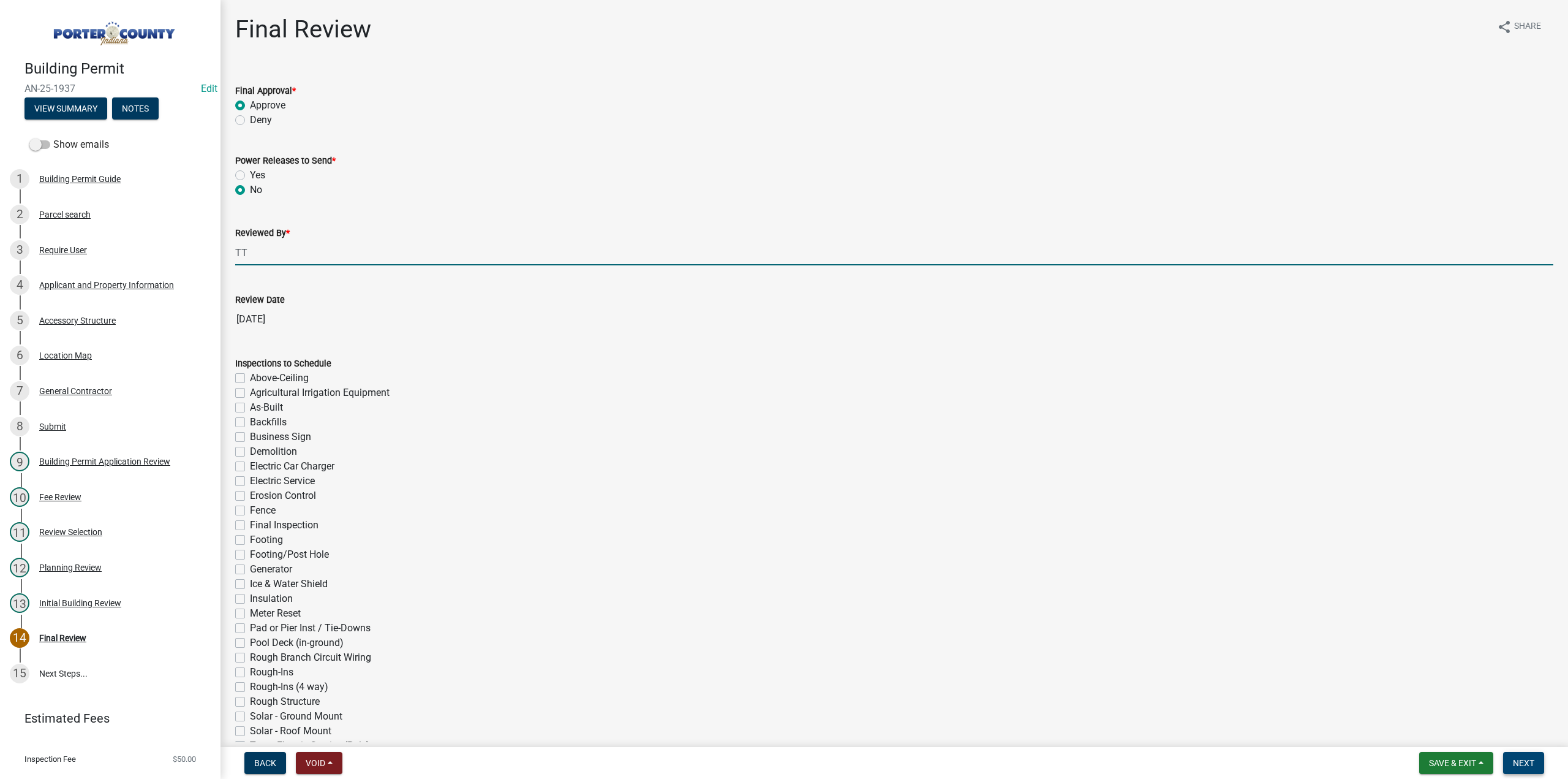
click at [1506, 760] on button "Next" at bounding box center [1524, 763] width 41 height 22
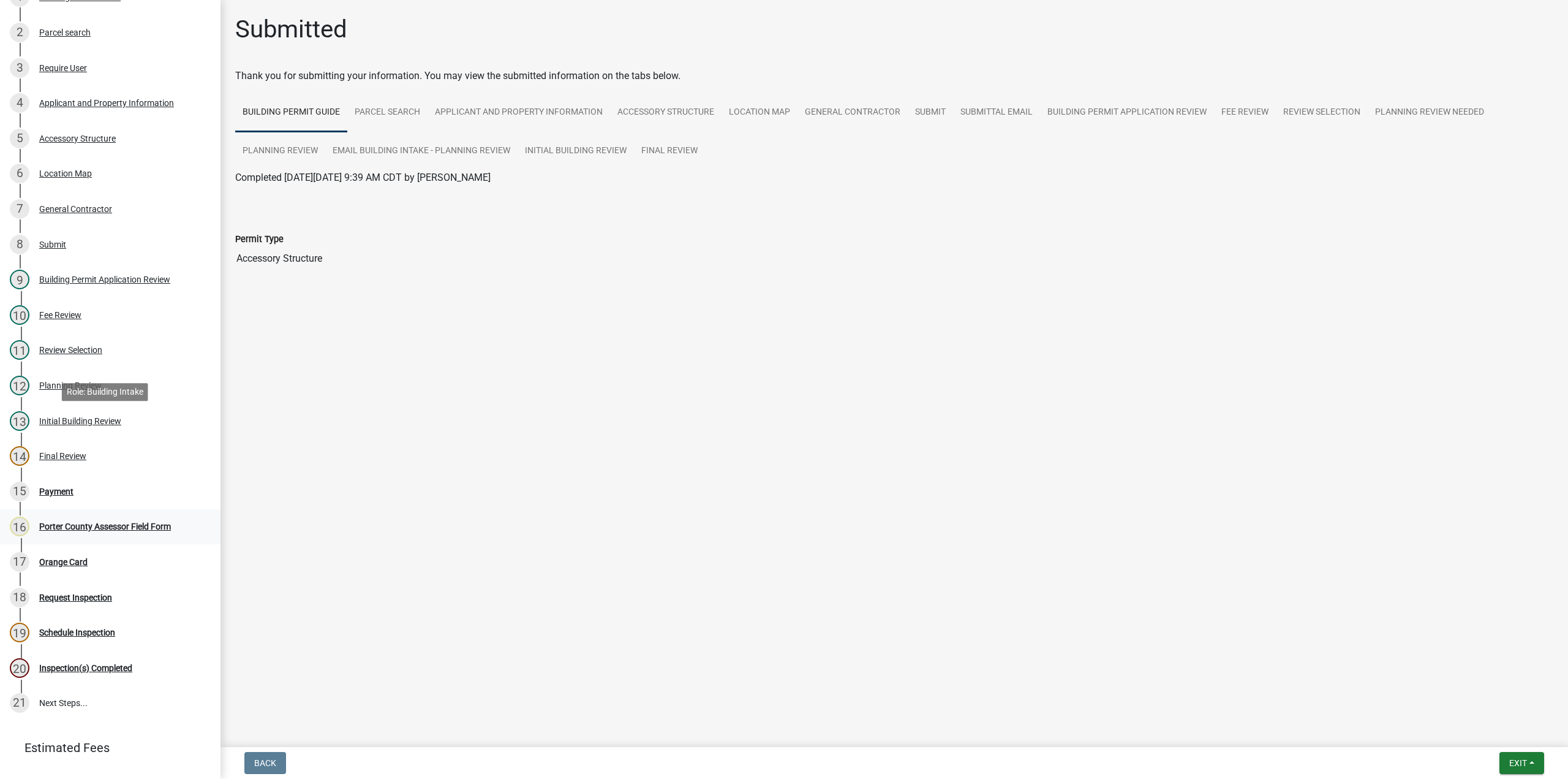
scroll to position [263, 0]
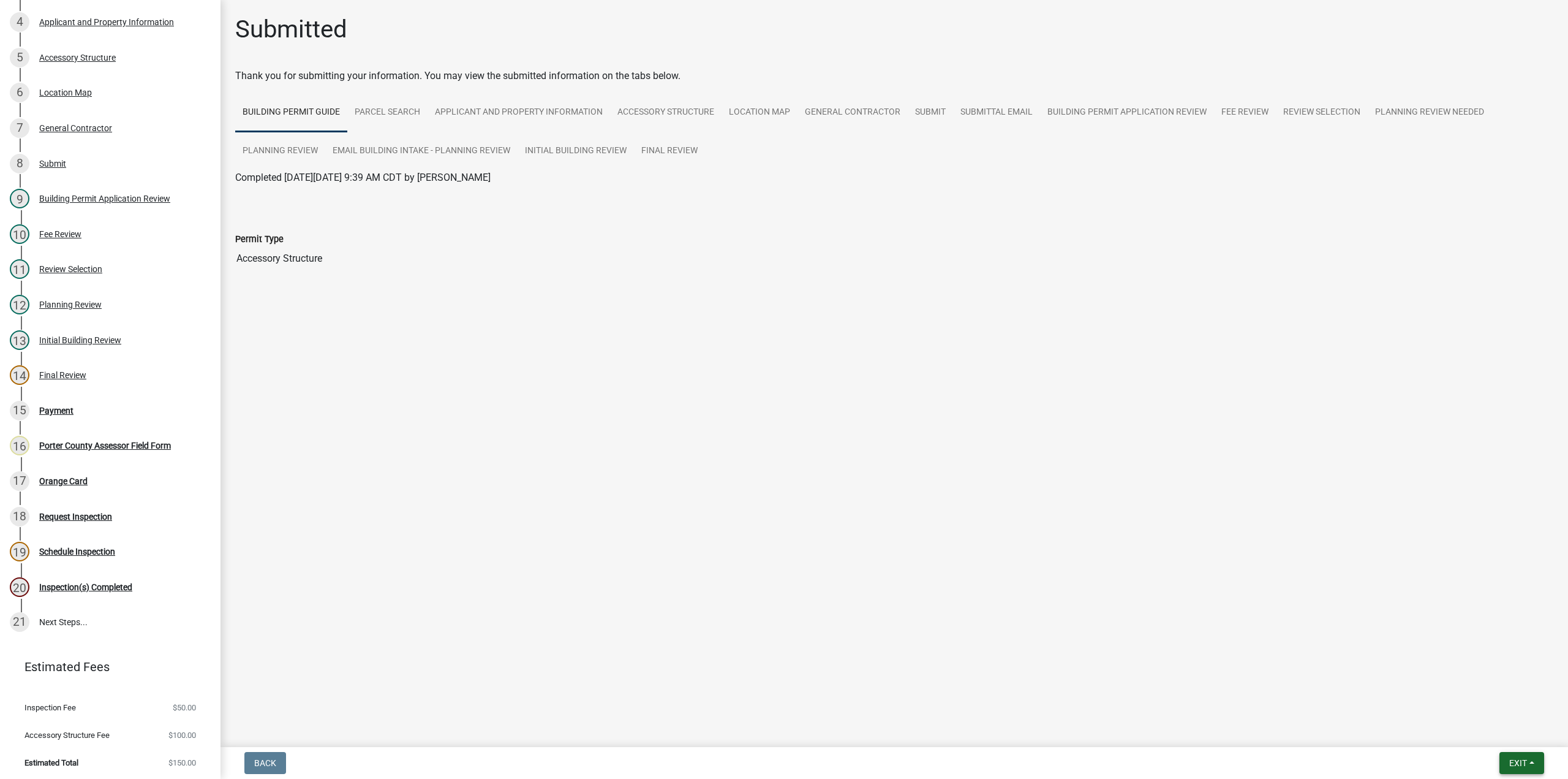
click at [1519, 760] on button "Exit" at bounding box center [1522, 763] width 45 height 22
click at [1493, 730] on button "Save & Exit" at bounding box center [1496, 731] width 98 height 30
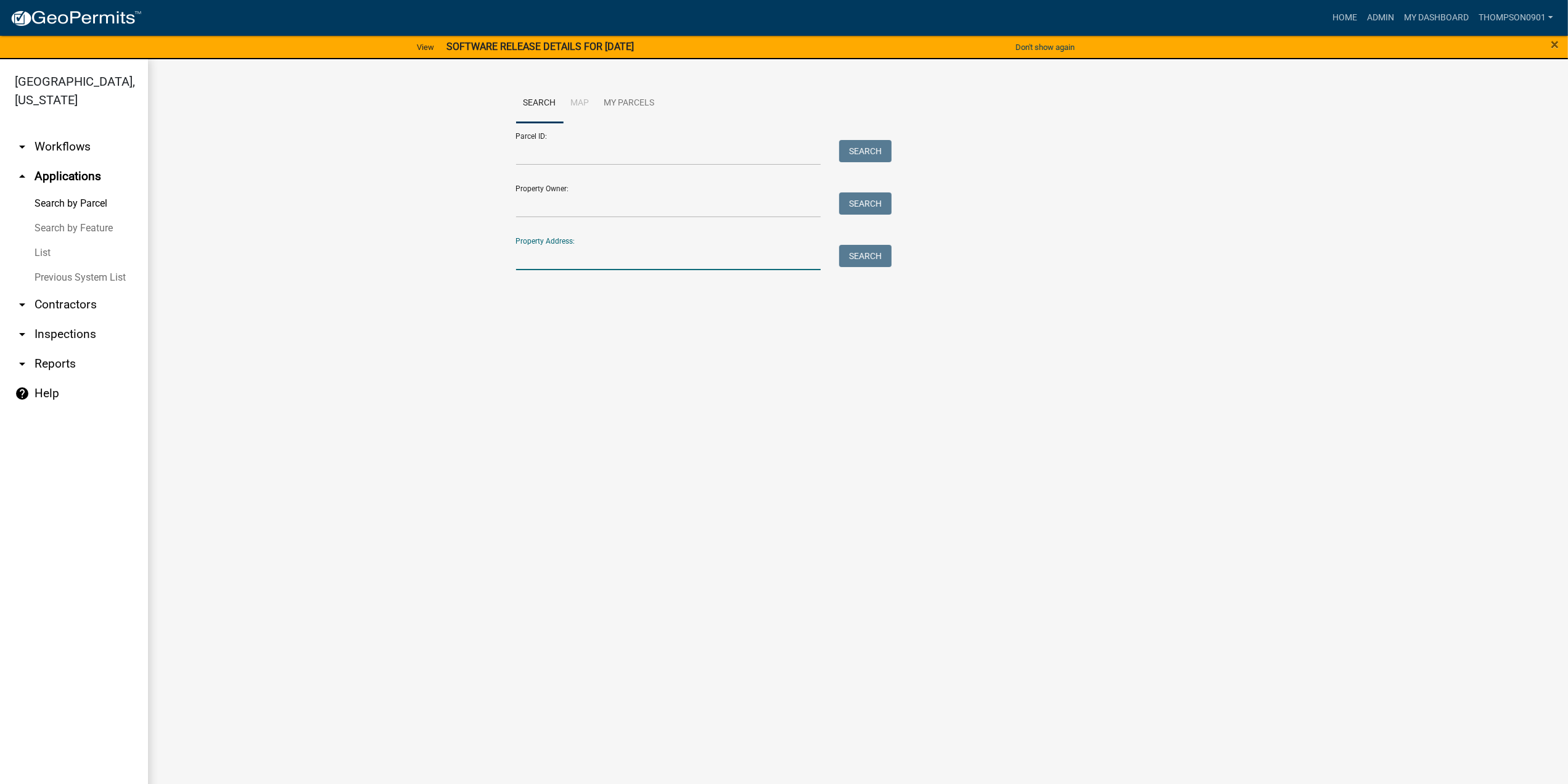
drag, startPoint x: 581, startPoint y: 248, endPoint x: 589, endPoint y: 249, distance: 8.1
click at [586, 248] on input "Property Address:" at bounding box center [669, 257] width 305 height 25
type input "207 s 600 w"
click at [882, 258] on button "Search" at bounding box center [865, 256] width 52 height 22
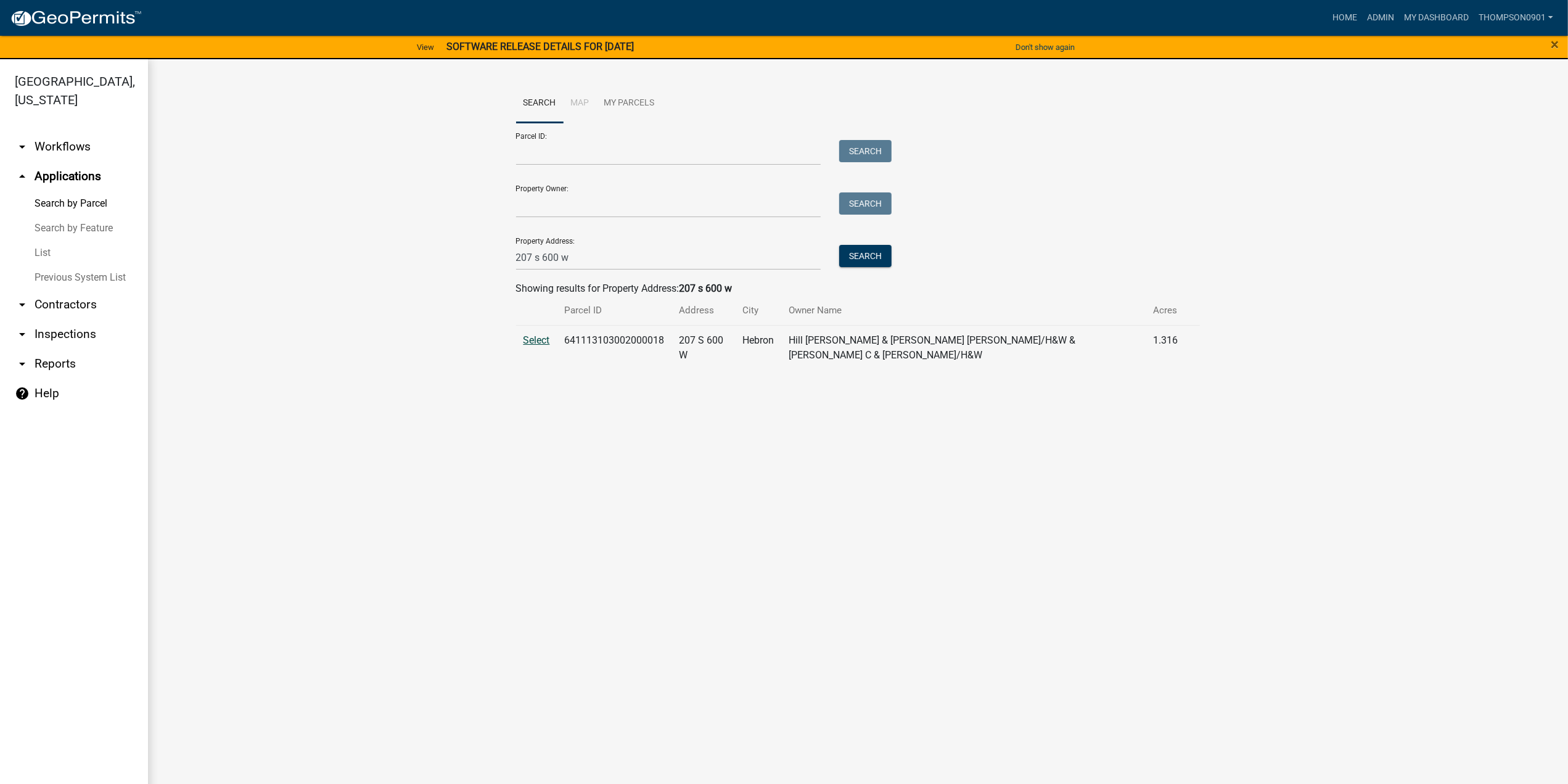
click at [547, 335] on span "Select" at bounding box center [536, 340] width 27 height 12
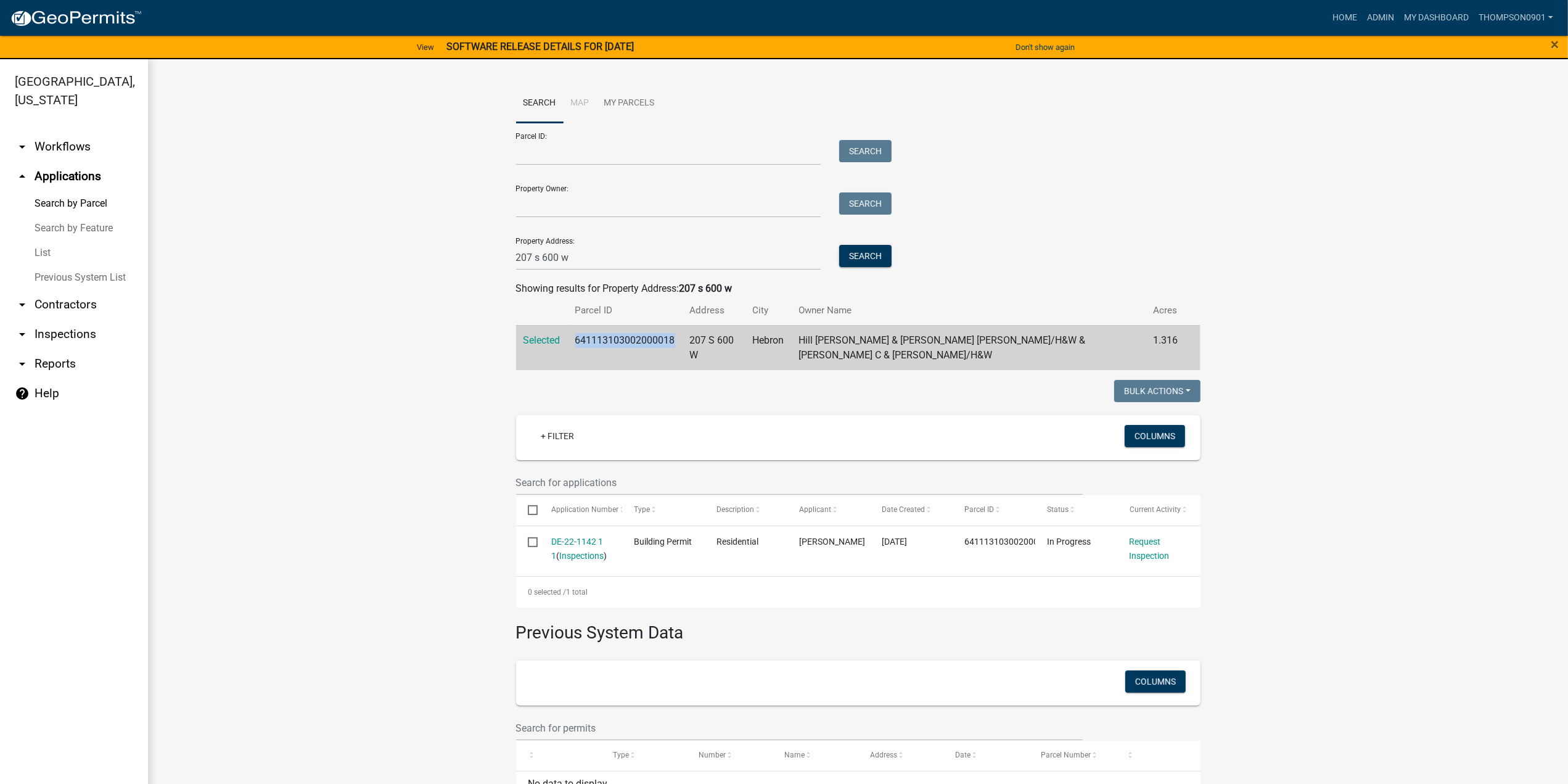
drag, startPoint x: 674, startPoint y: 342, endPoint x: 567, endPoint y: 347, distance: 107.1
click at [568, 347] on td "641113103002000018" at bounding box center [625, 347] width 114 height 45
copy td "641113103002000018"
click at [40, 241] on link "List" at bounding box center [74, 253] width 148 height 25
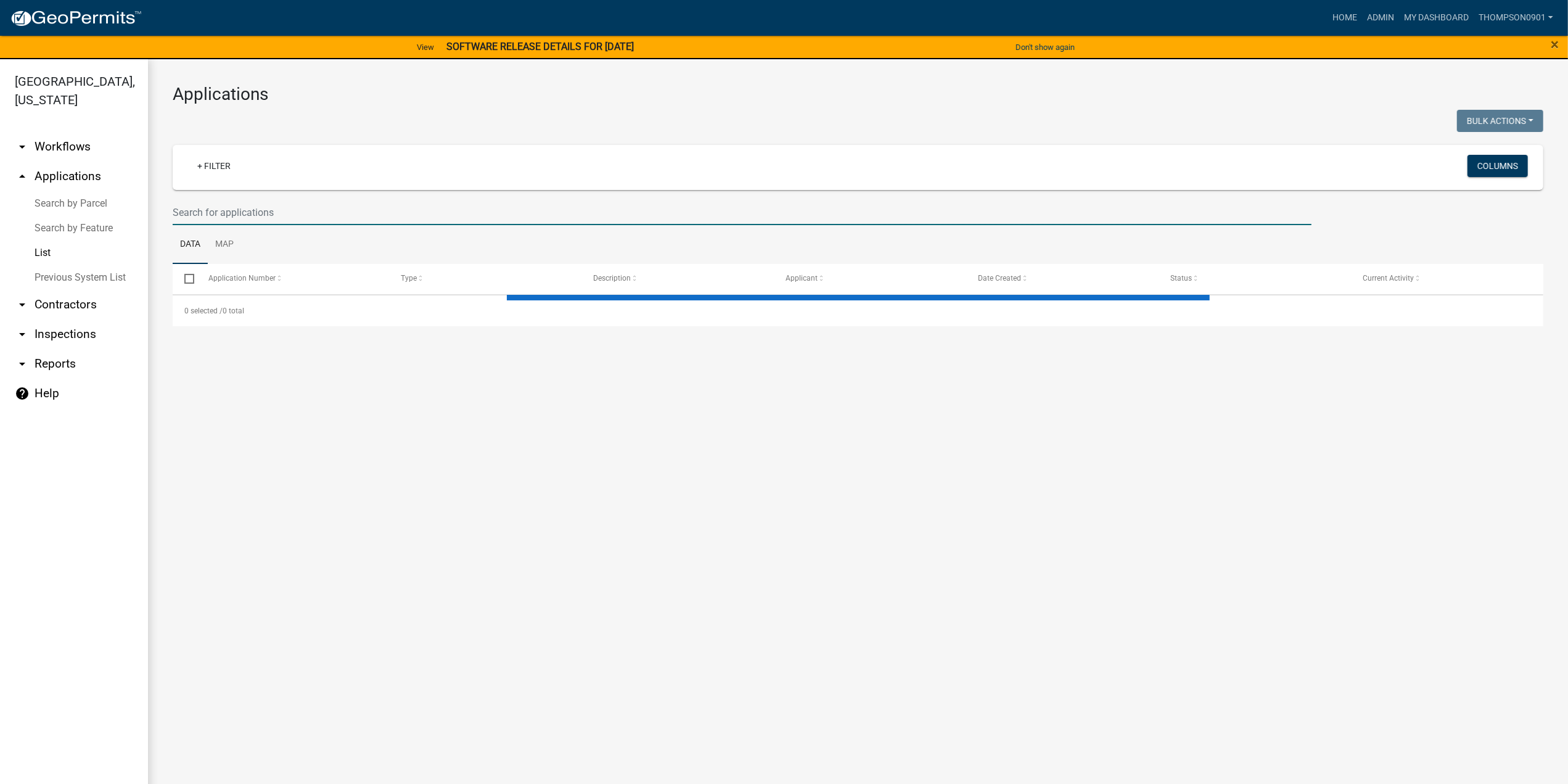
click at [200, 207] on input "text" at bounding box center [742, 212] width 1139 height 25
select select "3: 100"
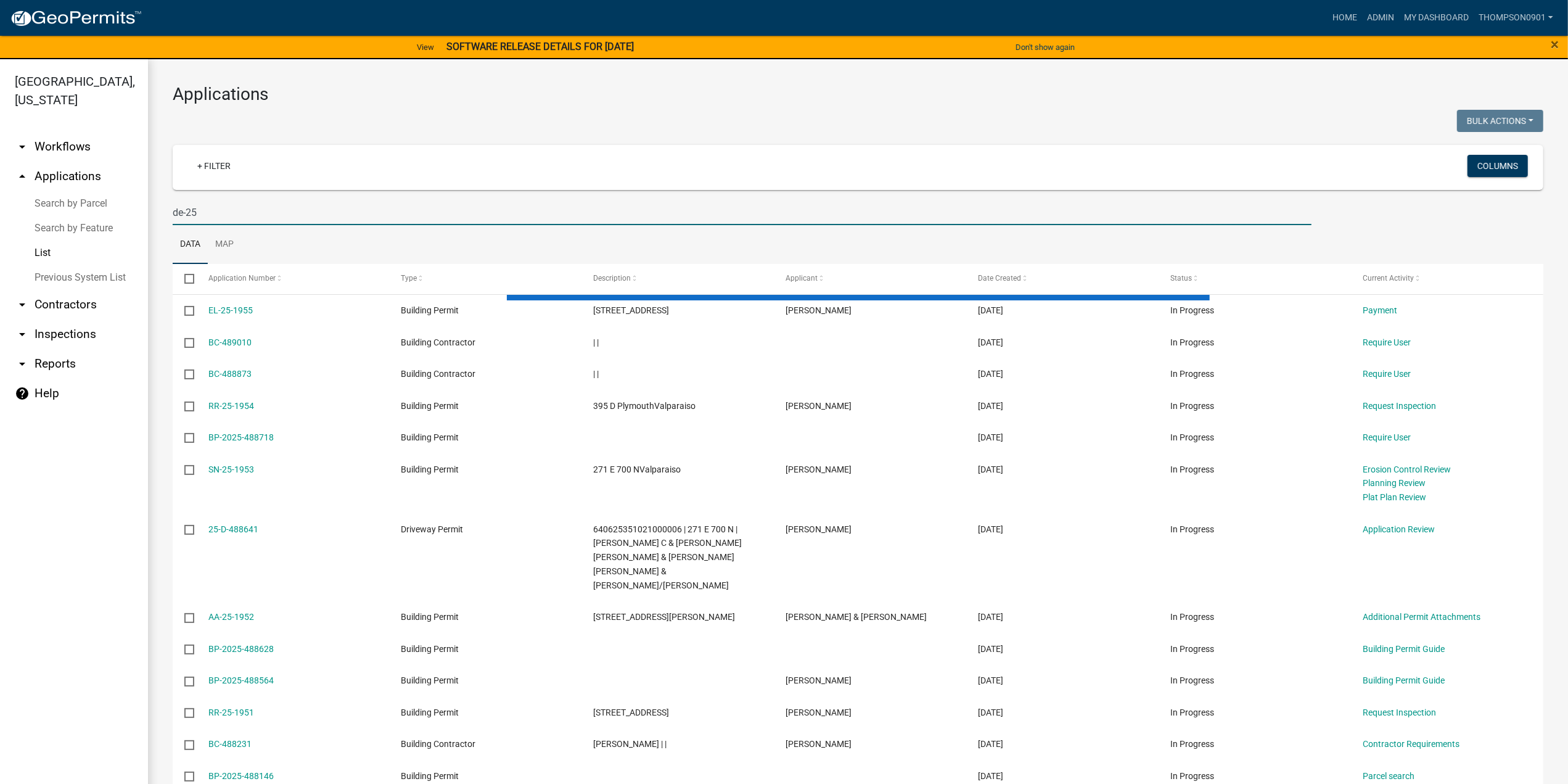
type input "de-25"
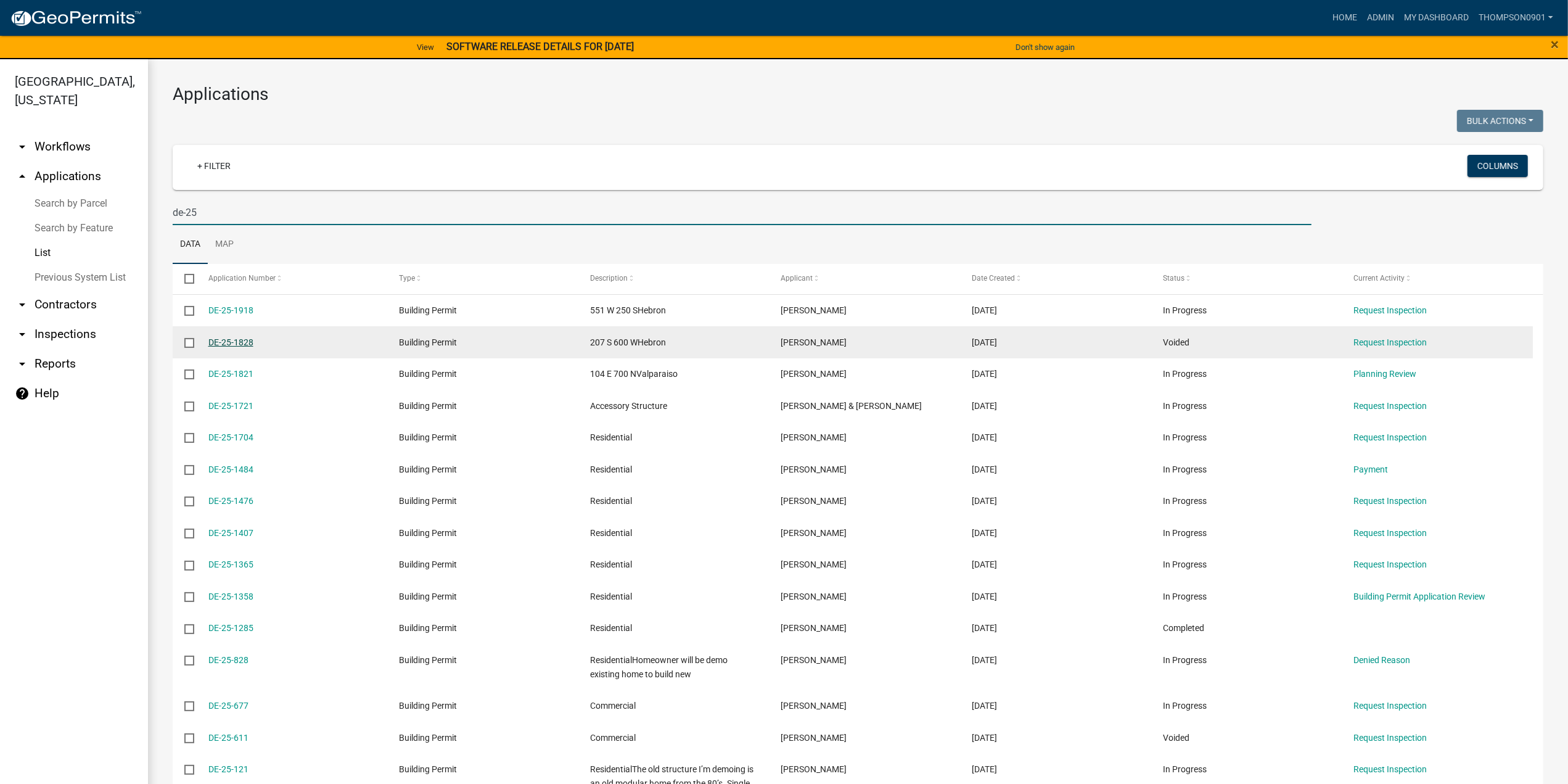
click at [248, 343] on link "DE-25-1828" at bounding box center [231, 342] width 45 height 10
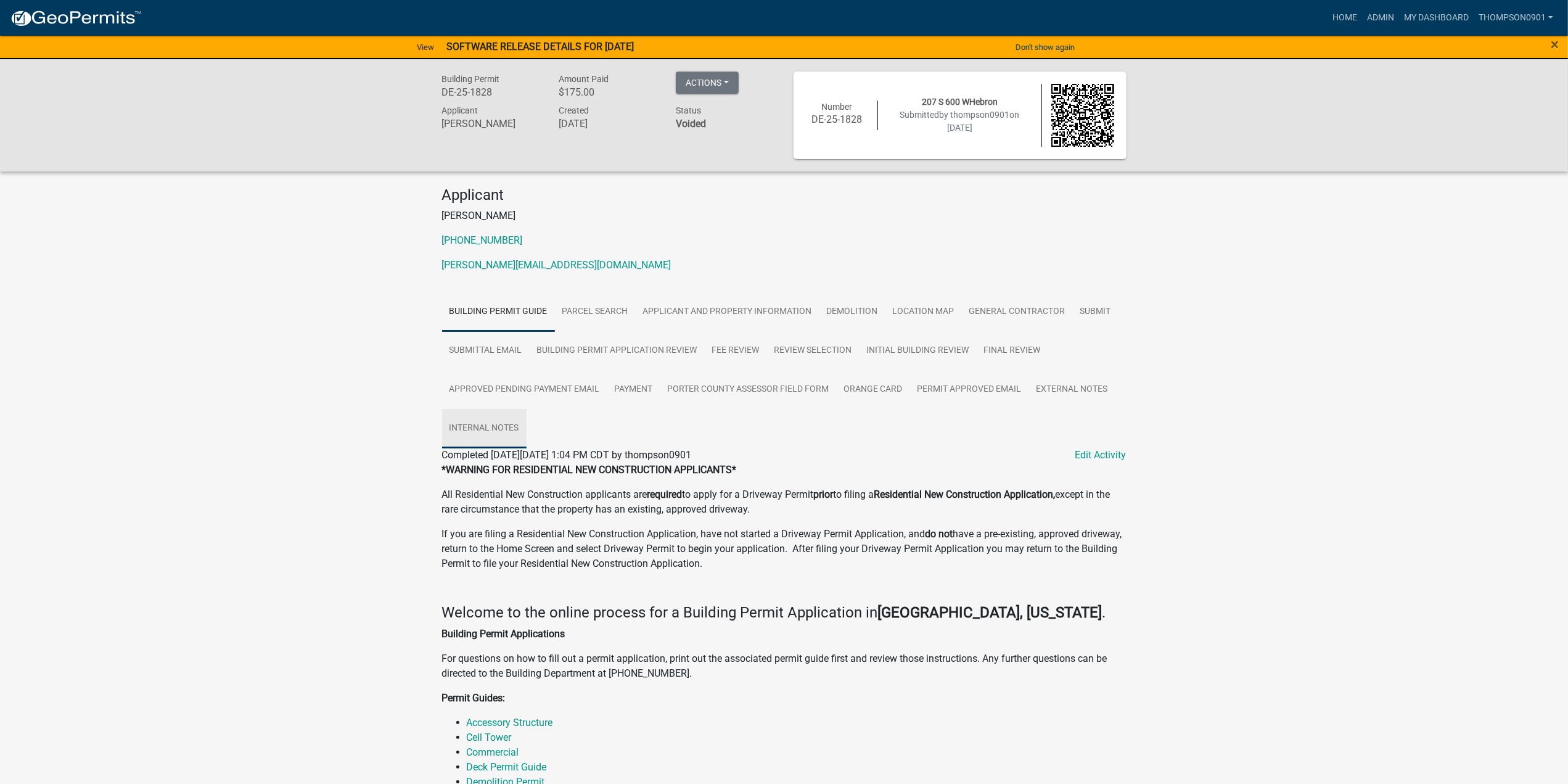
click at [510, 428] on link "Internal Notes" at bounding box center [484, 428] width 85 height 39
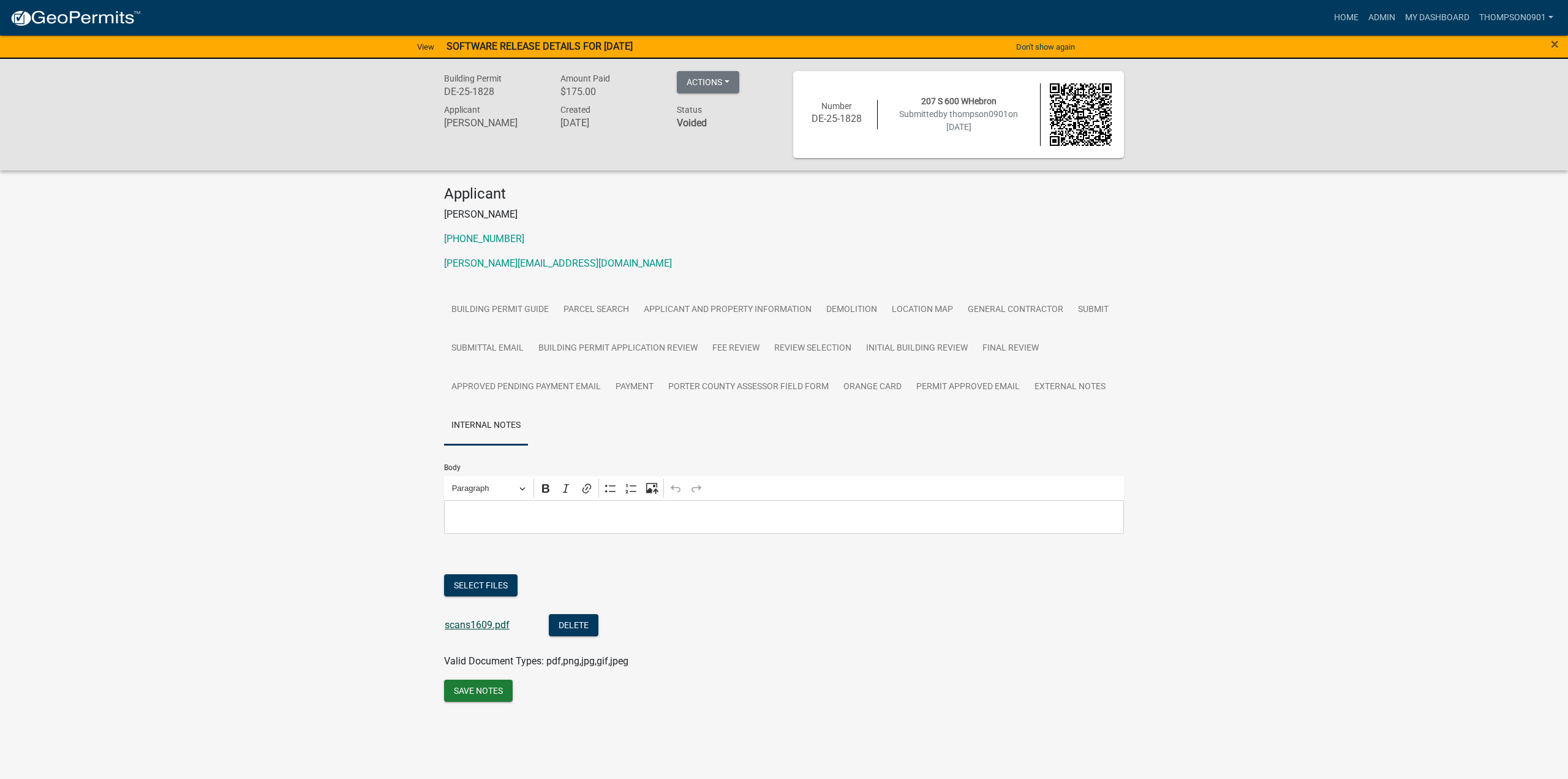
click at [467, 627] on link "scans1609.pdf" at bounding box center [477, 625] width 65 height 12
click at [1335, 15] on link "Home" at bounding box center [1346, 18] width 34 height 23
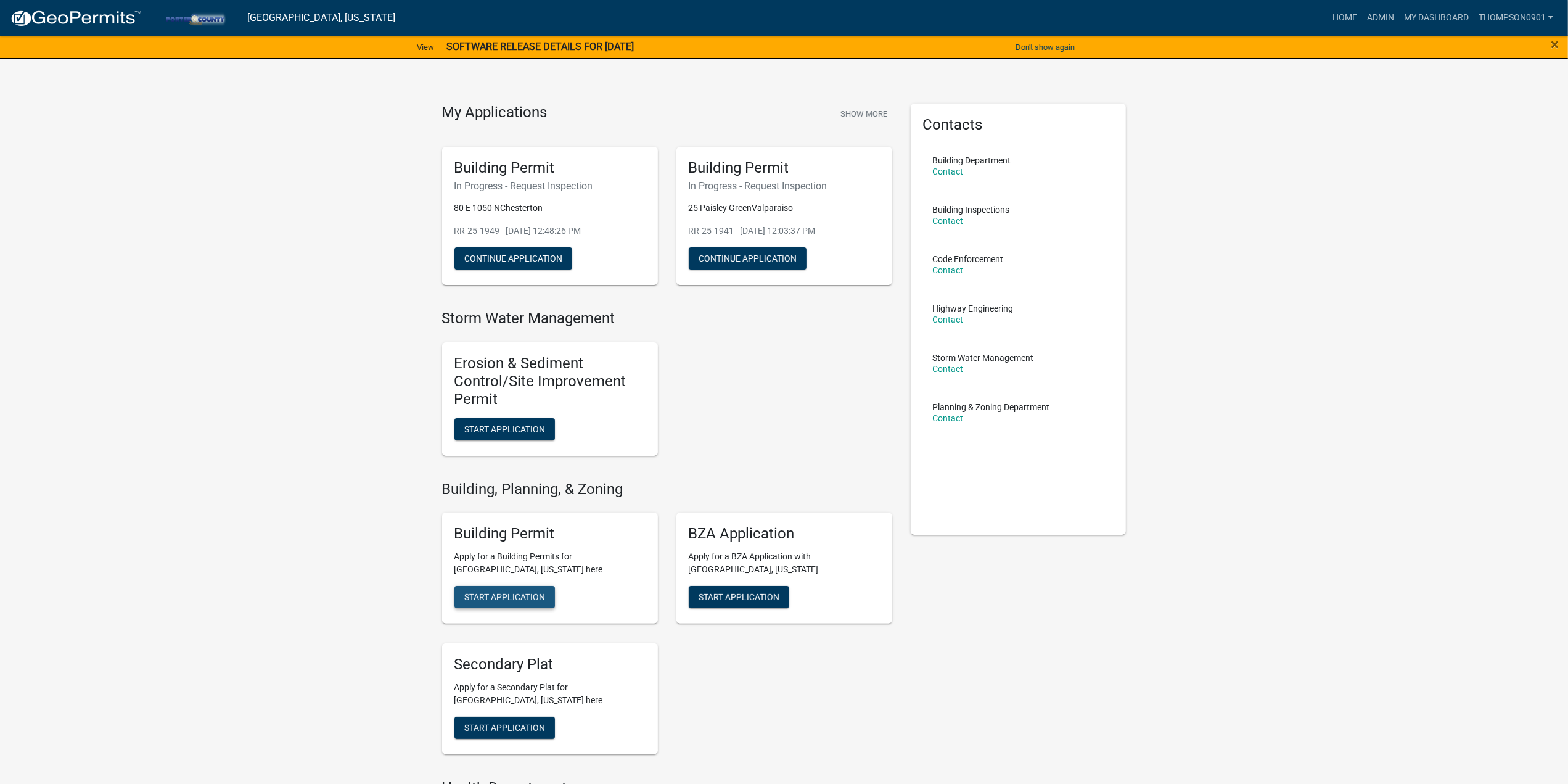
click at [530, 600] on span "Start Application" at bounding box center [505, 596] width 81 height 10
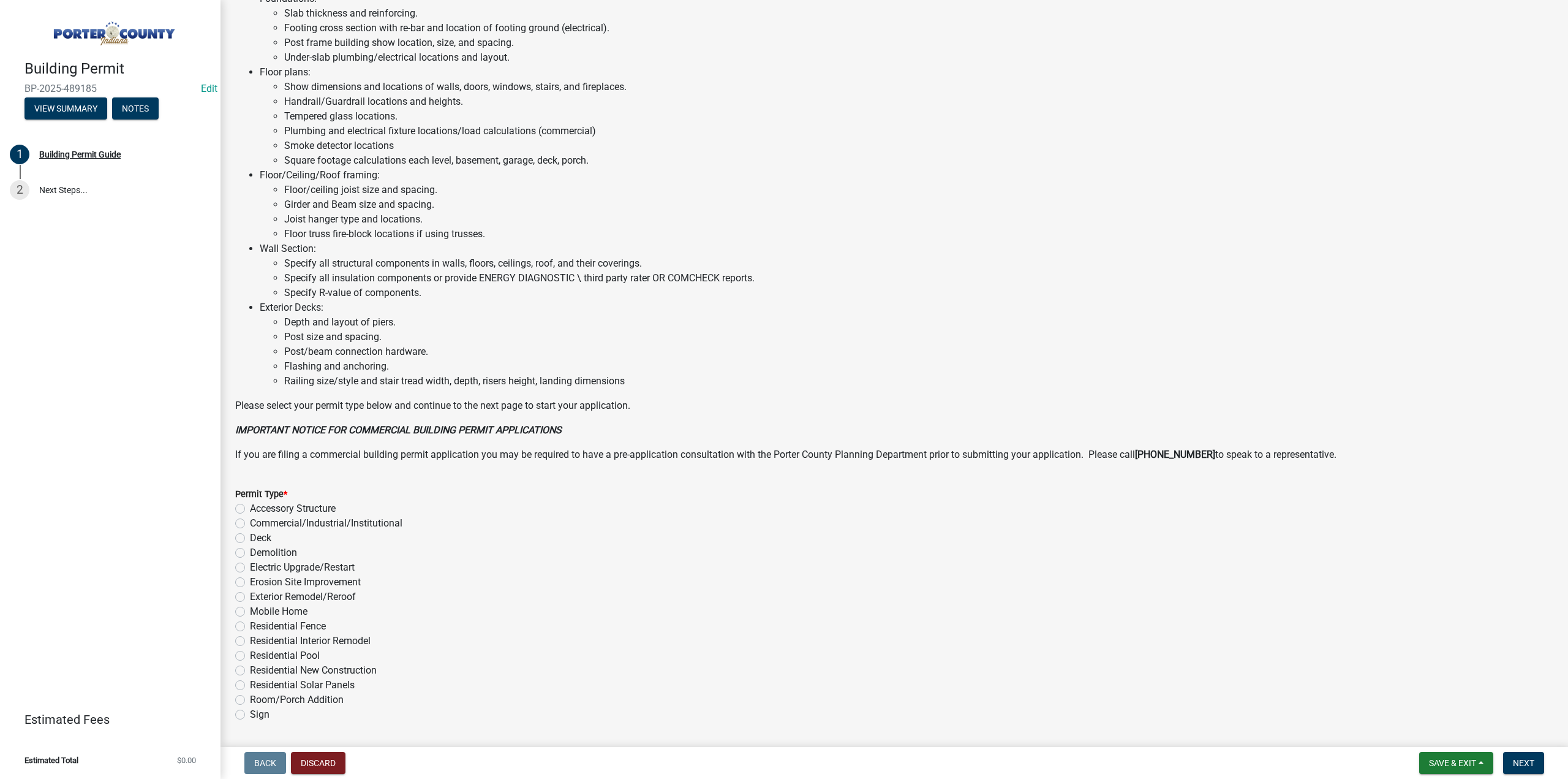
scroll to position [577, 0]
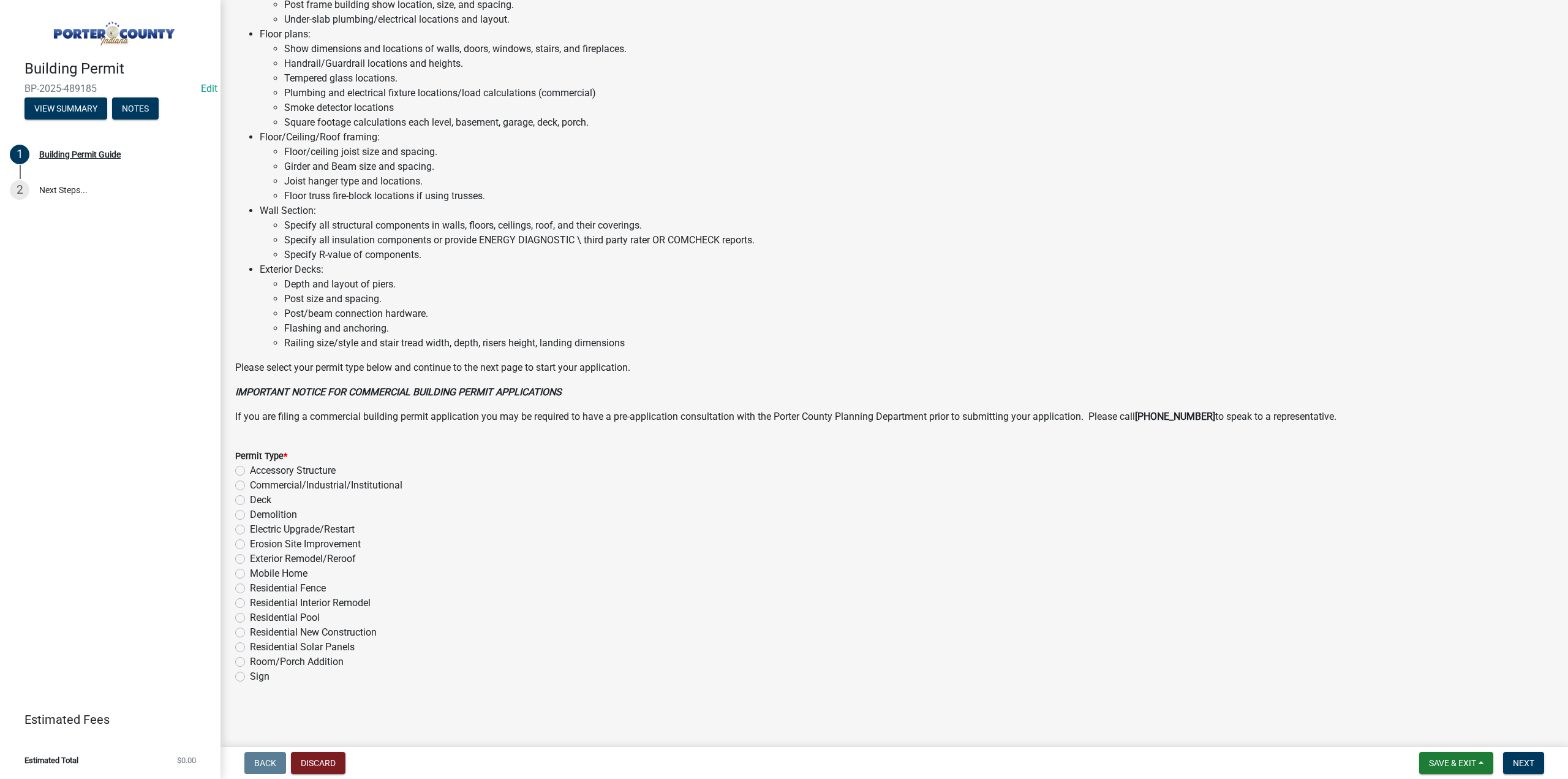
click at [250, 513] on label "Demolition" at bounding box center [273, 514] width 47 height 15
click at [250, 513] on input "Demolition" at bounding box center [254, 511] width 8 height 8
radio input "true"
click at [1511, 758] on button "Next" at bounding box center [1524, 763] width 41 height 22
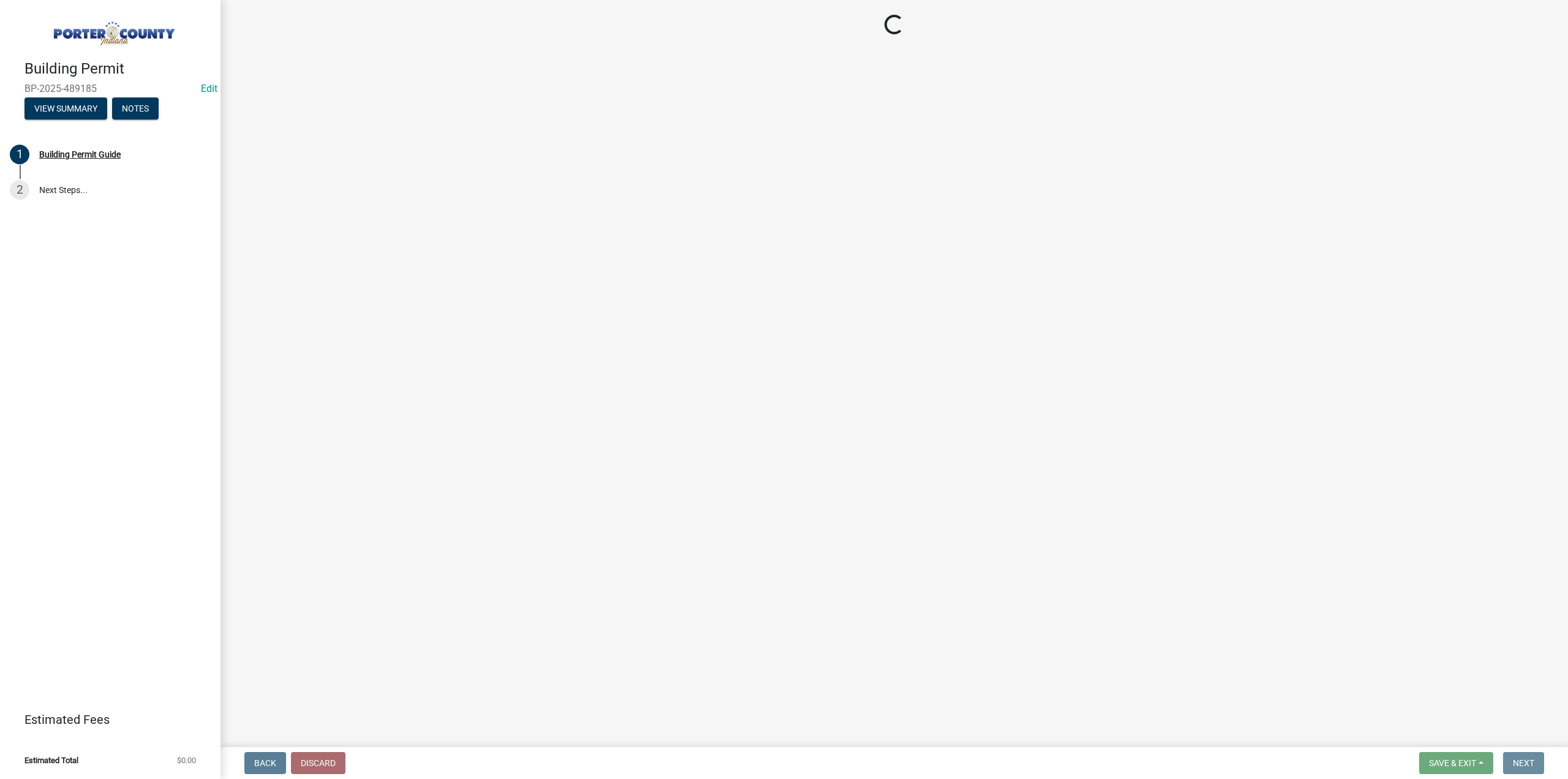
scroll to position [0, 0]
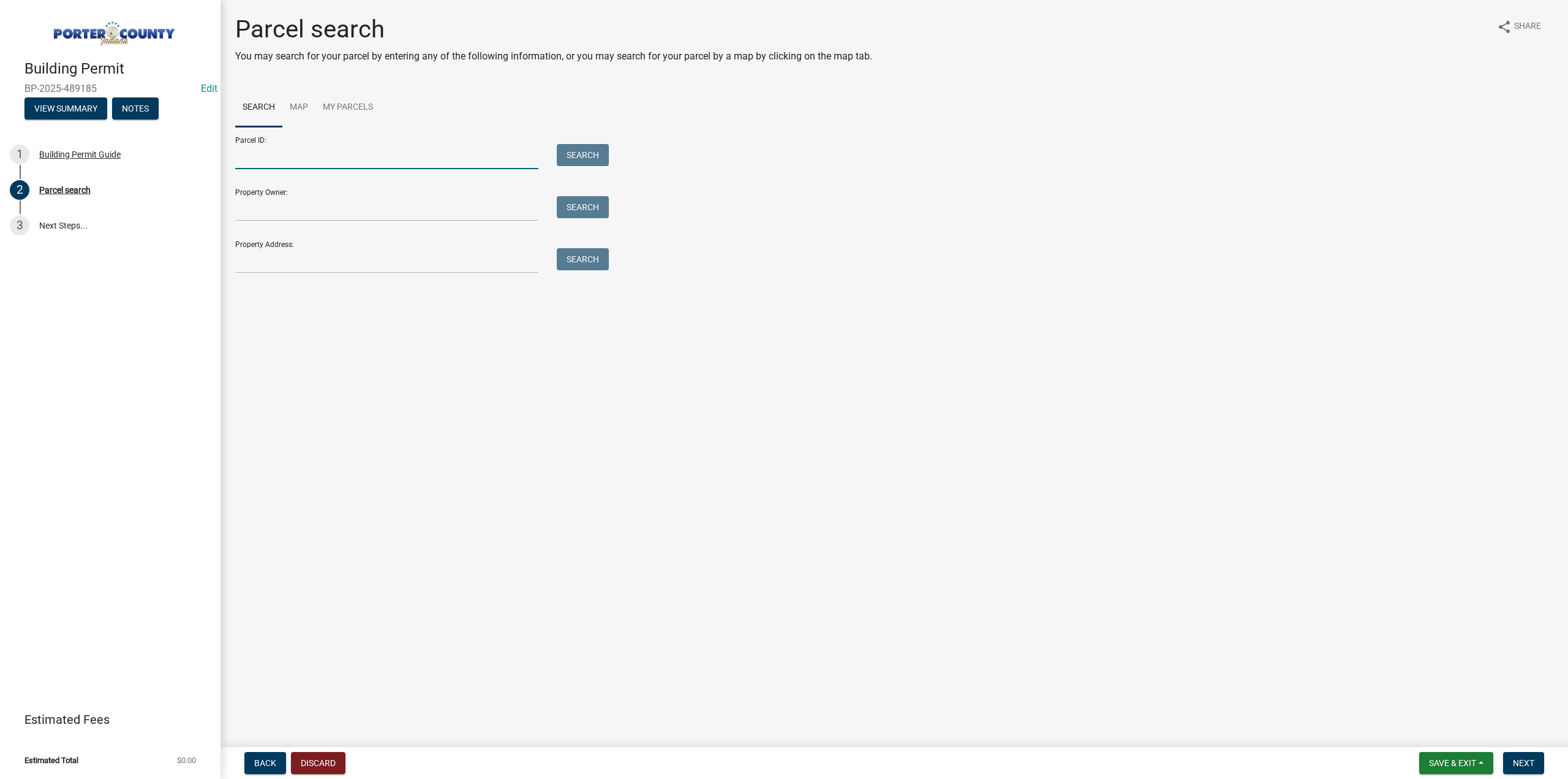
click at [267, 149] on input "Parcel ID:" at bounding box center [387, 156] width 303 height 25
paste input "641113103002000018"
type input "641113103002000018"
click at [590, 151] on button "Search" at bounding box center [583, 155] width 52 height 22
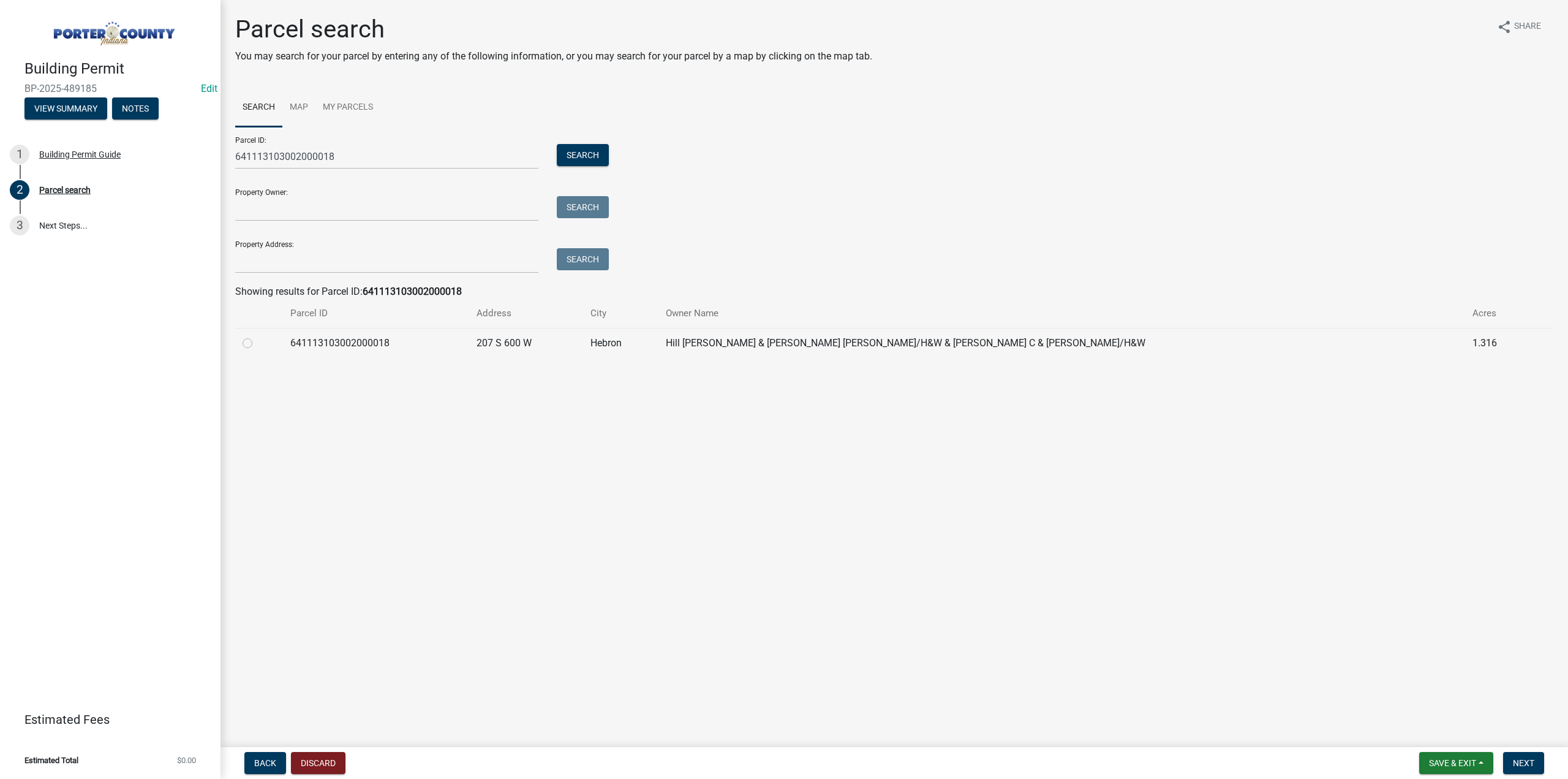
click at [257, 336] on label at bounding box center [257, 336] width 0 height 0
click at [257, 344] on input "radio" at bounding box center [261, 339] width 8 height 8
radio input "true"
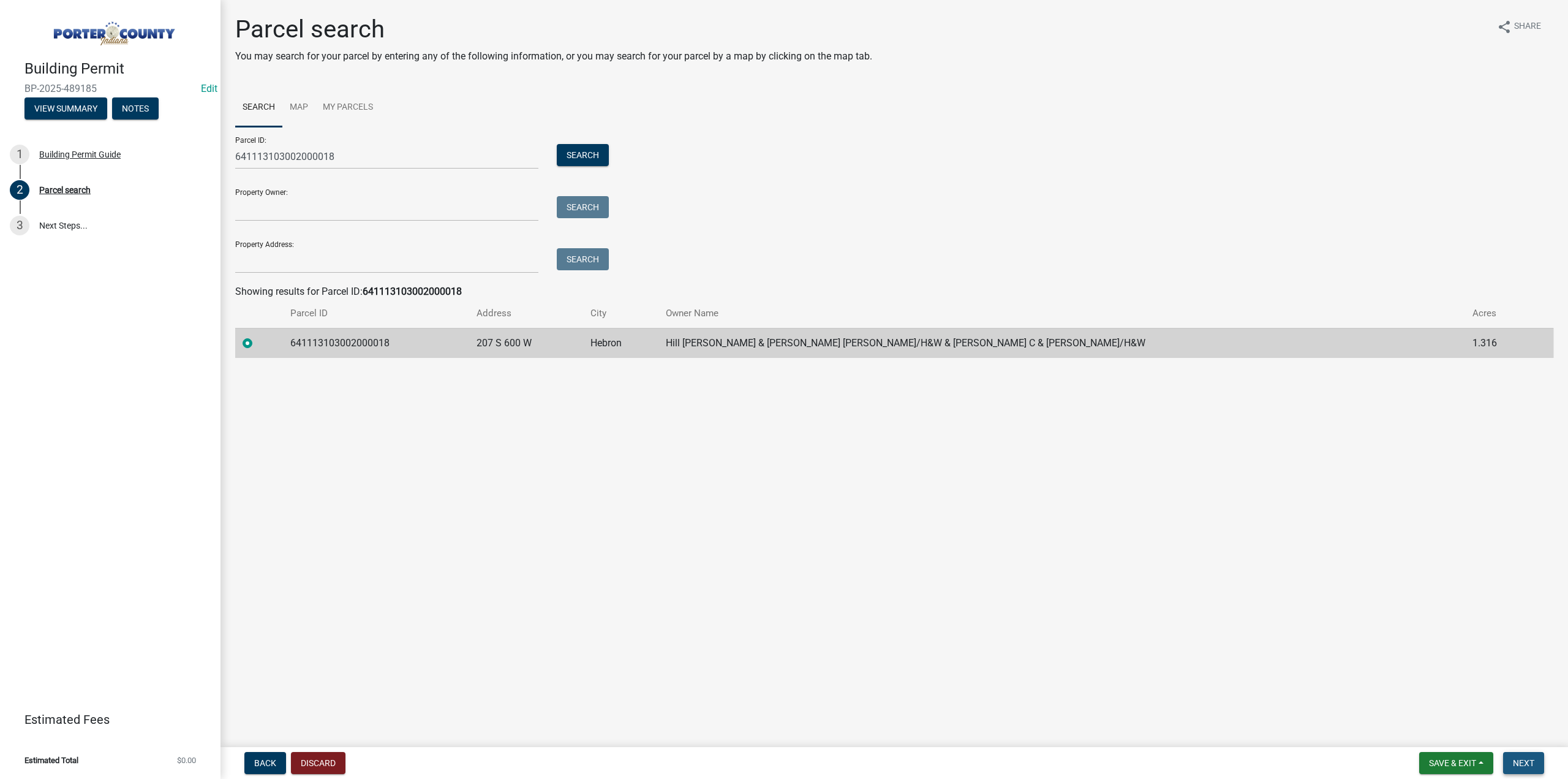
drag, startPoint x: 1518, startPoint y: 762, endPoint x: 783, endPoint y: 526, distance: 772.0
click at [1518, 762] on span "Next" at bounding box center [1524, 762] width 21 height 10
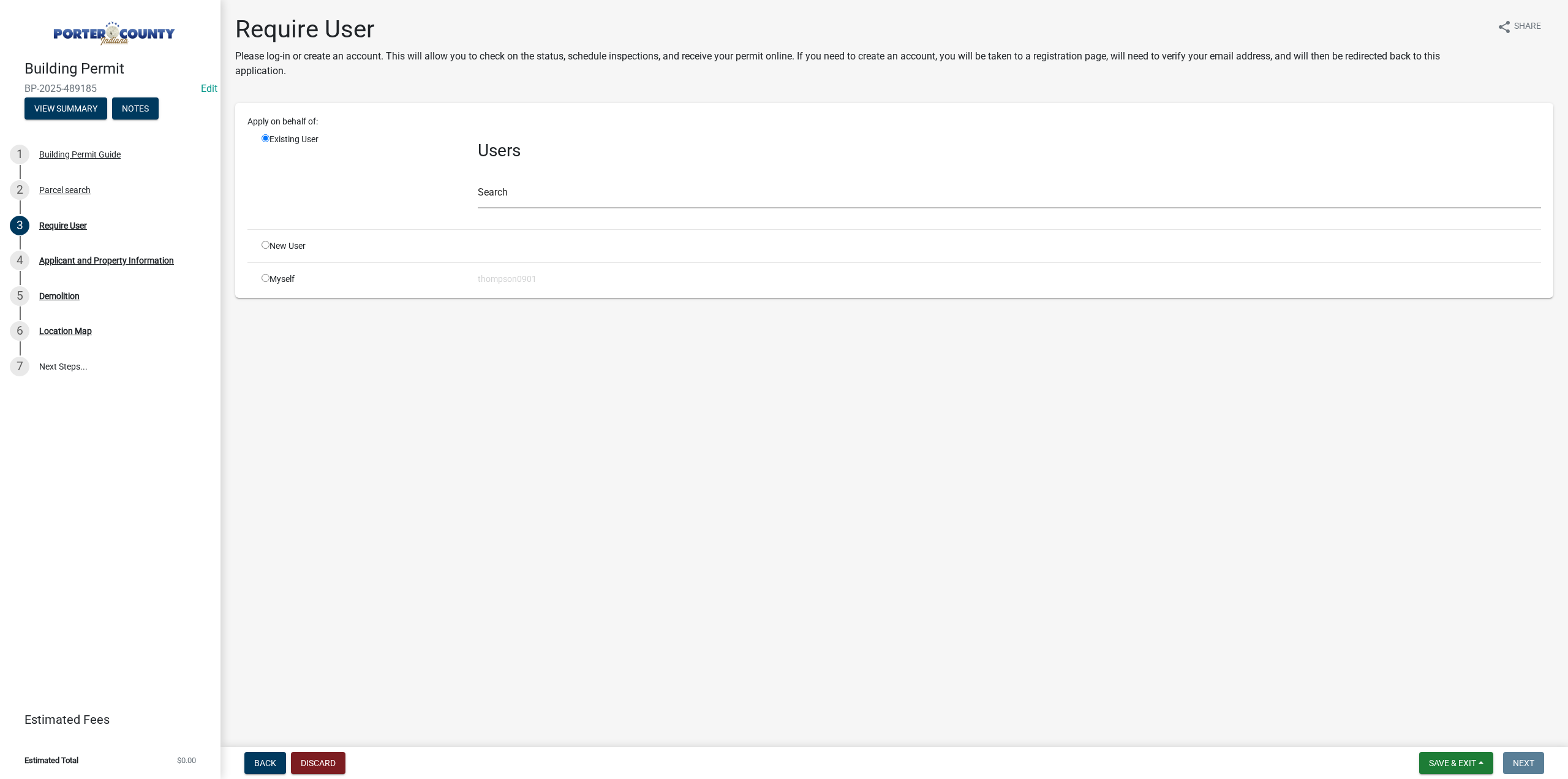
click at [265, 278] on input "radio" at bounding box center [265, 278] width 8 height 8
radio input "true"
radio input "false"
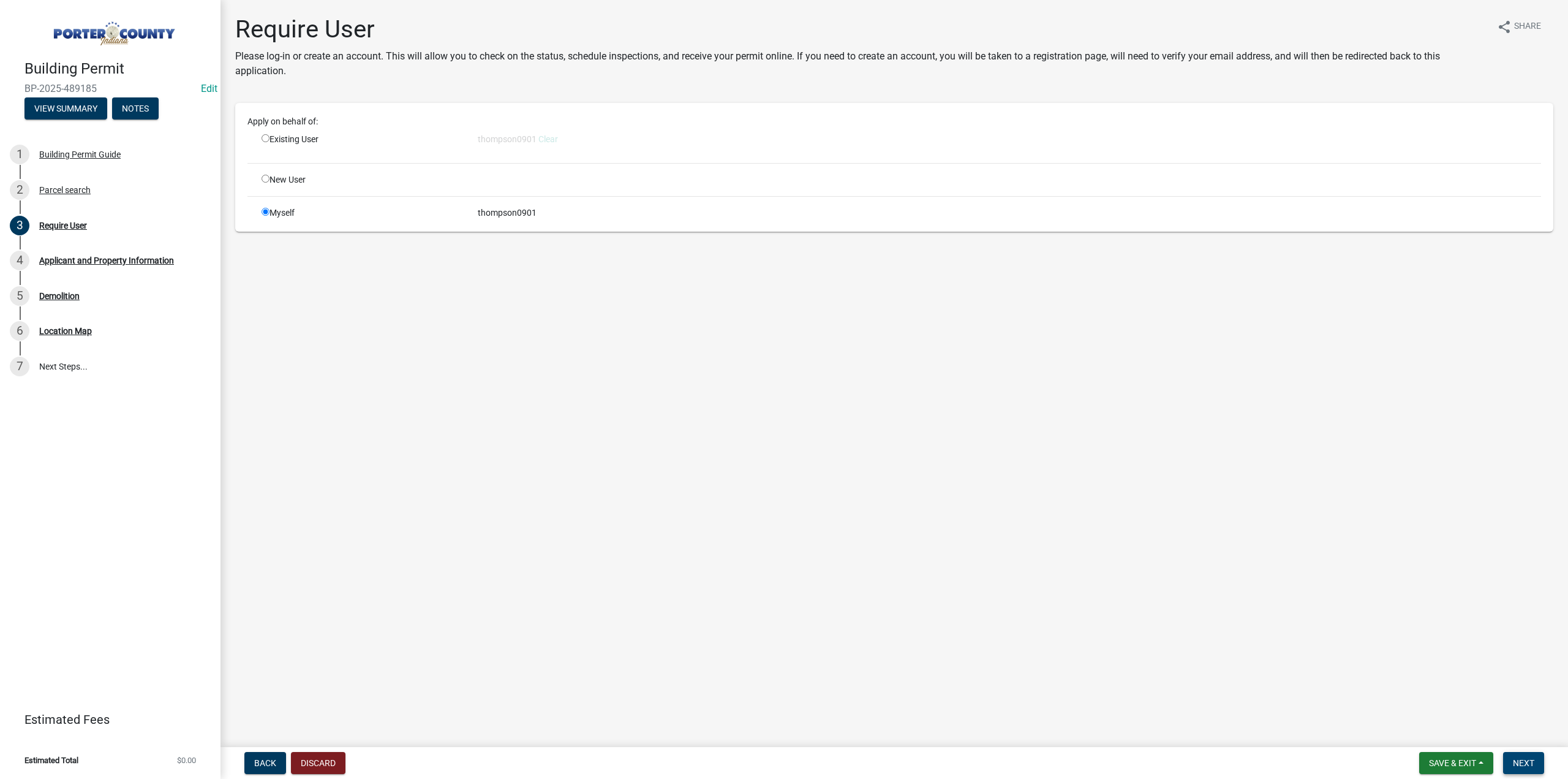
drag, startPoint x: 1539, startPoint y: 762, endPoint x: 1515, endPoint y: 753, distance: 25.6
click at [1538, 762] on button "Next" at bounding box center [1524, 763] width 41 height 22
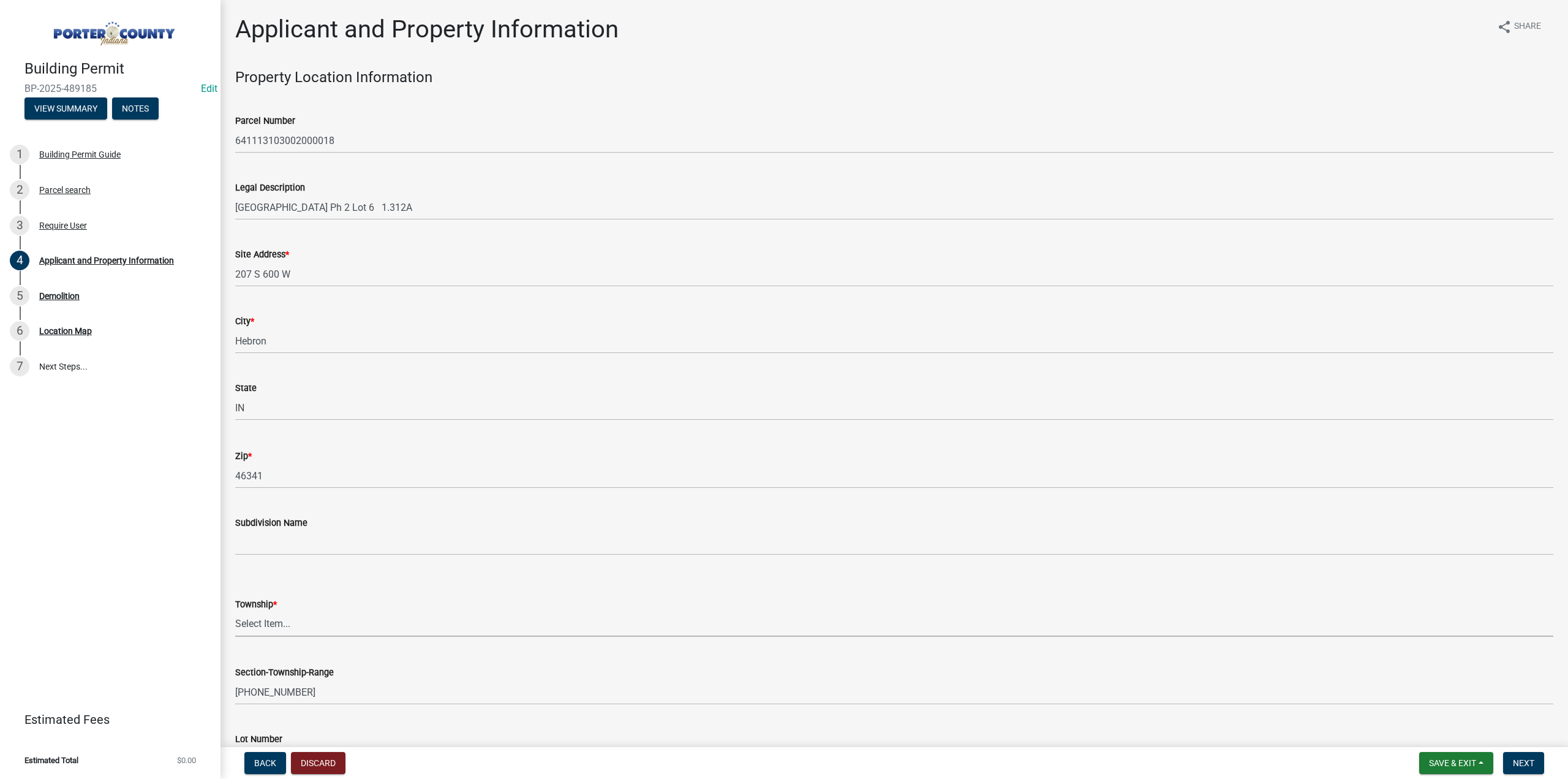
click at [312, 621] on select "Select Item... Boone Center Jackson Liberty Morgan Pine Pleasant Portage Porter…" at bounding box center [894, 623] width 1318 height 25
click at [235, 611] on select "Select Item... Boone Center Jackson Liberty Morgan Pine Pleasant Portage Porter…" at bounding box center [894, 623] width 1318 height 25
select select "eebc071e-620a-4db8-83e9-cb6b194c67e9"
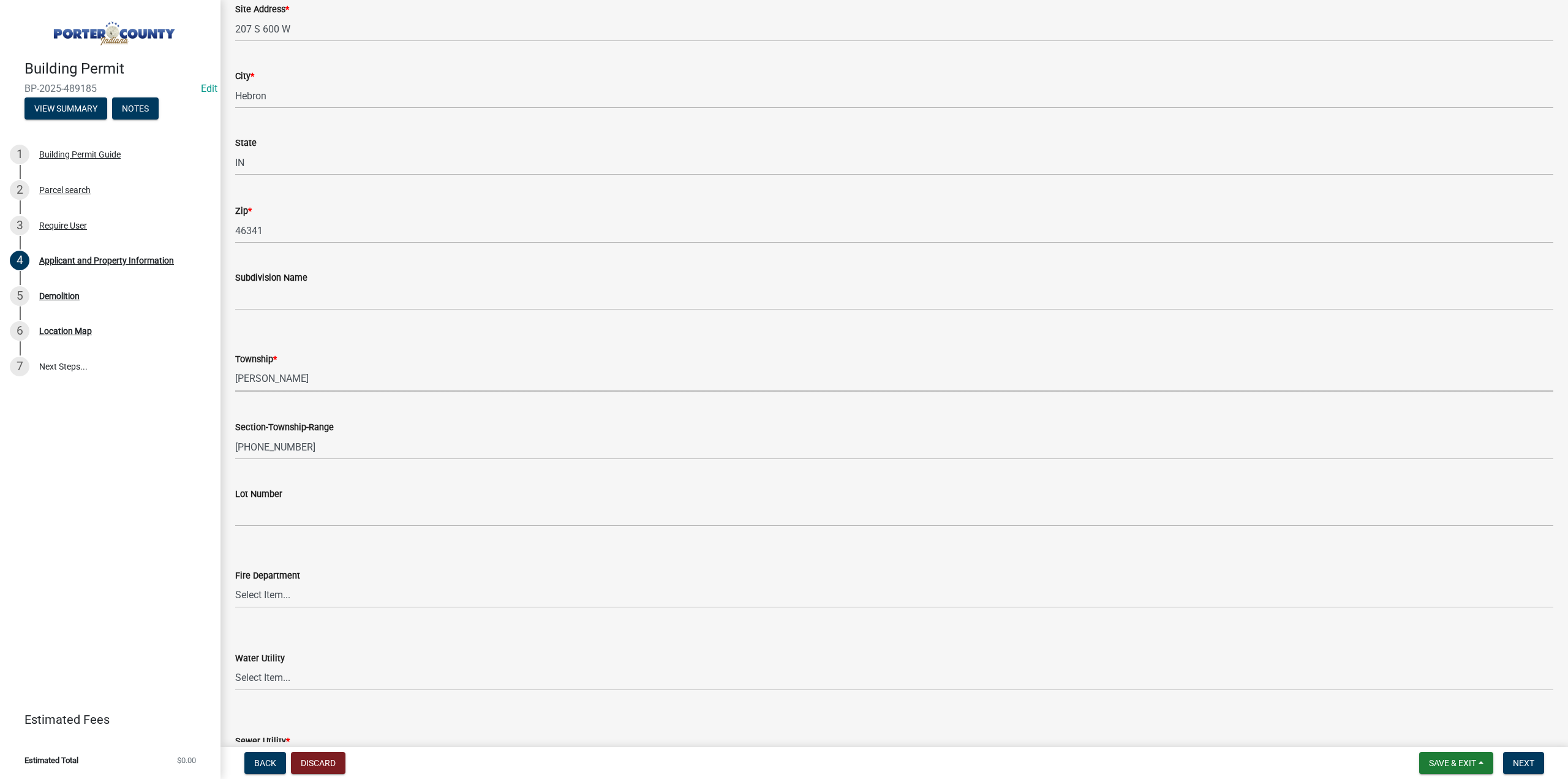
scroll to position [551, 0]
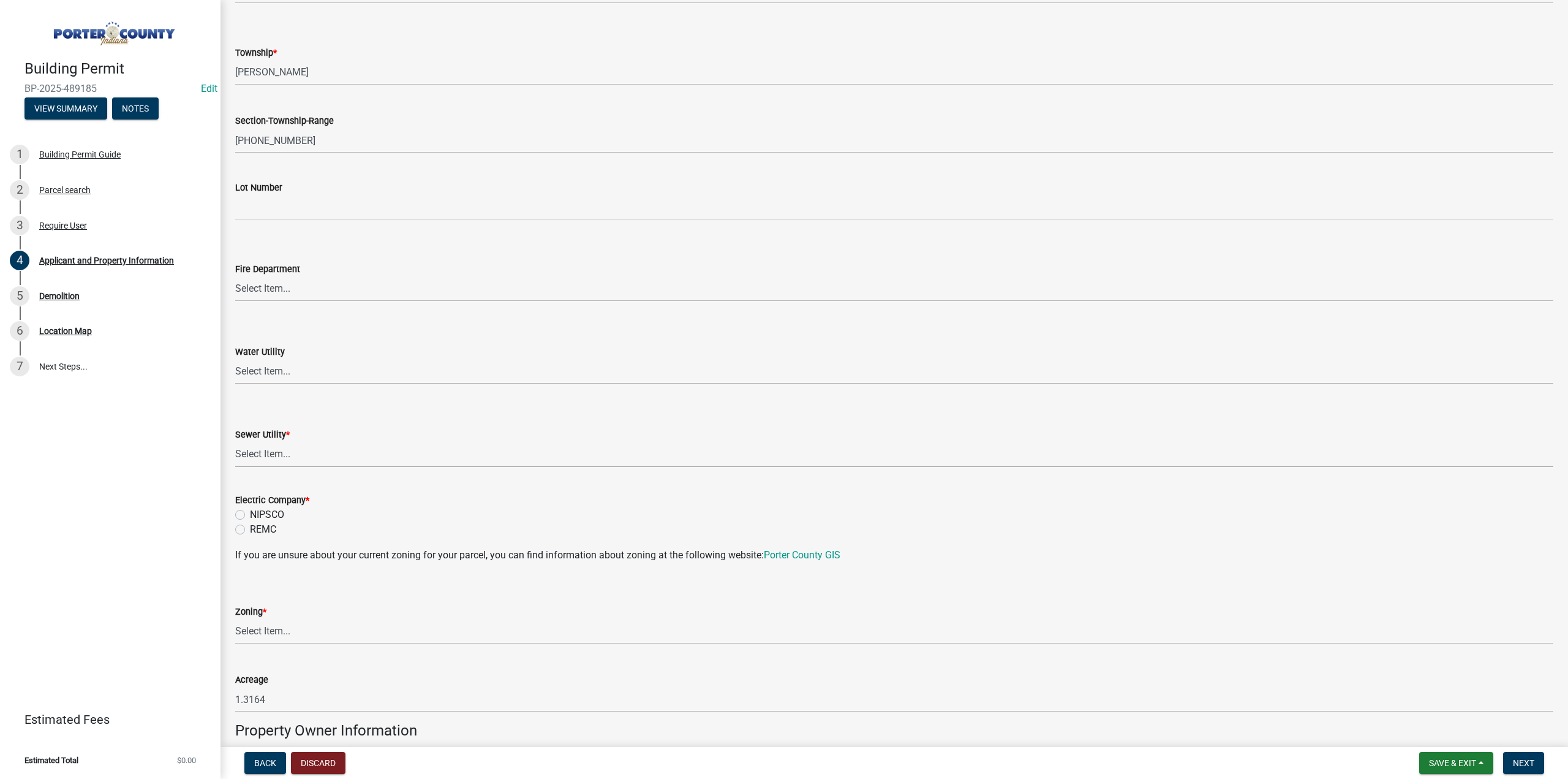
click at [304, 452] on select "Select Item... Aqua Indiana Inc Damon Run Falling Waters Lake Eliza - LEACD Nat…" at bounding box center [894, 454] width 1318 height 25
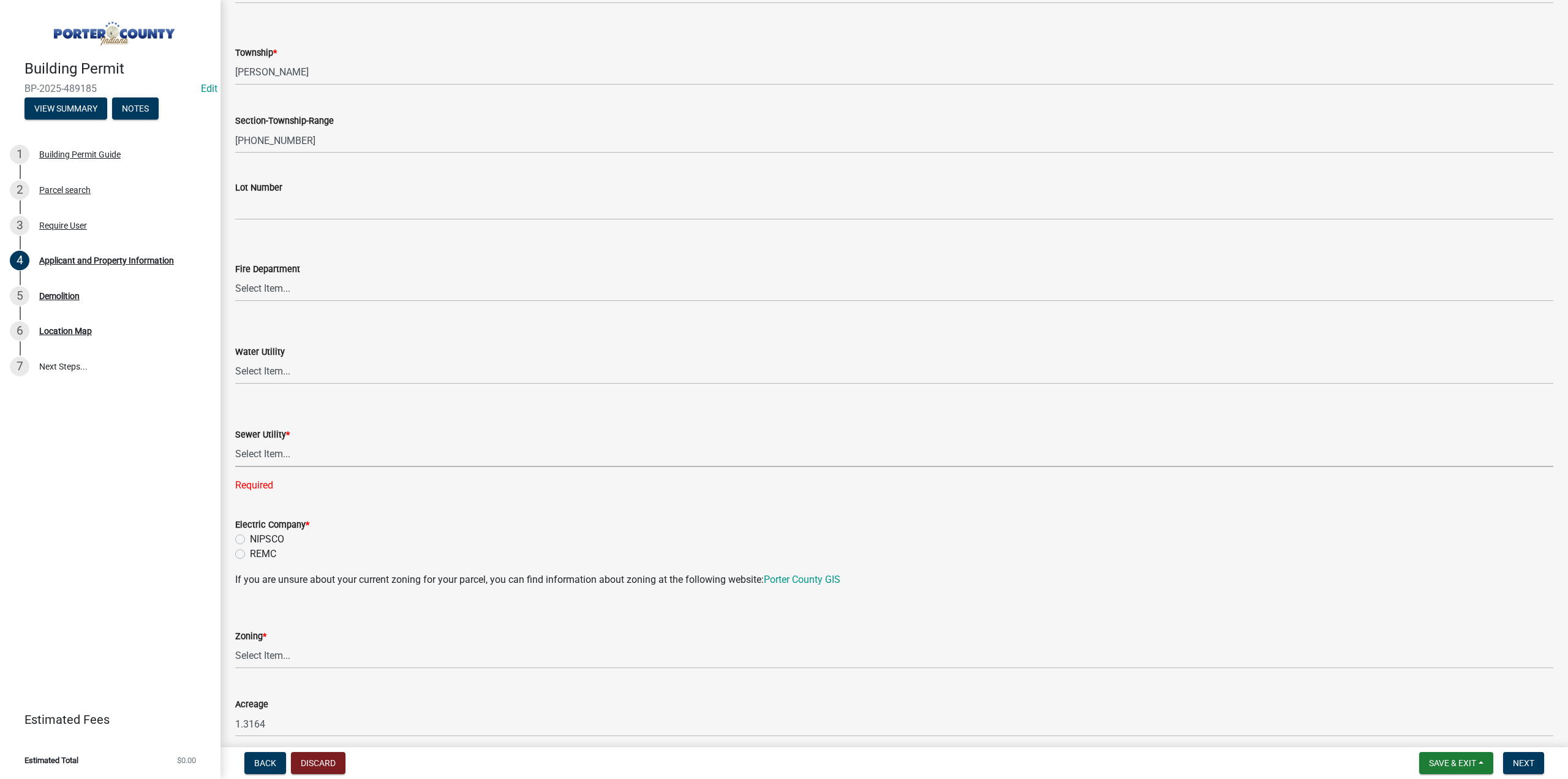
click at [271, 455] on select "Select Item... Aqua Indiana Inc Damon Run Falling Waters Lake Eliza - LEACD Nat…" at bounding box center [894, 454] width 1318 height 25
click at [235, 442] on select "Select Item... Aqua Indiana Inc Damon Run Falling Waters Lake Eliza - LEACD Nat…" at bounding box center [894, 454] width 1318 height 25
select select "ea6751d4-6bf7-4a16-89ee-f7801ab82aa1"
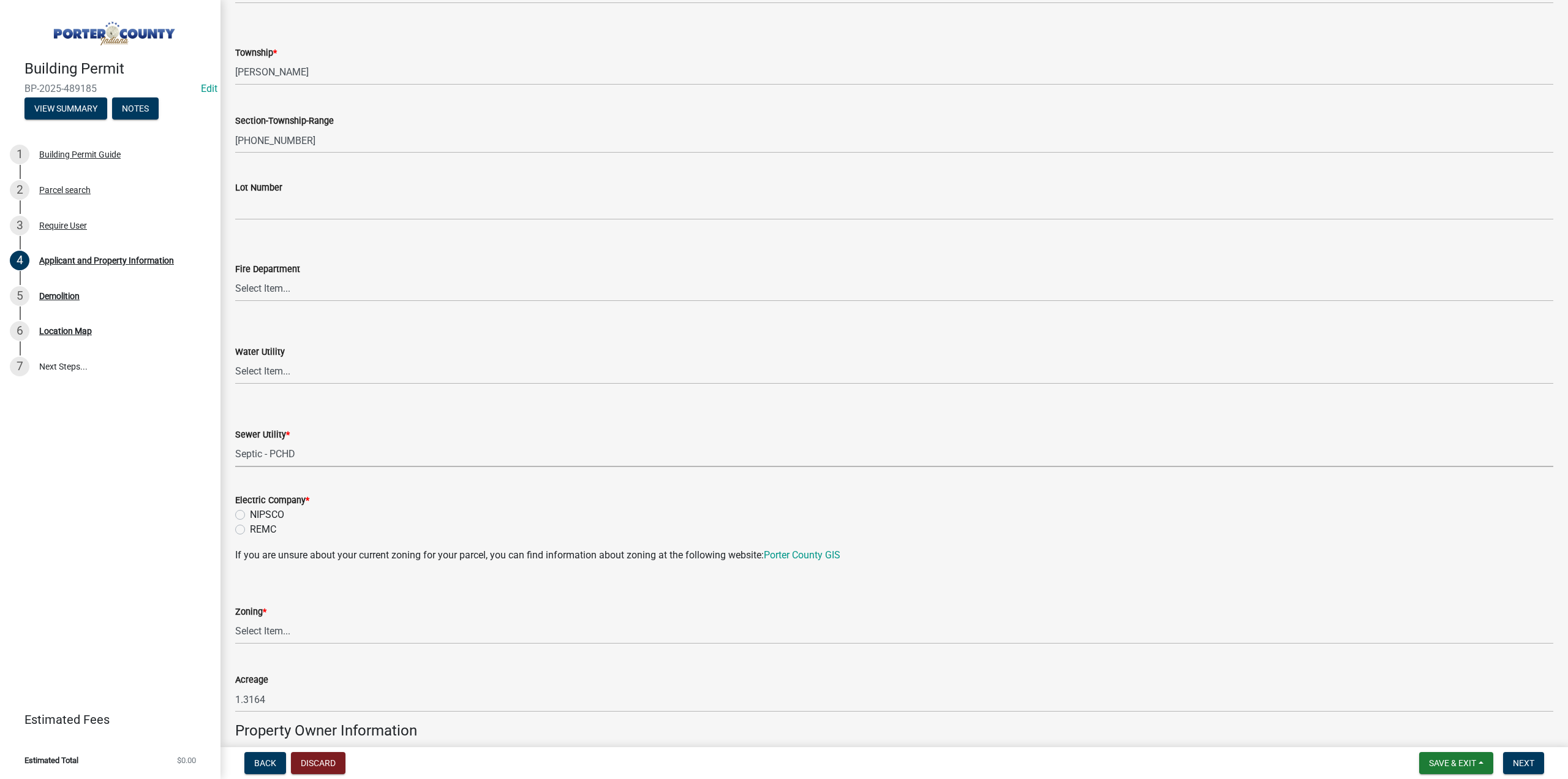
click at [250, 513] on label "NIPSCO" at bounding box center [267, 514] width 34 height 15
click at [250, 513] on input "NIPSCO" at bounding box center [254, 511] width 8 height 8
radio input "true"
click at [240, 636] on select "Select Item... A1 A2 CH CM CN I1 I2 I3 IN MP OT P1 P2 PUD R1 R2 R3 R4 RL RR" at bounding box center [894, 631] width 1318 height 25
click at [235, 619] on select "Select Item... A1 A2 CH CM CN I1 I2 I3 IN MP OT P1 P2 PUD R1 R2 R3 R4 RL RR" at bounding box center [894, 631] width 1318 height 25
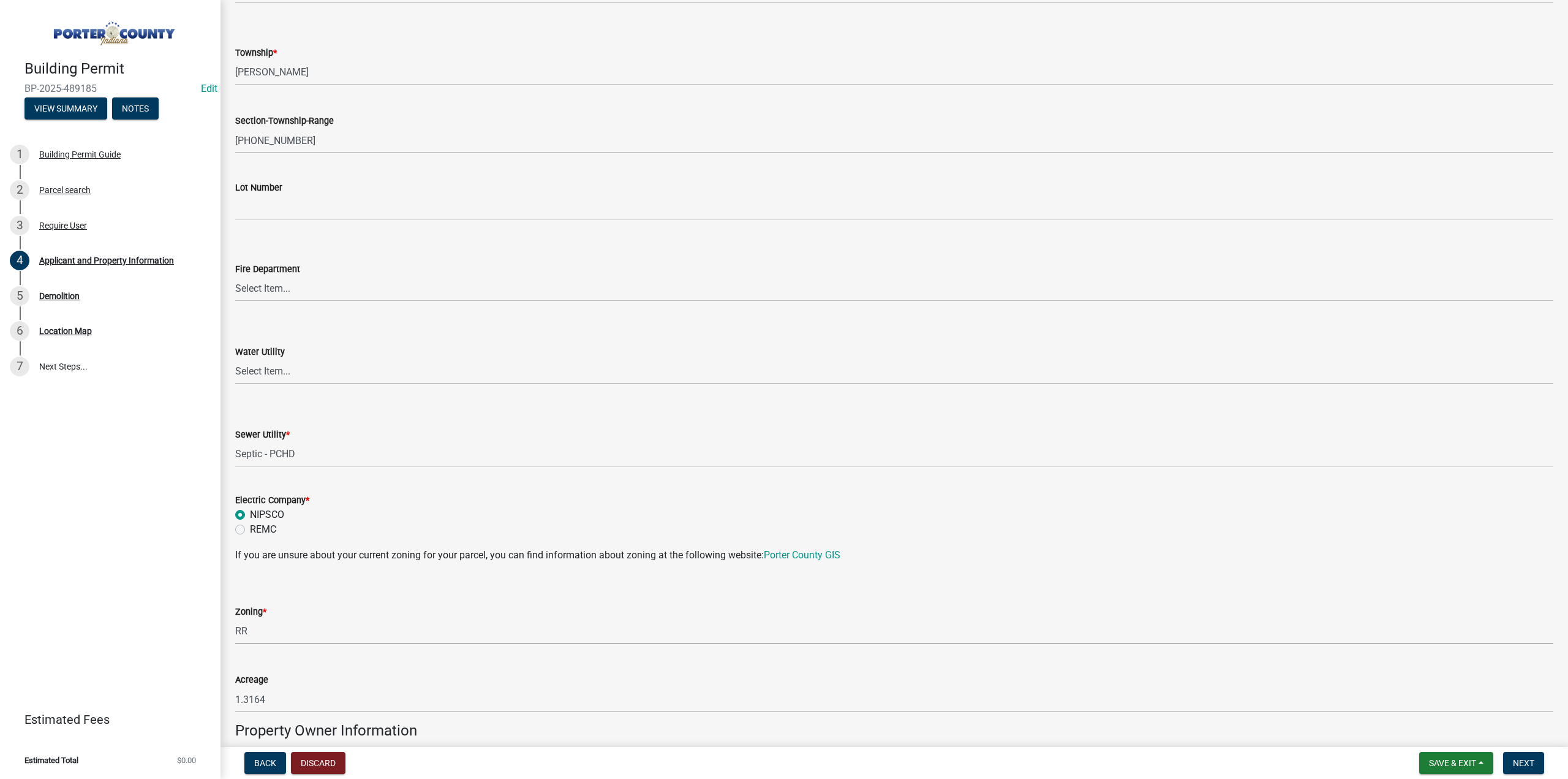
select select "92efe679-05f4-414a-9426-51627fba5de6"
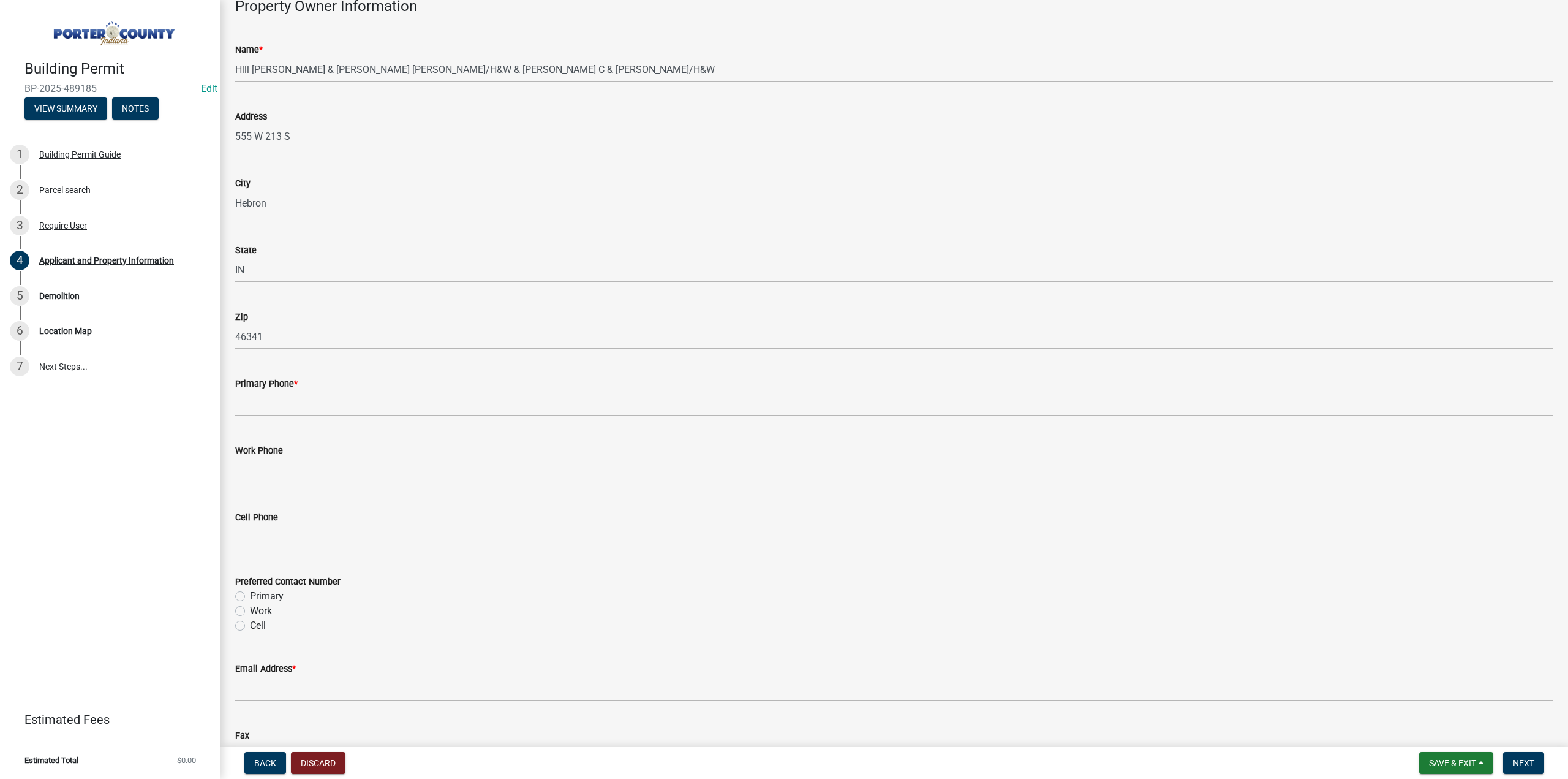
scroll to position [1287, 0]
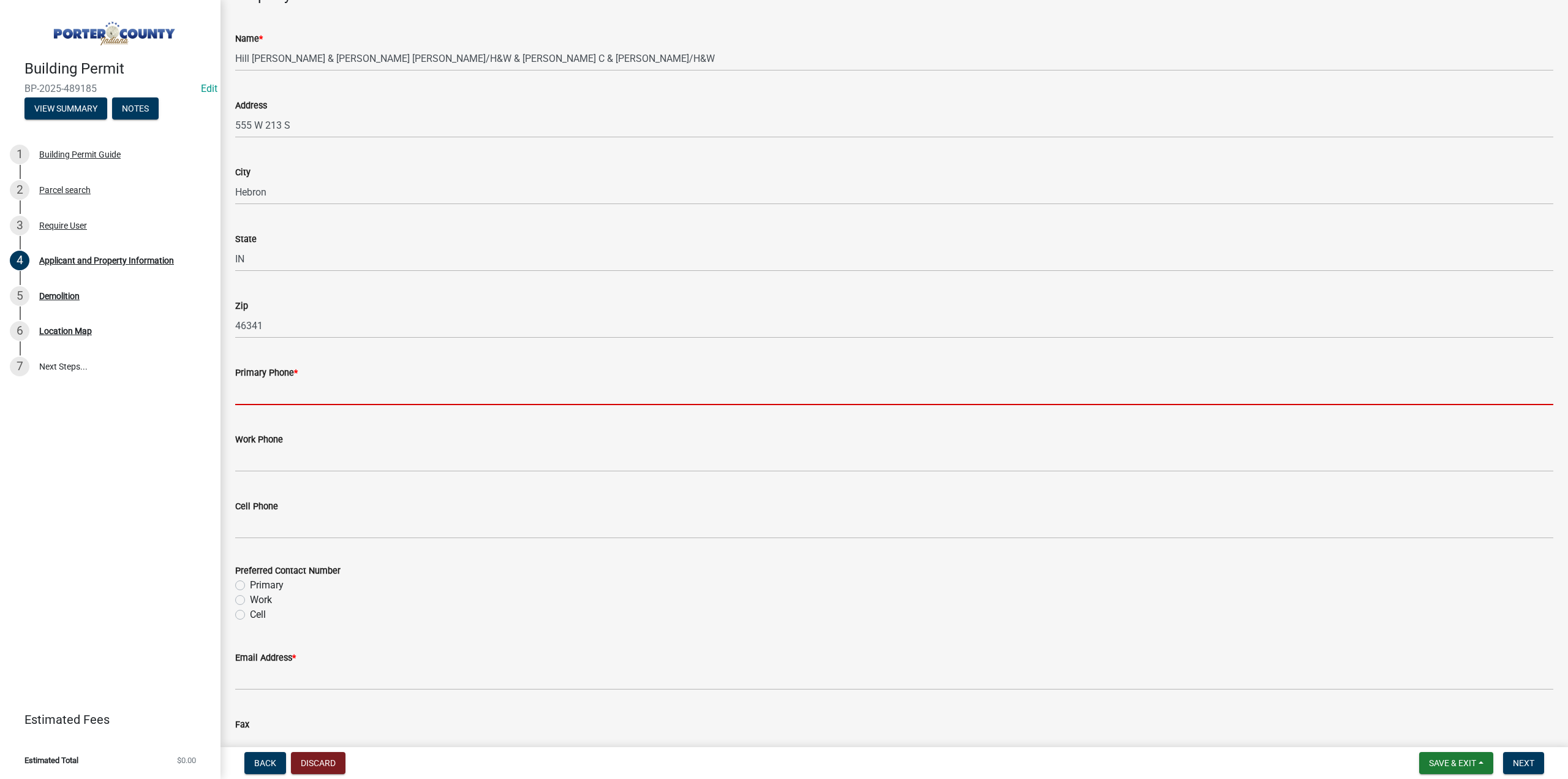
click at [304, 389] on input "Primary Phone *" at bounding box center [894, 392] width 1318 height 25
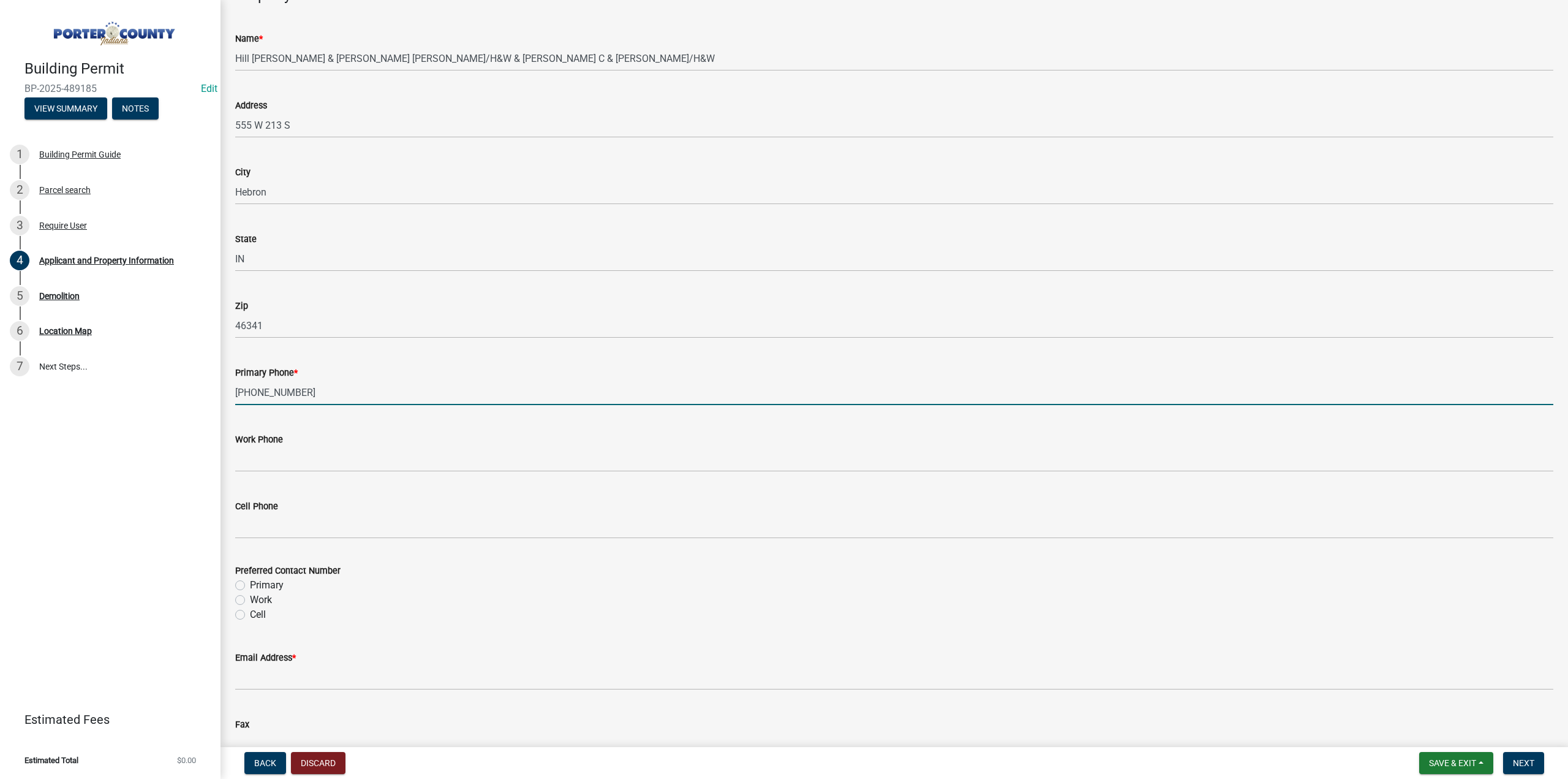
type input "219-742-5131"
click at [250, 584] on label "Primary" at bounding box center [267, 585] width 33 height 15
click at [250, 584] on input "Primary" at bounding box center [254, 582] width 8 height 8
radio input "true"
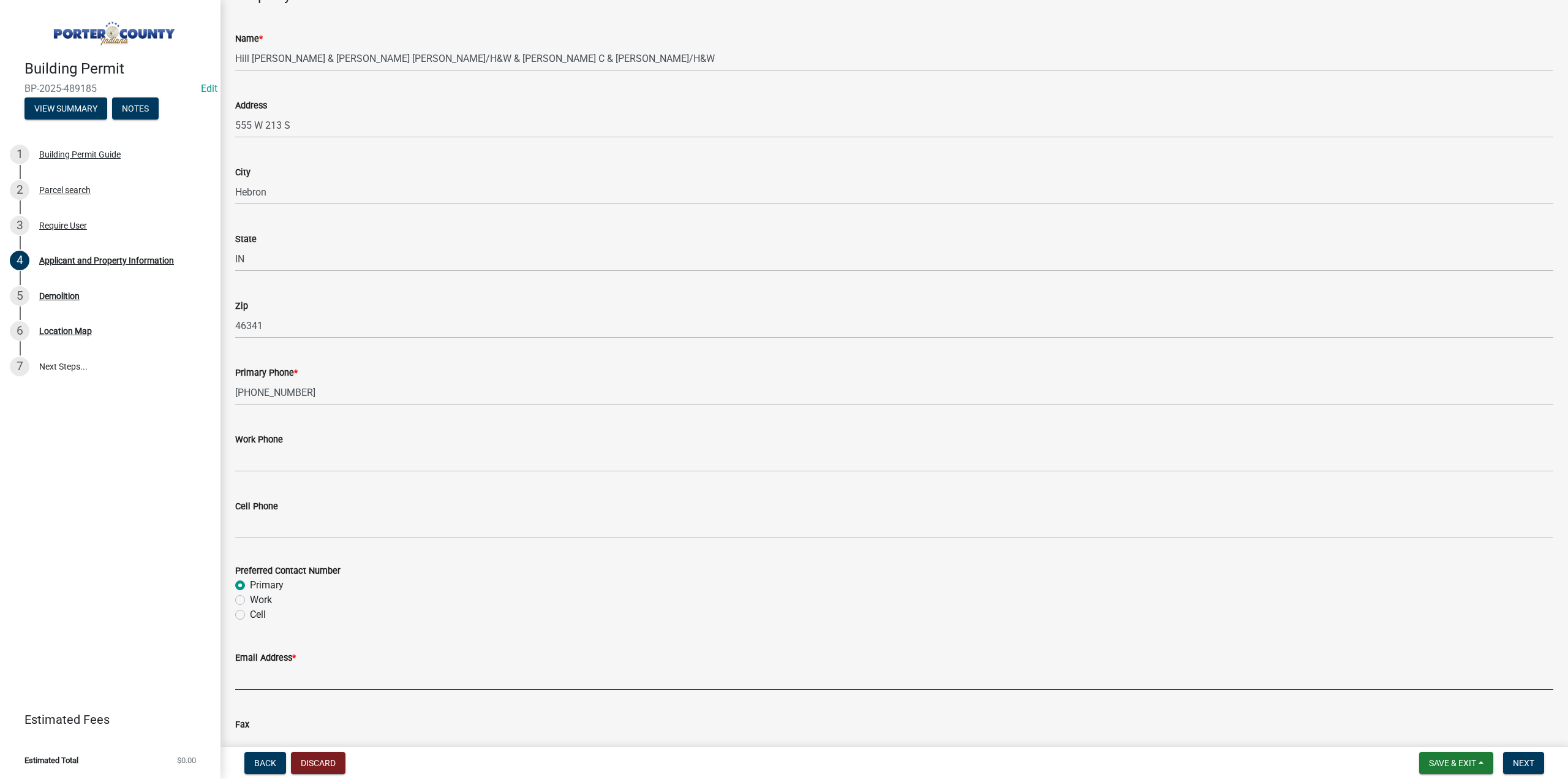
click at [271, 676] on input "Email Address *" at bounding box center [894, 677] width 1318 height 25
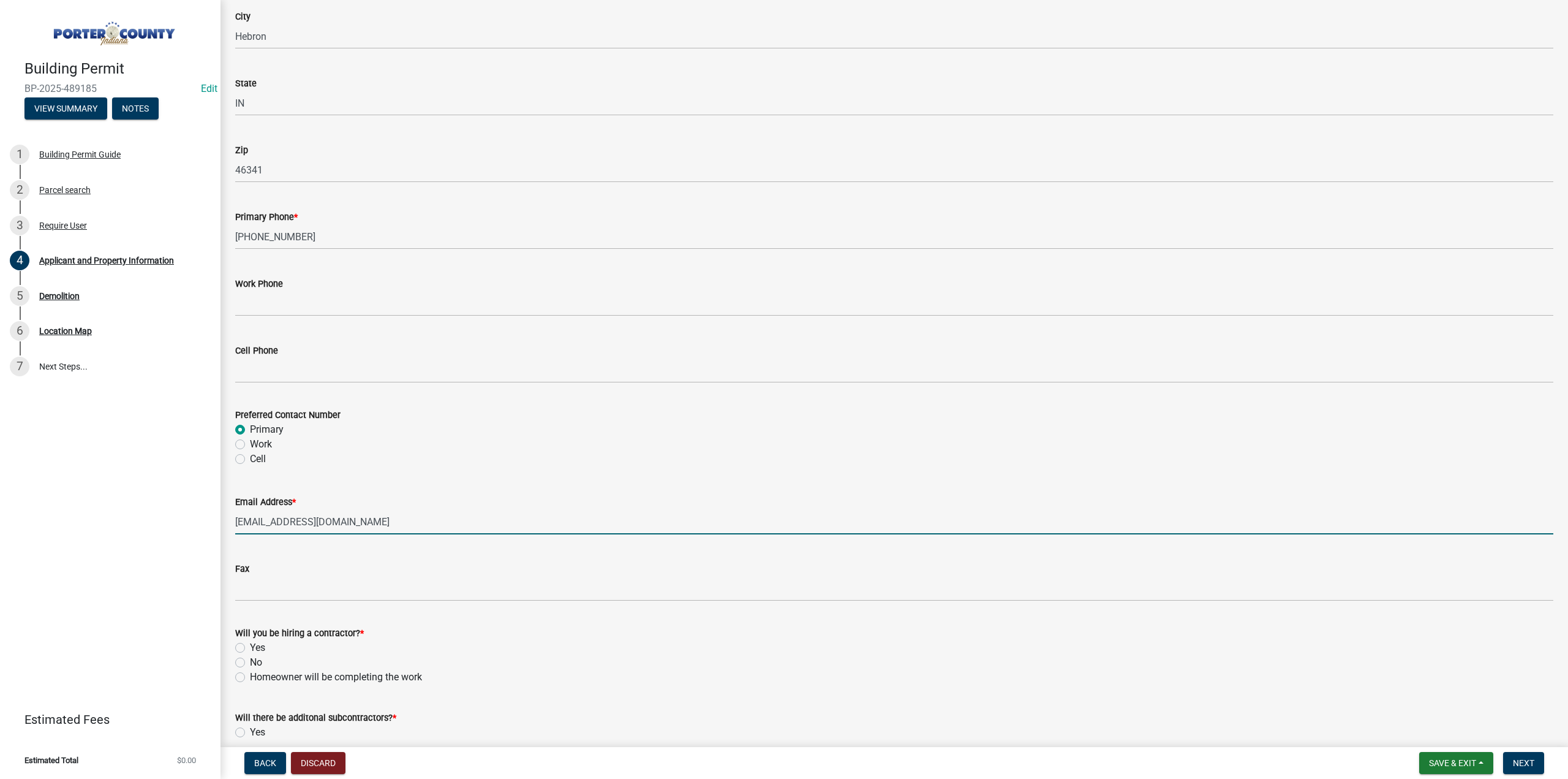
scroll to position [1513, 0]
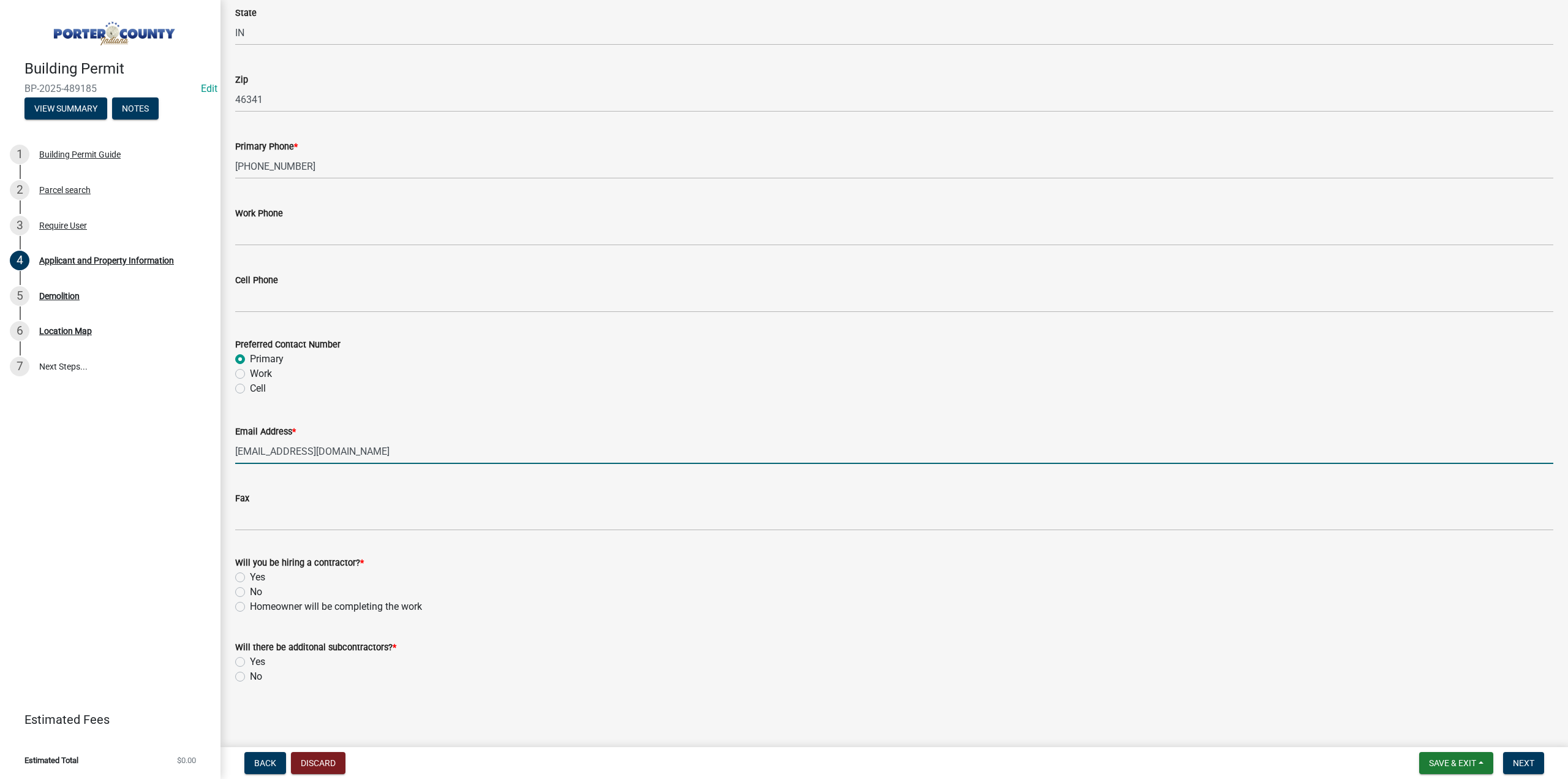
type input "larrychill57@gmail.com"
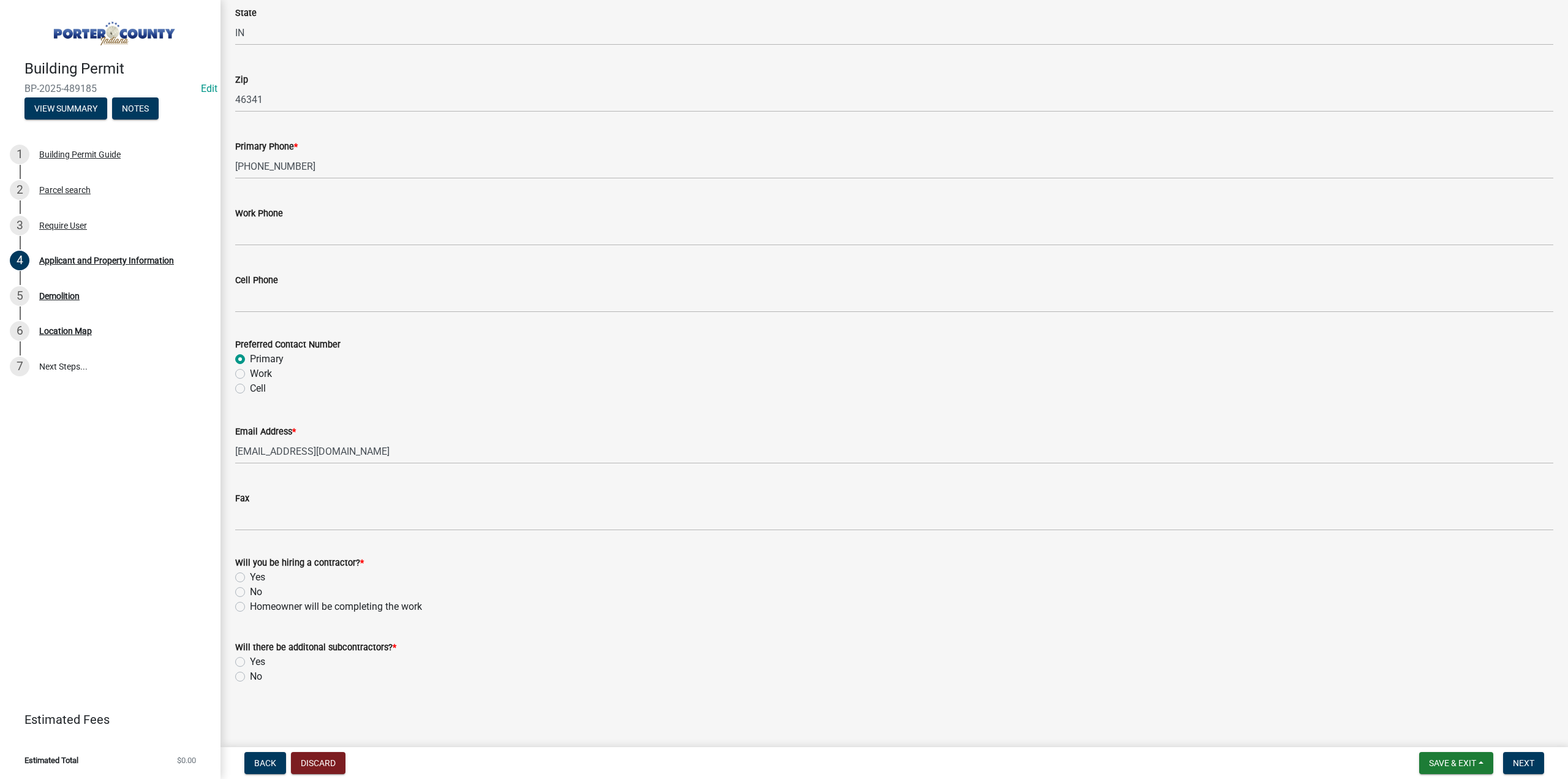
click at [250, 594] on label "No" at bounding box center [256, 591] width 12 height 15
click at [250, 593] on input "No" at bounding box center [254, 588] width 8 height 8
radio input "true"
drag, startPoint x: 240, startPoint y: 676, endPoint x: 326, endPoint y: 767, distance: 125.2
click at [250, 678] on label "No" at bounding box center [256, 676] width 12 height 15
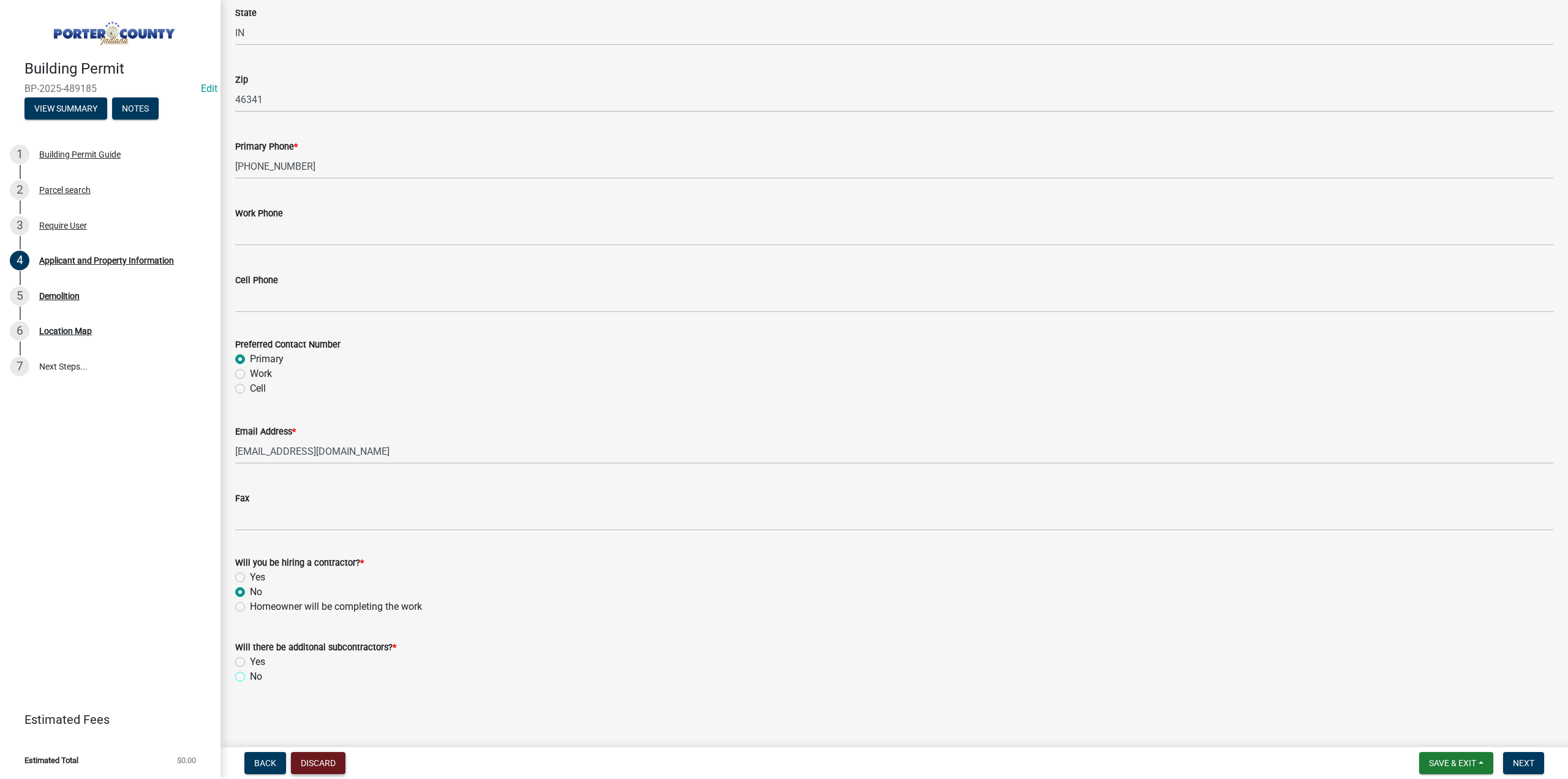
click at [250, 677] on input "No" at bounding box center [254, 673] width 8 height 8
radio input "true"
click at [1524, 766] on span "Next" at bounding box center [1524, 762] width 21 height 10
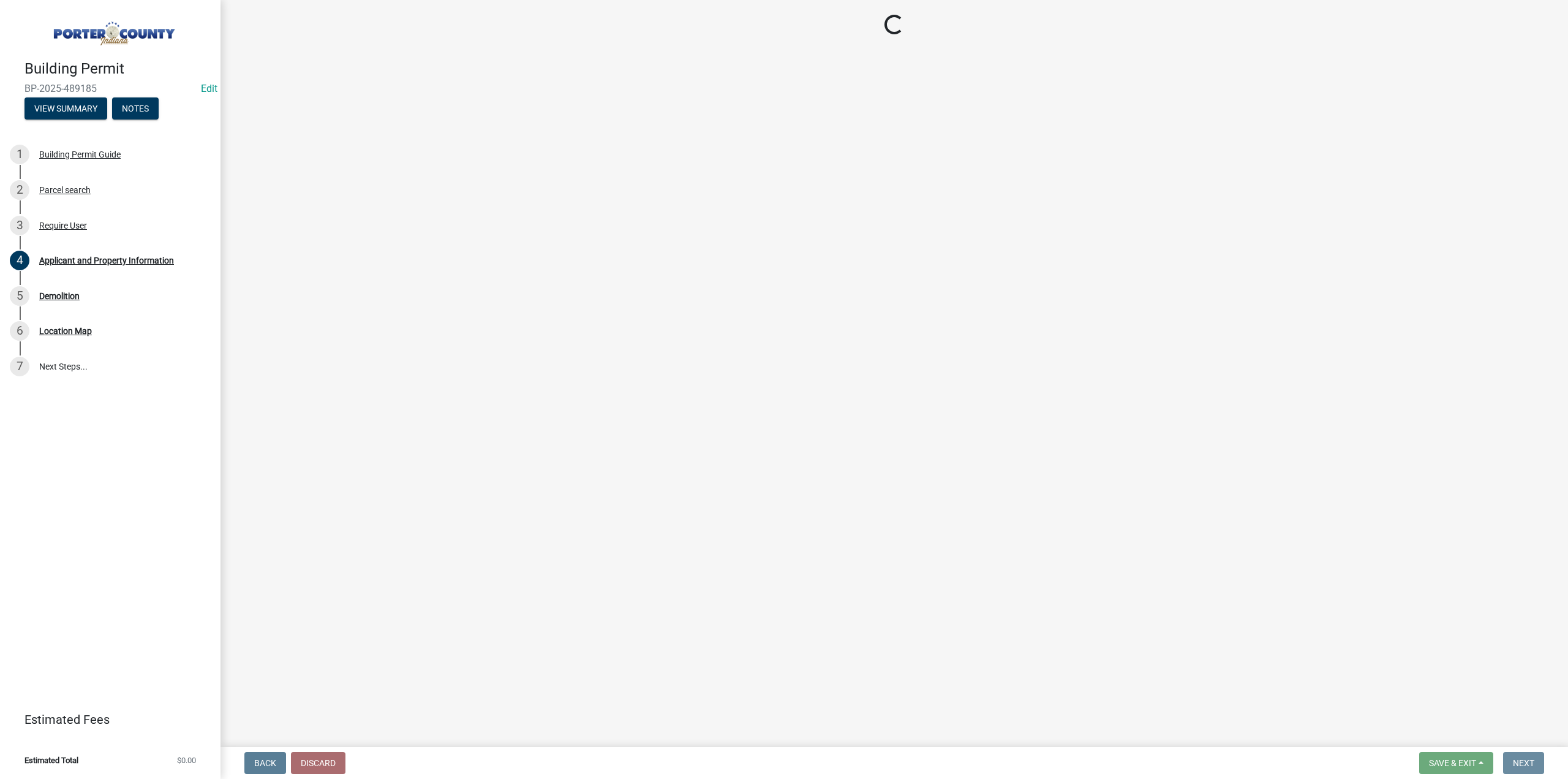
scroll to position [0, 0]
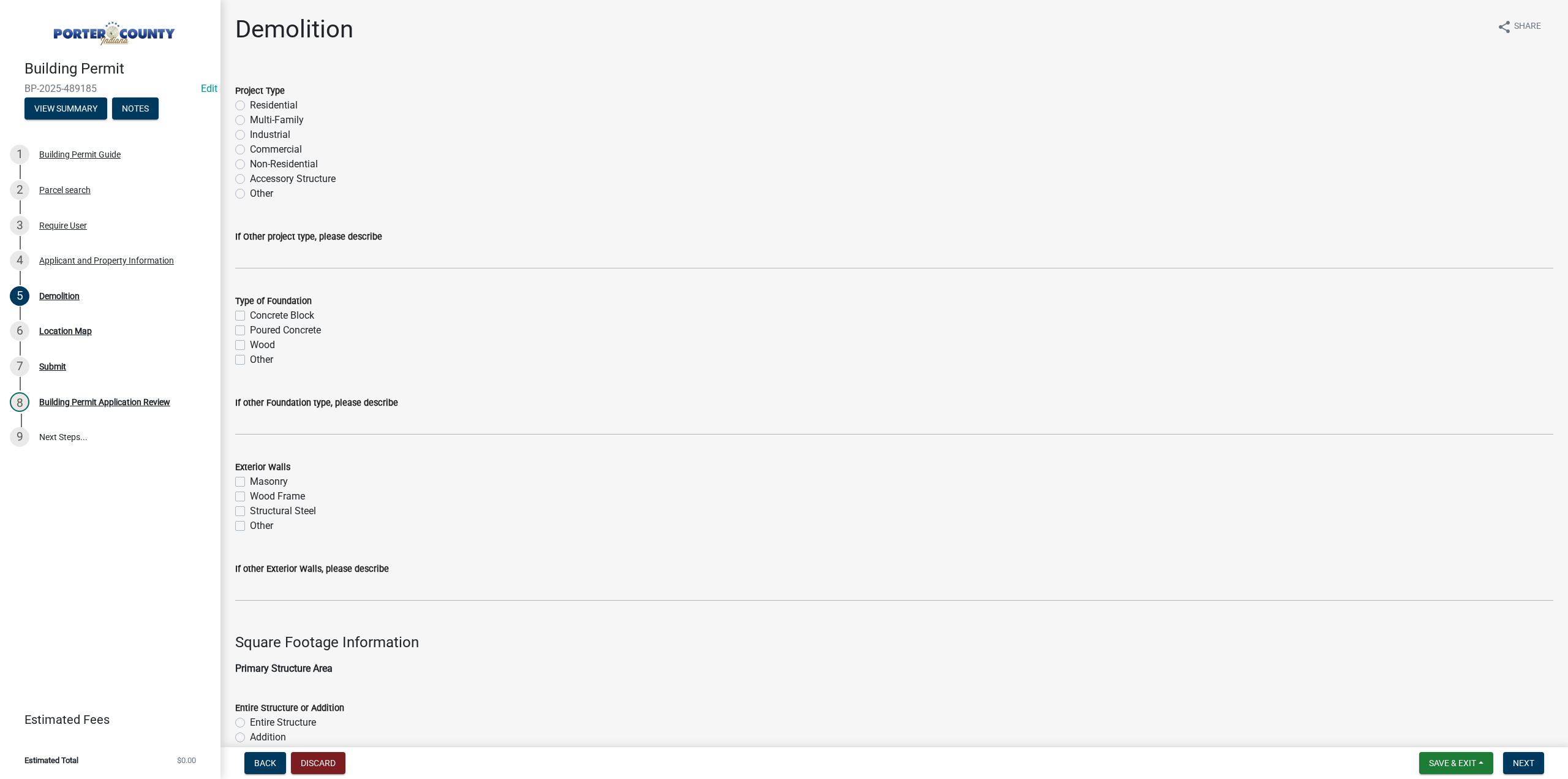
drag, startPoint x: 243, startPoint y: 105, endPoint x: 242, endPoint y: 125, distance: 20.0
click at [250, 107] on label "Residential" at bounding box center [274, 105] width 48 height 15
click at [250, 106] on input "Residential" at bounding box center [254, 102] width 8 height 8
radio input "true"
click at [250, 310] on label "Concrete Block" at bounding box center [282, 315] width 64 height 15
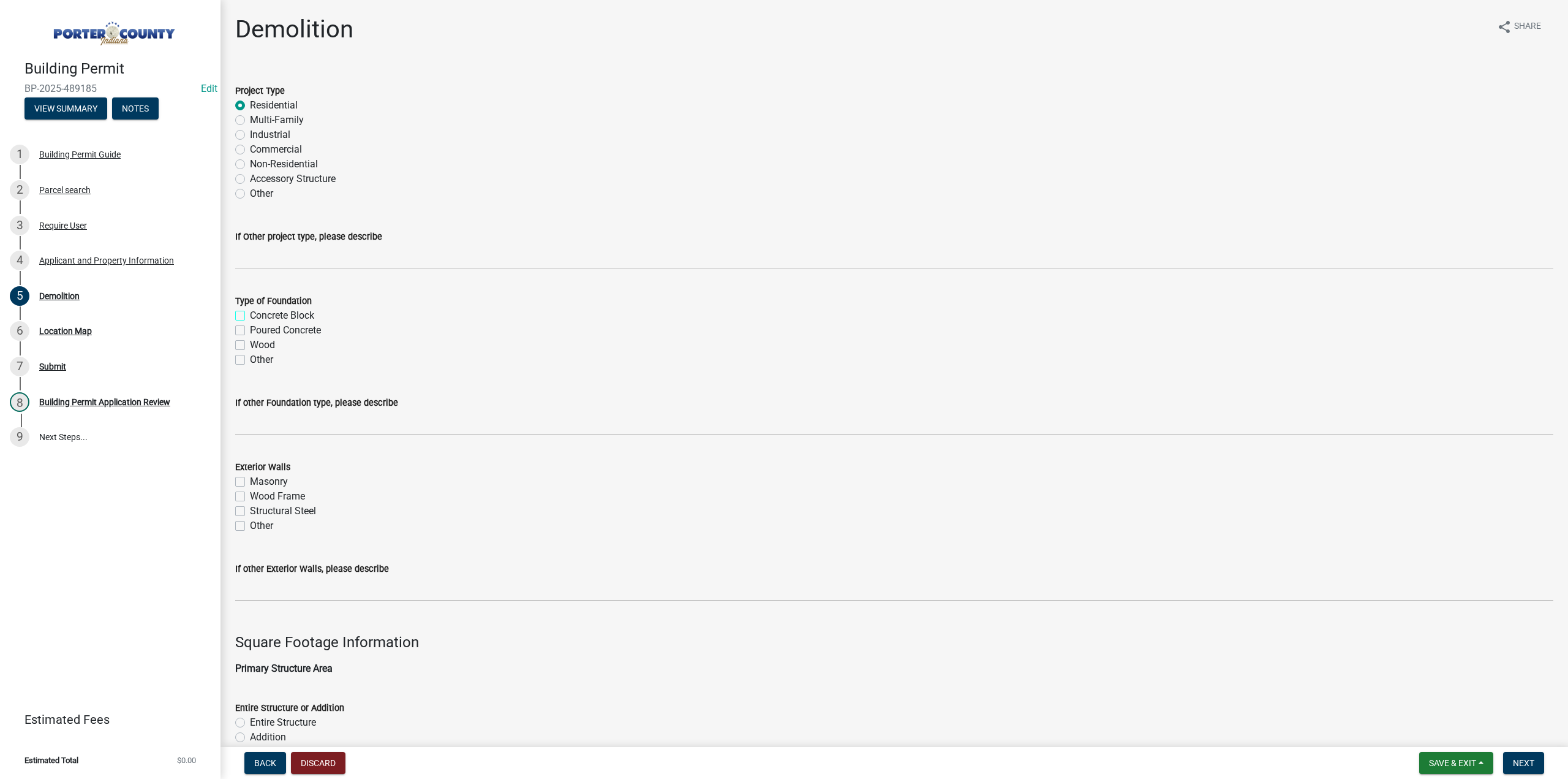
click at [250, 310] on input "Concrete Block" at bounding box center [254, 312] width 8 height 8
checkbox input "true"
checkbox input "false"
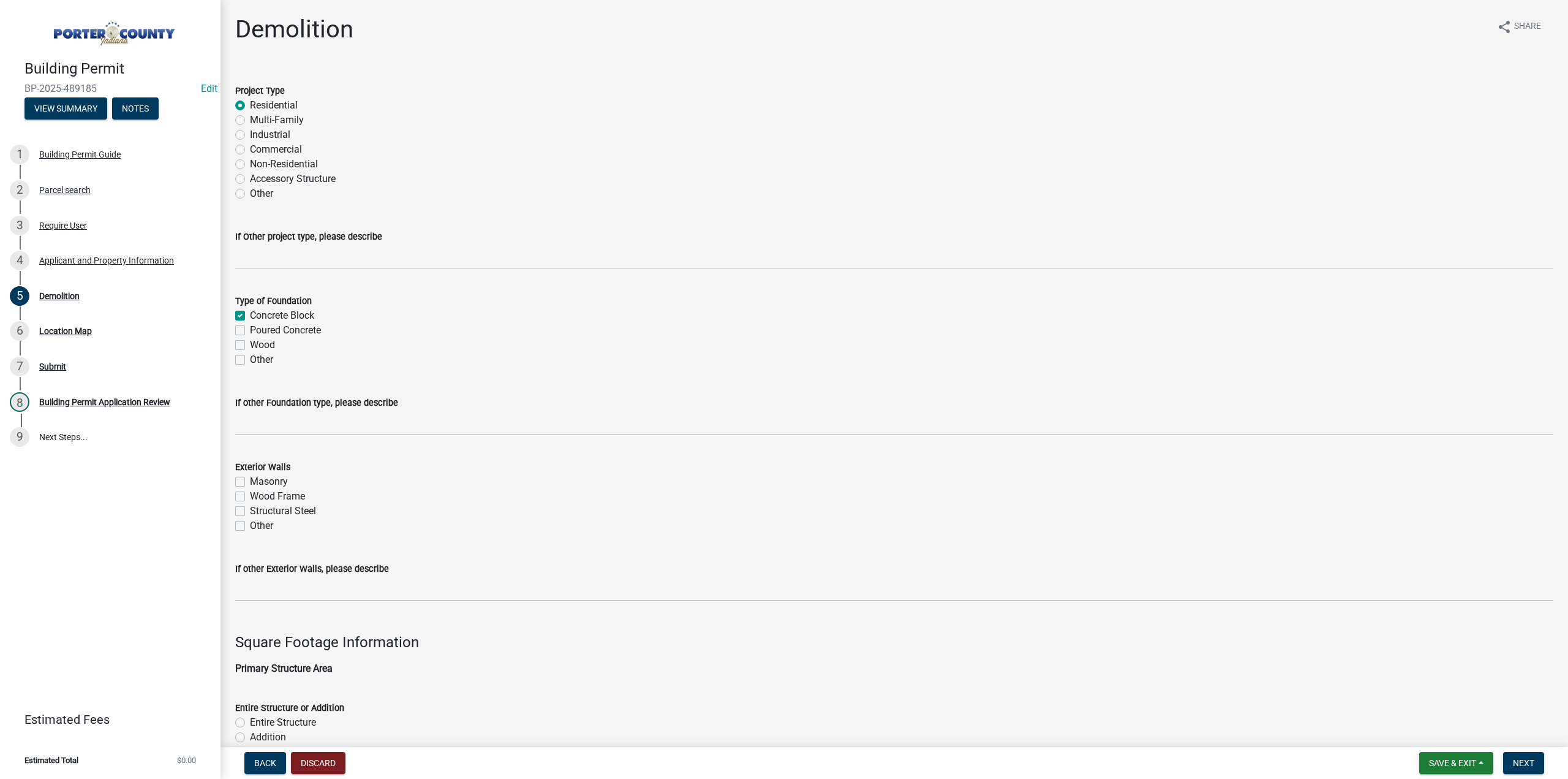
click at [250, 330] on label "Poured Concrete" at bounding box center [285, 330] width 71 height 15
click at [250, 330] on input "Poured Concrete" at bounding box center [254, 327] width 8 height 8
checkbox input "true"
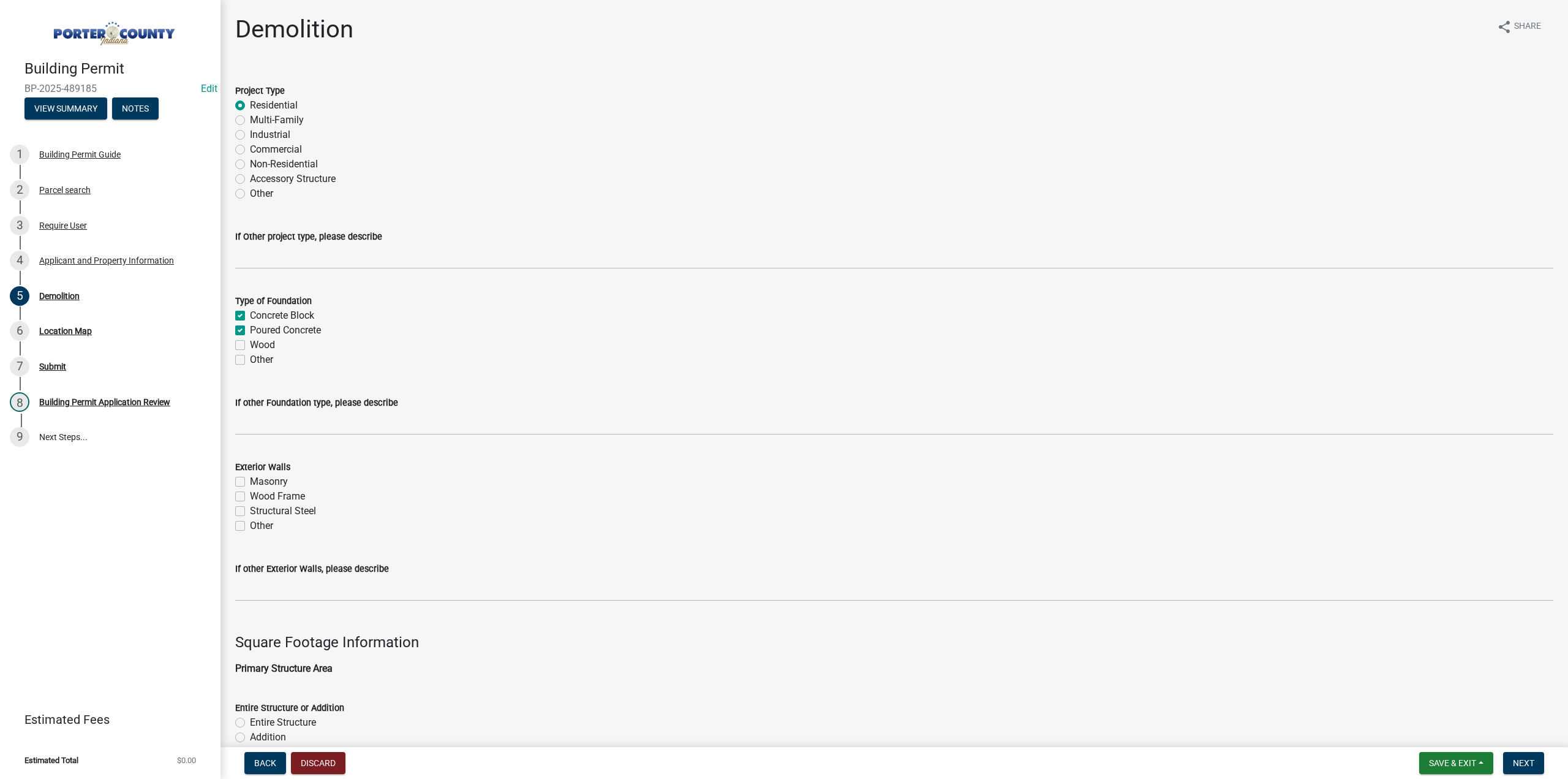
checkbox input "false"
click at [250, 494] on label "Wood Frame" at bounding box center [278, 496] width 55 height 15
click at [250, 494] on input "Wood Frame" at bounding box center [254, 493] width 8 height 8
checkbox input "true"
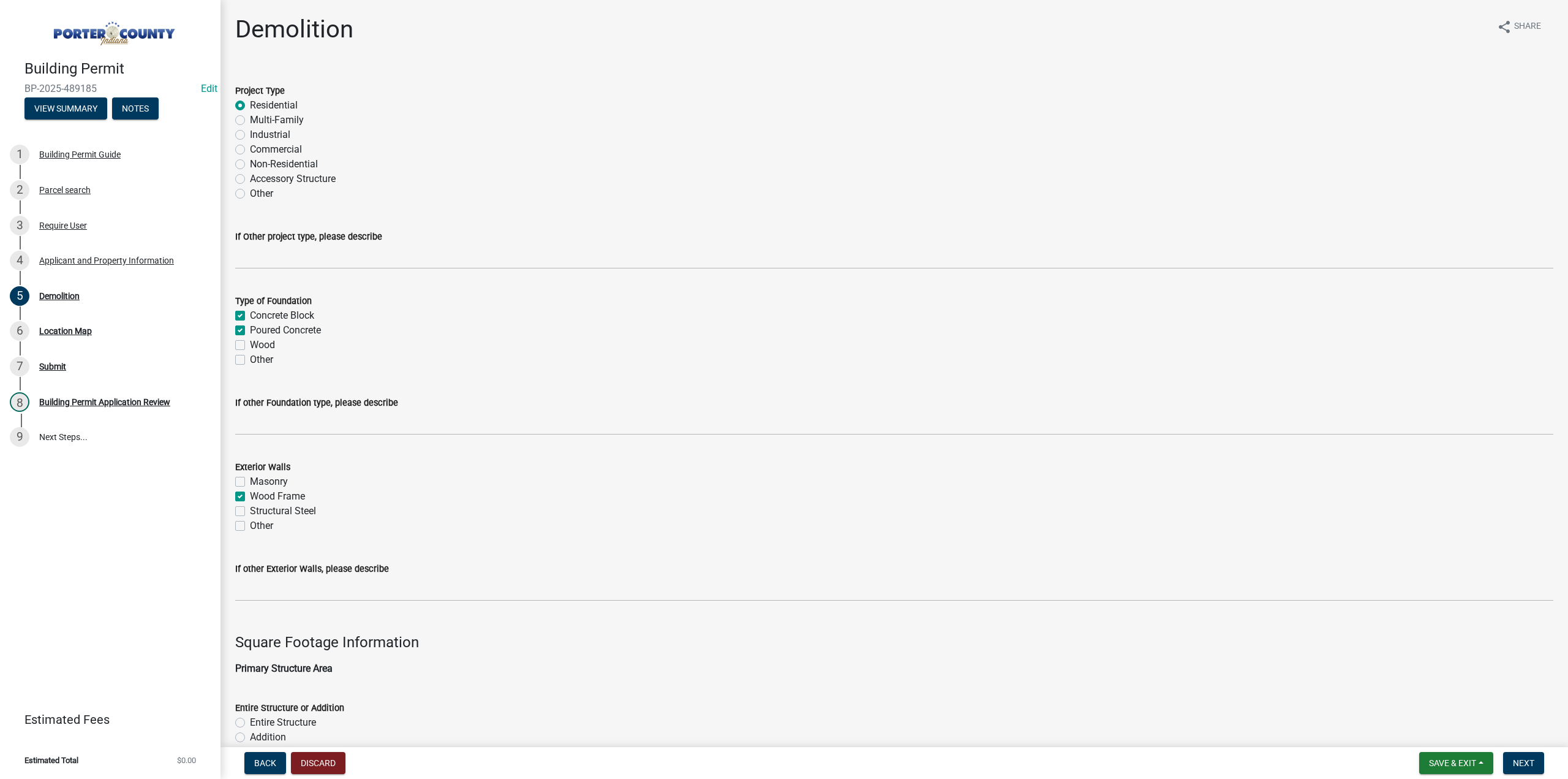
checkbox input "false"
checkbox input "true"
checkbox input "false"
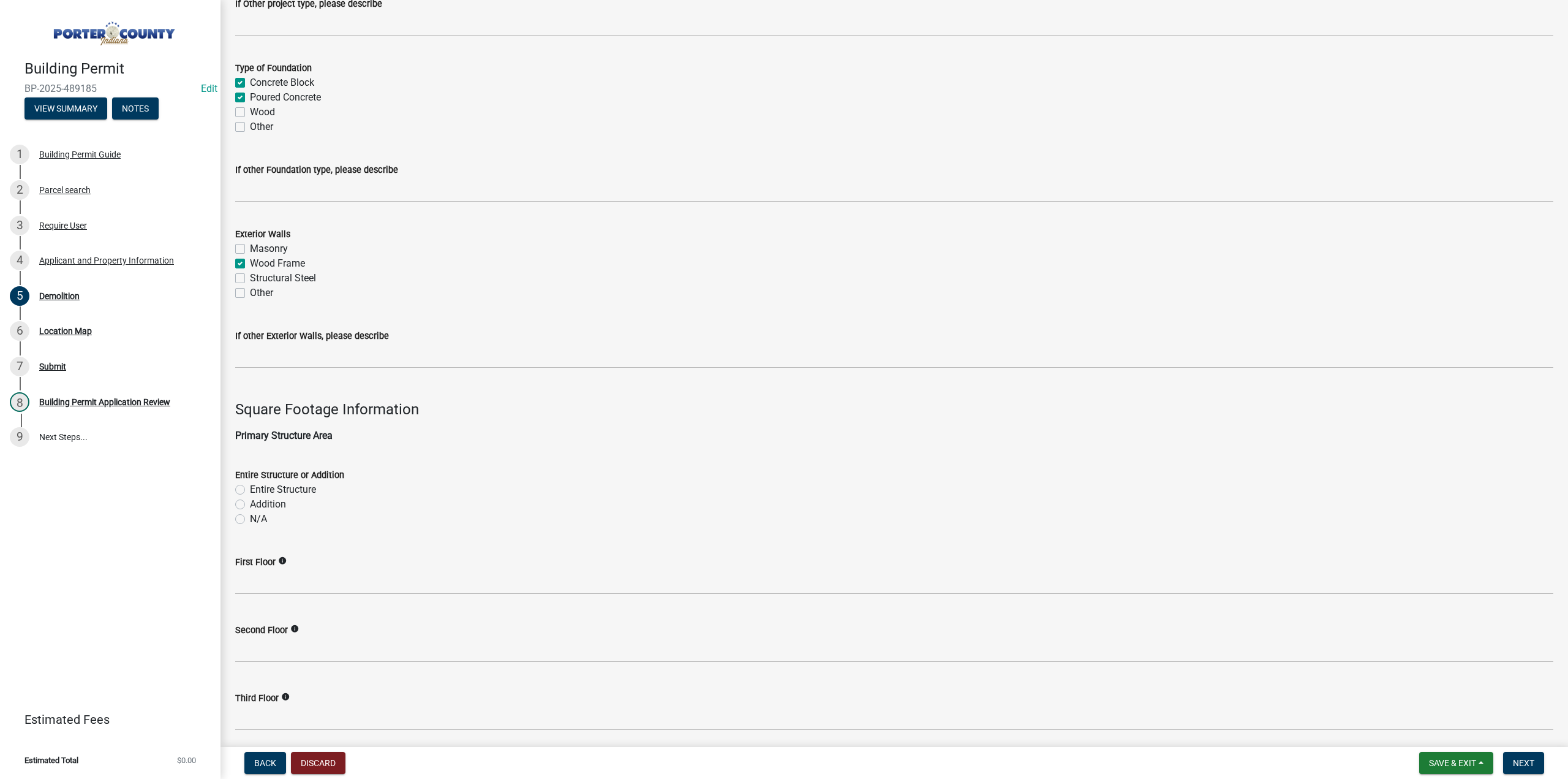
scroll to position [245, 0]
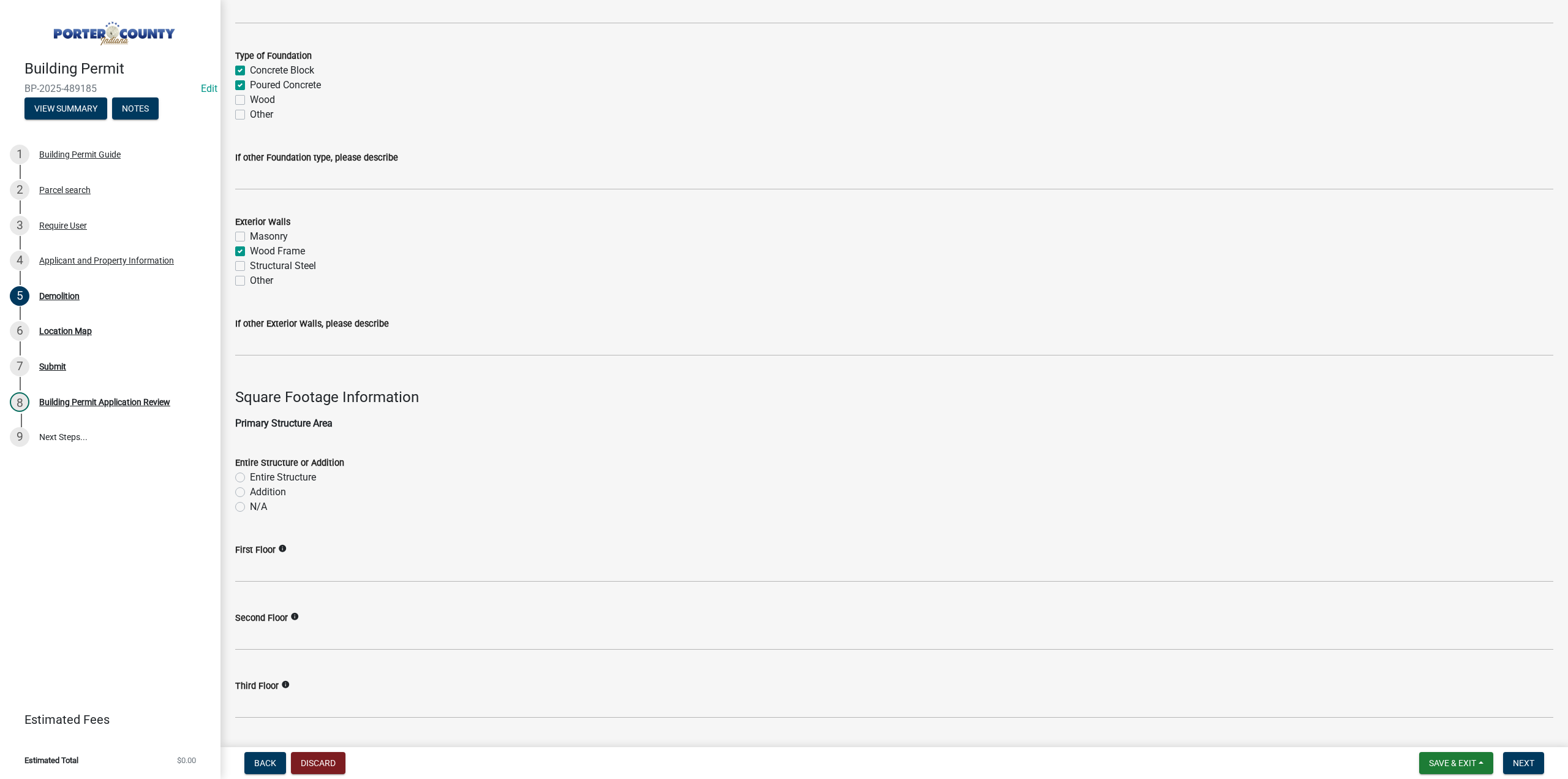
click at [250, 479] on label "Entire Structure" at bounding box center [283, 477] width 66 height 15
click at [250, 478] on input "Entire Structure" at bounding box center [254, 474] width 8 height 8
radio input "true"
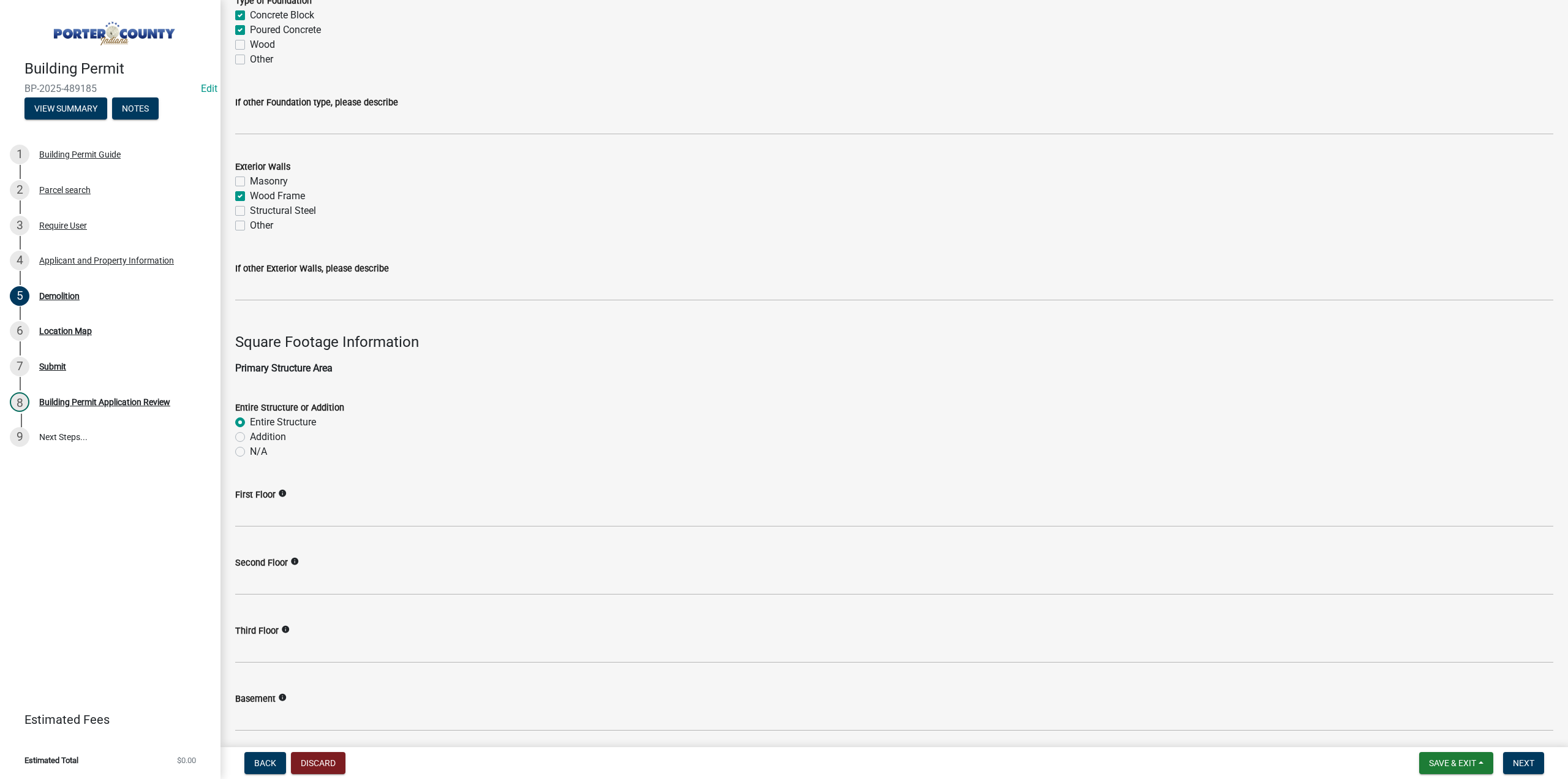
scroll to position [429, 0]
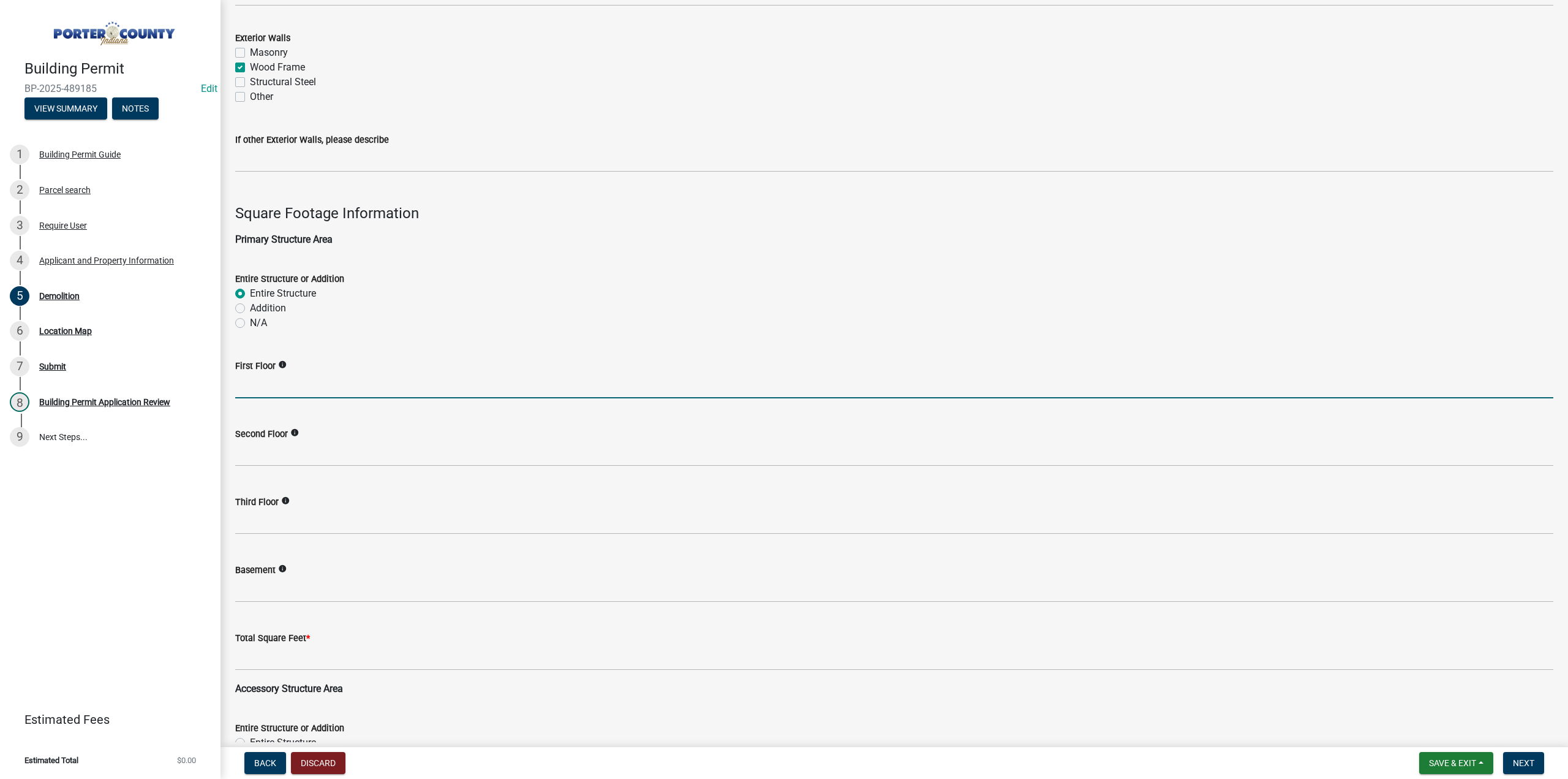
click at [253, 391] on input "text" at bounding box center [894, 386] width 1318 height 25
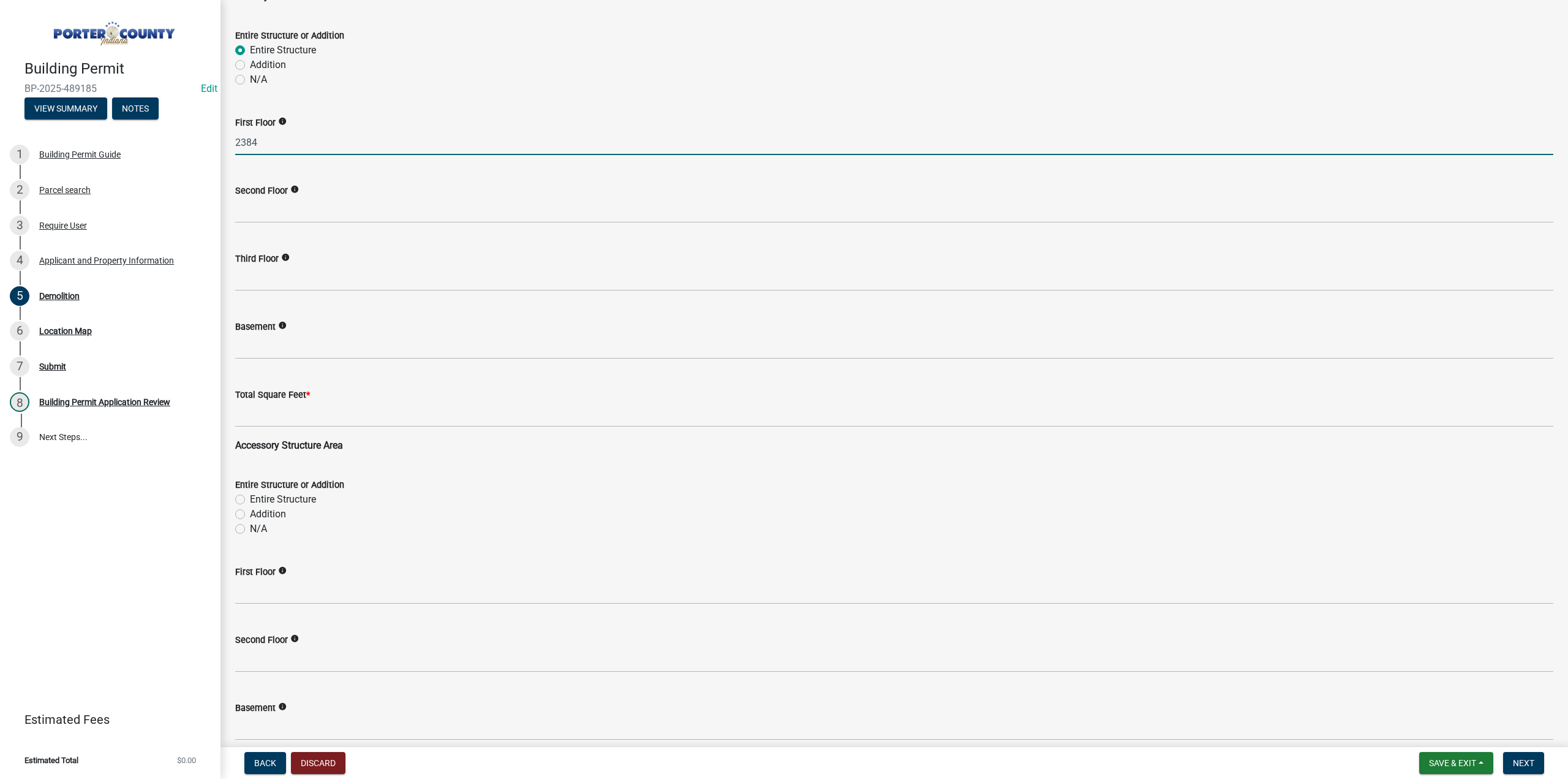
scroll to position [674, 0]
type input "2384"
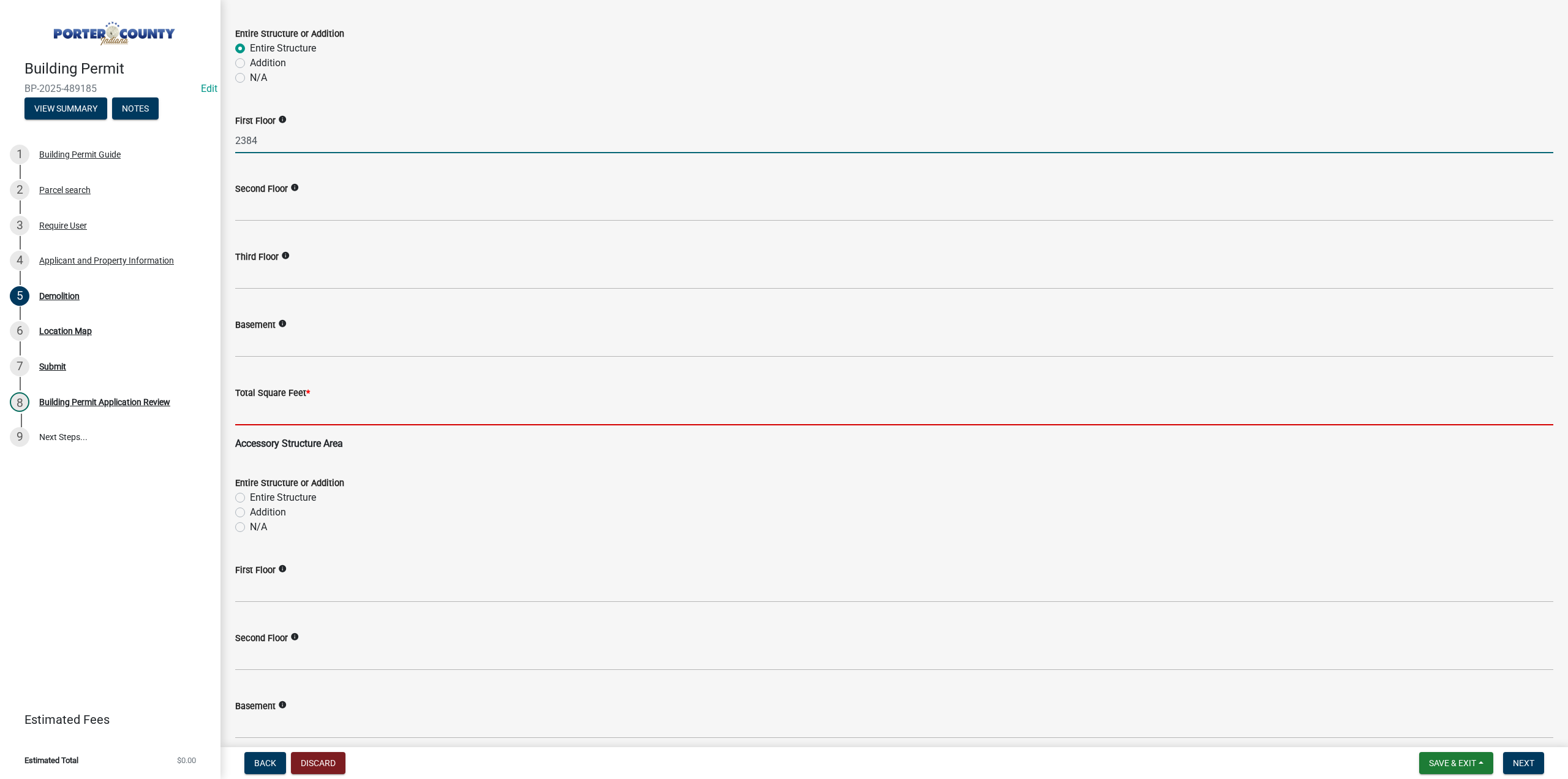
click at [315, 413] on input "text" at bounding box center [894, 412] width 1318 height 25
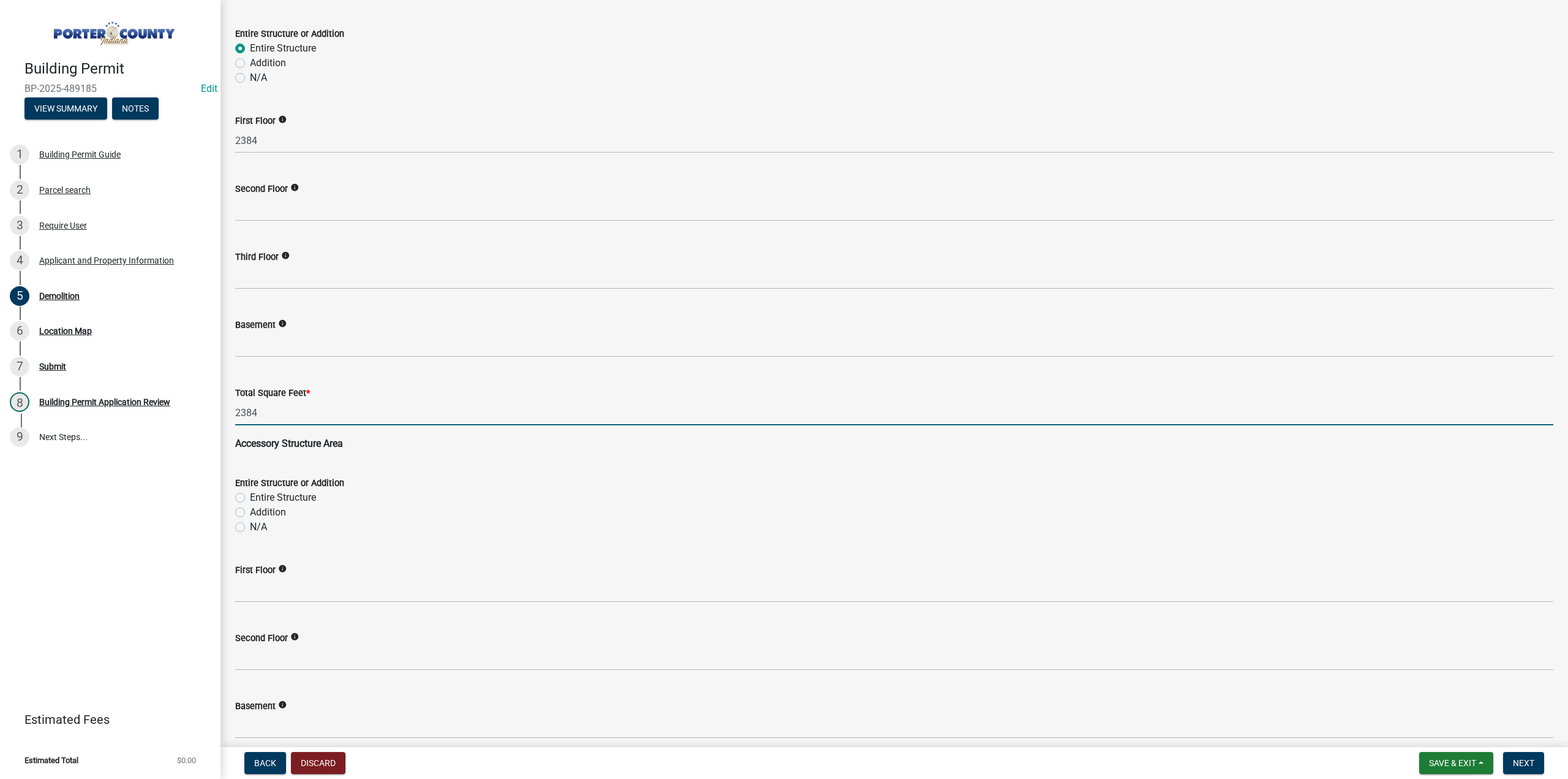
type input "2384"
click at [250, 501] on label "Entire Structure" at bounding box center [283, 497] width 66 height 15
click at [250, 498] on input "Entire Structure" at bounding box center [254, 494] width 8 height 8
radio input "true"
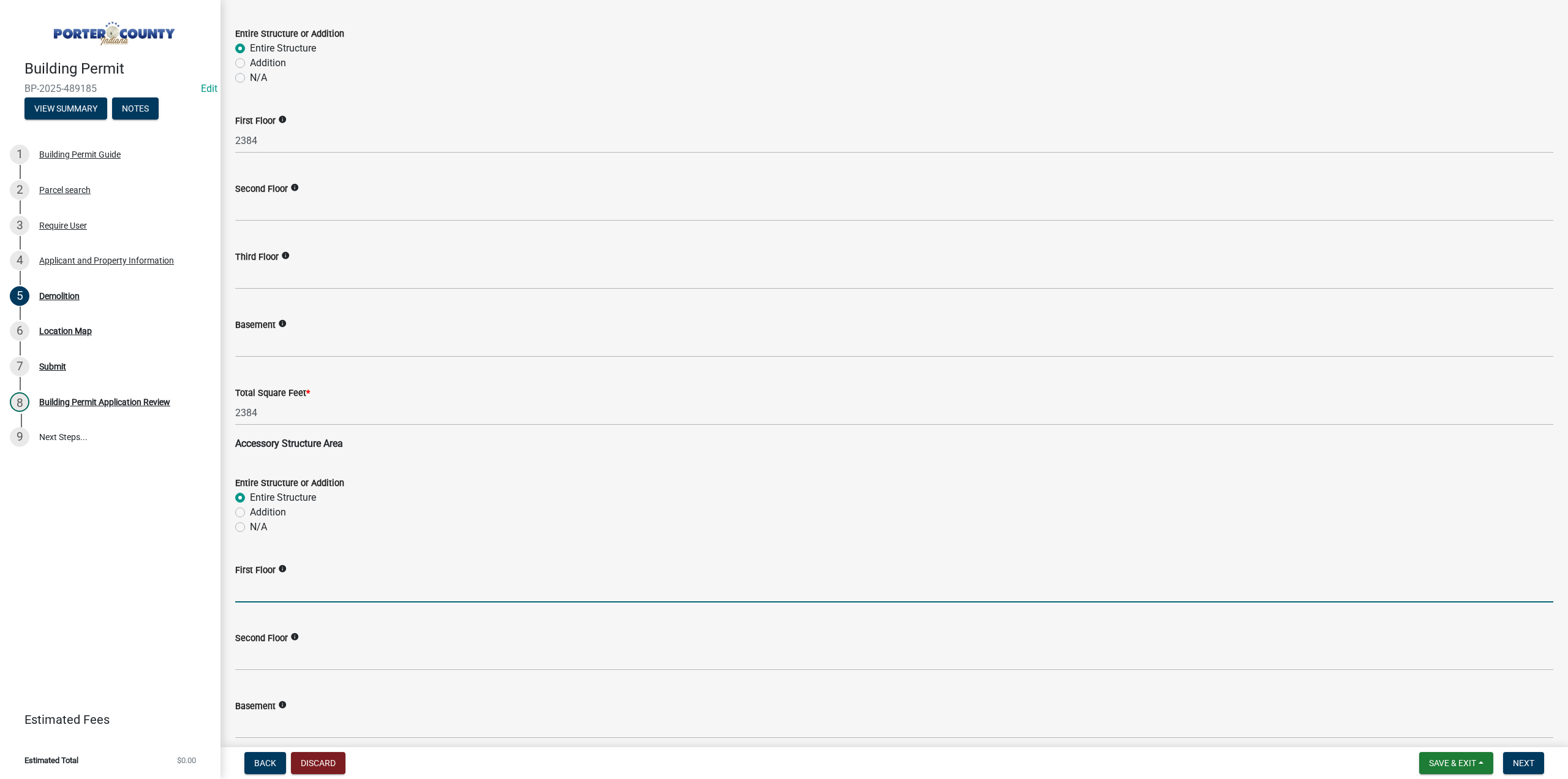
click at [256, 594] on input "text" at bounding box center [894, 589] width 1318 height 25
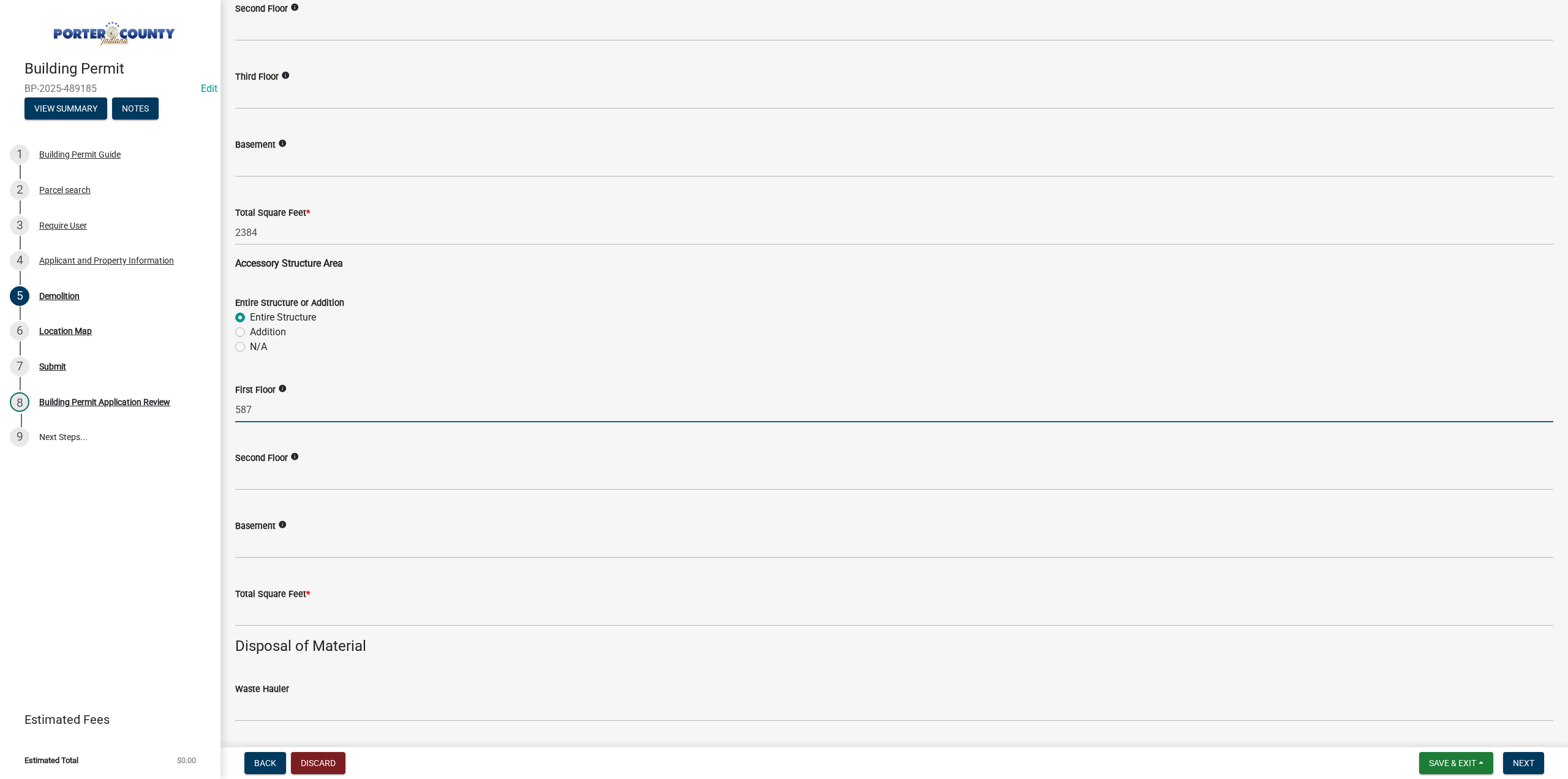
scroll to position [858, 0]
type input "587"
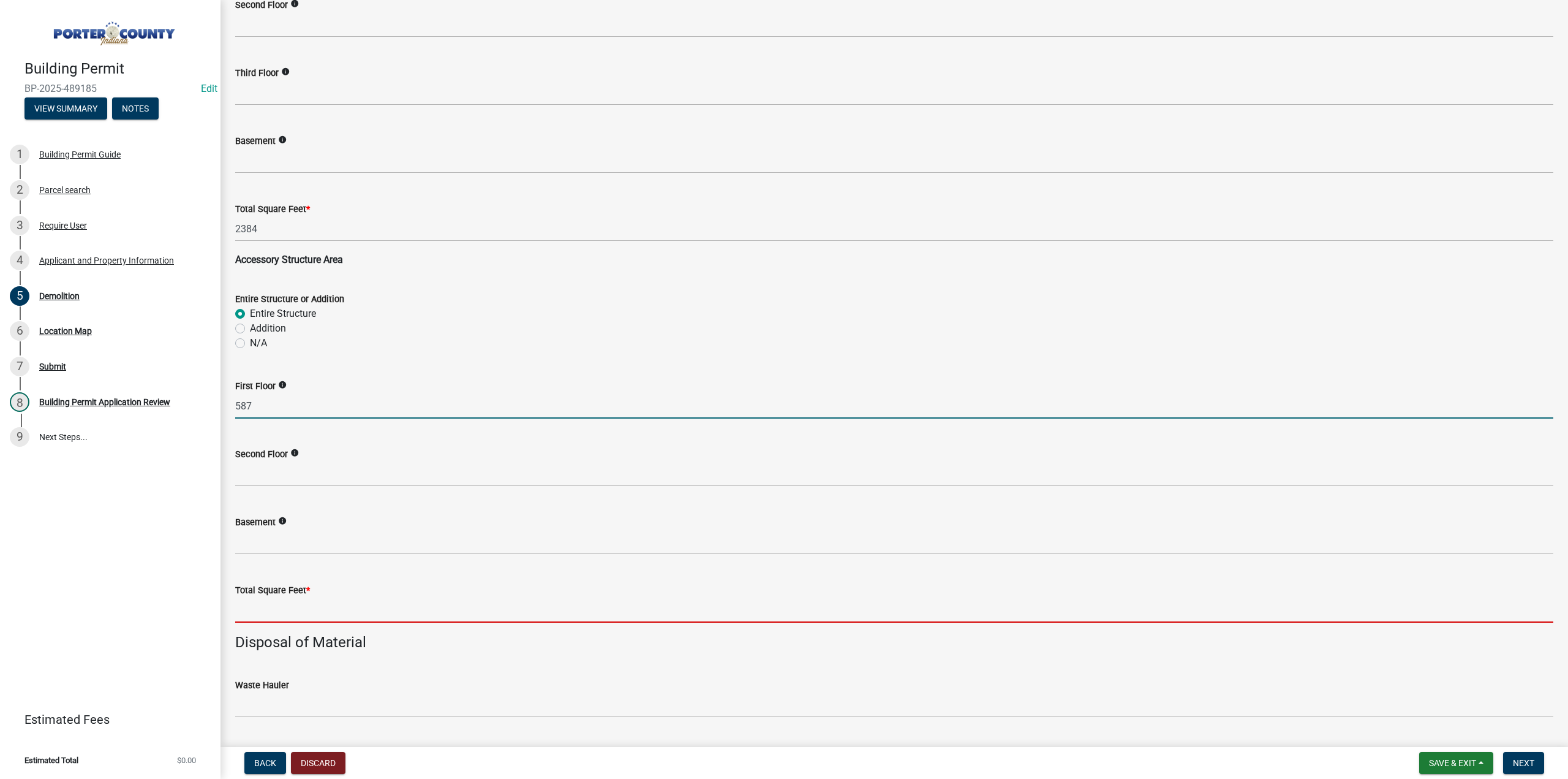
click at [283, 614] on input "text" at bounding box center [894, 609] width 1318 height 25
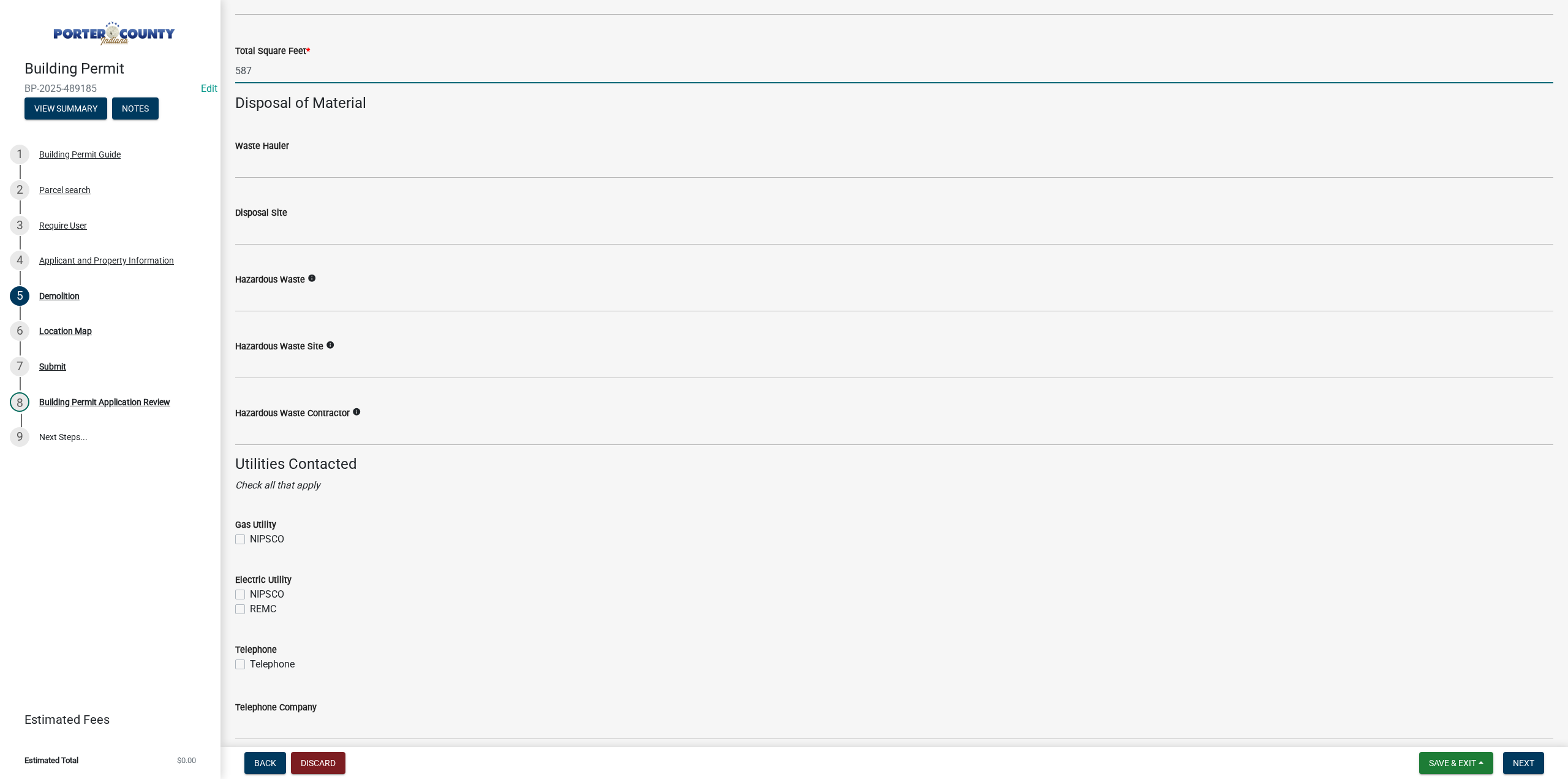
scroll to position [1410, 0]
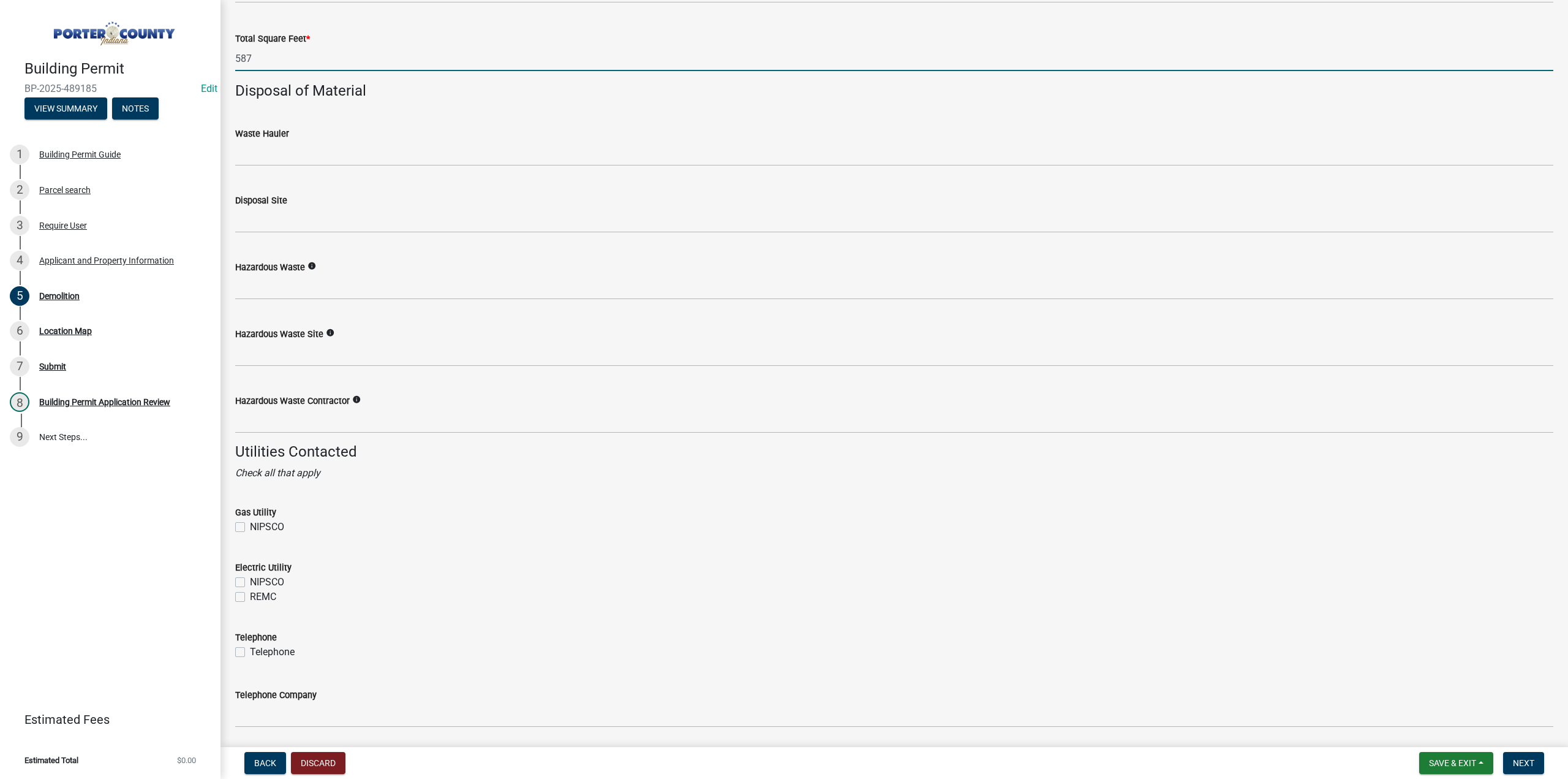
type input "587"
click at [250, 524] on label "NIPSCO" at bounding box center [267, 526] width 34 height 15
click at [250, 524] on input "NIPSCO" at bounding box center [254, 523] width 8 height 8
checkbox input "true"
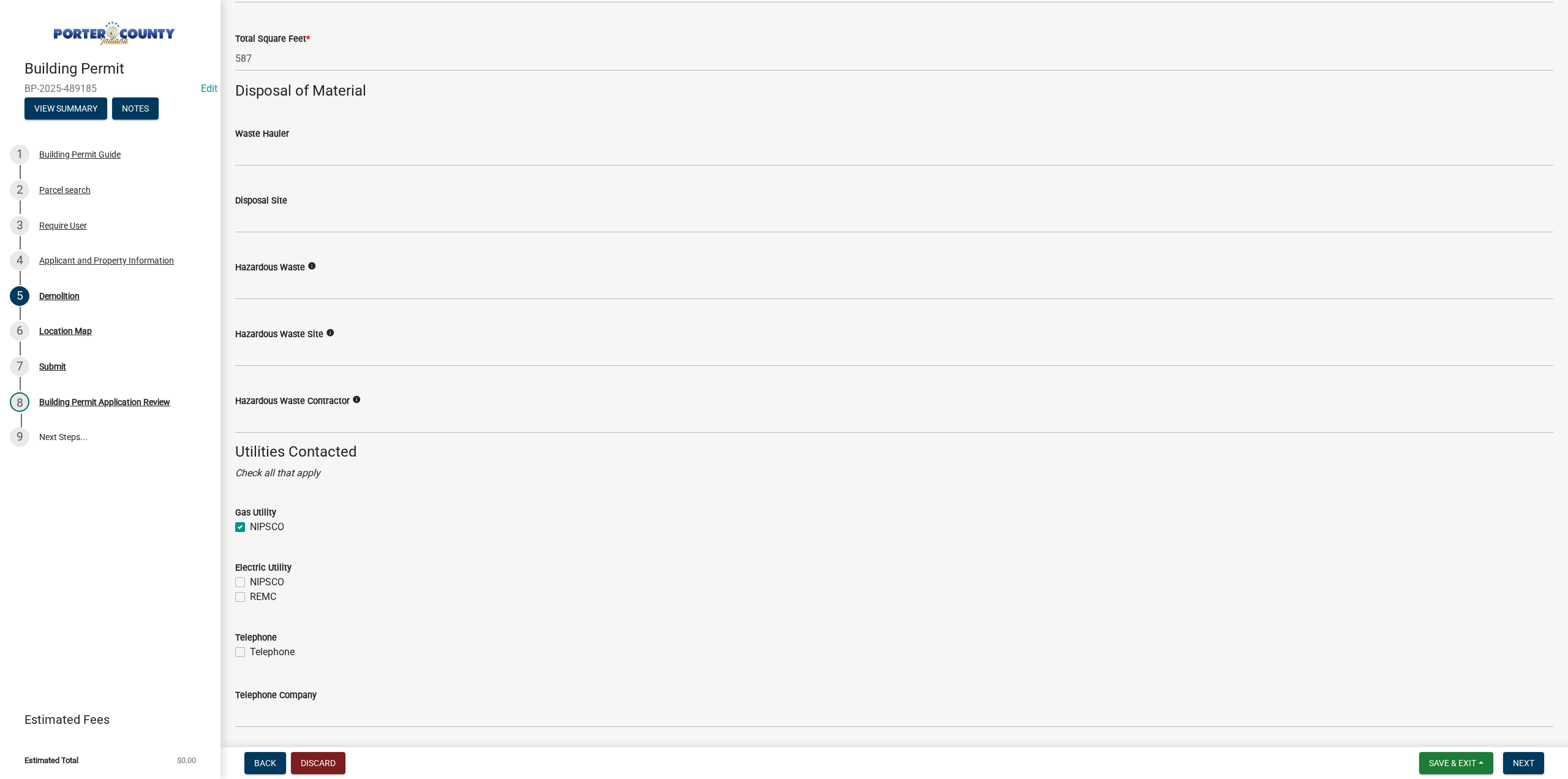
click at [250, 596] on label "REMC" at bounding box center [263, 596] width 26 height 15
click at [250, 596] on input "REMC" at bounding box center [254, 593] width 8 height 8
checkbox input "true"
checkbox input "false"
checkbox input "true"
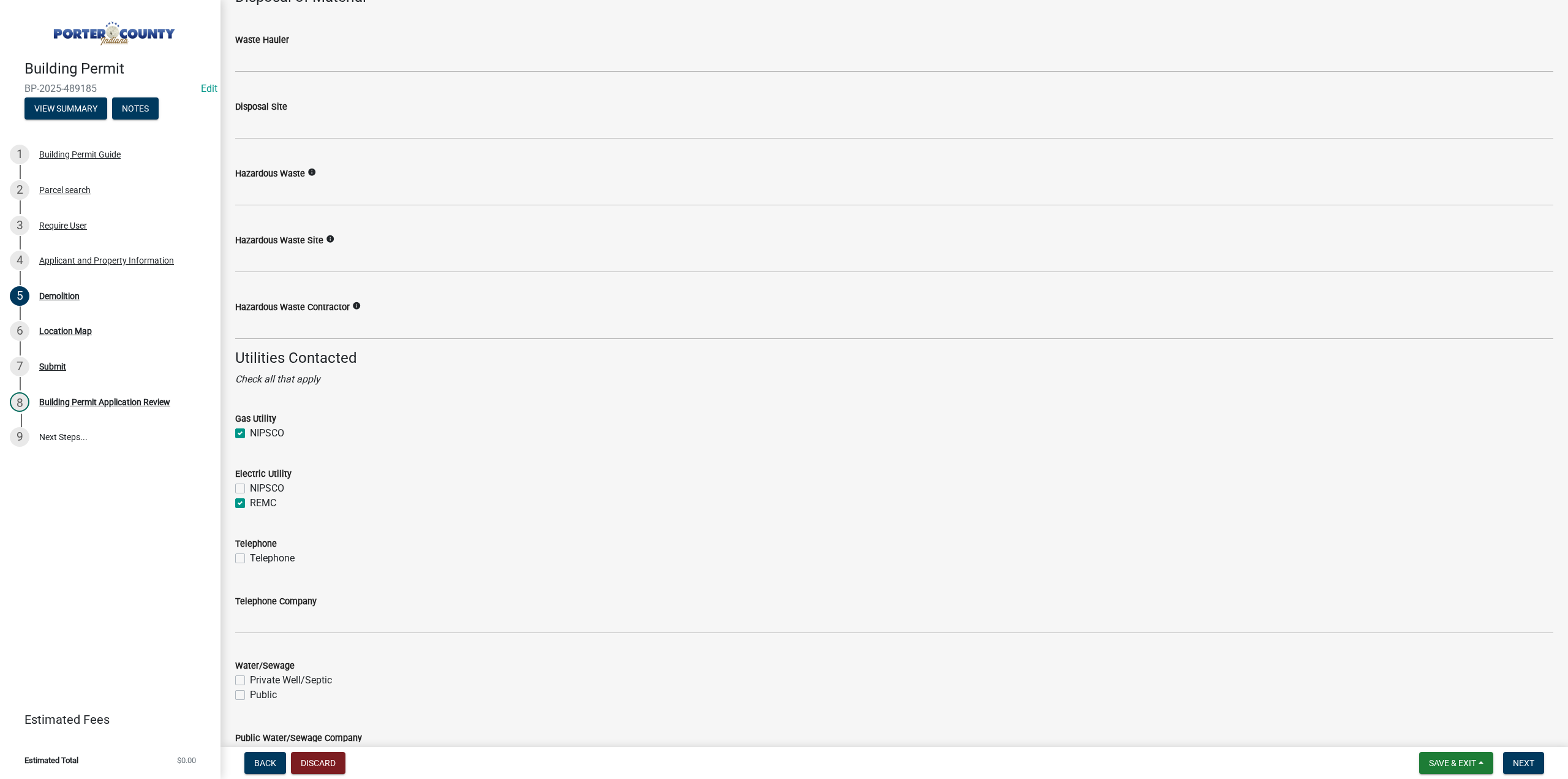
scroll to position [1588, 0]
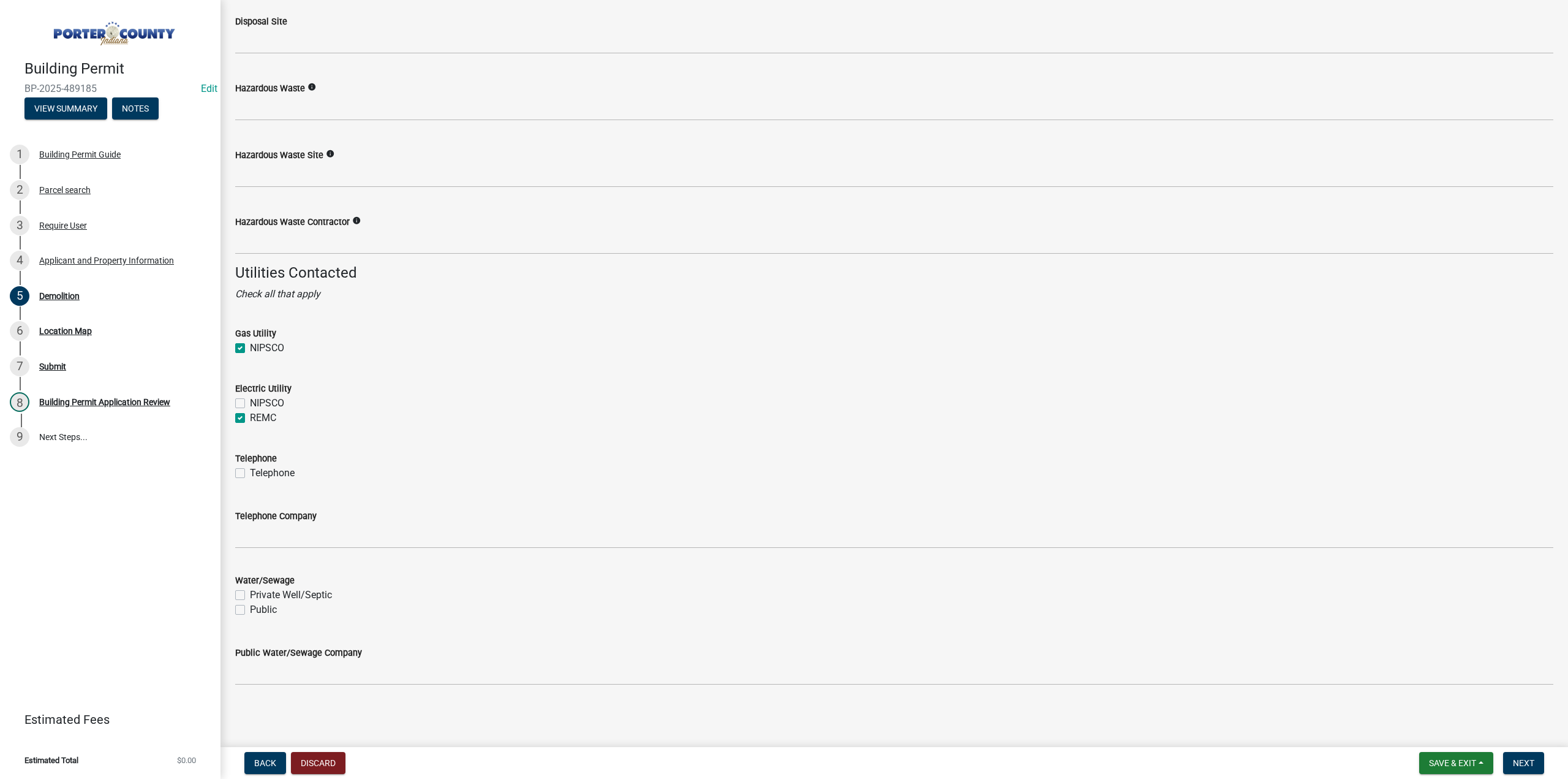
click at [250, 593] on label "Private Well/Septic" at bounding box center [291, 595] width 82 height 15
click at [250, 593] on input "Private Well/Septic" at bounding box center [254, 591] width 8 height 8
checkbox input "true"
checkbox input "false"
click at [1533, 758] on span "Next" at bounding box center [1524, 762] width 21 height 10
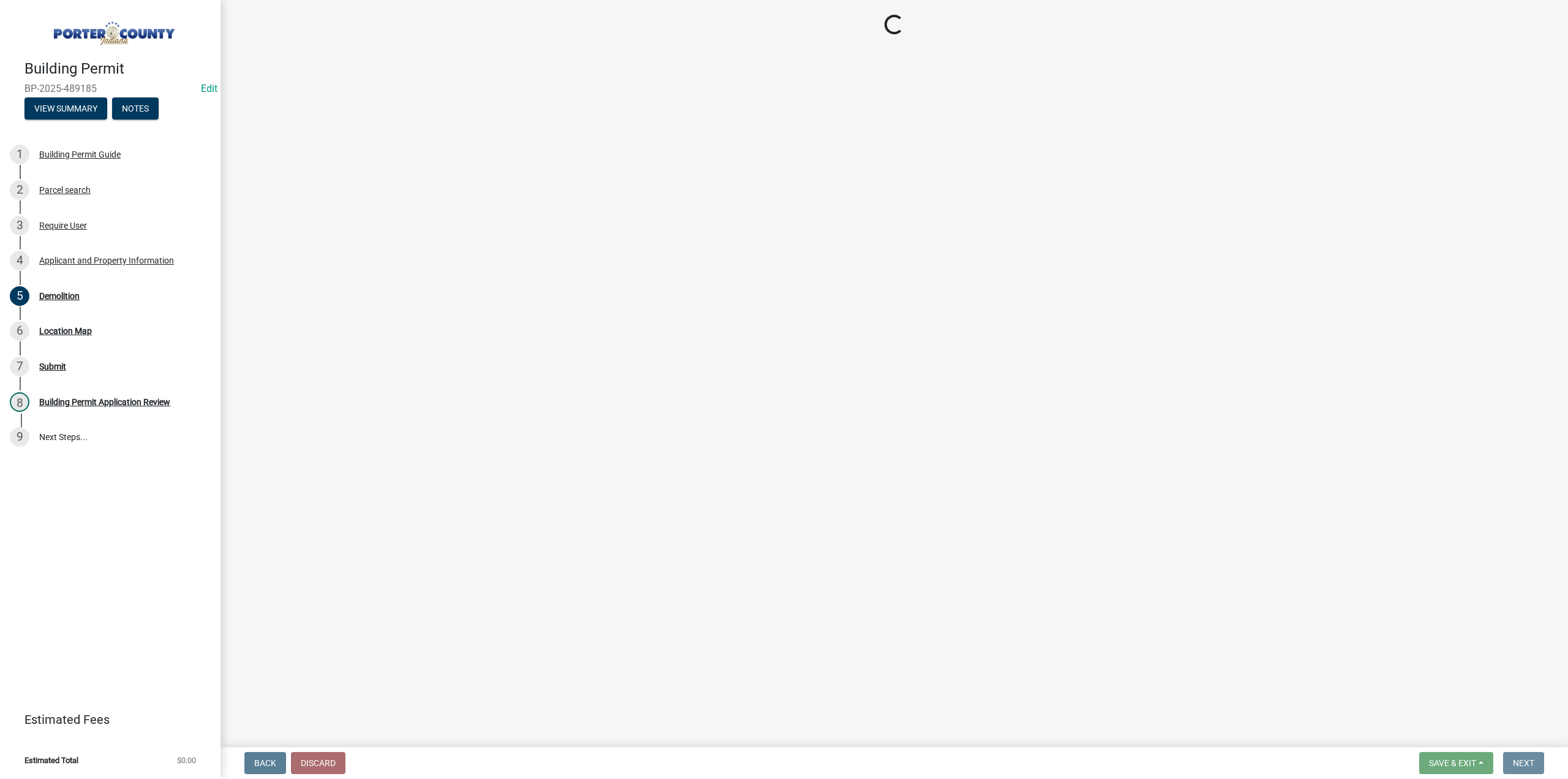
scroll to position [0, 0]
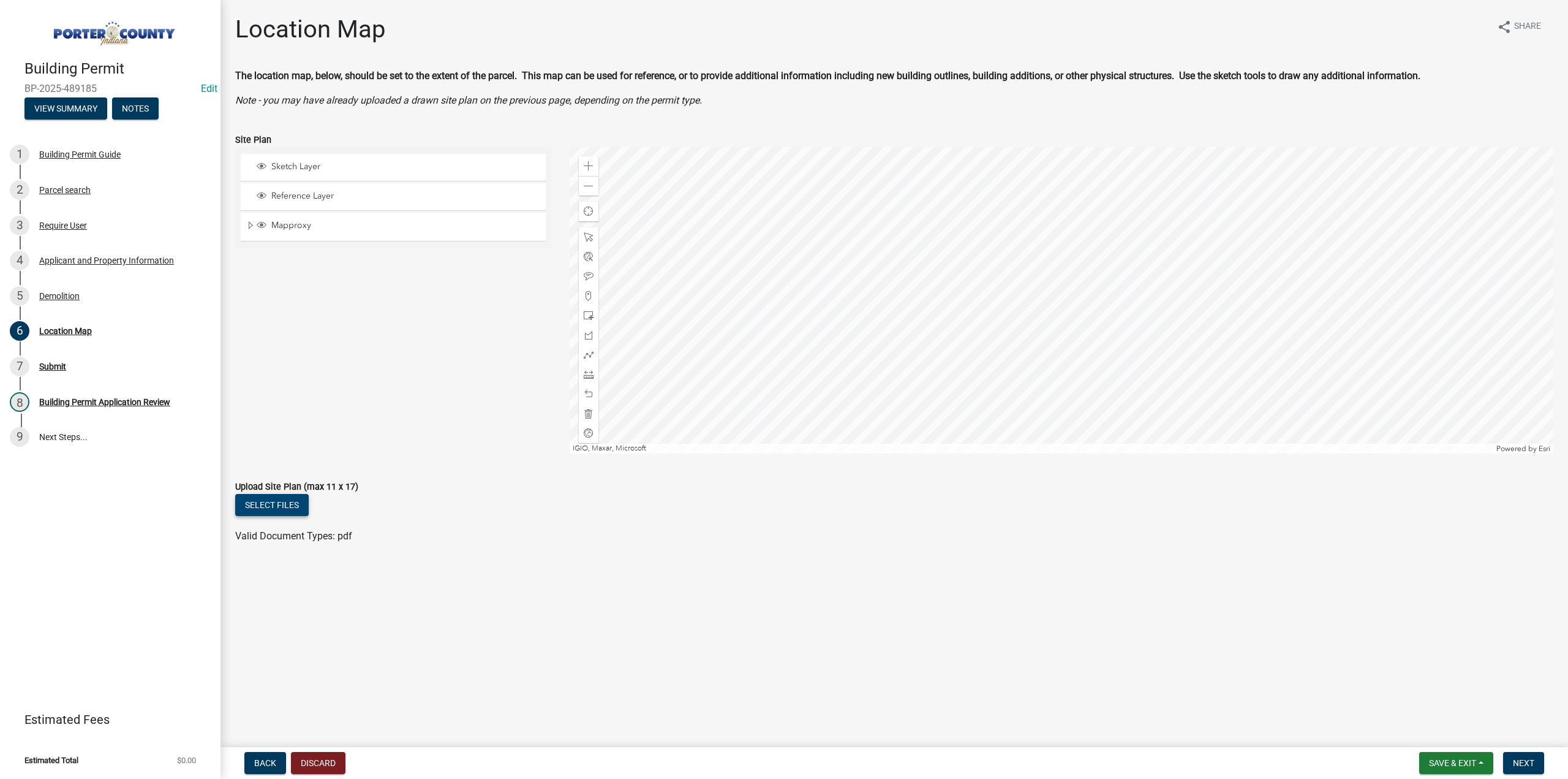
click at [262, 501] on button "Select files" at bounding box center [272, 505] width 73 height 22
drag, startPoint x: 1542, startPoint y: 766, endPoint x: 152, endPoint y: 750, distance: 1390.1
click at [1542, 766] on button "Next" at bounding box center [1524, 763] width 41 height 22
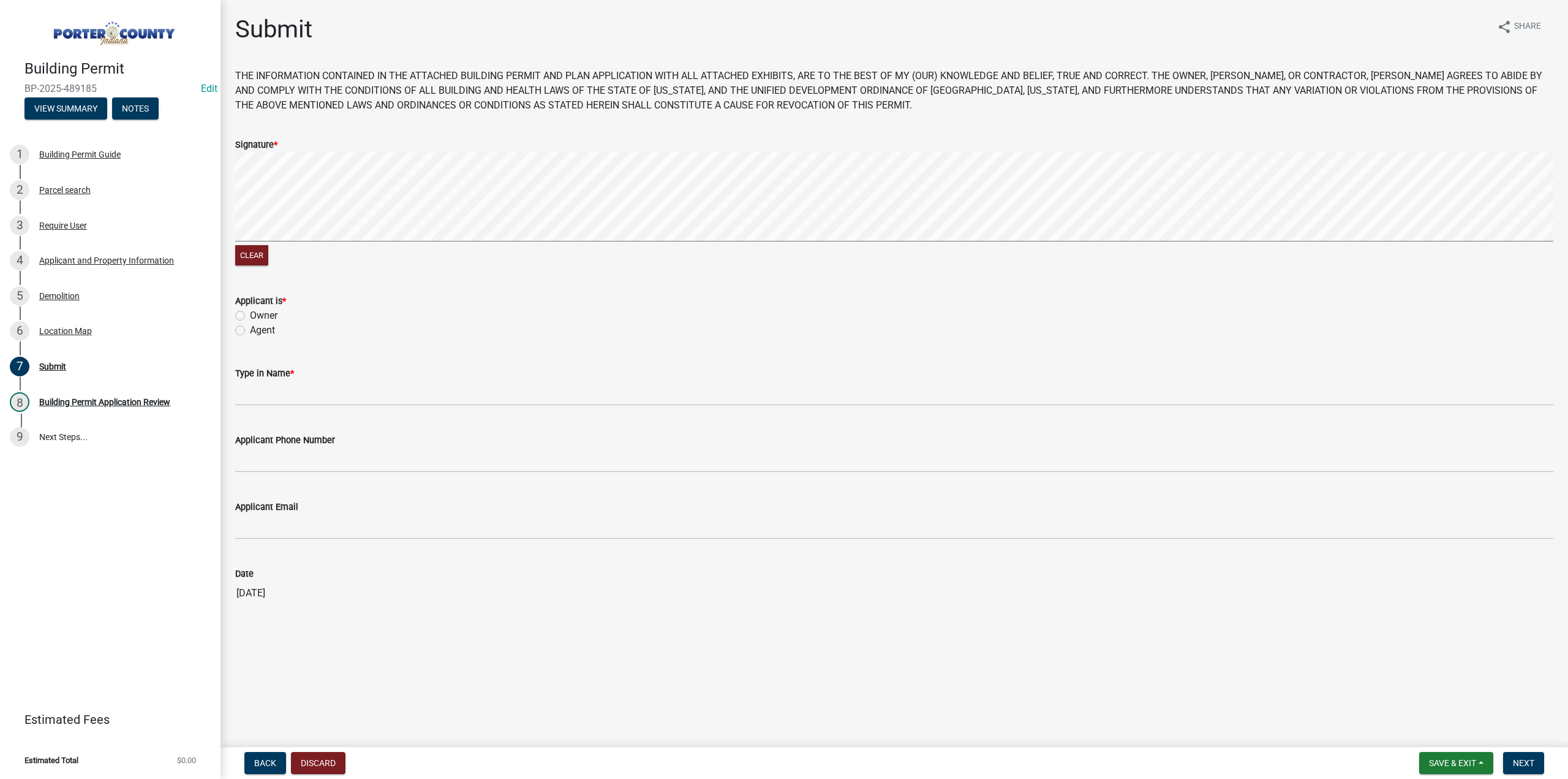
click at [250, 316] on label "Owner" at bounding box center [263, 315] width 28 height 15
click at [250, 316] on input "Owner" at bounding box center [254, 312] width 8 height 8
radio input "true"
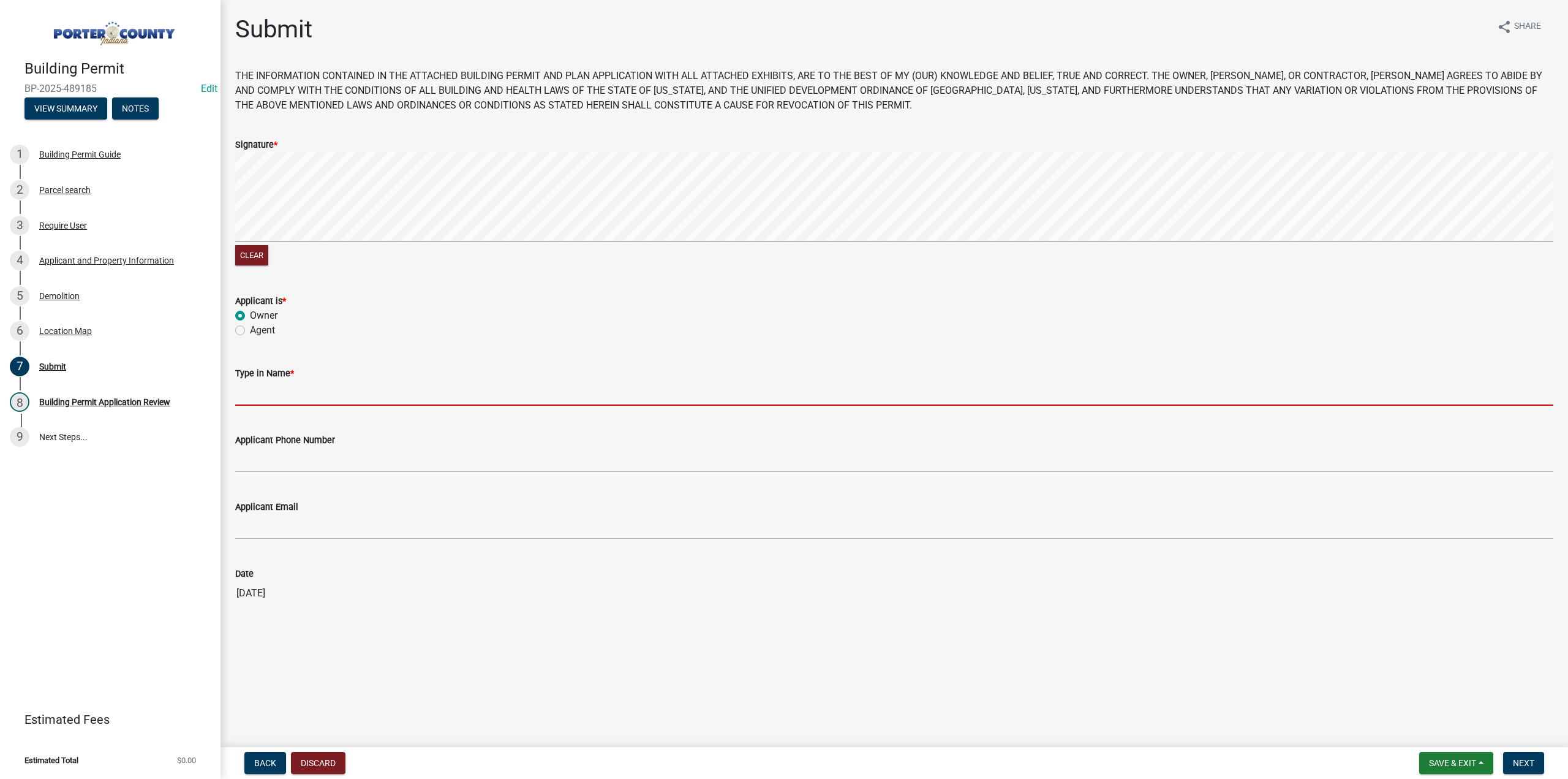
click at [334, 388] on input "Type in Name *" at bounding box center [894, 393] width 1318 height 25
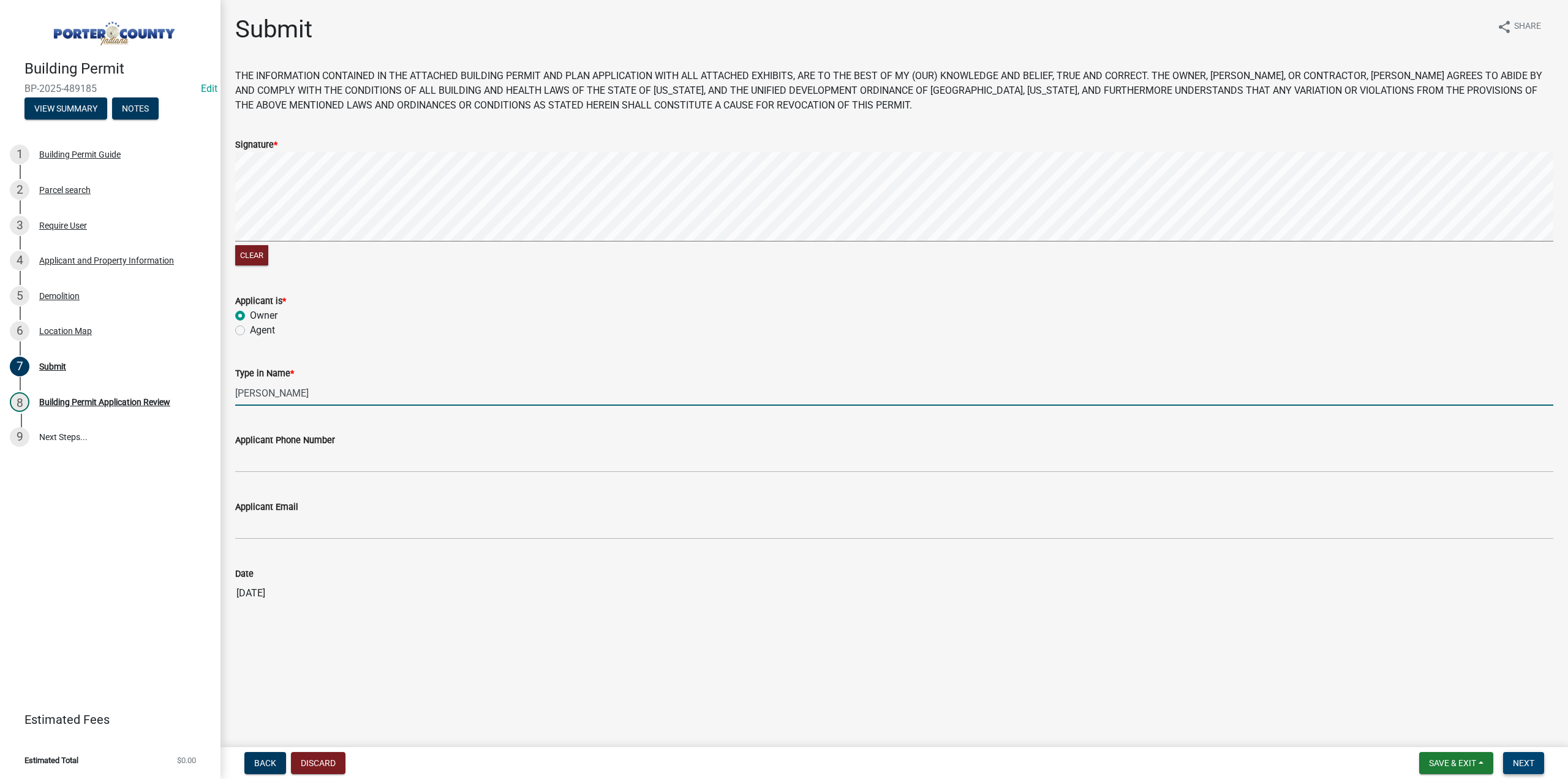
type input "Lawrence Hill"
drag, startPoint x: 1534, startPoint y: 767, endPoint x: 1328, endPoint y: 769, distance: 206.0
click at [1534, 767] on span "Next" at bounding box center [1524, 762] width 21 height 10
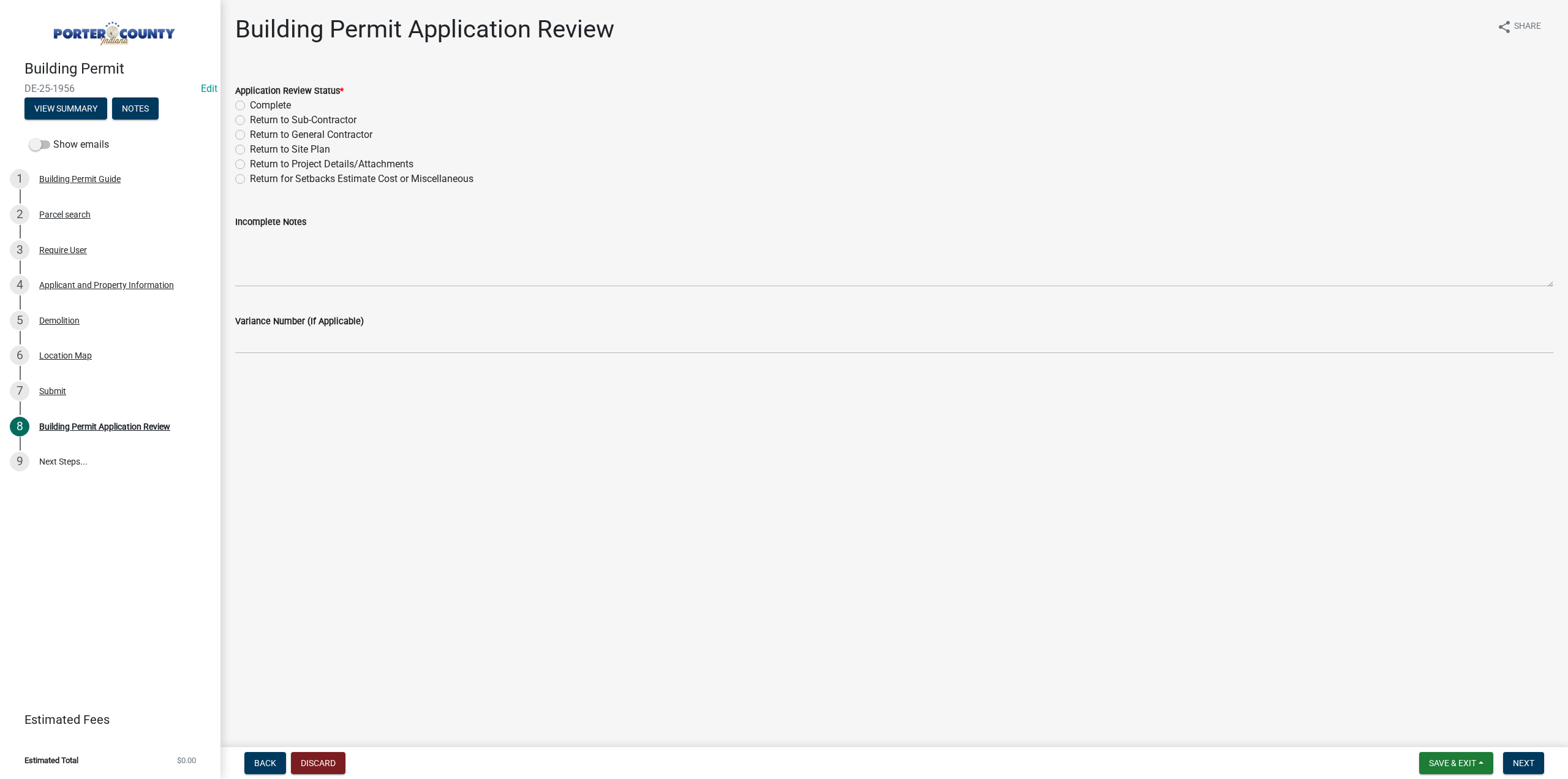
click at [250, 102] on label "Complete" at bounding box center [271, 105] width 41 height 15
click at [250, 102] on input "Complete" at bounding box center [254, 102] width 8 height 8
radio input "true"
click at [1520, 762] on span "Next" at bounding box center [1524, 762] width 21 height 10
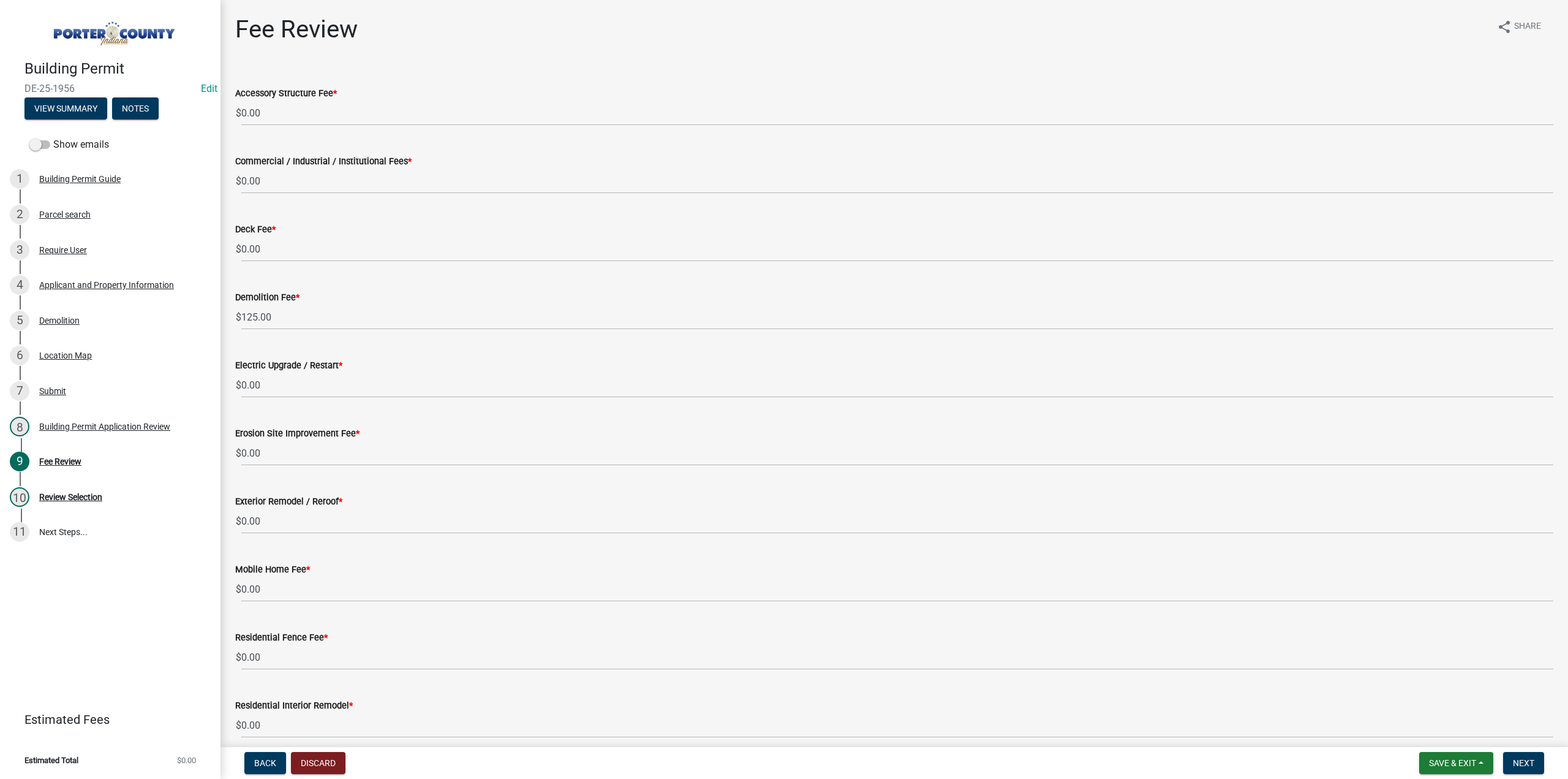
click at [1500, 763] on form "Save & Exit Save Save & Exit Next" at bounding box center [1482, 763] width 135 height 22
click at [1534, 758] on span "Next" at bounding box center [1524, 762] width 21 height 10
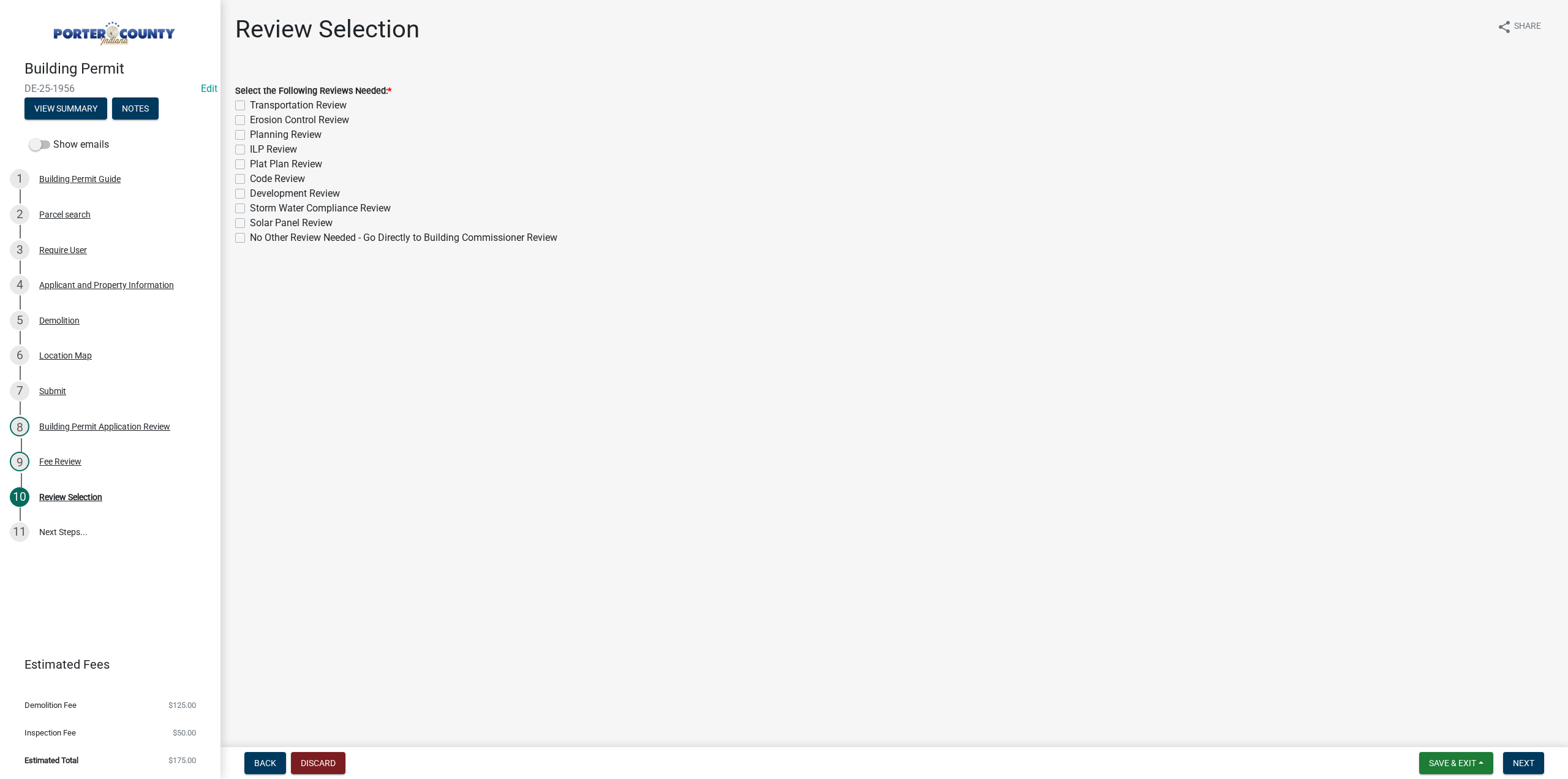
click at [250, 240] on label "No Other Review Needed - Go Directly to Building Commissioner Review" at bounding box center [404, 237] width 308 height 15
click at [250, 238] on input "No Other Review Needed - Go Directly to Building Commissioner Review" at bounding box center [254, 234] width 8 height 8
checkbox input "true"
checkbox input "false"
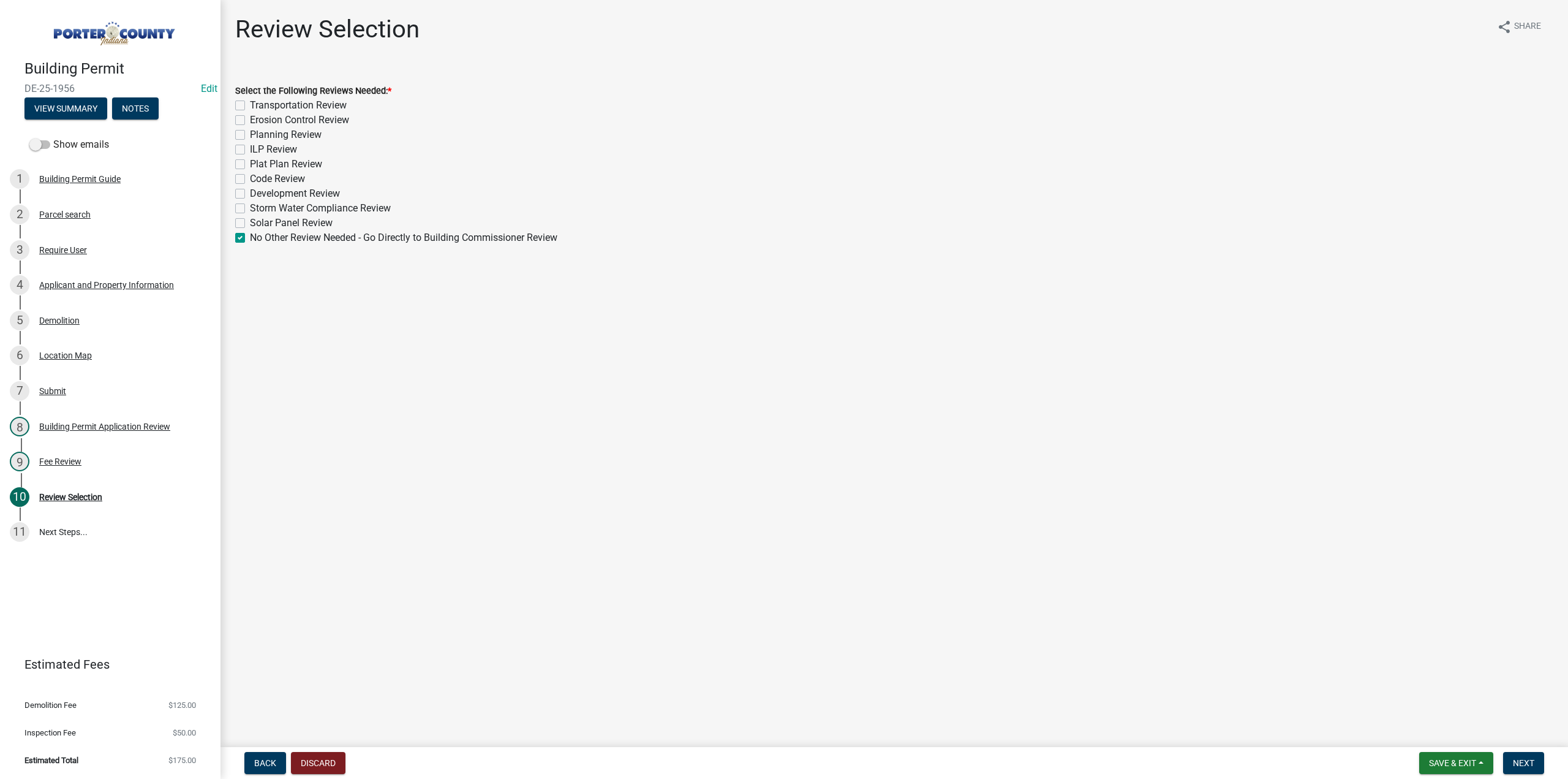
checkbox input "false"
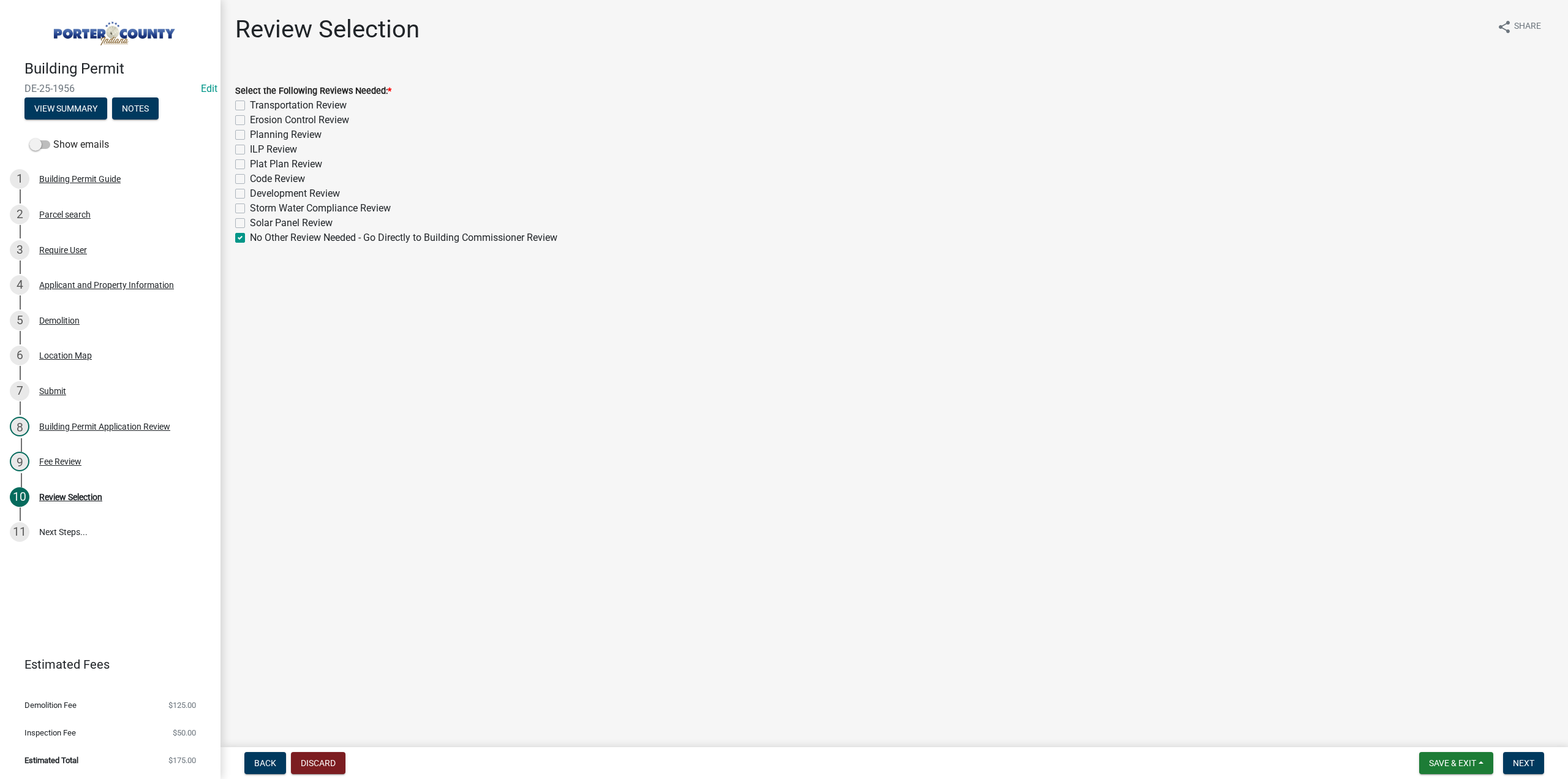
checkbox input "false"
checkbox input "true"
drag, startPoint x: 1527, startPoint y: 760, endPoint x: 1504, endPoint y: 742, distance: 29.2
click at [1528, 760] on span "Next" at bounding box center [1524, 762] width 21 height 10
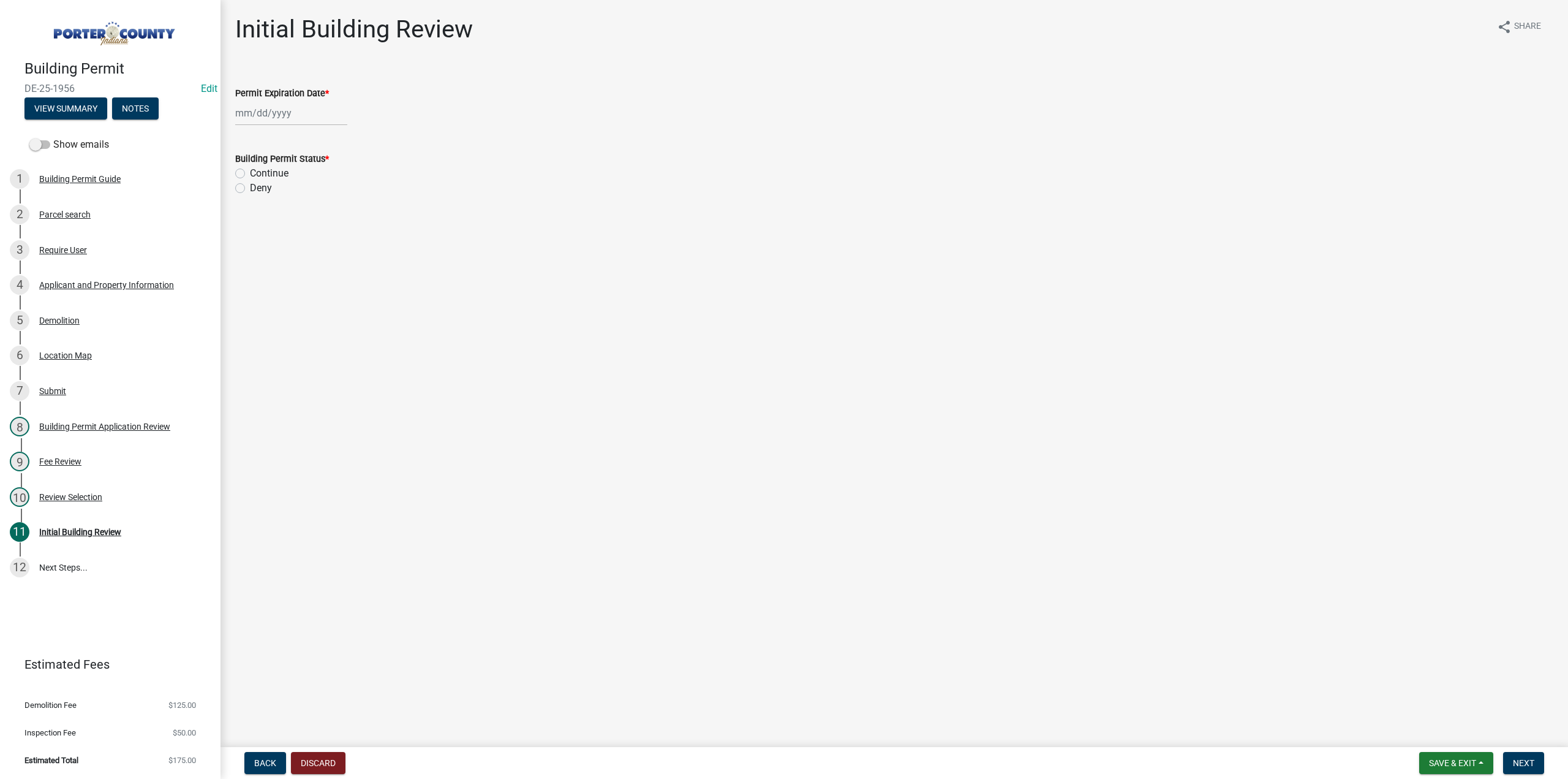
select select "10"
click at [288, 106] on div "Jan Feb Mar Apr May Jun Jul Aug Sep Oct Nov Dec 1525 1526 1527 1528 1529 1530 1…" at bounding box center [291, 112] width 112 height 25
click at [316, 138] on select "1525 1526 1527 1528 1529 1530 1531 1532 1533 1534 1535 1536 1537 1538 1539 1540…" at bounding box center [331, 139] width 44 height 19
select select "2026"
click at [309, 130] on select "1525 1526 1527 1528 1529 1530 1531 1532 1533 1534 1535 1536 1537 1538 1539 1540…" at bounding box center [331, 139] width 44 height 19
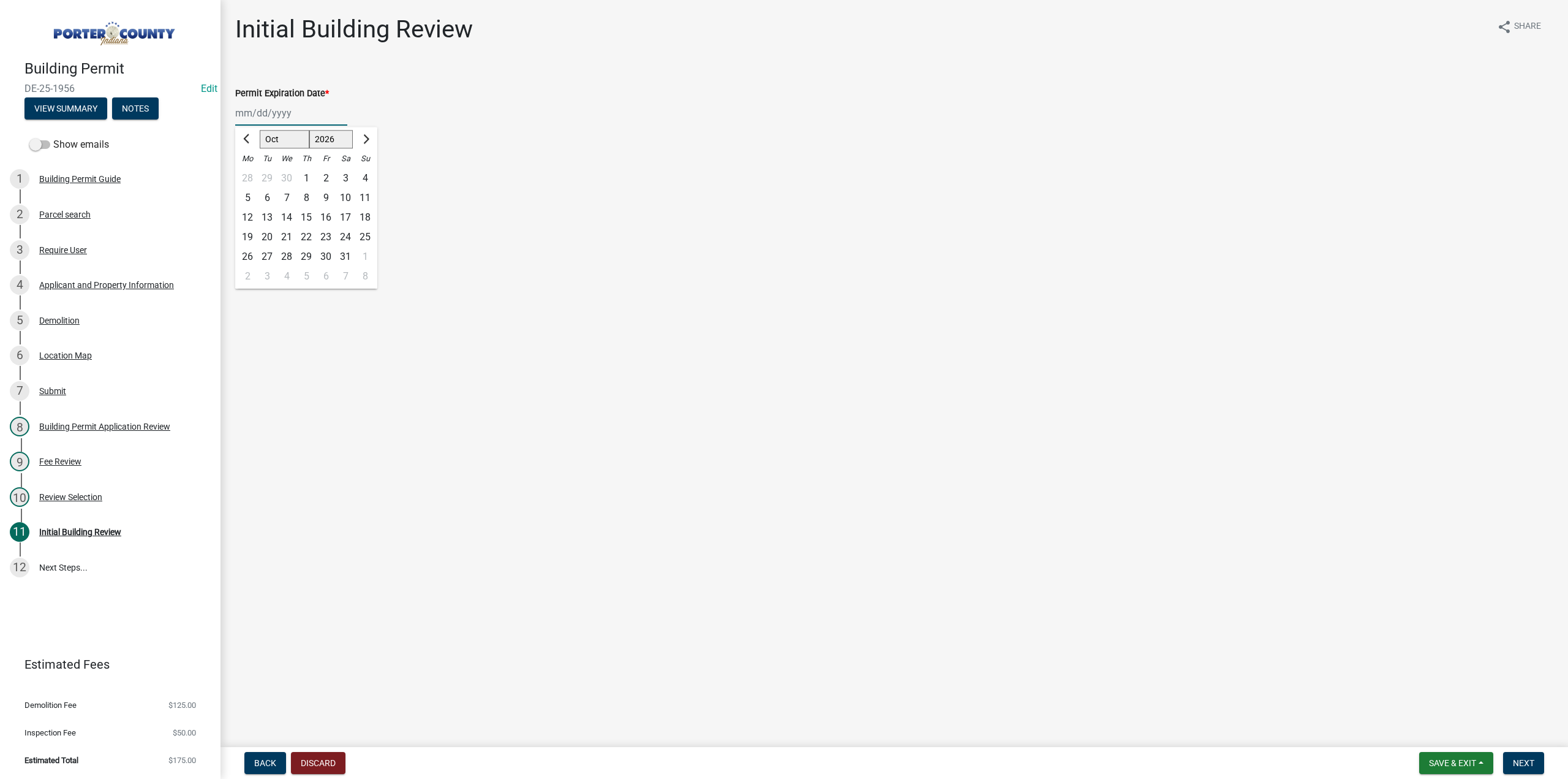
click at [289, 201] on div "7" at bounding box center [287, 198] width 20 height 20
type input "10/07/2026"
click at [250, 175] on label "Continue" at bounding box center [269, 173] width 39 height 15
click at [250, 174] on input "Continue" at bounding box center [254, 170] width 8 height 8
radio input "true"
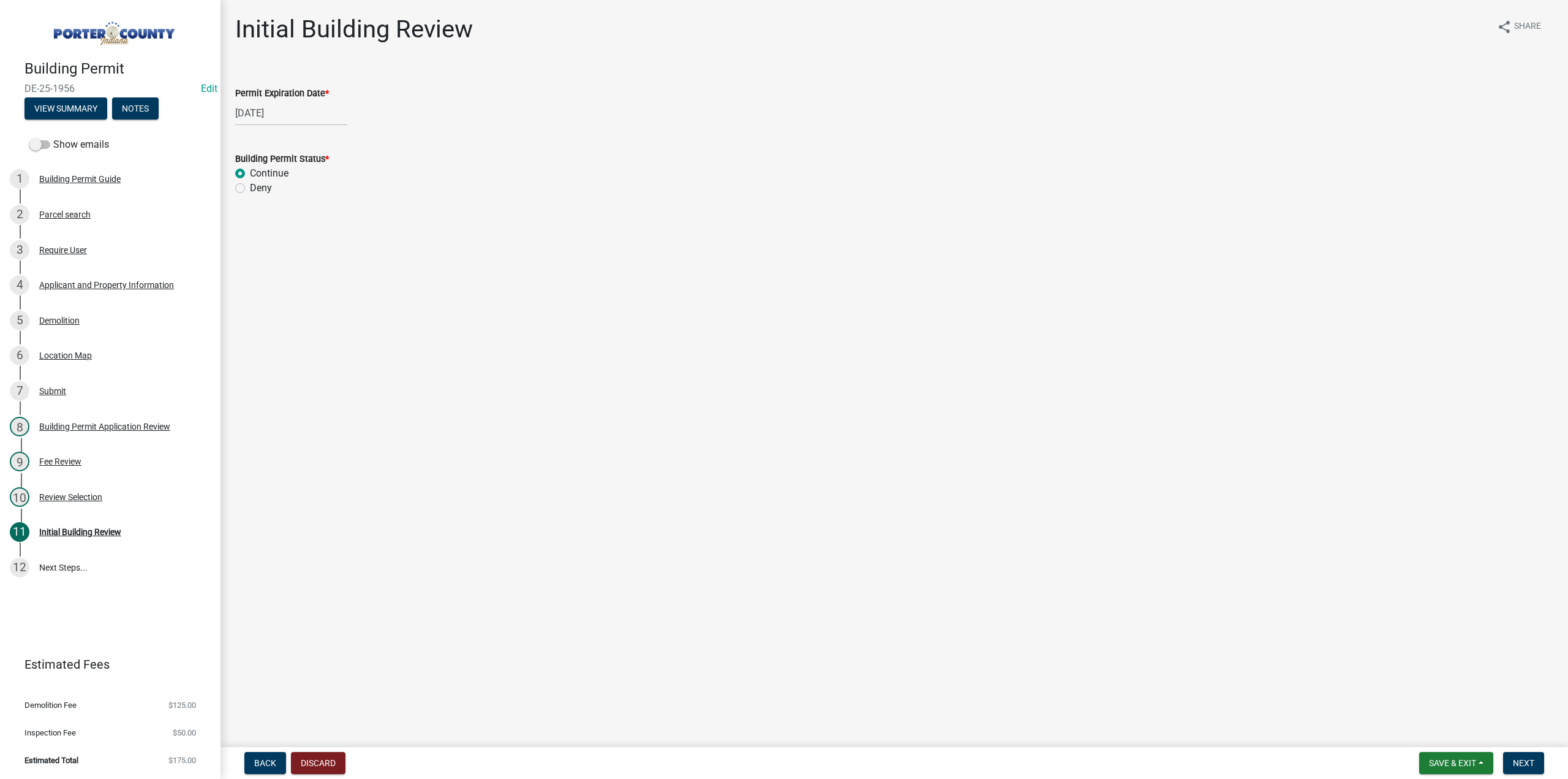
click at [1514, 747] on nav "Back Discard Save & Exit Save Save & Exit Next" at bounding box center [894, 763] width 1348 height 32
click at [1519, 763] on span "Next" at bounding box center [1524, 762] width 21 height 10
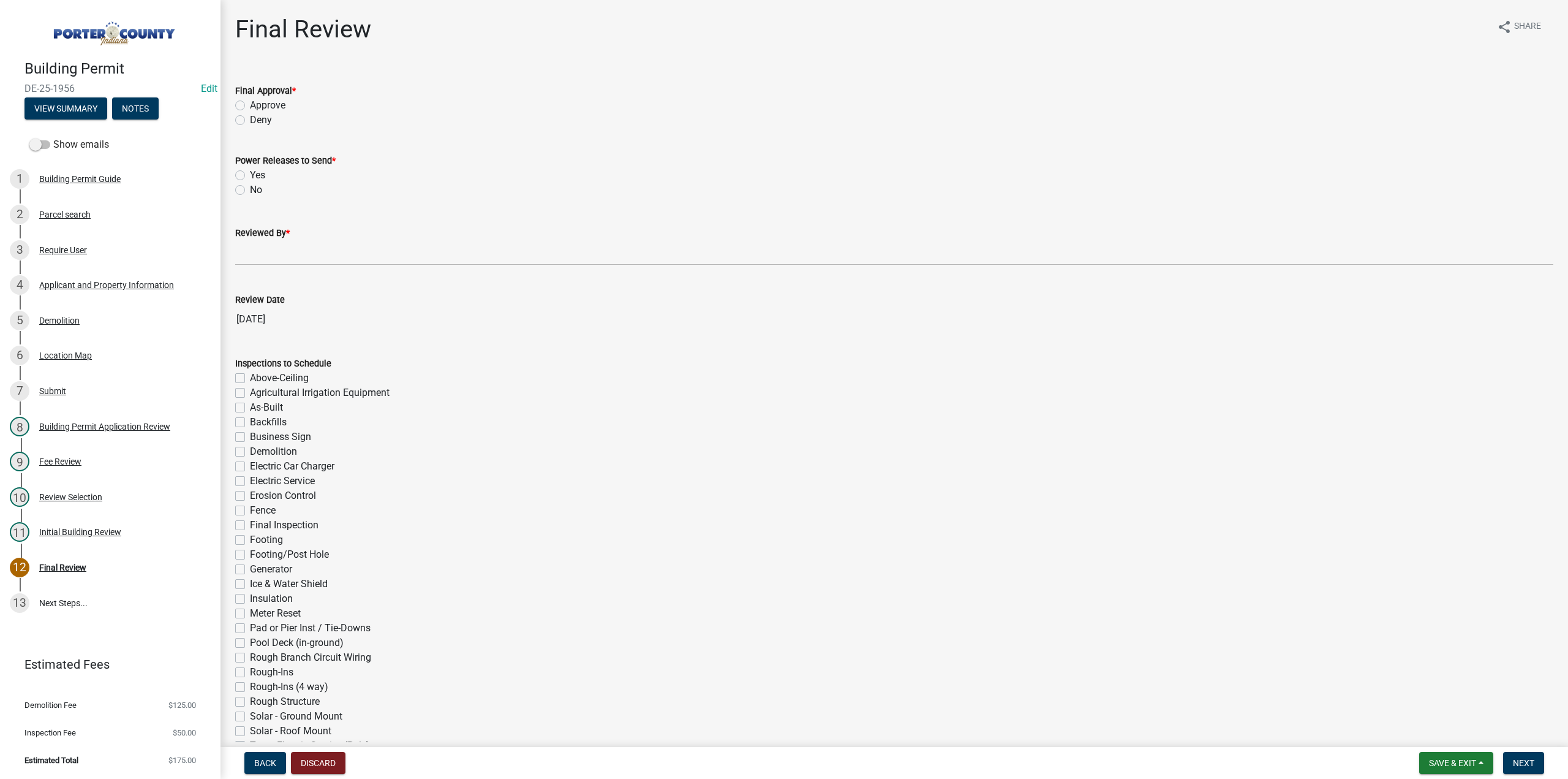
click at [161, 109] on div "Building Permit DE-25-1956 Edit View Summary Notes" at bounding box center [110, 86] width 201 height 72
click at [146, 106] on button "Notes" at bounding box center [135, 109] width 46 height 22
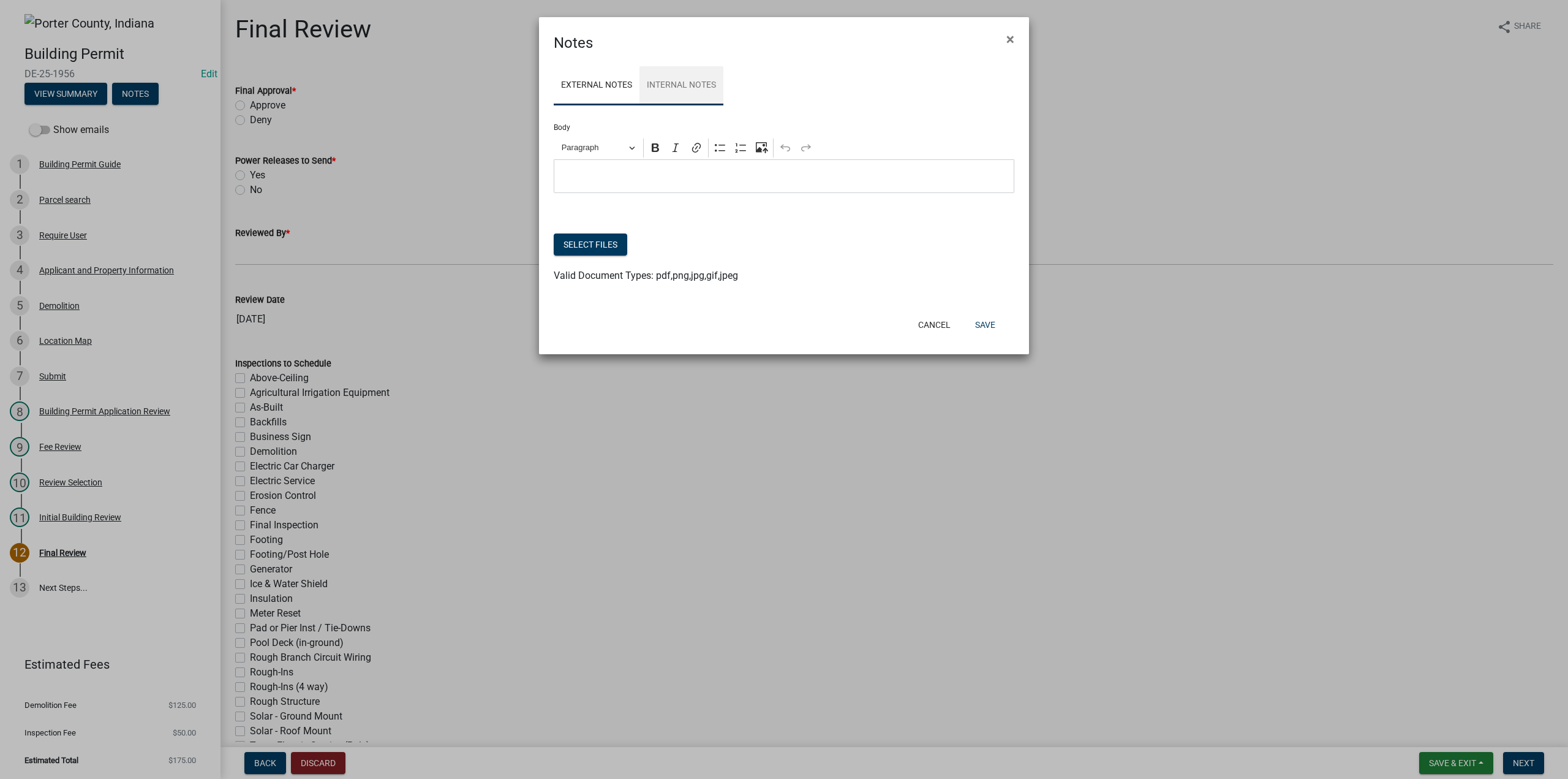
click at [669, 82] on link "Internal Notes" at bounding box center [681, 85] width 84 height 39
click at [582, 248] on button "Select files" at bounding box center [591, 244] width 73 height 22
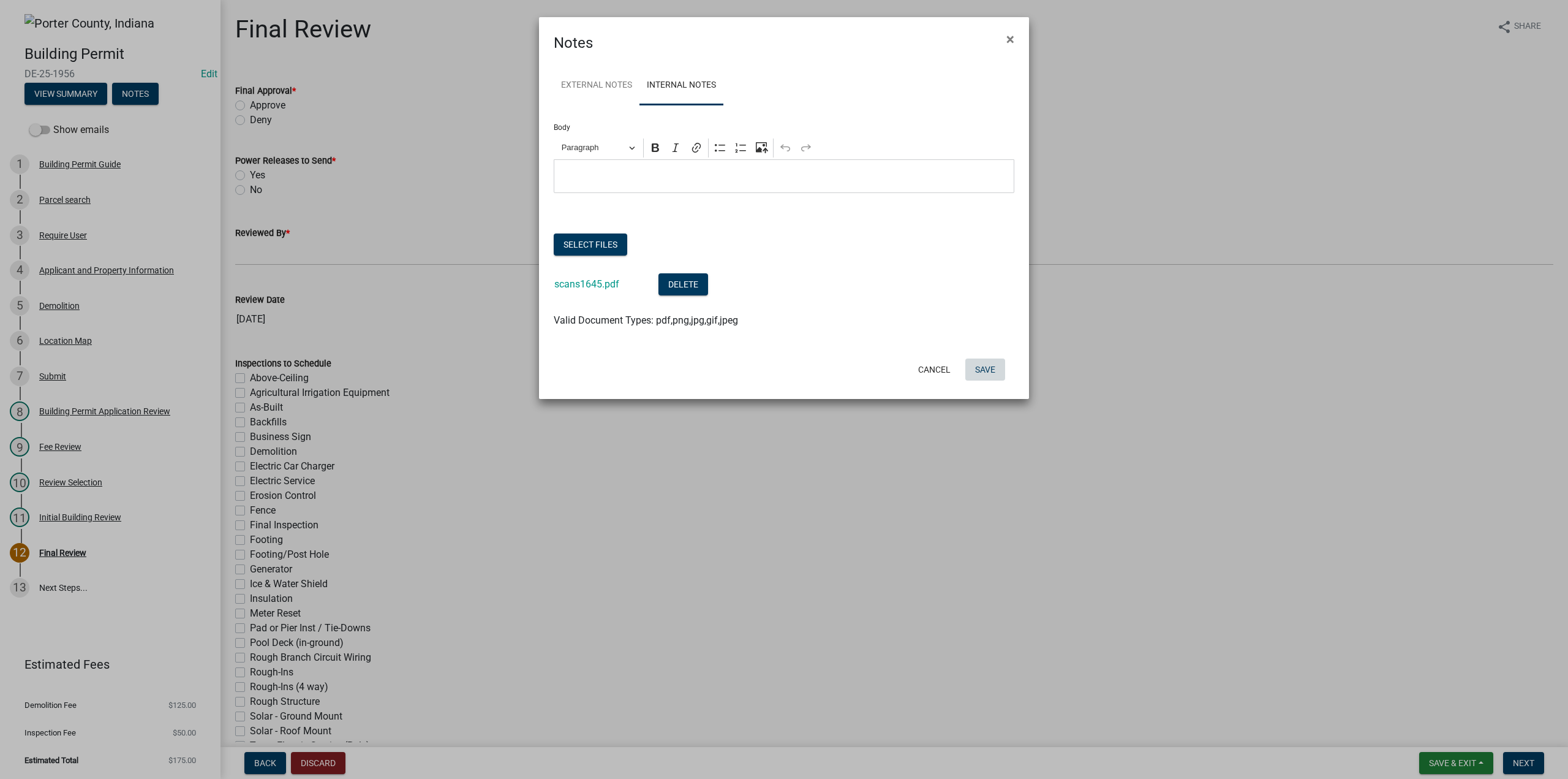
click at [990, 366] on button "Save" at bounding box center [985, 370] width 40 height 22
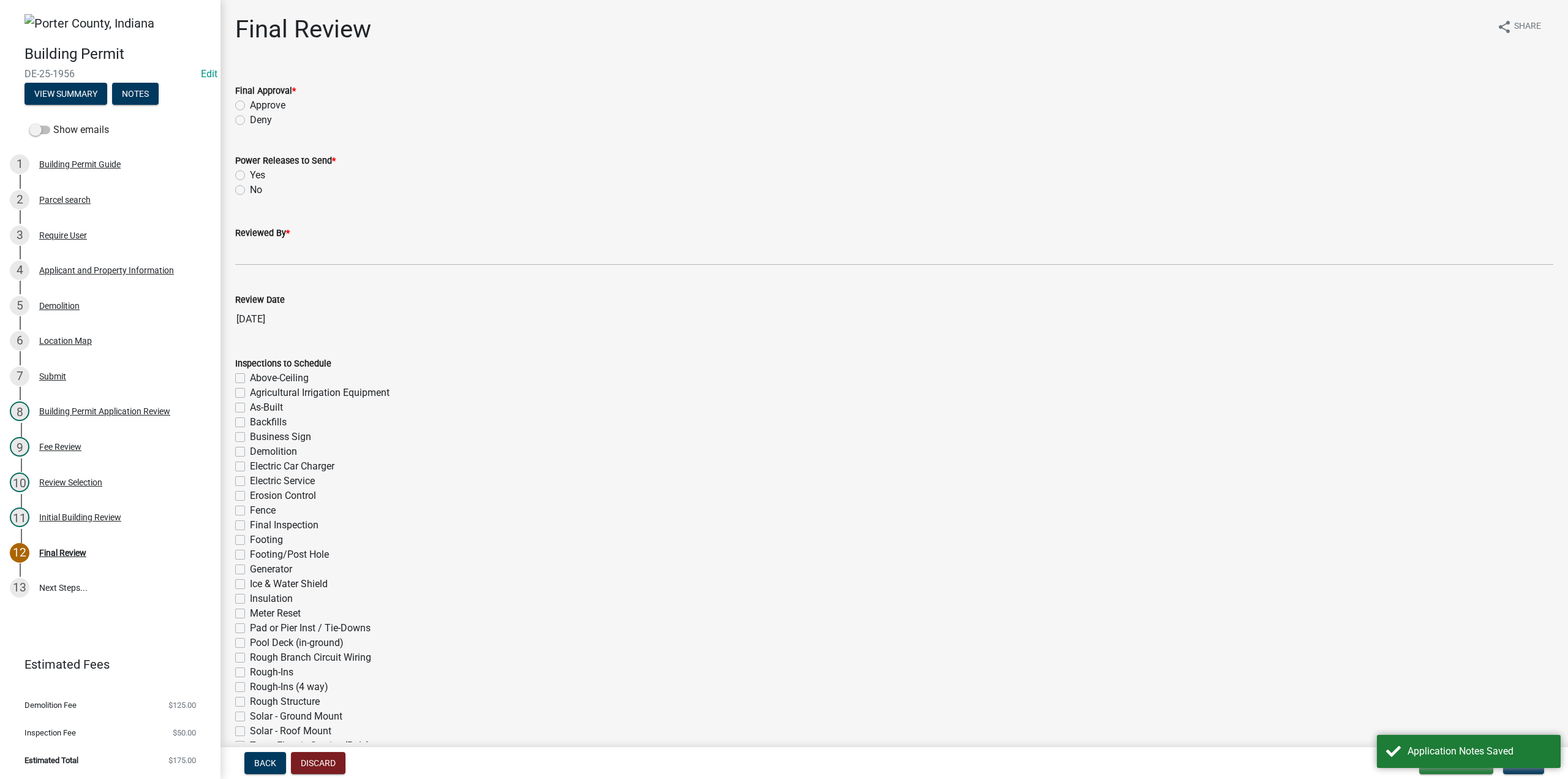
drag, startPoint x: 240, startPoint y: 102, endPoint x: 245, endPoint y: 140, distance: 38.3
click at [250, 102] on label "Approve" at bounding box center [267, 105] width 35 height 15
click at [250, 102] on input "Approve" at bounding box center [254, 102] width 8 height 8
radio input "true"
click at [250, 188] on label "No" at bounding box center [256, 190] width 12 height 15
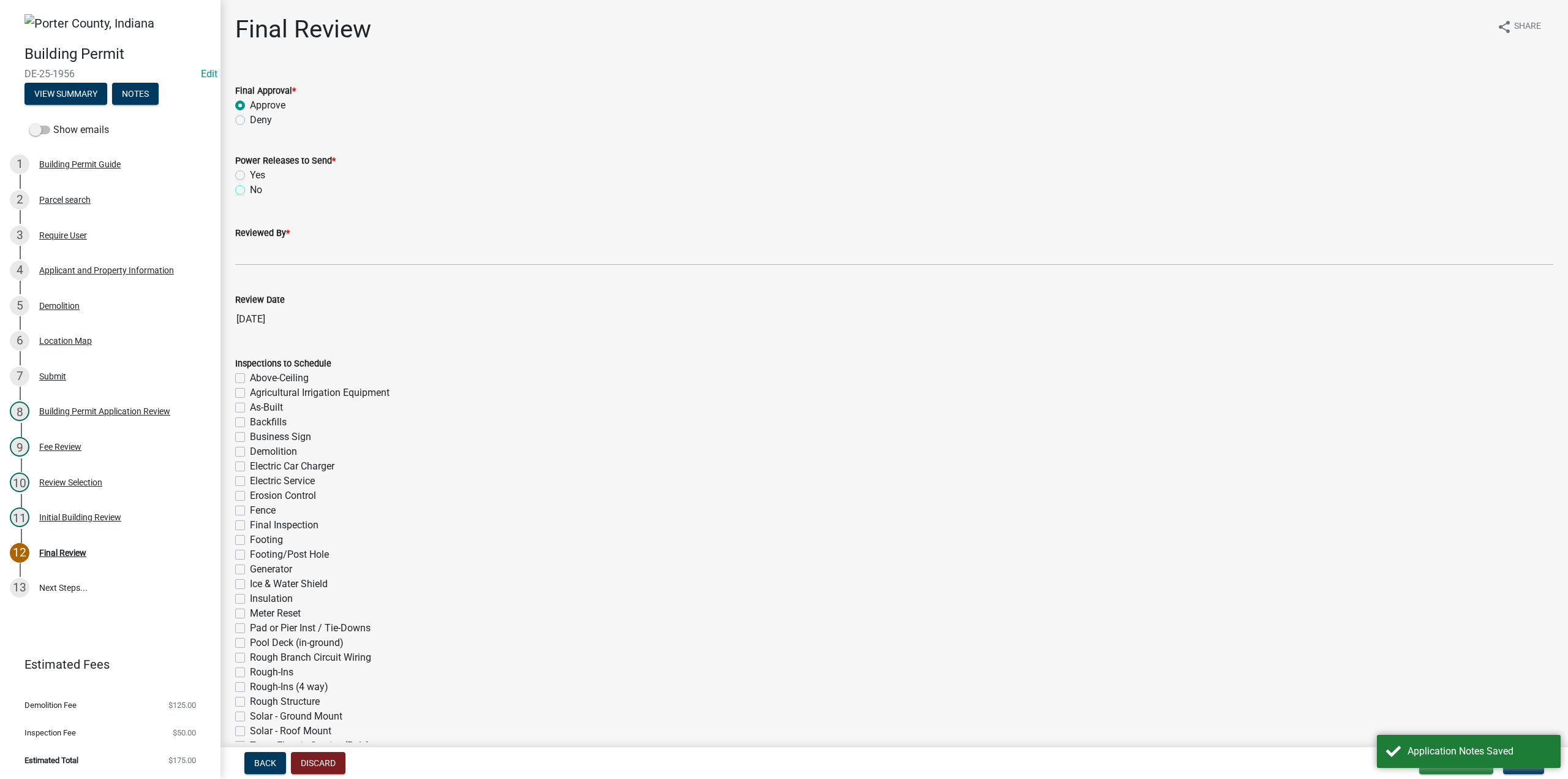
click at [250, 188] on input "No" at bounding box center [254, 186] width 8 height 8
radio input "true"
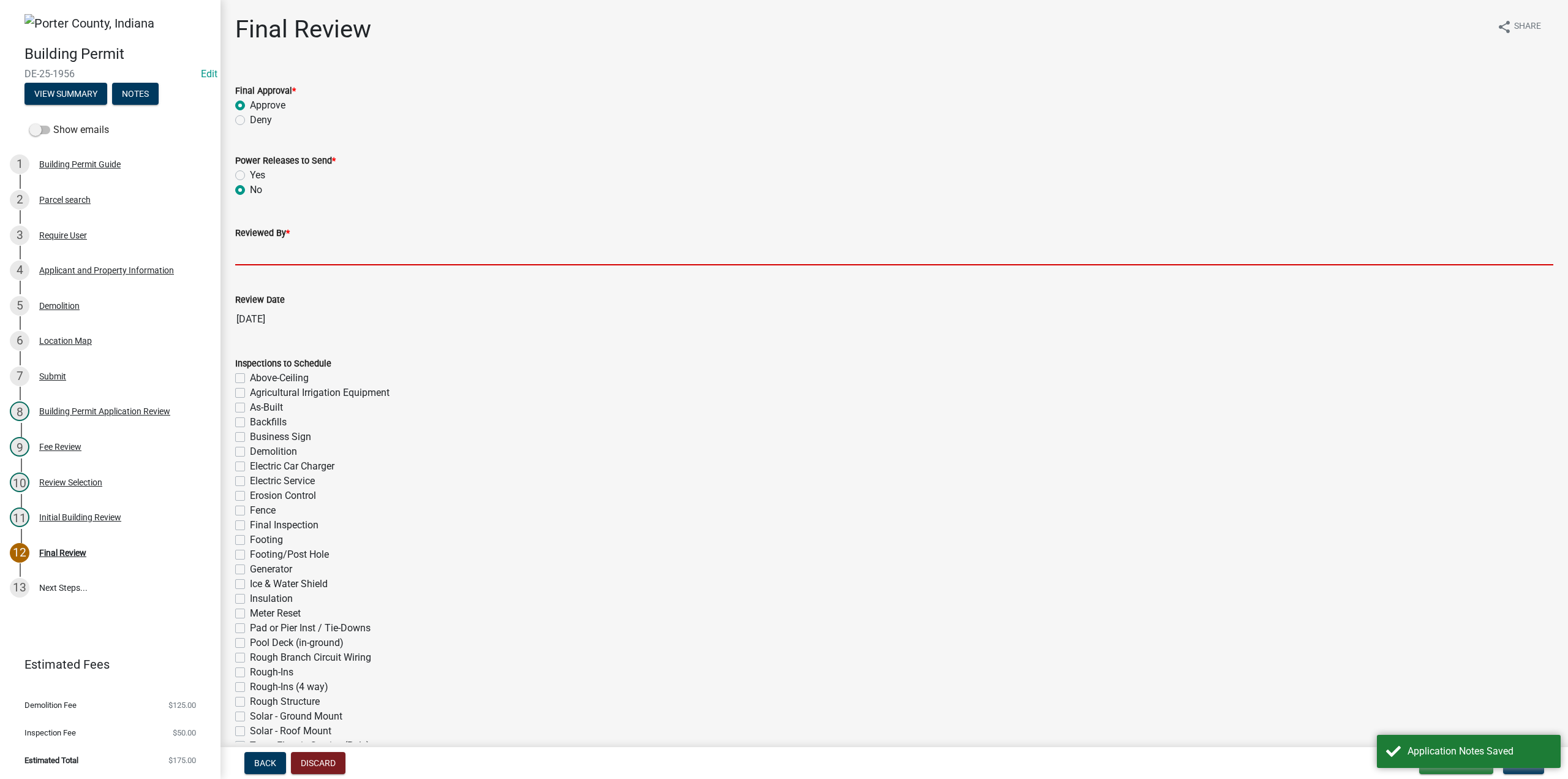
click at [305, 249] on input "Reviewed By *" at bounding box center [894, 253] width 1318 height 25
type input "TT"
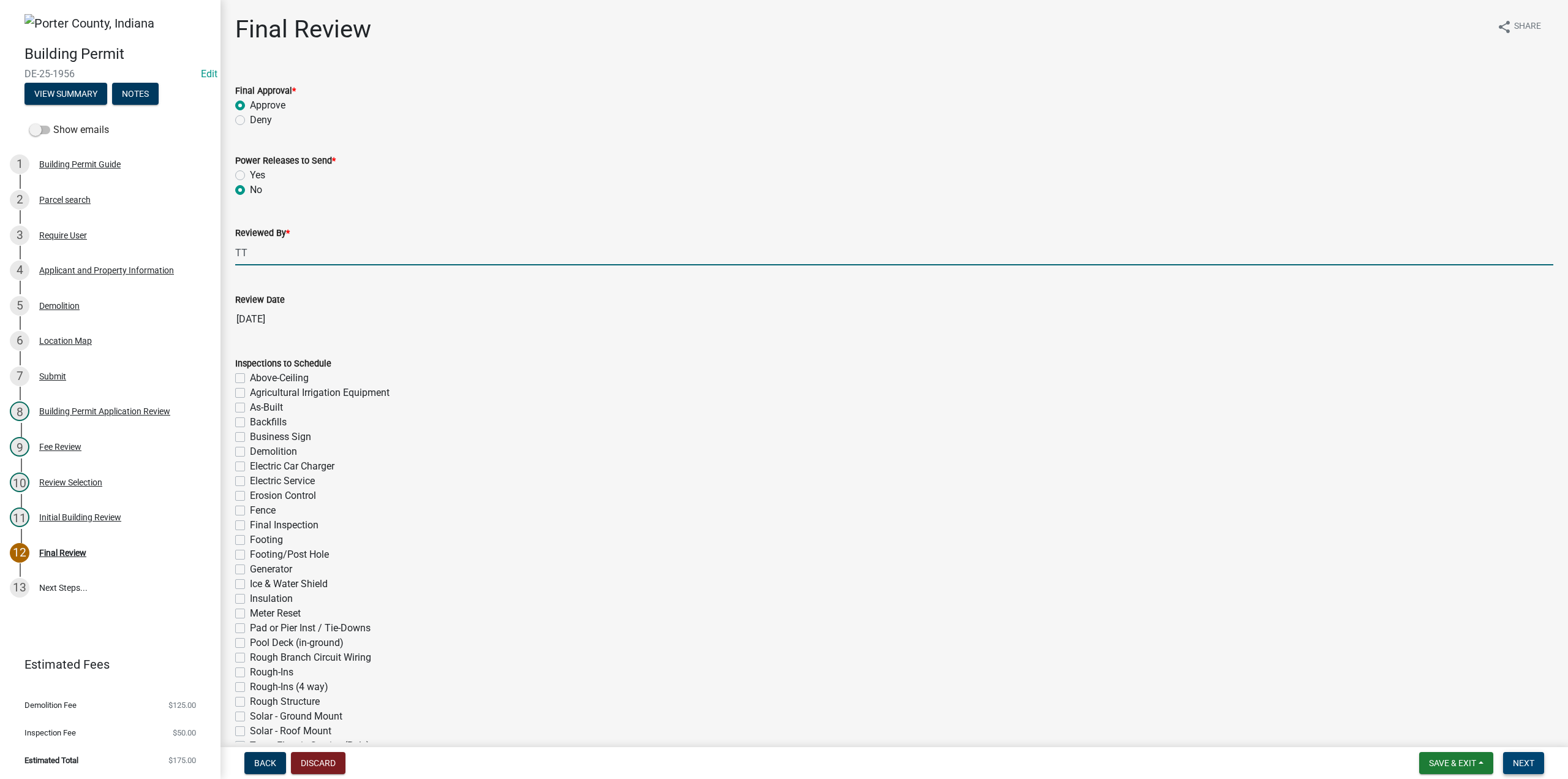
click at [1524, 769] on button "Next" at bounding box center [1524, 763] width 41 height 22
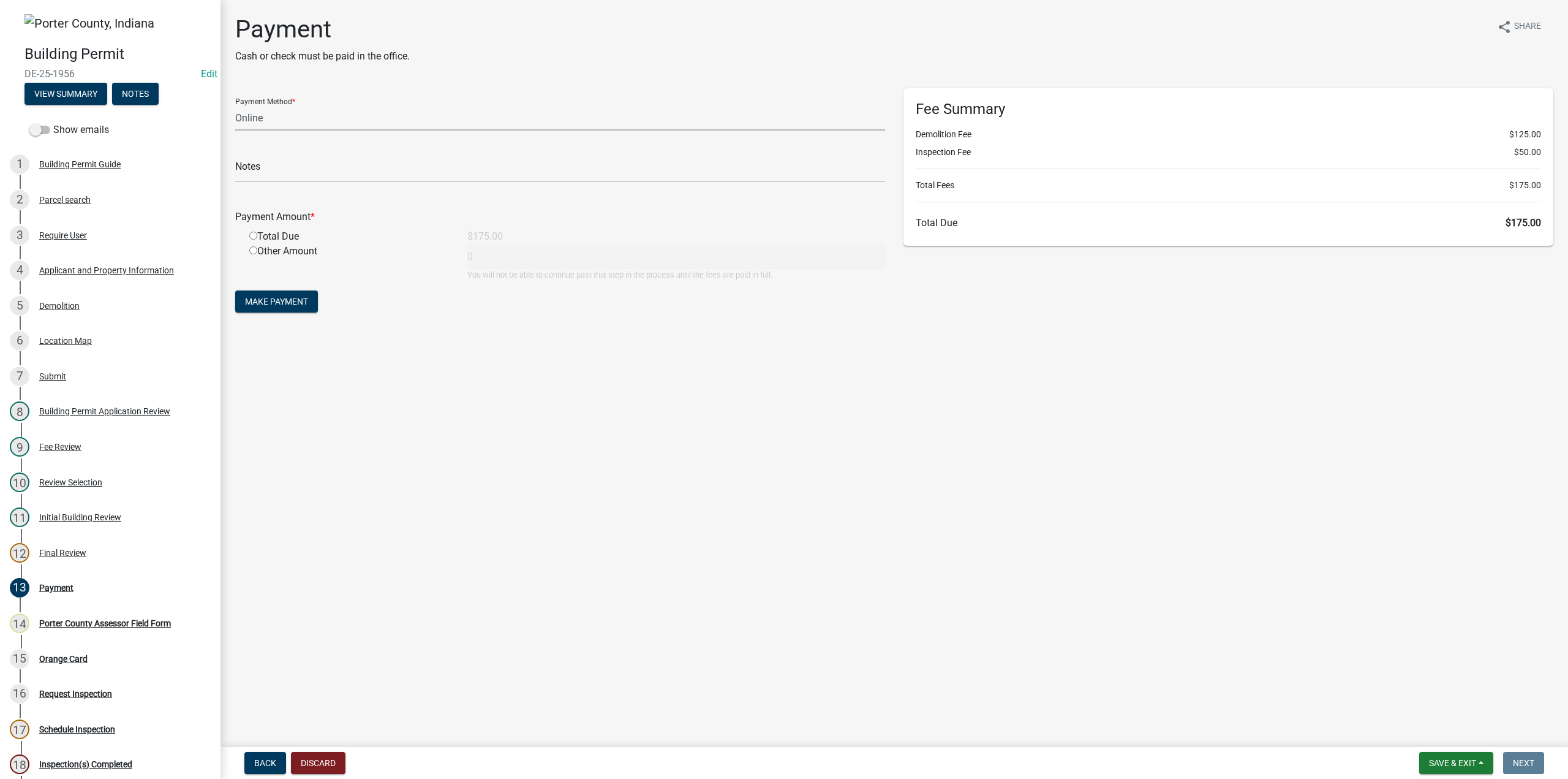
click at [283, 113] on select "Credit Card POS Check Cash Online" at bounding box center [560, 118] width 650 height 25
select select "2: 1"
click at [235, 105] on select "Credit Card POS Check Cash Online" at bounding box center [560, 118] width 650 height 25
click at [265, 174] on input "text" at bounding box center [560, 170] width 650 height 25
type input "Lawrence Hill"
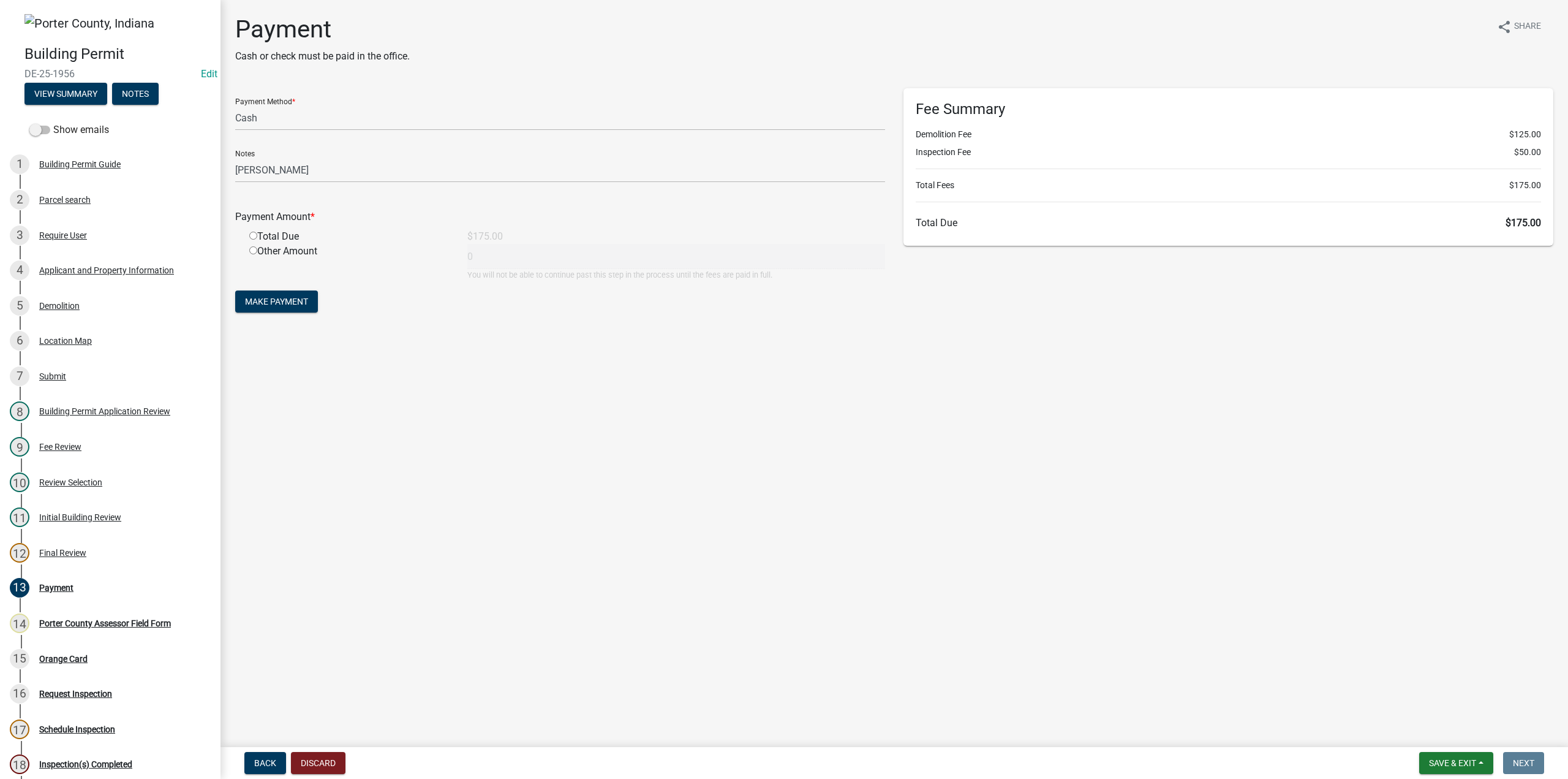
click at [253, 235] on input "radio" at bounding box center [253, 235] width 8 height 8
radio input "true"
type input "175"
click at [292, 308] on button "Make Payment" at bounding box center [276, 301] width 83 height 22
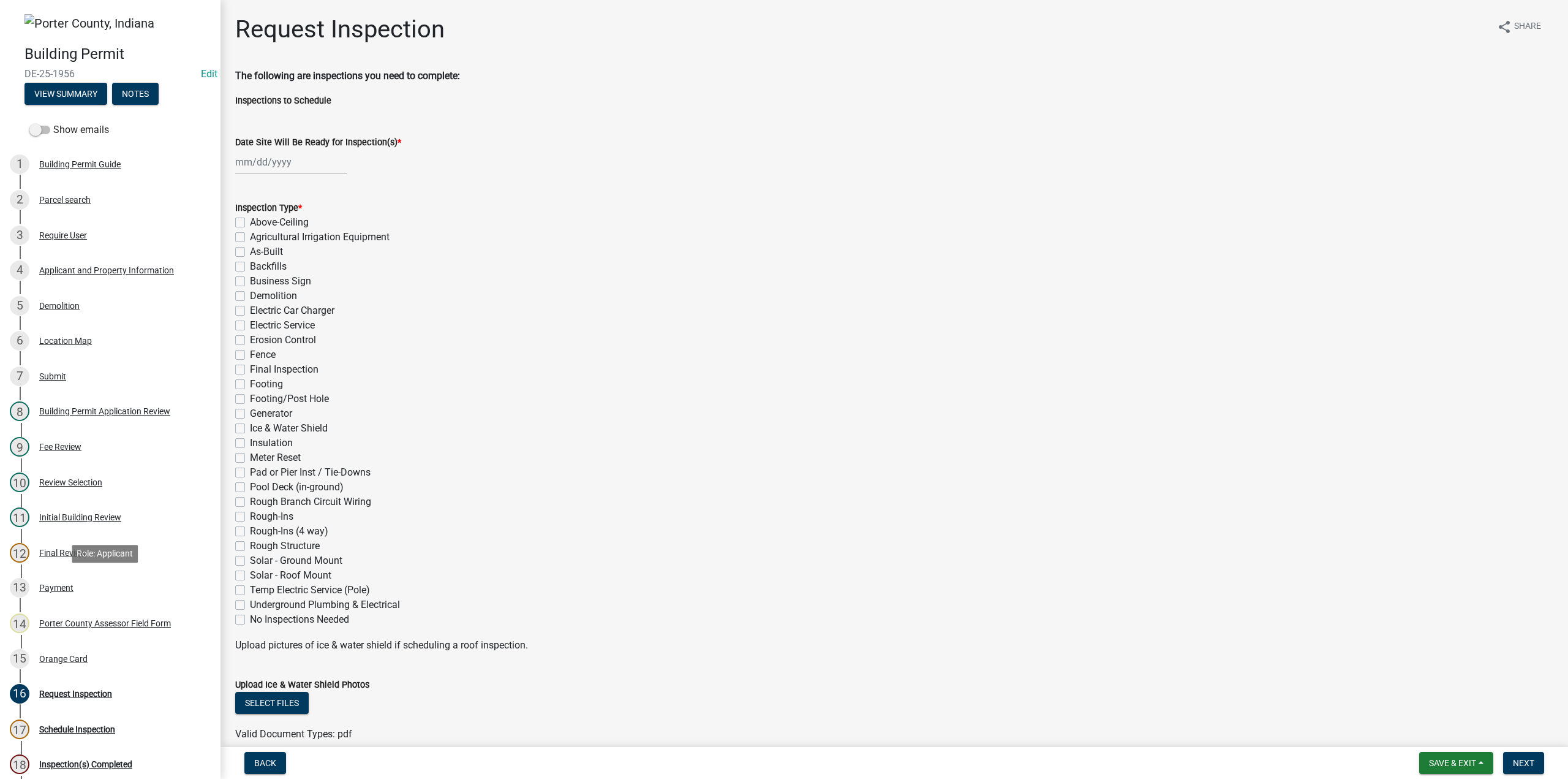
click at [51, 584] on div "Payment" at bounding box center [56, 587] width 34 height 8
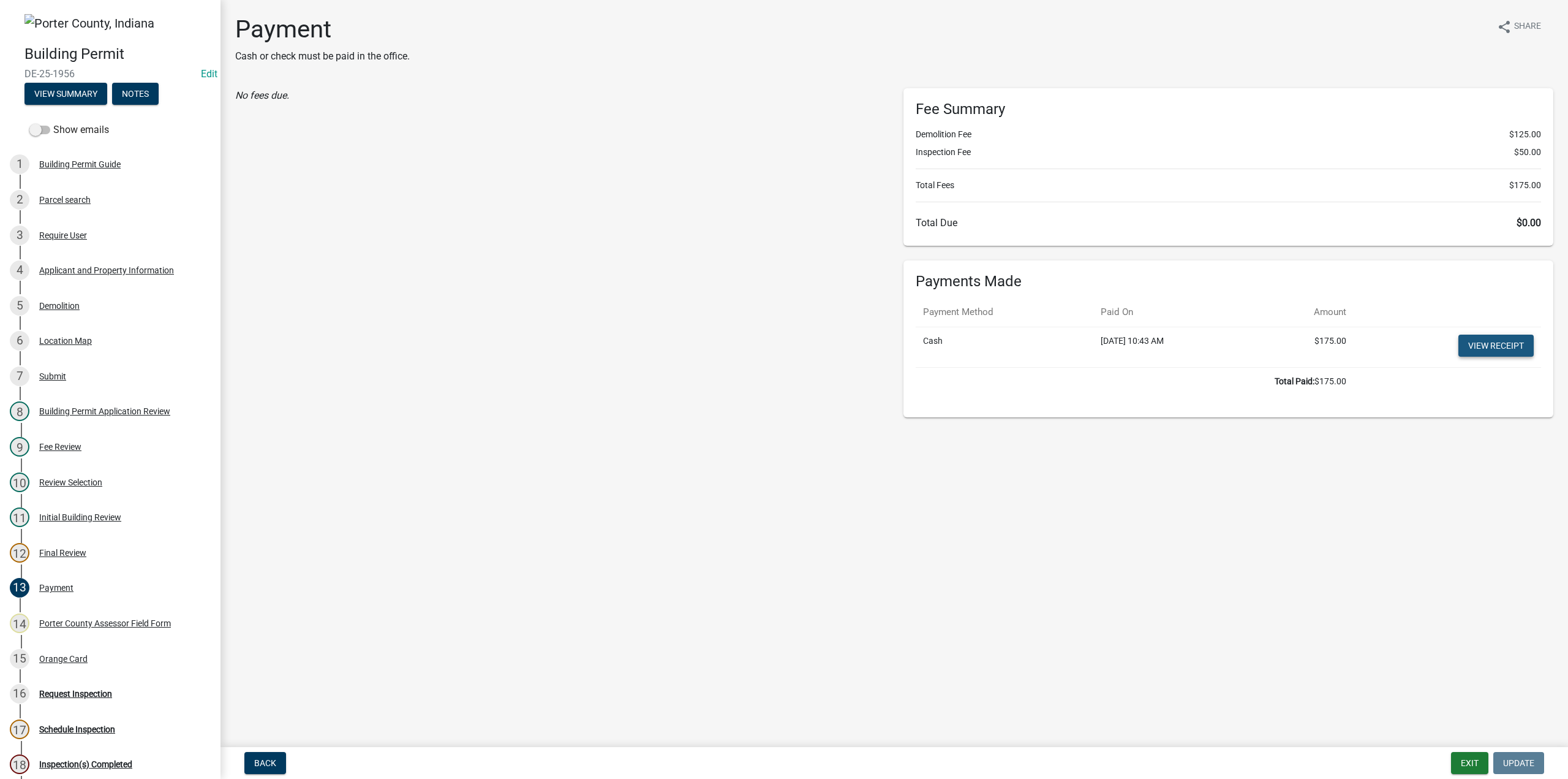
click at [1496, 344] on link "View receipt" at bounding box center [1496, 345] width 75 height 22
click at [85, 654] on div "Orange Card" at bounding box center [63, 658] width 48 height 8
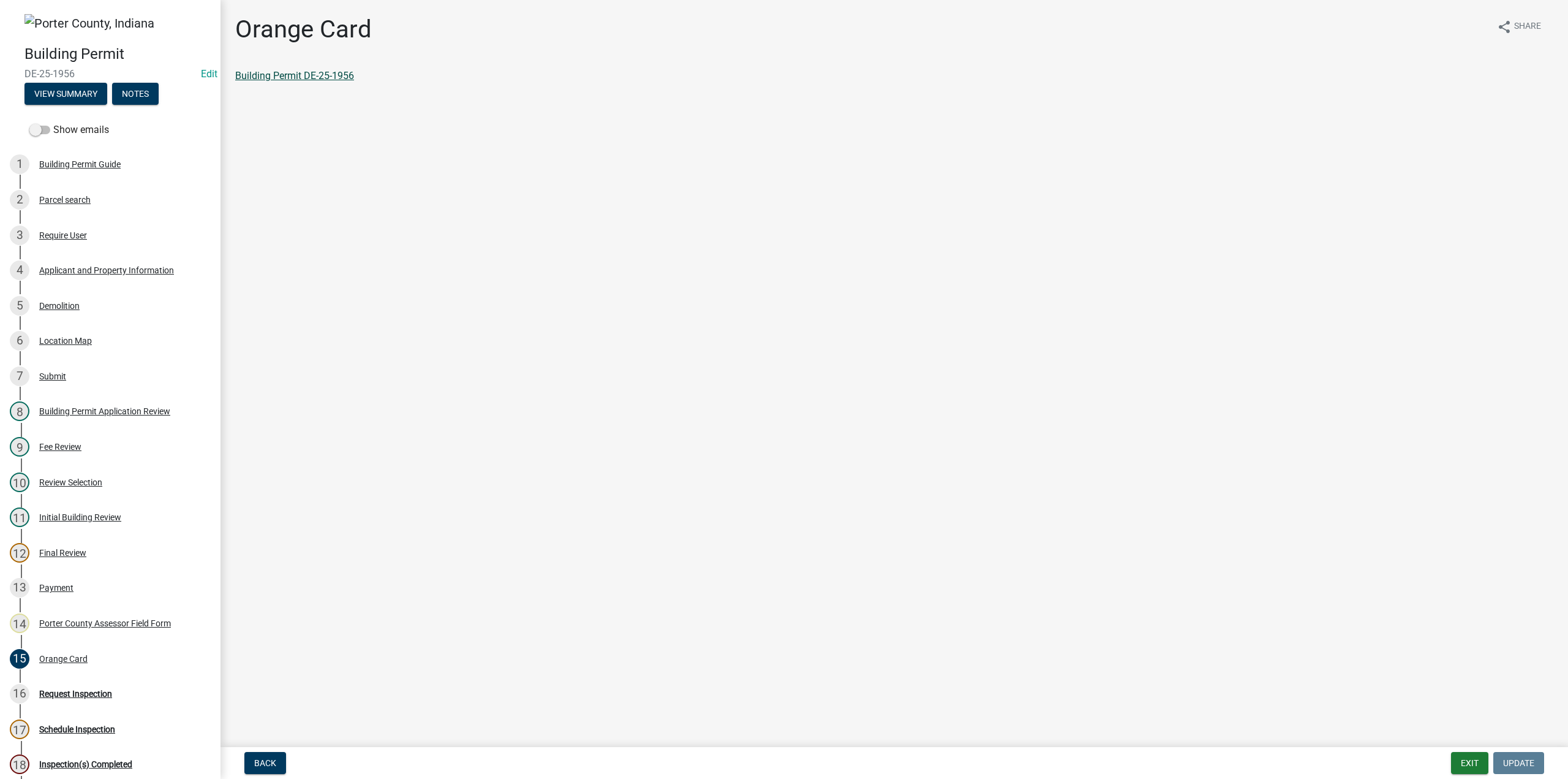
click at [296, 72] on link "Building Permit DE-25-1956" at bounding box center [294, 76] width 119 height 12
click at [1472, 764] on button "Exit" at bounding box center [1470, 763] width 37 height 22
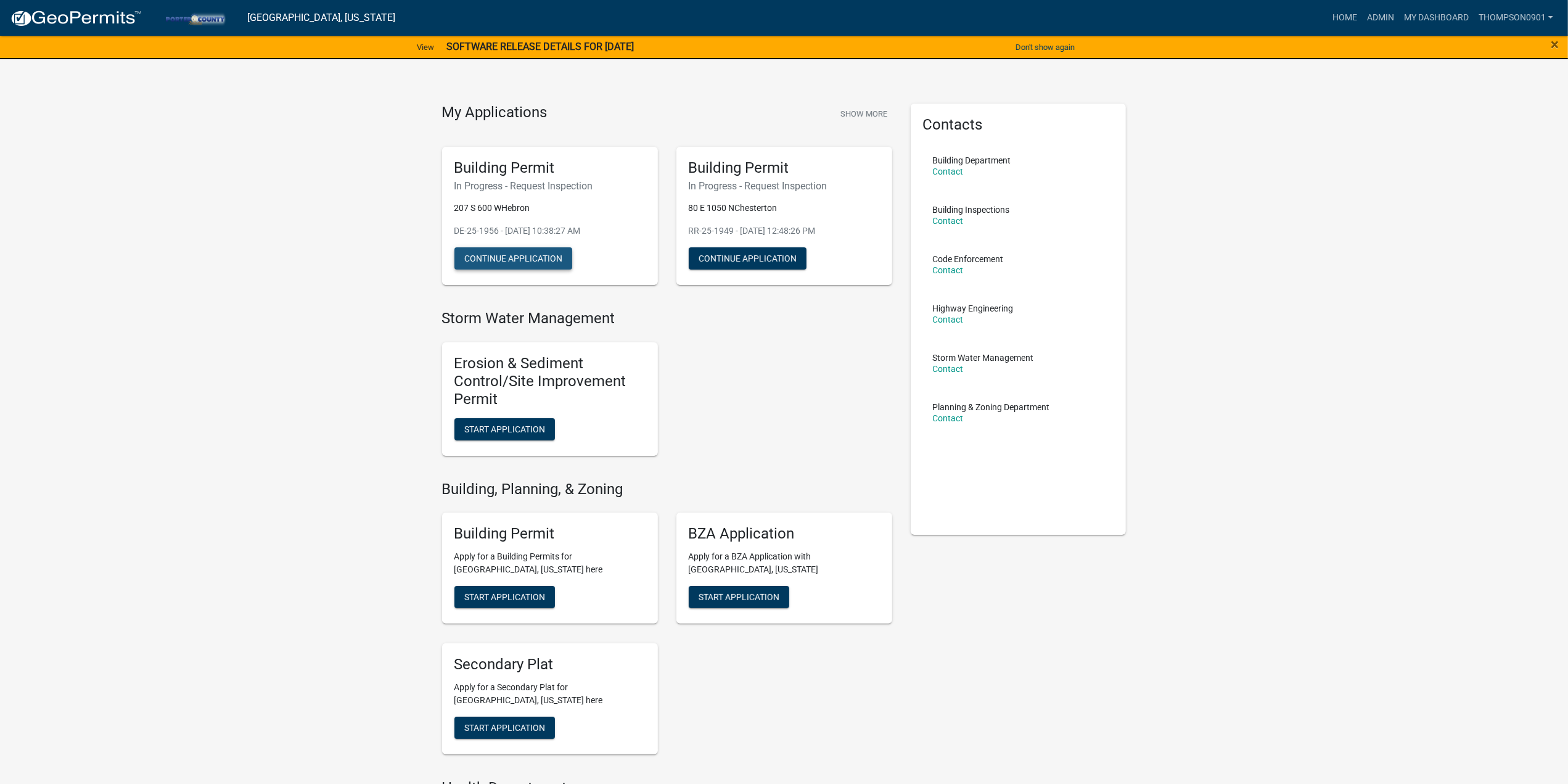
click at [519, 257] on button "Continue Application" at bounding box center [514, 258] width 118 height 22
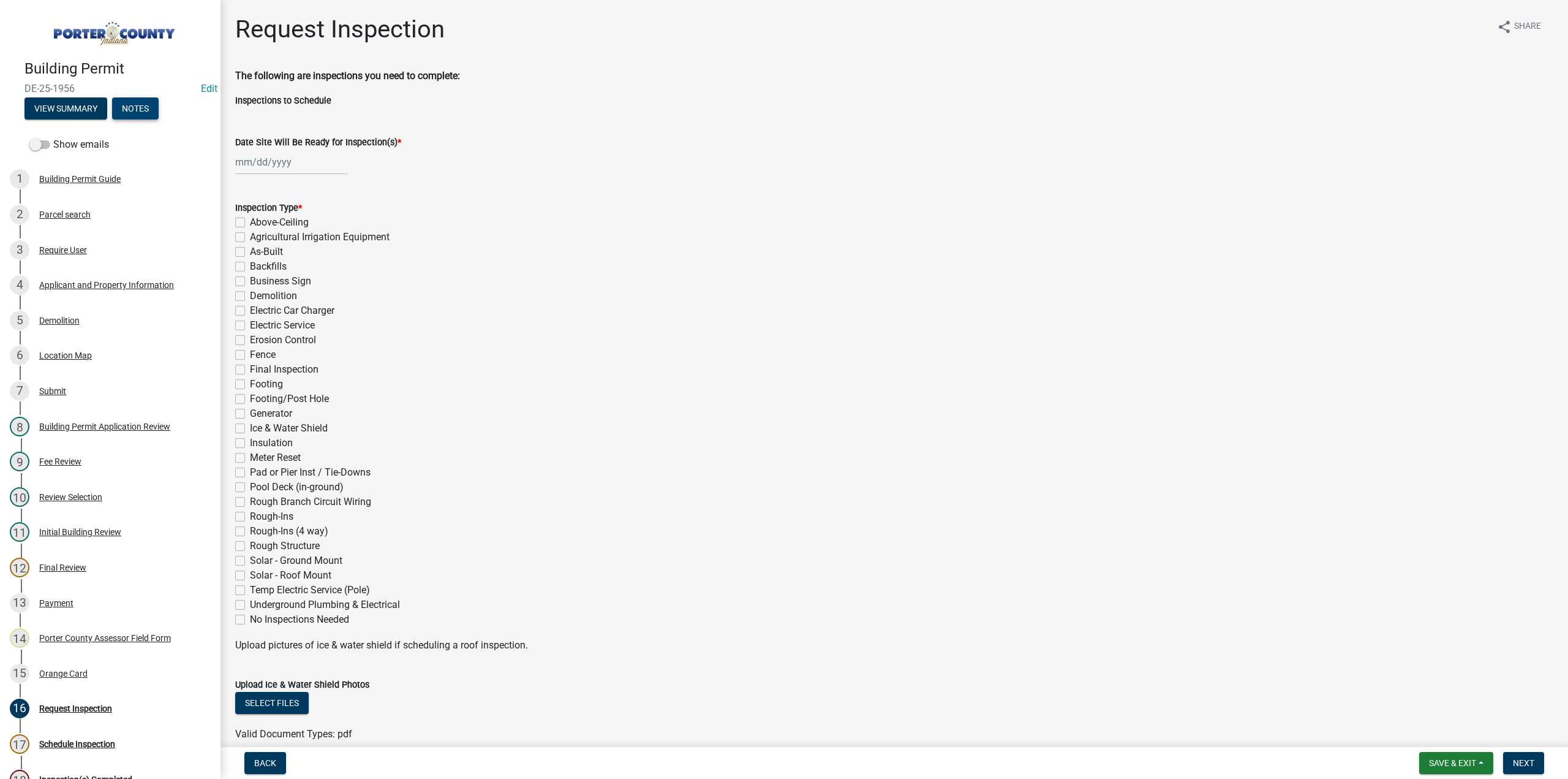
click at [142, 111] on button "Notes" at bounding box center [135, 109] width 46 height 22
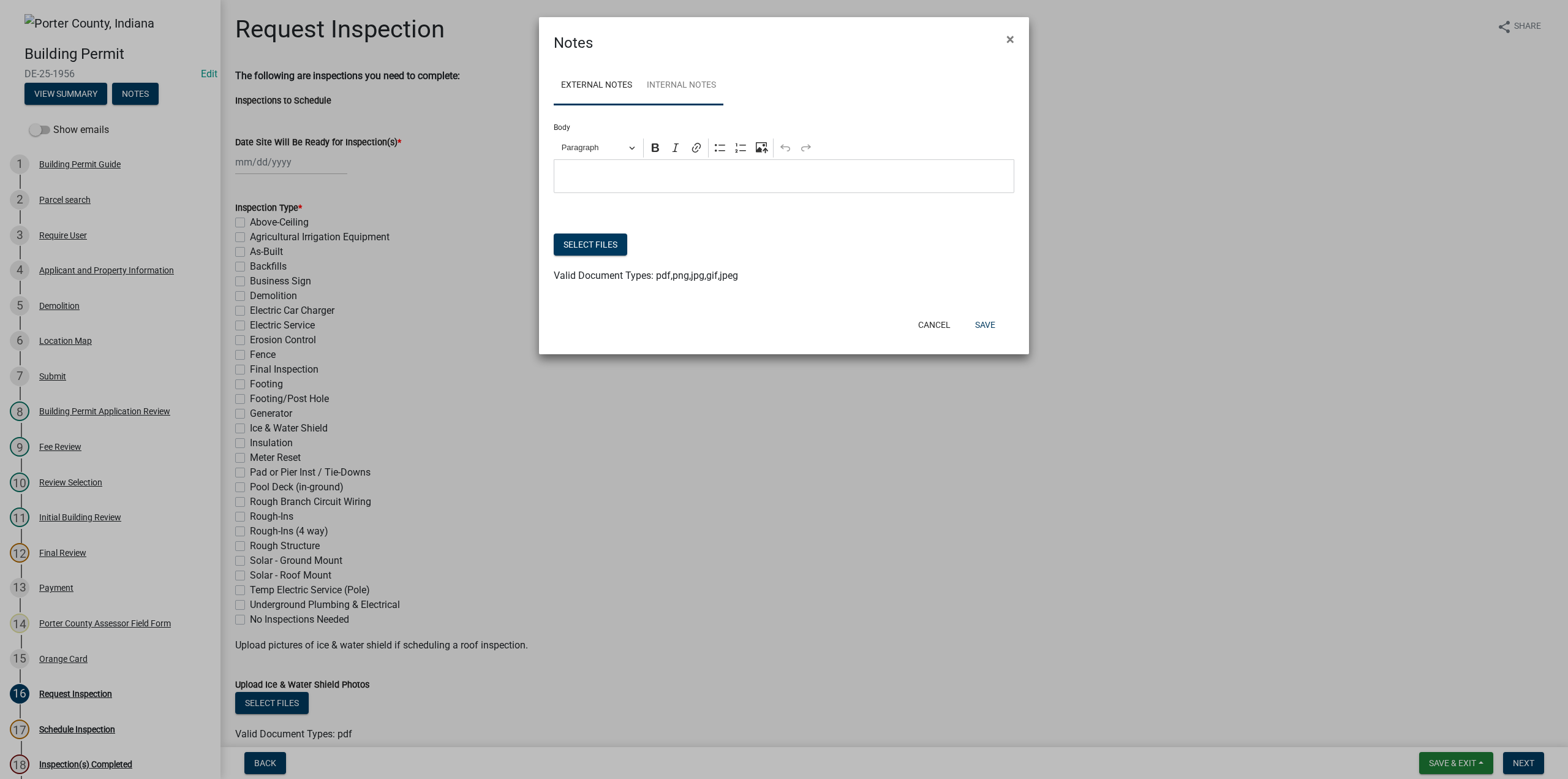
drag, startPoint x: 690, startPoint y: 84, endPoint x: 695, endPoint y: 91, distance: 8.6
click at [690, 84] on link "Internal Notes" at bounding box center [681, 85] width 84 height 39
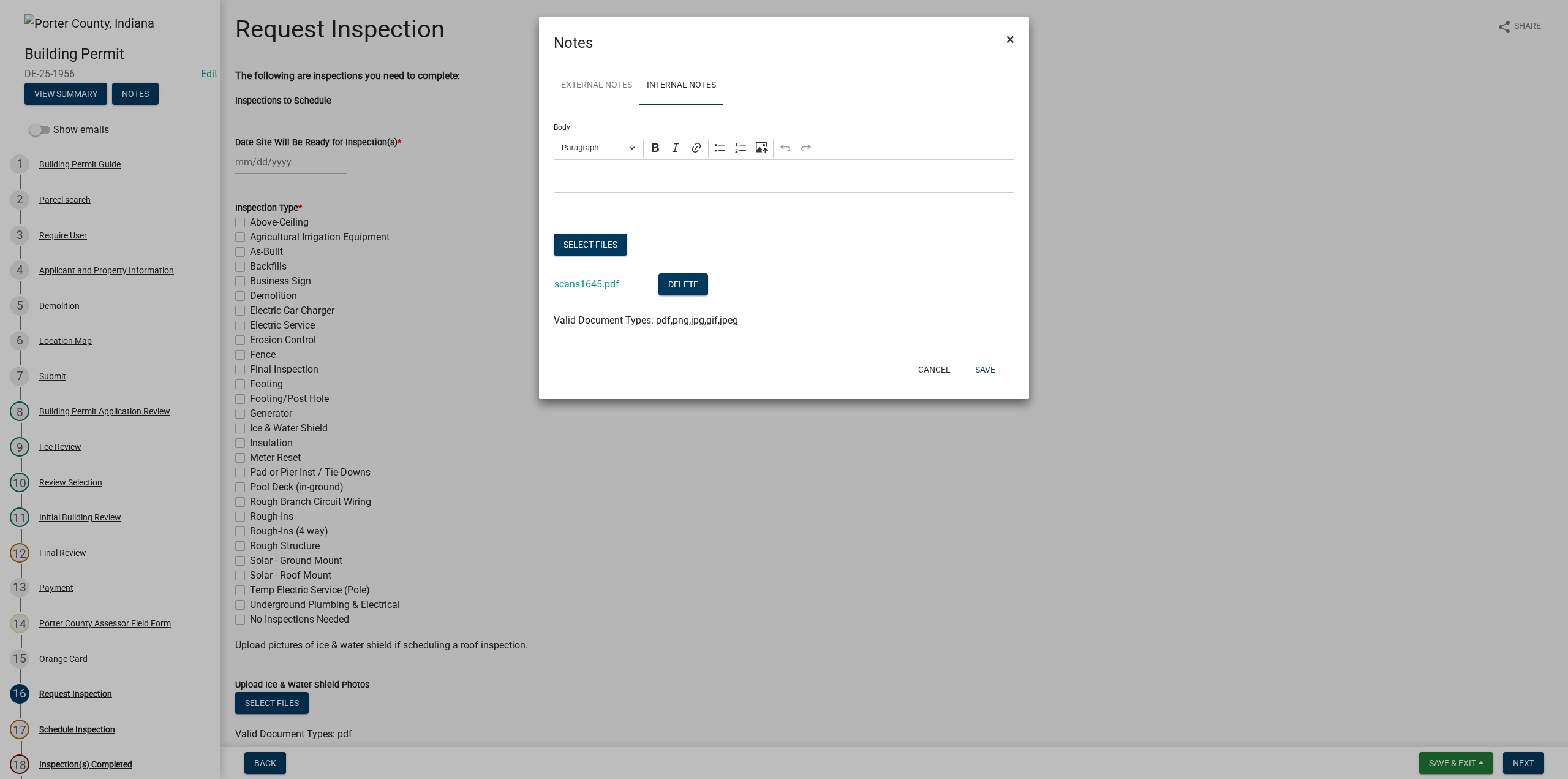
drag, startPoint x: 1006, startPoint y: 41, endPoint x: 993, endPoint y: 1, distance: 42.1
click at [1007, 37] on span "×" at bounding box center [1010, 39] width 8 height 17
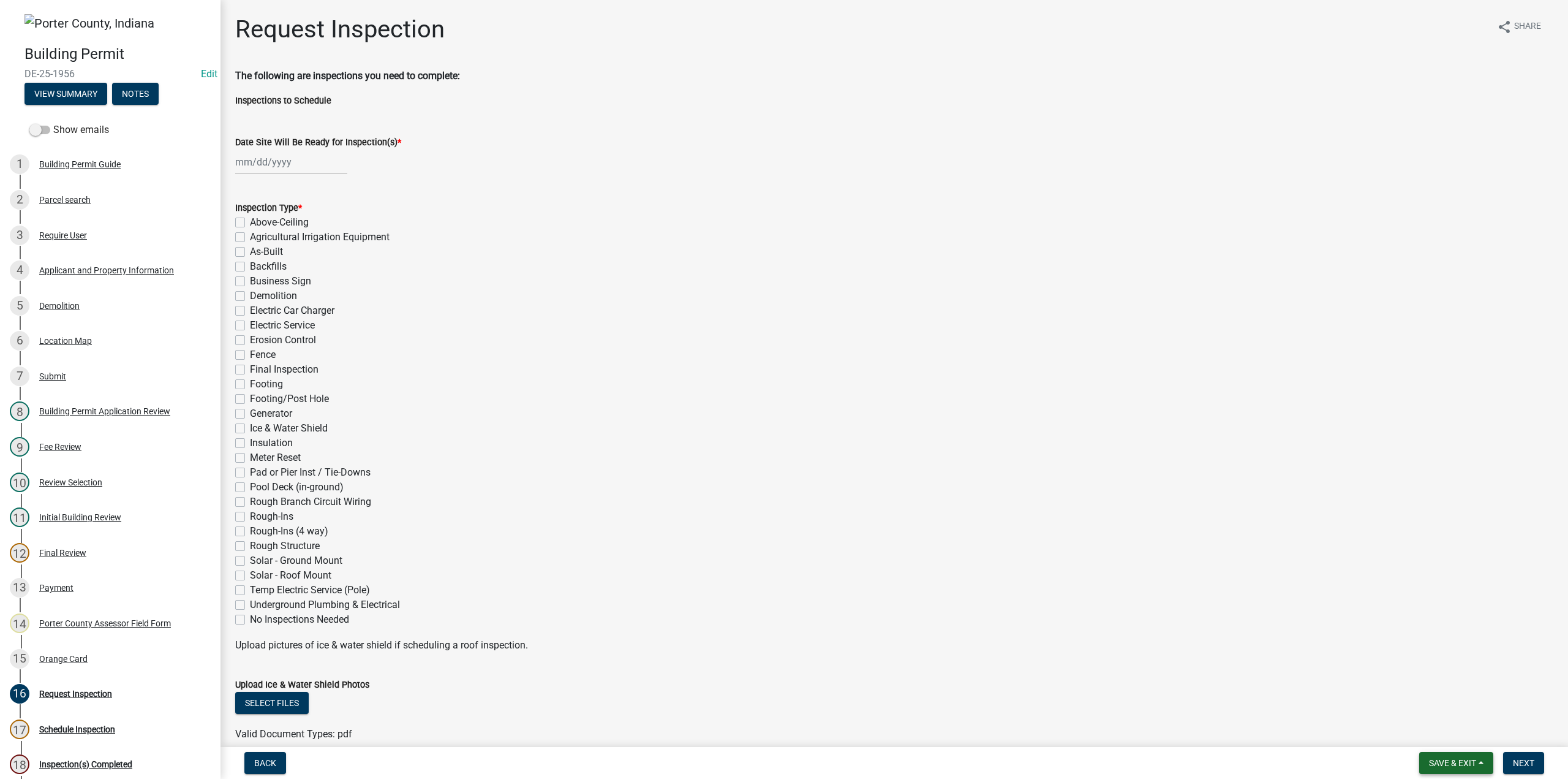
click at [1448, 766] on span "Save & Exit" at bounding box center [1452, 762] width 47 height 10
click at [1459, 725] on button "Save & Exit" at bounding box center [1445, 731] width 98 height 30
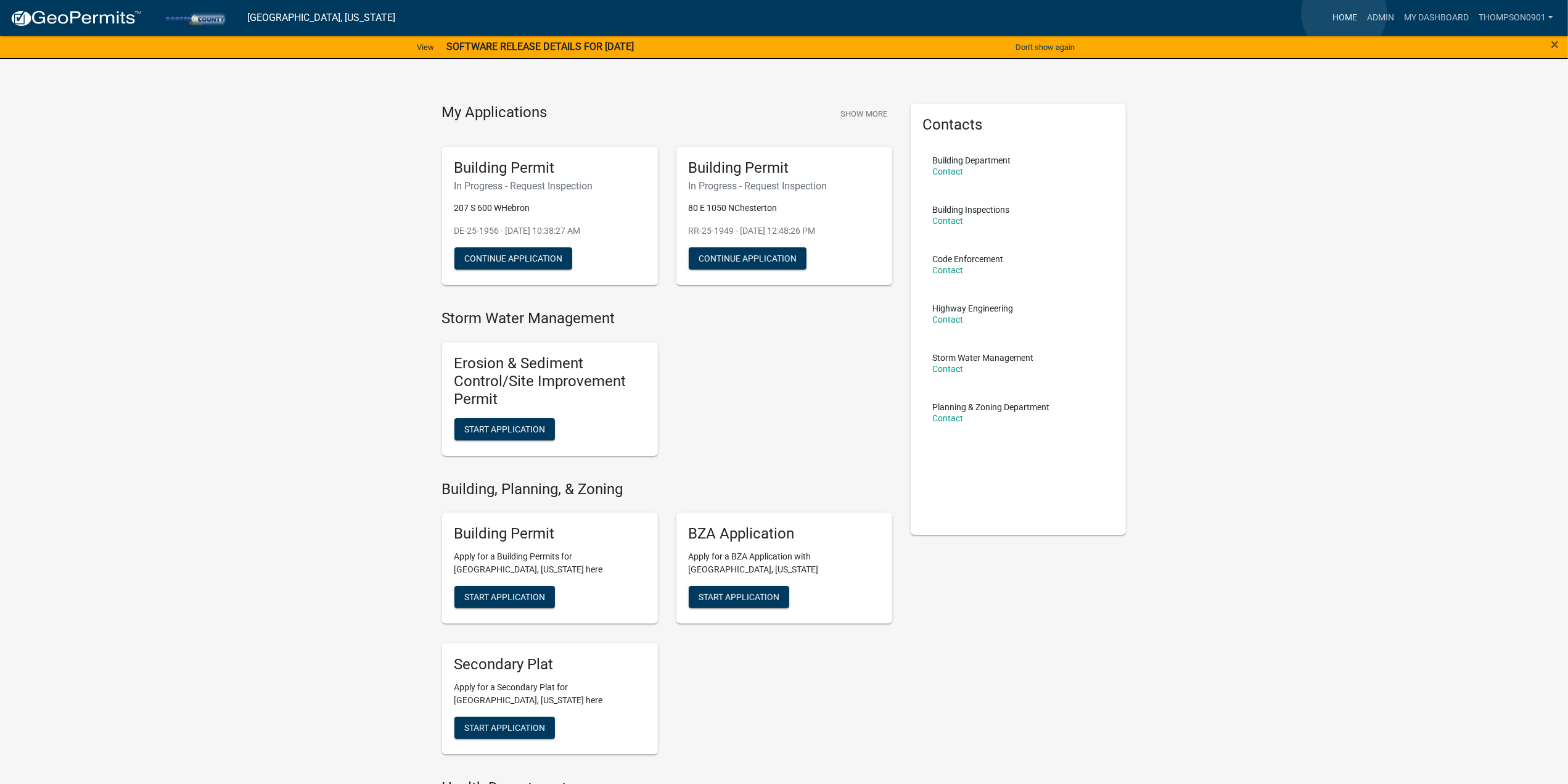
click at [1344, 13] on link "Home" at bounding box center [1344, 18] width 34 height 23
click at [1379, 18] on link "Admin" at bounding box center [1380, 18] width 37 height 23
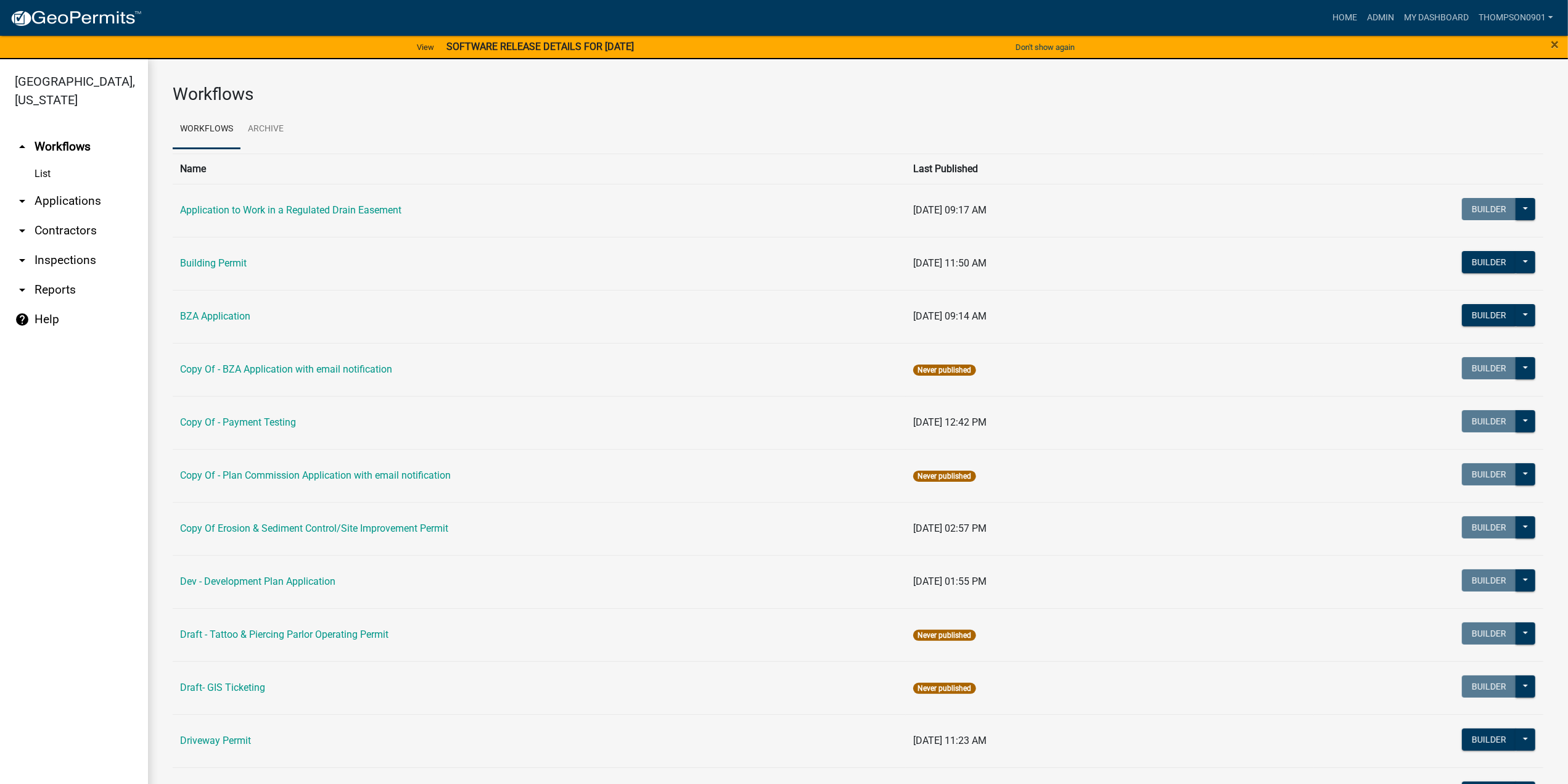
click at [53, 186] on link "arrow_drop_down Applications" at bounding box center [74, 201] width 148 height 30
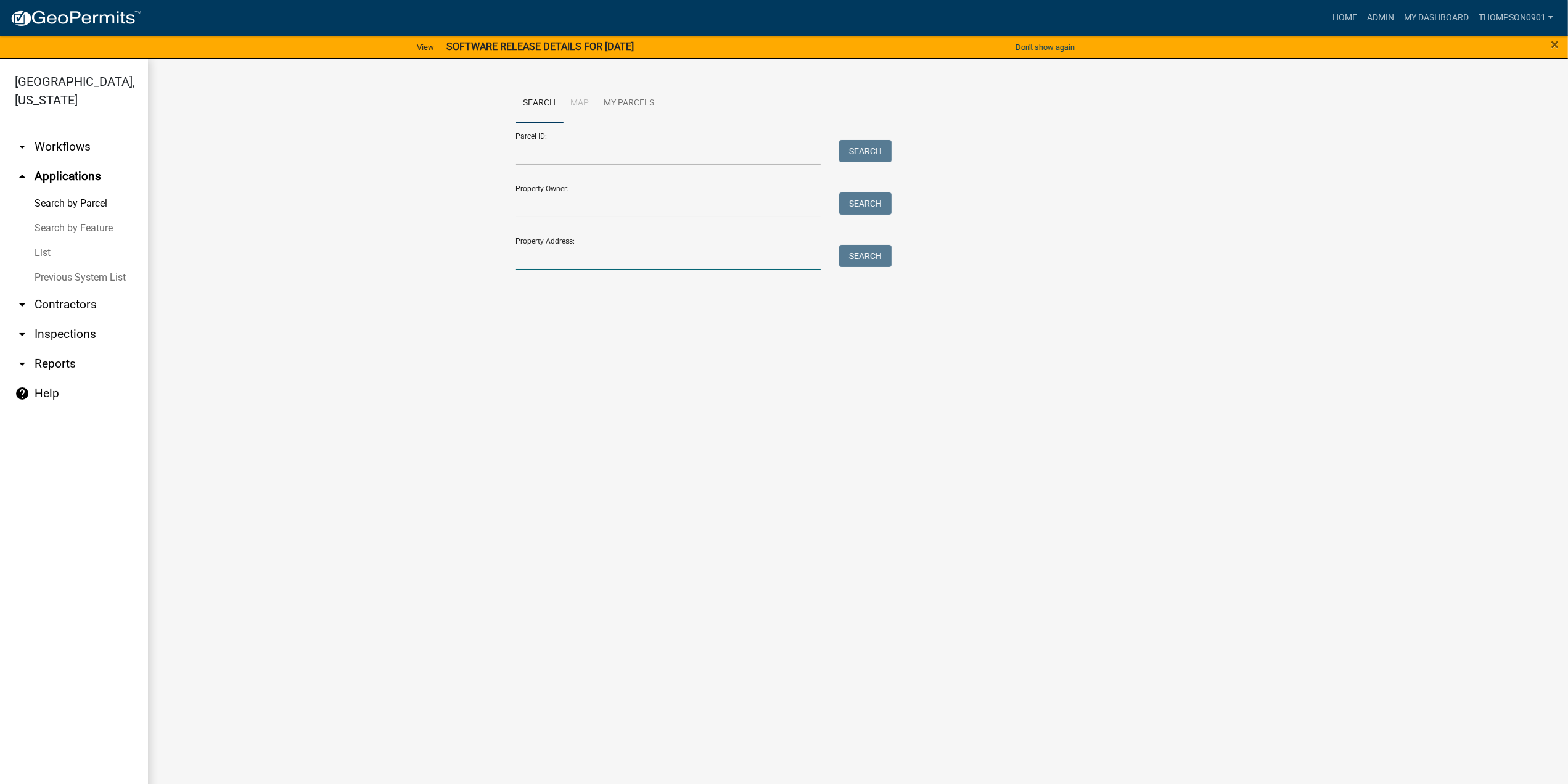
click at [671, 258] on input "Property Address:" at bounding box center [669, 257] width 305 height 25
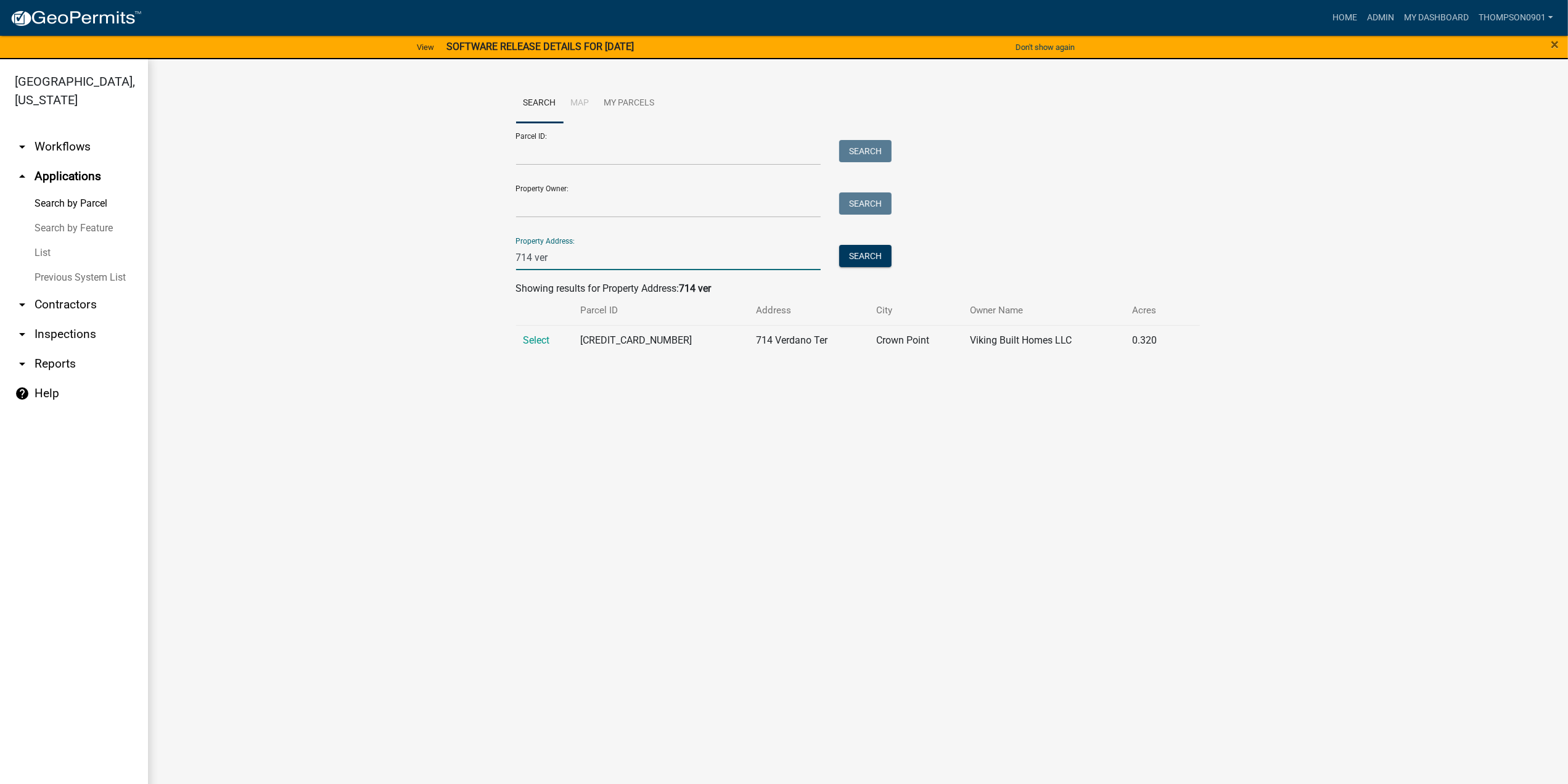
type input "714 ver"
click at [534, 331] on td "Select" at bounding box center [545, 340] width 58 height 30
click at [532, 339] on span "Select" at bounding box center [536, 340] width 27 height 12
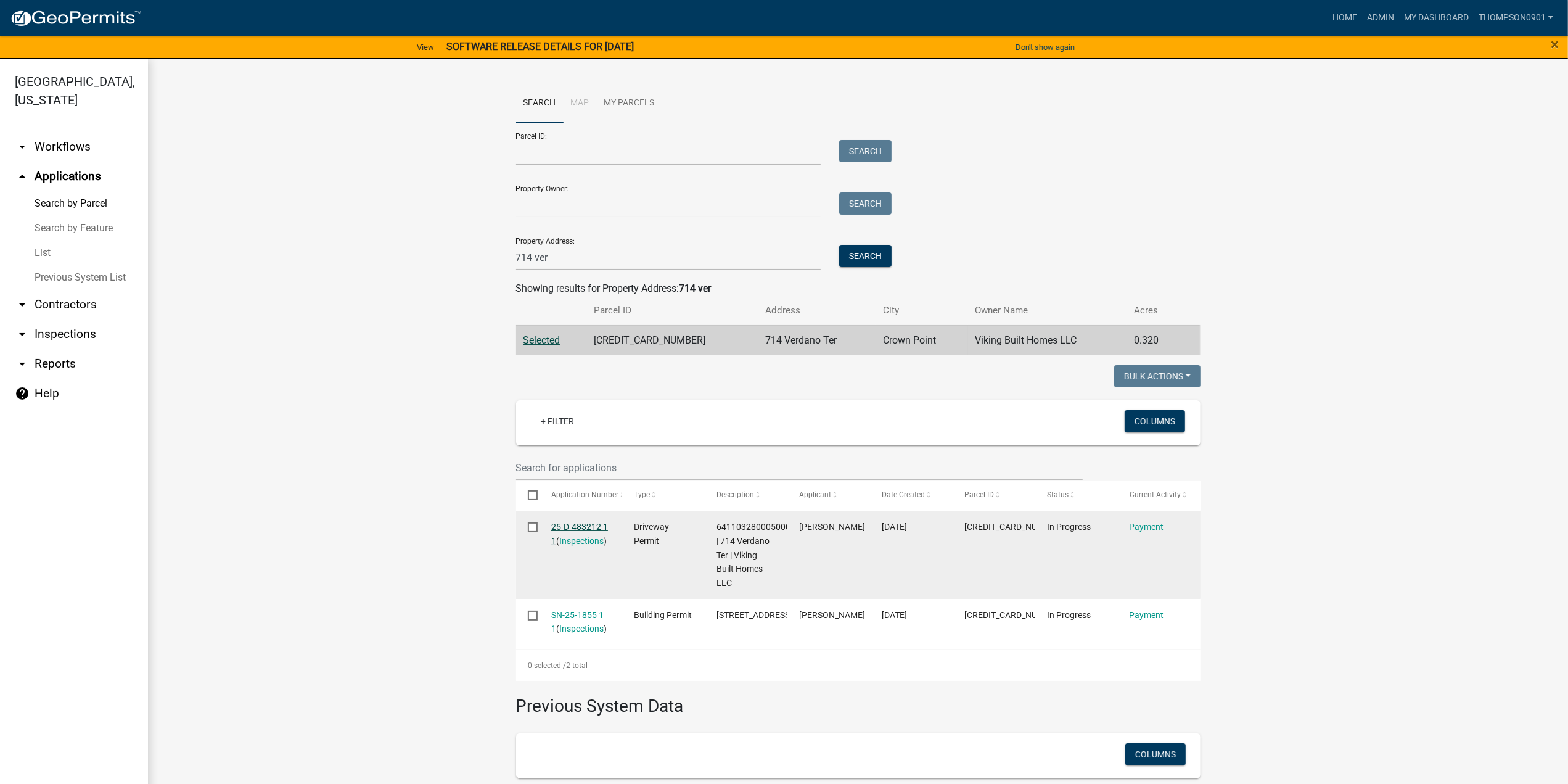
click at [585, 525] on link "25-D-483212 1 1" at bounding box center [580, 533] width 57 height 24
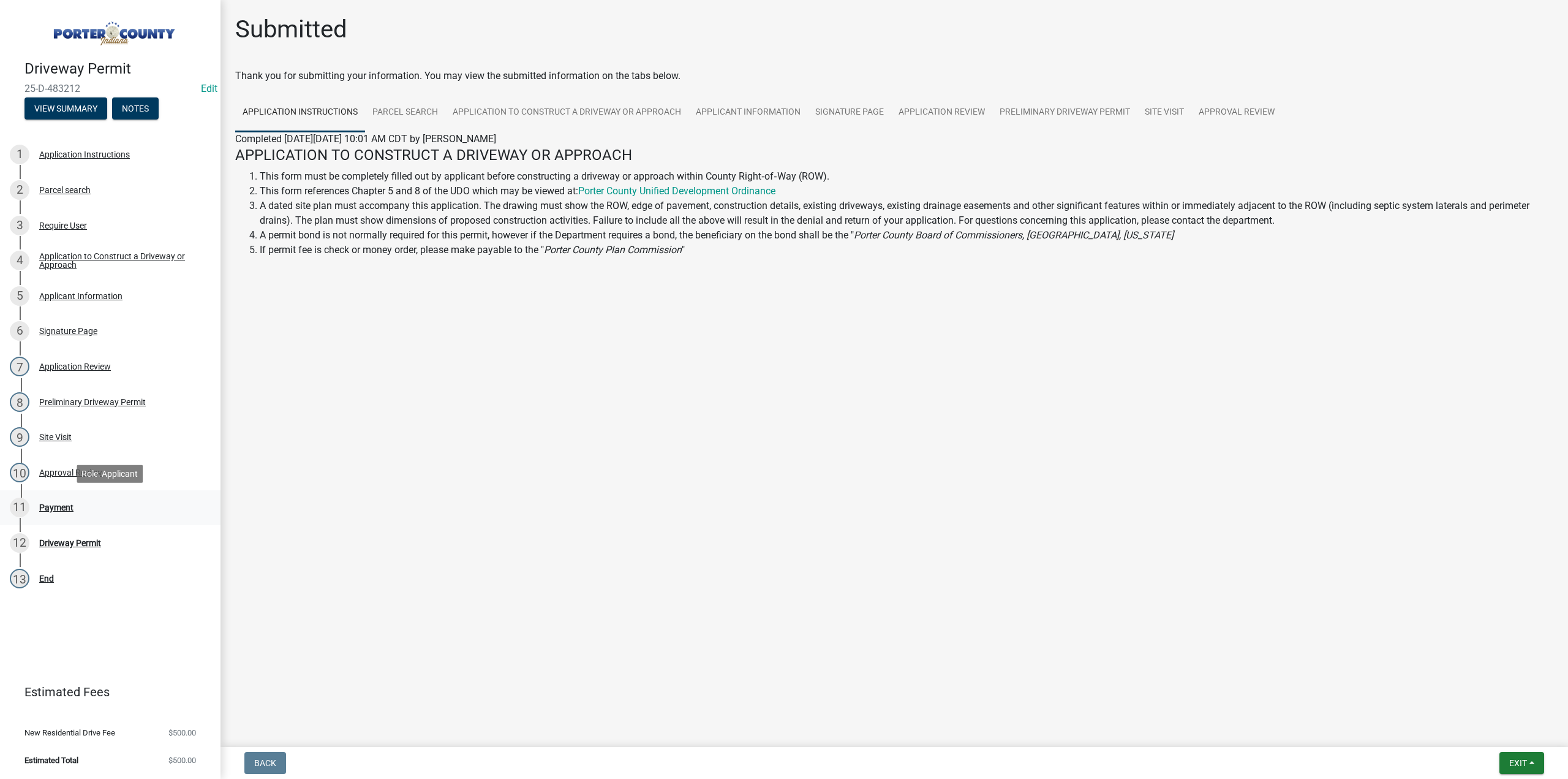
click at [61, 505] on div "Payment" at bounding box center [56, 507] width 34 height 8
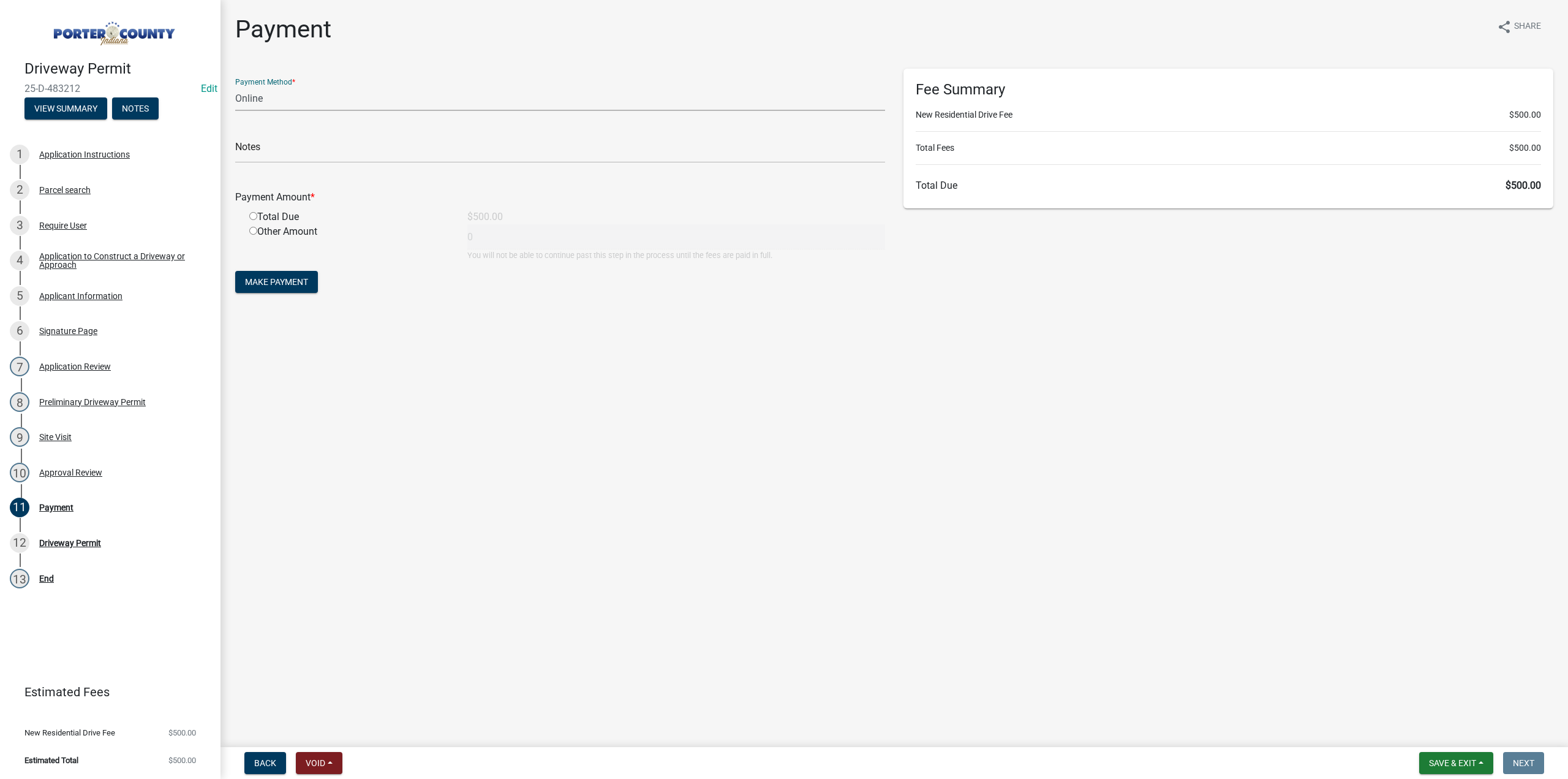
click at [258, 100] on select "Credit Card POS Check Cash Online" at bounding box center [560, 98] width 650 height 25
select select "1: 0"
click at [235, 85] on select "Credit Card POS Check Cash Online" at bounding box center [560, 98] width 650 height 25
click at [261, 147] on input "text" at bounding box center [560, 150] width 650 height 25
type input "#15337 Viking"
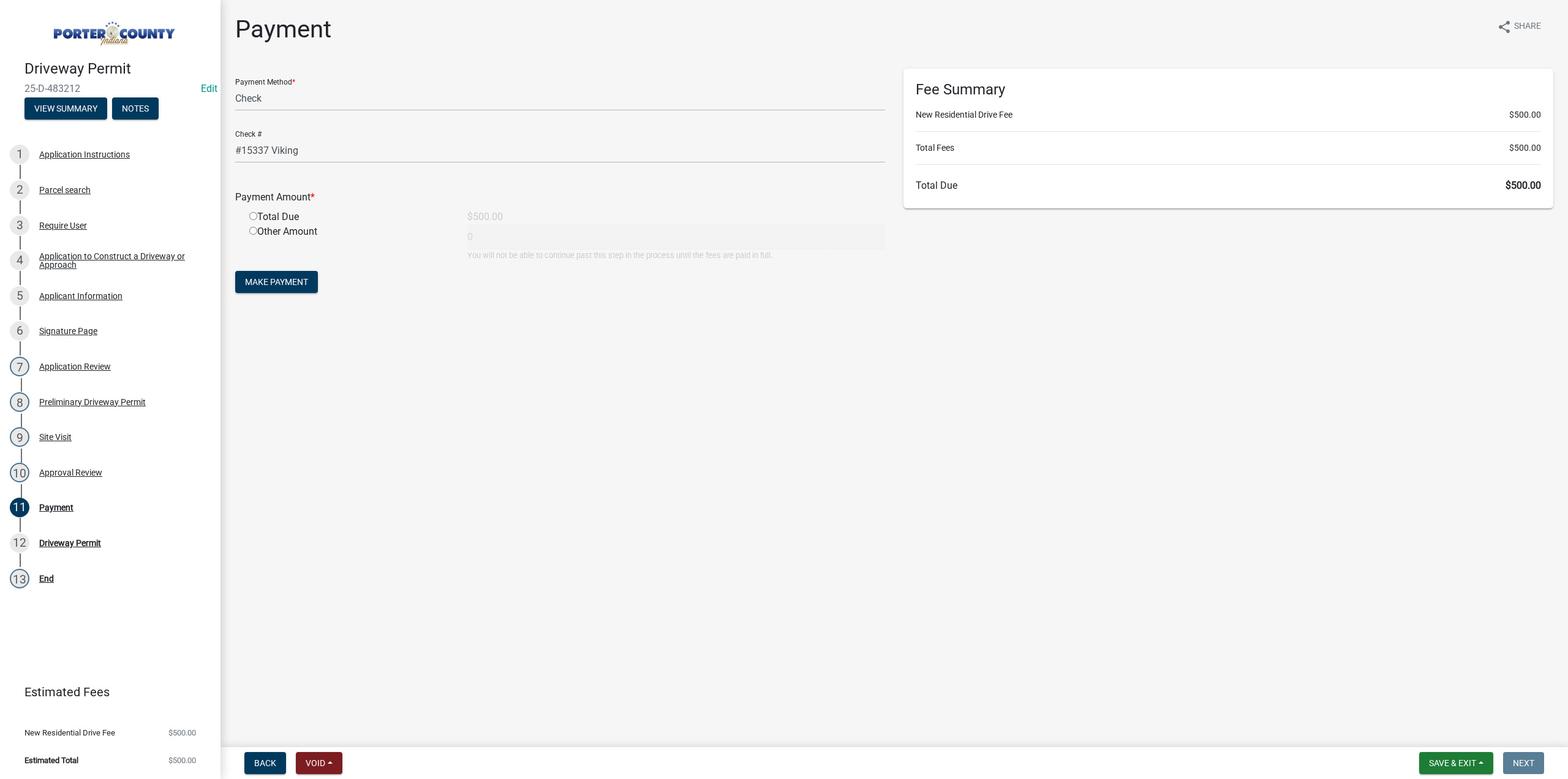
click at [256, 217] on input "radio" at bounding box center [253, 216] width 8 height 8
radio input "true"
type input "500"
drag, startPoint x: 260, startPoint y: 282, endPoint x: 267, endPoint y: 330, distance: 48.5
click at [260, 283] on span "Make Payment" at bounding box center [276, 282] width 63 height 10
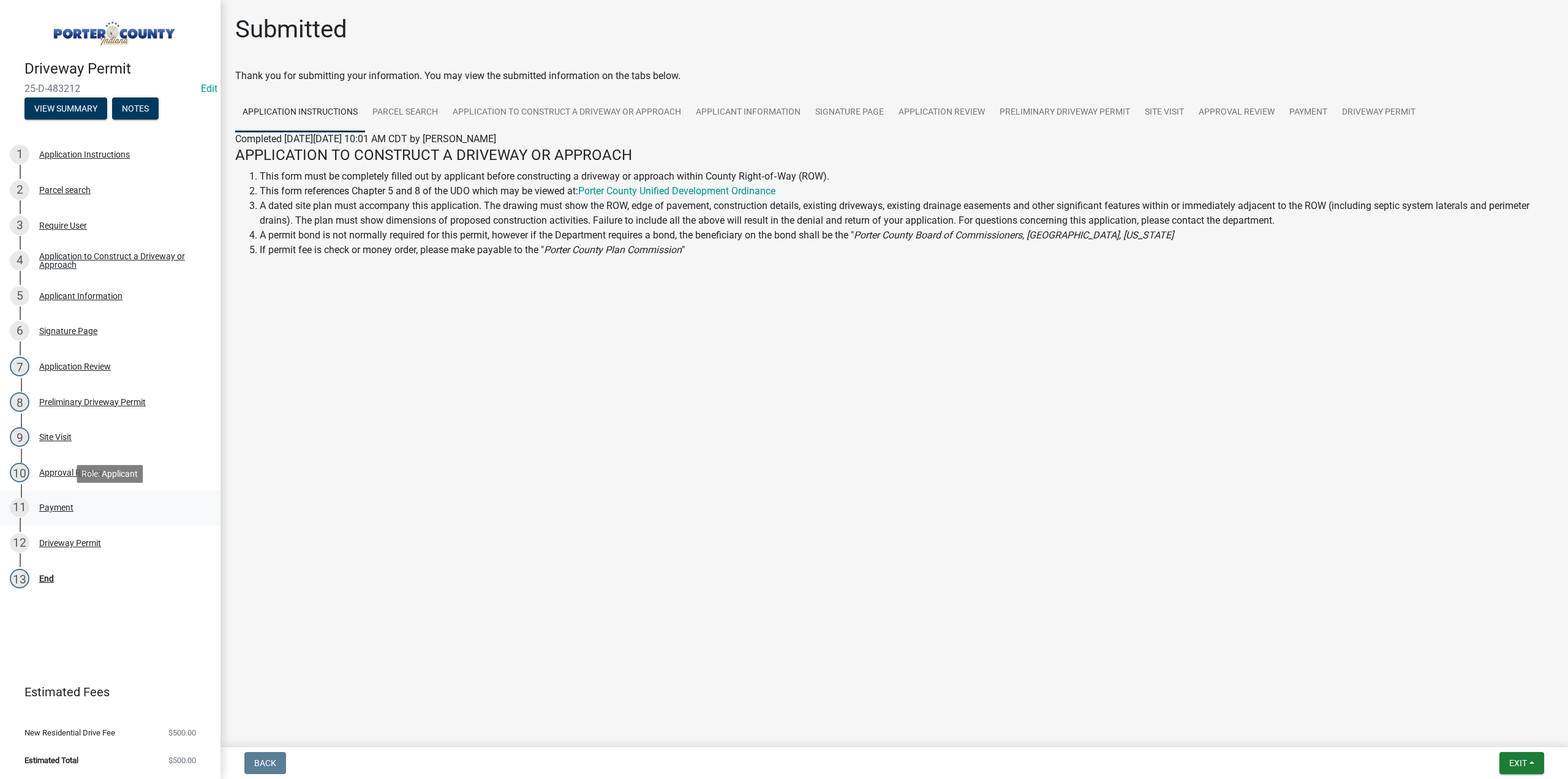
click at [48, 503] on div "Payment" at bounding box center [56, 507] width 34 height 8
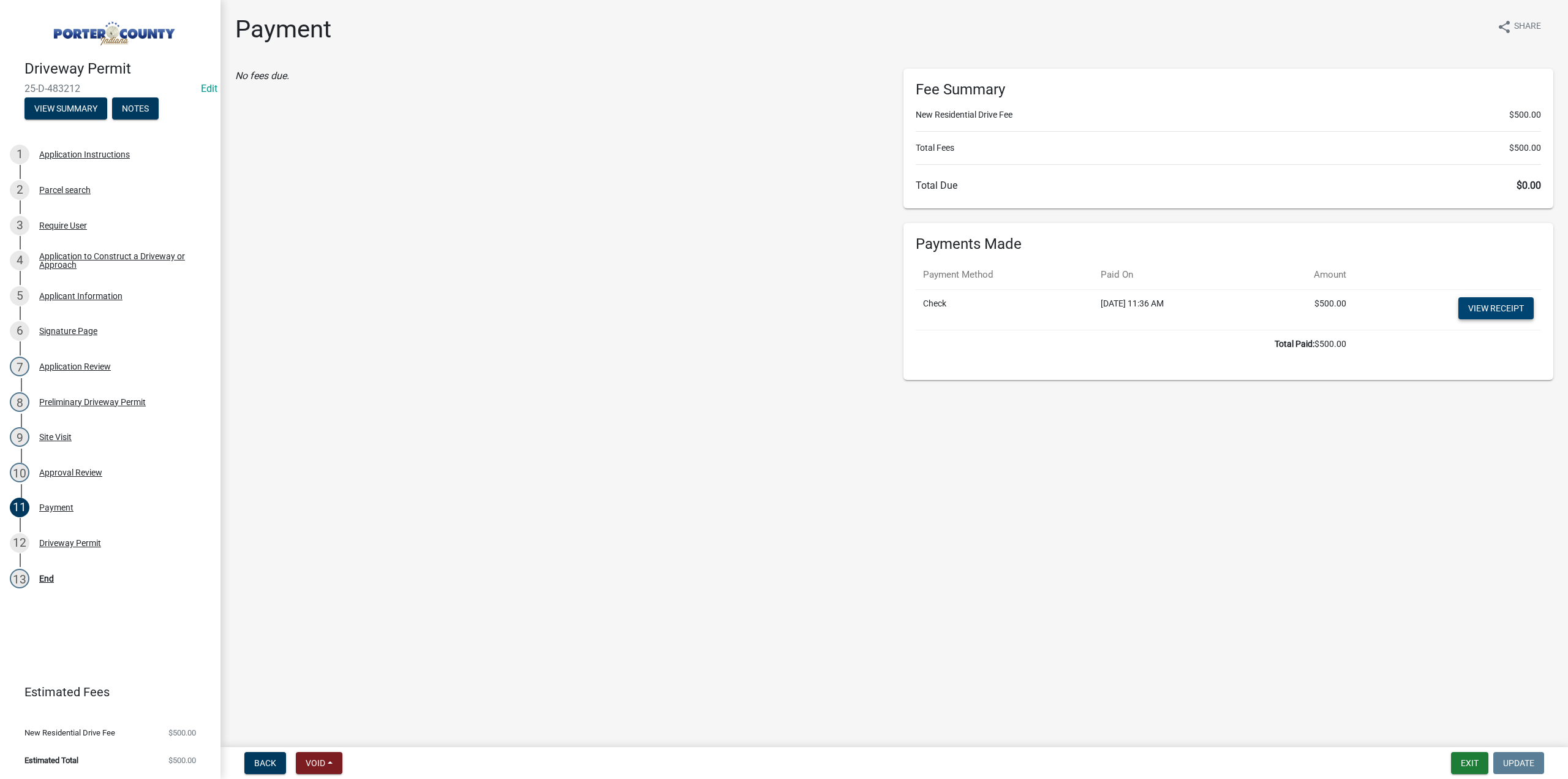
click at [1488, 305] on link "View receipt" at bounding box center [1496, 308] width 75 height 22
click at [79, 541] on div "Driveway Permit" at bounding box center [70, 542] width 62 height 8
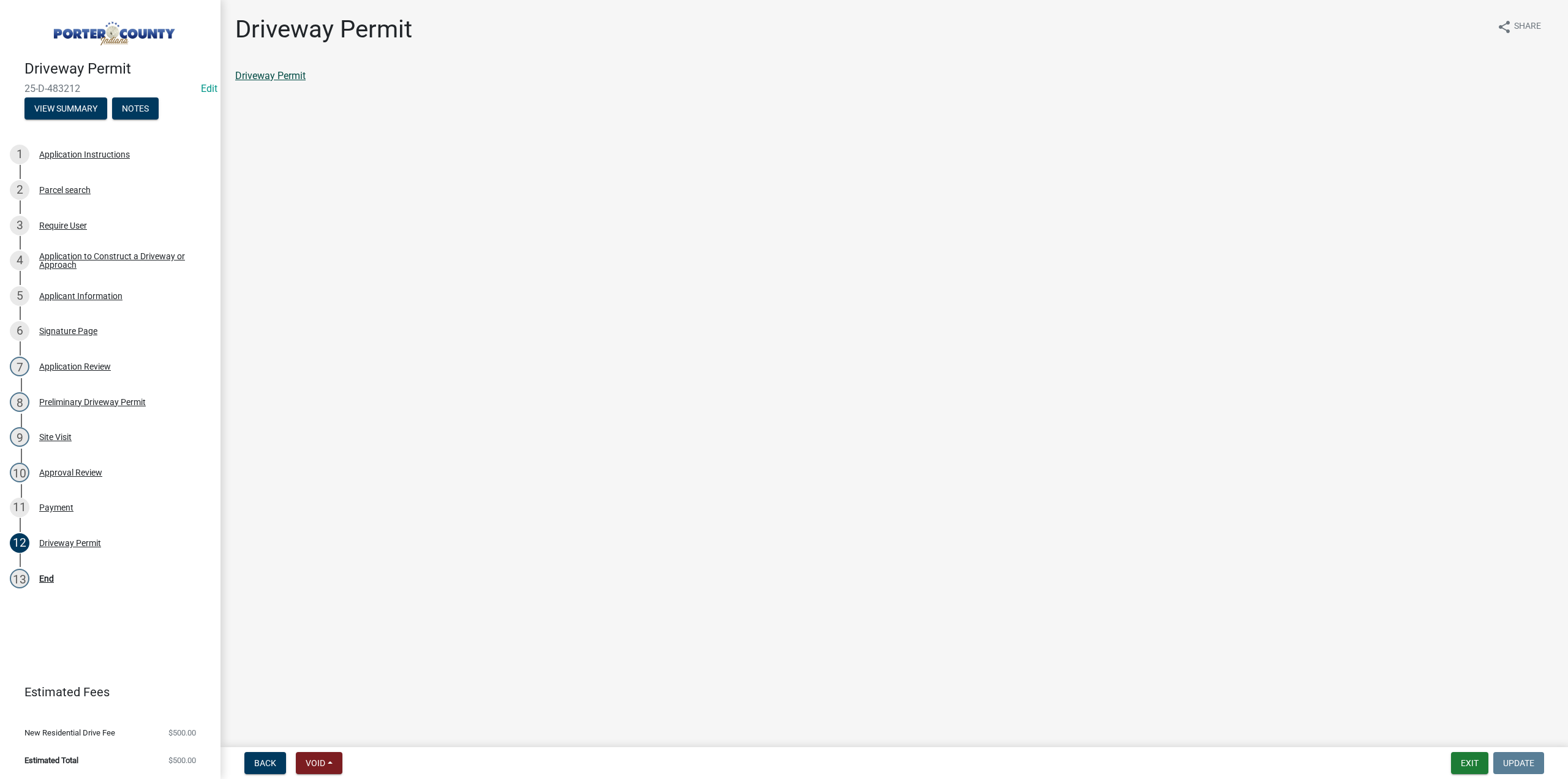
click at [266, 69] on div "Driveway Permit" at bounding box center [894, 76] width 1318 height 15
click at [285, 77] on link "Driveway Permit" at bounding box center [271, 76] width 71 height 12
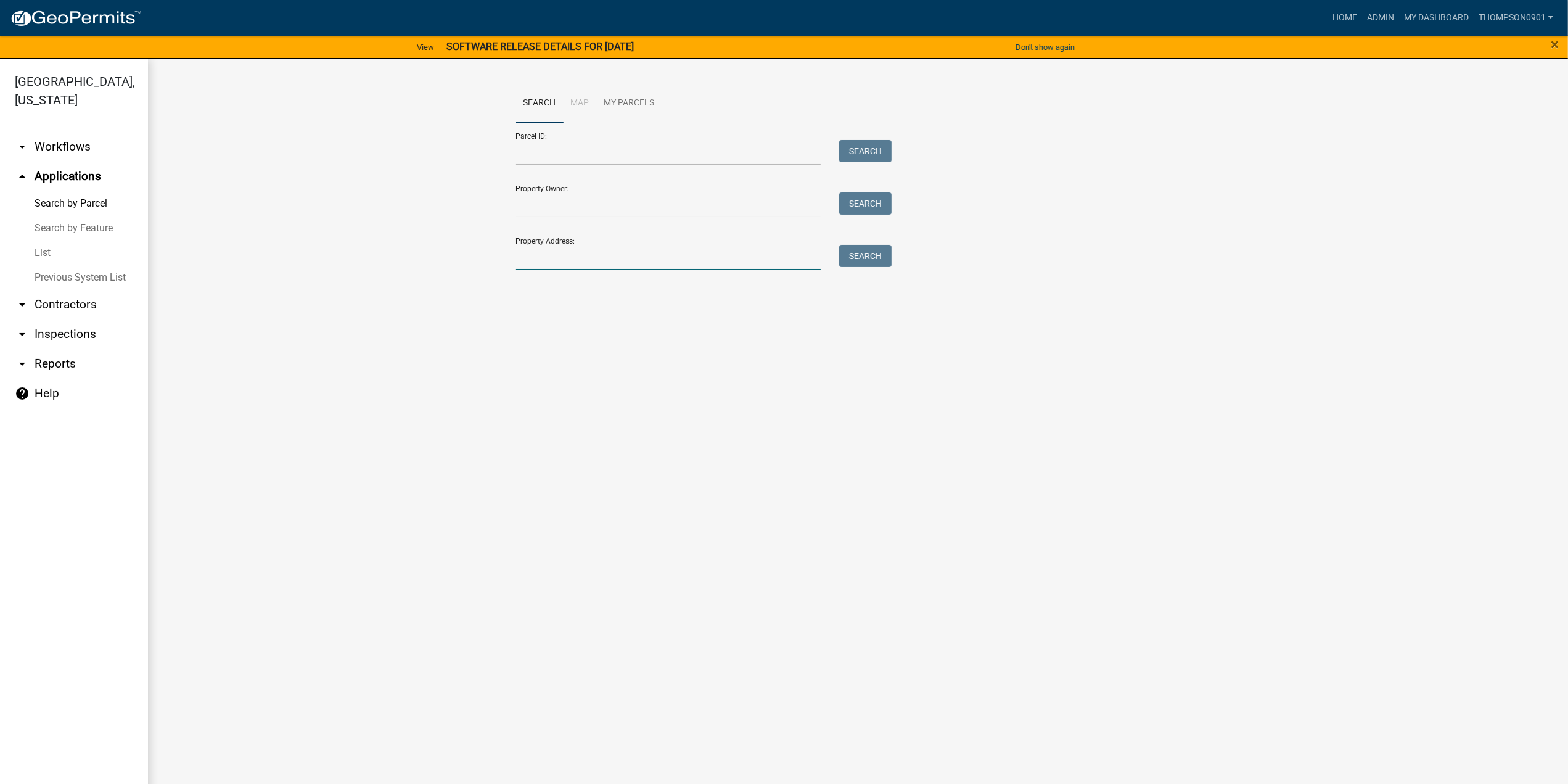
click at [591, 250] on input "Property Address:" at bounding box center [669, 257] width 305 height 25
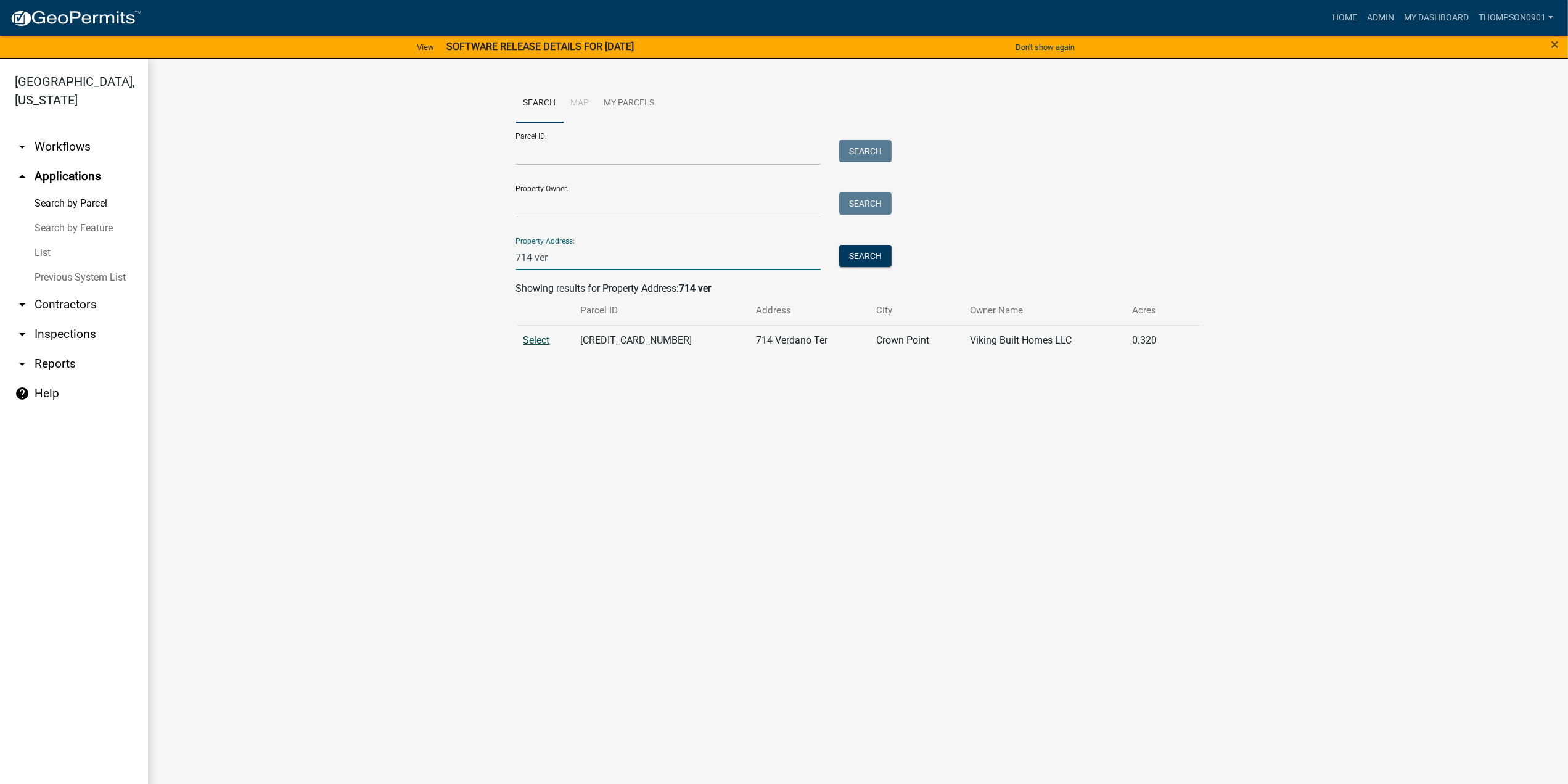
type input "714 ver"
click at [534, 340] on span "Select" at bounding box center [536, 340] width 27 height 12
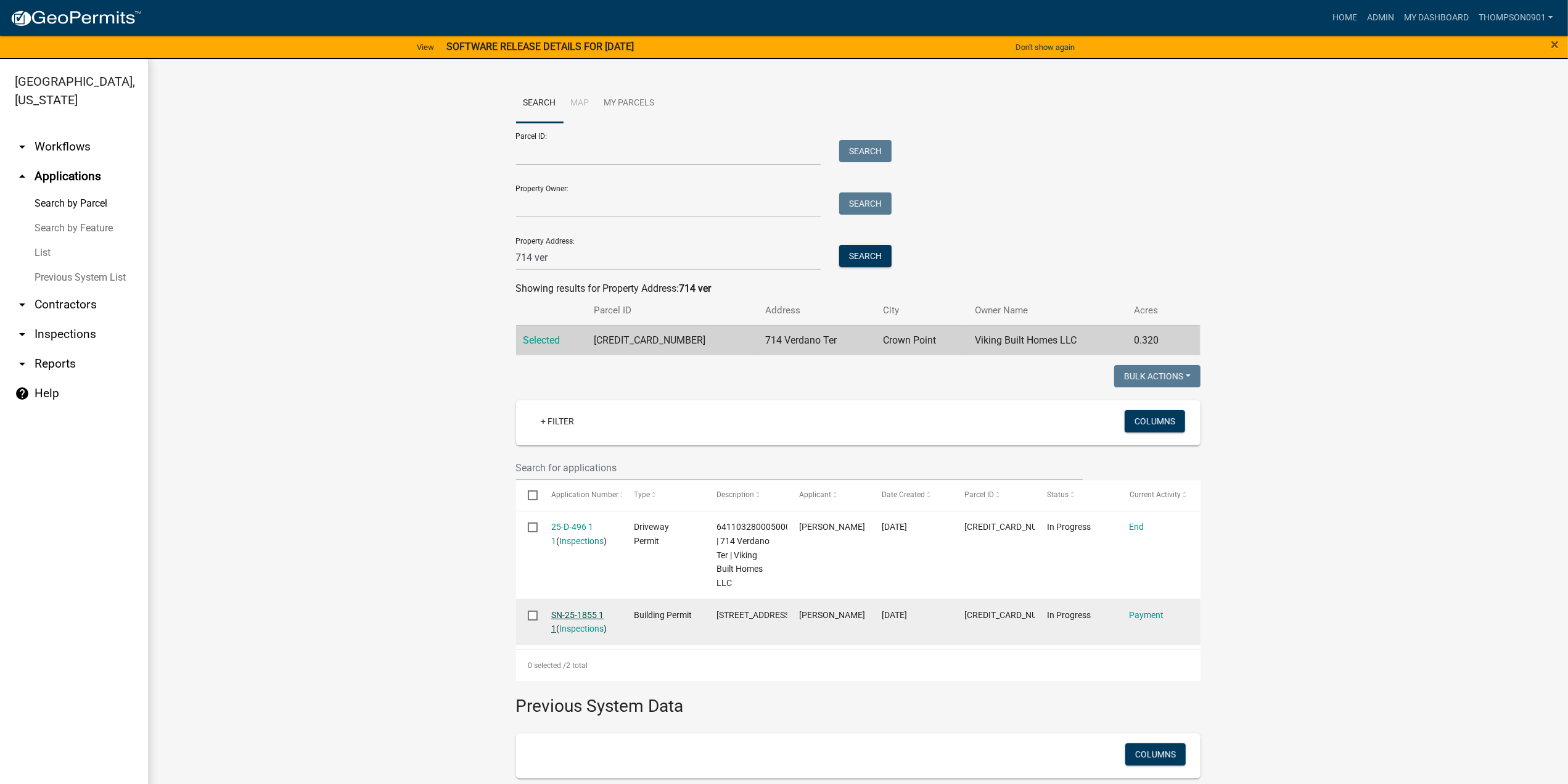
click at [580, 613] on link "SN-25-1855 1 1" at bounding box center [577, 622] width 52 height 24
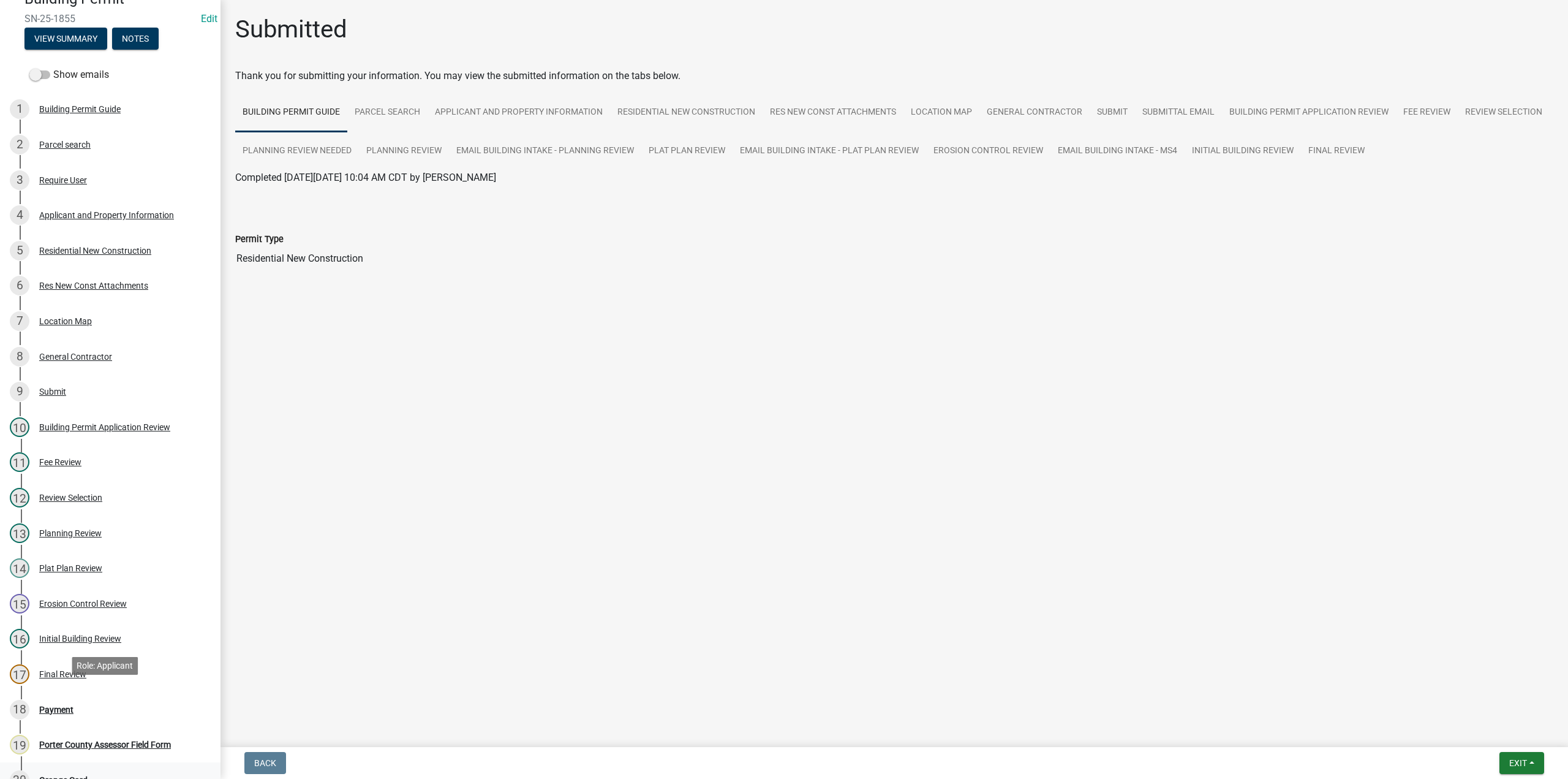
scroll to position [184, 0]
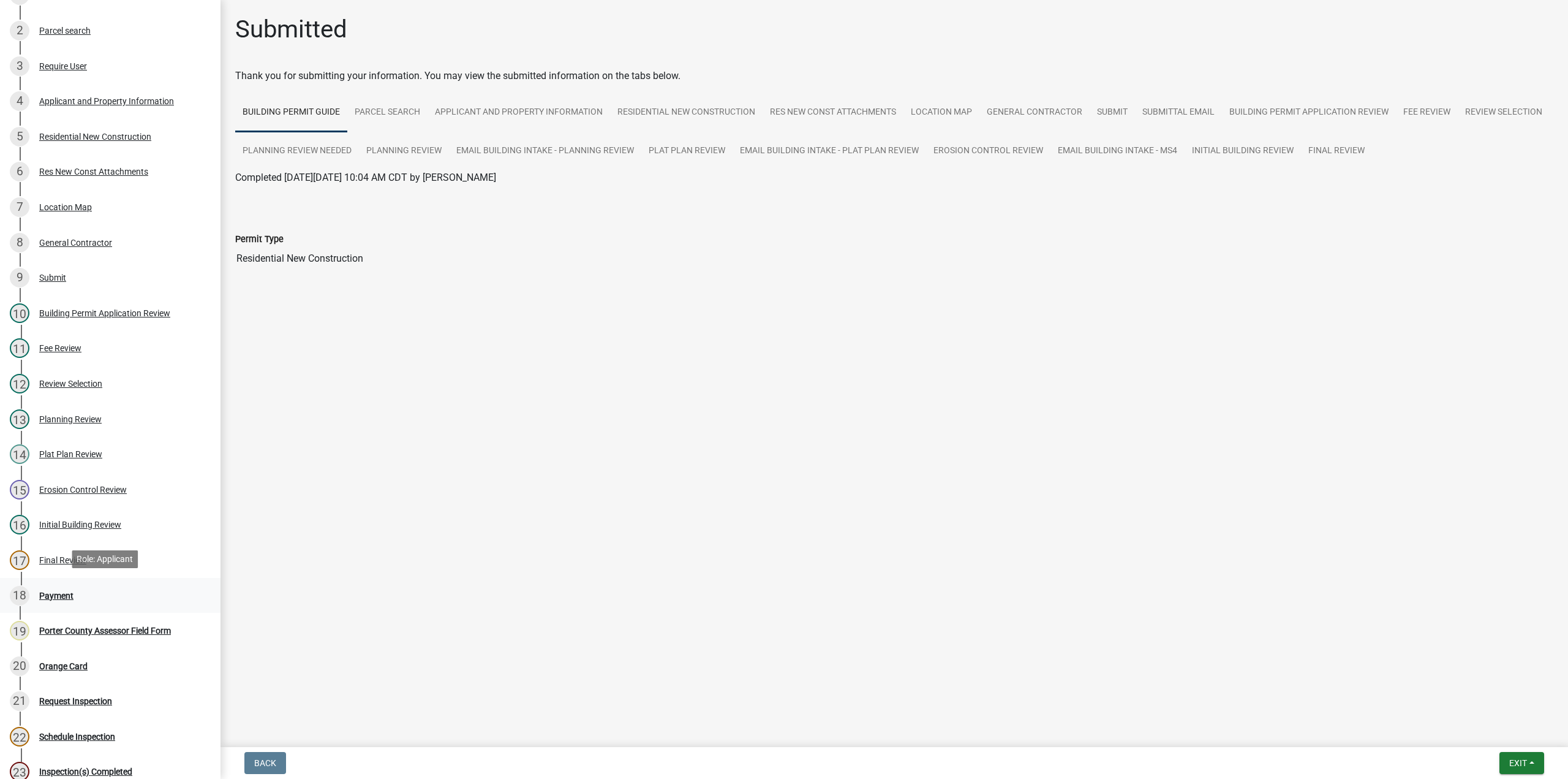
click at [59, 594] on div "Payment" at bounding box center [56, 595] width 34 height 8
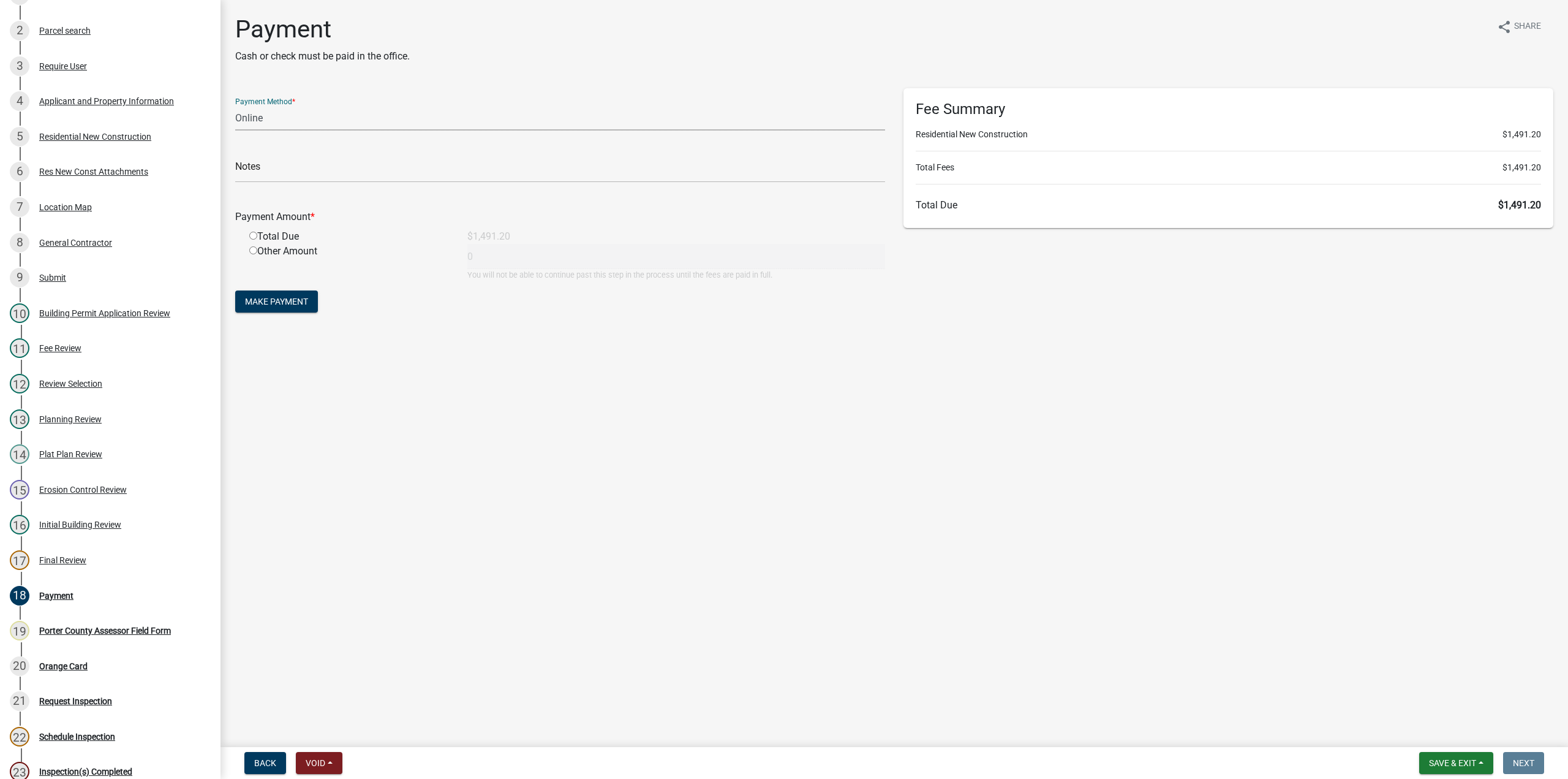
click at [270, 120] on select "Credit Card POS Check Cash Online" at bounding box center [560, 118] width 650 height 25
select select "1: 0"
click at [235, 105] on select "Credit Card POS Check Cash Online" at bounding box center [560, 118] width 650 height 25
click at [260, 174] on input "text" at bounding box center [560, 170] width 650 height 25
type input "#15337 Viking"
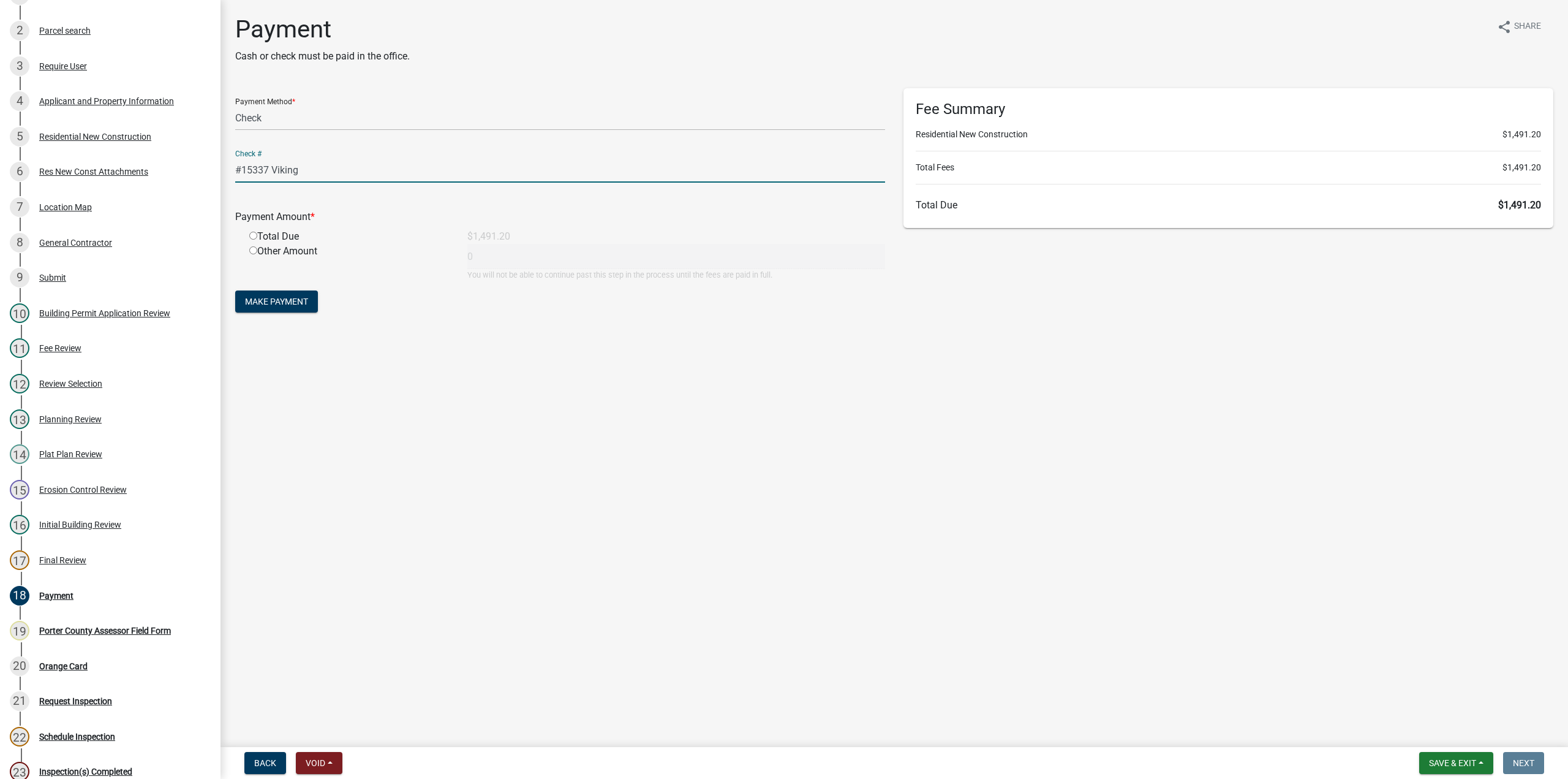
click at [251, 236] on input "radio" at bounding box center [253, 235] width 8 height 8
radio input "true"
type input "1491.2"
click at [262, 302] on span "Make Payment" at bounding box center [276, 301] width 63 height 10
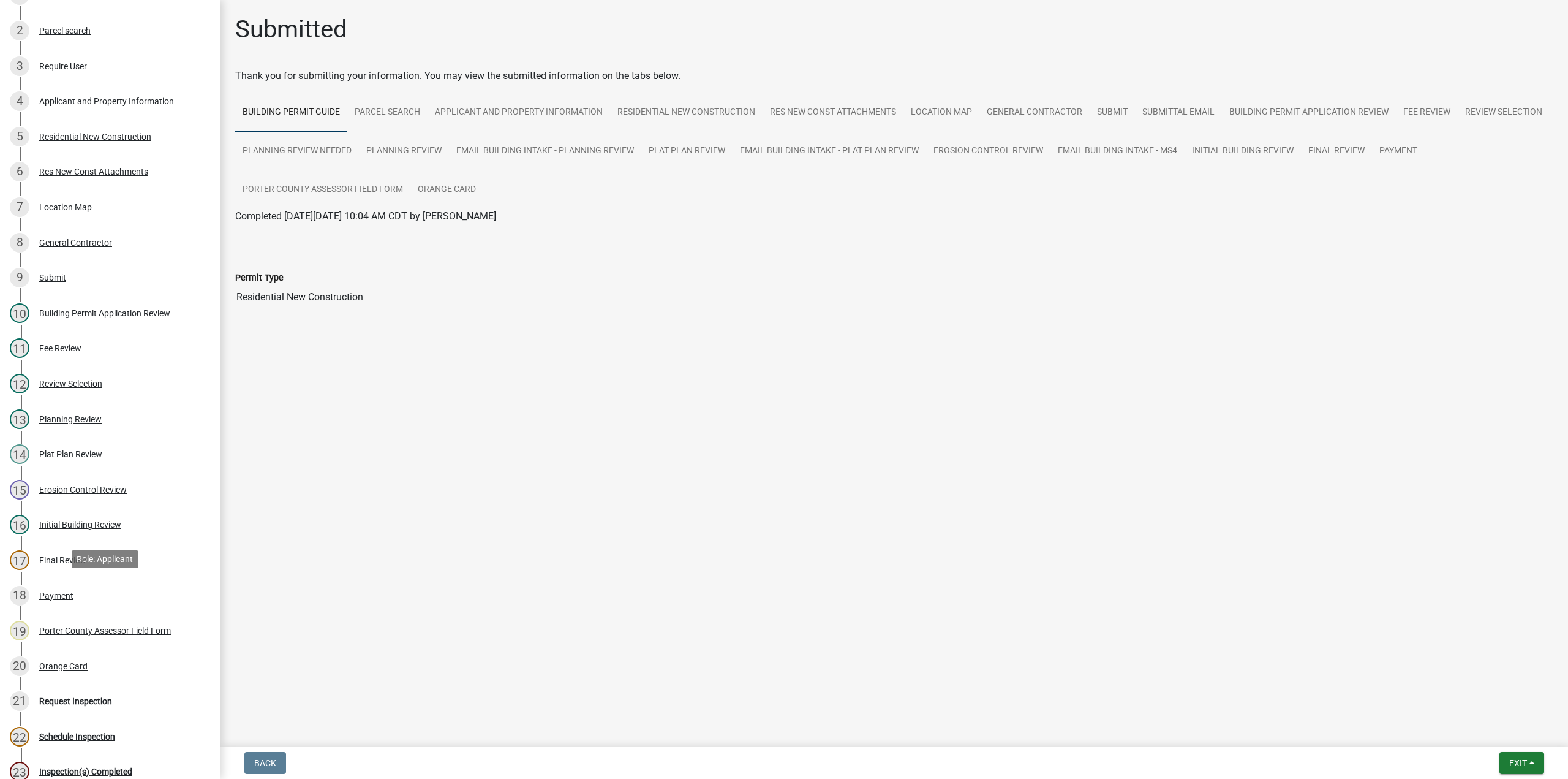
click at [59, 593] on div "Payment" at bounding box center [56, 595] width 34 height 8
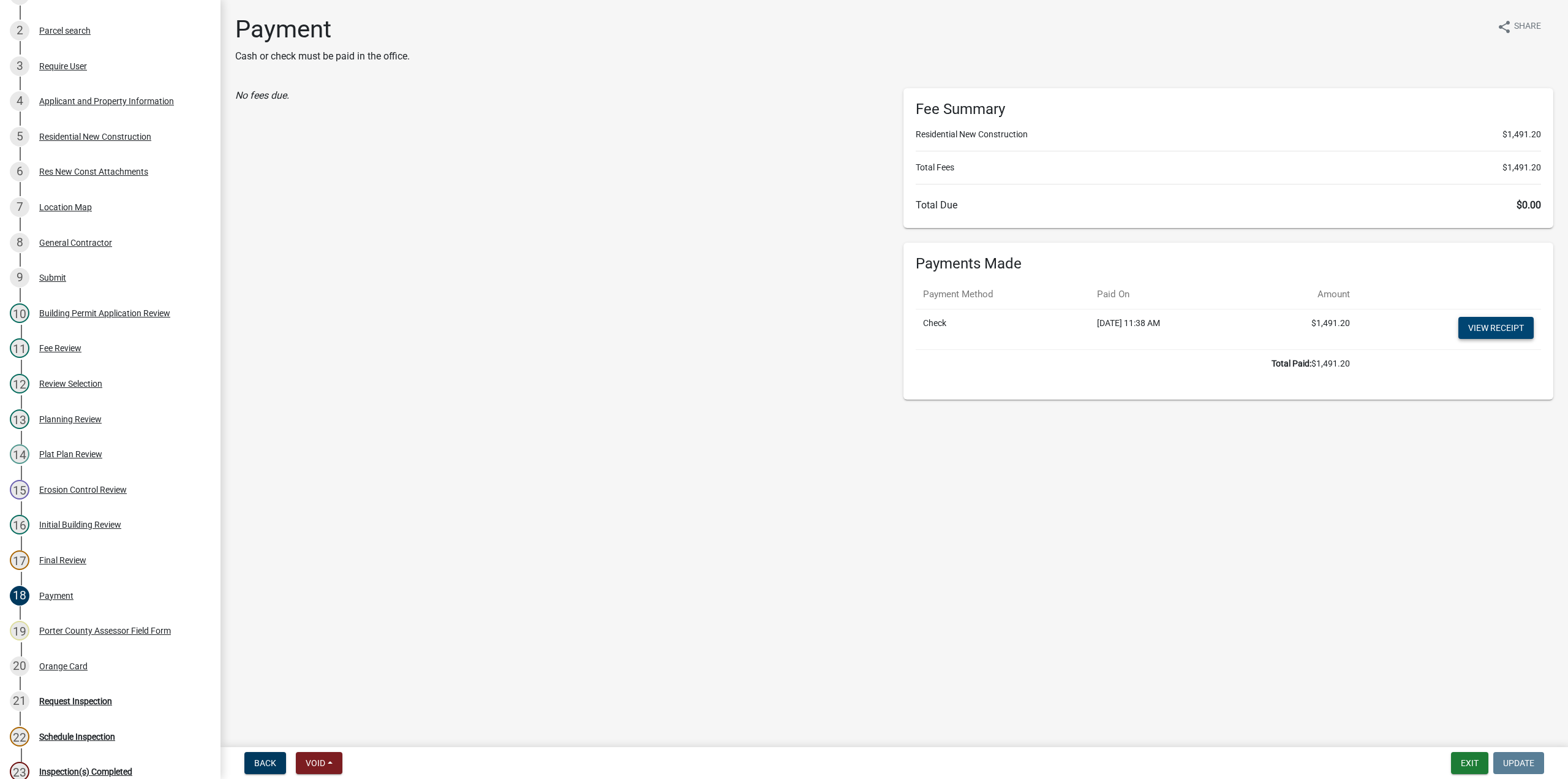
click at [1519, 317] on link "View receipt" at bounding box center [1496, 328] width 75 height 22
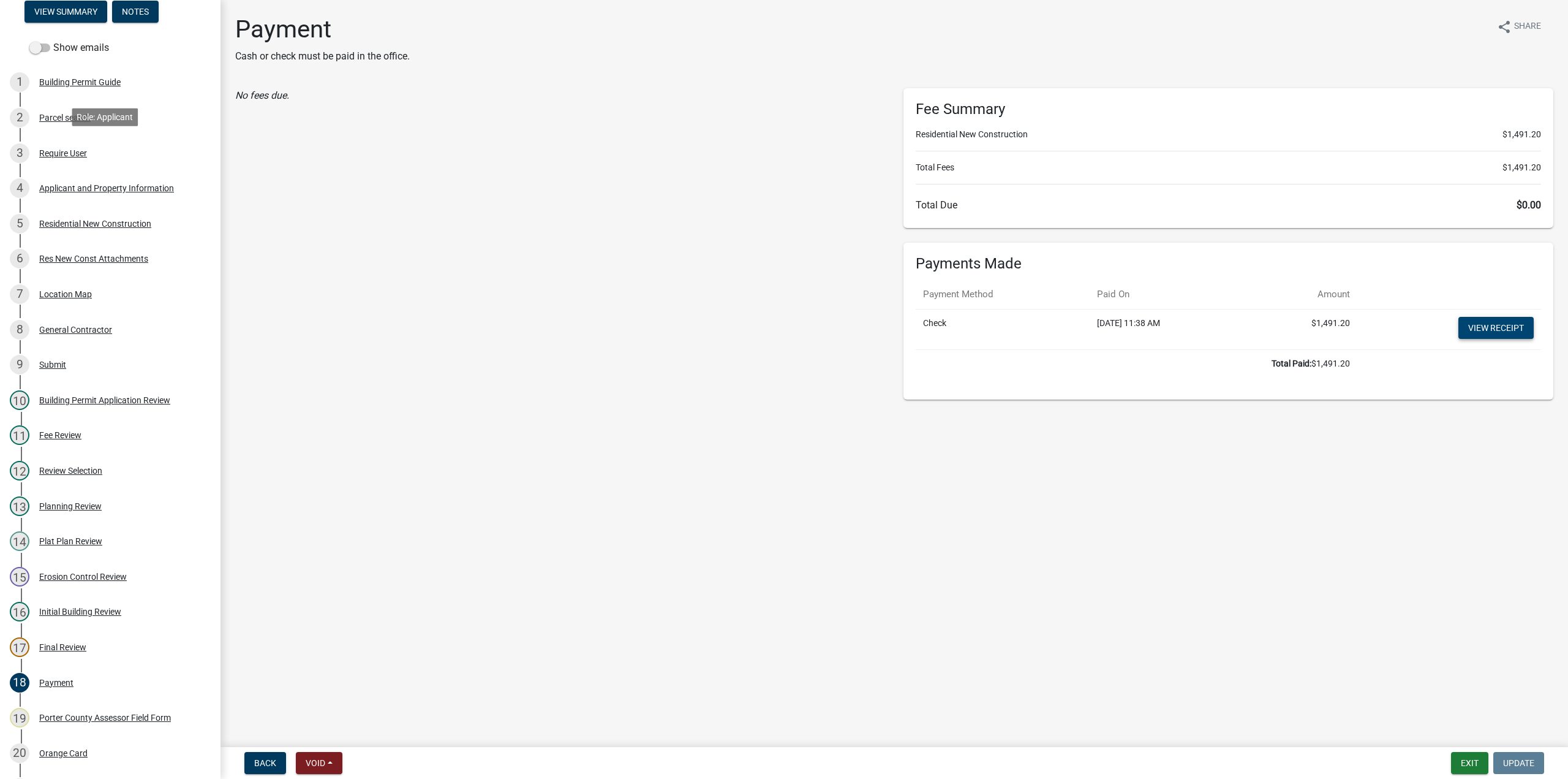
scroll to position [0, 0]
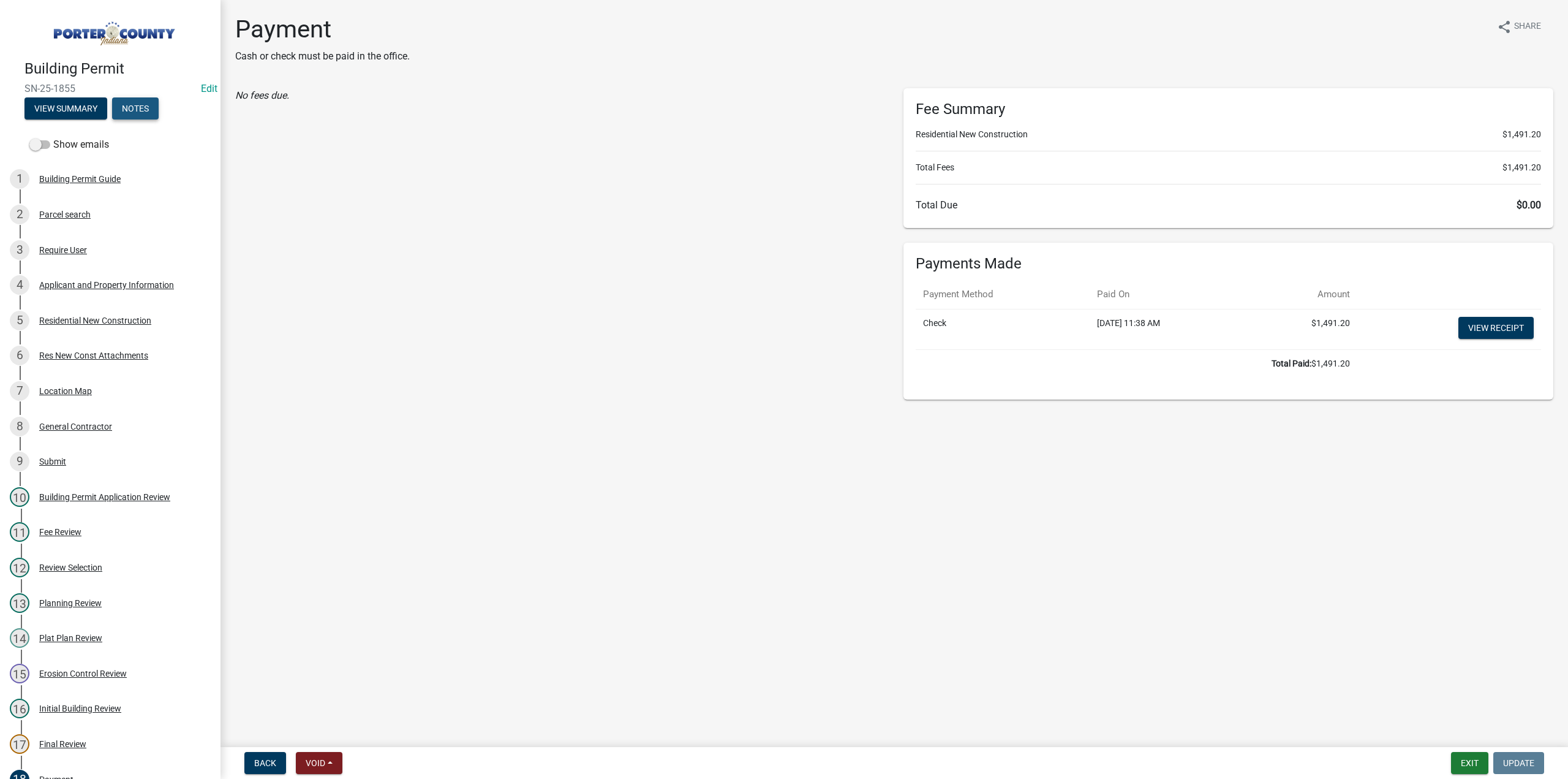
click at [141, 106] on button "Notes" at bounding box center [135, 109] width 46 height 22
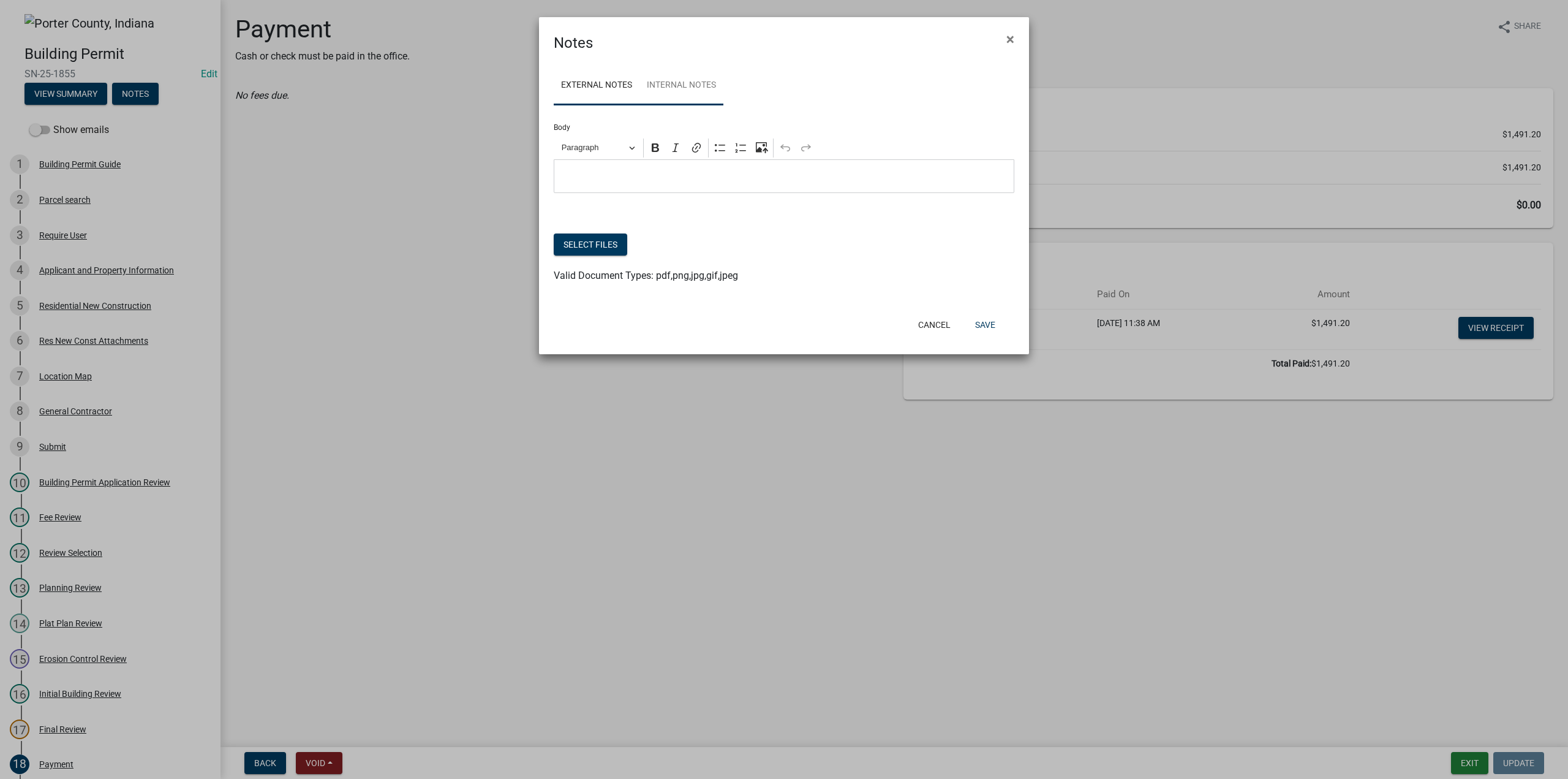
click at [706, 84] on link "Internal Notes" at bounding box center [681, 85] width 84 height 39
click at [614, 246] on button "Select files" at bounding box center [591, 244] width 73 height 22
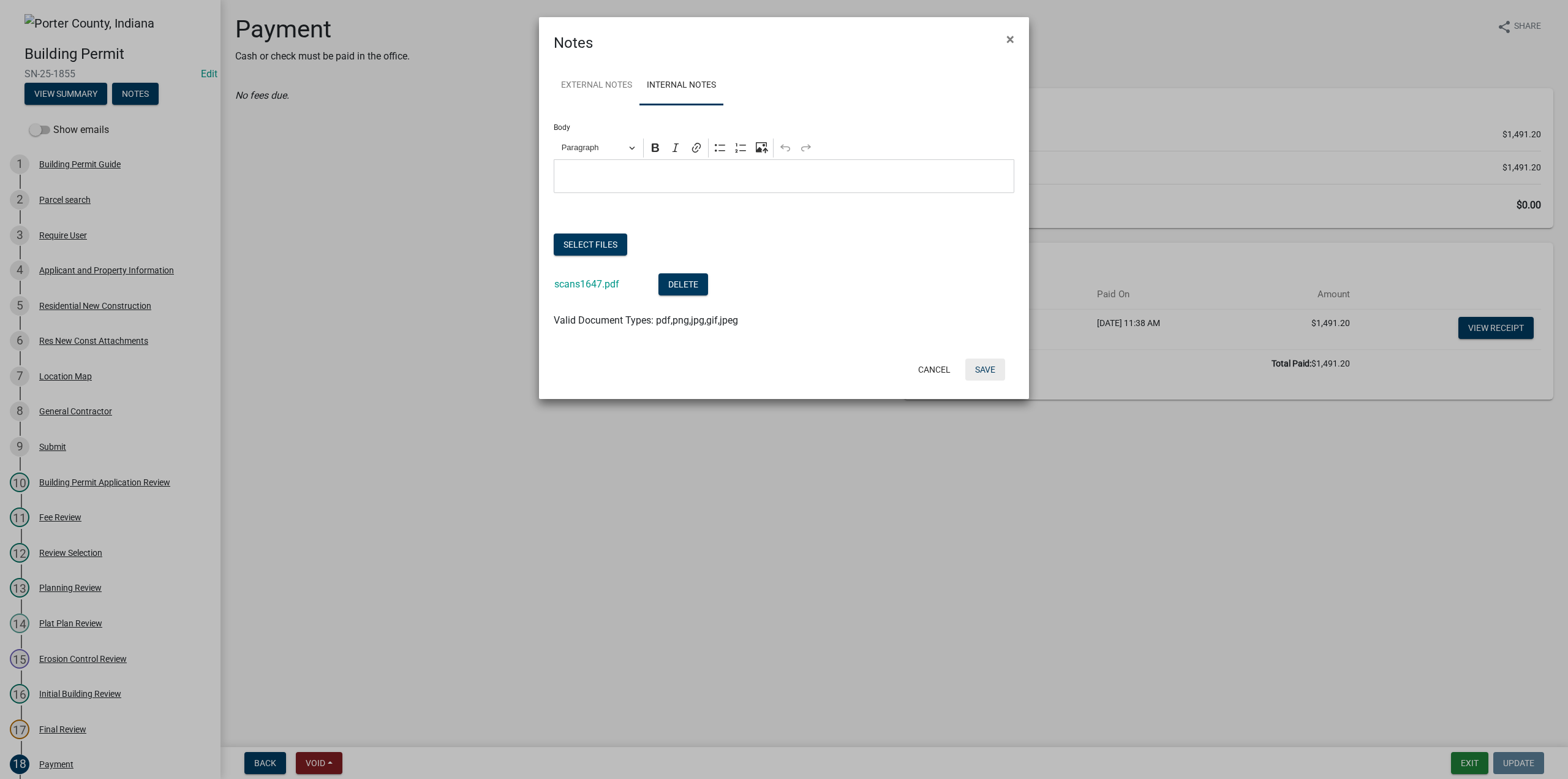
click at [983, 373] on button "Save" at bounding box center [985, 370] width 40 height 22
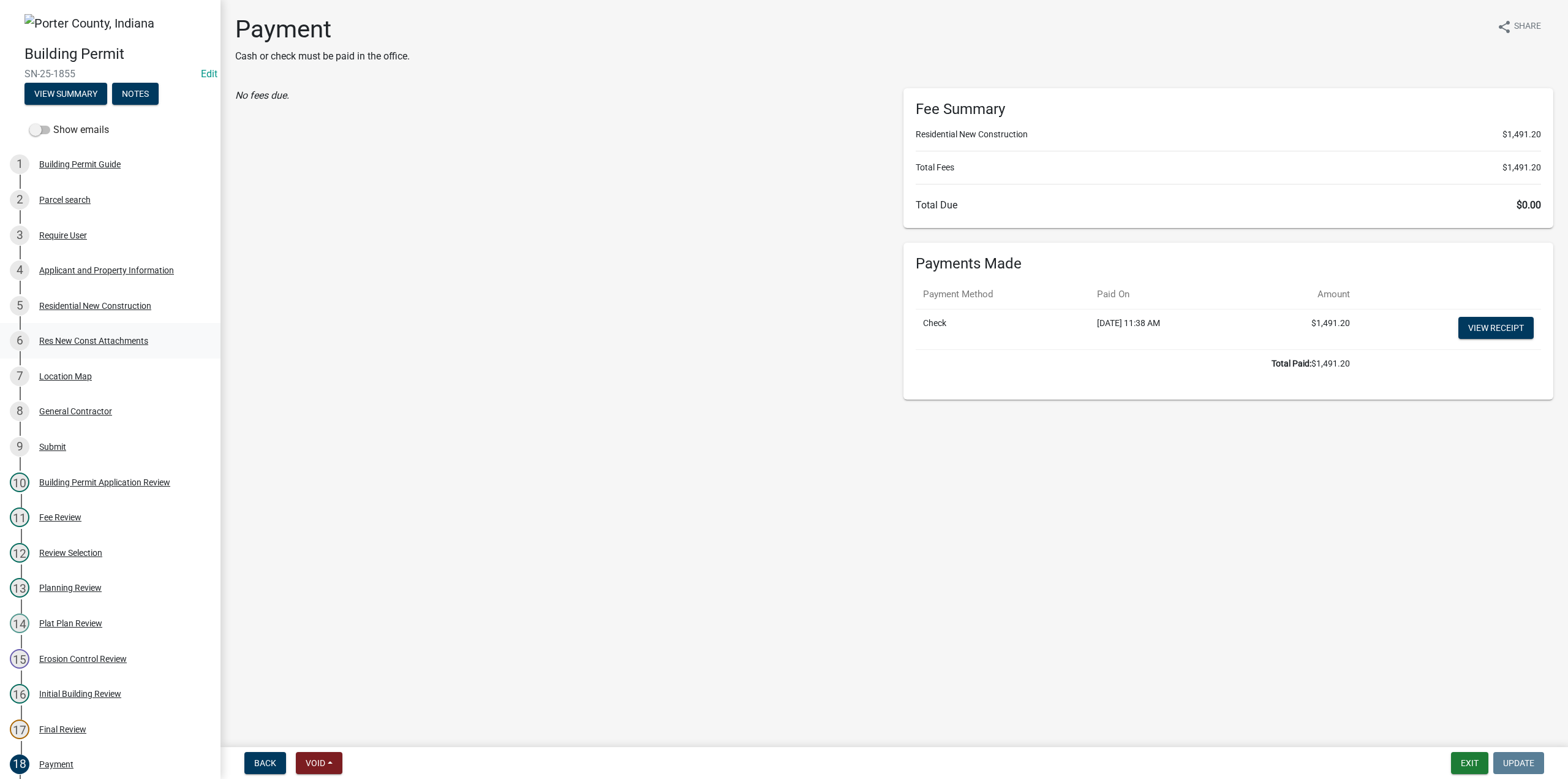
click at [76, 343] on div "Res New Const Attachments" at bounding box center [94, 340] width 109 height 8
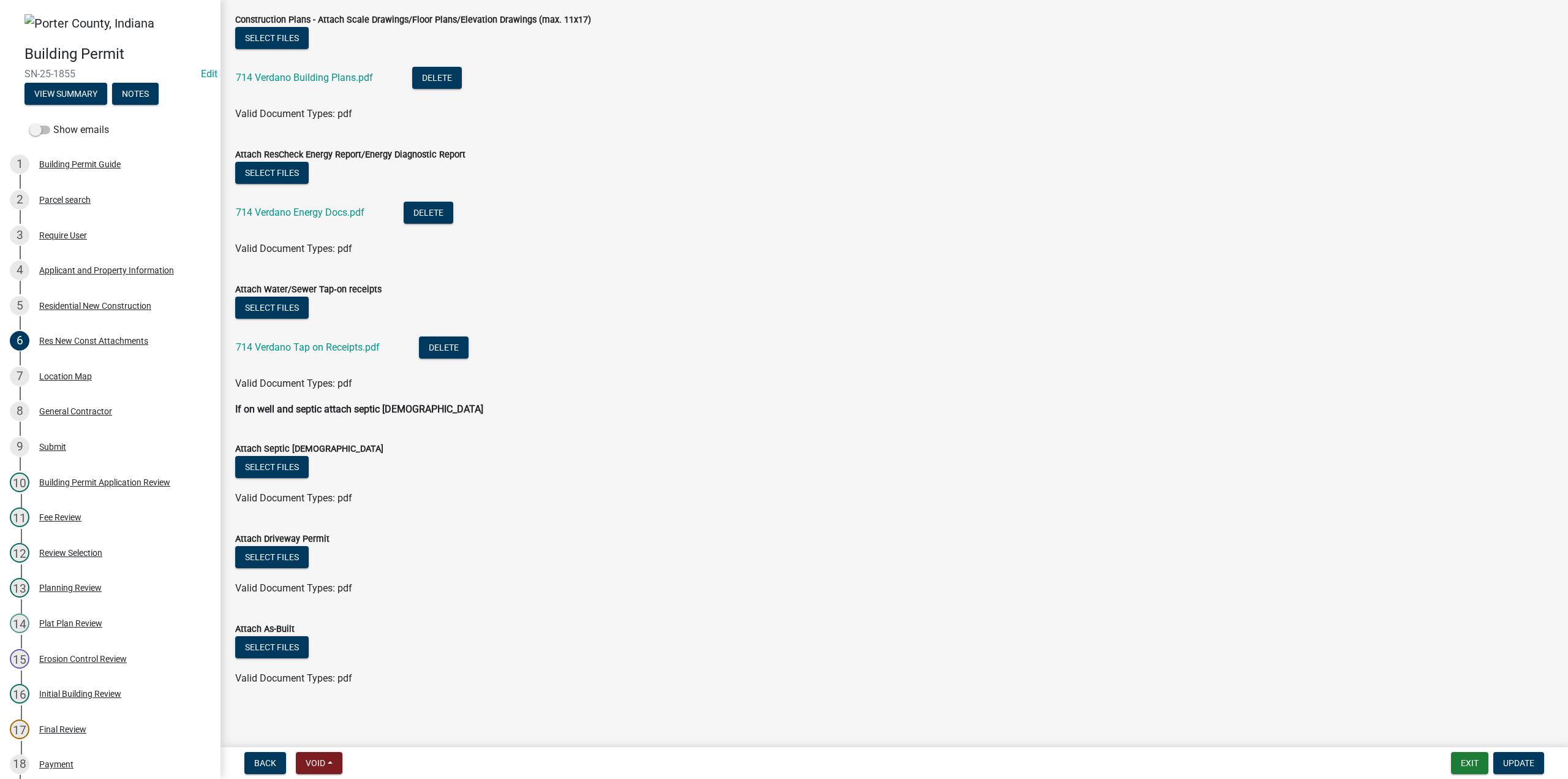
scroll to position [298, 0]
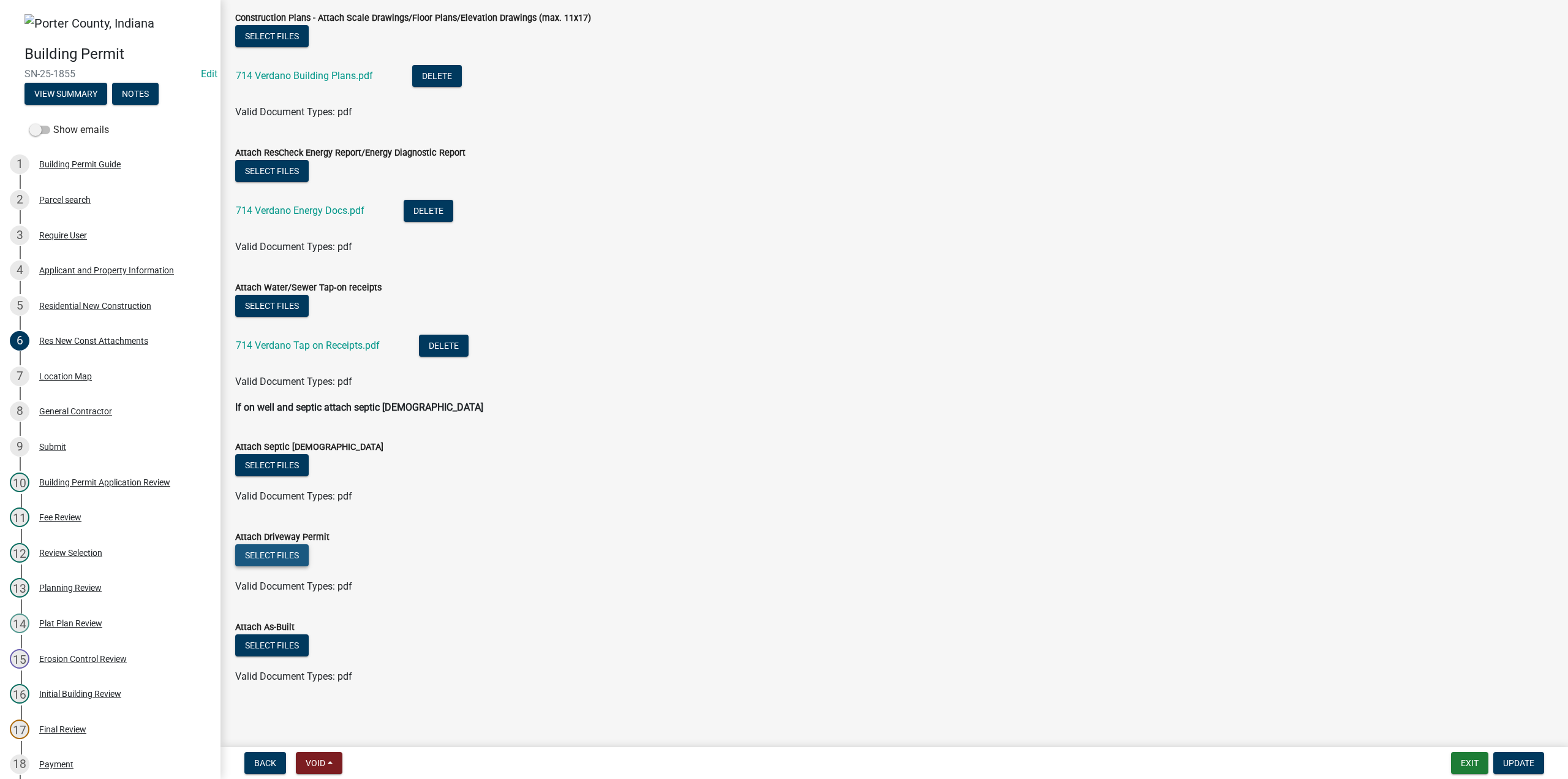
click at [262, 559] on button "Select files" at bounding box center [272, 555] width 73 height 22
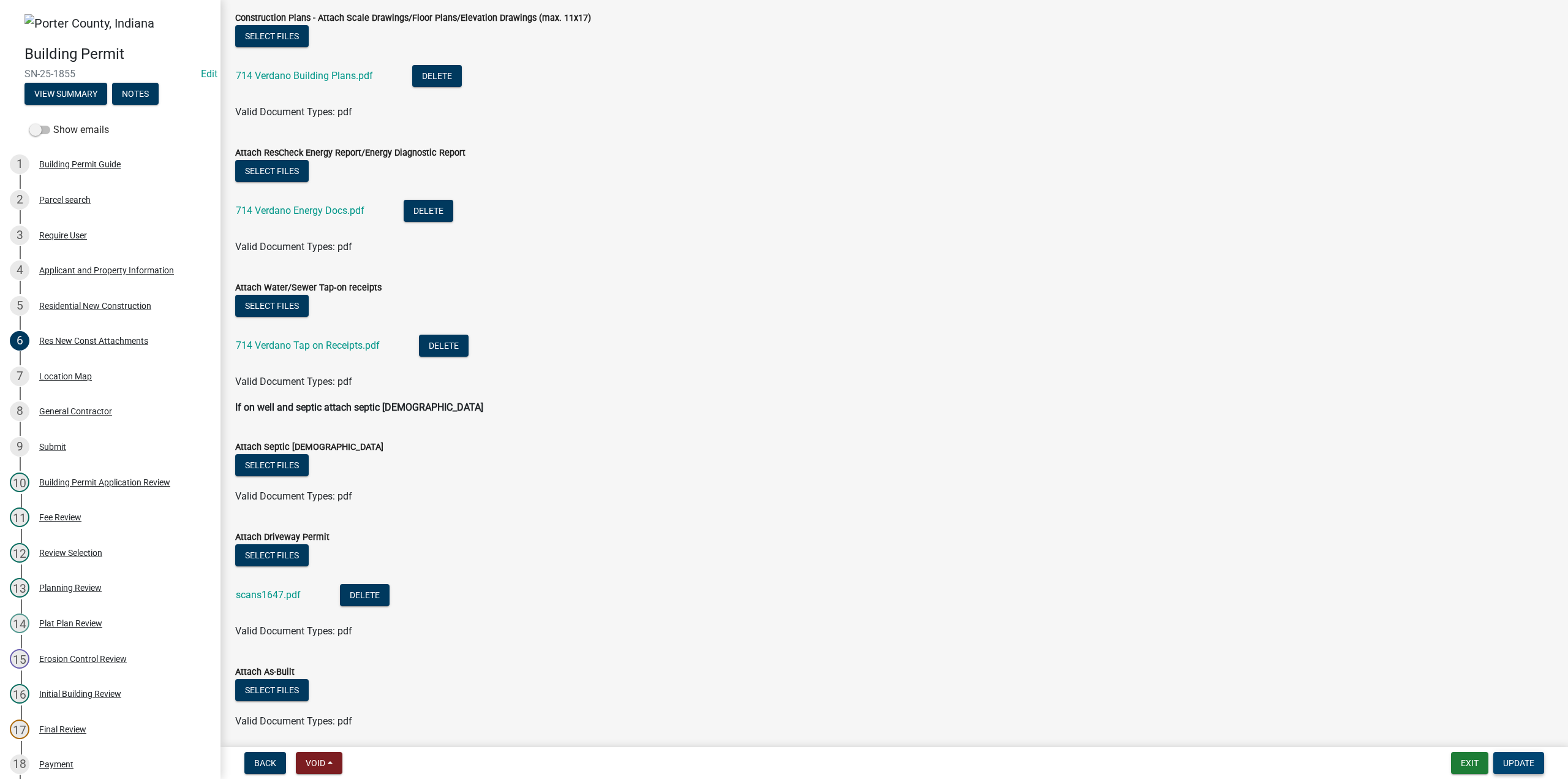
click at [1510, 758] on span "Update" at bounding box center [1519, 762] width 31 height 10
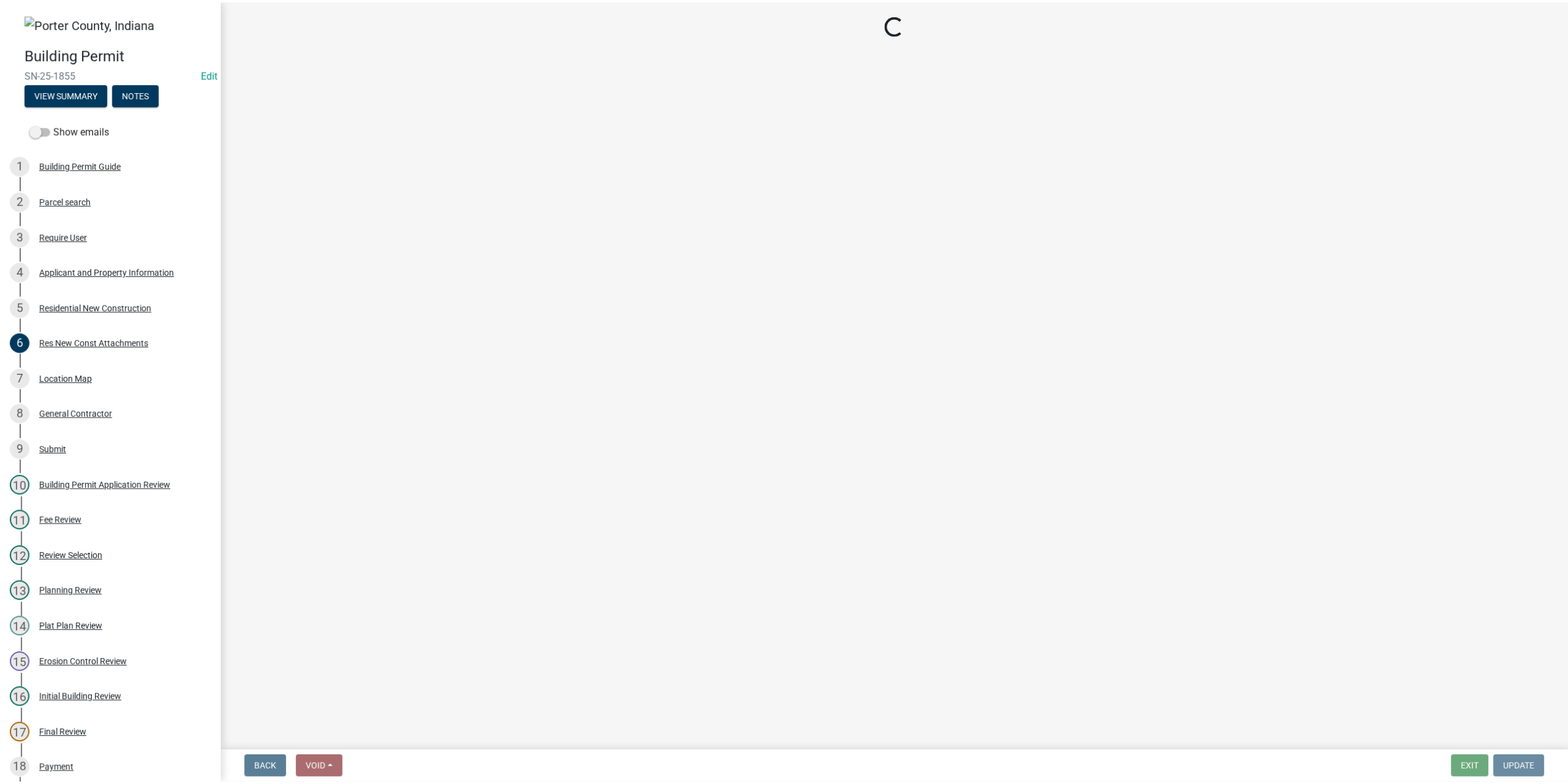
scroll to position [0, 0]
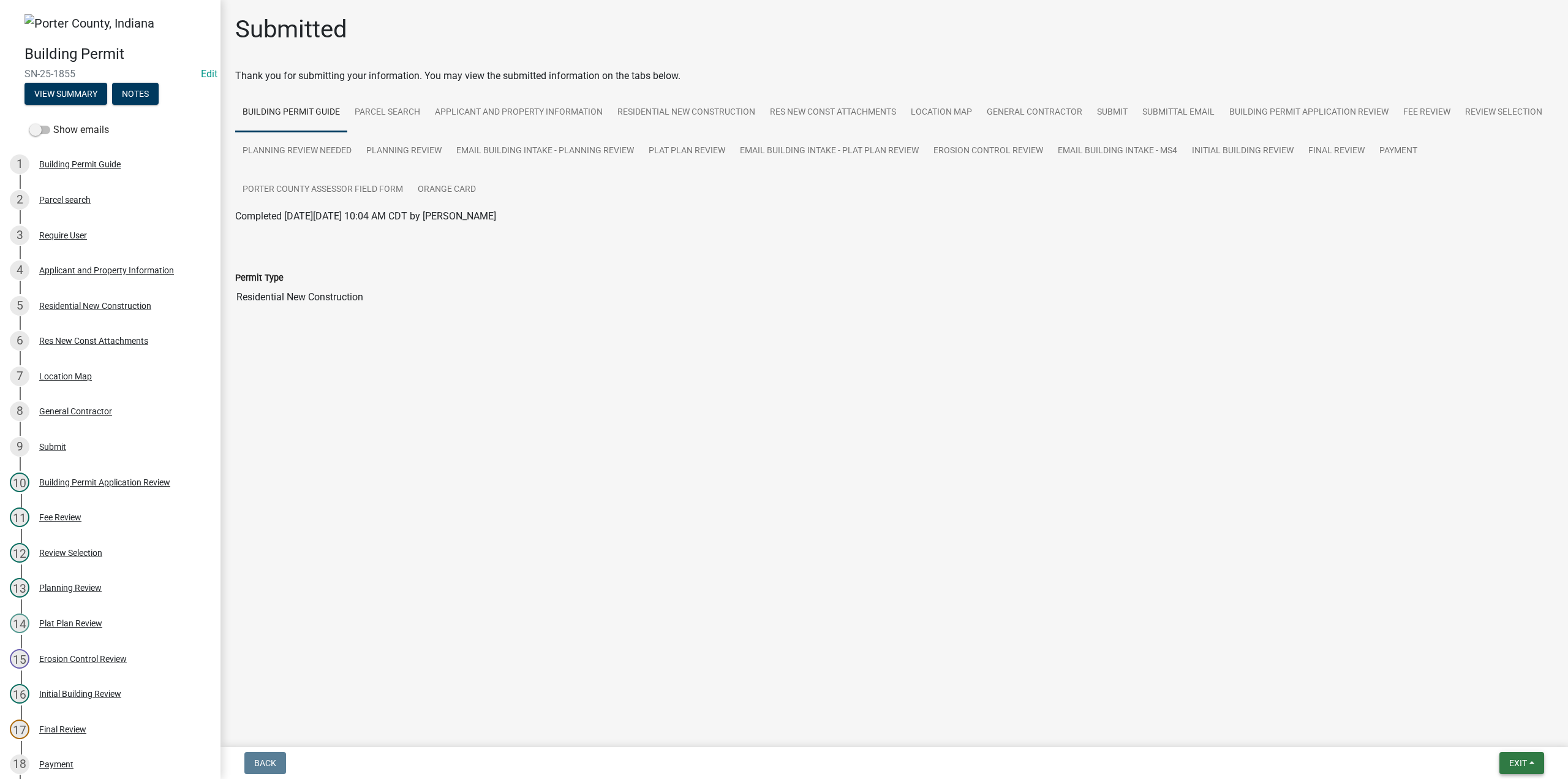
click at [1522, 754] on button "Exit" at bounding box center [1522, 763] width 45 height 22
click at [1492, 728] on button "Save & Exit" at bounding box center [1496, 731] width 98 height 30
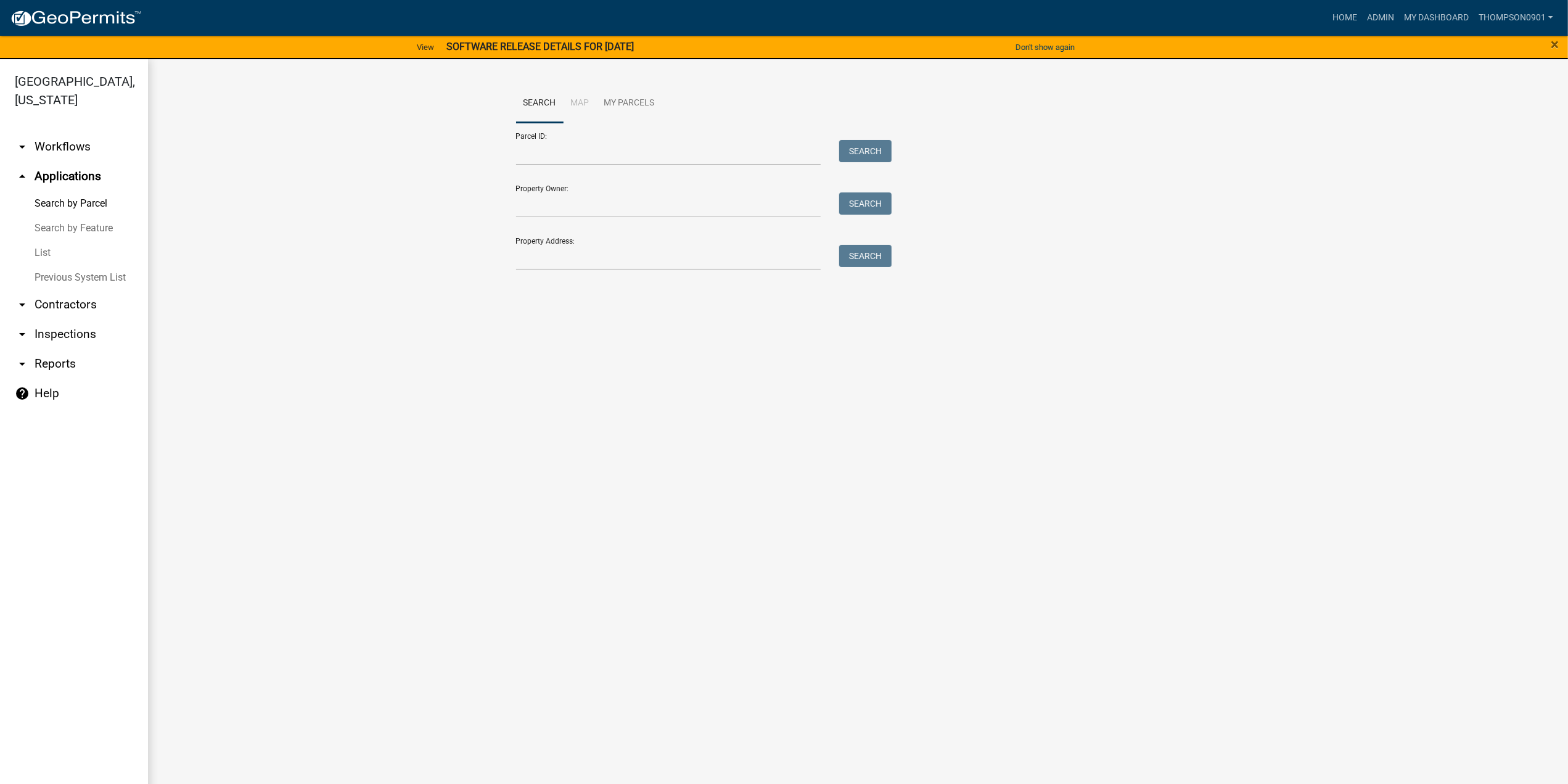
click at [67, 290] on link "arrow_drop_down Contractors" at bounding box center [74, 305] width 148 height 30
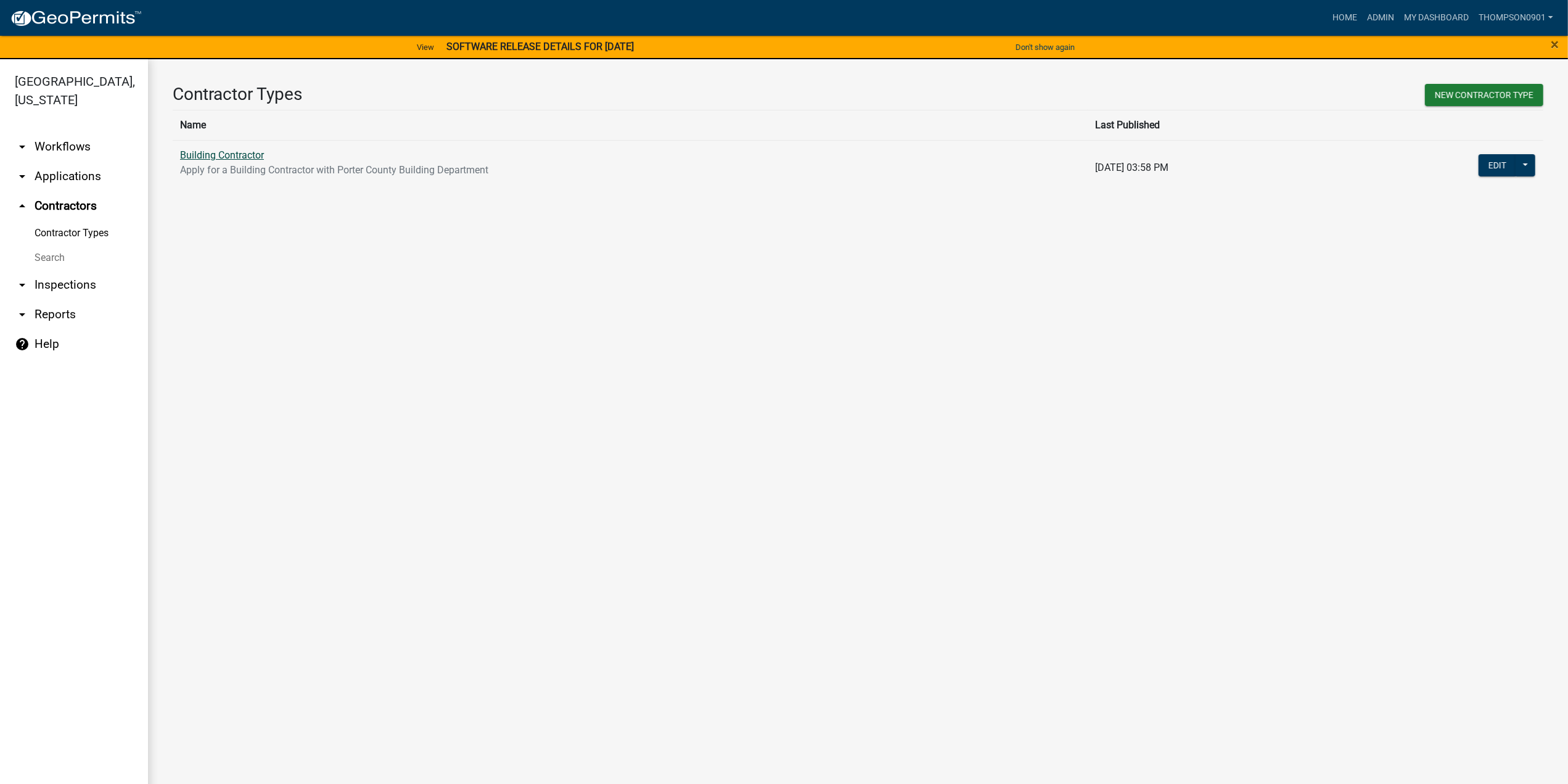
click at [245, 157] on link "Building Contractor" at bounding box center [222, 155] width 84 height 12
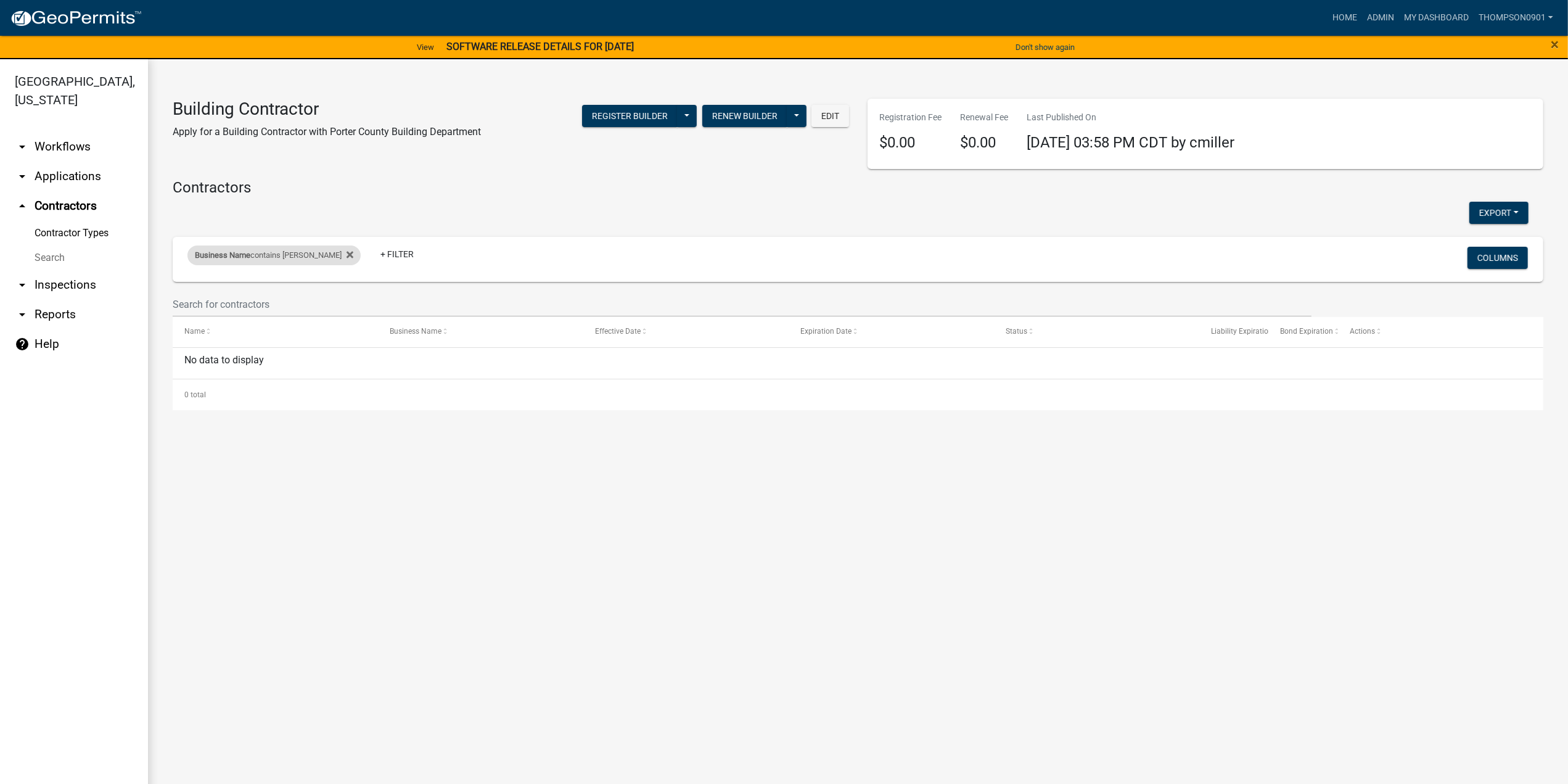
click at [283, 258] on div "Business Name contains ruane" at bounding box center [274, 255] width 173 height 20
drag, startPoint x: 274, startPoint y: 305, endPoint x: 0, endPoint y: 305, distance: 274.0
click at [0, 305] on body "Internet Explorer does NOT work with GeoPermits. Get a new browser for more sec…" at bounding box center [784, 392] width 1568 height 784
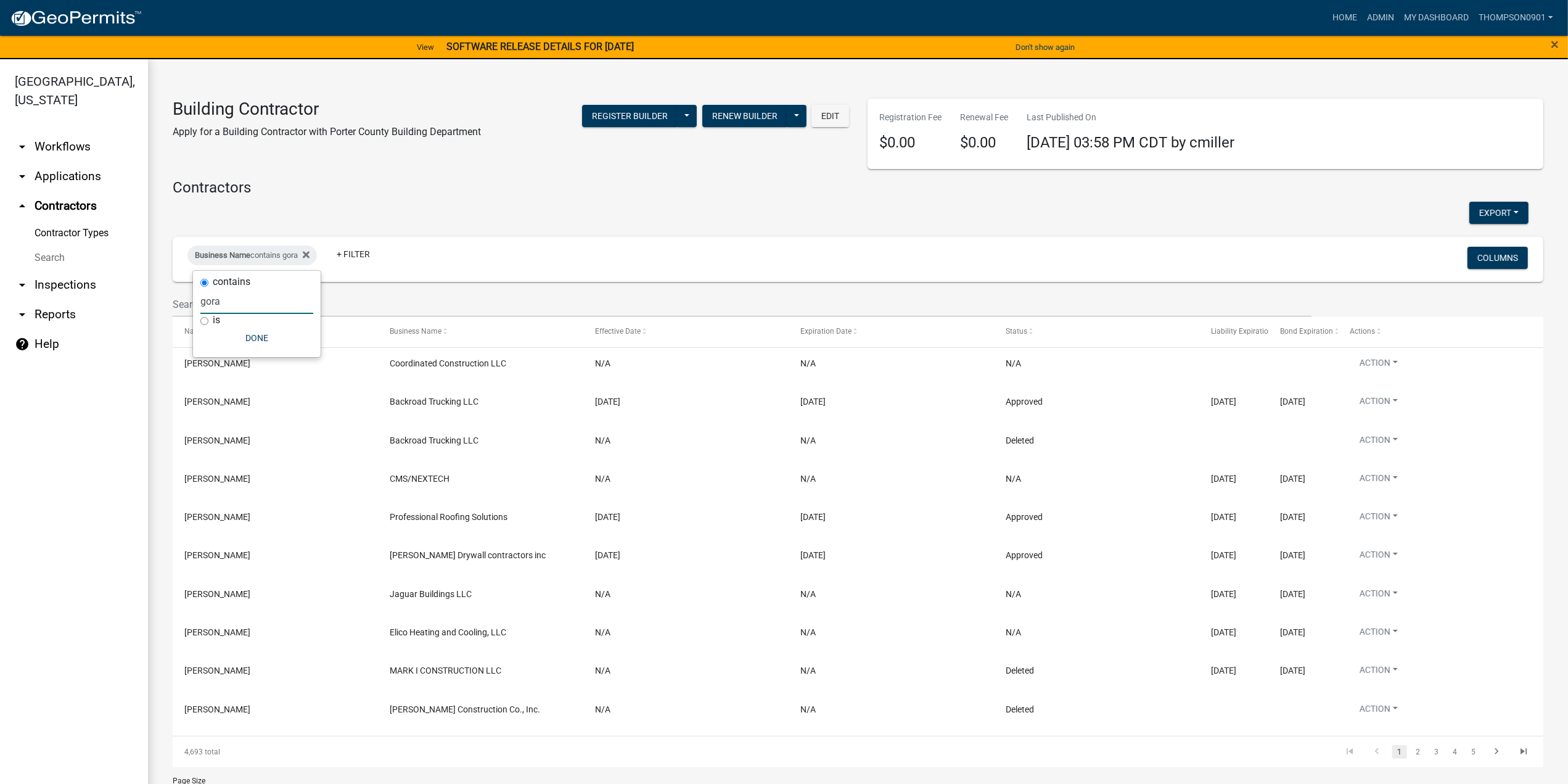
type input "gora"
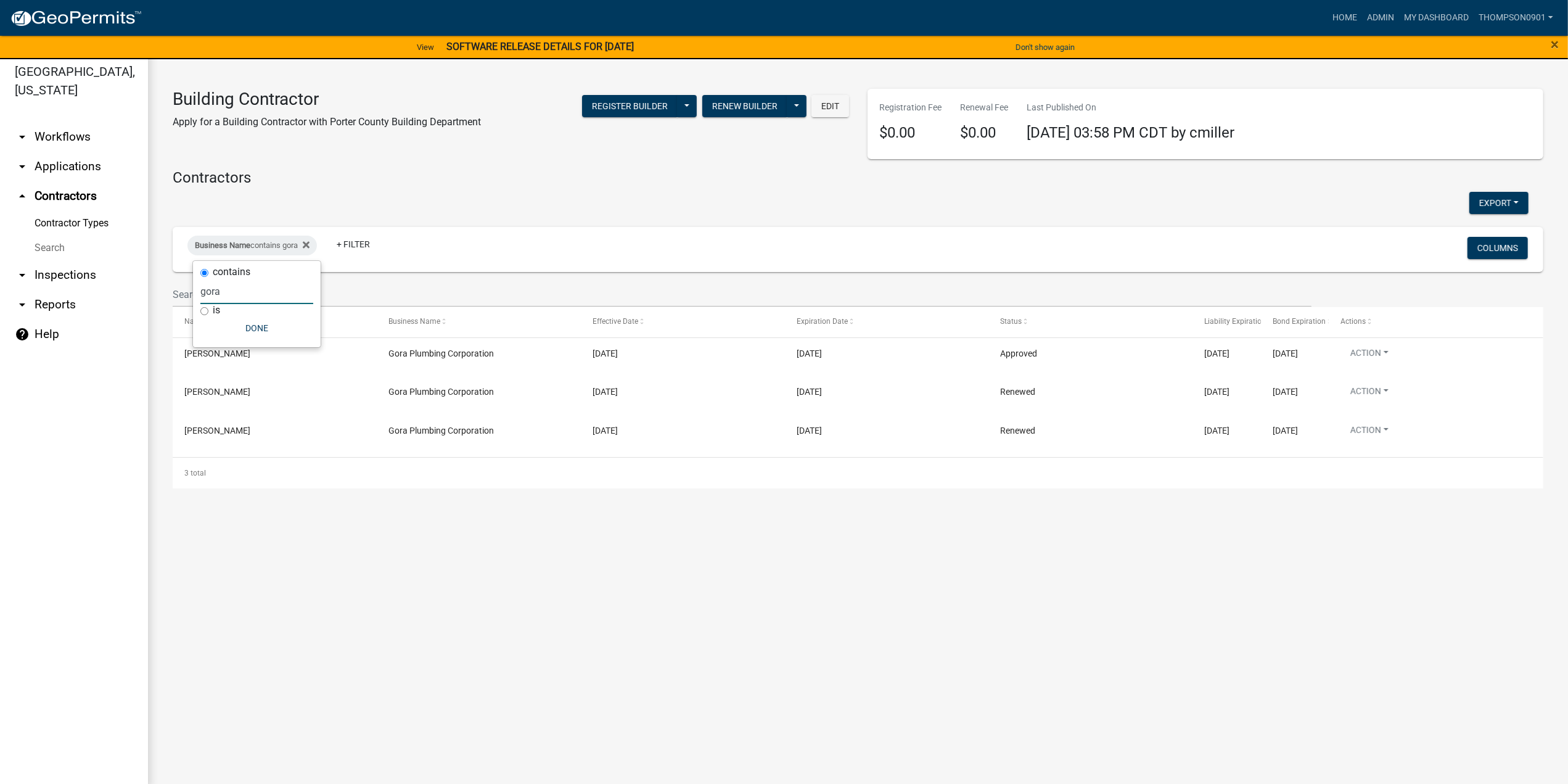
scroll to position [15, 0]
